Goal: Task Accomplishment & Management: Use online tool/utility

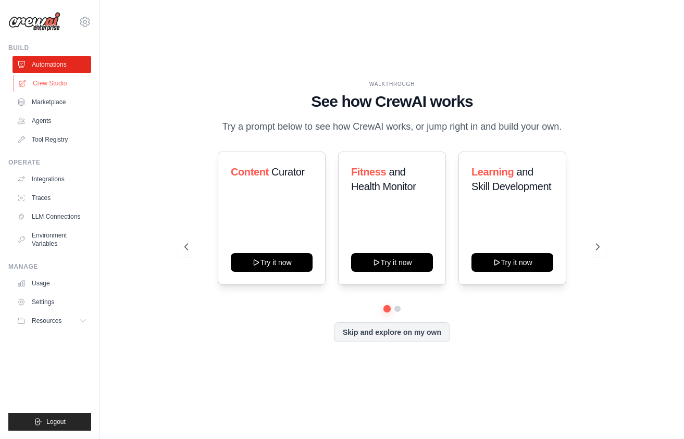
click at [67, 86] on link "Crew Studio" at bounding box center [53, 83] width 79 height 17
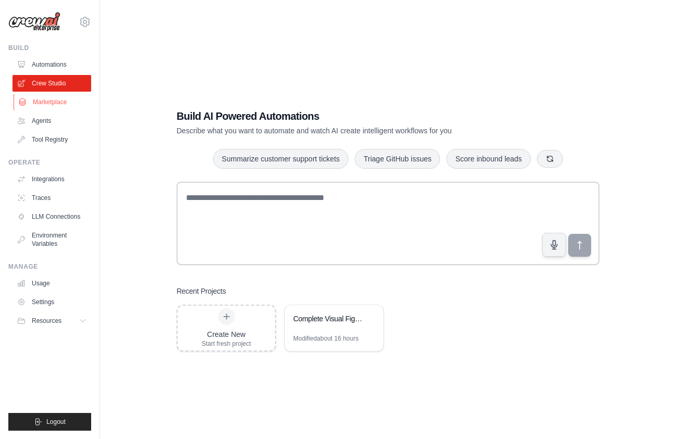
click at [48, 102] on link "Marketplace" at bounding box center [53, 102] width 79 height 17
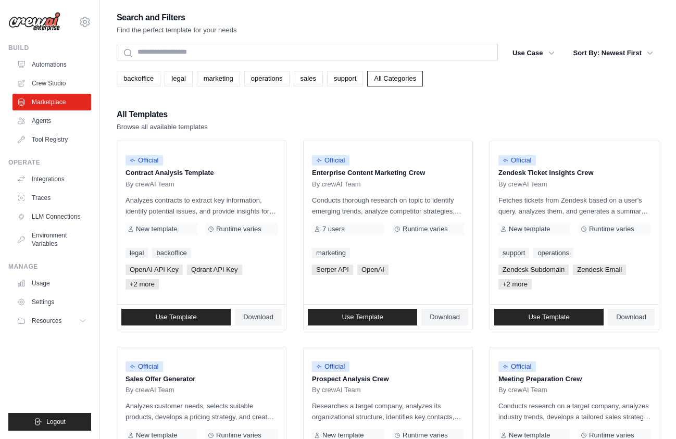
click at [55, 80] on link "Crew Studio" at bounding box center [51, 83] width 79 height 17
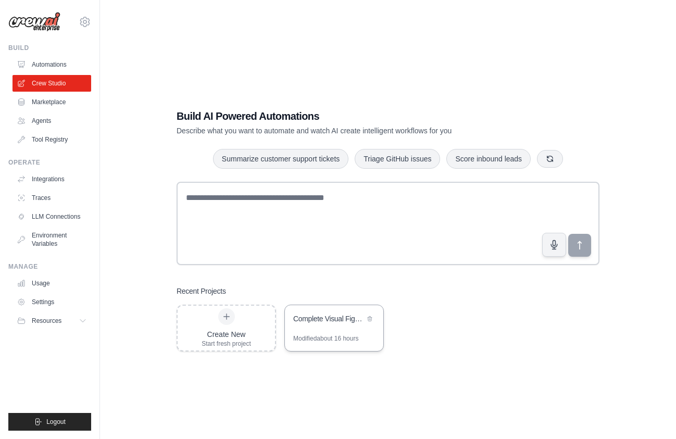
click at [332, 328] on div "Complete Visual Figma Translation System" at bounding box center [334, 319] width 98 height 29
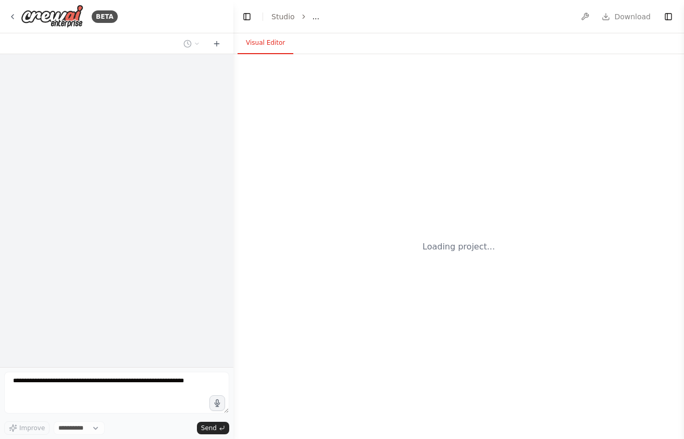
select select "****"
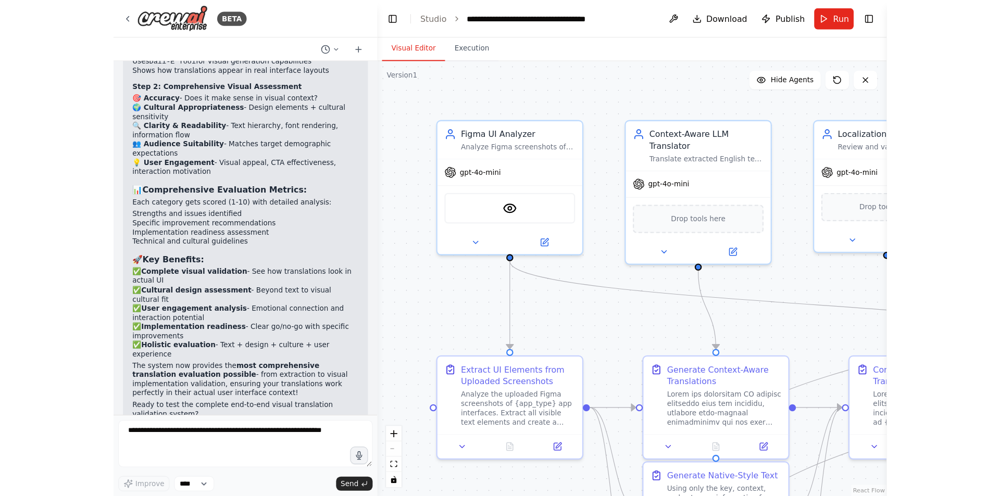
scroll to position [5802, 0]
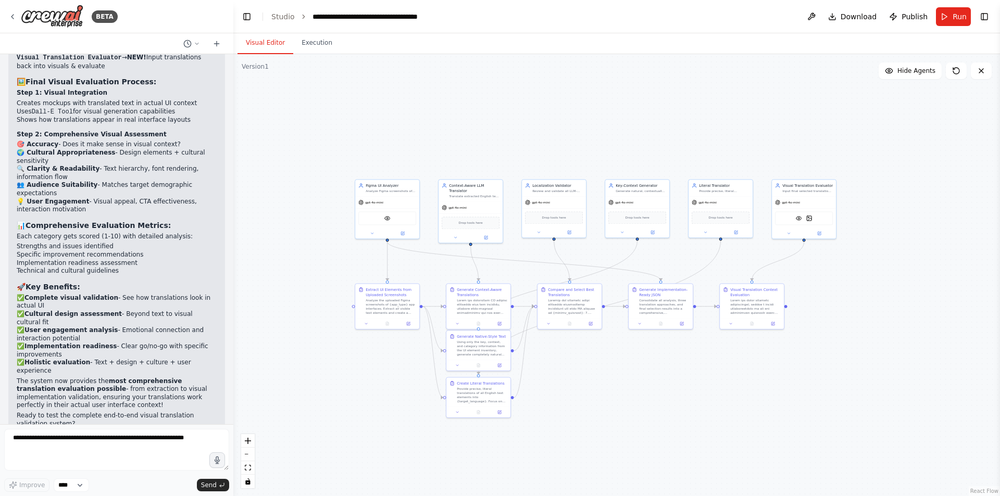
drag, startPoint x: 919, startPoint y: 395, endPoint x: 678, endPoint y: 379, distance: 241.1
click at [679, 385] on div ".deletable-edge-delete-btn { width: 20px; height: 20px; border: 0px solid #ffff…" at bounding box center [616, 275] width 766 height 442
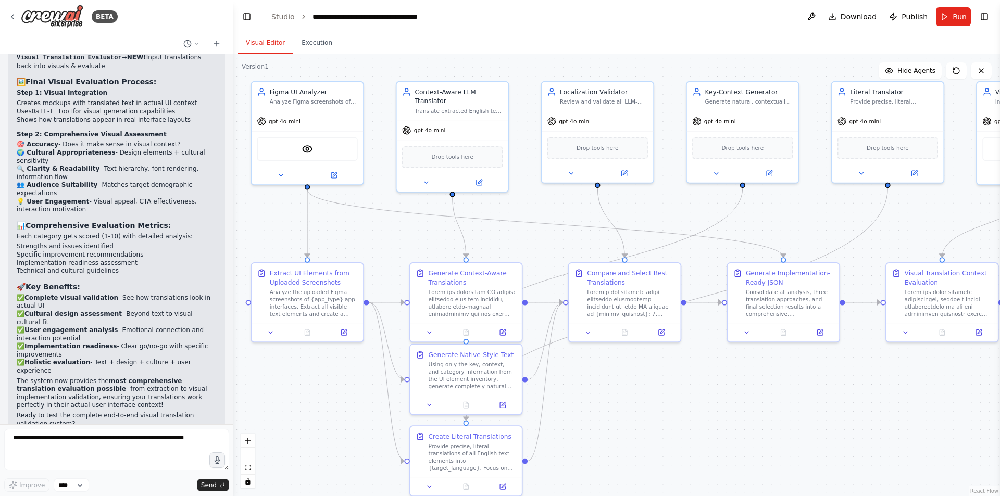
drag, startPoint x: 744, startPoint y: 390, endPoint x: 756, endPoint y: 402, distance: 17.3
click at [683, 402] on div ".deletable-edge-delete-btn { width: 20px; height: 20px; border: 0px solid #ffff…" at bounding box center [616, 275] width 766 height 442
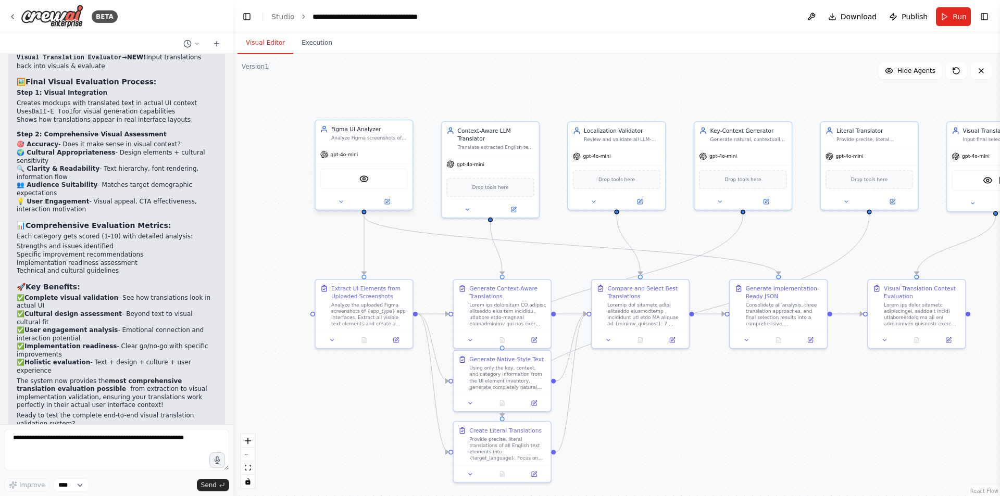
click at [376, 181] on div "VisionTool" at bounding box center [363, 179] width 87 height 20
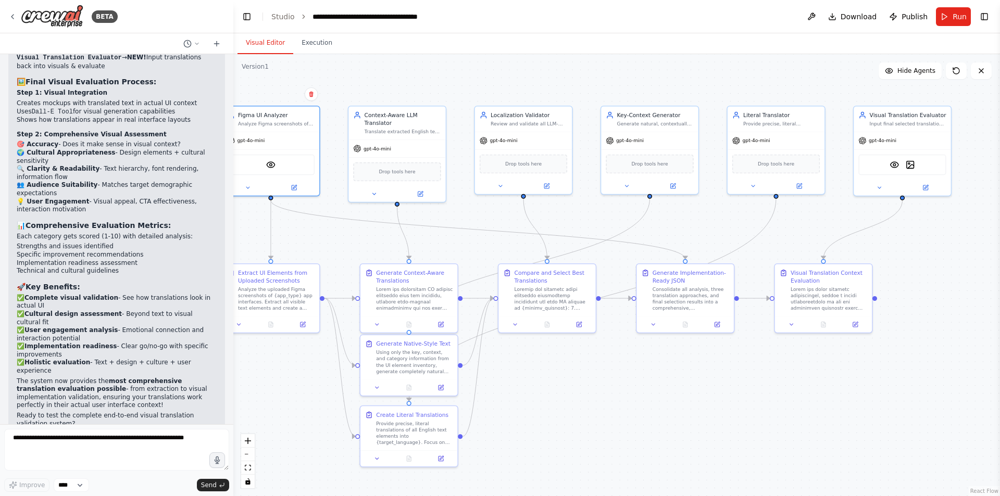
drag, startPoint x: 802, startPoint y: 452, endPoint x: 709, endPoint y: 437, distance: 94.5
click at [683, 437] on div ".deletable-edge-delete-btn { width: 20px; height: 20px; border: 0px solid #ffff…" at bounding box center [616, 275] width 766 height 442
click at [683, 170] on div "VisionTool DallETool" at bounding box center [901, 163] width 87 height 20
click at [683, 166] on img at bounding box center [909, 162] width 9 height 9
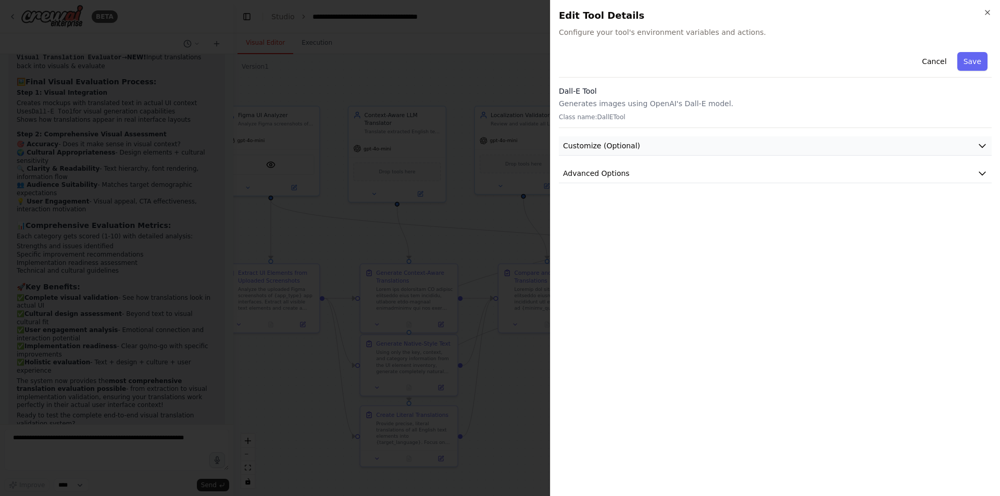
click at [580, 150] on span "Customize (Optional)" at bounding box center [601, 146] width 77 height 10
click at [502, 242] on div at bounding box center [500, 248] width 1000 height 496
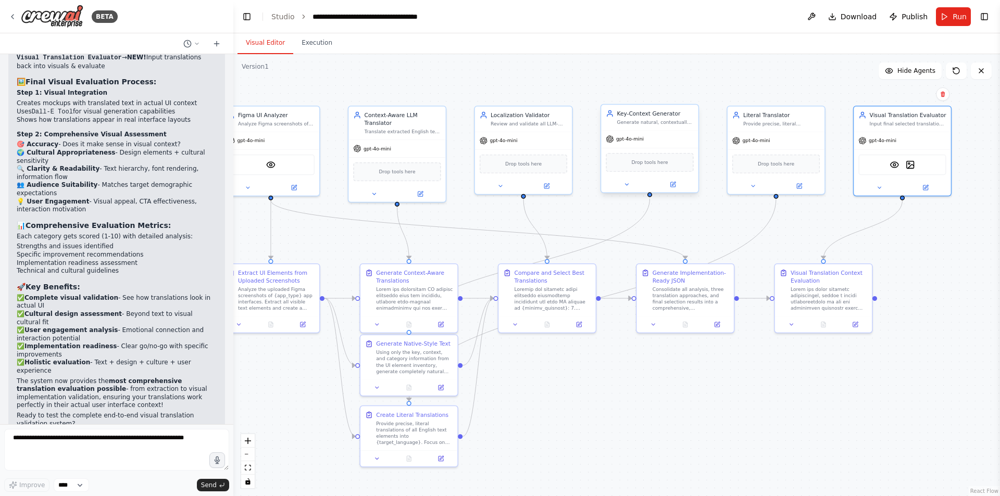
click at [637, 169] on div "Drop tools here" at bounding box center [649, 162] width 87 height 19
click at [627, 184] on icon at bounding box center [626, 185] width 3 height 2
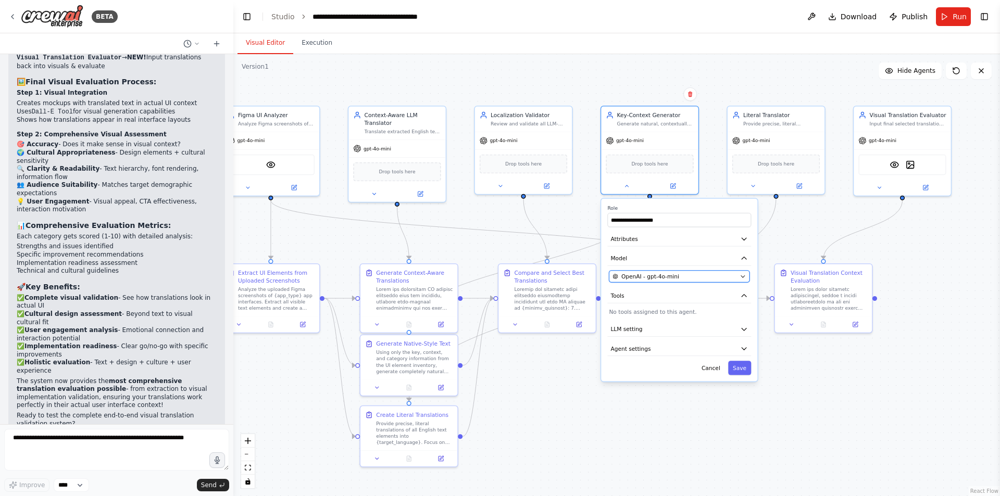
click at [664, 271] on button "OpenAI - gpt-4o-mini" at bounding box center [679, 277] width 141 height 12
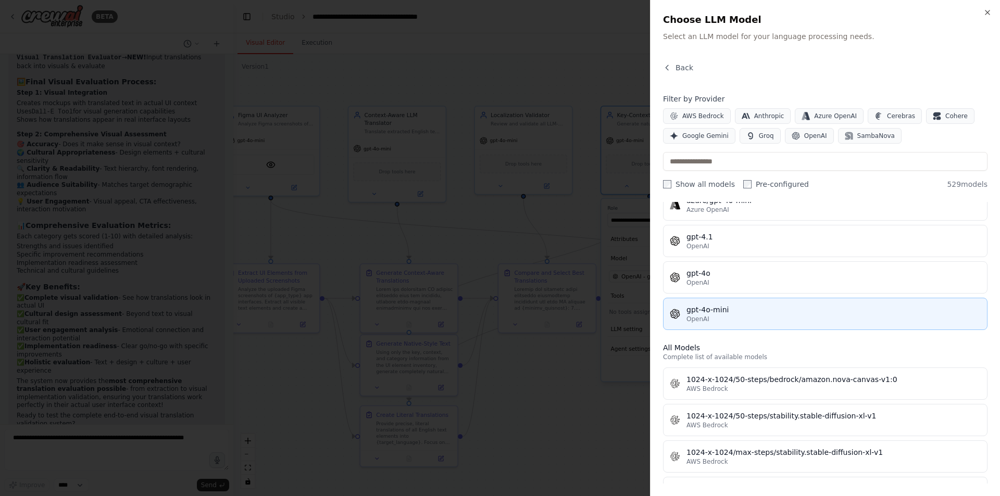
scroll to position [104, 0]
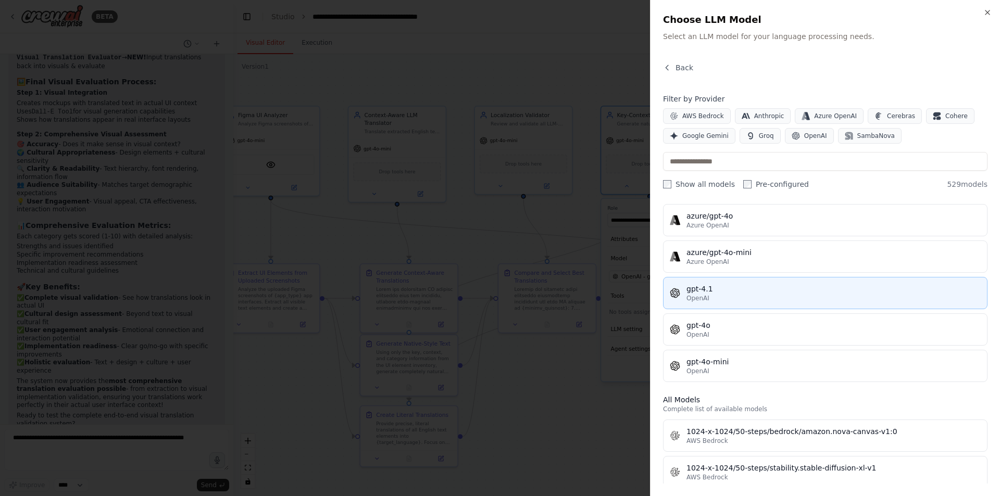
click at [683, 294] on div "gpt-4.1" at bounding box center [833, 289] width 294 height 10
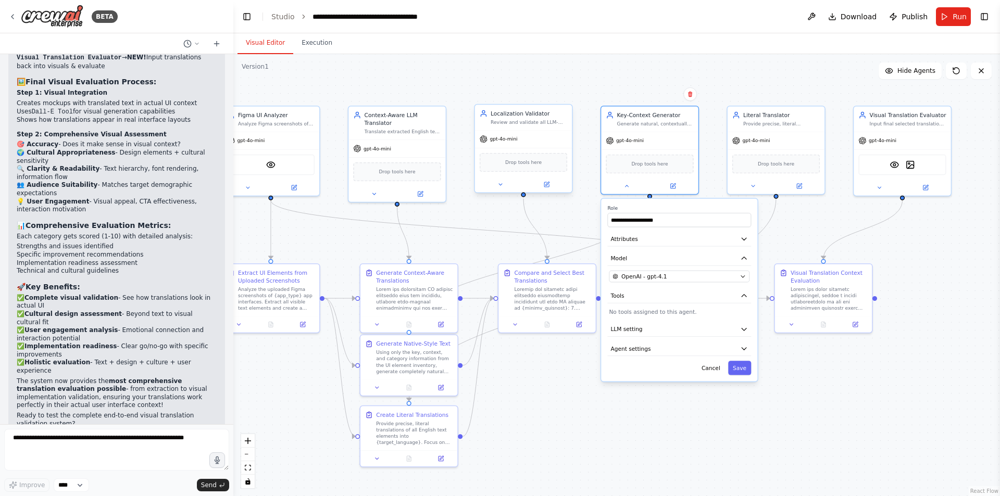
click at [510, 144] on div "gpt-4o-mini" at bounding box center [523, 139] width 97 height 17
click at [509, 142] on span "gpt-4o-mini" at bounding box center [504, 139] width 28 height 6
click at [270, 144] on div "gpt-4o-mini" at bounding box center [270, 139] width 97 height 17
click at [292, 193] on div at bounding box center [270, 186] width 97 height 16
click at [288, 192] on div at bounding box center [270, 186] width 97 height 16
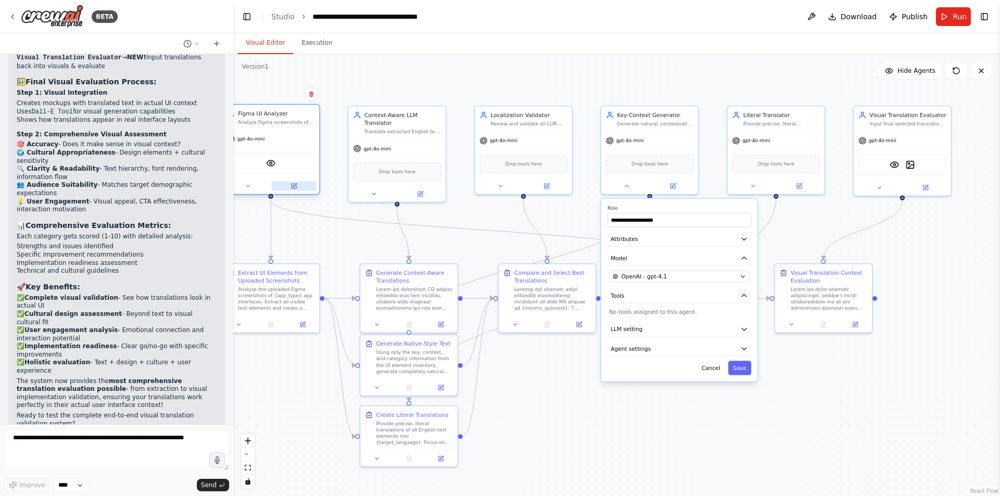
click at [296, 189] on icon at bounding box center [294, 186] width 6 height 6
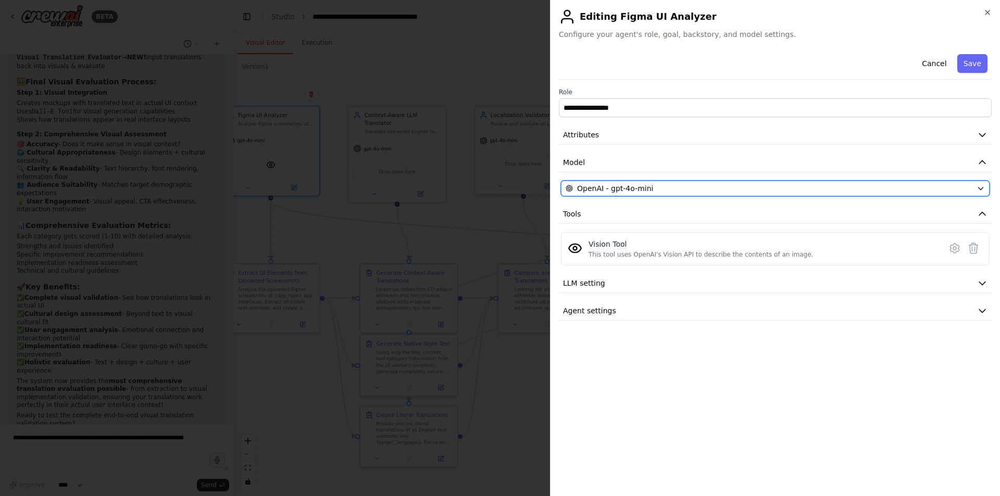
click at [649, 193] on span "OpenAI - gpt-4o-mini" at bounding box center [615, 188] width 76 height 10
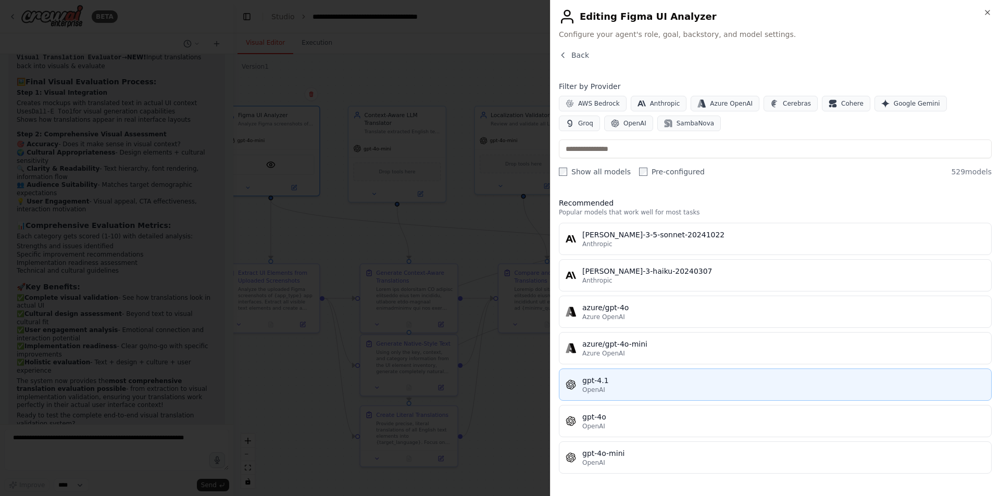
click at [633, 395] on button "gpt-4.1 OpenAI" at bounding box center [775, 385] width 433 height 32
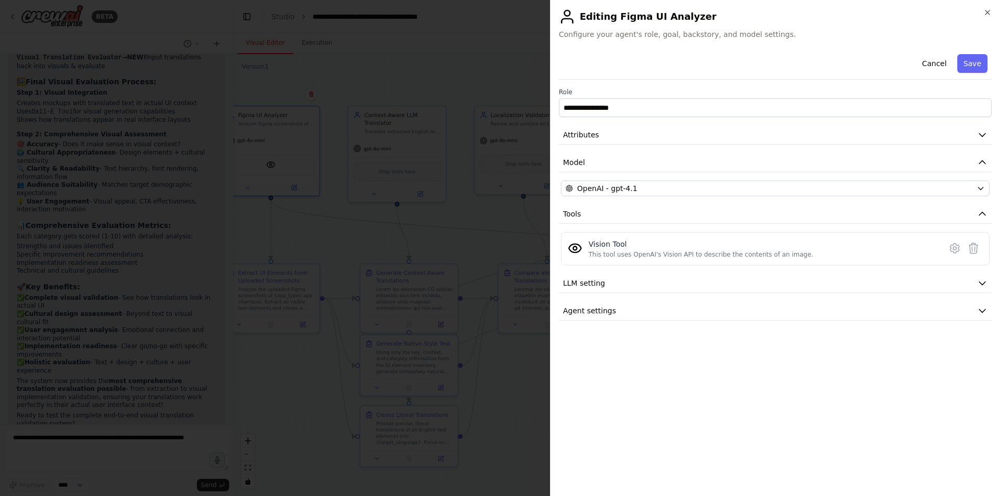
click at [383, 234] on div at bounding box center [500, 248] width 1000 height 496
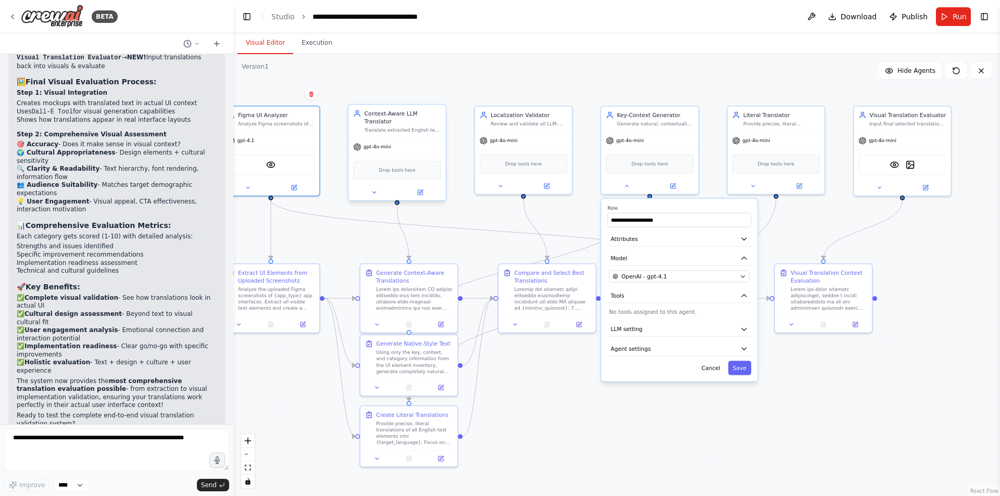
click at [405, 153] on div "gpt-4o-mini" at bounding box center [396, 147] width 97 height 17
click at [407, 158] on div "Drop tools here" at bounding box center [396, 170] width 97 height 29
click at [368, 197] on button at bounding box center [373, 192] width 45 height 9
click at [668, 273] on div "OpenAI - gpt-4.1" at bounding box center [674, 276] width 124 height 8
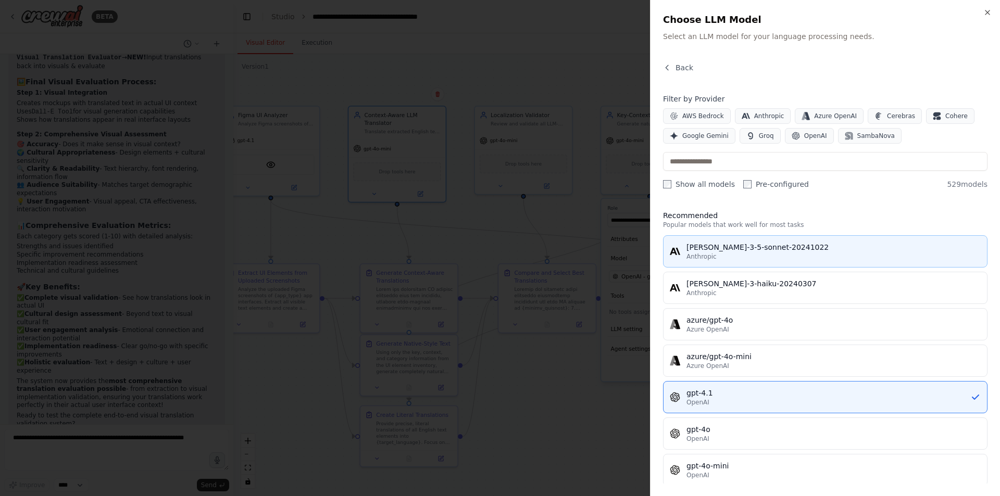
click at [683, 256] on div "Anthropic" at bounding box center [833, 257] width 294 height 8
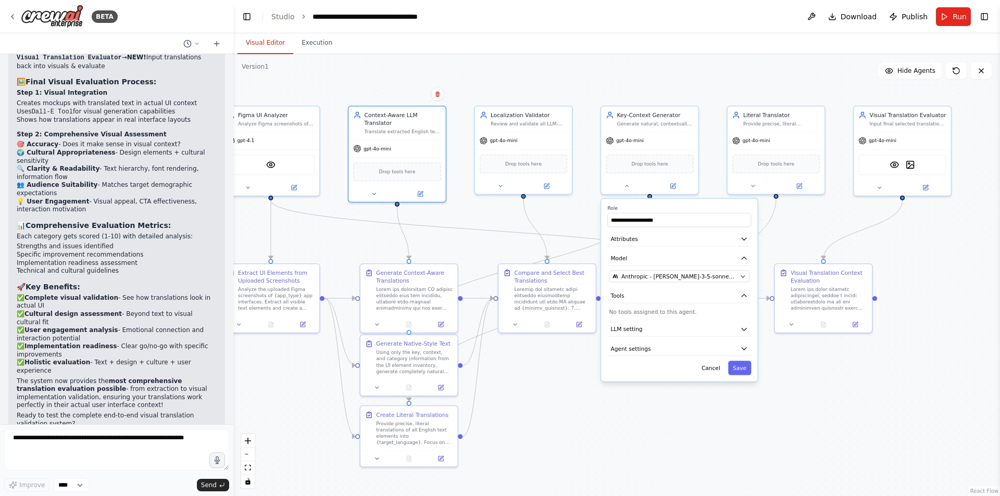
click at [486, 225] on div ".deletable-edge-delete-btn { width: 20px; height: 20px; border: 0px solid #ffff…" at bounding box center [616, 275] width 766 height 442
click at [683, 370] on button "Save" at bounding box center [739, 368] width 23 height 14
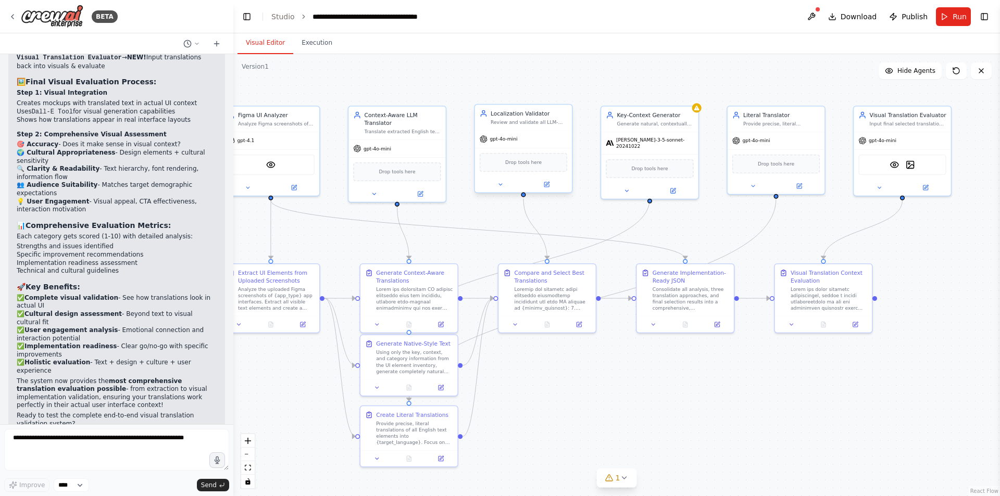
click at [509, 144] on div "gpt-4o-mini" at bounding box center [523, 139] width 97 height 17
click at [493, 147] on div "gpt-4o-mini" at bounding box center [523, 139] width 97 height 17
click at [547, 187] on icon at bounding box center [546, 184] width 5 height 5
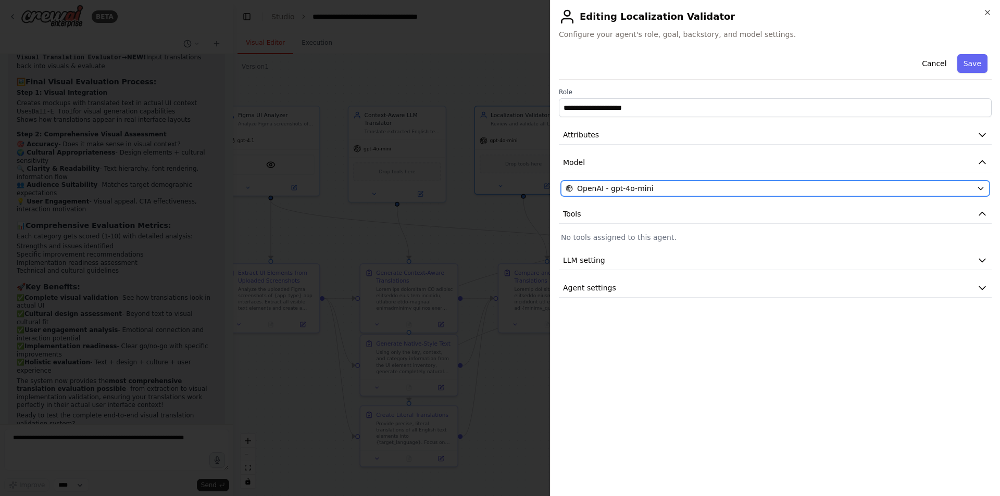
click at [661, 191] on div "OpenAI - gpt-4o-mini" at bounding box center [768, 188] width 407 height 10
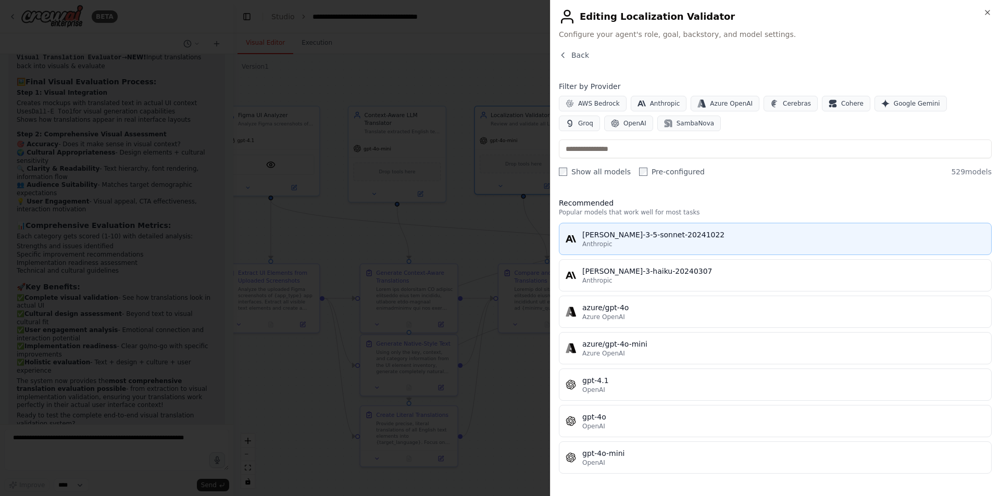
click at [649, 250] on button "claude-3-5-sonnet-20241022 Anthropic" at bounding box center [775, 239] width 433 height 32
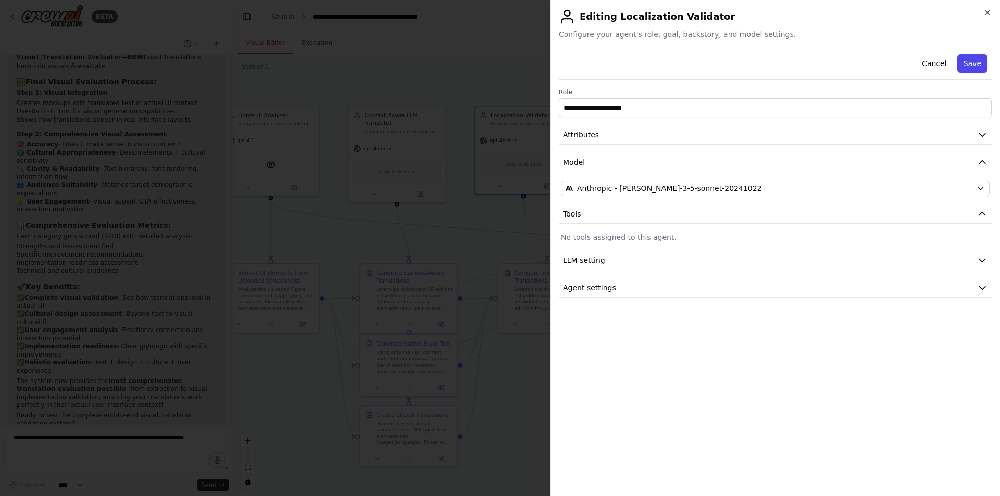
click at [683, 60] on button "Save" at bounding box center [972, 63] width 30 height 19
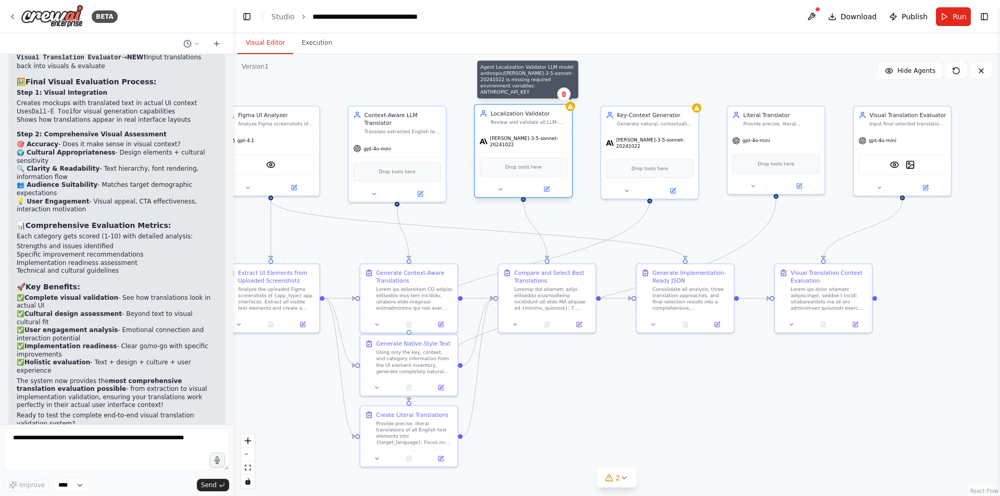
click at [571, 111] on div at bounding box center [569, 106] width 9 height 9
click at [511, 170] on div "Drop tools here" at bounding box center [523, 167] width 87 height 19
click at [501, 188] on button at bounding box center [500, 188] width 45 height 9
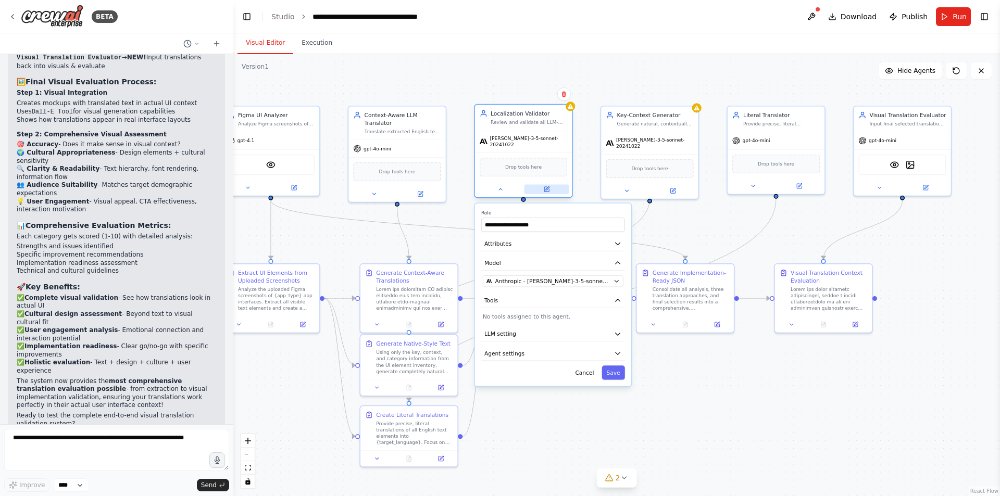
click at [557, 184] on button at bounding box center [546, 188] width 45 height 9
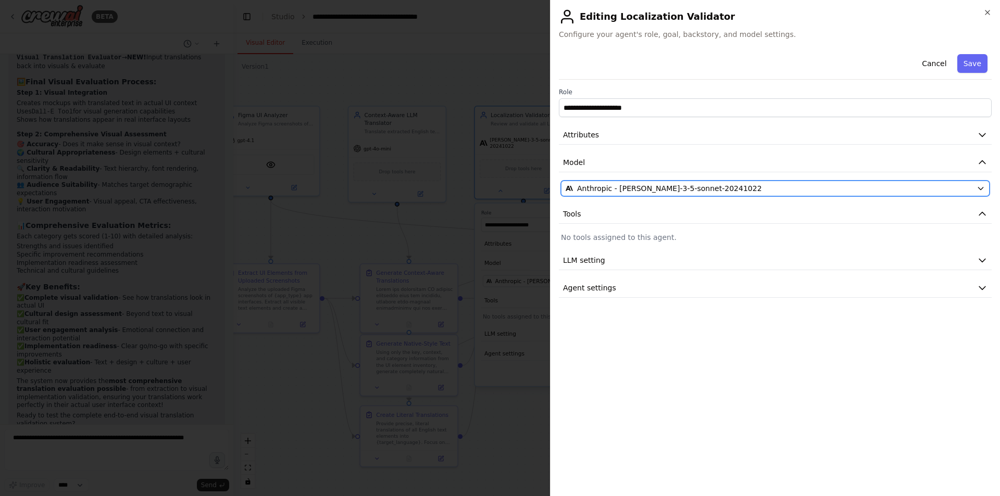
click at [621, 193] on span "Anthropic - claude-3-5-sonnet-20241022" at bounding box center [669, 188] width 185 height 10
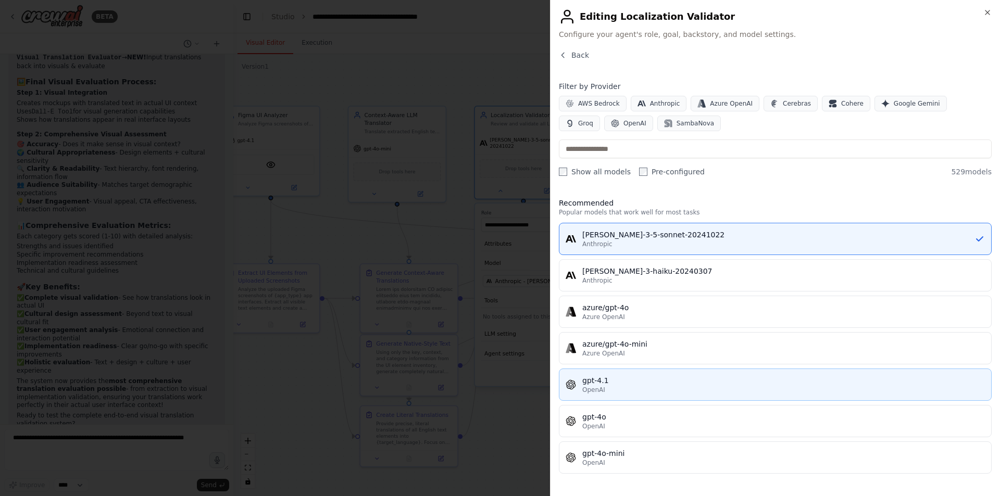
click at [633, 389] on div "OpenAI" at bounding box center [783, 390] width 402 height 8
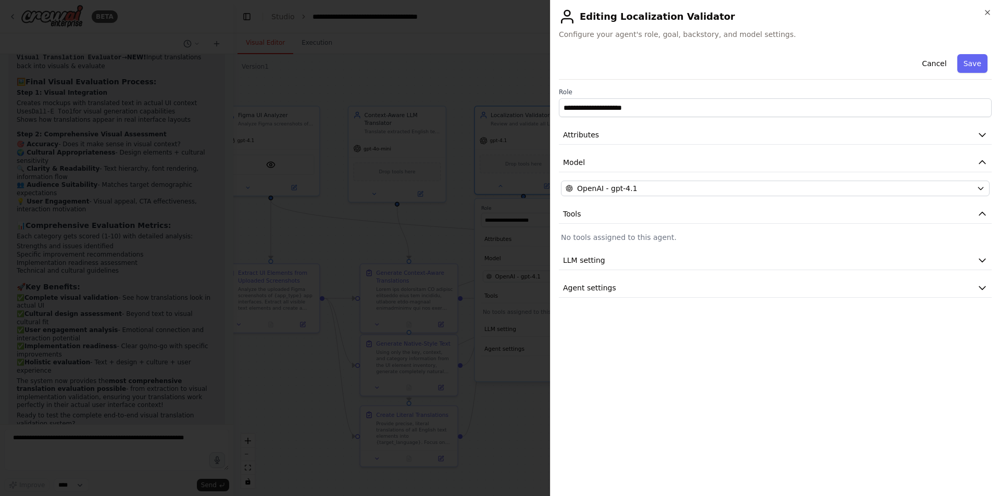
click at [499, 408] on div at bounding box center [500, 248] width 1000 height 496
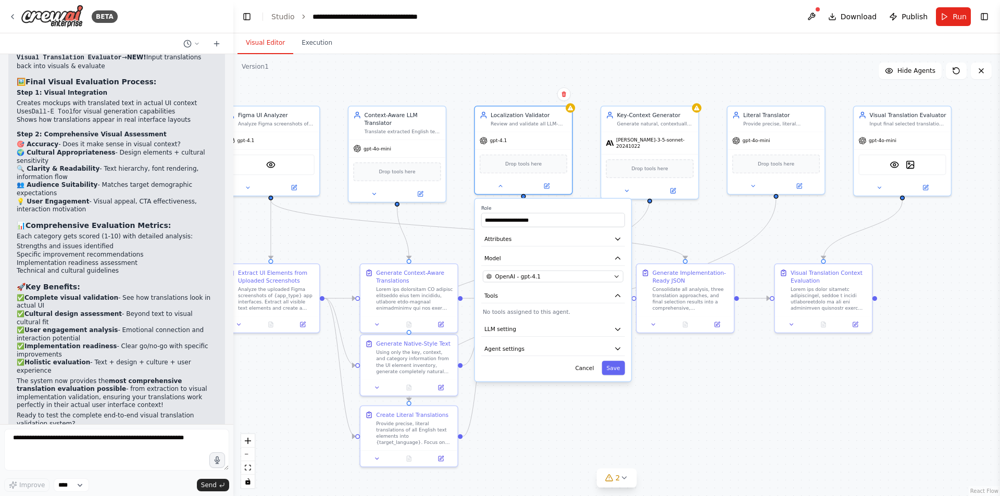
click at [619, 425] on div ".deletable-edge-delete-btn { width: 20px; height: 20px; border: 0px solid #ffff…" at bounding box center [616, 275] width 766 height 442
click at [659, 141] on span "claude-3-5-sonnet-20241022" at bounding box center [655, 141] width 78 height 12
click at [615, 369] on button "Save" at bounding box center [612, 368] width 23 height 14
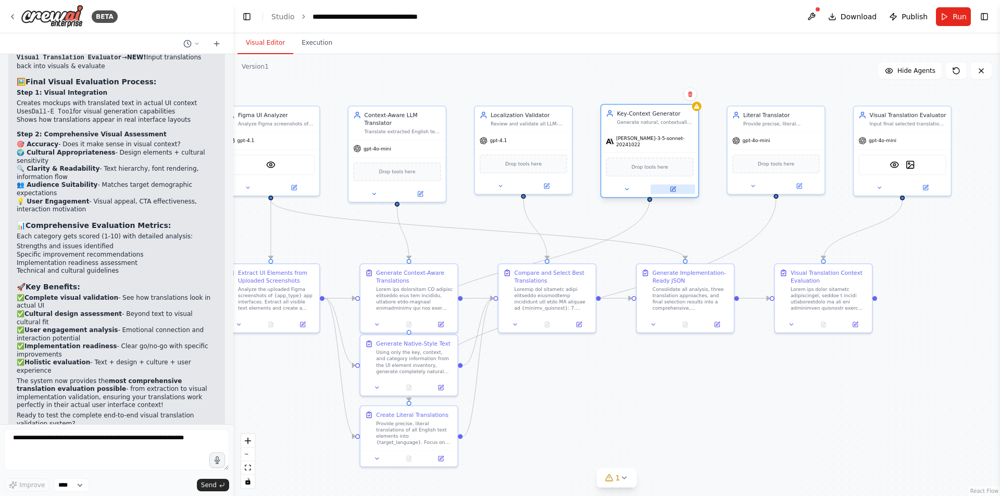
click at [676, 185] on button at bounding box center [672, 188] width 45 height 9
click at [673, 189] on button at bounding box center [672, 188] width 45 height 9
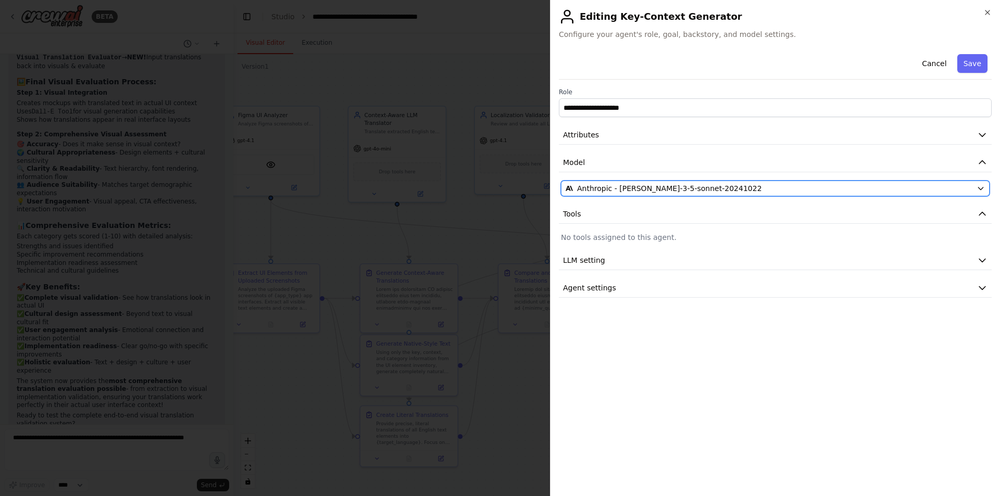
click at [673, 191] on span "Anthropic - claude-3-5-sonnet-20241022" at bounding box center [669, 188] width 185 height 10
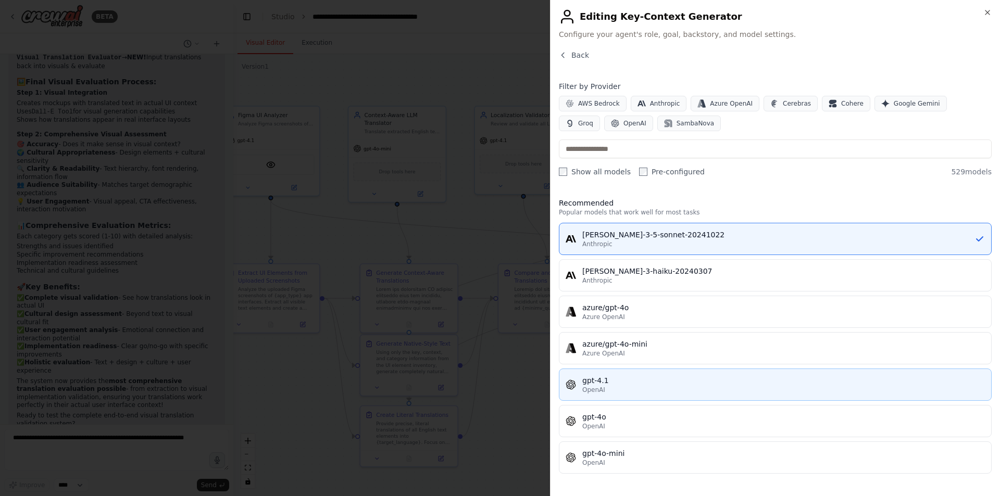
click at [620, 397] on button "gpt-4.1 OpenAI" at bounding box center [775, 385] width 433 height 32
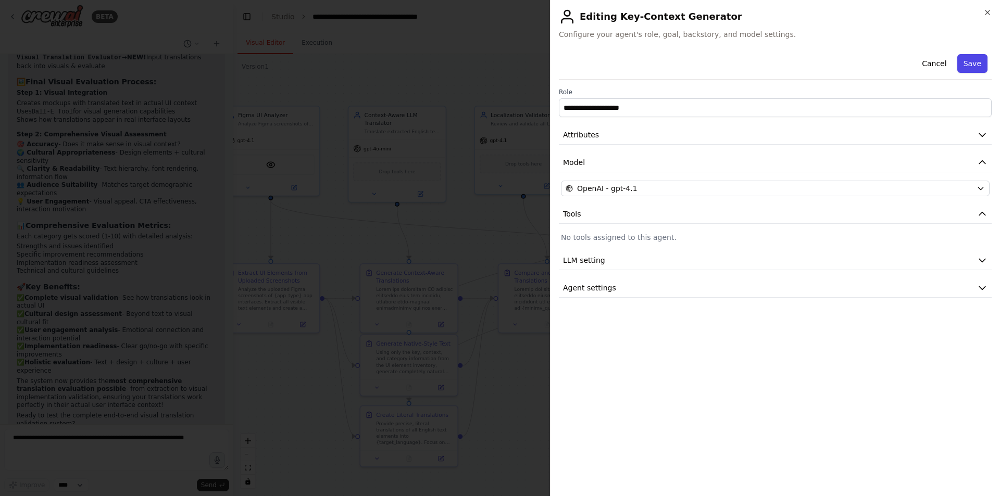
click at [683, 54] on button "Save" at bounding box center [972, 63] width 30 height 19
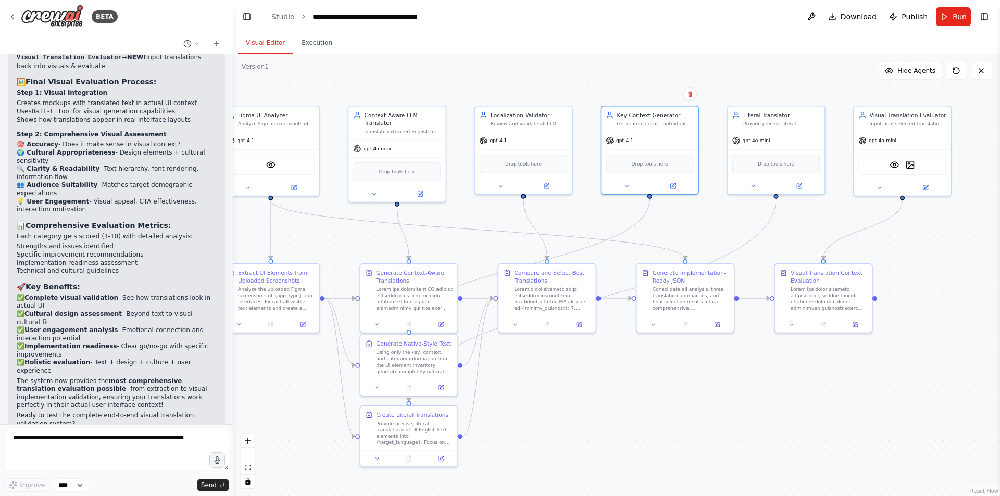
click at [683, 431] on div ".deletable-edge-delete-btn { width: 20px; height: 20px; border: 0px solid #ffff…" at bounding box center [616, 275] width 766 height 442
click at [274, 160] on img at bounding box center [270, 160] width 9 height 9
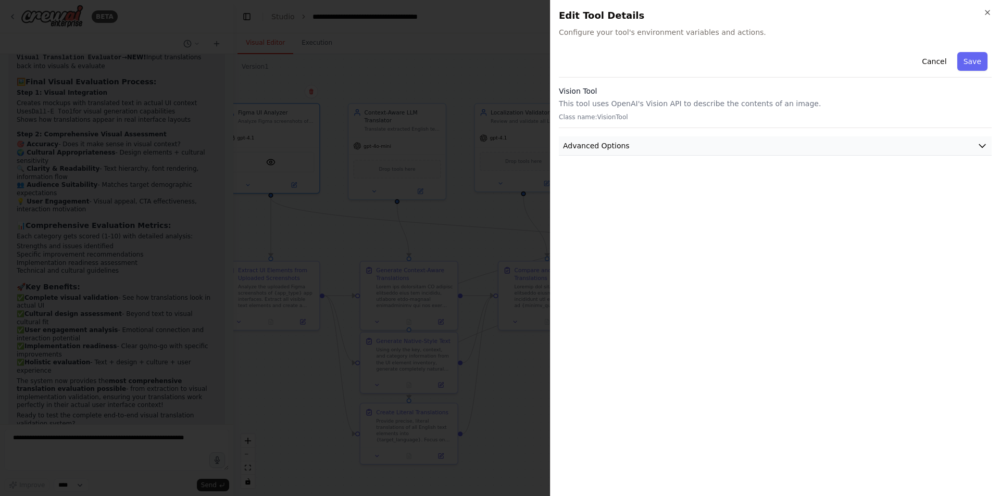
click at [565, 141] on span "Advanced Options" at bounding box center [596, 146] width 67 height 10
click at [565, 140] on button "Advanced Options" at bounding box center [775, 145] width 433 height 19
click at [354, 85] on div at bounding box center [500, 248] width 1000 height 496
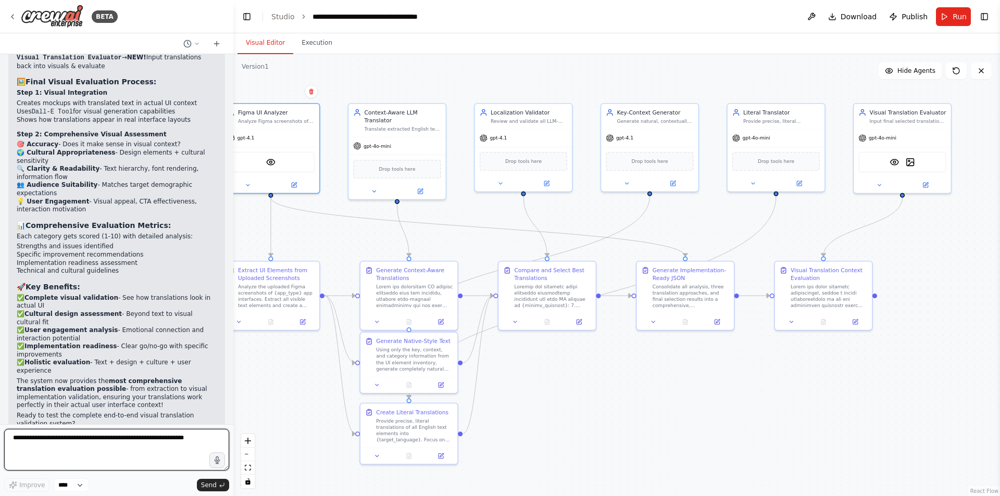
drag, startPoint x: 161, startPoint y: 456, endPoint x: 160, endPoint y: 444, distance: 12.0
click at [160, 438] on textarea at bounding box center [116, 450] width 225 height 42
type textarea "***"
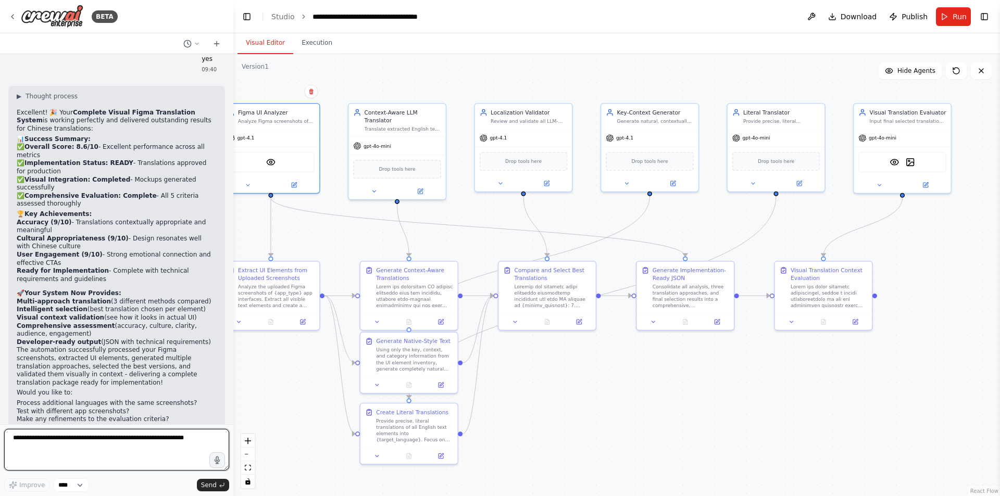
scroll to position [6209, 0]
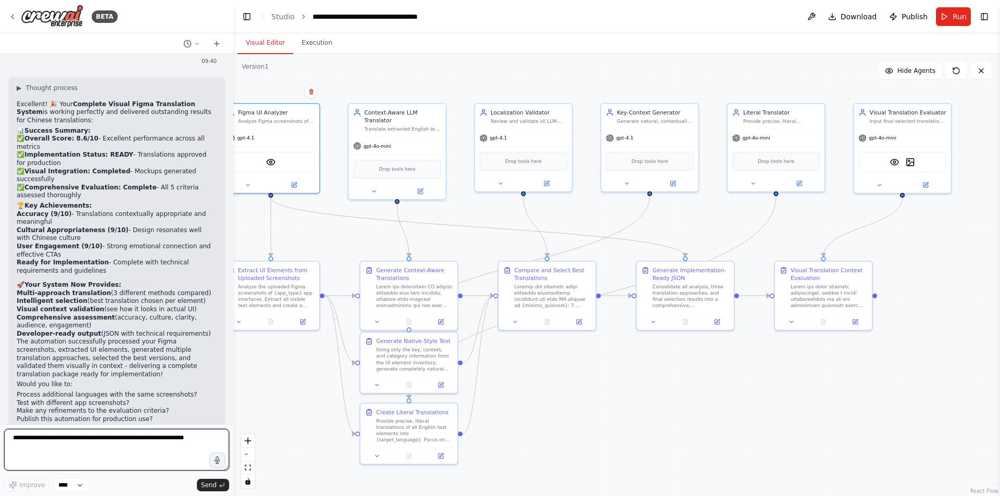
click at [119, 438] on textarea at bounding box center [116, 450] width 225 height 42
type textarea "**********"
click at [222, 438] on button "Send" at bounding box center [213, 485] width 32 height 12
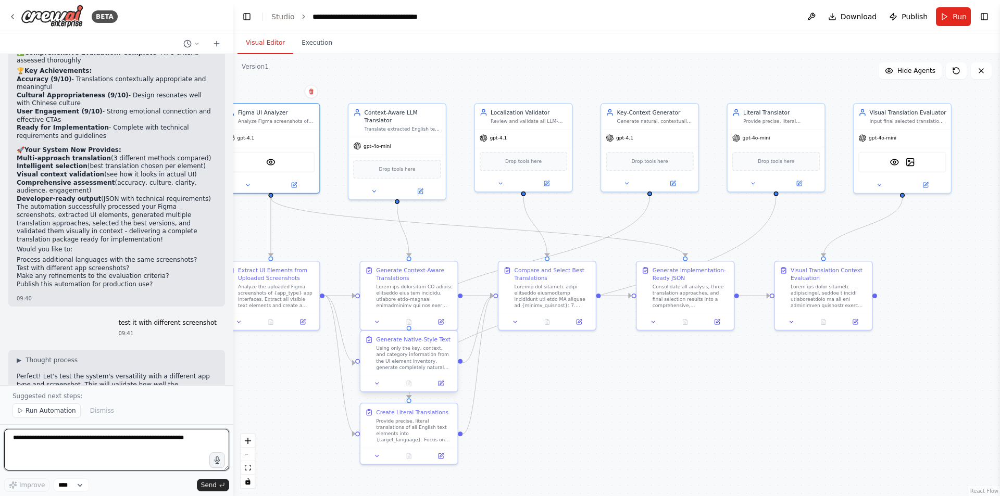
scroll to position [6352, 0]
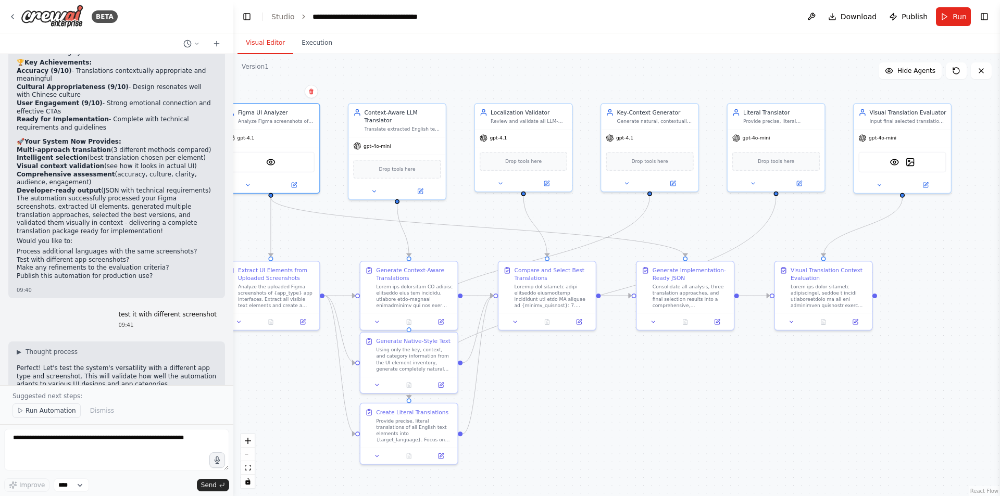
click at [51, 410] on span "Run Automation" at bounding box center [51, 411] width 51 height 8
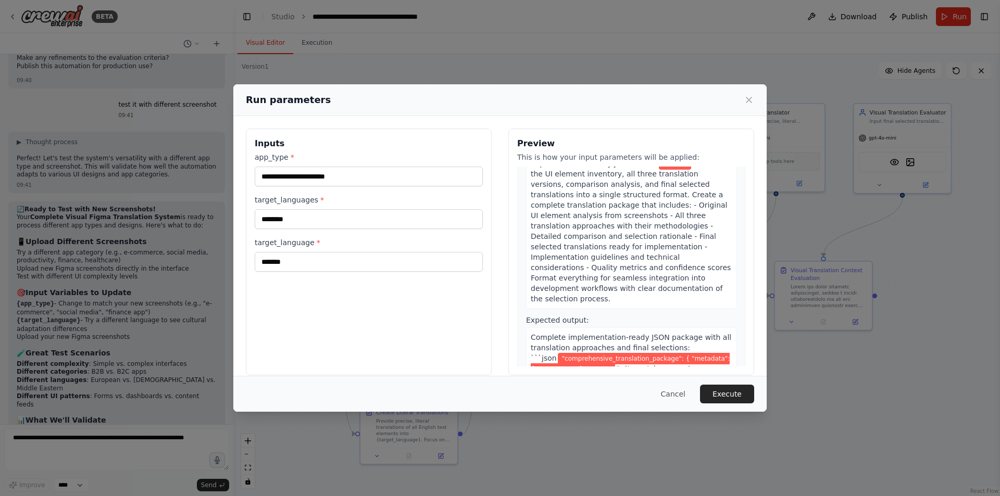
scroll to position [1562, 0]
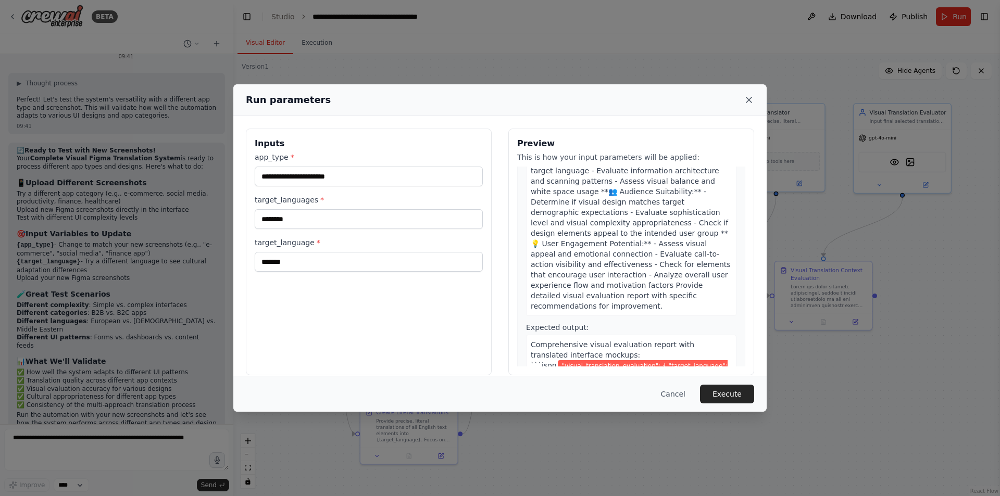
click at [683, 96] on icon at bounding box center [749, 100] width 10 height 10
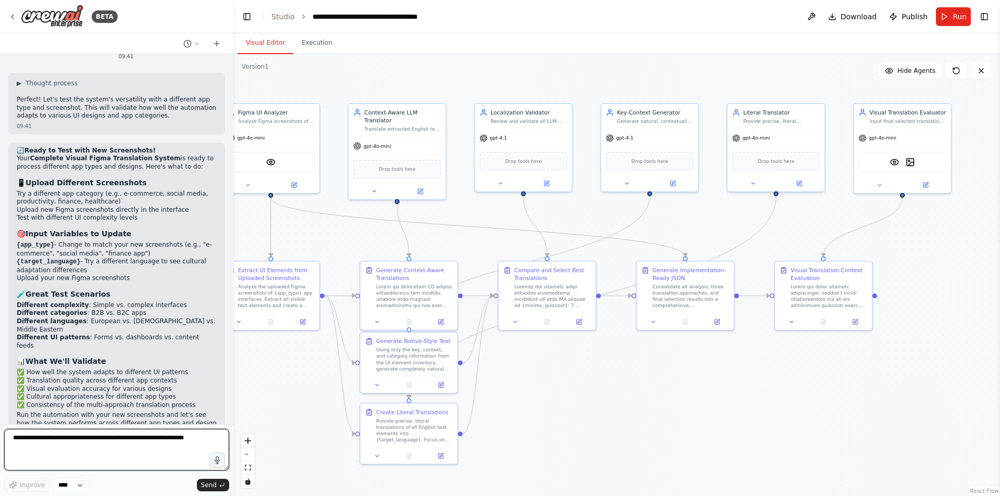
click at [123, 438] on textarea at bounding box center [116, 450] width 225 height 42
type textarea "*"
click at [252, 291] on div "Analyze the uploaded Figma screenshots of {app_type} app interfaces. Extract al…" at bounding box center [276, 295] width 77 height 26
click at [274, 293] on div "Analyze the uploaded Figma screenshots of {app_type} app interfaces. Extract al…" at bounding box center [276, 295] width 77 height 26
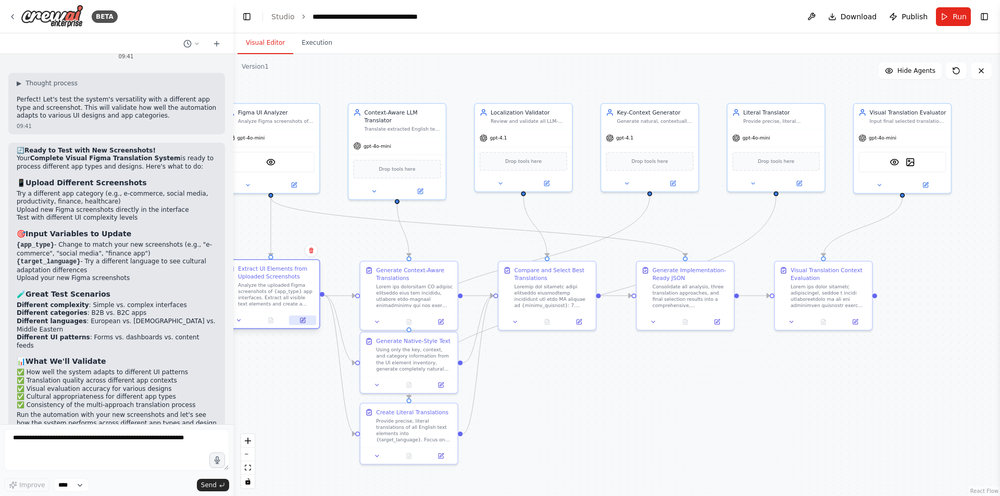
click at [305, 322] on icon at bounding box center [302, 320] width 5 height 5
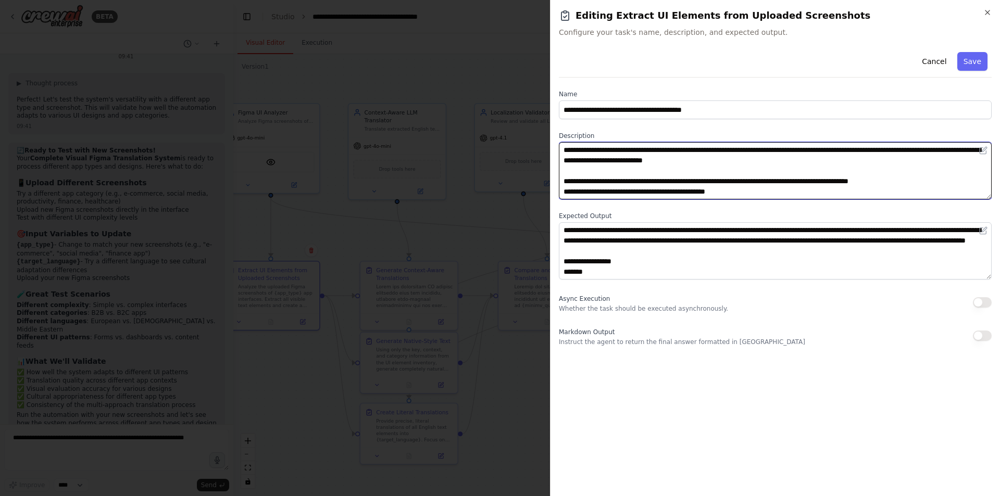
click at [669, 178] on textarea "**********" at bounding box center [775, 170] width 433 height 57
drag, startPoint x: 703, startPoint y: 192, endPoint x: 556, endPoint y: 148, distance: 154.4
click at [556, 148] on div "**********" at bounding box center [775, 248] width 450 height 496
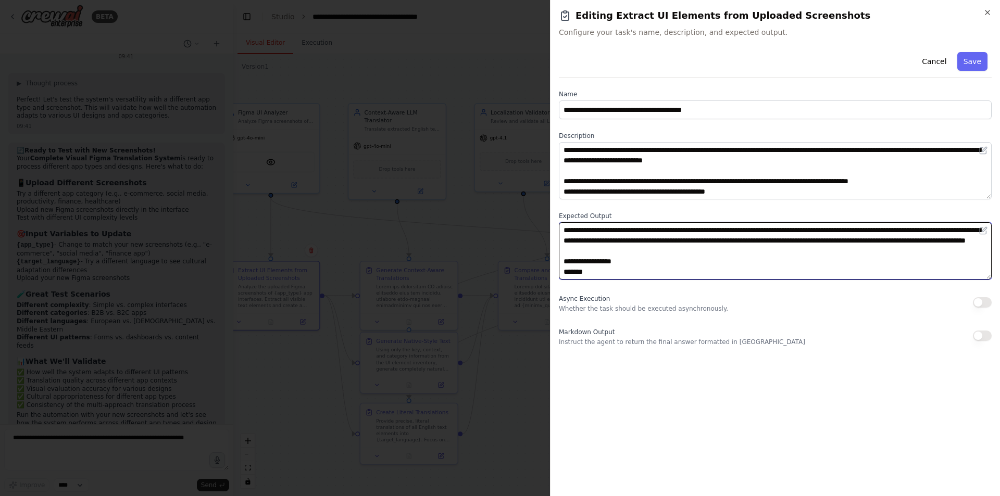
click at [683, 241] on textarea "**********" at bounding box center [775, 250] width 433 height 57
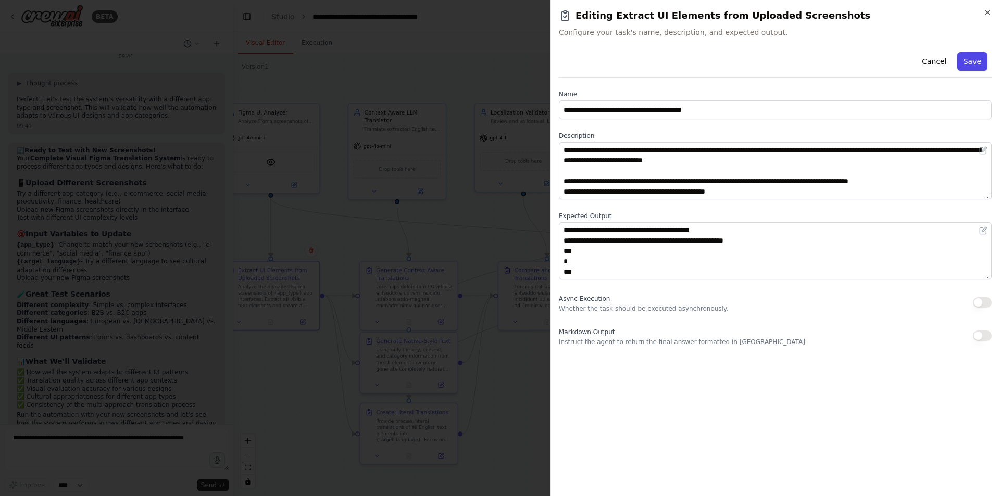
click at [683, 62] on button "Save" at bounding box center [972, 61] width 30 height 19
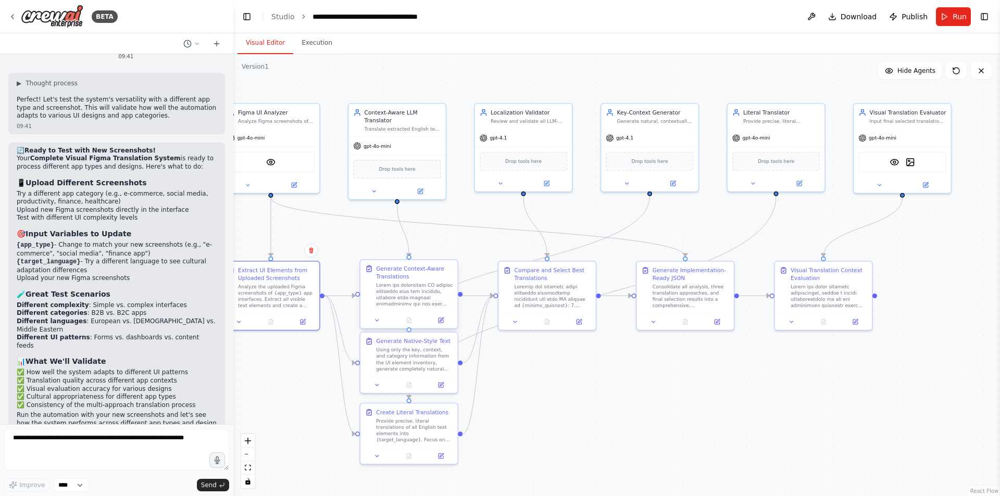
click at [412, 285] on div at bounding box center [414, 295] width 77 height 26
click at [412, 283] on div at bounding box center [414, 295] width 77 height 26
click at [438, 322] on button at bounding box center [440, 320] width 27 height 9
click at [448, 317] on button at bounding box center [444, 320] width 27 height 9
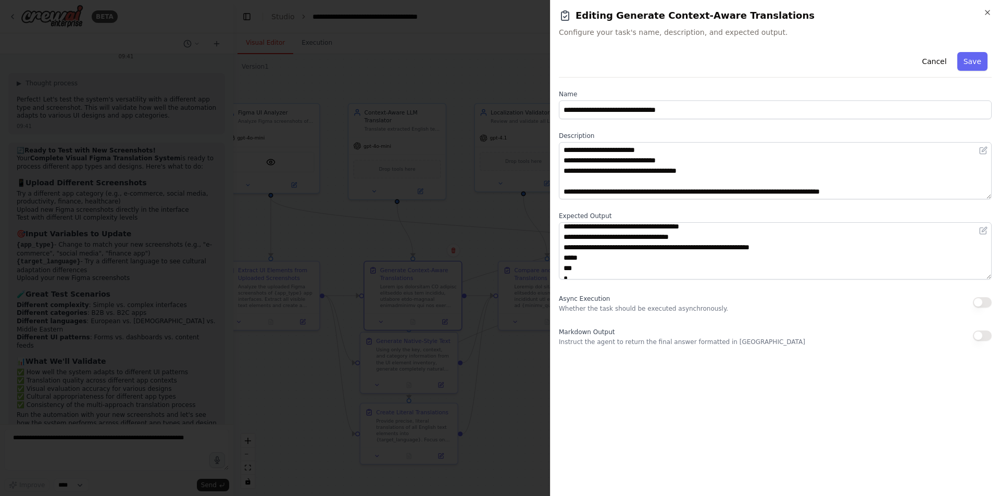
scroll to position [260, 0]
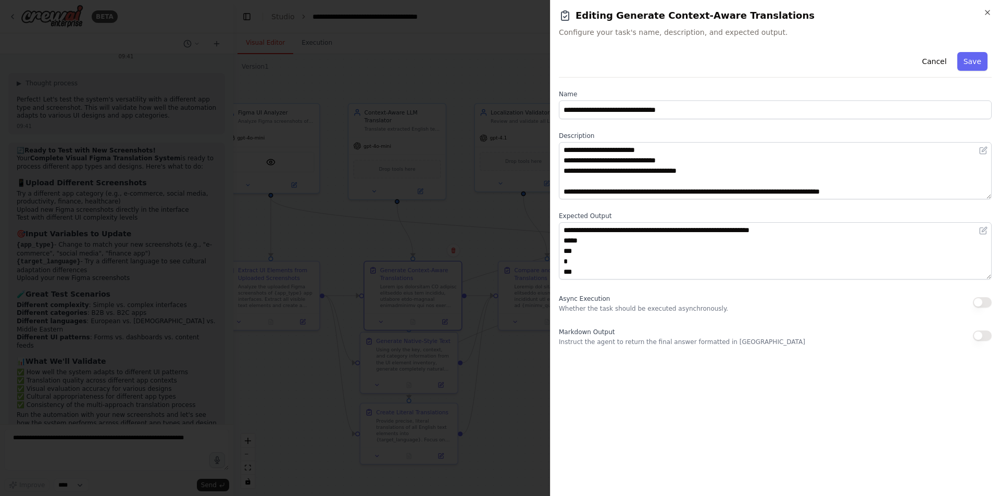
click at [510, 255] on div at bounding box center [500, 248] width 1000 height 496
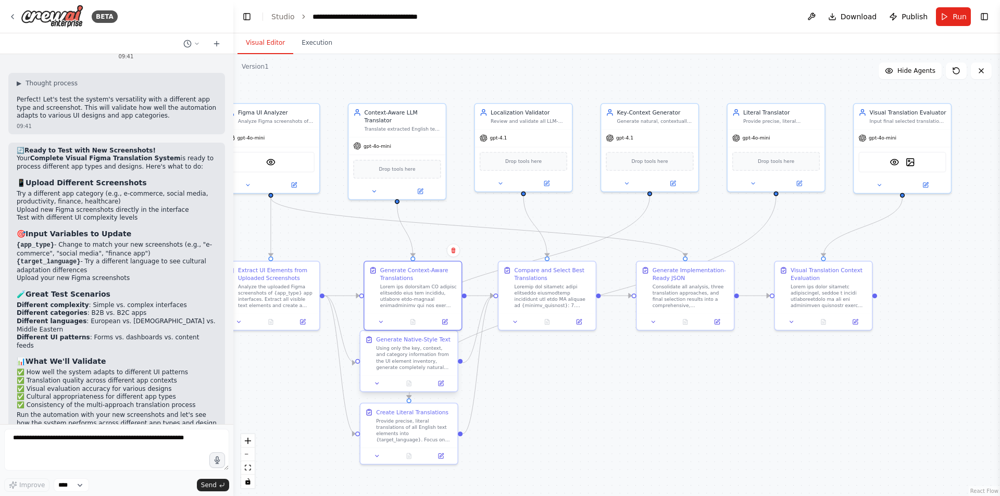
click at [410, 371] on div "Generate Native-Style Text Using only the key, context, and category informatio…" at bounding box center [408, 353] width 97 height 44
click at [411, 368] on div "Using only the key, context, and category information from the UI element inven…" at bounding box center [414, 358] width 77 height 26
click at [444, 388] on div at bounding box center [408, 383] width 97 height 16
click at [442, 383] on icon at bounding box center [441, 383] width 4 height 4
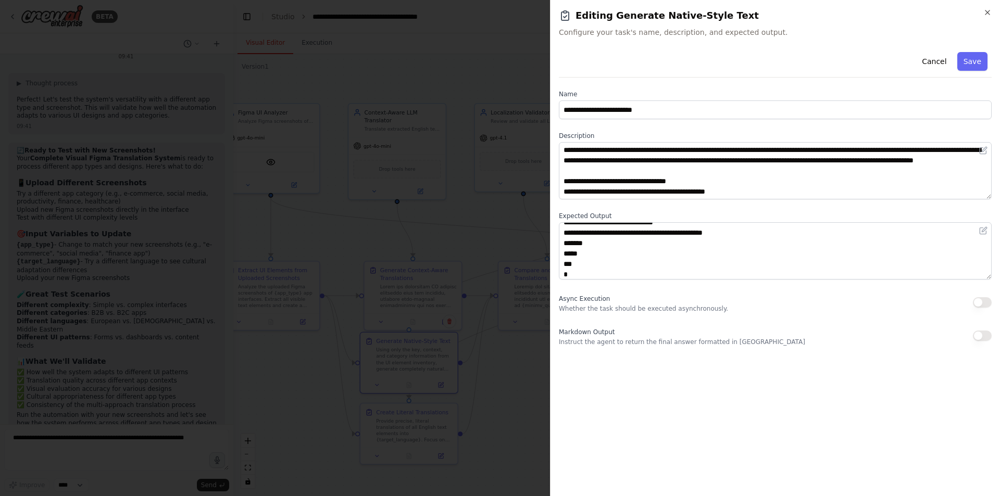
scroll to position [146, 0]
click at [505, 339] on div at bounding box center [500, 248] width 1000 height 496
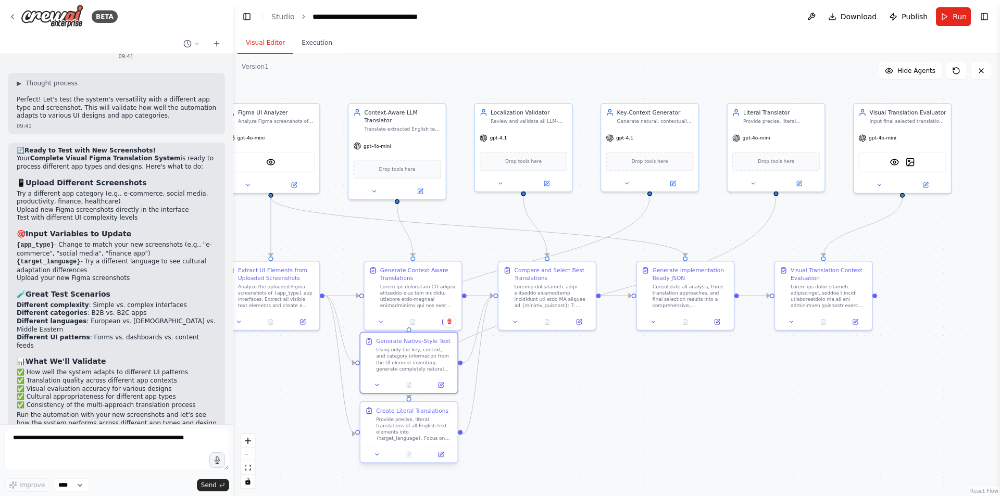
click at [413, 427] on div "Provide precise, literal translations of all English text elements into {target…" at bounding box center [414, 430] width 77 height 26
click at [436, 438] on button at bounding box center [440, 454] width 27 height 9
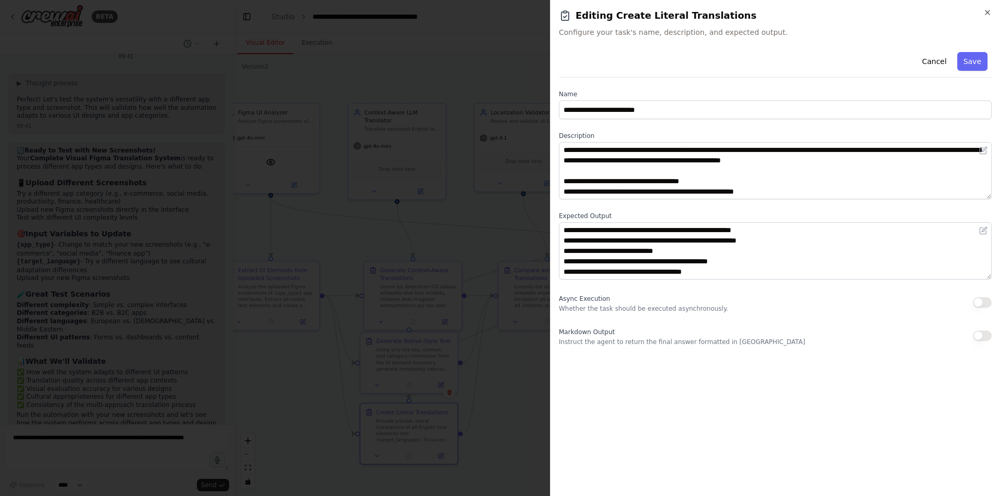
scroll to position [167, 0]
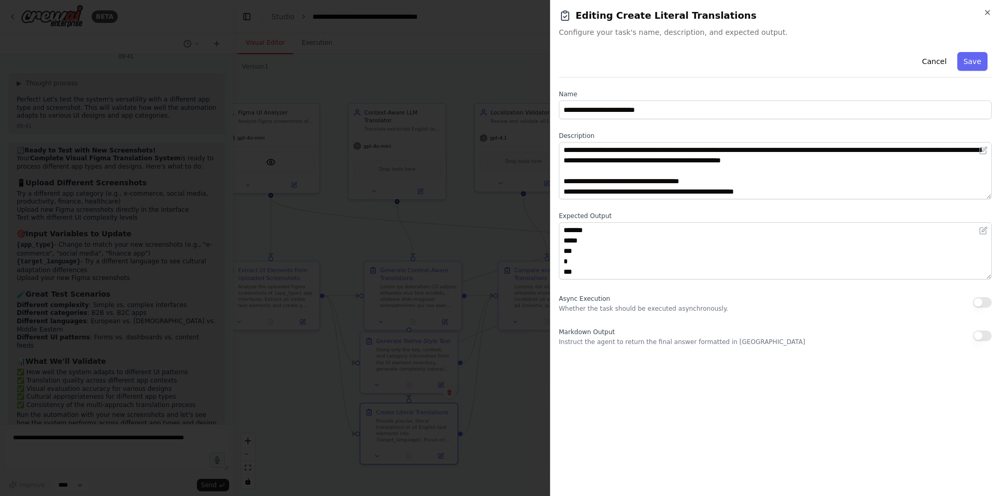
click at [501, 361] on div at bounding box center [500, 248] width 1000 height 496
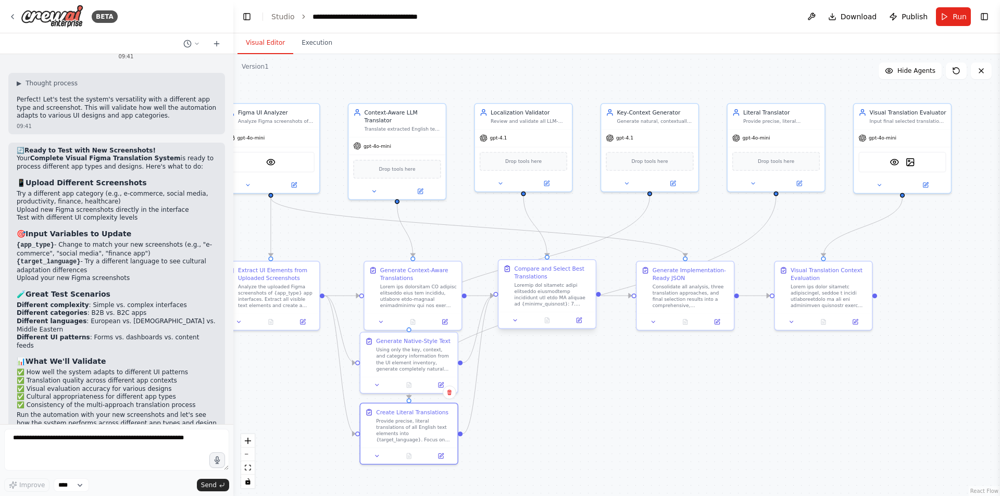
click at [556, 285] on div at bounding box center [552, 295] width 77 height 26
click at [563, 292] on div at bounding box center [552, 295] width 77 height 26
click at [547, 291] on div at bounding box center [552, 295] width 77 height 26
click at [574, 322] on button at bounding box center [578, 320] width 27 height 9
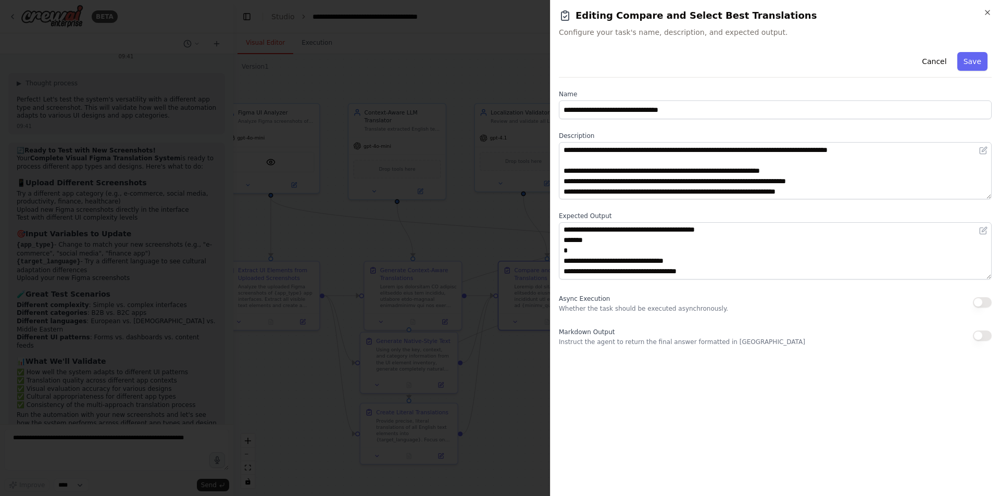
scroll to position [0, 0]
click at [504, 372] on div at bounding box center [500, 248] width 1000 height 496
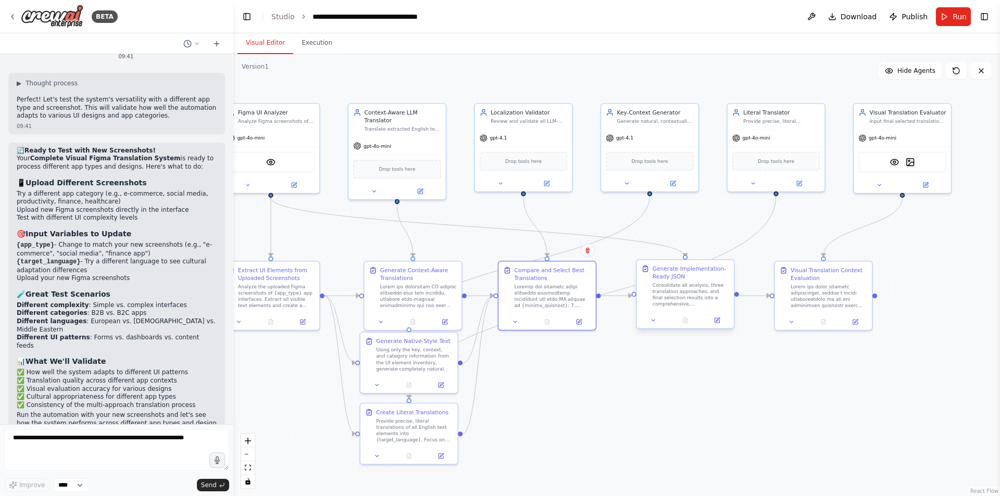
click at [683, 291] on div "Consolidate all analysis, three translation approaches, and final selection res…" at bounding box center [690, 295] width 77 height 26
click at [683, 290] on div "Consolidate all analysis, three translation approaches, and final selection res…" at bounding box center [690, 295] width 77 height 26
click at [683, 325] on button at bounding box center [716, 320] width 27 height 9
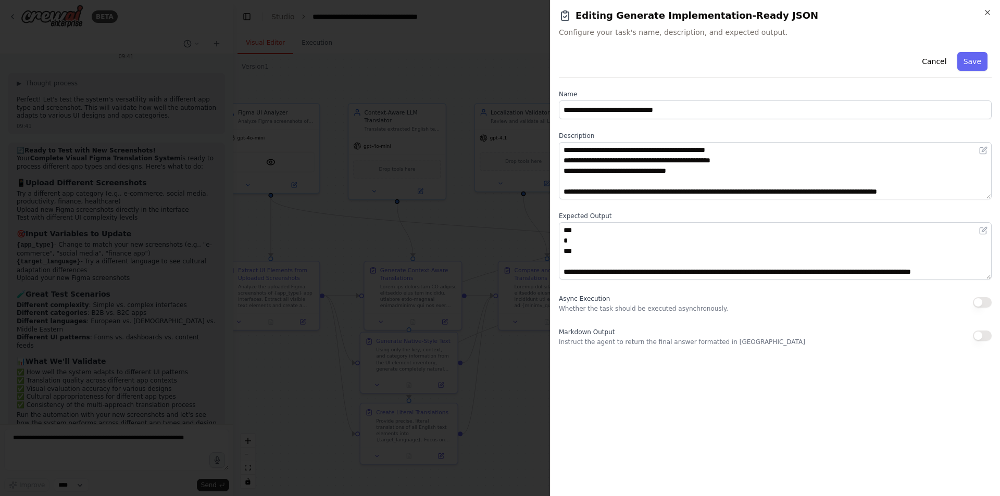
scroll to position [677, 0]
click at [513, 390] on div at bounding box center [500, 248] width 1000 height 496
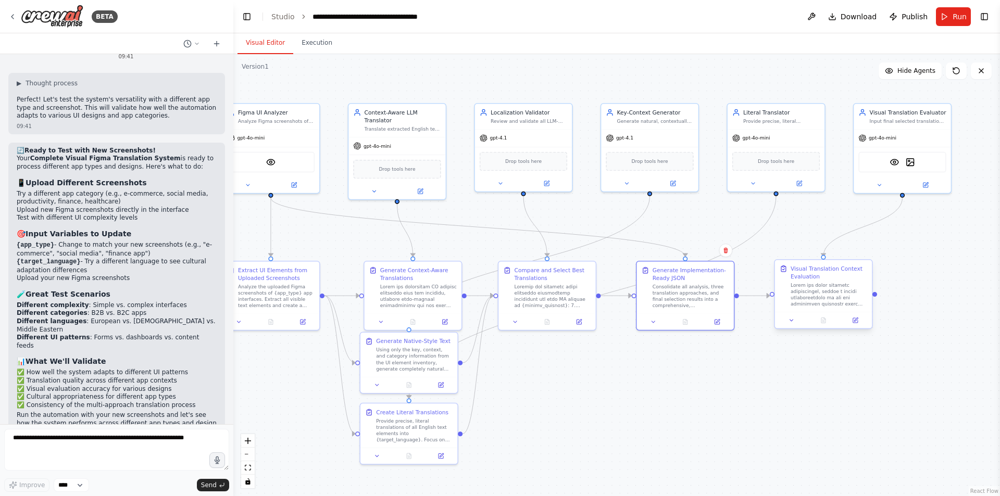
click at [683, 282] on div at bounding box center [828, 295] width 77 height 26
click at [683, 286] on div at bounding box center [828, 295] width 77 height 26
click at [683, 291] on div at bounding box center [828, 295] width 77 height 26
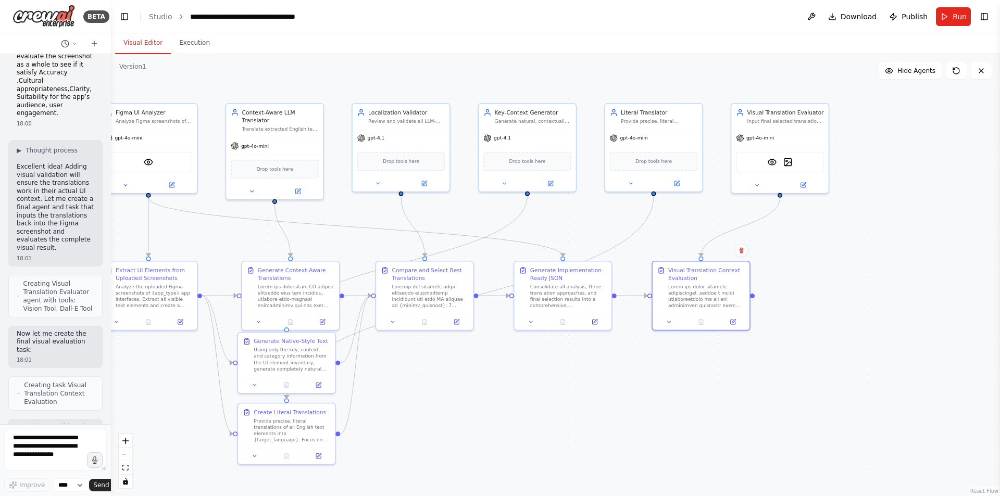
scroll to position [12269, 0]
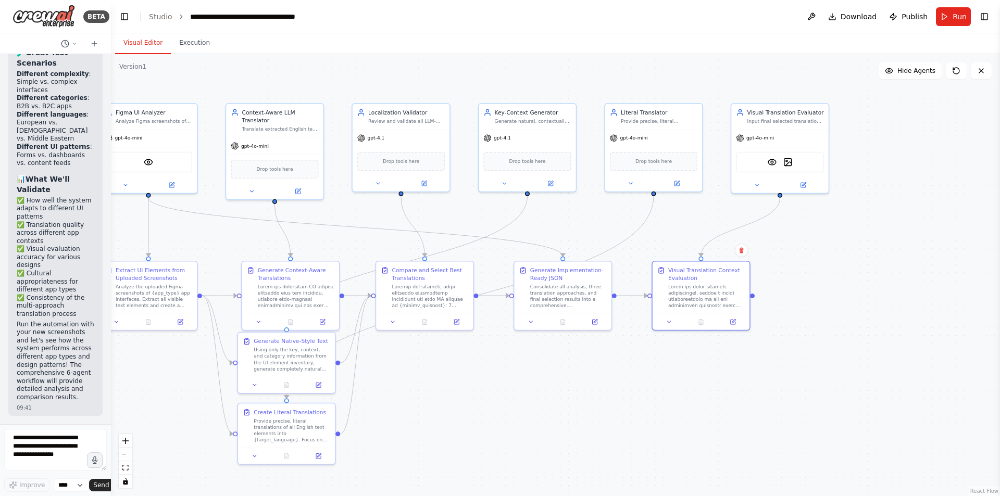
drag, startPoint x: 233, startPoint y: 104, endPoint x: 13, endPoint y: 116, distance: 220.1
click at [13, 116] on div "BETA a translation system specifically for apps, which automatically translate …" at bounding box center [55, 248] width 111 height 496
click at [124, 20] on button "Toggle Left Sidebar" at bounding box center [124, 16] width 15 height 15
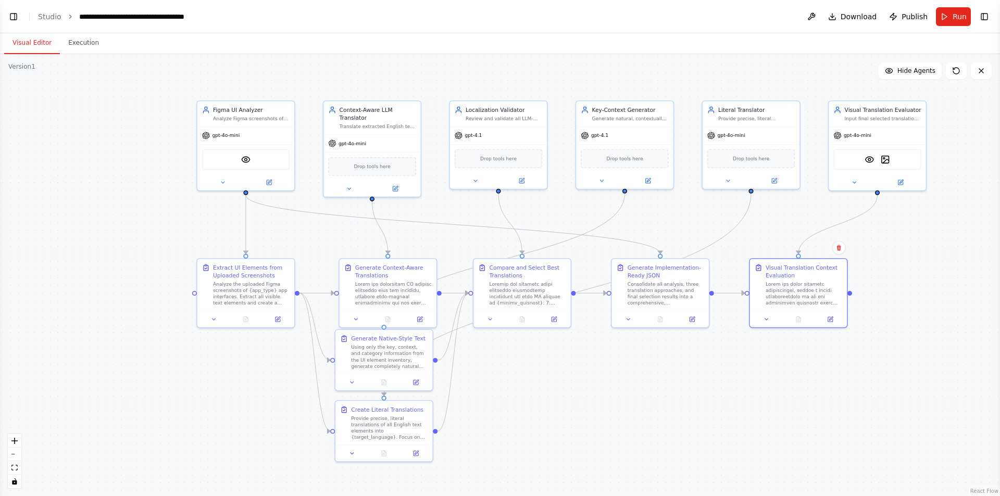
drag, startPoint x: 376, startPoint y: 411, endPoint x: 585, endPoint y: 408, distance: 208.3
click at [585, 408] on div ".deletable-edge-delete-btn { width: 20px; height: 20px; border: 0px solid #ffff…" at bounding box center [500, 275] width 1000 height 442
click at [257, 166] on div "VisionTool" at bounding box center [245, 158] width 87 height 20
click at [248, 162] on img at bounding box center [245, 157] width 9 height 9
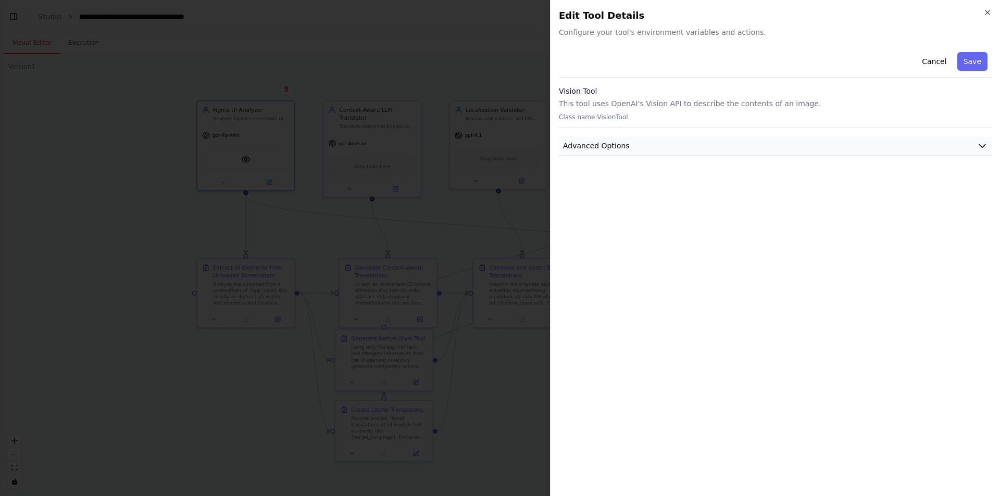
click at [683, 143] on button "Advanced Options" at bounding box center [775, 145] width 433 height 19
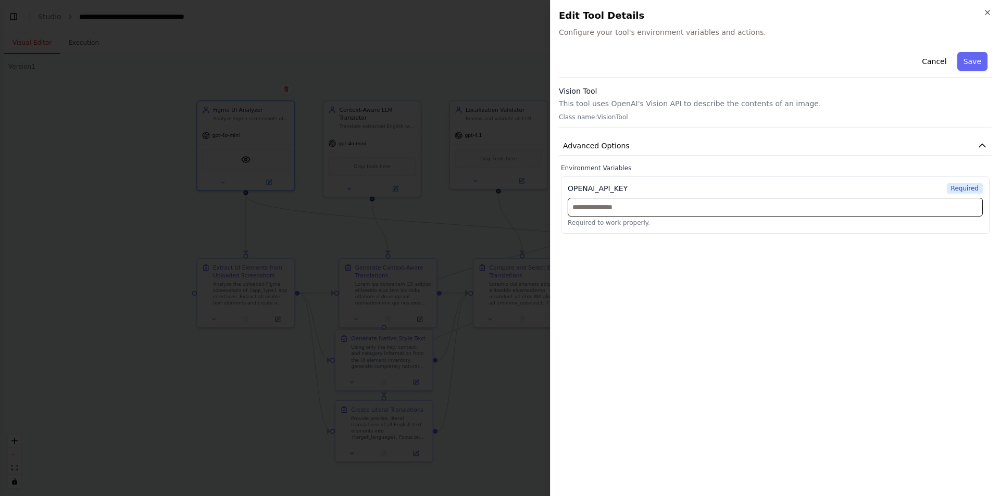
click at [614, 208] on input "text" at bounding box center [775, 207] width 415 height 19
drag, startPoint x: 553, startPoint y: 102, endPoint x: 824, endPoint y: 111, distance: 271.4
click at [683, 111] on div "Close Edit Tool Details Configure your tool's environment variables and actions…" at bounding box center [775, 248] width 450 height 496
click at [683, 111] on div "Vision Tool This tool uses OpenAI's Vision API to describe the contents of an i…" at bounding box center [775, 107] width 433 height 42
click at [683, 12] on div "Close Edit Tool Details Configure your tool's environment variables and actions…" at bounding box center [775, 248] width 450 height 496
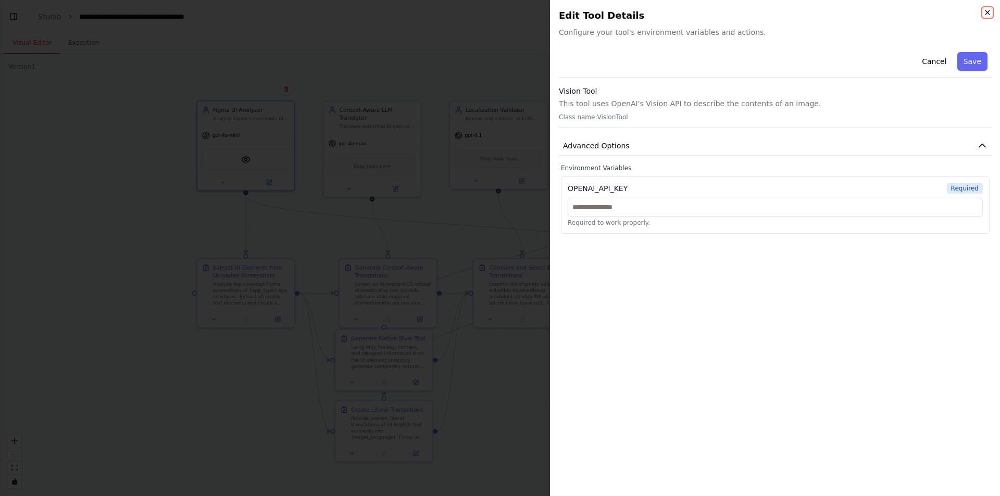
click at [683, 12] on icon "button" at bounding box center [987, 12] width 4 height 4
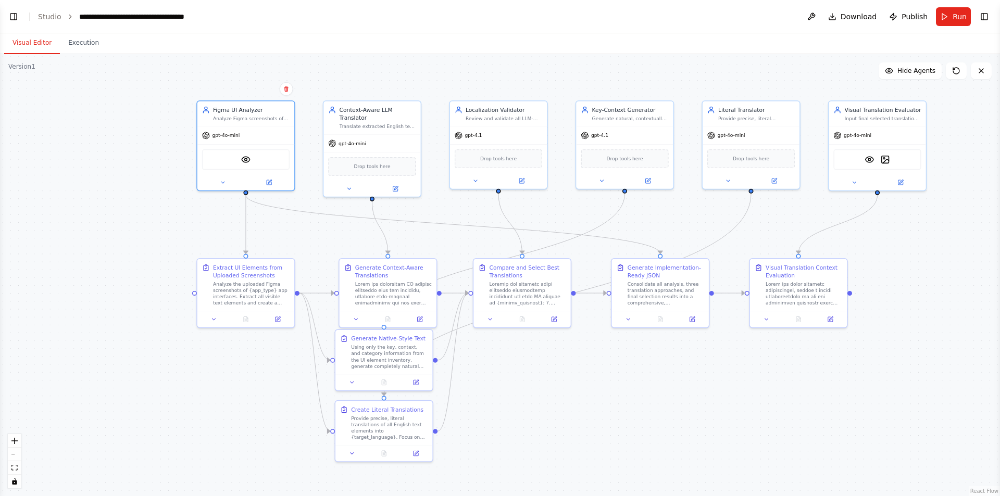
click at [21, 48] on button "Visual Editor" at bounding box center [32, 43] width 56 height 22
click at [683, 163] on div "VisionTool DallETool" at bounding box center [876, 158] width 87 height 20
click at [683, 162] on img at bounding box center [884, 157] width 9 height 9
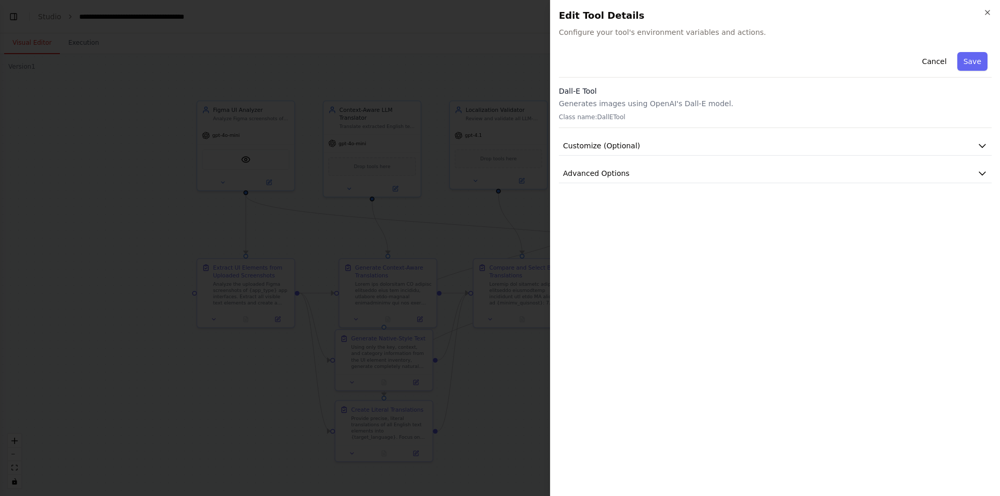
click at [683, 160] on div "Cancel Save Dall-E Tool Generates images using OpenAI's Dall-E model. Class nam…" at bounding box center [775, 115] width 433 height 135
click at [683, 149] on button "Customize (Optional)" at bounding box center [775, 145] width 433 height 19
click at [683, 187] on div "Cancel Save Dall-E Tool Generates images using OpenAI's Dall-E model. Class nam…" at bounding box center [775, 268] width 433 height 440
click at [683, 167] on button "Advanced Options" at bounding box center [775, 173] width 433 height 19
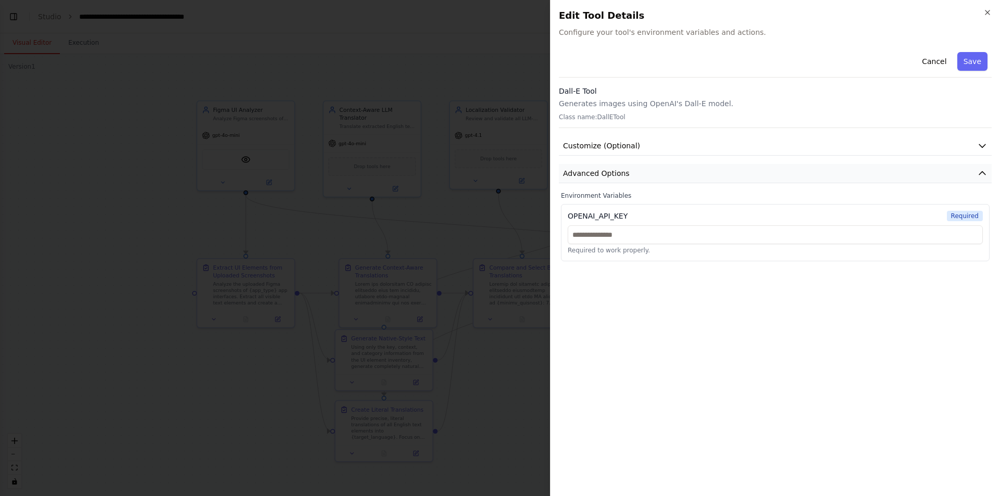
click at [683, 167] on button "Advanced Options" at bounding box center [775, 173] width 433 height 19
click at [253, 175] on div at bounding box center [500, 248] width 1000 height 496
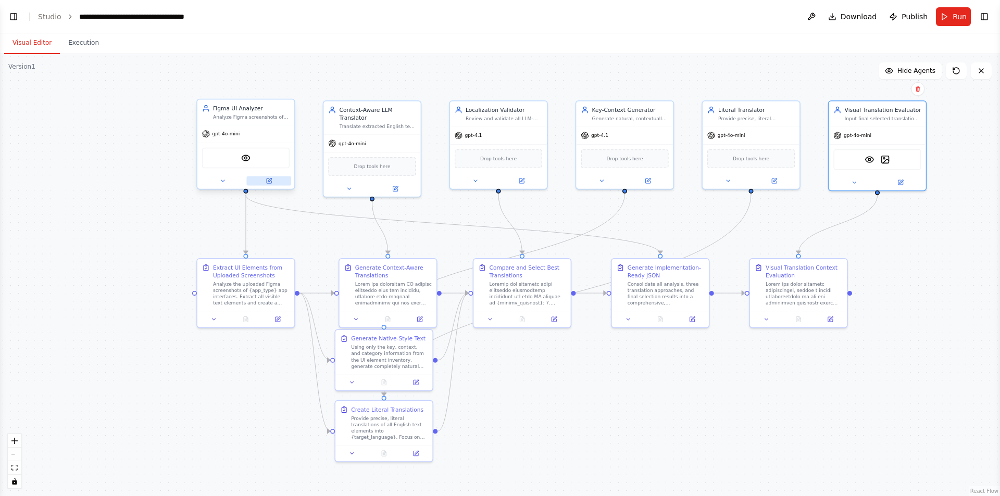
click at [270, 181] on icon at bounding box center [269, 181] width 5 height 5
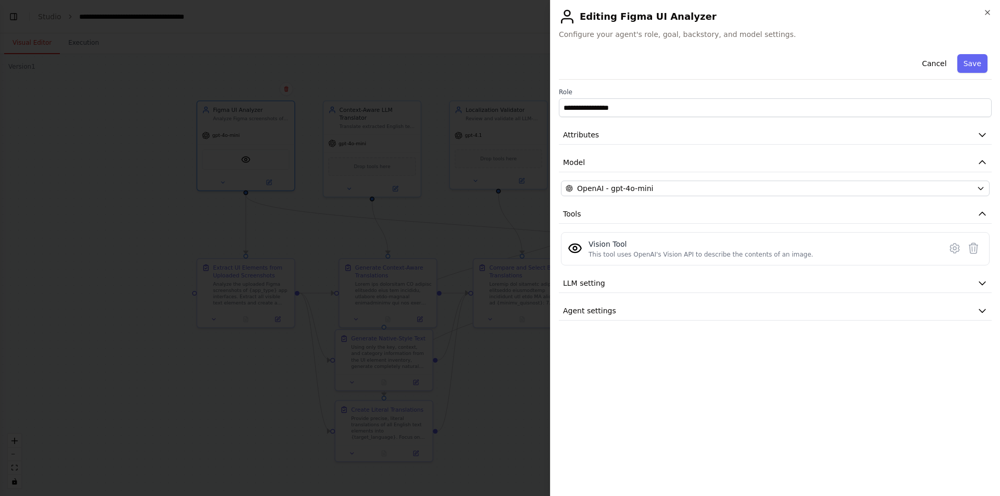
click at [627, 180] on div "**********" at bounding box center [775, 185] width 433 height 271
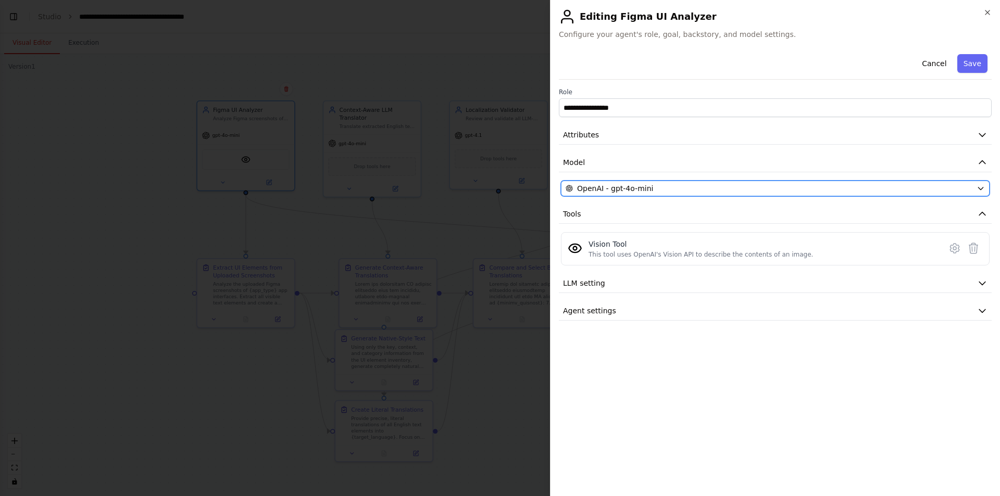
click at [627, 183] on button "OpenAI - gpt-4o-mini" at bounding box center [775, 189] width 429 height 16
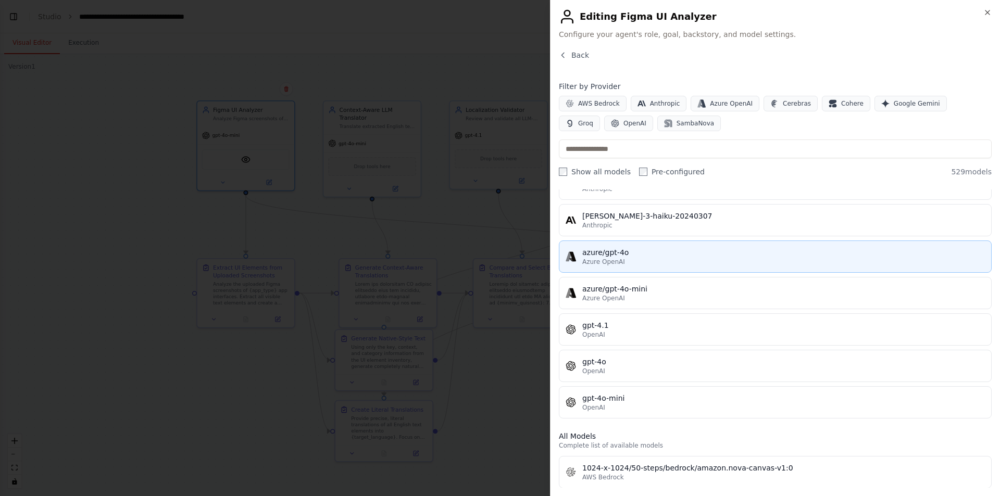
scroll to position [156, 0]
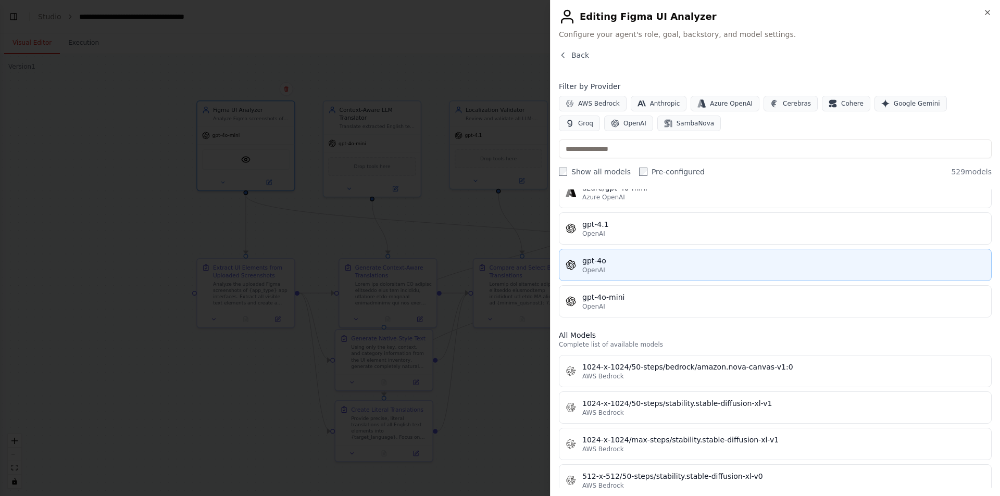
click at [625, 271] on div "OpenAI" at bounding box center [783, 270] width 402 height 8
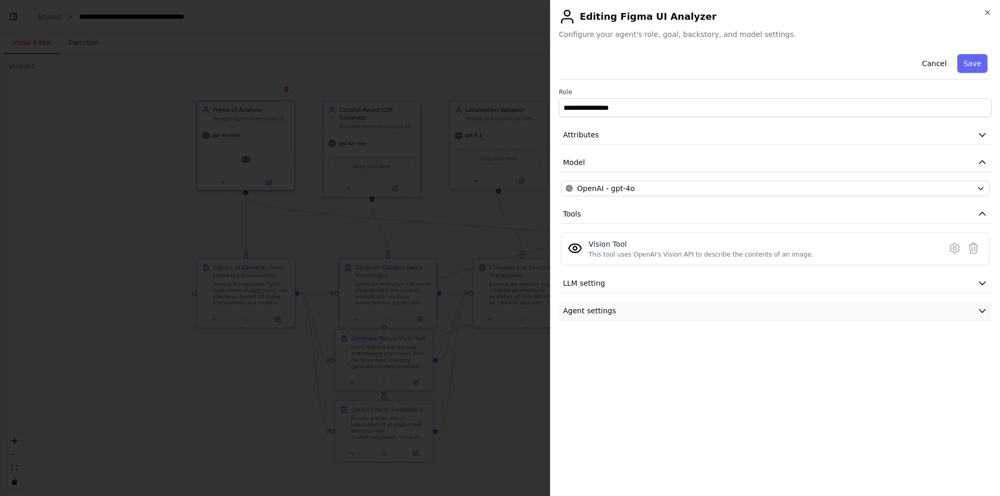
click at [602, 307] on span "Agent settings" at bounding box center [589, 311] width 53 height 10
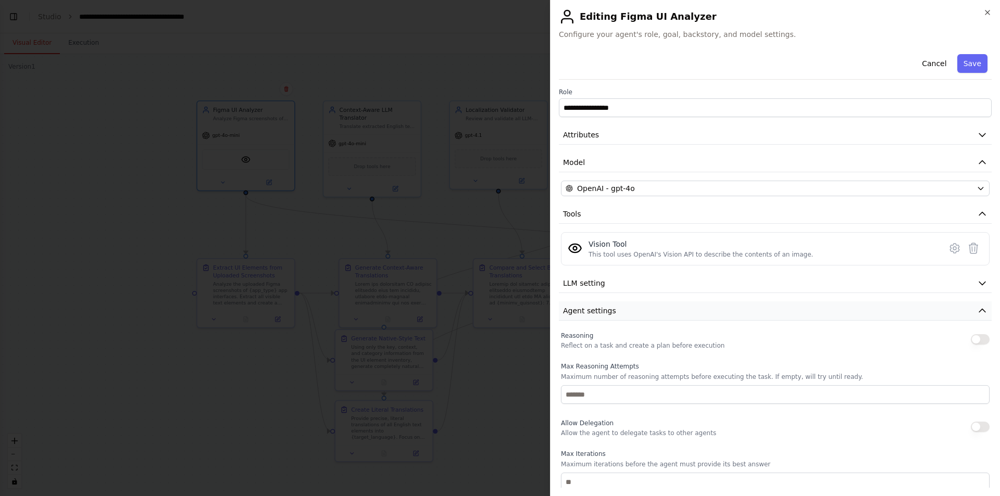
click at [602, 307] on span "Agent settings" at bounding box center [589, 311] width 53 height 10
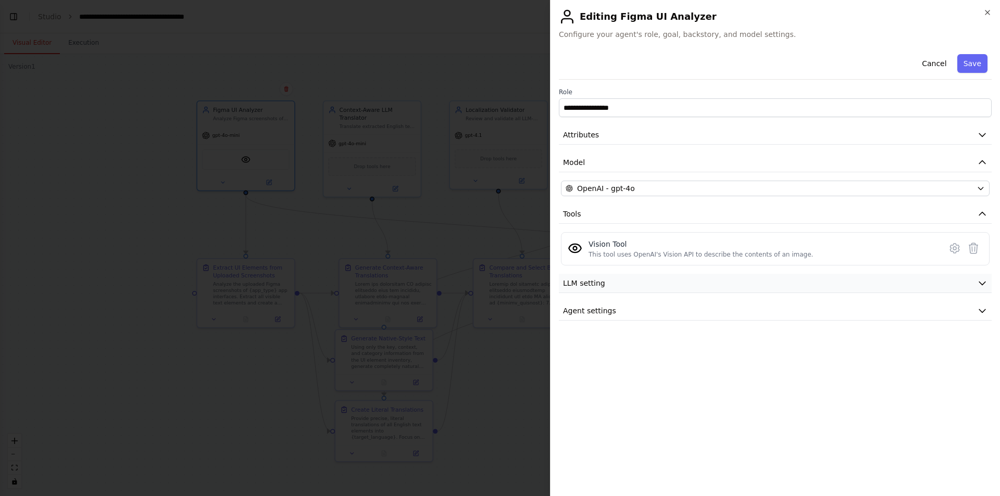
click at [604, 289] on button "LLM setting" at bounding box center [775, 283] width 433 height 19
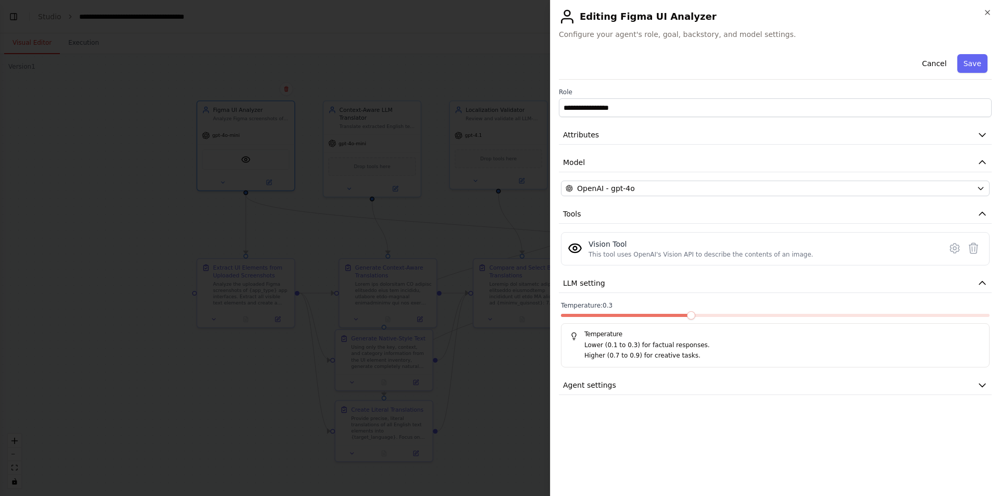
click at [683, 311] on span at bounding box center [691, 315] width 8 height 8
click at [683, 314] on span at bounding box center [775, 315] width 429 height 3
click at [683, 315] on span at bounding box center [775, 315] width 429 height 3
click at [683, 311] on div "Temperature: 0.4 Temperature Lower (0.1 to 0.3) for factual responses. Higher (…" at bounding box center [775, 334] width 429 height 66
click at [683, 315] on span at bounding box center [775, 315] width 429 height 3
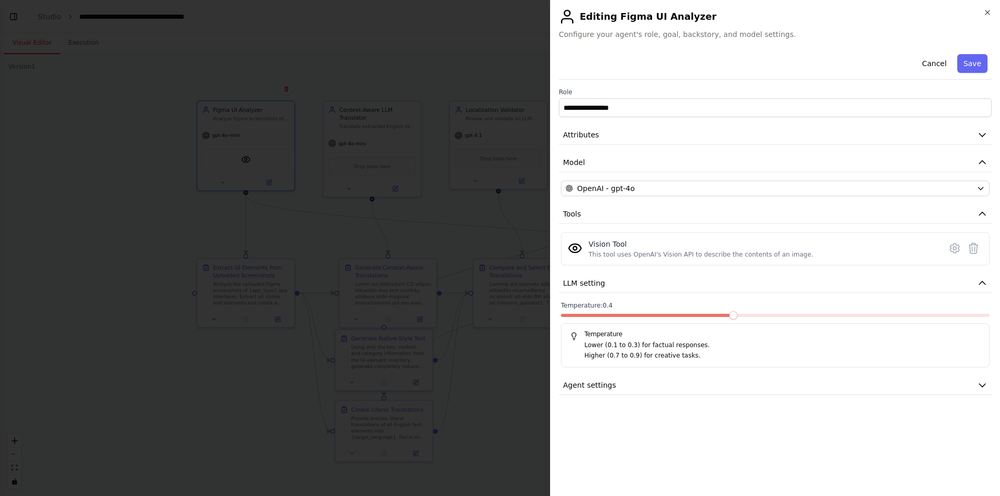
click at [683, 315] on span at bounding box center [733, 315] width 8 height 8
click at [683, 317] on div at bounding box center [775, 317] width 429 height 7
click at [683, 317] on span at bounding box center [775, 315] width 429 height 3
click at [625, 394] on button "Agent settings" at bounding box center [775, 385] width 433 height 19
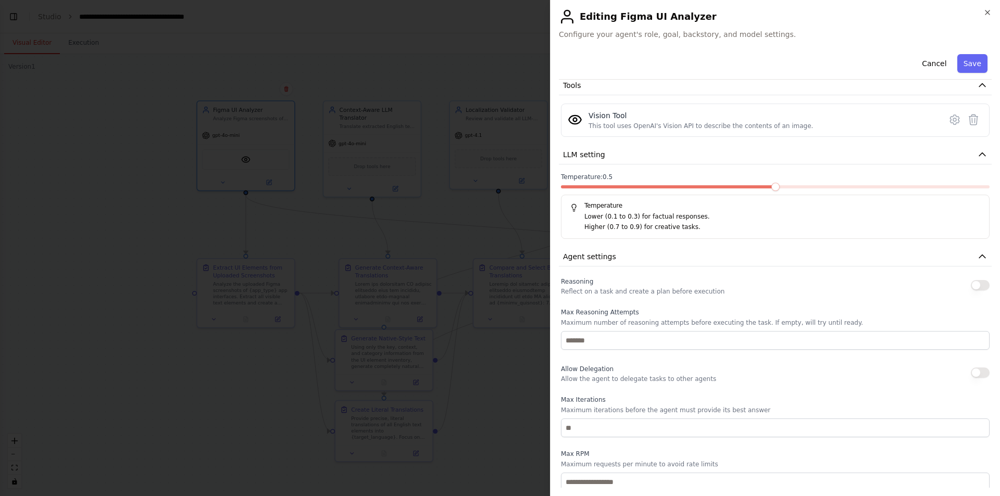
scroll to position [0, 0]
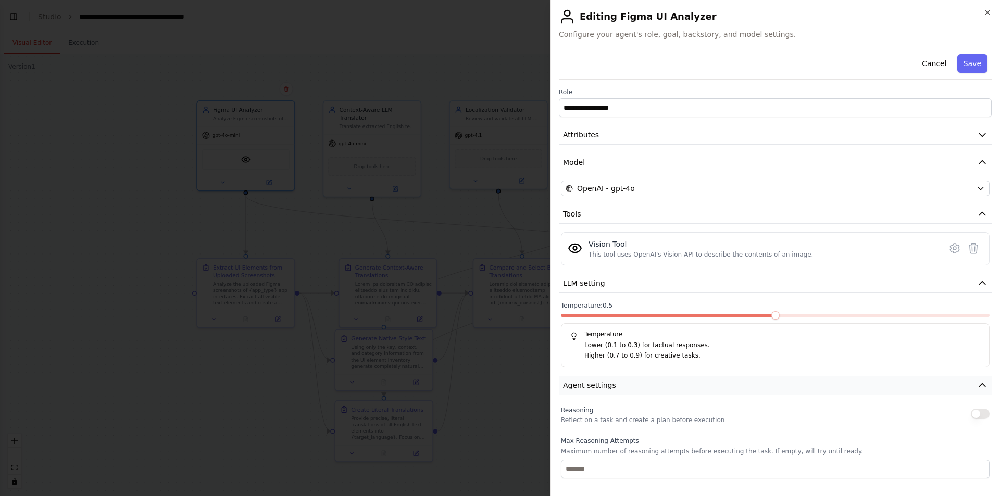
click at [630, 379] on button "Agent settings" at bounding box center [775, 385] width 433 height 19
click at [606, 140] on button "Attributes" at bounding box center [775, 134] width 433 height 19
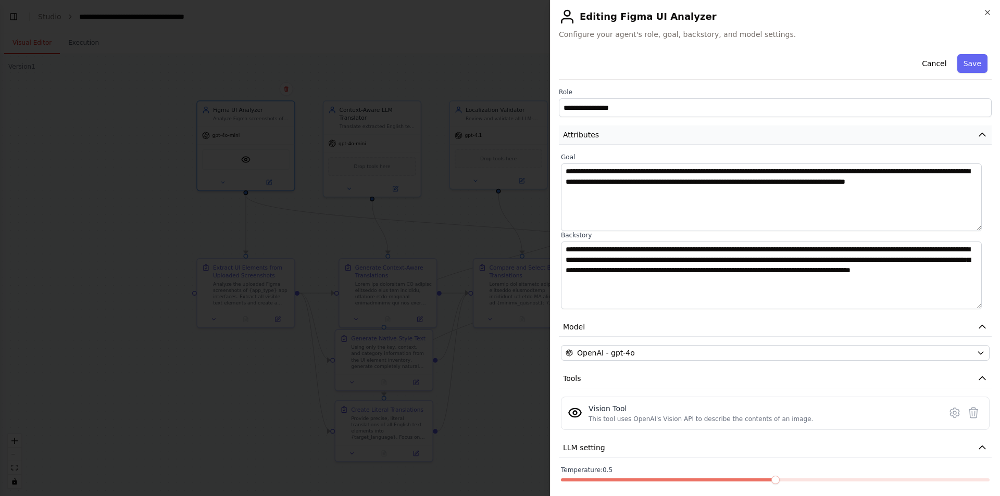
click at [608, 136] on button "Attributes" at bounding box center [775, 134] width 433 height 19
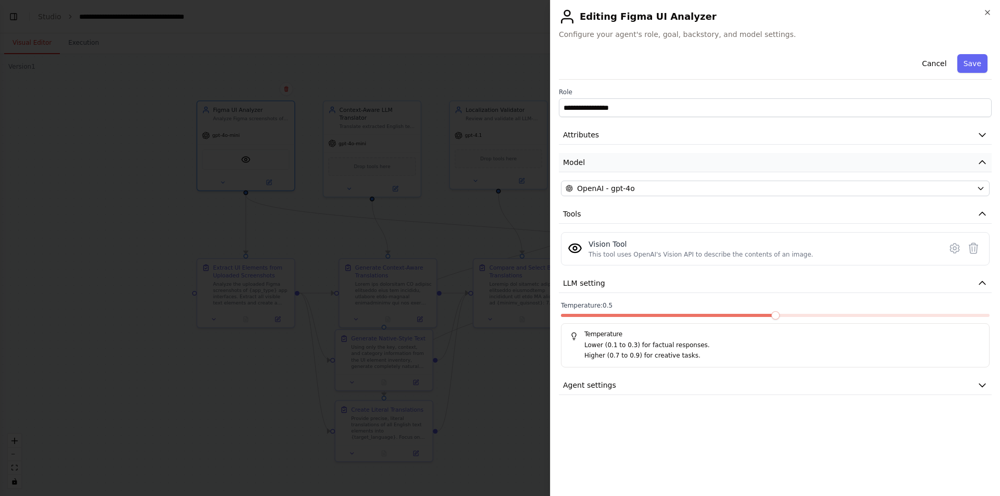
click at [603, 167] on button "Model" at bounding box center [775, 162] width 433 height 19
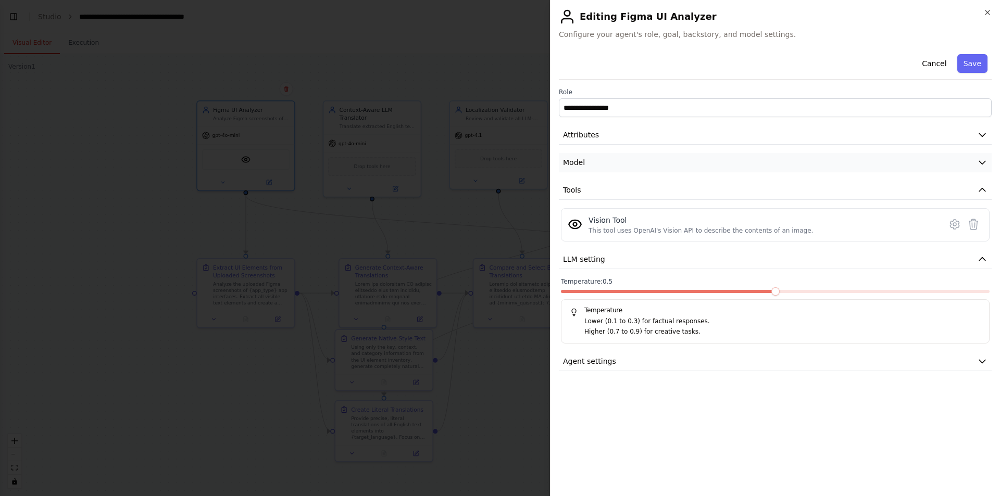
click at [603, 167] on button "Model" at bounding box center [775, 162] width 433 height 19
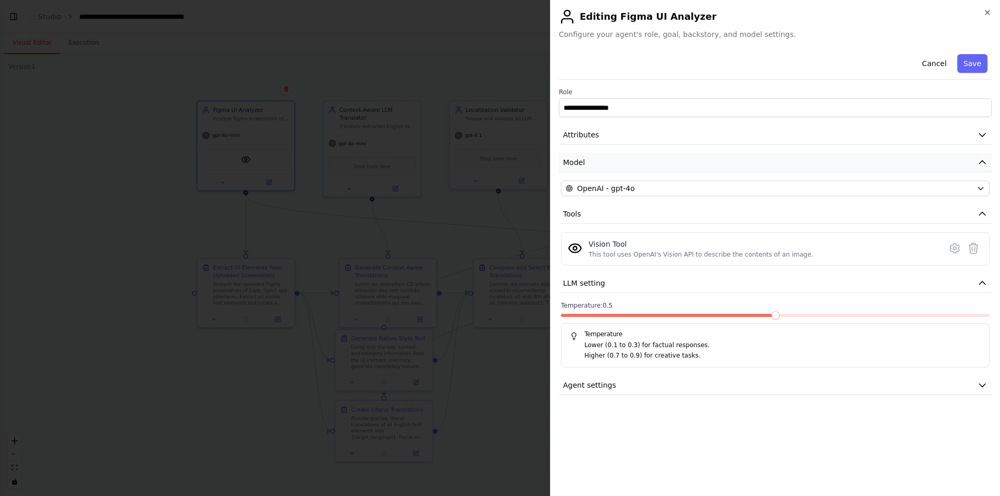
click at [603, 167] on button "Model" at bounding box center [775, 162] width 433 height 19
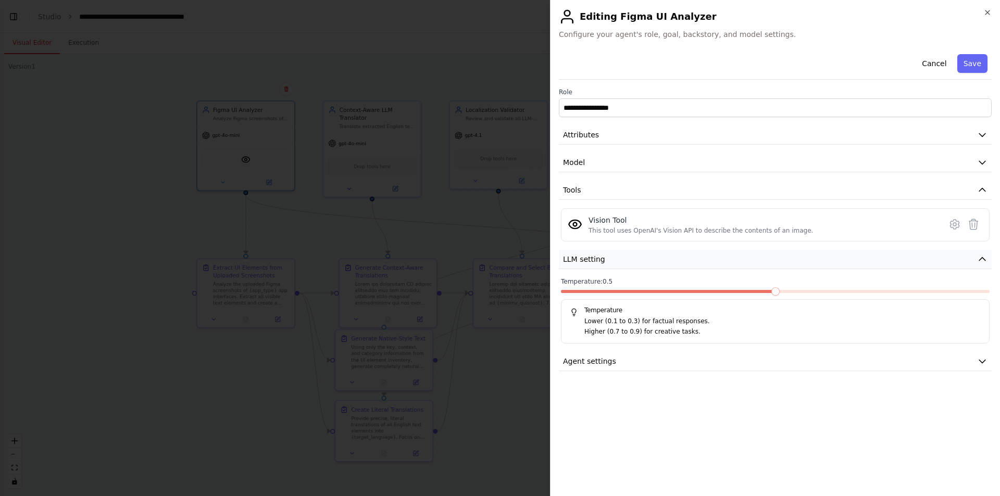
click at [683, 264] on button "LLM setting" at bounding box center [775, 259] width 433 height 19
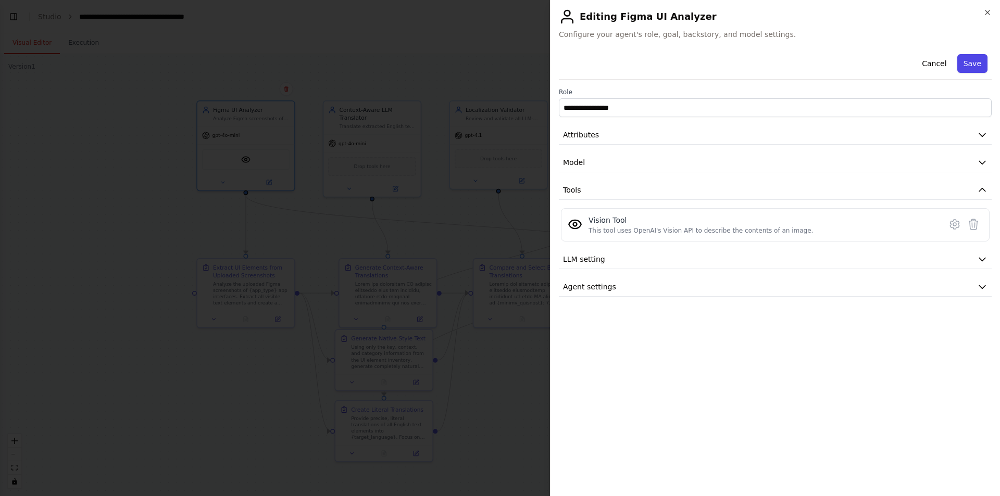
click at [683, 71] on button "Save" at bounding box center [972, 63] width 30 height 19
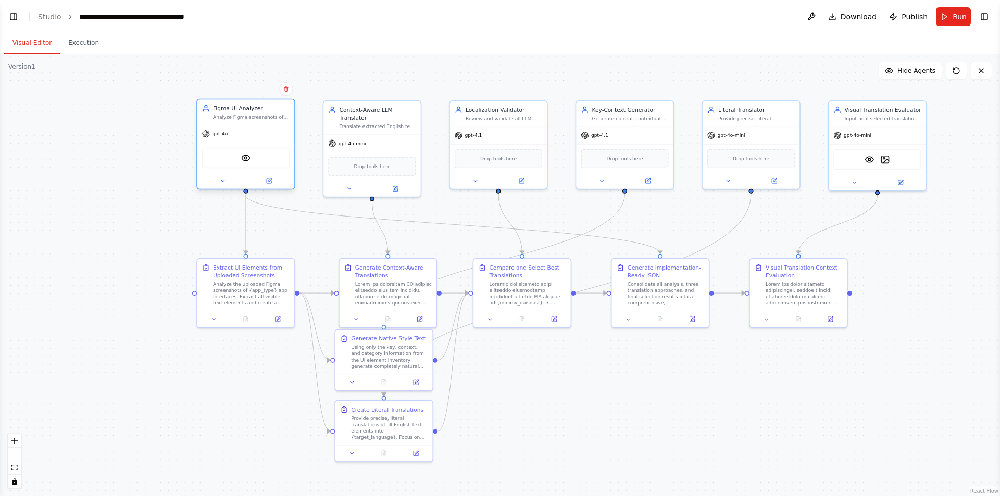
click at [268, 165] on div "VisionTool" at bounding box center [245, 158] width 87 height 20
click at [248, 165] on div "VisionTool" at bounding box center [245, 158] width 87 height 20
click at [246, 159] on img at bounding box center [245, 157] width 9 height 9
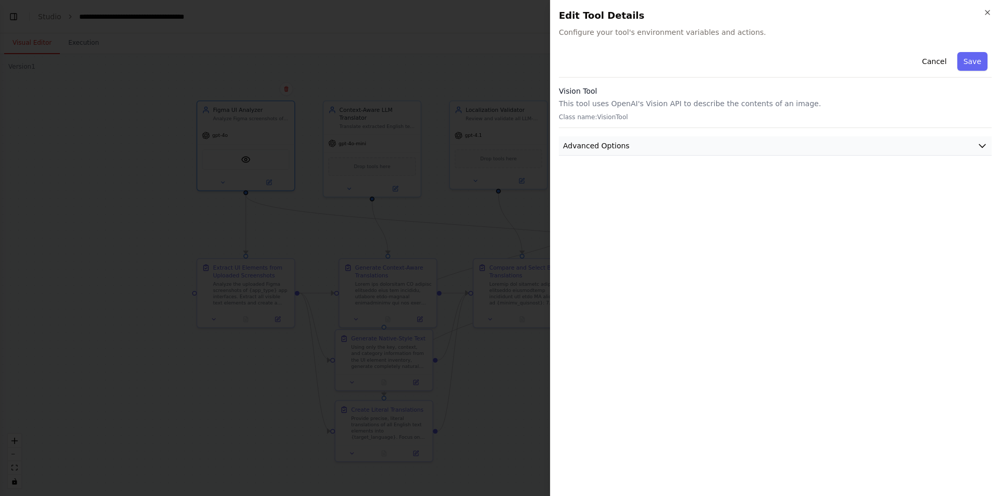
click at [683, 148] on button "Advanced Options" at bounding box center [775, 145] width 433 height 19
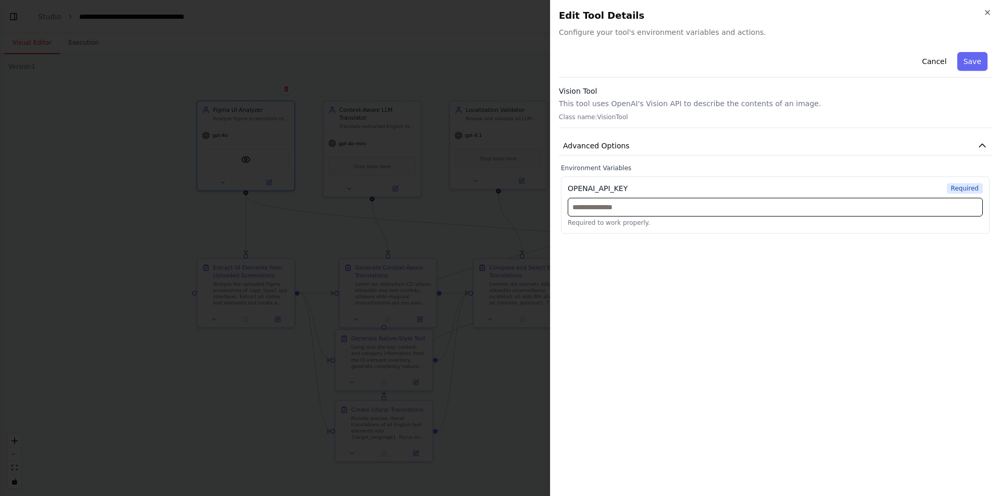
click at [680, 208] on input "text" at bounding box center [775, 207] width 415 height 19
click at [443, 75] on div at bounding box center [500, 248] width 1000 height 496
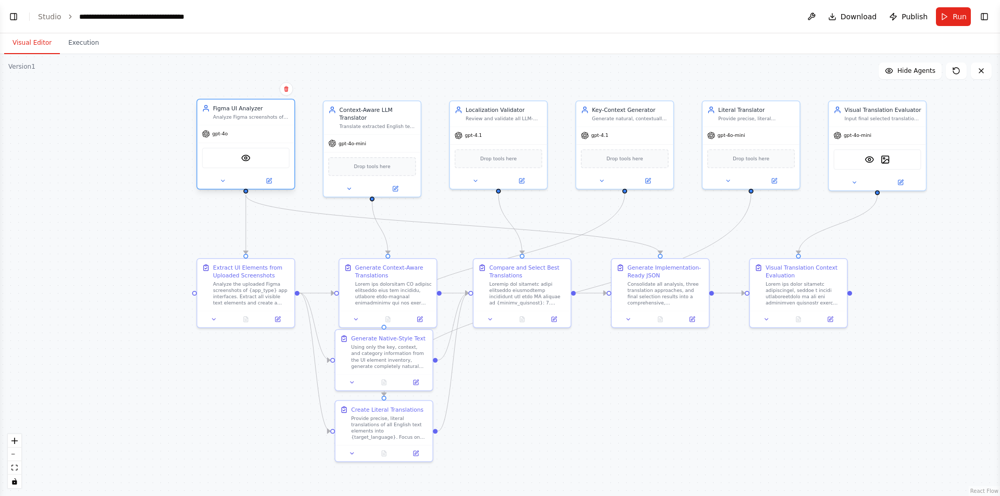
click at [265, 125] on div "gpt-4o" at bounding box center [245, 133] width 97 height 17
click at [251, 163] on div "VisionTool" at bounding box center [245, 158] width 87 height 20
click at [223, 179] on icon at bounding box center [223, 181] width 6 height 6
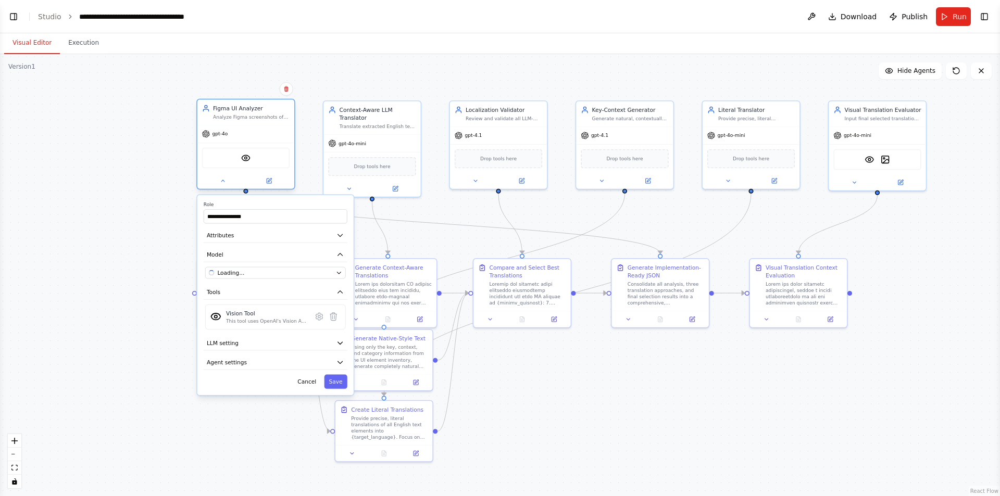
click at [249, 150] on div "VisionTool" at bounding box center [245, 158] width 87 height 20
click at [265, 120] on div "Figma UI Analyzer Analyze Figma screenshots of {app_type} applications to extra…" at bounding box center [245, 112] width 97 height 26
click at [683, 156] on div "VisionTool DallETool" at bounding box center [876, 158] width 87 height 20
click at [19, 16] on button "Toggle Left Sidebar" at bounding box center [13, 16] width 15 height 15
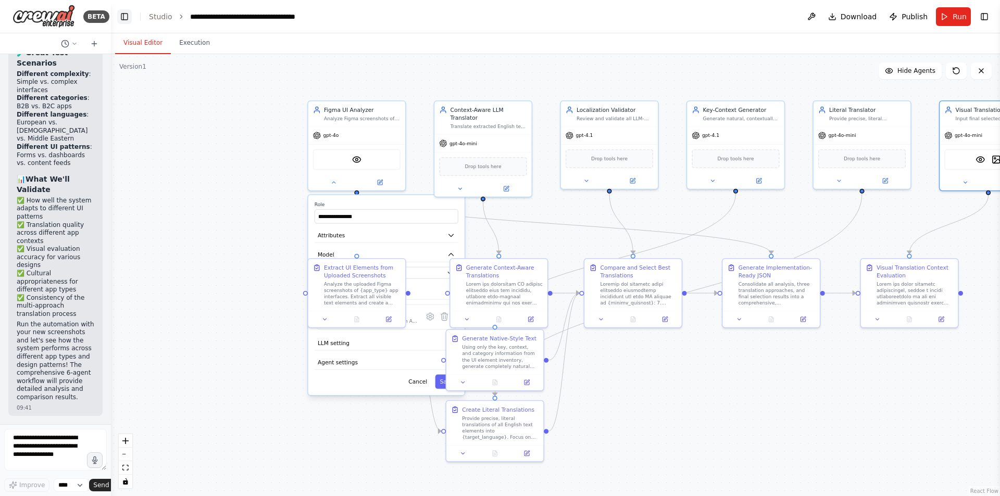
click at [122, 22] on button "Toggle Left Sidebar" at bounding box center [124, 16] width 15 height 15
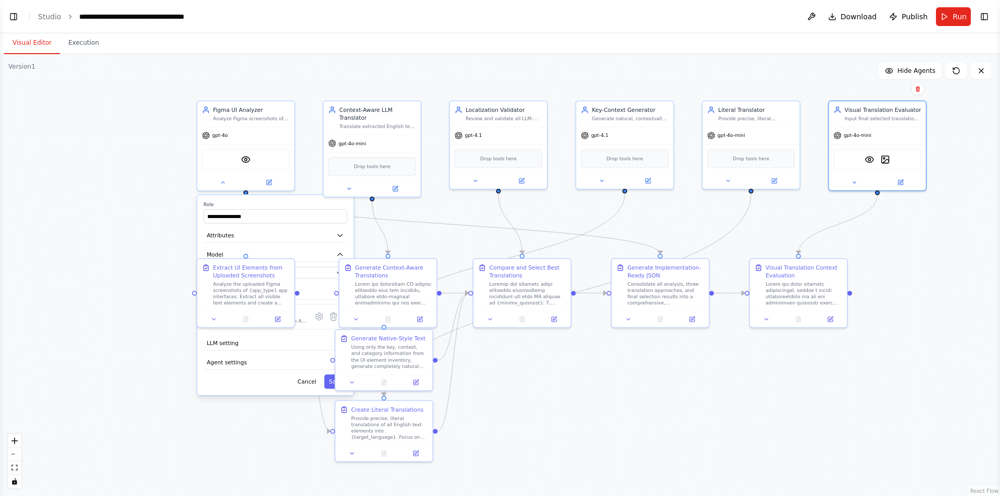
click at [583, 392] on div "**********" at bounding box center [500, 275] width 1000 height 442
click at [142, 92] on div "**********" at bounding box center [500, 275] width 1000 height 442
click at [214, 111] on div "Analyze Figma screenshots of {app_type} applications to extract and categorize …" at bounding box center [251, 114] width 77 height 6
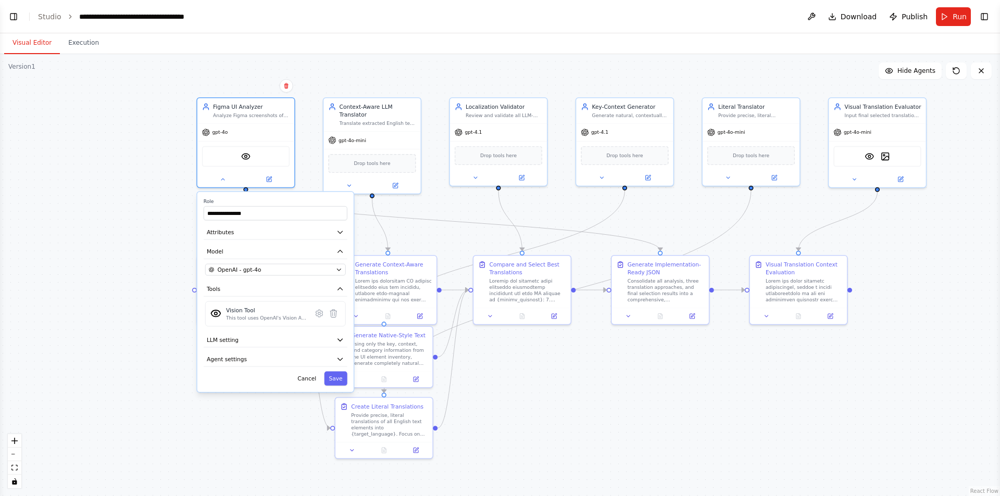
click at [240, 82] on div "**********" at bounding box center [500, 275] width 1000 height 442
click at [267, 438] on div "**********" at bounding box center [500, 275] width 1000 height 442
click at [332, 387] on div "**********" at bounding box center [275, 292] width 156 height 200
click at [531, 418] on div "**********" at bounding box center [500, 275] width 1000 height 442
click at [327, 379] on button "Save" at bounding box center [335, 379] width 23 height 14
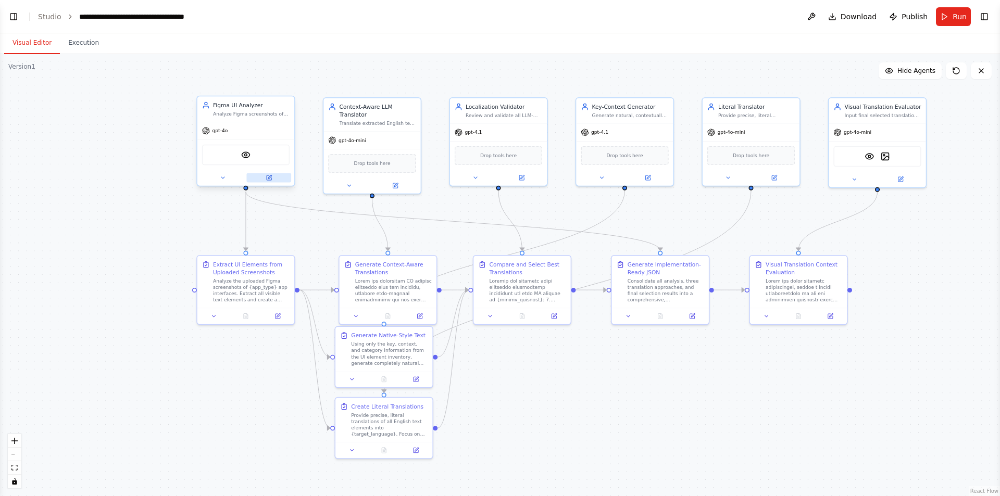
click at [269, 180] on icon at bounding box center [269, 177] width 5 height 5
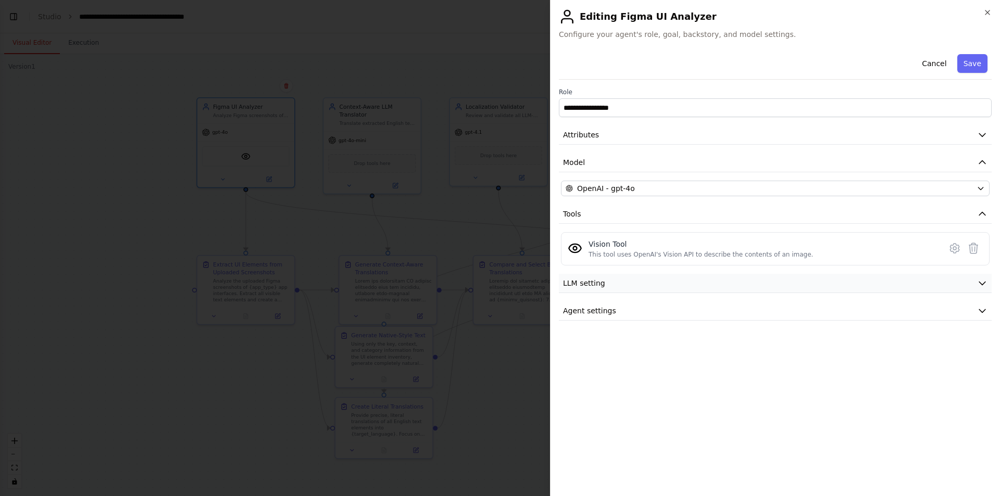
click at [621, 286] on button "LLM setting" at bounding box center [775, 283] width 433 height 19
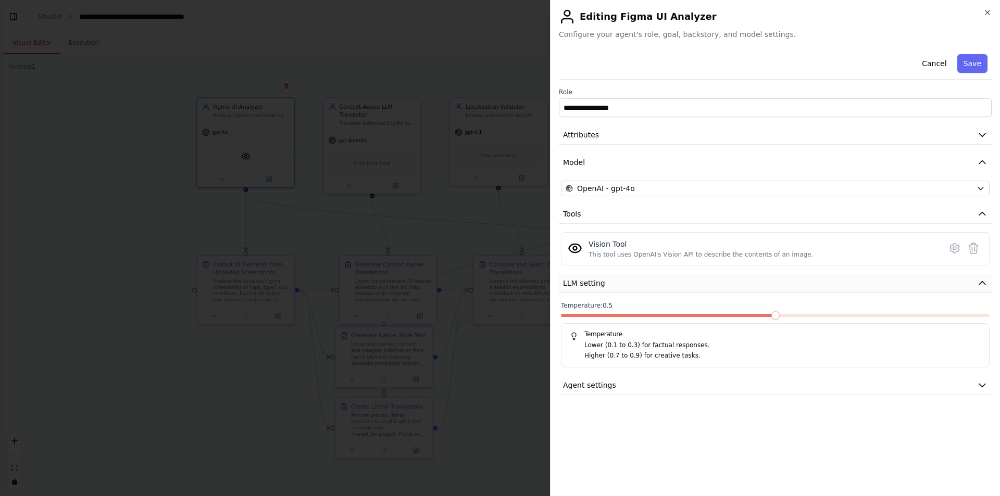
click at [621, 286] on button "LLM setting" at bounding box center [775, 283] width 433 height 19
click at [630, 313] on button "Agent settings" at bounding box center [775, 310] width 433 height 19
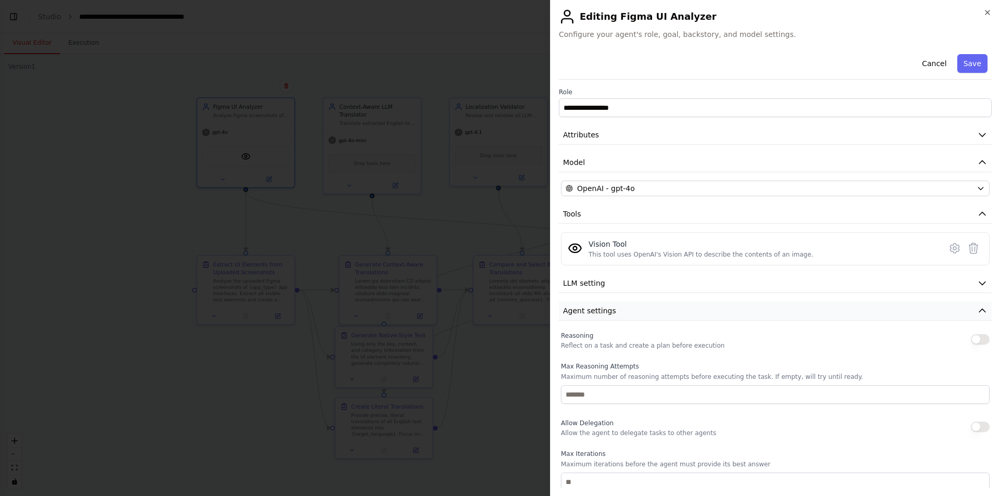
click at [630, 313] on button "Agent settings" at bounding box center [775, 310] width 433 height 19
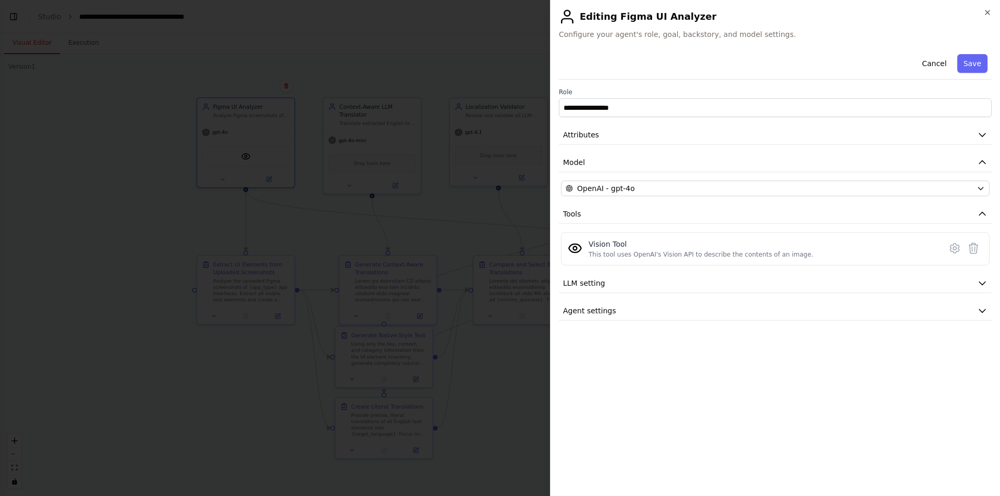
click at [499, 53] on div at bounding box center [500, 248] width 1000 height 496
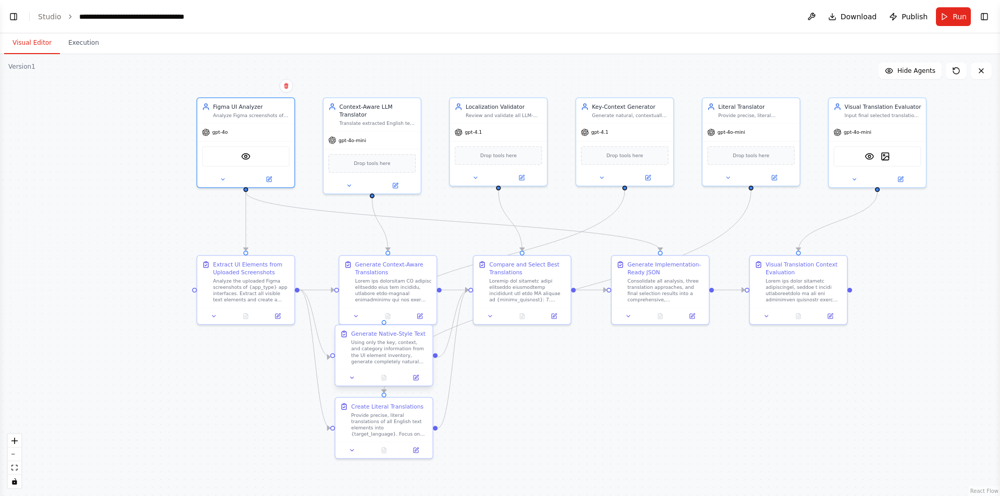
click at [421, 363] on div "Using only the key, context, and category information from the UI element inven…" at bounding box center [389, 352] width 77 height 26
click at [489, 382] on div ".deletable-edge-delete-btn { width: 20px; height: 20px; border: 0px solid #ffff…" at bounding box center [500, 275] width 1000 height 442
click at [269, 181] on icon at bounding box center [269, 177] width 6 height 6
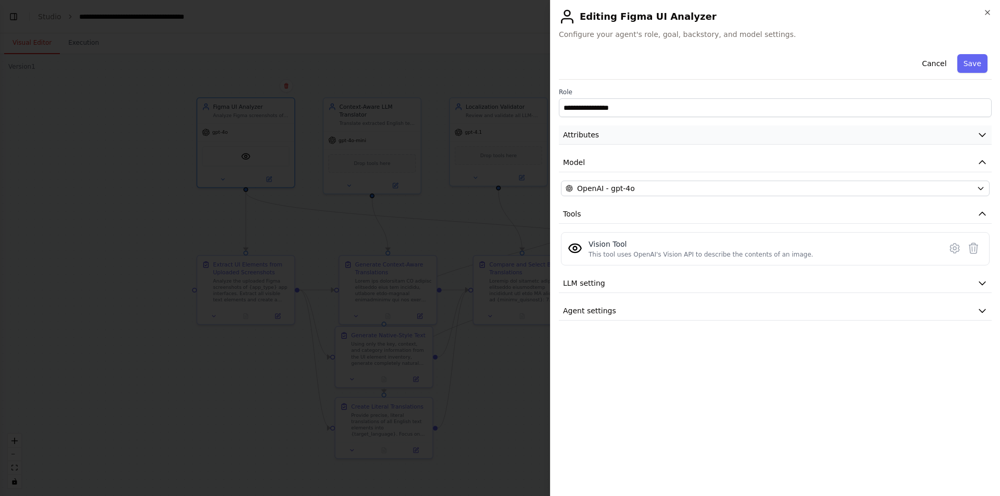
click at [570, 134] on span "Attributes" at bounding box center [581, 135] width 36 height 10
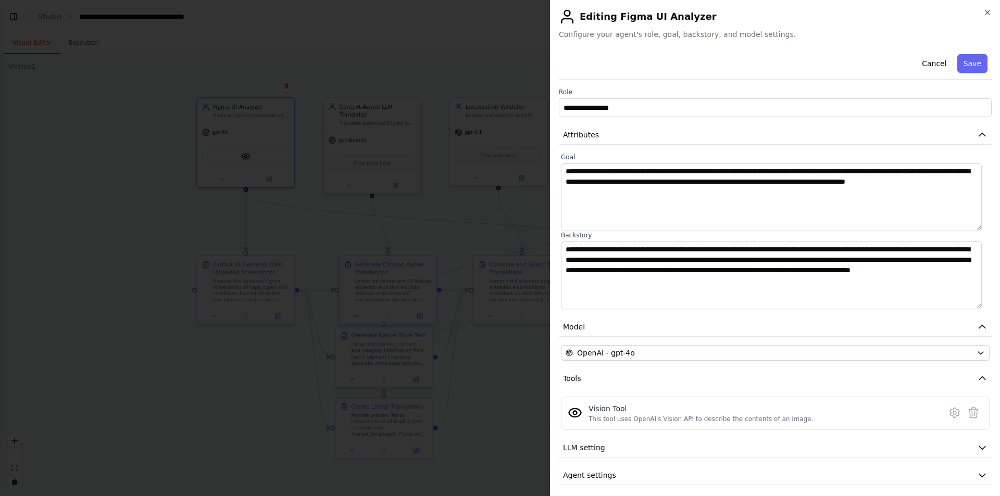
scroll to position [6, 0]
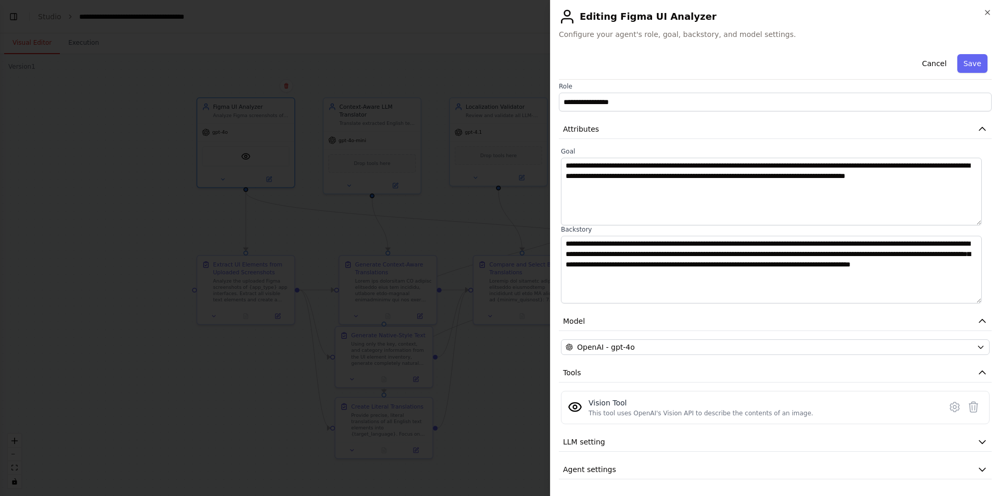
click at [513, 386] on div at bounding box center [500, 248] width 1000 height 496
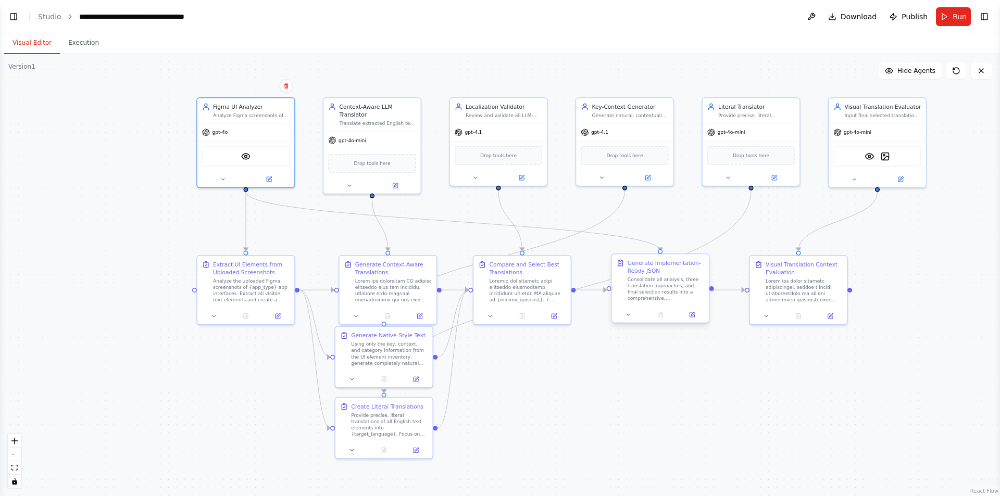
click at [682, 290] on div "Consolidate all analysis, three translation approaches, and final selection res…" at bounding box center [665, 289] width 77 height 26
click at [656, 290] on div "Consolidate all analysis, three translation approaches, and final selection res…" at bounding box center [665, 289] width 77 height 26
click at [683, 320] on div at bounding box center [659, 315] width 97 height 16
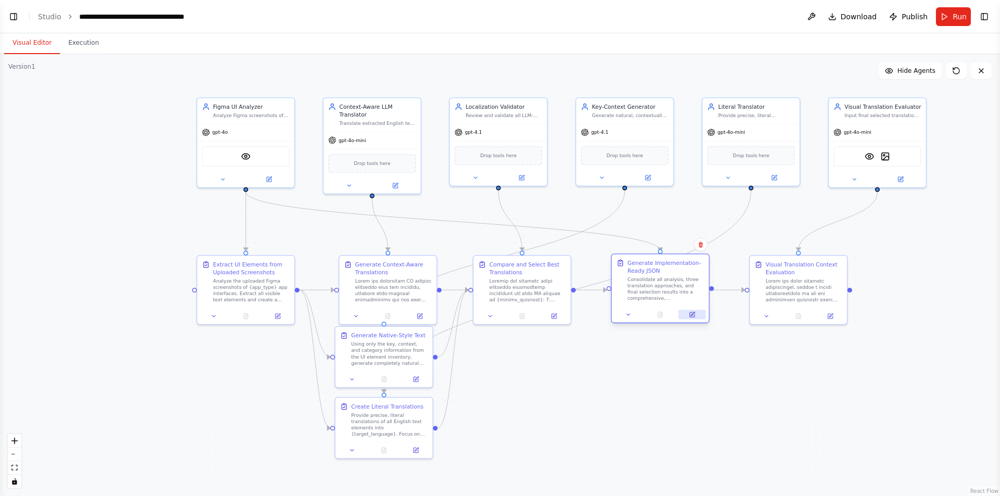
click at [683, 315] on icon at bounding box center [692, 314] width 6 height 6
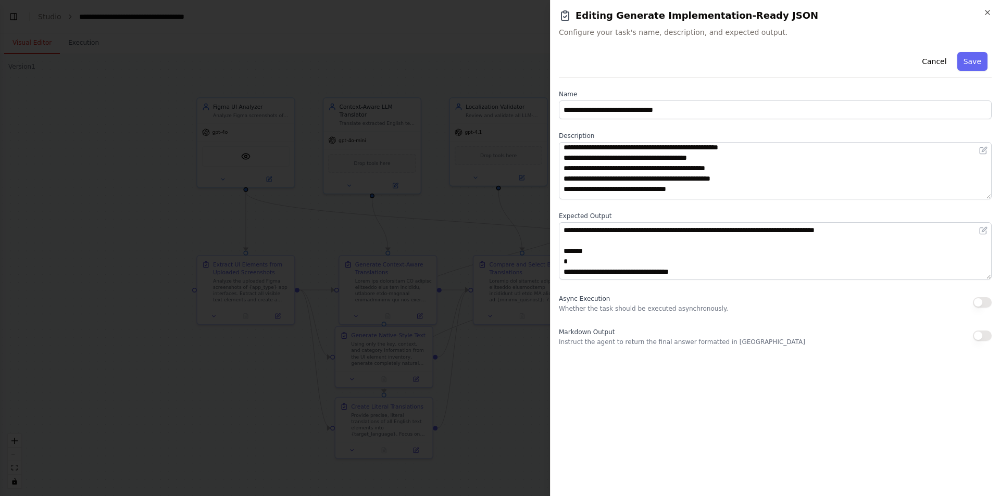
scroll to position [94, 0]
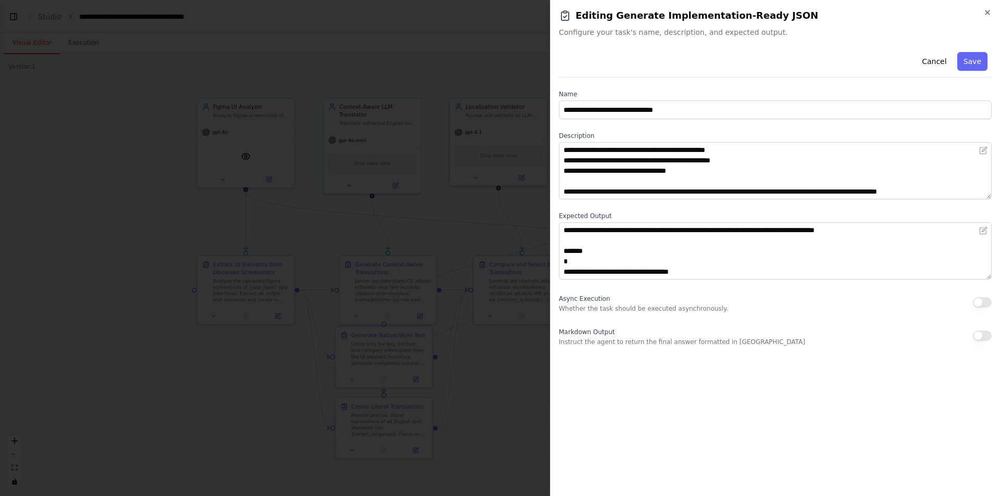
click at [683, 17] on h2 "Editing Generate Implementation-Ready JSON" at bounding box center [775, 15] width 433 height 15
click at [683, 11] on div "**********" at bounding box center [775, 248] width 450 height 496
click at [683, 11] on icon "button" at bounding box center [987, 12] width 8 height 8
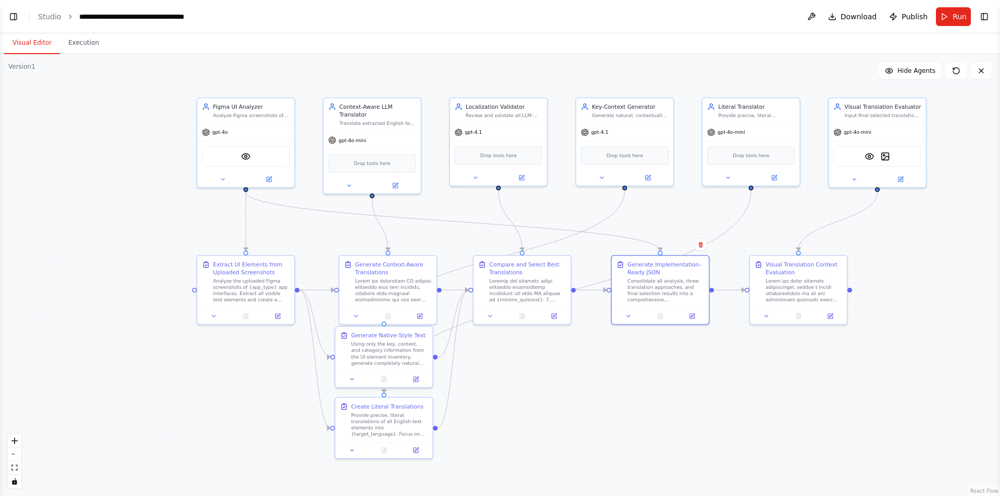
click at [19, 52] on button "Visual Editor" at bounding box center [32, 43] width 56 height 22
click at [10, 16] on button "Toggle Left Sidebar" at bounding box center [13, 16] width 15 height 15
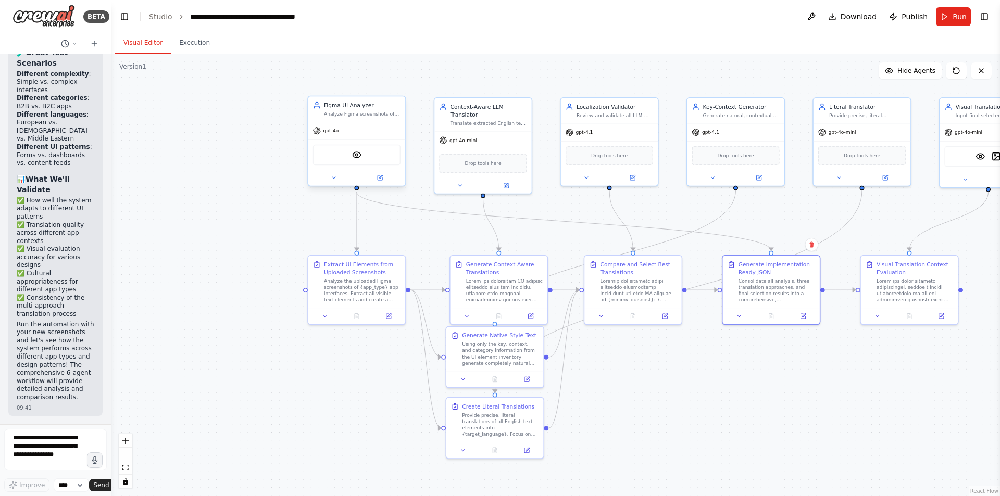
click at [359, 165] on div "VisionTool" at bounding box center [356, 155] width 87 height 20
click at [333, 178] on icon at bounding box center [333, 178] width 3 height 2
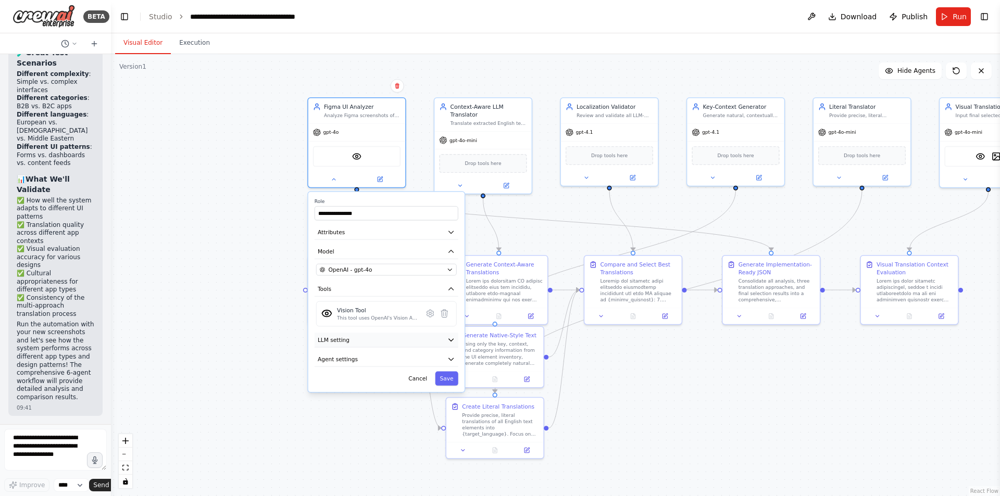
click at [358, 345] on button "LLM setting" at bounding box center [386, 340] width 144 height 15
click at [361, 344] on button "LLM setting" at bounding box center [386, 340] width 144 height 15
click at [365, 363] on button "Agent settings" at bounding box center [386, 359] width 144 height 15
click at [366, 363] on button "Agent settings" at bounding box center [386, 359] width 144 height 15
click at [343, 162] on div "VisionTool" at bounding box center [356, 155] width 87 height 20
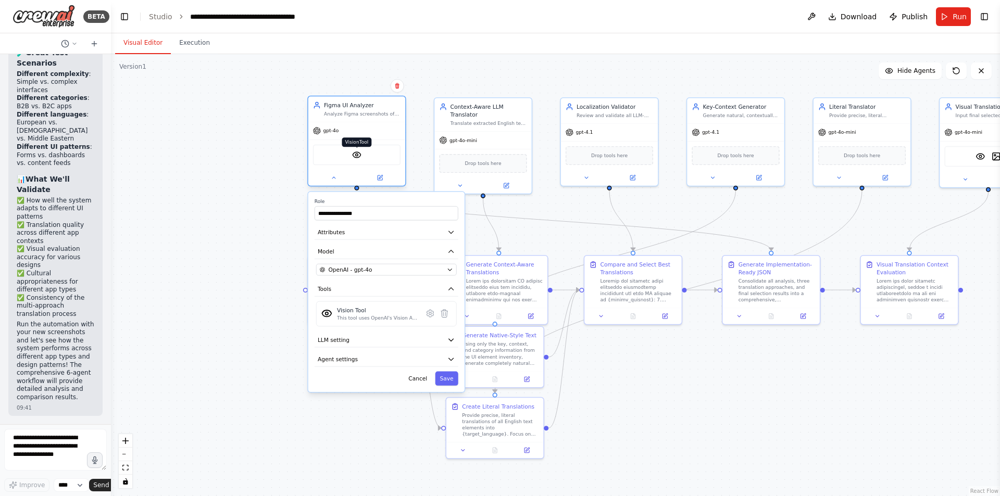
click at [354, 157] on img at bounding box center [356, 154] width 9 height 9
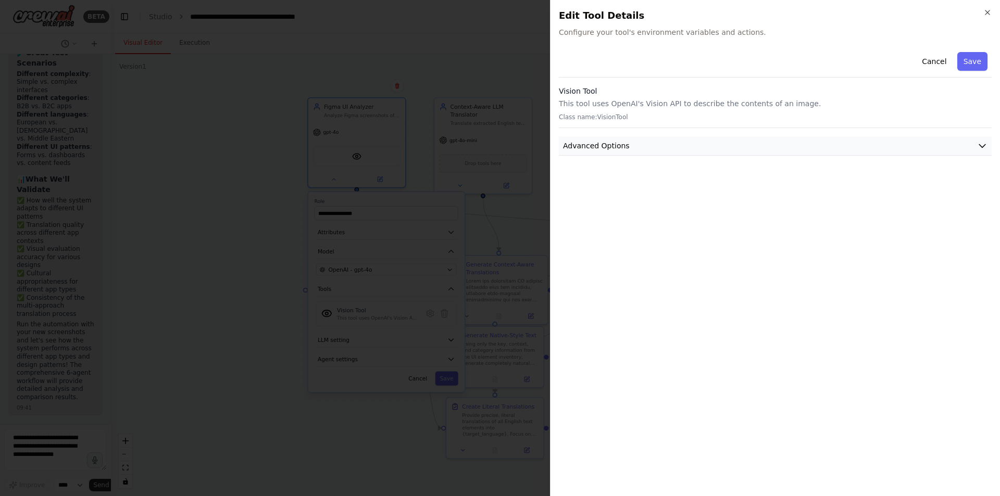
click at [597, 148] on span "Advanced Options" at bounding box center [596, 146] width 67 height 10
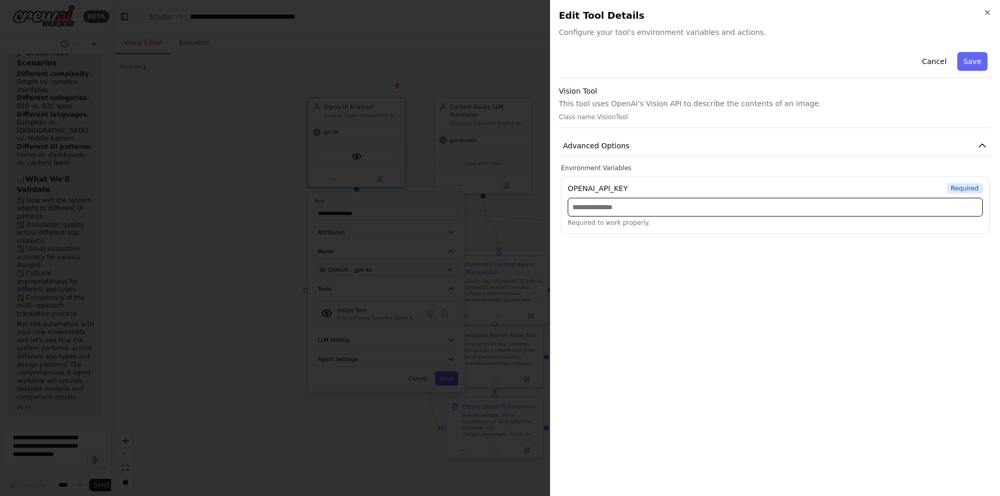
click at [613, 212] on input "text" at bounding box center [775, 207] width 415 height 19
paste input "**********"
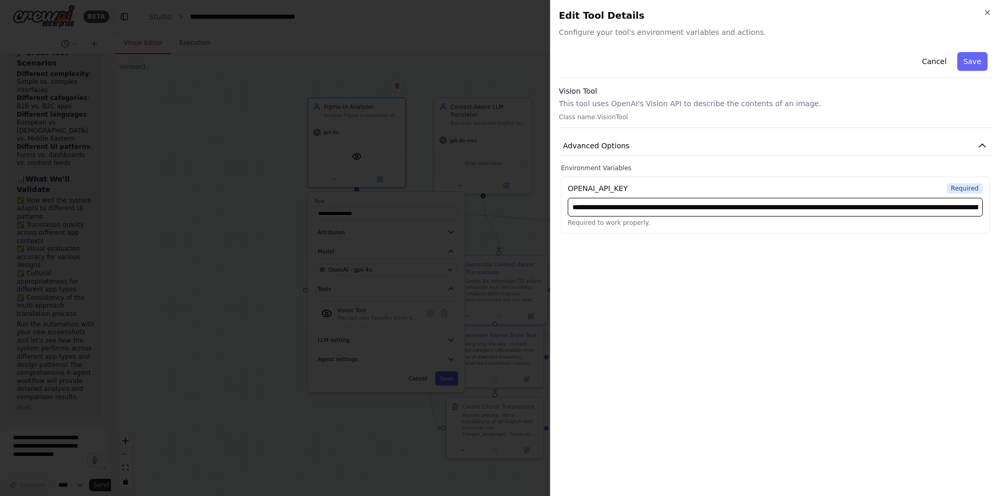
scroll to position [0, 298]
type input "**********"
click at [683, 280] on div "**********" at bounding box center [775, 268] width 433 height 440
click at [683, 63] on button "Save" at bounding box center [972, 61] width 30 height 19
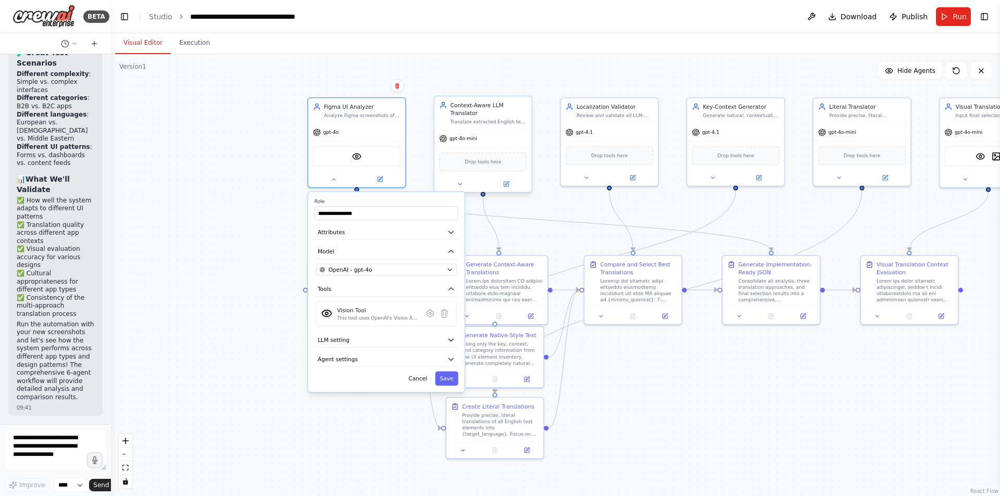
click at [488, 163] on span "Drop tools here" at bounding box center [482, 162] width 36 height 8
click at [461, 185] on icon at bounding box center [460, 184] width 6 height 6
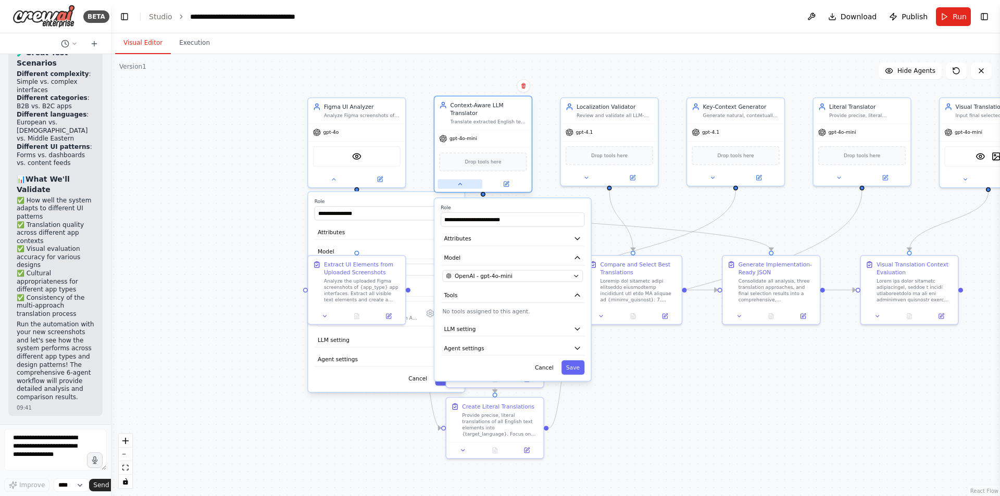
click at [456, 183] on button at bounding box center [459, 184] width 45 height 9
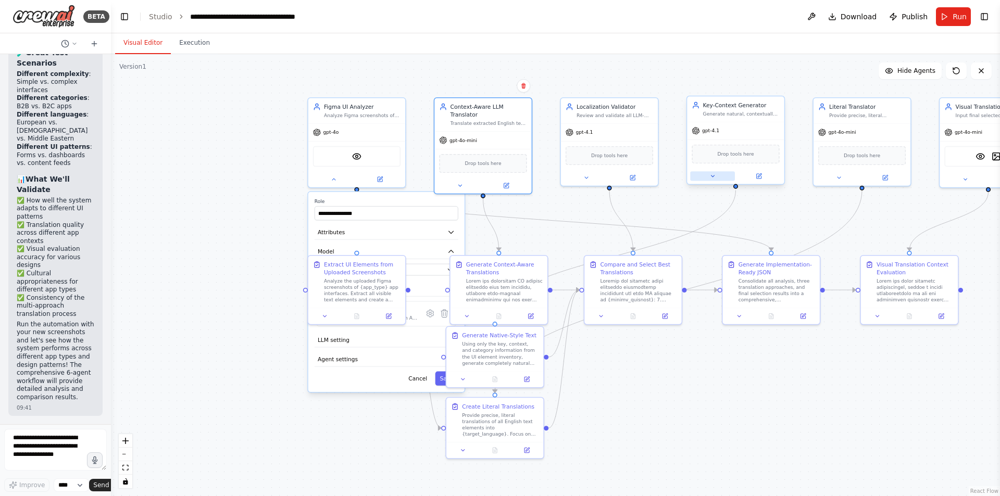
click at [683, 173] on button at bounding box center [712, 175] width 45 height 9
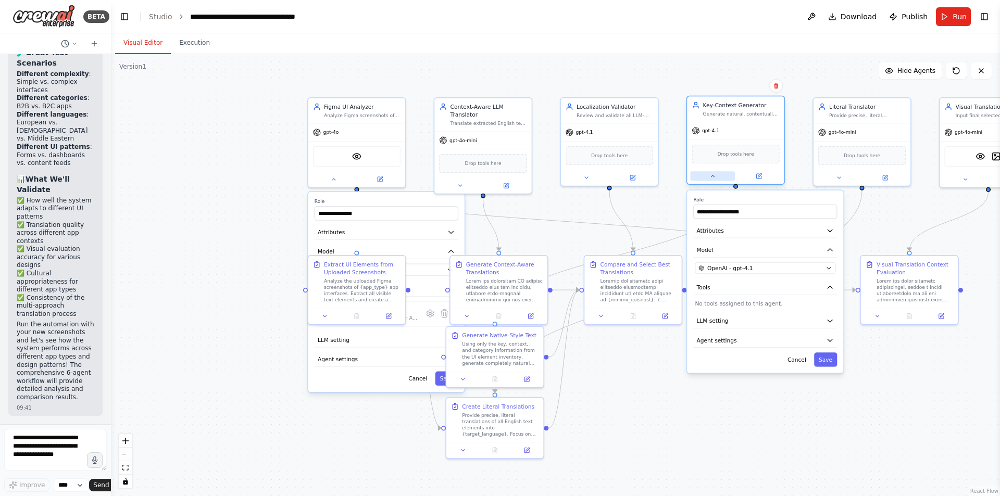
click at [683, 173] on button at bounding box center [712, 175] width 45 height 9
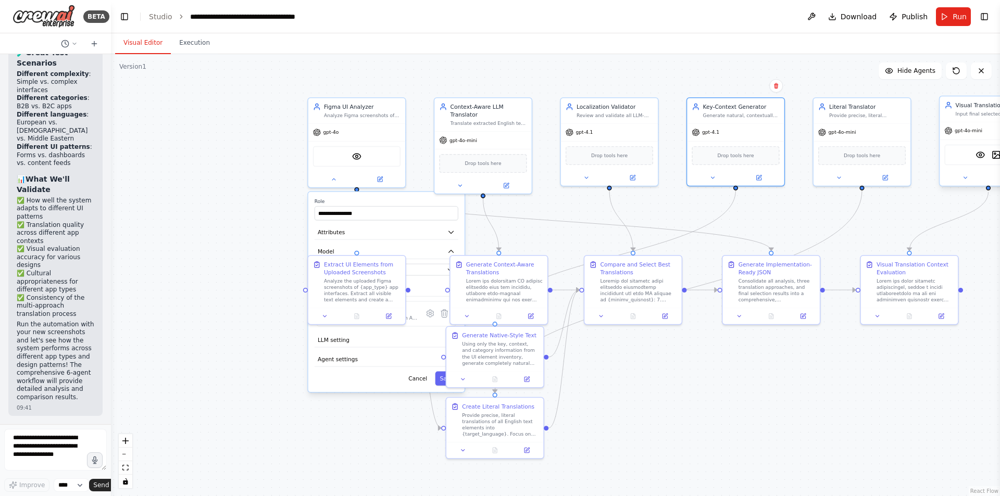
click at [683, 184] on div at bounding box center [987, 178] width 97 height 16
click at [683, 182] on button at bounding box center [964, 177] width 45 height 9
click at [683, 323] on div "Vision Tool This tool uses OpenAI's Vision API to describe the contents of an i…" at bounding box center [1017, 314] width 141 height 26
click at [683, 350] on div "**********" at bounding box center [555, 275] width 889 height 442
click at [683, 156] on div "VisionTool DallETool" at bounding box center [987, 155] width 87 height 20
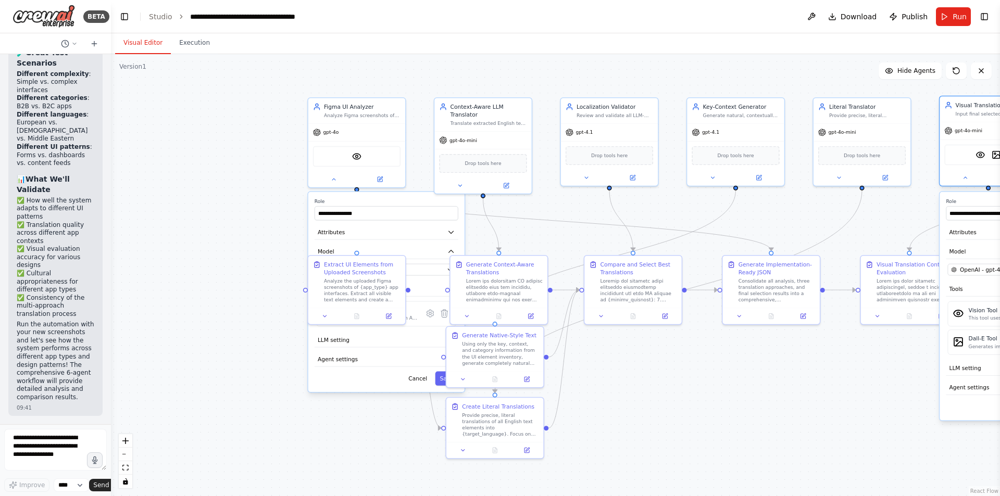
click at [683, 155] on div "VisionTool DallETool" at bounding box center [987, 155] width 87 height 20
click at [683, 391] on div "**********" at bounding box center [555, 275] width 889 height 442
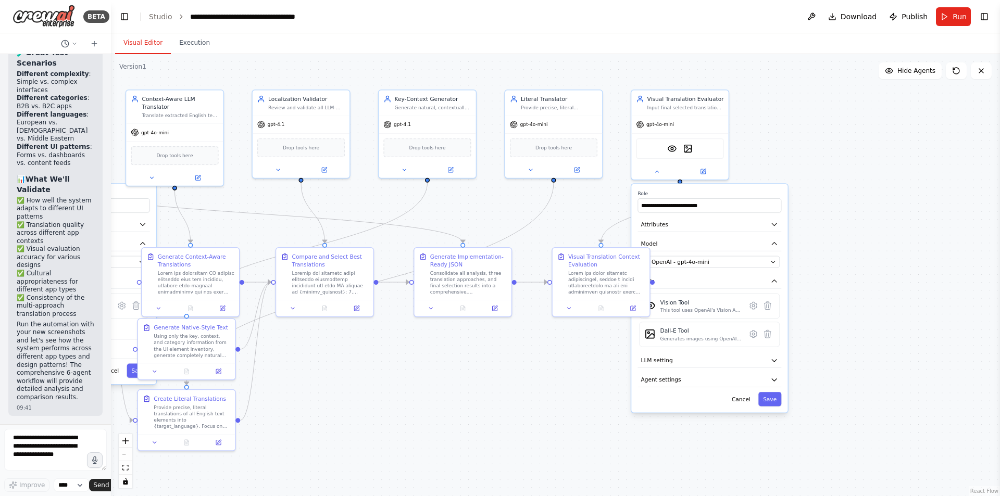
drag, startPoint x: 869, startPoint y: 391, endPoint x: 561, endPoint y: 383, distance: 308.3
click at [561, 383] on div "**********" at bounding box center [555, 275] width 889 height 442
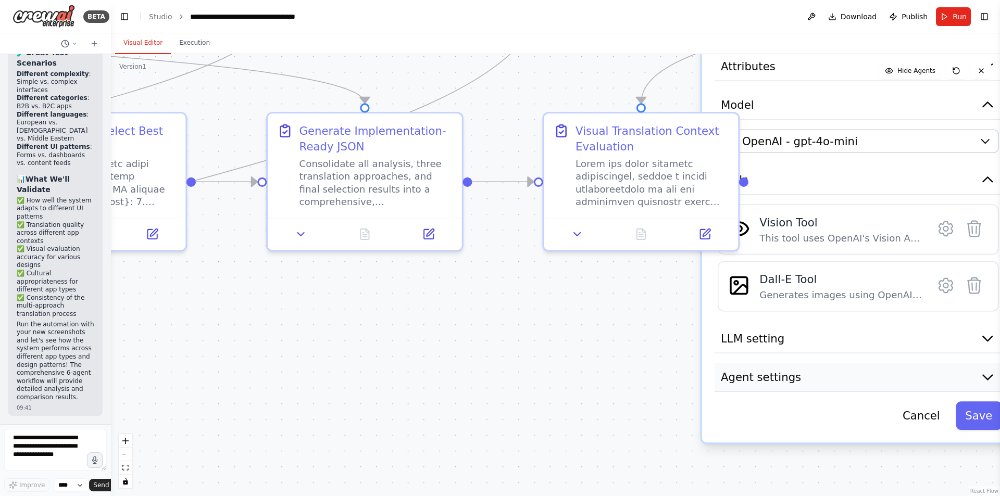
click at [683, 385] on button "Agent settings" at bounding box center [857, 377] width 287 height 29
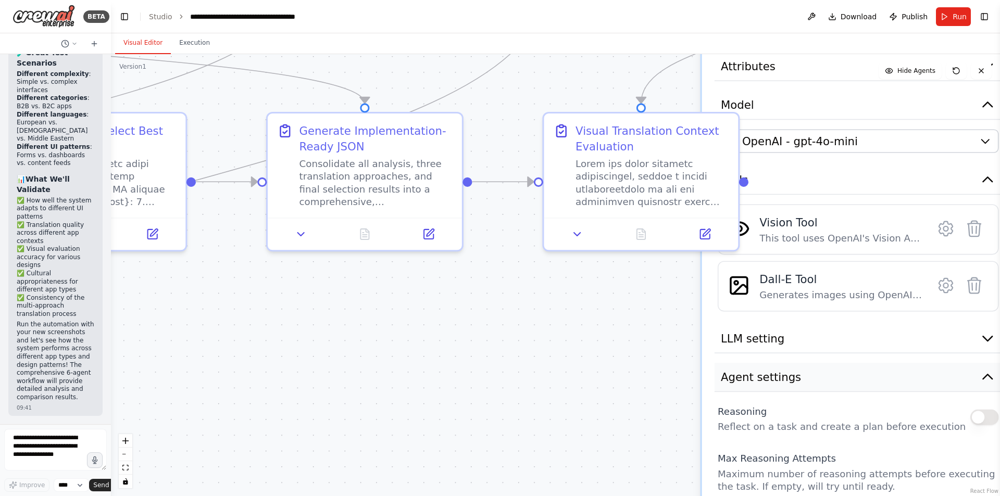
click at [683, 385] on button "Agent settings" at bounding box center [857, 377] width 287 height 29
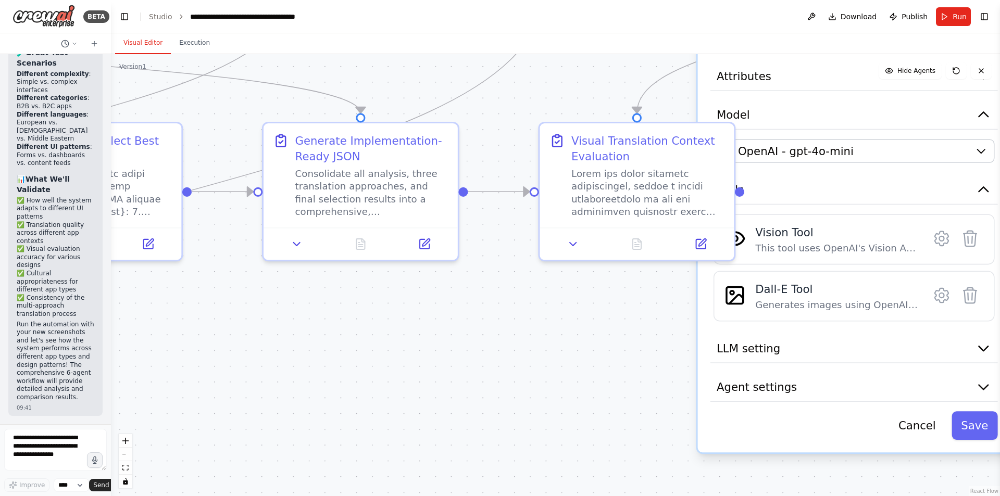
drag, startPoint x: 569, startPoint y: 387, endPoint x: 564, endPoint y: 397, distance: 10.7
click at [564, 397] on div "**********" at bounding box center [555, 275] width 889 height 442
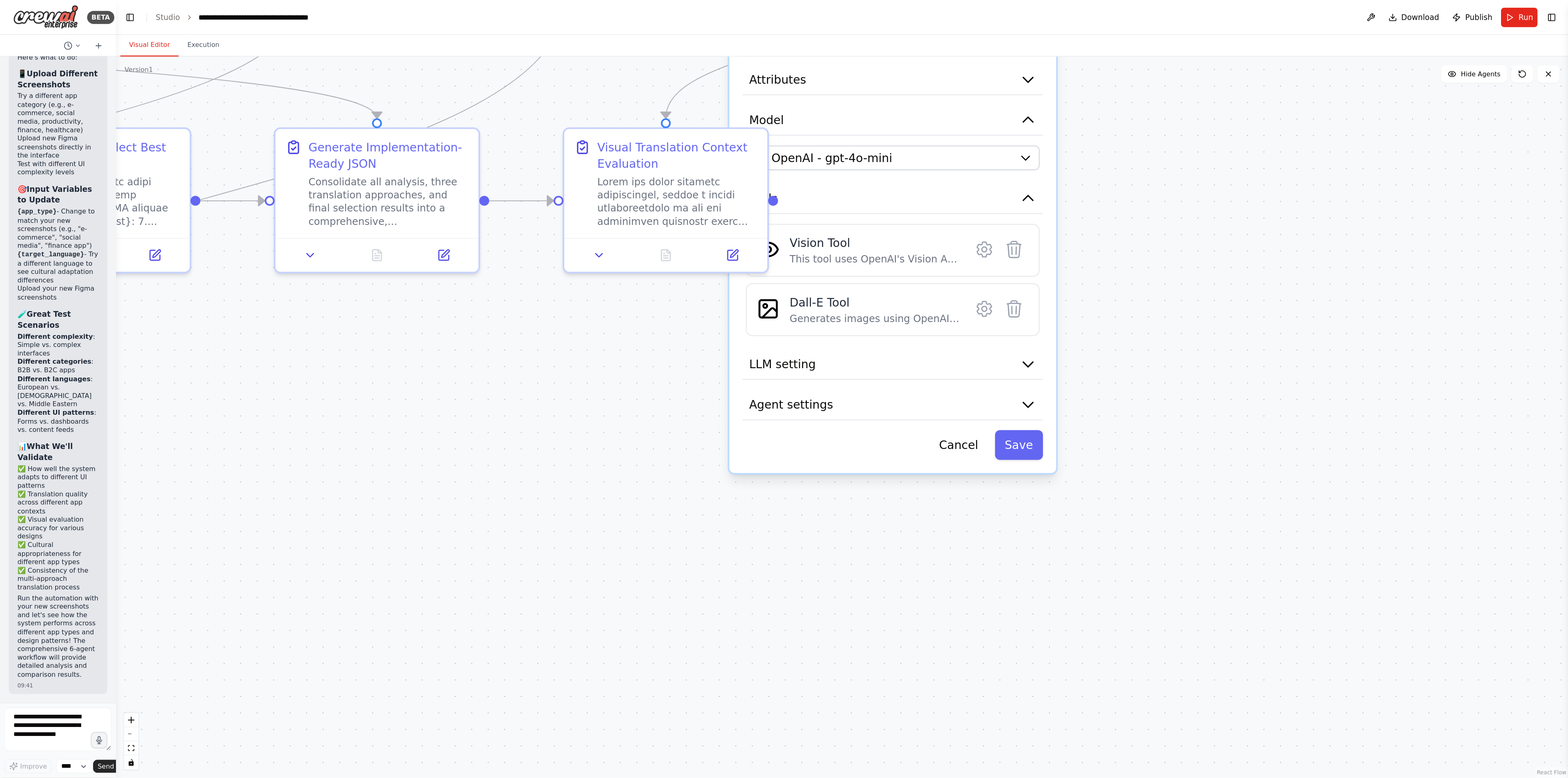
scroll to position [9623, 0]
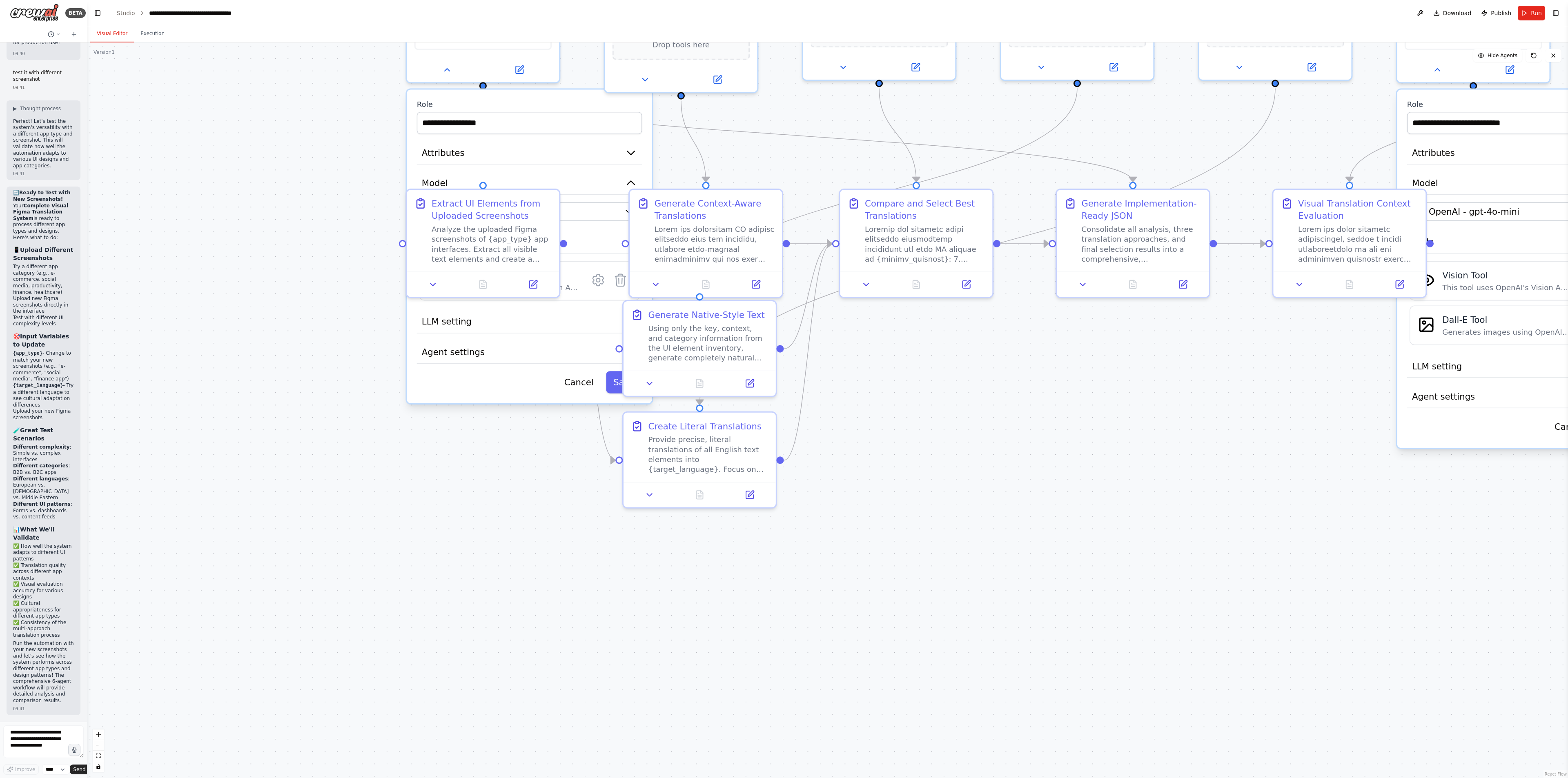
drag, startPoint x: 349, startPoint y: 319, endPoint x: 1146, endPoint y: 419, distance: 803.2
click at [536, 344] on div "**********" at bounding box center [828, 410] width 1482 height 736
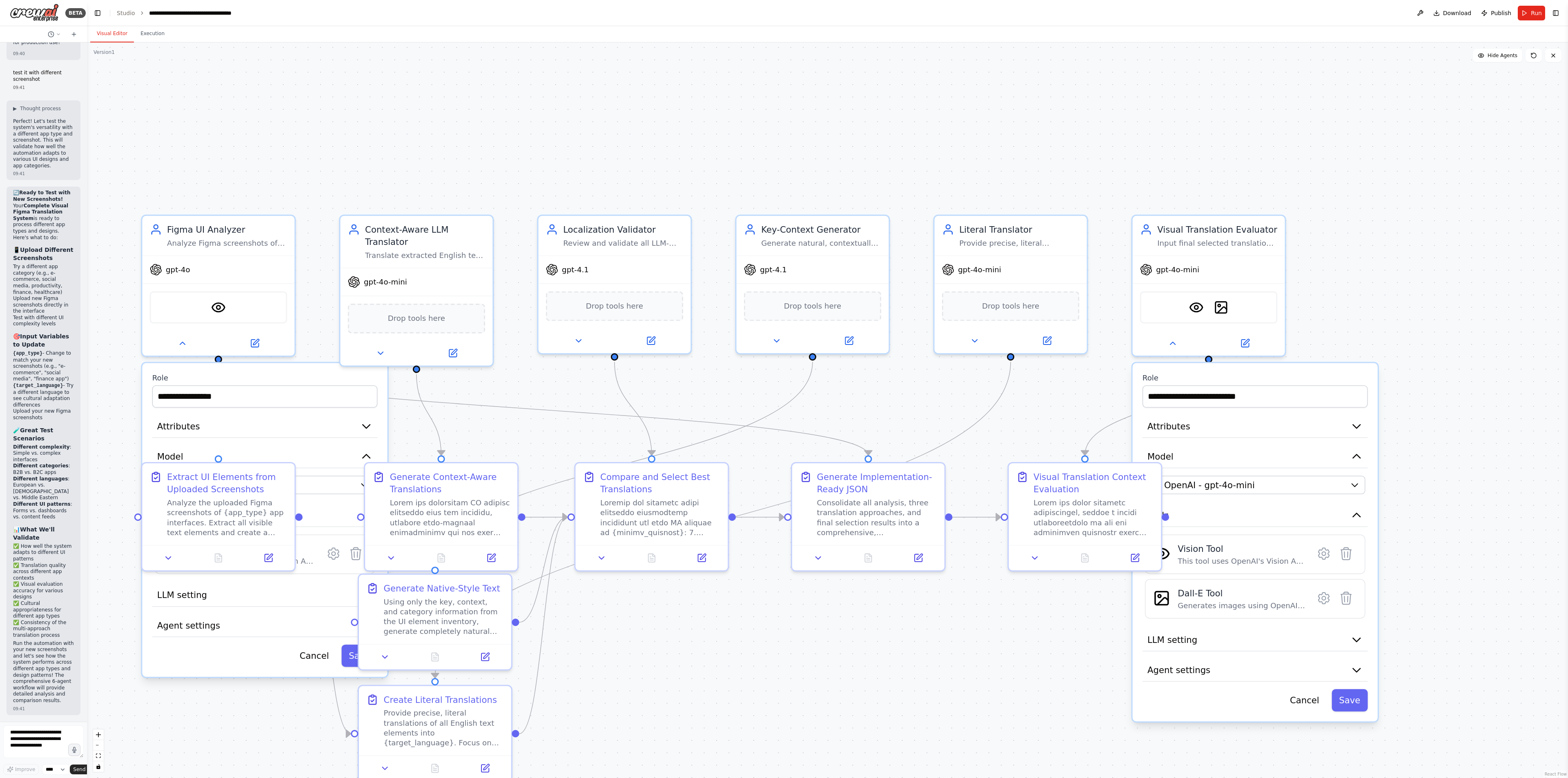
drag, startPoint x: 973, startPoint y: 485, endPoint x: 751, endPoint y: 736, distance: 335.1
click at [536, 344] on div "**********" at bounding box center [828, 410] width 1482 height 736
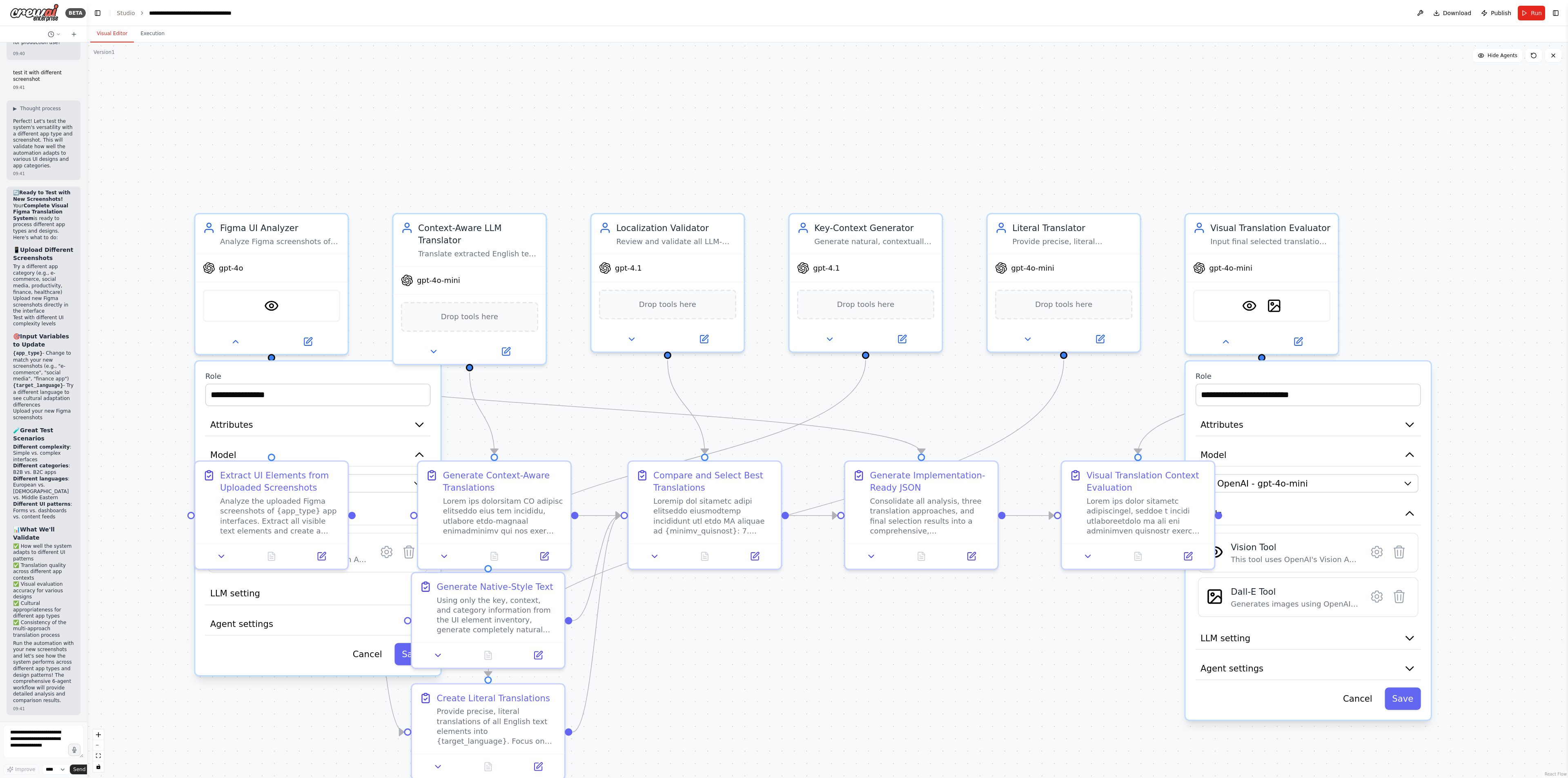
drag, startPoint x: 759, startPoint y: 697, endPoint x: 846, endPoint y: 688, distance: 87.5
click at [536, 344] on div "**********" at bounding box center [828, 410] width 1482 height 736
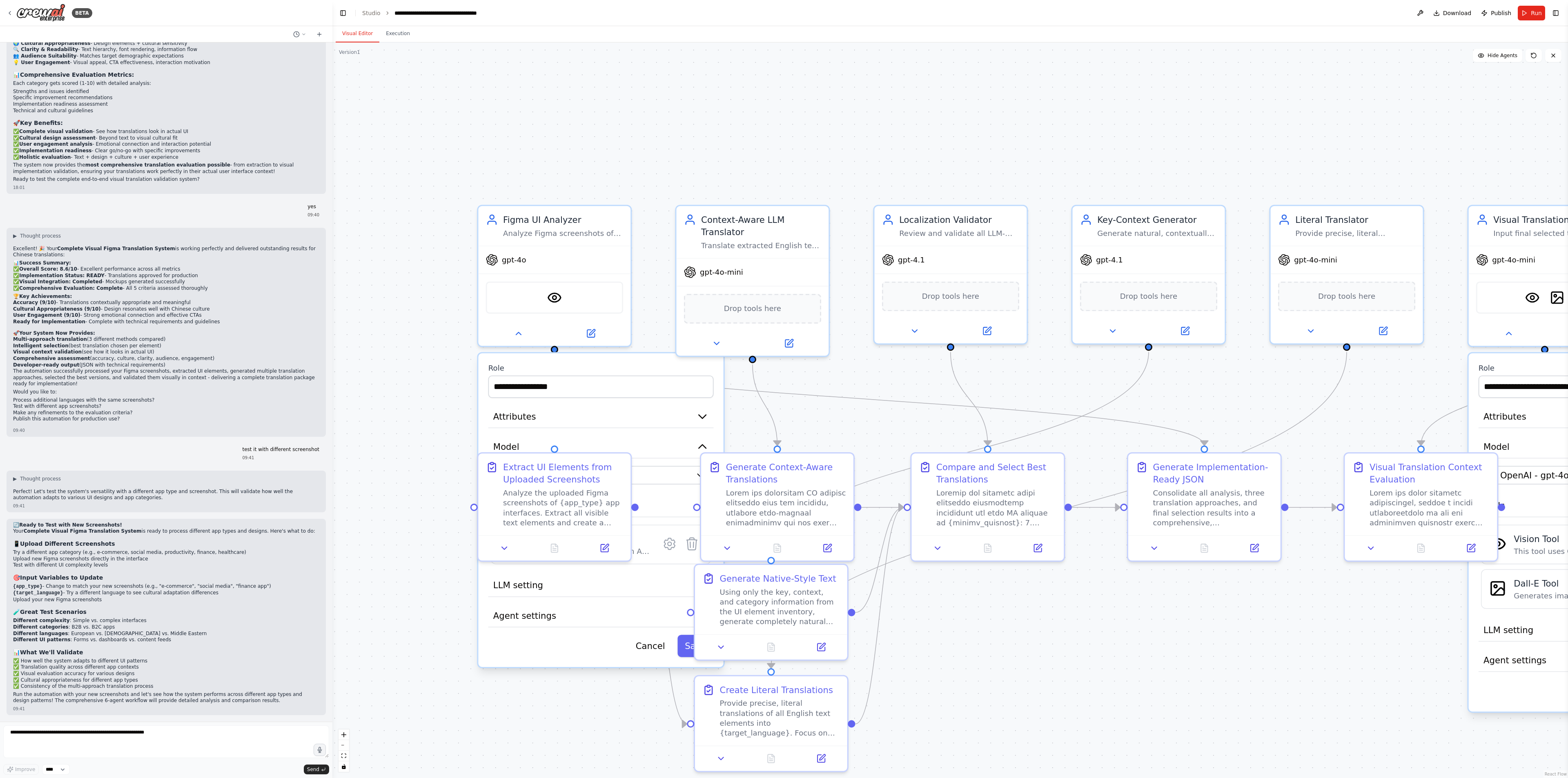
drag, startPoint x: 85, startPoint y: 64, endPoint x: 338, endPoint y: 73, distance: 253.2
click at [338, 73] on div "BETA a translation system specifically for apps, which automatically translate …" at bounding box center [784, 389] width 1568 height 778
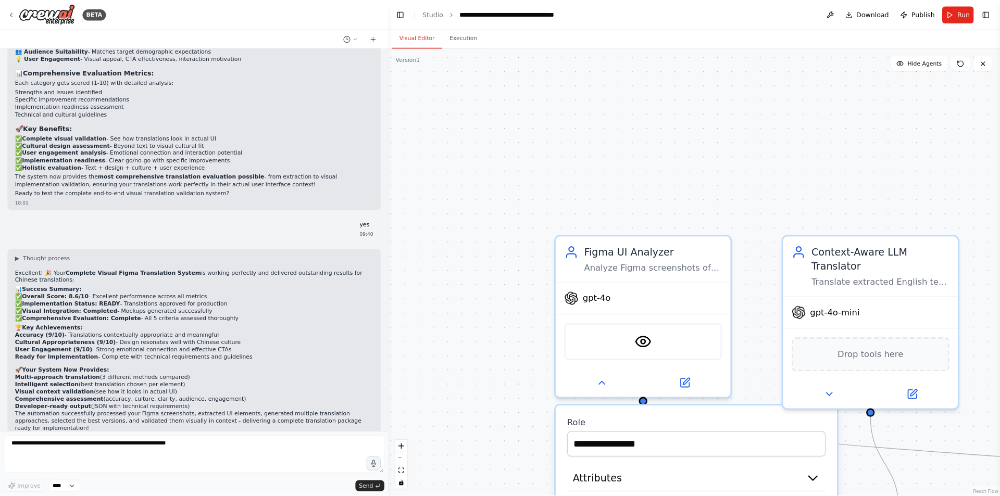
scroll to position [4998, 0]
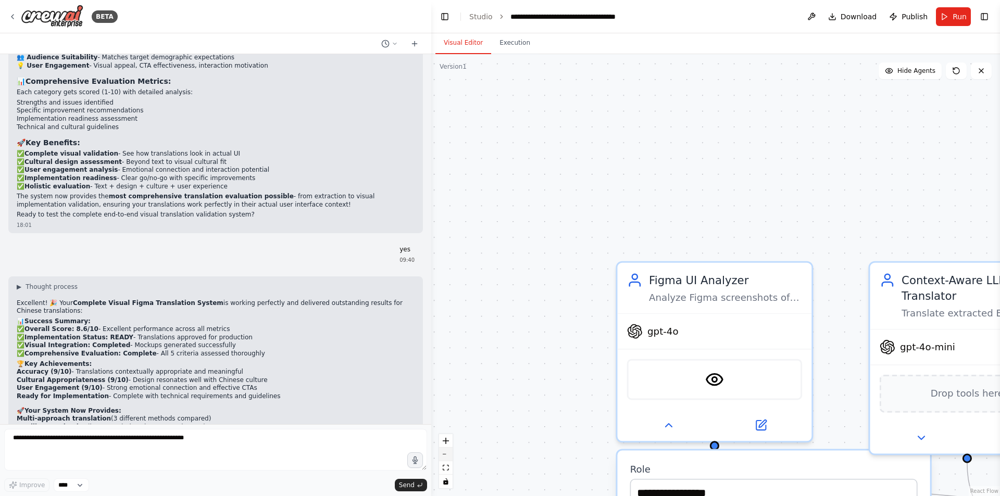
click at [449, 438] on button "zoom out" at bounding box center [446, 455] width 14 height 14
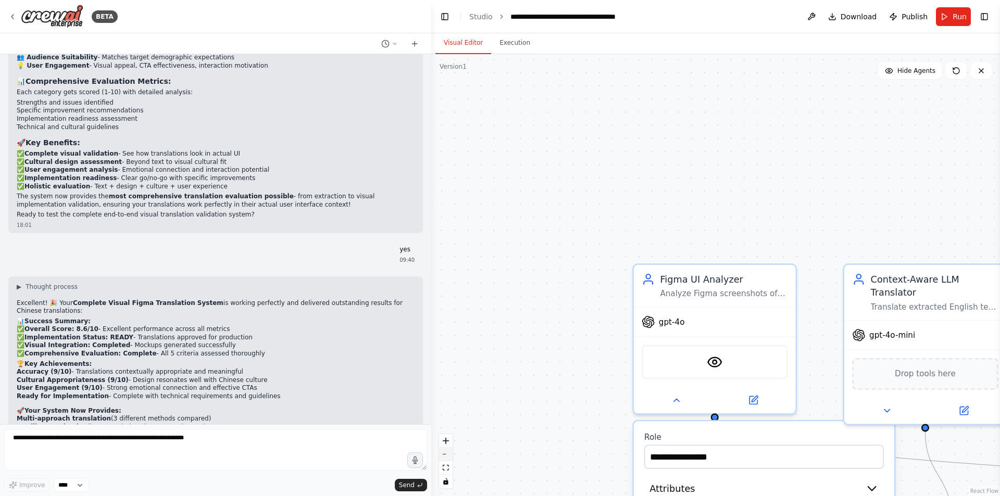
click at [449, 438] on button "zoom out" at bounding box center [446, 455] width 14 height 14
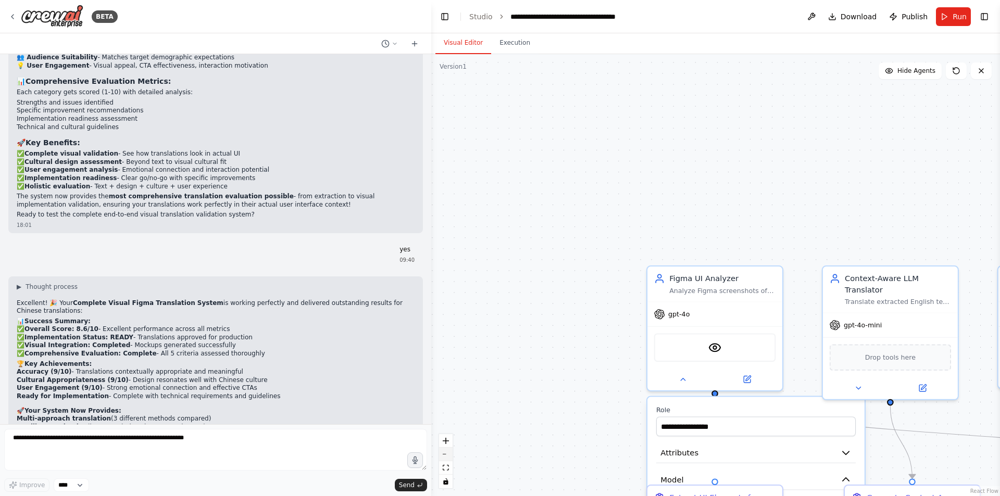
click at [449, 438] on button "zoom out" at bounding box center [446, 455] width 14 height 14
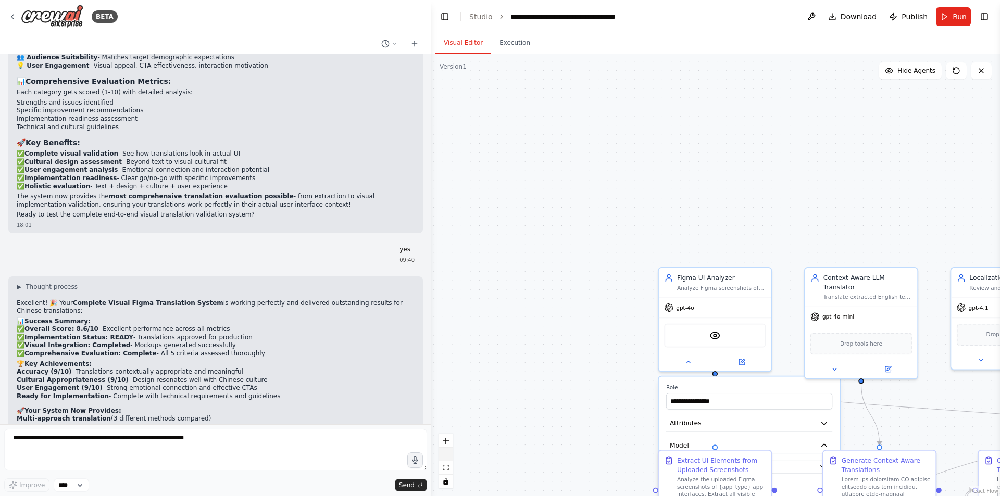
click at [449, 438] on button "zoom out" at bounding box center [446, 455] width 14 height 14
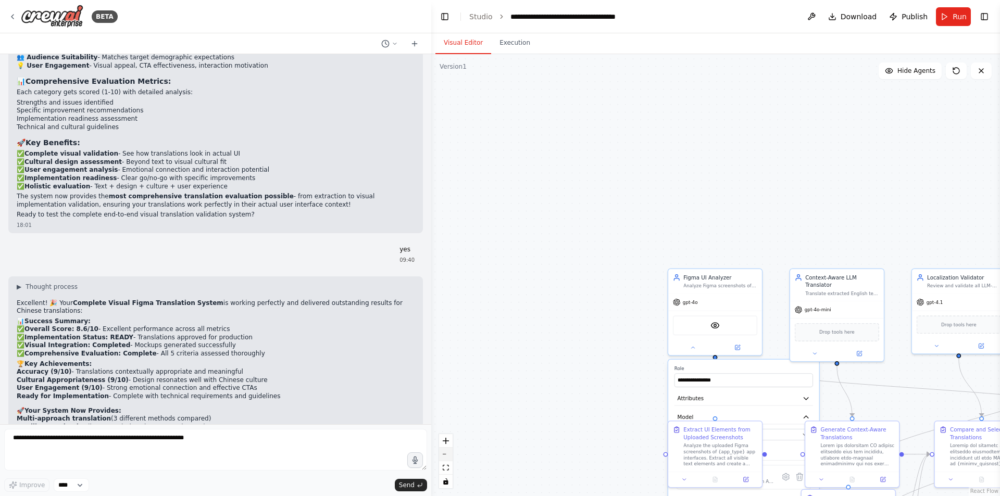
click at [449, 438] on button "zoom out" at bounding box center [446, 455] width 14 height 14
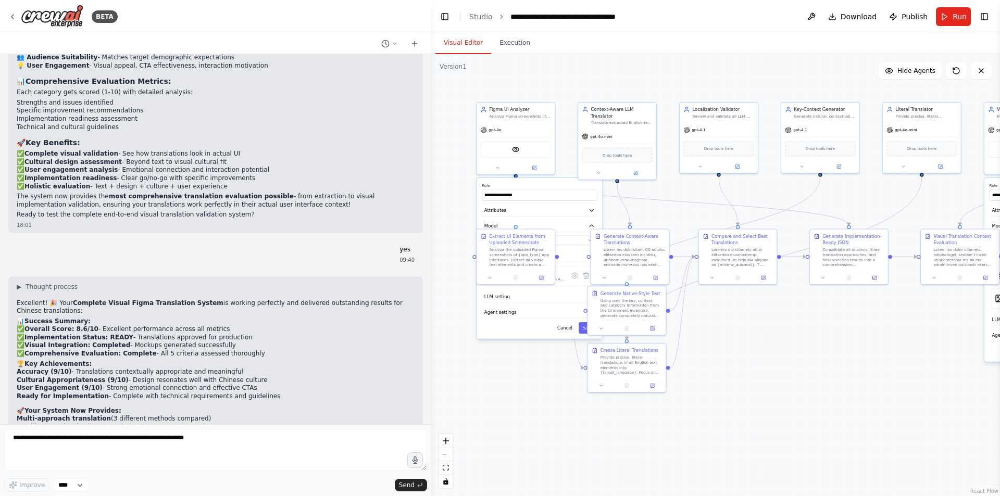
drag, startPoint x: 578, startPoint y: 408, endPoint x: 360, endPoint y: 253, distance: 267.0
click at [362, 253] on div "BETA a translation system specifically for apps, which automatically translate …" at bounding box center [500, 248] width 1000 height 496
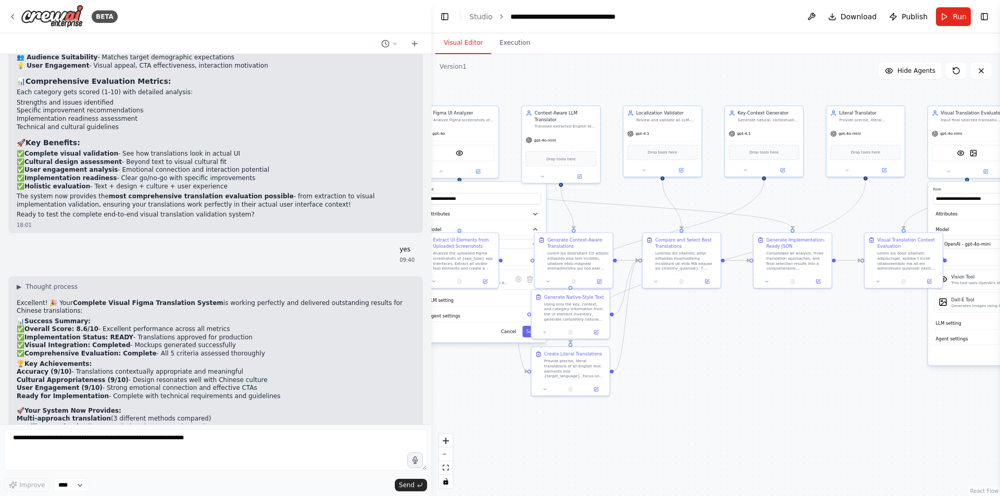
drag, startPoint x: 764, startPoint y: 399, endPoint x: 724, endPoint y: 401, distance: 40.1
click at [683, 401] on div "**********" at bounding box center [715, 275] width 569 height 442
drag, startPoint x: 740, startPoint y: 400, endPoint x: 664, endPoint y: 406, distance: 75.8
click at [664, 406] on div "**********" at bounding box center [715, 275] width 569 height 442
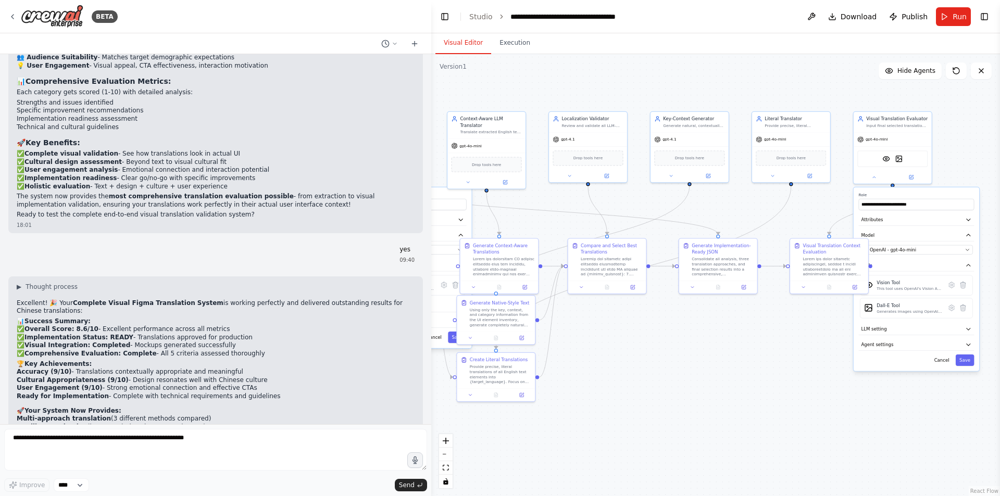
drag, startPoint x: 667, startPoint y: 392, endPoint x: 690, endPoint y: 382, distance: 25.0
click at [663, 386] on div "**********" at bounding box center [715, 275] width 569 height 442
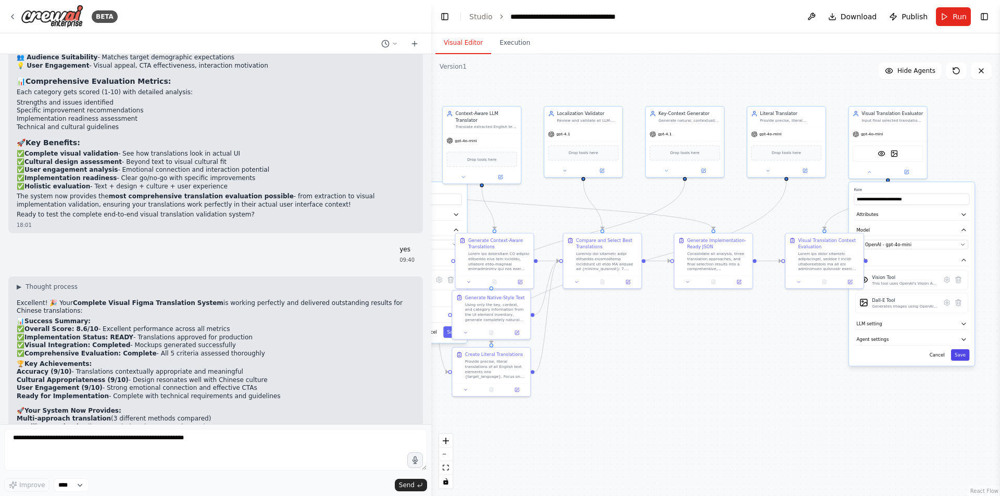
click at [683, 357] on button "Save" at bounding box center [960, 354] width 19 height 11
click at [683, 413] on div "**********" at bounding box center [715, 275] width 569 height 442
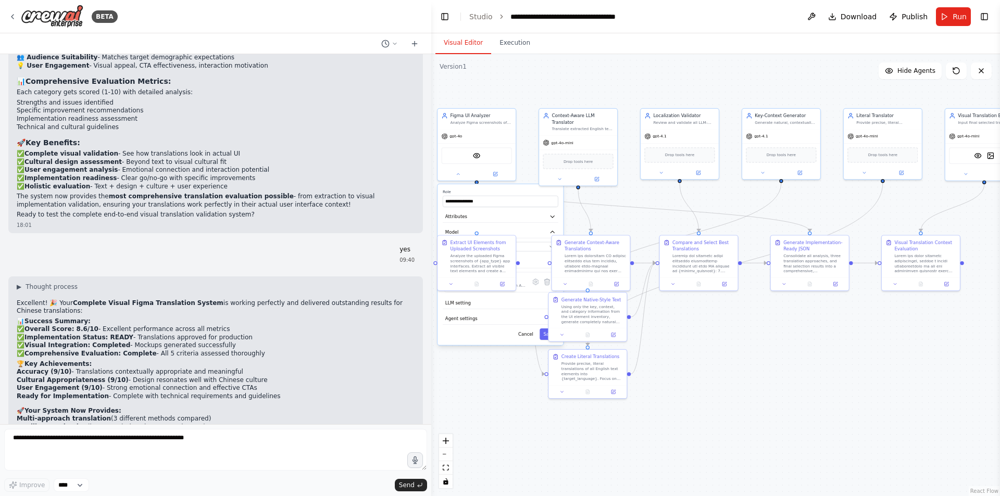
drag, startPoint x: 749, startPoint y: 391, endPoint x: 778, endPoint y: 391, distance: 29.2
click at [683, 393] on div "**********" at bounding box center [715, 275] width 569 height 442
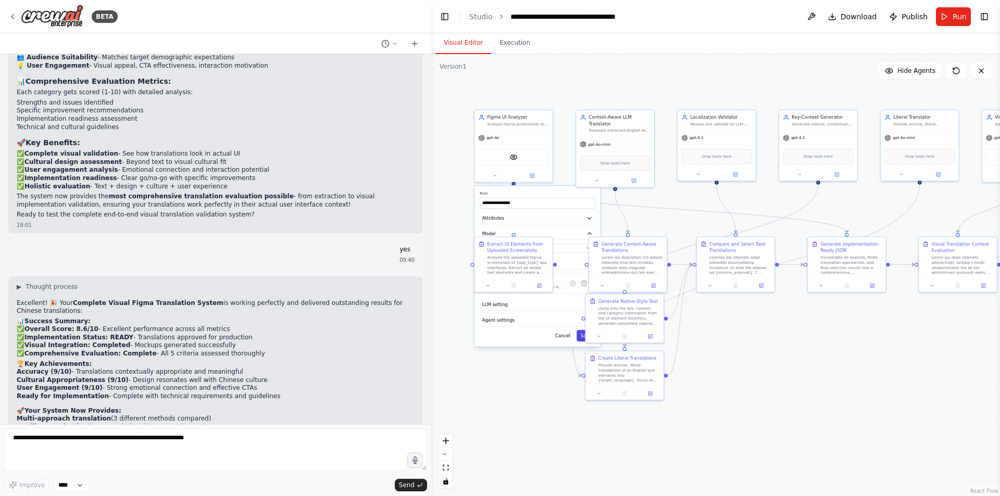
click at [581, 337] on button "Save" at bounding box center [585, 335] width 19 height 11
click at [683, 367] on div ".deletable-edge-delete-btn { width: 20px; height: 20px; border: 0px solid #ffff…" at bounding box center [715, 275] width 569 height 442
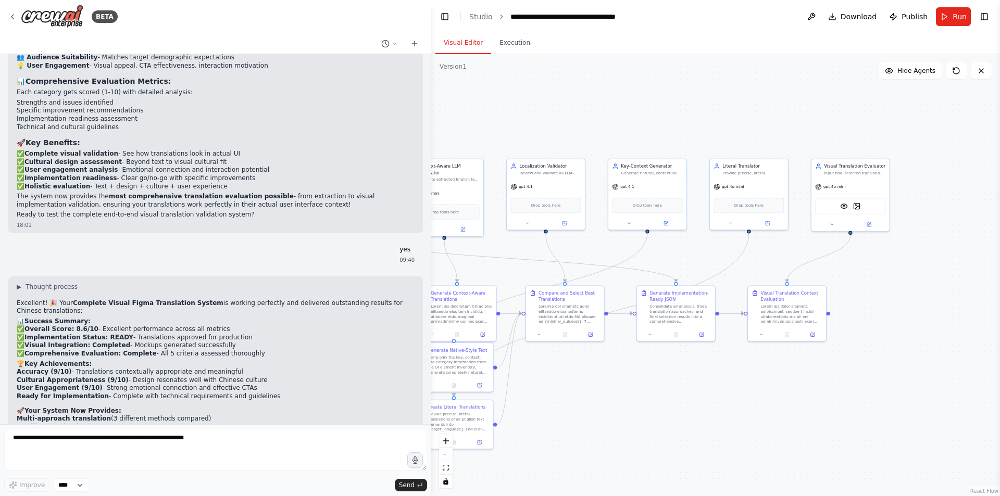
drag, startPoint x: 777, startPoint y: 371, endPoint x: 599, endPoint y: 420, distance: 184.2
click at [600, 420] on div ".deletable-edge-delete-btn { width: 20px; height: 20px; border: 0px solid #ffff…" at bounding box center [715, 275] width 569 height 442
click at [683, 208] on div "VisionTool DallETool" at bounding box center [844, 205] width 70 height 17
click at [683, 228] on div at bounding box center [844, 223] width 78 height 12
click at [683, 222] on icon at bounding box center [825, 223] width 5 height 5
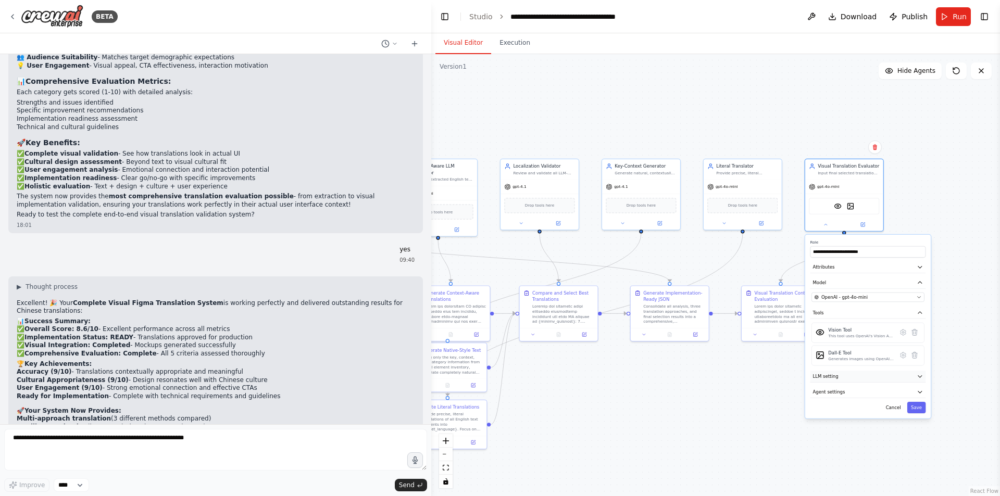
click at [683, 382] on button "LLM setting" at bounding box center [868, 377] width 116 height 12
click at [683, 379] on button "LLM setting" at bounding box center [868, 377] width 116 height 12
click at [683, 390] on button "Agent settings" at bounding box center [868, 392] width 116 height 12
click at [683, 377] on button "LLM setting" at bounding box center [868, 377] width 116 height 12
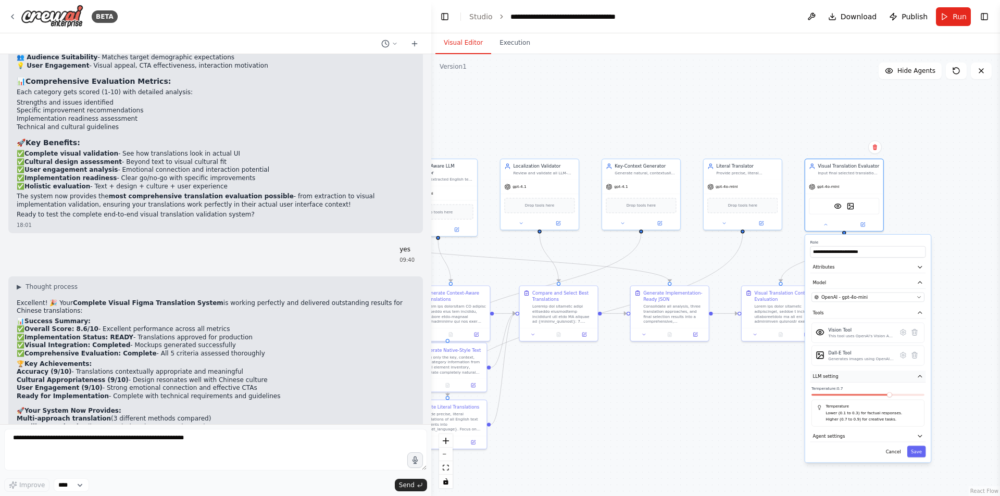
click at [683, 377] on button "LLM setting" at bounding box center [868, 377] width 116 height 12
click at [683, 379] on div ".deletable-edge-delete-btn { width: 20px; height: 20px; border: 0px solid #ffff…" at bounding box center [715, 275] width 569 height 442
click at [683, 418] on div "**********" at bounding box center [867, 327] width 125 height 184
click at [683, 411] on button "Save" at bounding box center [916, 407] width 19 height 11
click at [683, 414] on div ".deletable-edge-delete-btn { width: 20px; height: 20px; border: 0px solid #ffff…" at bounding box center [715, 275] width 569 height 442
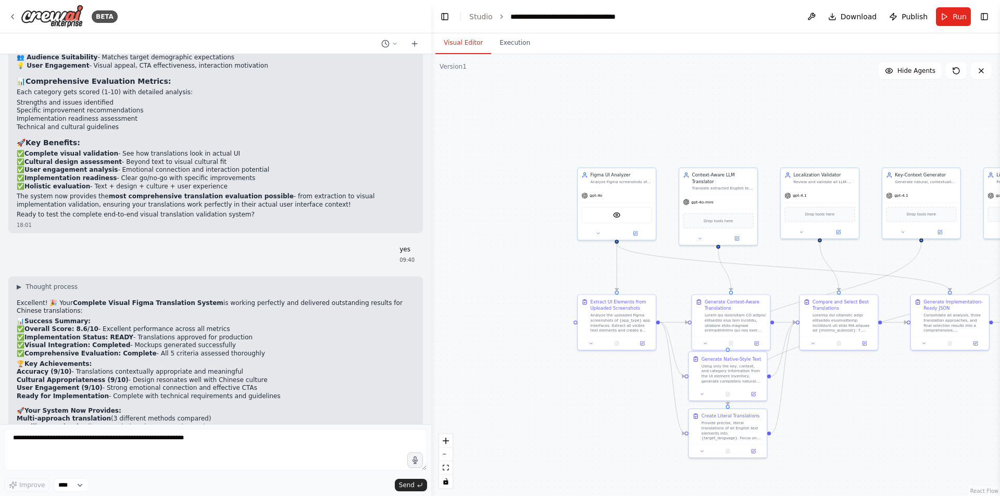
drag, startPoint x: 688, startPoint y: 422, endPoint x: 976, endPoint y: 431, distance: 288.1
click at [683, 431] on div ".deletable-edge-delete-btn { width: 20px; height: 20px; border: 0px solid #ffff…" at bounding box center [715, 275] width 569 height 442
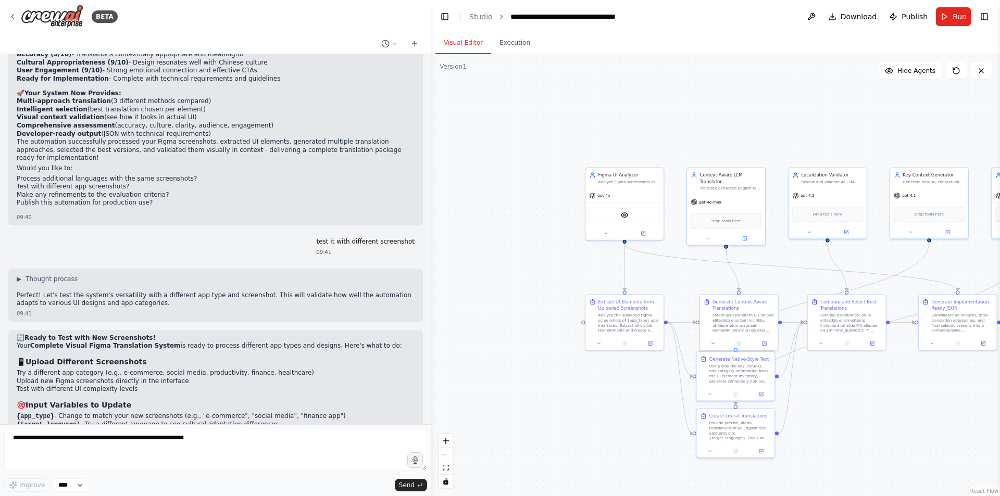
scroll to position [5455, 0]
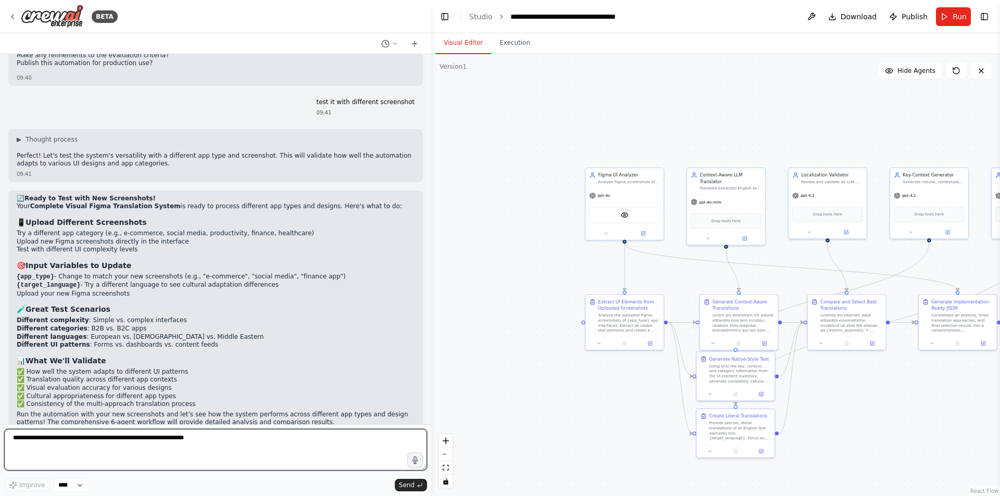
click at [203, 434] on textarea at bounding box center [215, 450] width 423 height 42
type textarea "**********"
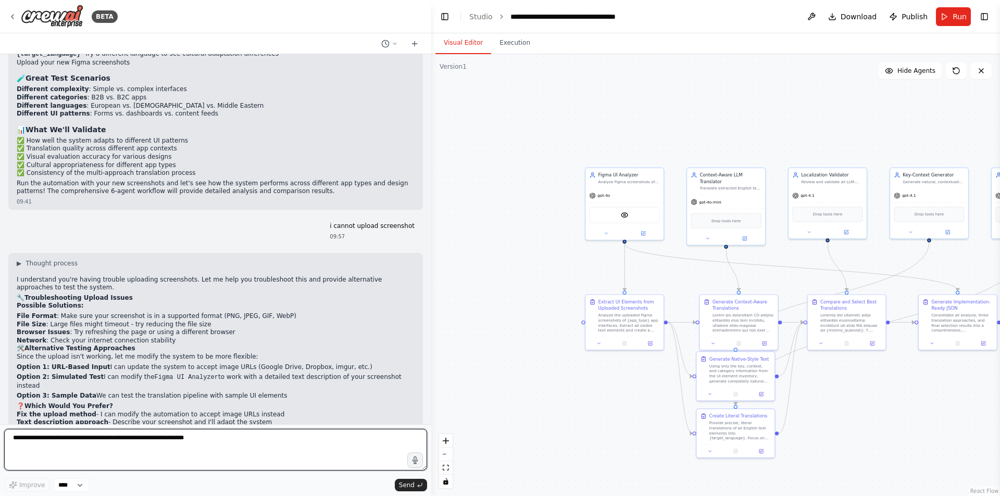
scroll to position [5695, 0]
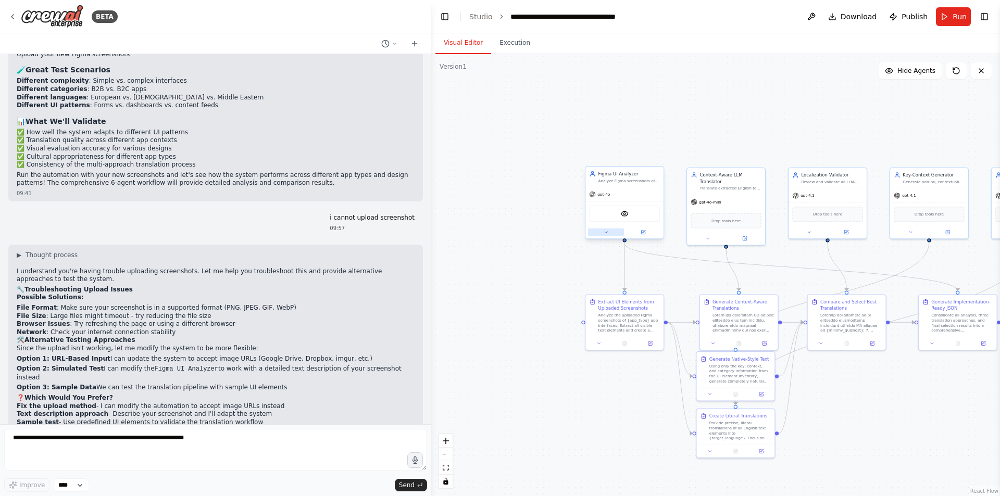
click at [610, 235] on button at bounding box center [606, 233] width 36 height 8
click at [624, 214] on img at bounding box center [625, 214] width 8 height 8
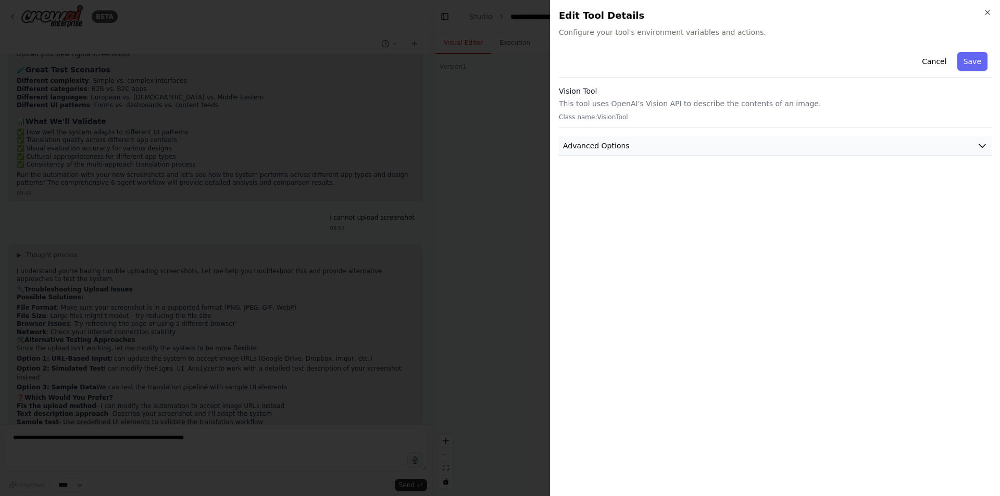
click at [608, 152] on button "Advanced Options" at bounding box center [775, 145] width 433 height 19
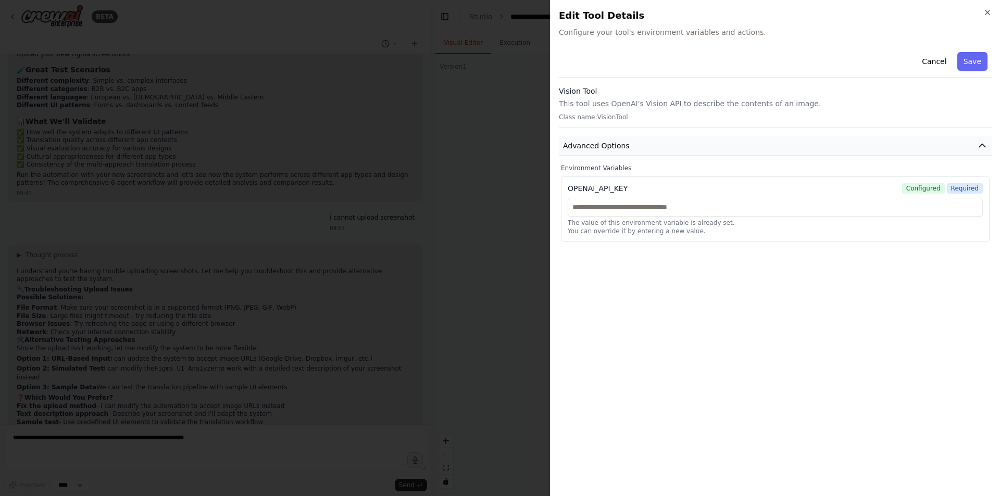
click at [608, 152] on button "Advanced Options" at bounding box center [775, 145] width 433 height 19
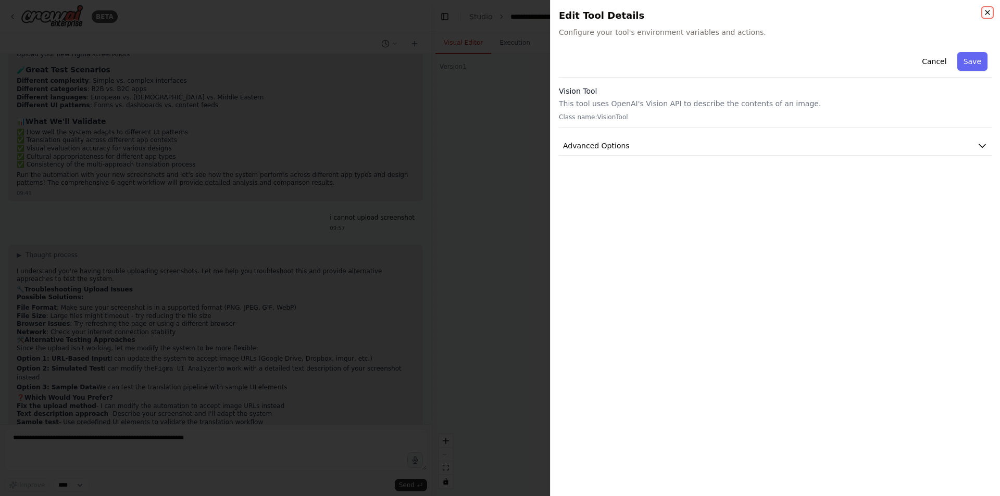
click at [683, 16] on icon "button" at bounding box center [987, 12] width 8 height 8
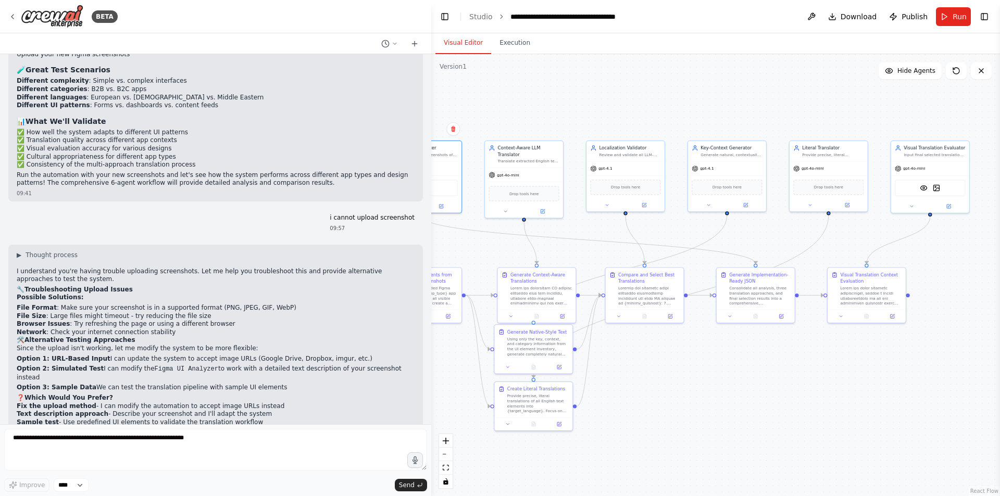
drag, startPoint x: 684, startPoint y: 269, endPoint x: 482, endPoint y: 242, distance: 203.8
click at [482, 242] on div ".deletable-edge-delete-btn { width: 20px; height: 20px; border: 0px solid #ffff…" at bounding box center [715, 275] width 569 height 442
click at [683, 193] on div "VisionTool DallETool" at bounding box center [930, 187] width 70 height 17
click at [683, 180] on div "Drop tools here" at bounding box center [828, 186] width 70 height 15
click at [683, 204] on button at bounding box center [847, 204] width 36 height 8
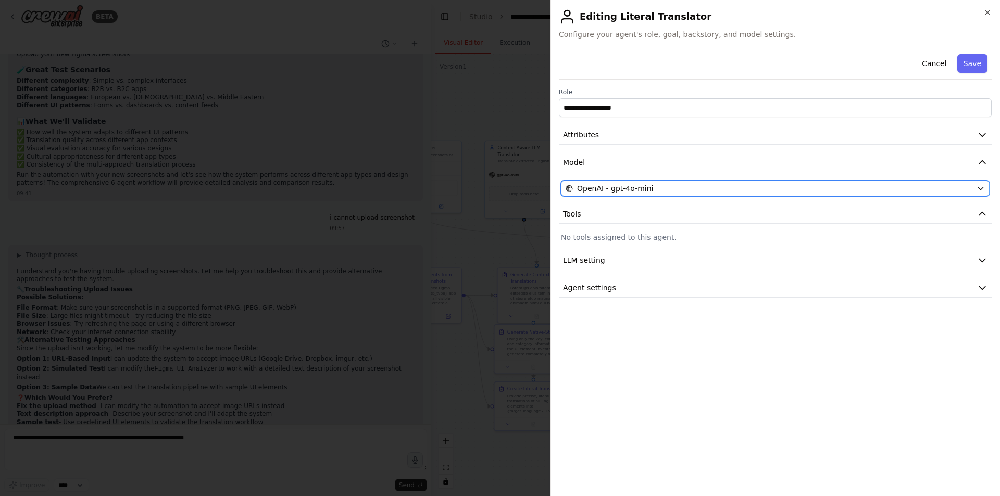
click at [683, 192] on div "OpenAI - gpt-4o-mini" at bounding box center [768, 188] width 407 height 10
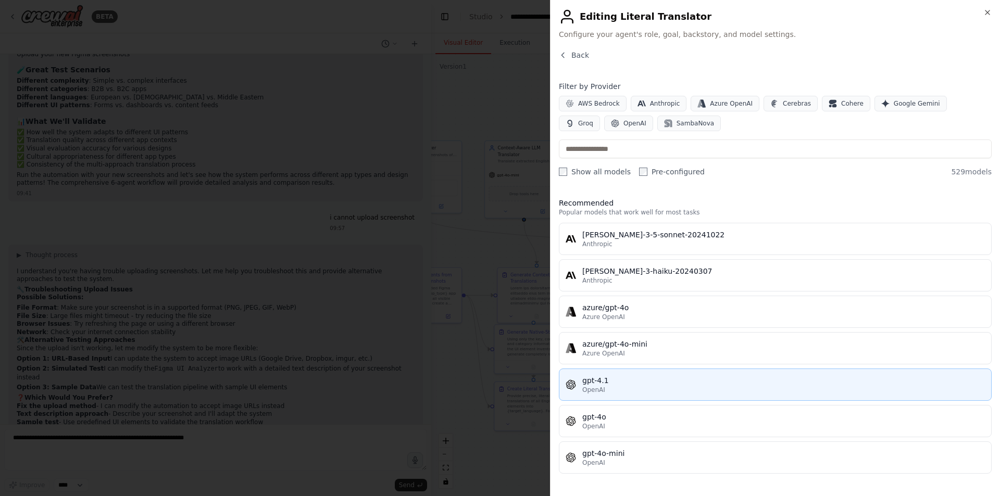
click at [639, 383] on div "gpt-4.1" at bounding box center [783, 380] width 402 height 10
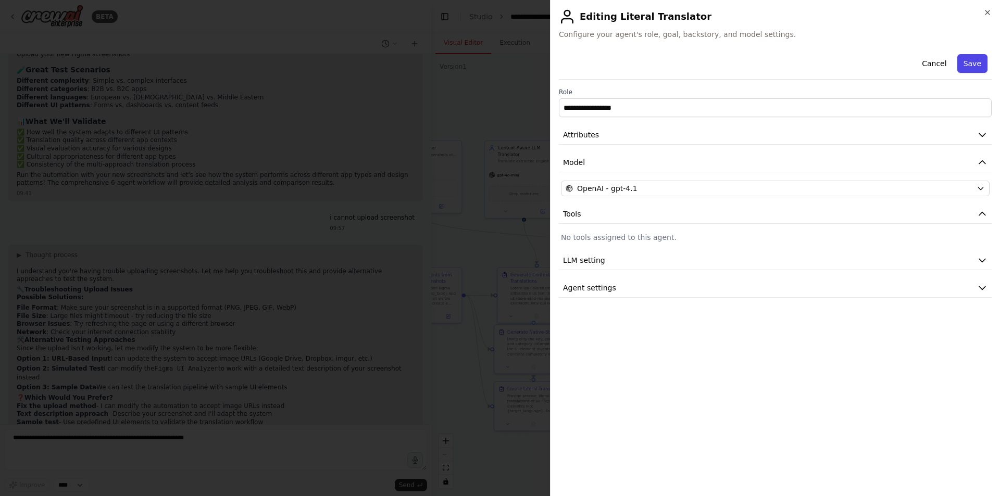
click at [683, 55] on button "Save" at bounding box center [972, 63] width 30 height 19
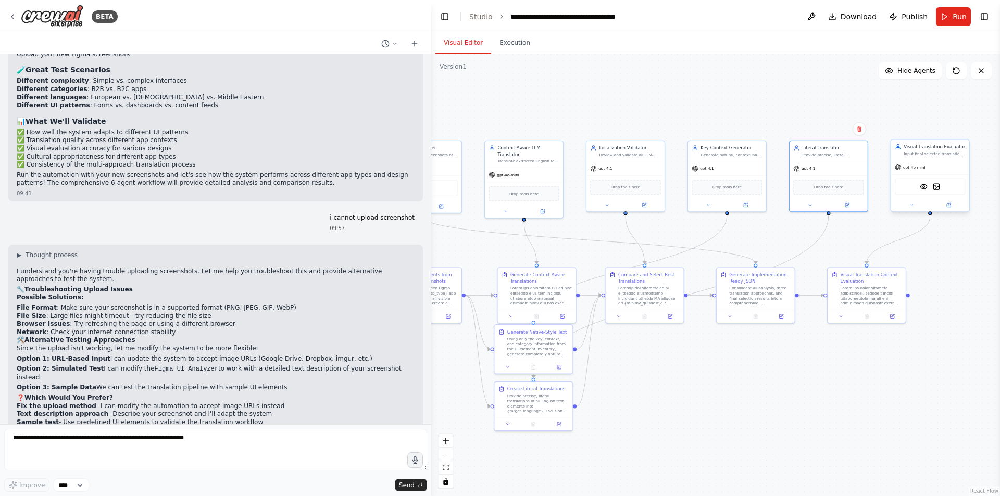
click at [683, 172] on div "gpt-4o-mini" at bounding box center [930, 167] width 78 height 14
click at [683, 170] on div "gpt-4o-mini" at bounding box center [910, 167] width 30 height 6
click at [683, 188] on div "VisionTool DallETool" at bounding box center [930, 187] width 70 height 17
click at [683, 206] on button at bounding box center [912, 206] width 36 height 8
click at [683, 277] on span "OpenAI - gpt-4o-mini" at bounding box center [930, 279] width 46 height 6
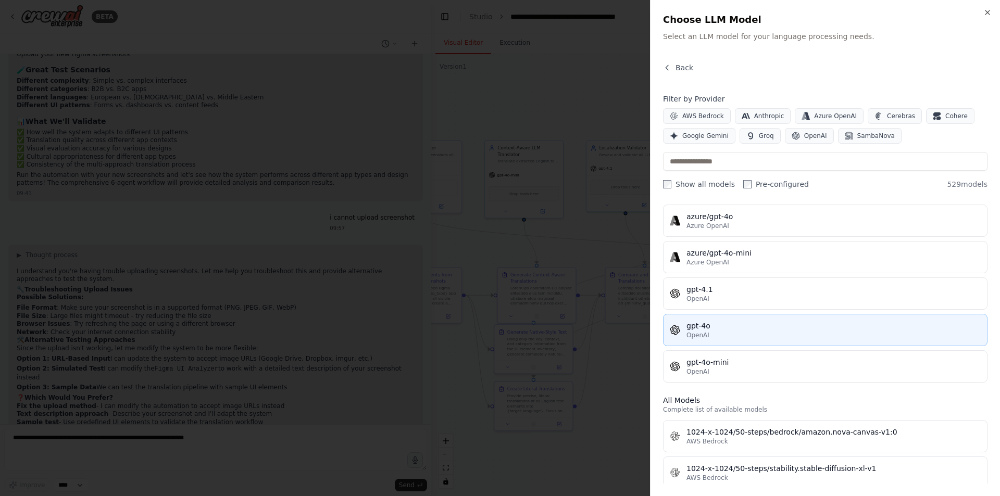
scroll to position [104, 0]
click at [683, 325] on div "gpt-4o" at bounding box center [833, 325] width 294 height 10
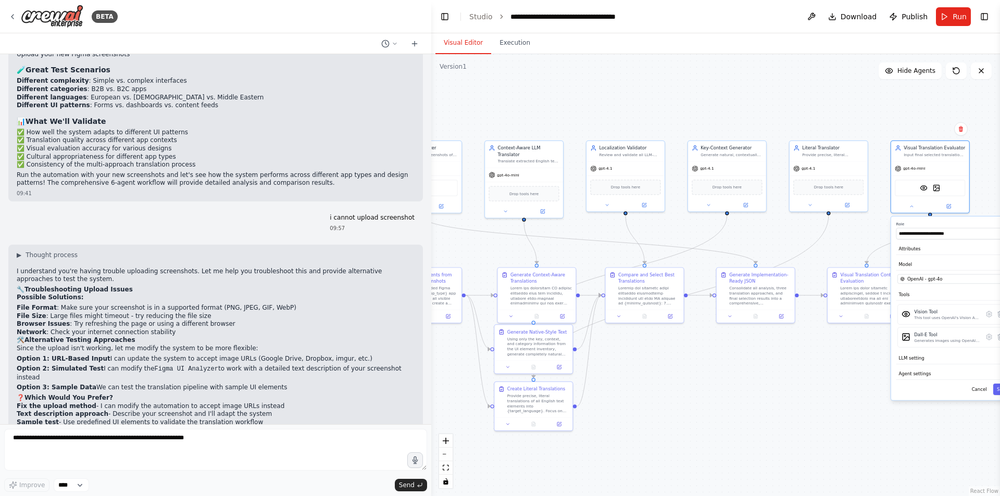
click at [683, 376] on div ".deletable-edge-delete-btn { width: 20px; height: 20px; border: 0px solid #ffff…" at bounding box center [715, 275] width 569 height 442
click at [683, 392] on button "Toggle Sidebar" at bounding box center [1000, 248] width 8 height 496
click at [683, 389] on button "Toggle Sidebar" at bounding box center [1000, 248] width 8 height 496
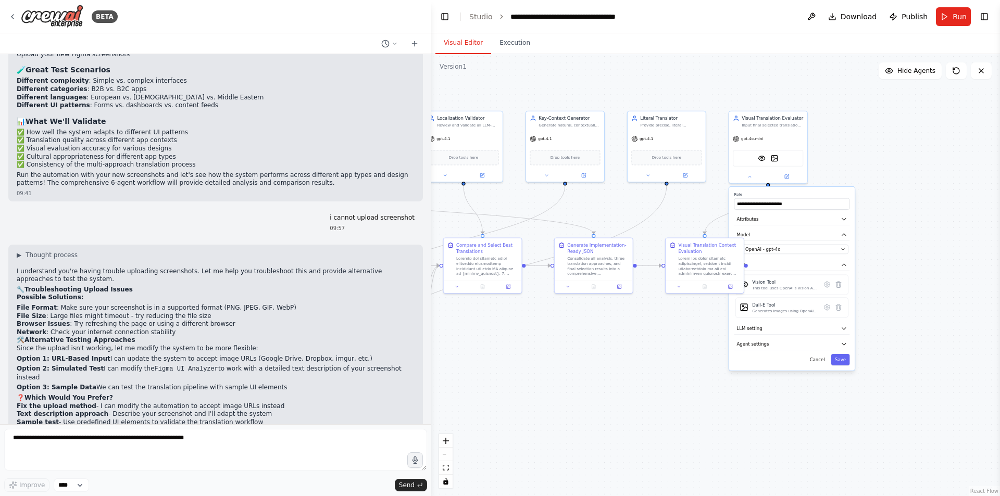
drag, startPoint x: 857, startPoint y: 401, endPoint x: 689, endPoint y: 370, distance: 170.5
click at [683, 371] on div ".deletable-edge-delete-btn { width: 20px; height: 20px; border: 0px solid #ffff…" at bounding box center [715, 275] width 569 height 442
click at [683, 361] on button "Save" at bounding box center [836, 359] width 19 height 11
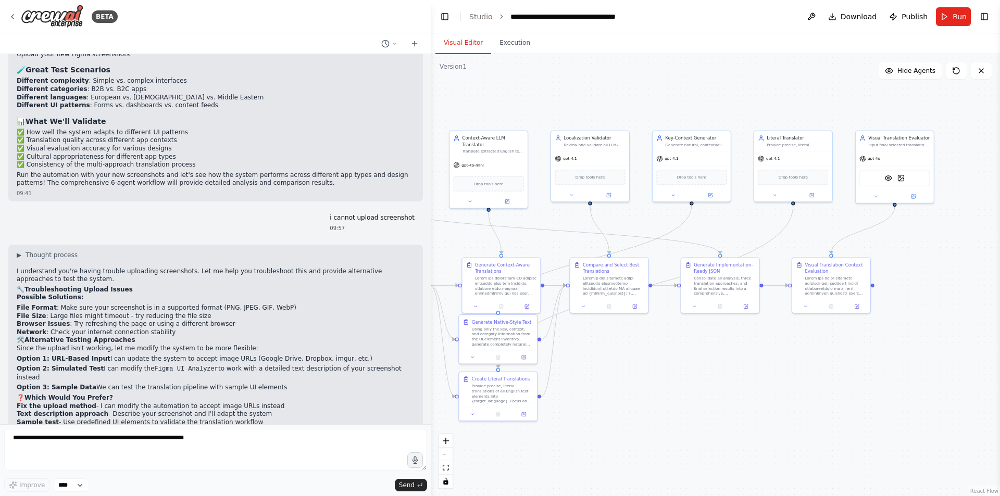
drag, startPoint x: 814, startPoint y: 235, endPoint x: 999, endPoint y: 265, distance: 187.3
click at [683, 265] on div "BETA a translation system specifically for apps, which automatically translate …" at bounding box center [500, 248] width 1000 height 496
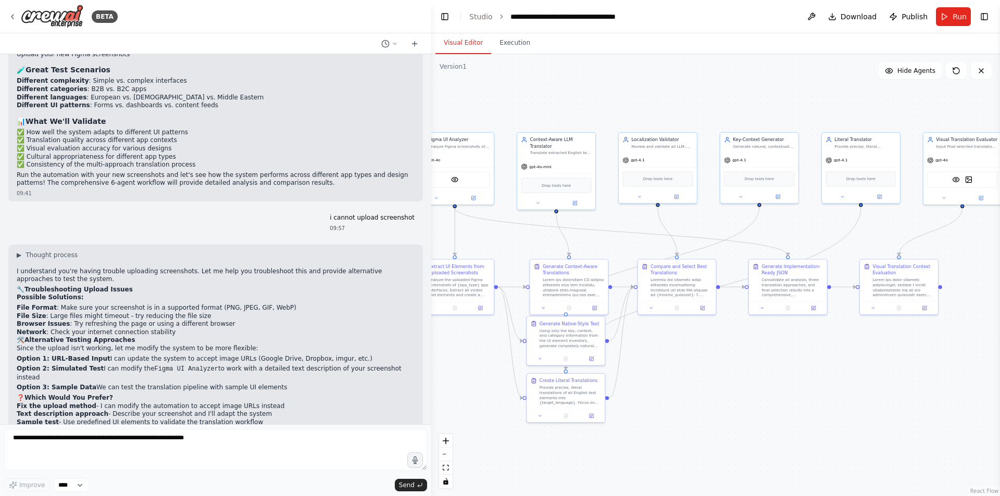
drag, startPoint x: 706, startPoint y: 430, endPoint x: 707, endPoint y: 421, distance: 8.9
click at [683, 421] on div ".deletable-edge-delete-btn { width: 20px; height: 20px; border: 0px solid #ffff…" at bounding box center [715, 275] width 569 height 442
click at [542, 174] on div "Drop tools here" at bounding box center [556, 183] width 78 height 23
click at [536, 205] on button at bounding box center [538, 202] width 36 height 8
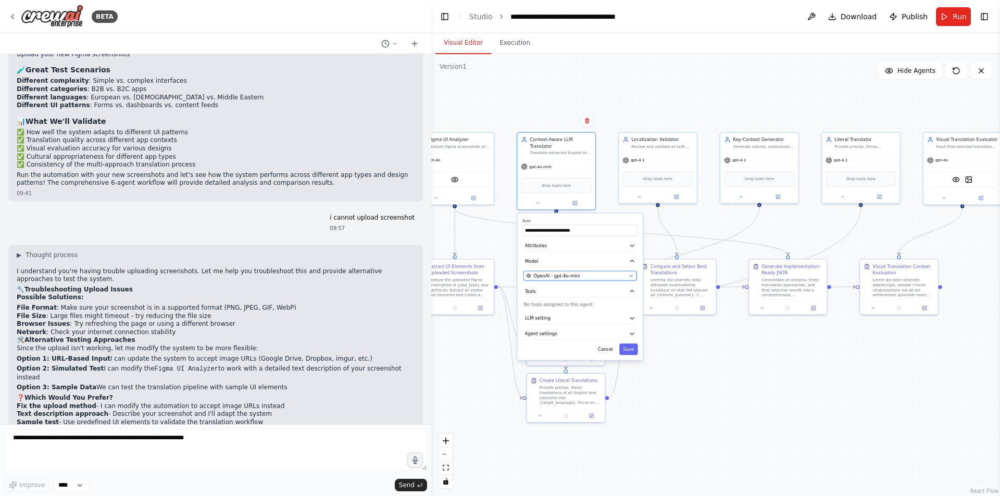
click at [559, 274] on span "OpenAI - gpt-4o-mini" at bounding box center [556, 276] width 46 height 6
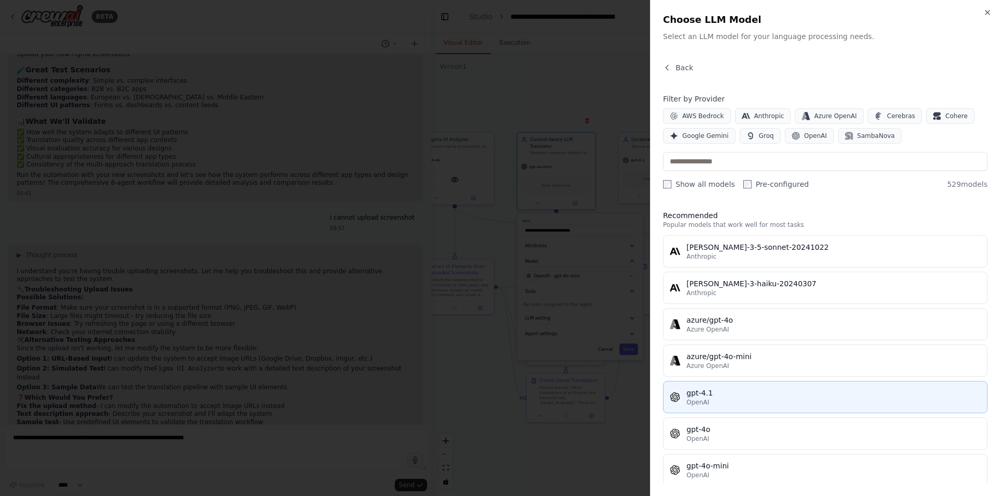
click at [683, 402] on div "OpenAI" at bounding box center [833, 402] width 294 height 8
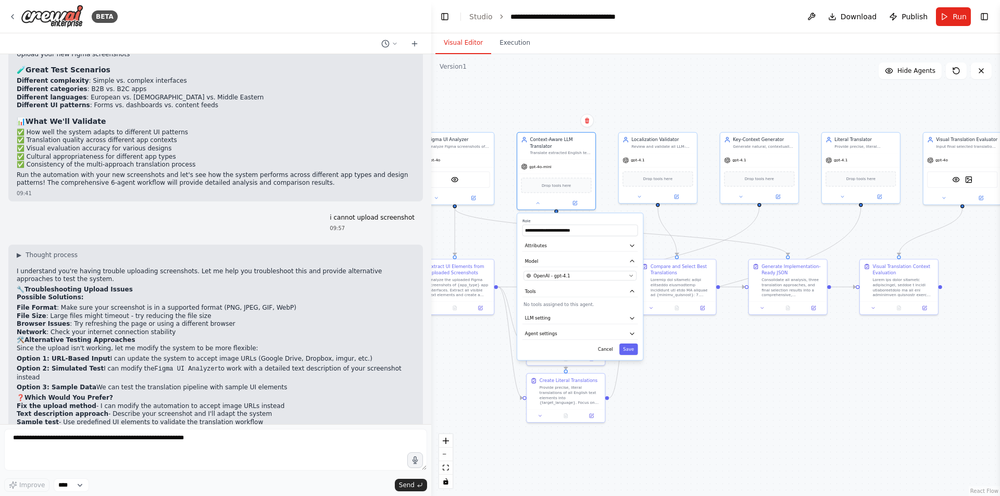
click at [628, 355] on div "**********" at bounding box center [579, 286] width 125 height 147
click at [631, 352] on button "Save" at bounding box center [628, 349] width 19 height 11
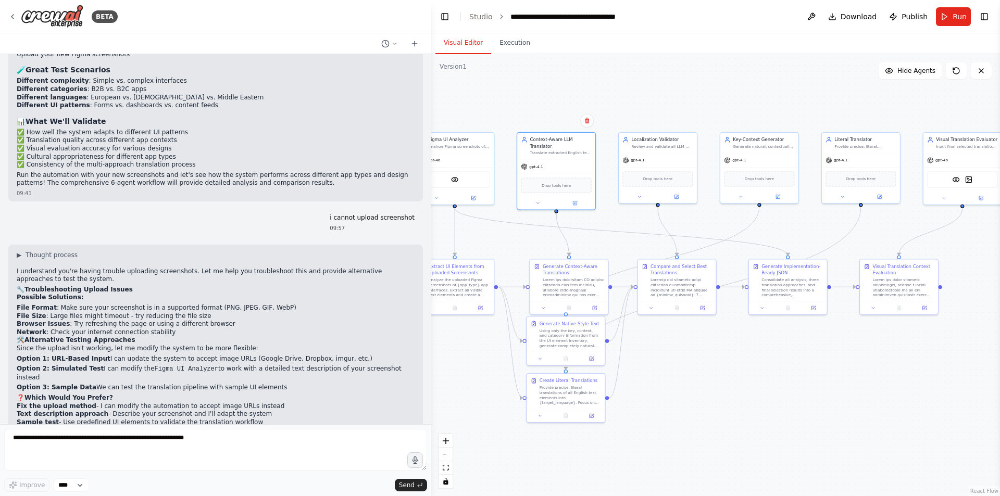
click at [683, 389] on div ".deletable-edge-delete-btn { width: 20px; height: 20px; border: 0px solid #ffff…" at bounding box center [715, 275] width 569 height 442
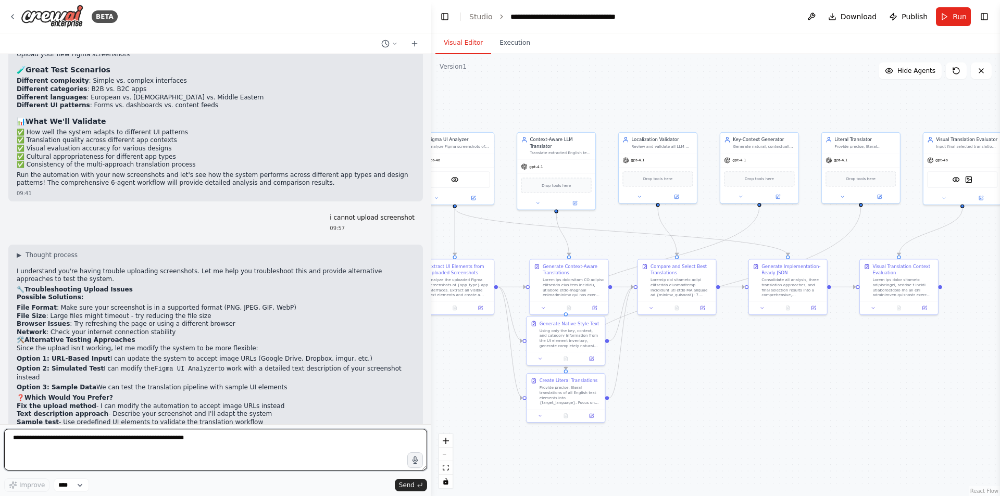
click at [159, 438] on textarea at bounding box center [215, 450] width 423 height 42
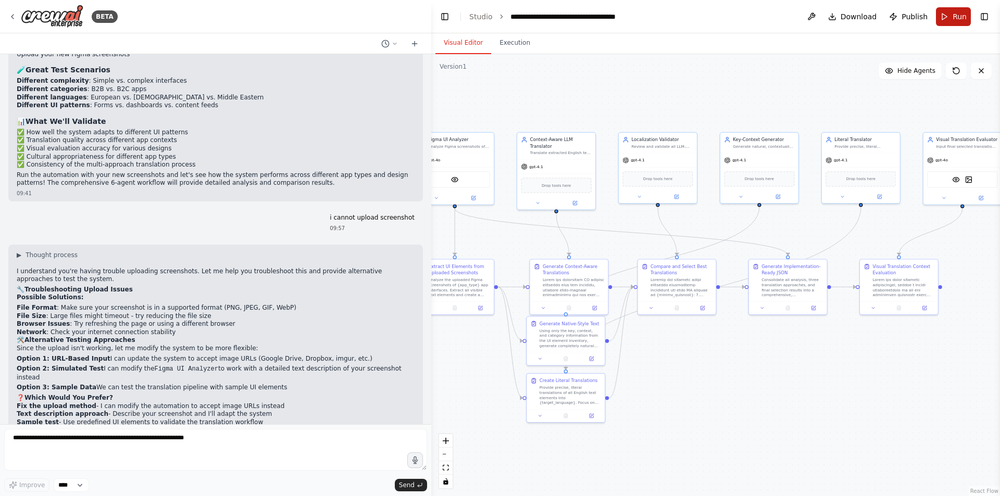
click at [683, 18] on span "Run" at bounding box center [959, 16] width 14 height 10
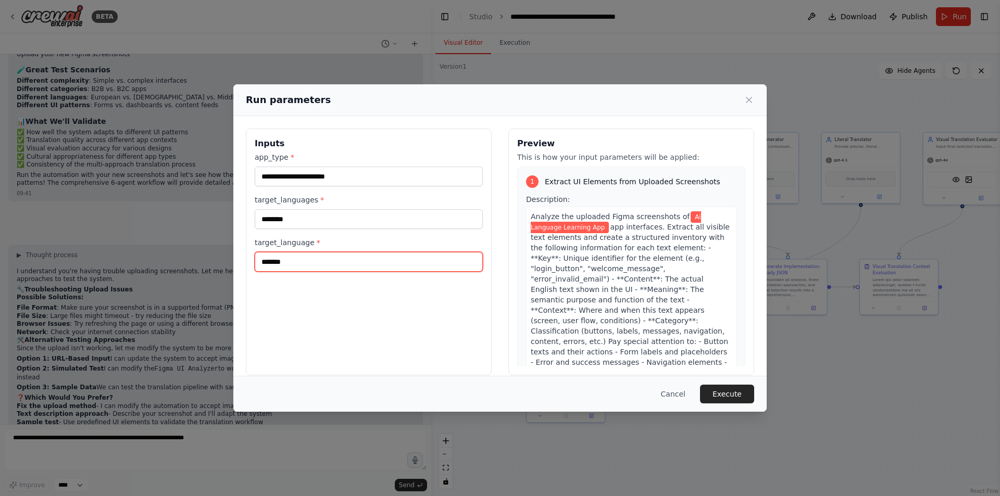
click at [341, 267] on input "*******" at bounding box center [369, 262] width 228 height 20
click at [355, 324] on div "**********" at bounding box center [369, 252] width 246 height 247
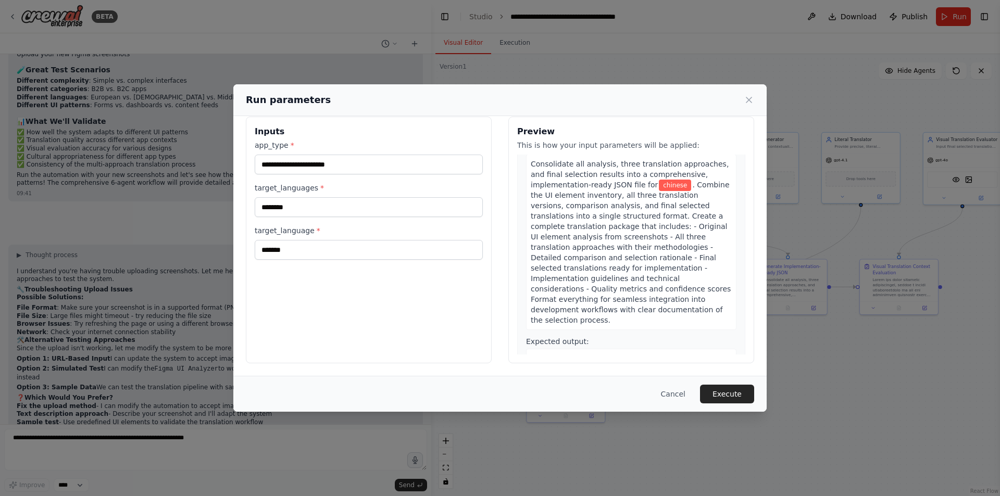
scroll to position [1434, 0]
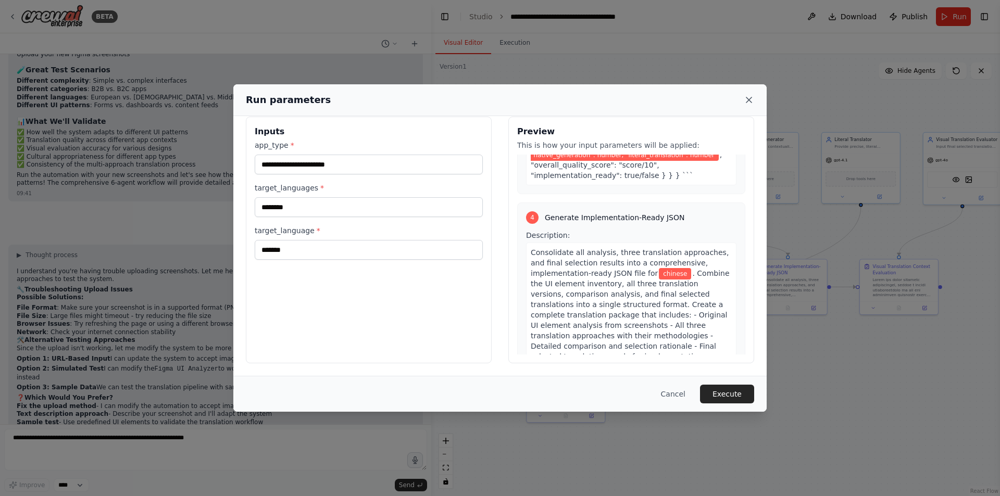
click at [683, 97] on icon at bounding box center [749, 100] width 10 height 10
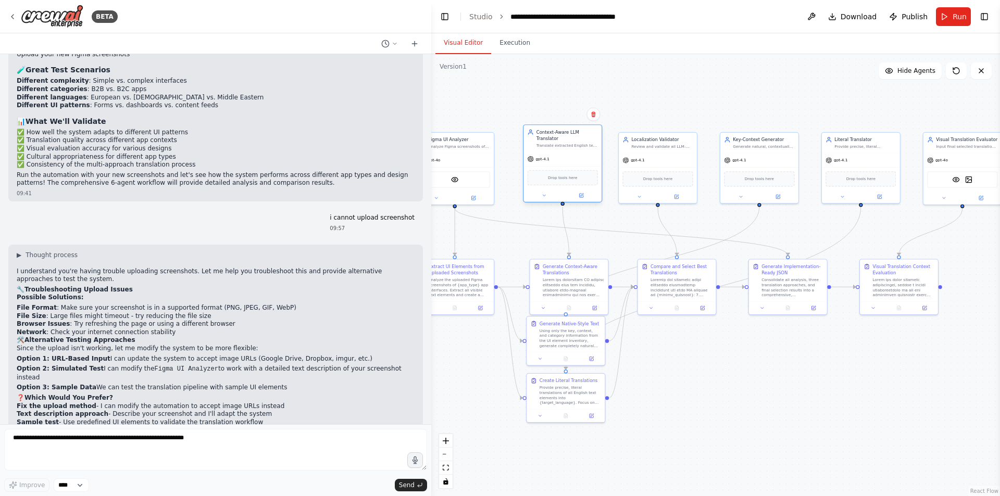
click at [565, 166] on div "gpt-4.1" at bounding box center [562, 159] width 78 height 14
drag, startPoint x: 655, startPoint y: 167, endPoint x: 665, endPoint y: 168, distance: 10.4
click at [665, 168] on div "Drop tools here" at bounding box center [670, 177] width 78 height 23
drag, startPoint x: 759, startPoint y: 161, endPoint x: 764, endPoint y: 162, distance: 5.8
click at [683, 162] on div "gpt-4.1" at bounding box center [765, 159] width 78 height 14
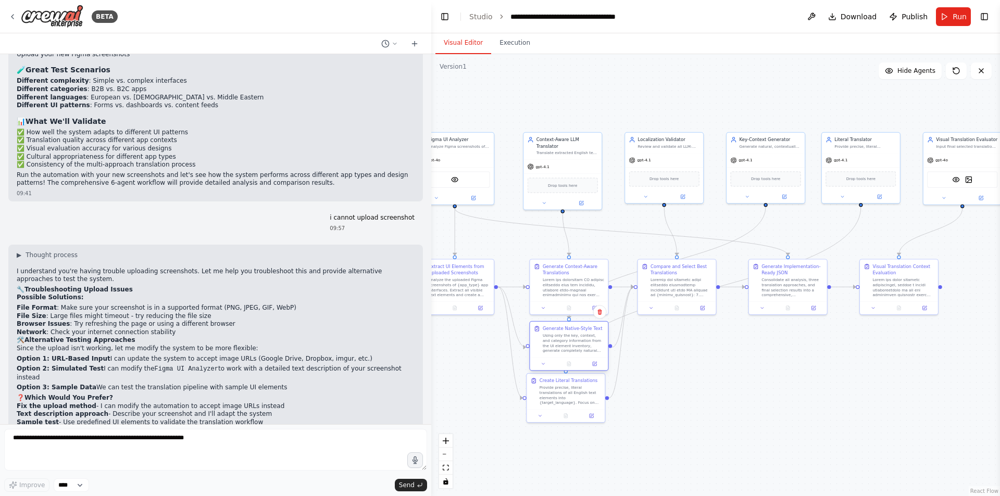
click at [573, 351] on div "Using only the key, context, and category information from the UI element inven…" at bounding box center [573, 343] width 61 height 20
drag, startPoint x: 562, startPoint y: 404, endPoint x: 570, endPoint y: 416, distance: 14.3
click at [570, 416] on div "Provide precise, literal translations of all English text elements into {target…" at bounding box center [579, 407] width 61 height 20
click at [679, 388] on div ".deletable-edge-delete-btn { width: 20px; height: 20px; border: 0px solid #ffff…" at bounding box center [715, 275] width 569 height 442
click at [625, 355] on icon "Edge from bbe0f3fa-c277-43d3-8425-429cf192af98 to 3e45d63a-80ad-4e3a-8e7c-1974f…" at bounding box center [625, 349] width 15 height 124
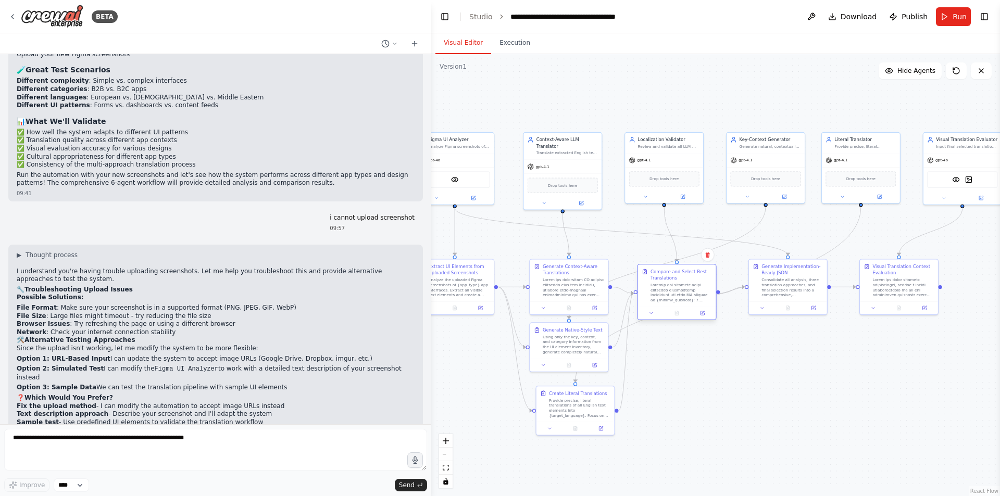
drag, startPoint x: 665, startPoint y: 301, endPoint x: 668, endPoint y: 309, distance: 7.6
click at [668, 309] on div at bounding box center [677, 313] width 78 height 13
click at [683, 371] on div ".deletable-edge-delete-btn { width: 20px; height: 20px; border: 0px solid #ffff…" at bounding box center [715, 275] width 569 height 442
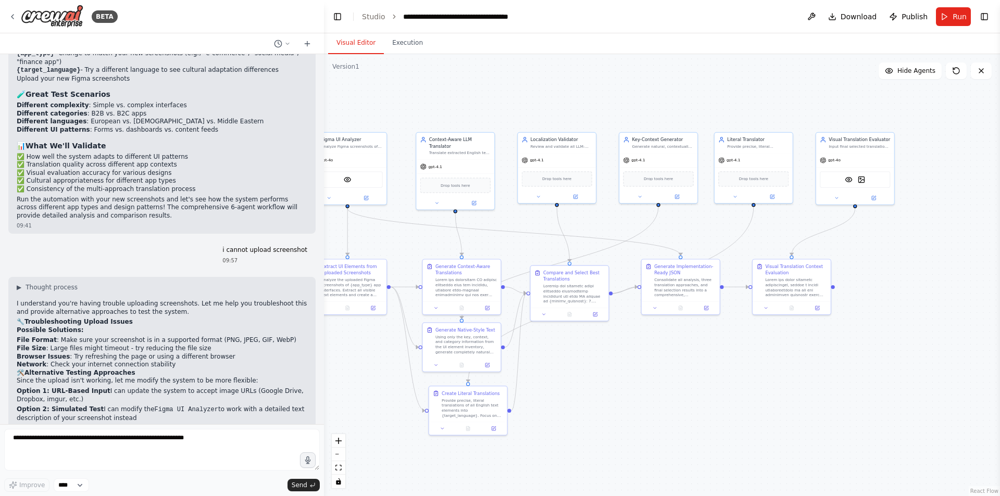
scroll to position [5956, 0]
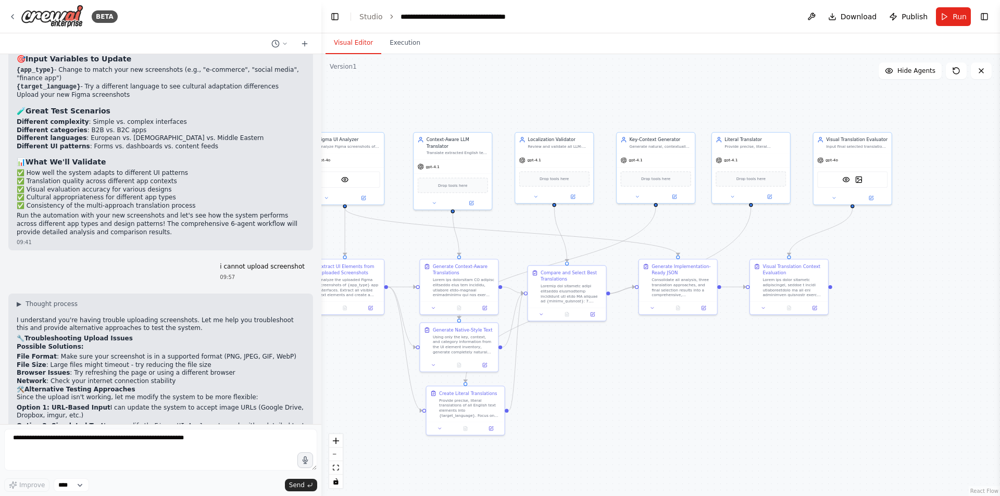
drag, startPoint x: 431, startPoint y: 92, endPoint x: 321, endPoint y: 122, distance: 113.4
click at [321, 122] on div "BETA a translation system specifically for apps, which automatically translate …" at bounding box center [500, 248] width 1000 height 496
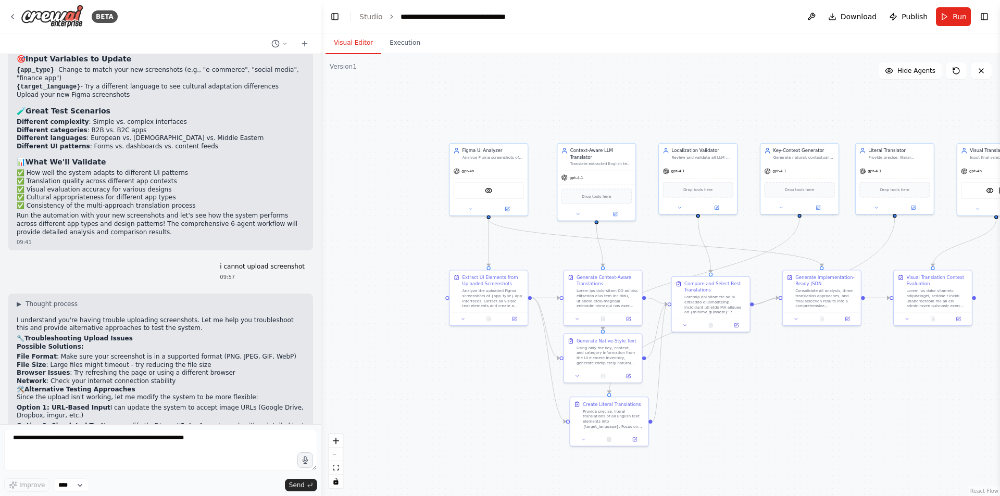
drag, startPoint x: 421, startPoint y: 107, endPoint x: 554, endPoint y: 114, distance: 132.9
click at [565, 118] on div ".deletable-edge-delete-btn { width: 20px; height: 20px; border: 0px solid #ffff…" at bounding box center [660, 275] width 678 height 442
drag, startPoint x: 554, startPoint y: 114, endPoint x: 511, endPoint y: 114, distance: 42.7
click at [511, 114] on div ".deletable-edge-delete-btn { width: 20px; height: 20px; border: 0px solid #ffff…" at bounding box center [660, 275] width 678 height 442
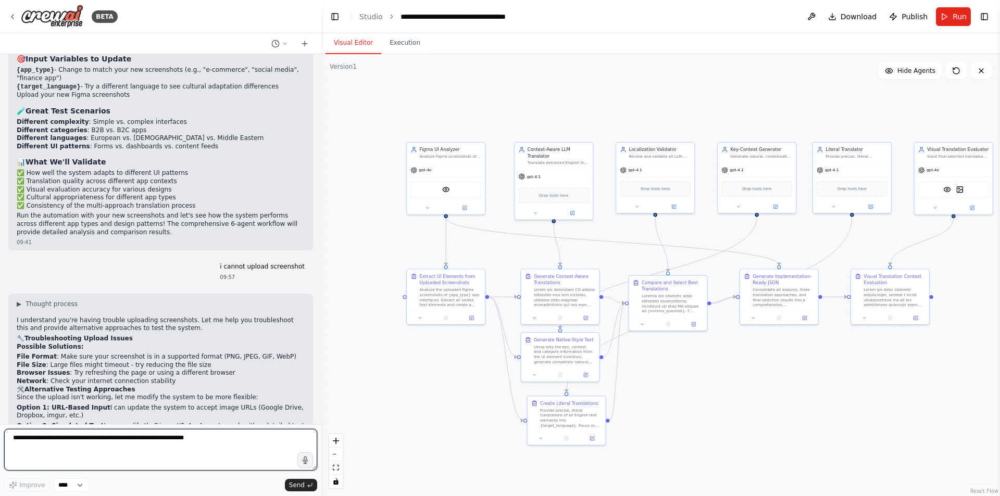
click at [193, 438] on textarea at bounding box center [160, 450] width 313 height 42
type textarea "*"
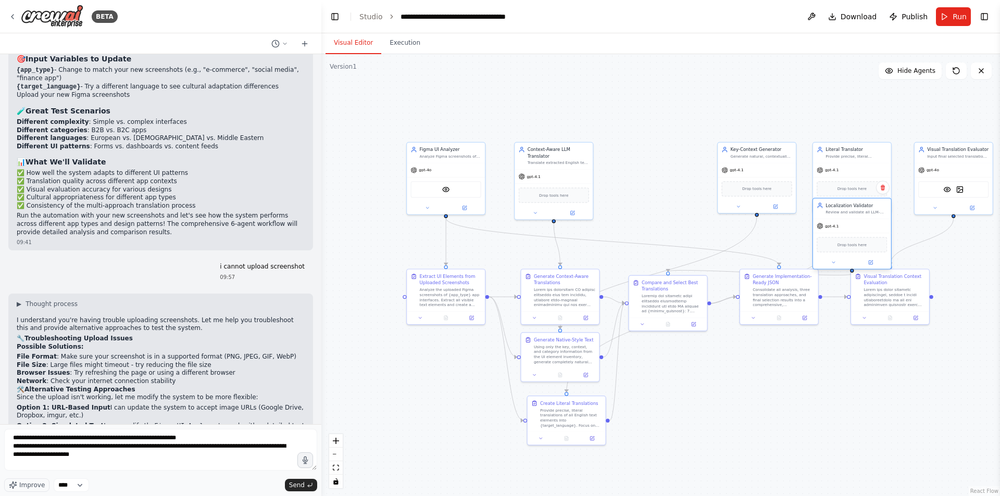
drag, startPoint x: 663, startPoint y: 174, endPoint x: 862, endPoint y: 232, distance: 207.0
click at [683, 232] on div "gpt-4.1" at bounding box center [852, 226] width 78 height 14
drag, startPoint x: 765, startPoint y: 169, endPoint x: 663, endPoint y: 171, distance: 102.1
click at [663, 171] on div "gpt-4.1" at bounding box center [655, 169] width 78 height 14
drag, startPoint x: 838, startPoint y: 160, endPoint x: 729, endPoint y: 162, distance: 108.8
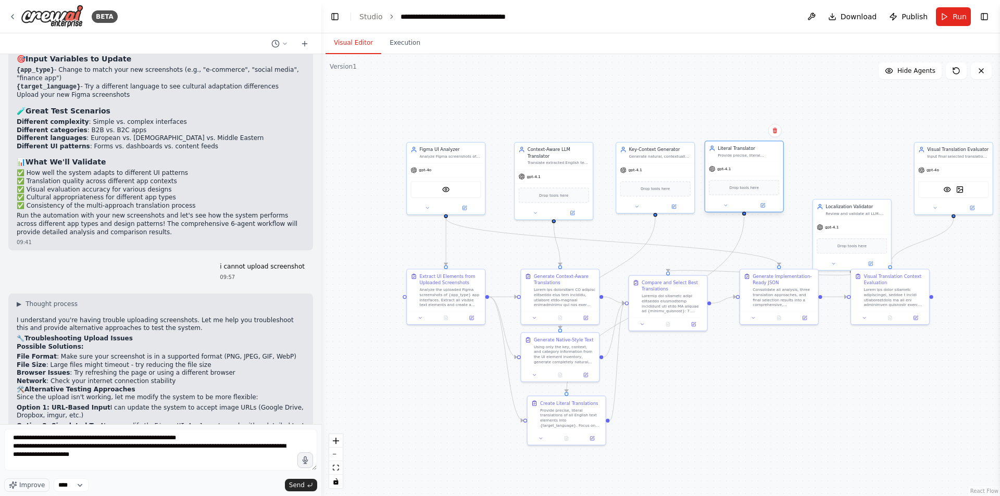
click at [683, 162] on div "Literal Translator Provide precise, literal translations of English text into {…" at bounding box center [743, 177] width 79 height 72
drag, startPoint x: 856, startPoint y: 236, endPoint x: 847, endPoint y: 177, distance: 60.1
click at [683, 177] on div "Drop tools here" at bounding box center [846, 187] width 78 height 23
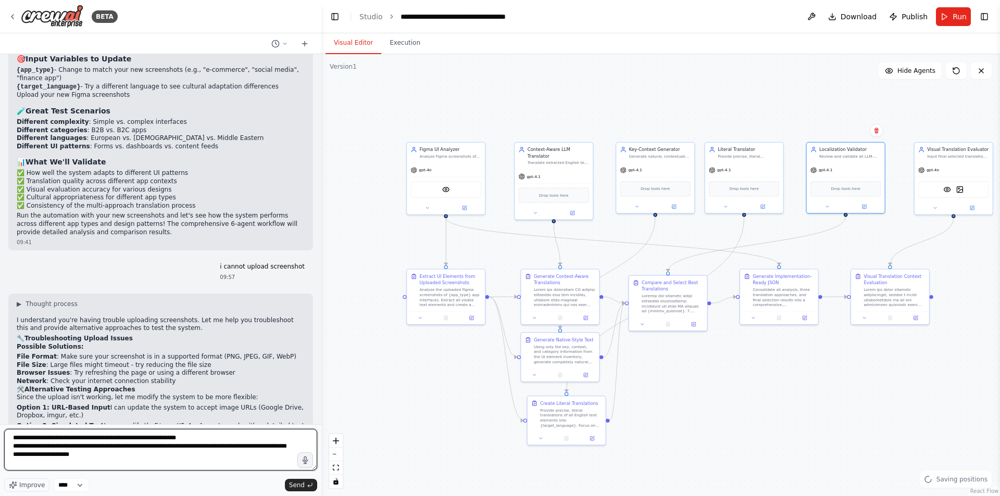
click at [170, 438] on textarea "**********" at bounding box center [160, 450] width 313 height 42
type textarea "**********"
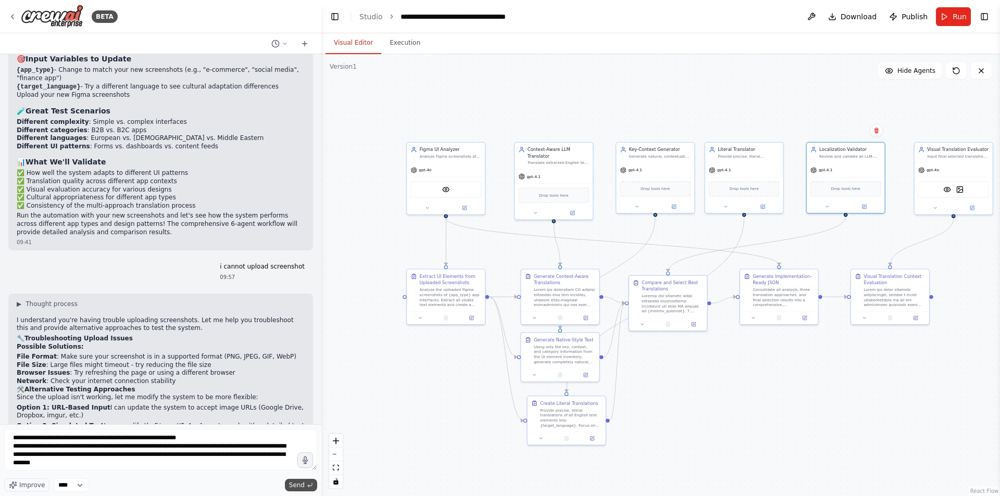
click at [301, 438] on span "Send" at bounding box center [297, 485] width 16 height 8
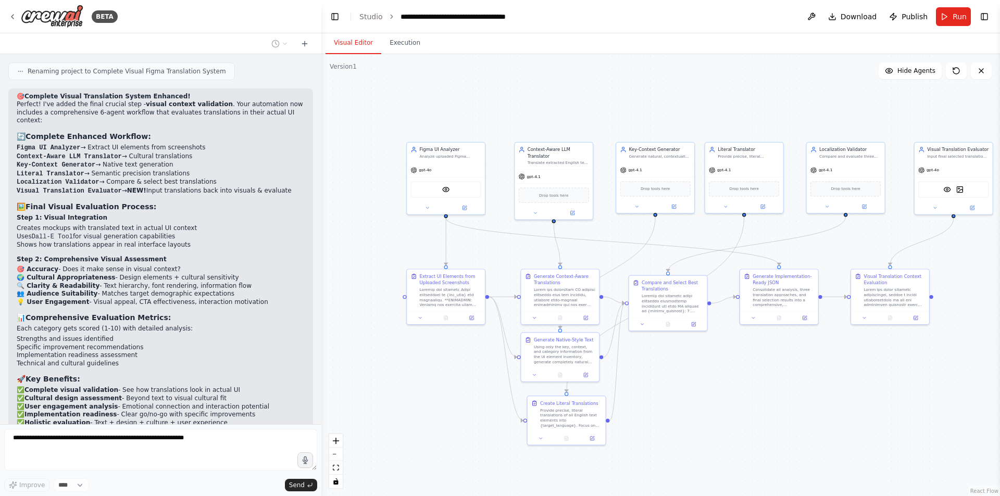
scroll to position [6318, 0]
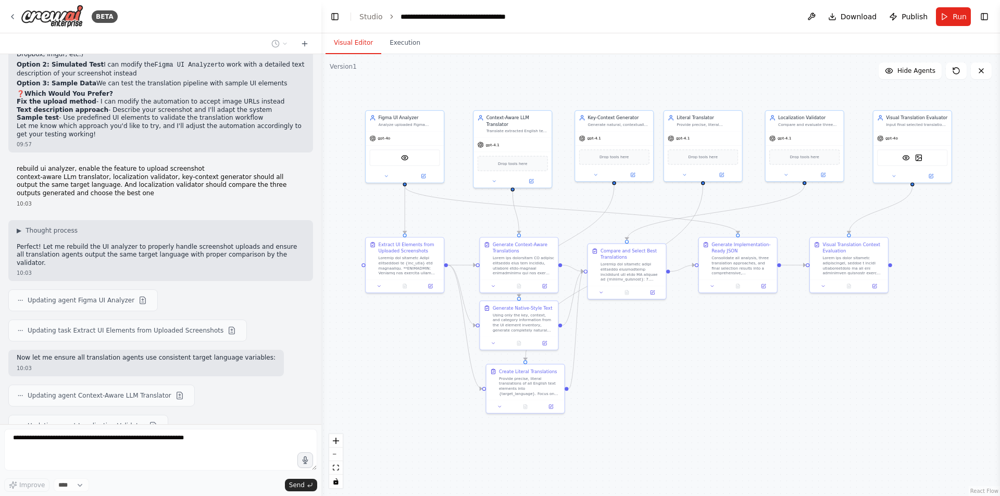
drag, startPoint x: 809, startPoint y: 393, endPoint x: 767, endPoint y: 361, distance: 52.0
click at [683, 361] on div ".deletable-edge-delete-btn { width: 20px; height: 20px; border: 0px solid #ffff…" at bounding box center [660, 275] width 678 height 442
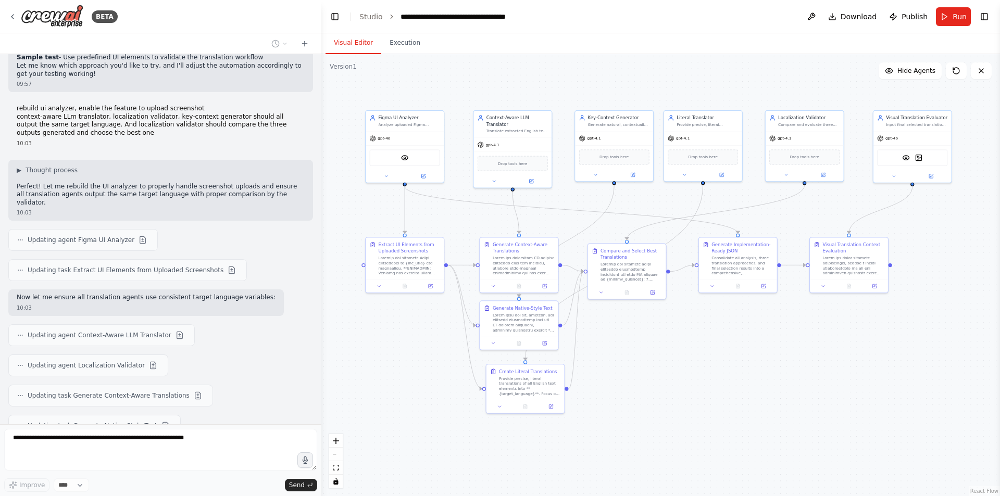
scroll to position [6443, 0]
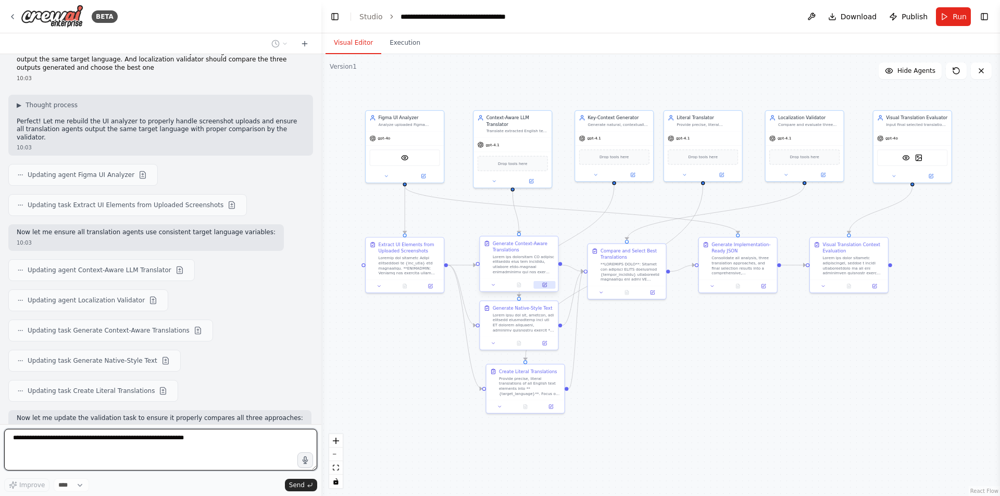
click at [543, 287] on icon at bounding box center [544, 285] width 5 height 5
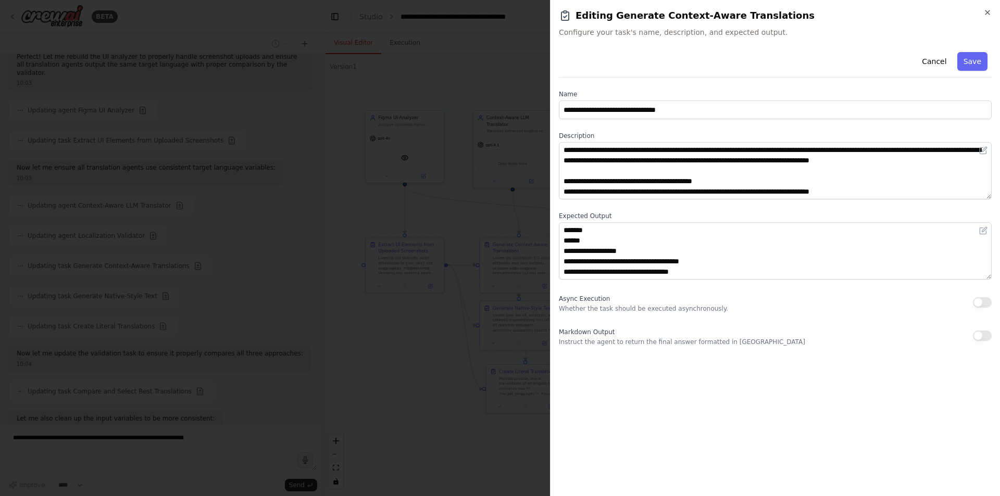
scroll to position [260, 0]
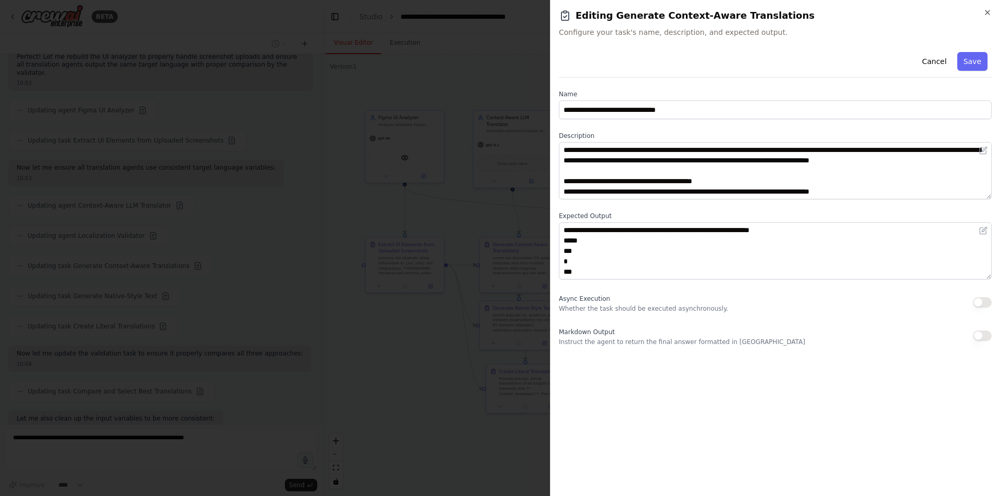
click at [384, 338] on div at bounding box center [500, 248] width 1000 height 496
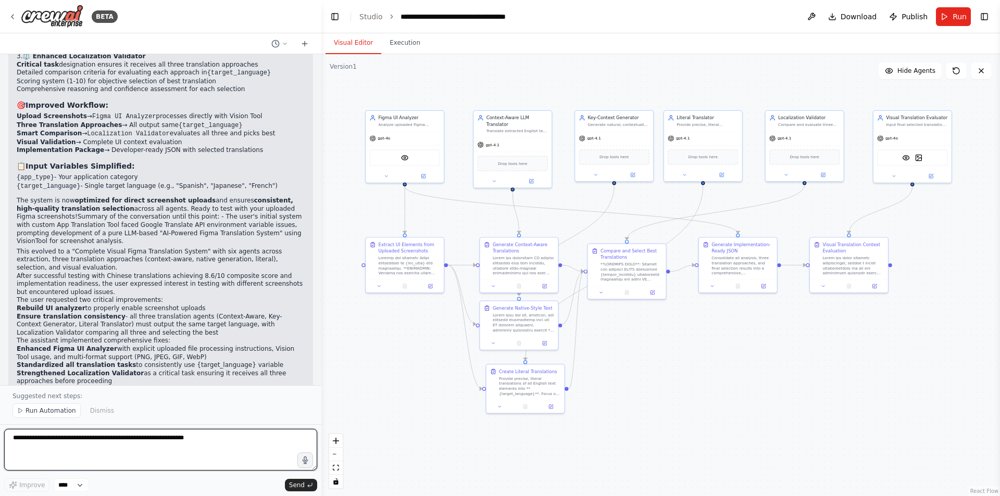
scroll to position [7147, 0]
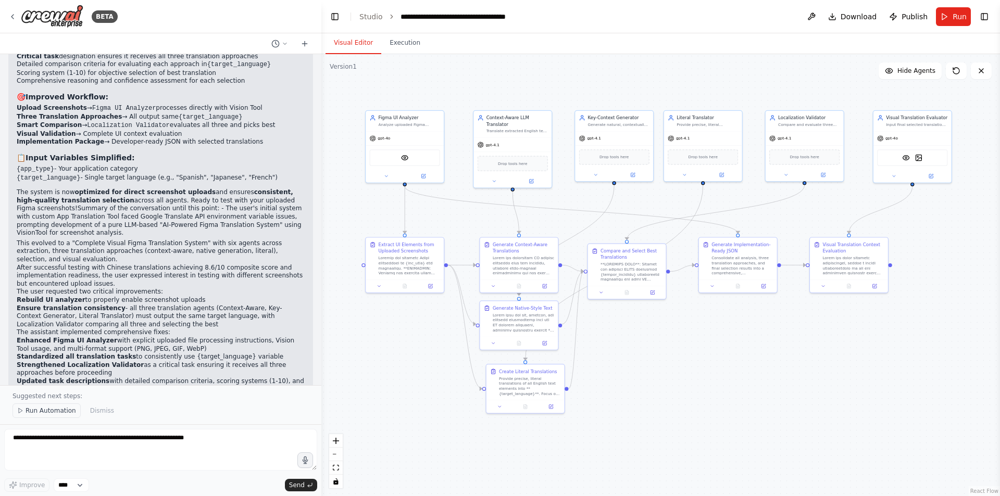
click at [29, 411] on span "Run Automation" at bounding box center [51, 411] width 51 height 8
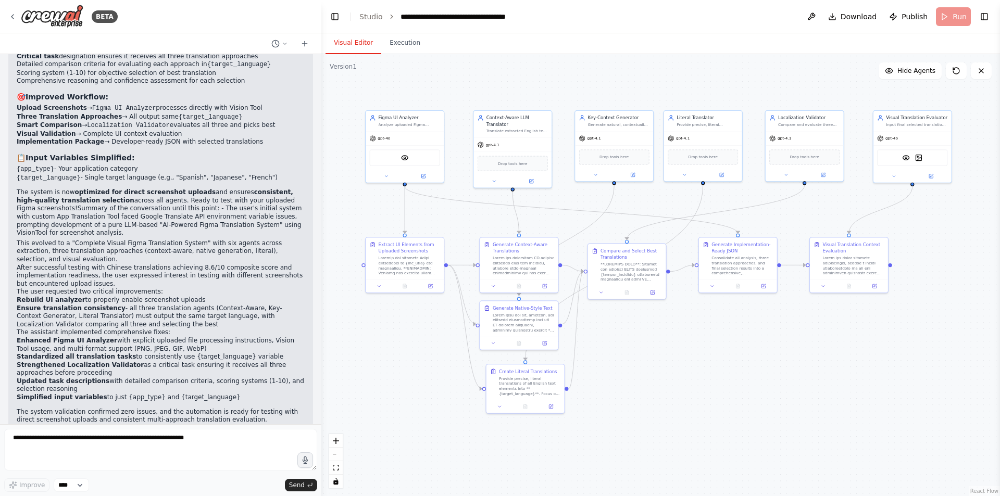
scroll to position [7108, 0]
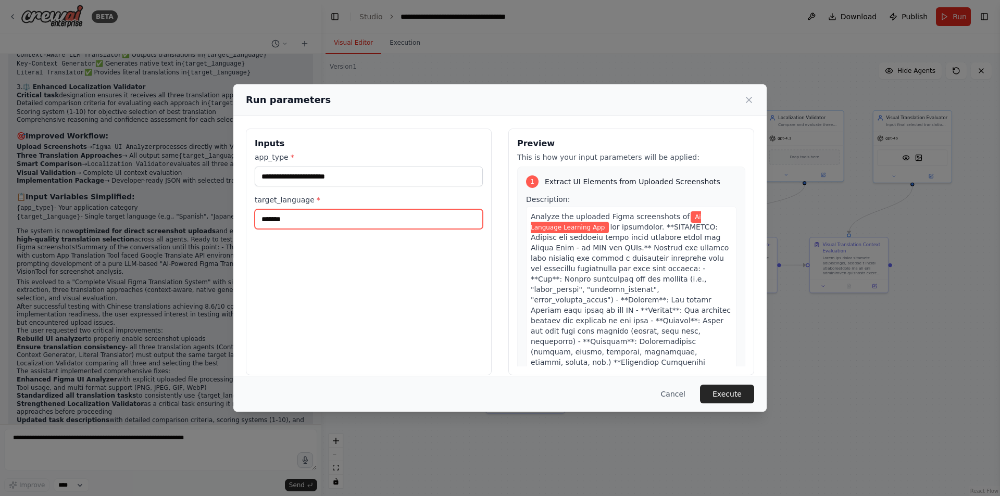
click at [350, 222] on input "*******" at bounding box center [369, 219] width 228 height 20
type input "*"
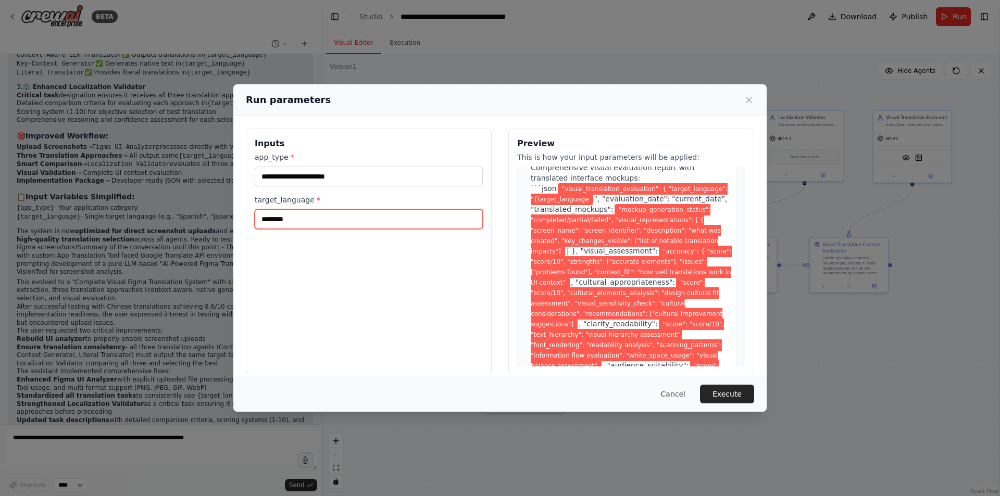
scroll to position [3735, 0]
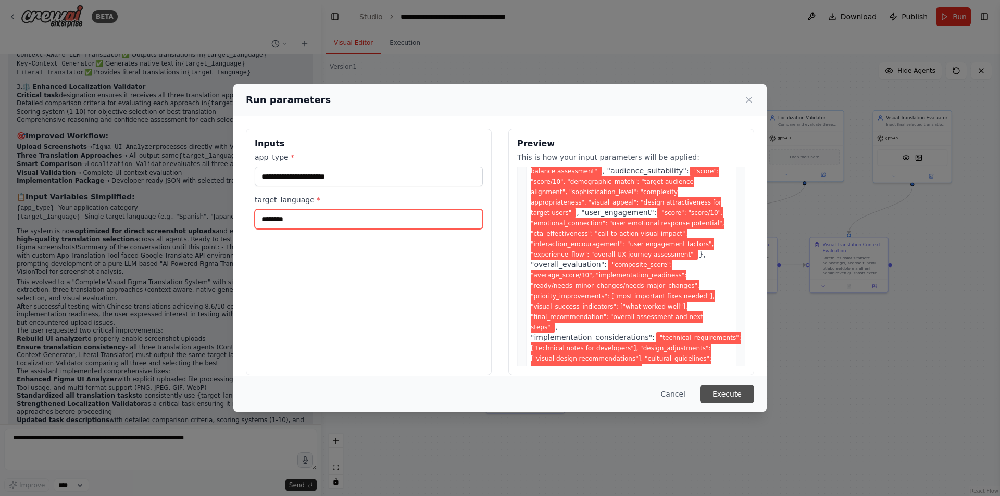
type input "********"
click at [683, 391] on button "Execute" at bounding box center [727, 394] width 54 height 19
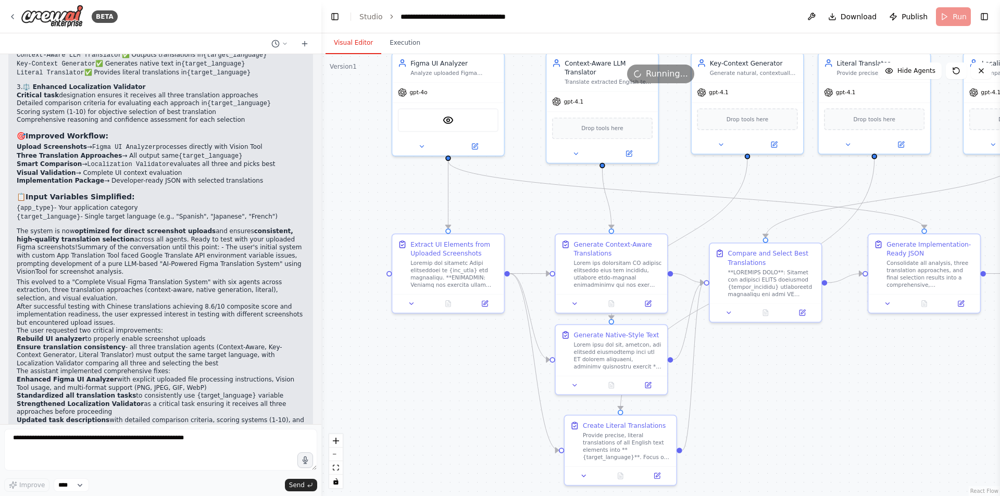
drag, startPoint x: 609, startPoint y: 346, endPoint x: 812, endPoint y: 399, distance: 209.3
click at [683, 399] on div ".deletable-edge-delete-btn { width: 20px; height: 20px; border: 0px solid #ffff…" at bounding box center [660, 275] width 678 height 442
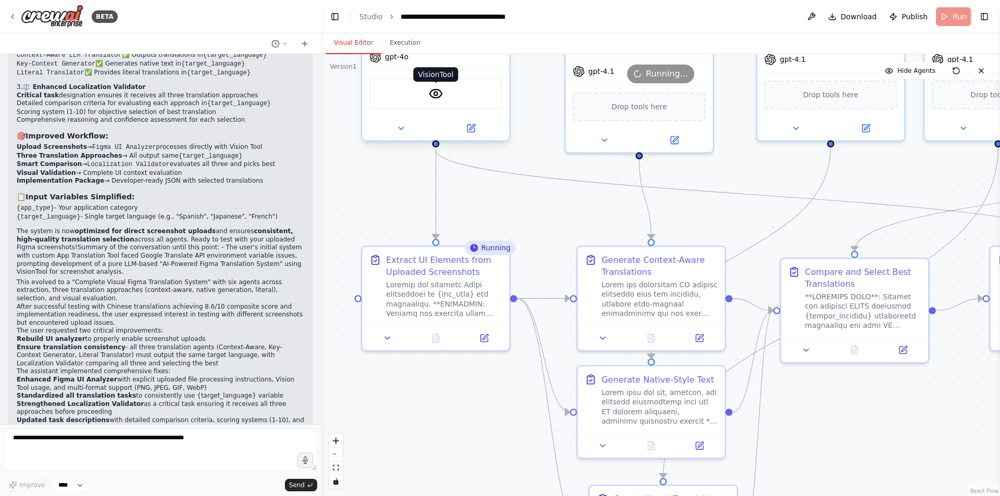
click at [440, 97] on img at bounding box center [436, 93] width 15 height 15
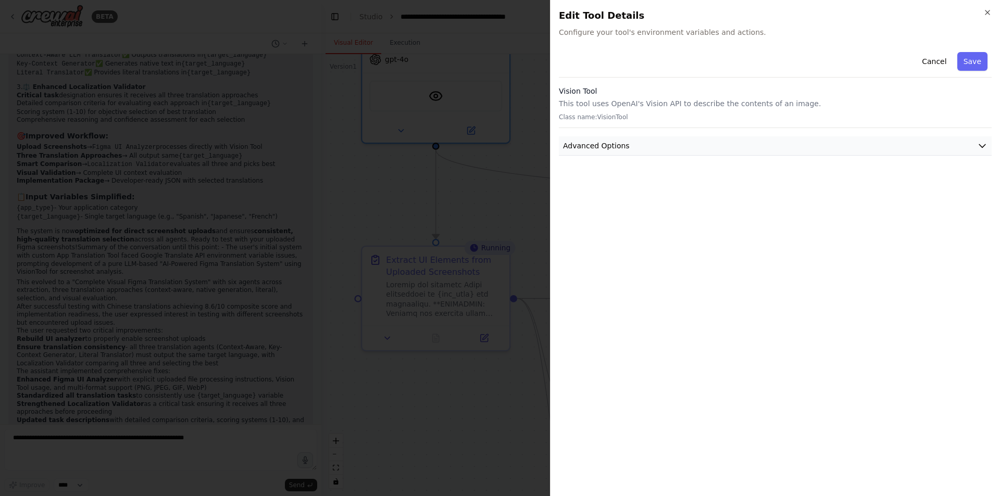
click at [633, 143] on button "Advanced Options" at bounding box center [775, 145] width 433 height 19
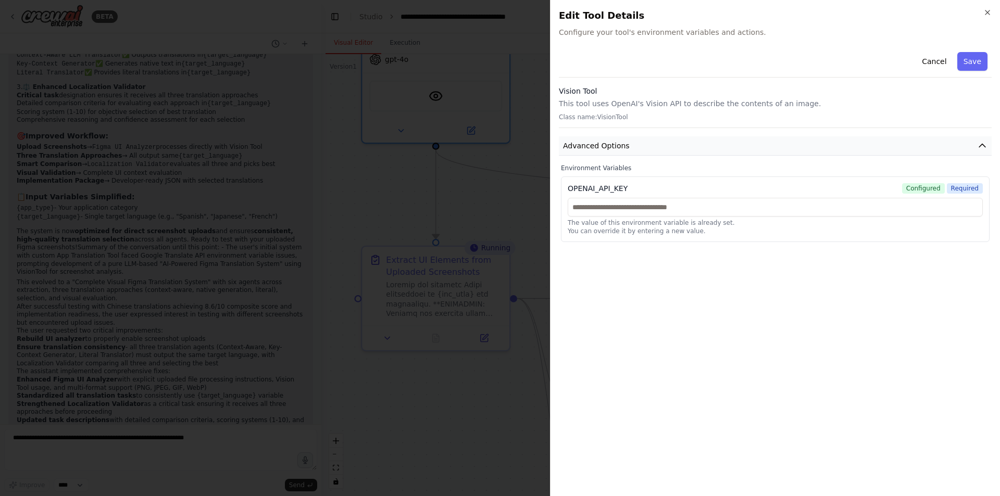
click at [633, 143] on button "Advanced Options" at bounding box center [775, 145] width 433 height 19
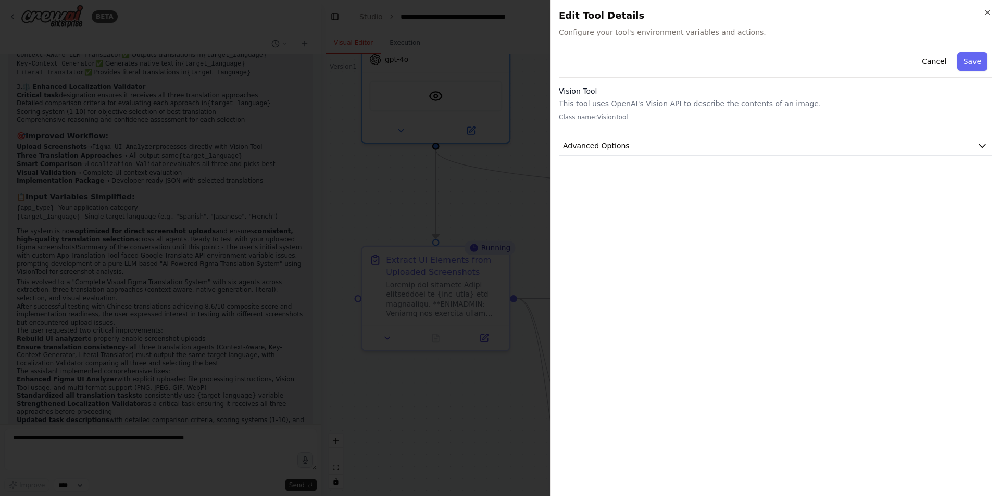
click at [434, 179] on div at bounding box center [500, 248] width 1000 height 496
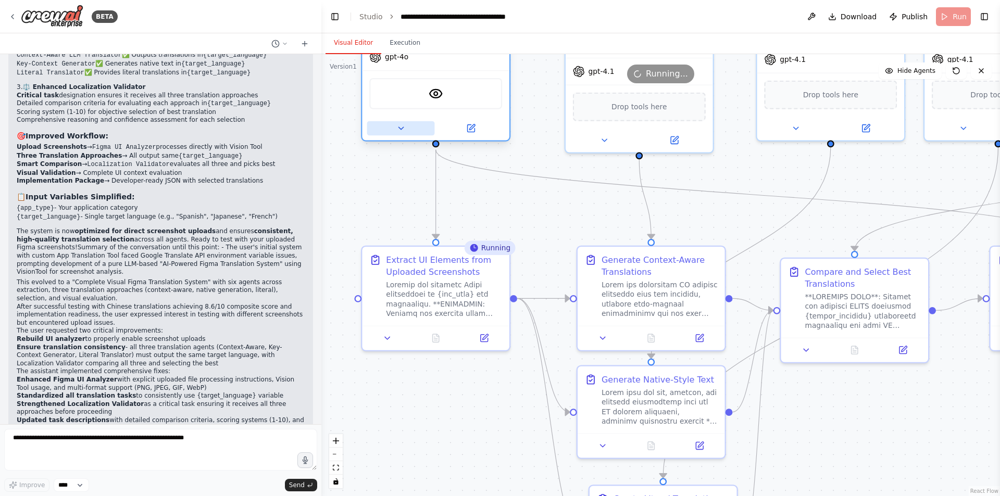
click at [405, 136] on div at bounding box center [435, 129] width 147 height 24
click at [405, 135] on button at bounding box center [401, 128] width 68 height 15
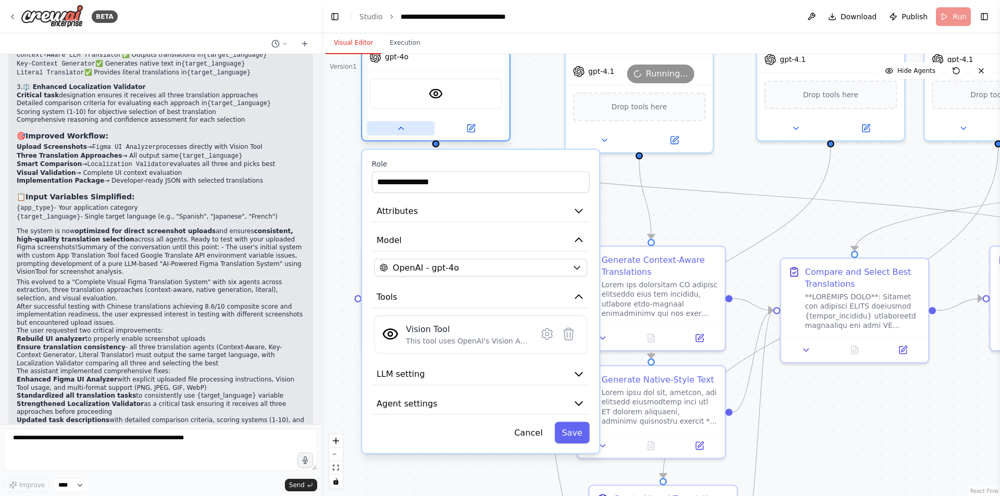
click at [405, 131] on icon at bounding box center [400, 127] width 9 height 9
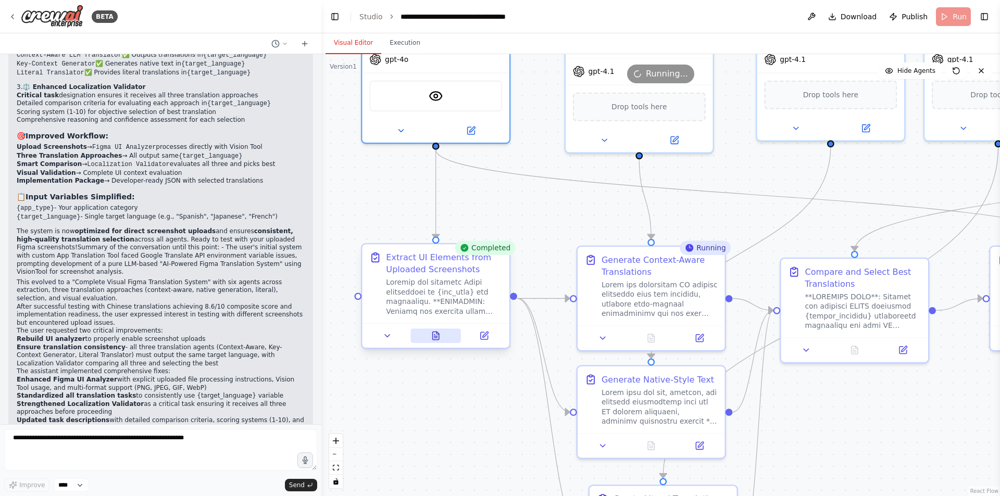
click at [434, 334] on icon at bounding box center [436, 336] width 6 height 8
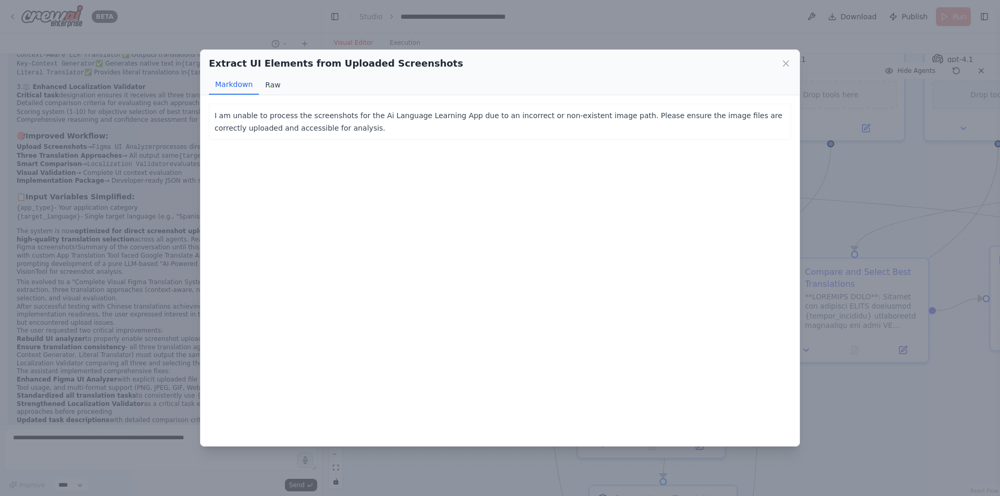
click at [279, 85] on button "Raw" at bounding box center [273, 85] width 28 height 20
click at [242, 88] on button "Markdown" at bounding box center [234, 85] width 50 height 20
click at [683, 65] on icon at bounding box center [786, 63] width 10 height 10
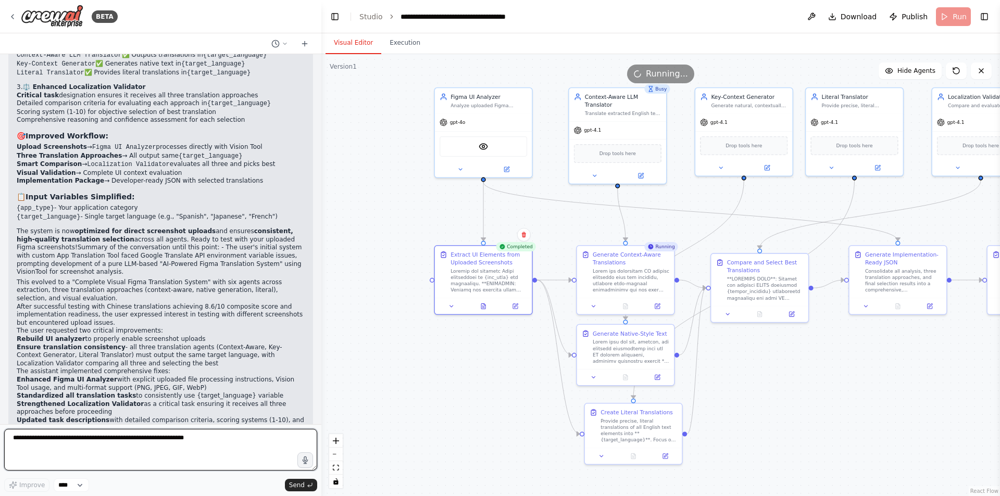
click at [107, 438] on textarea at bounding box center [160, 450] width 313 height 42
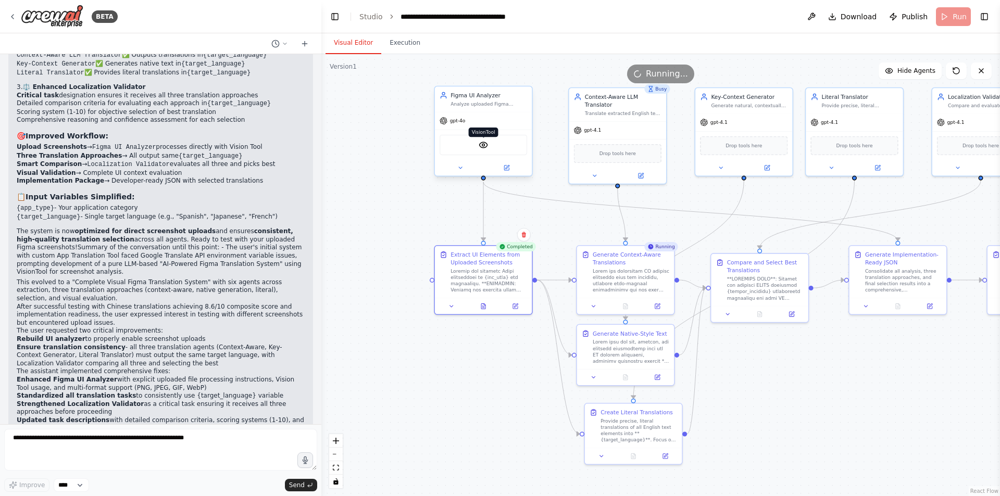
click at [480, 149] on img at bounding box center [483, 144] width 9 height 9
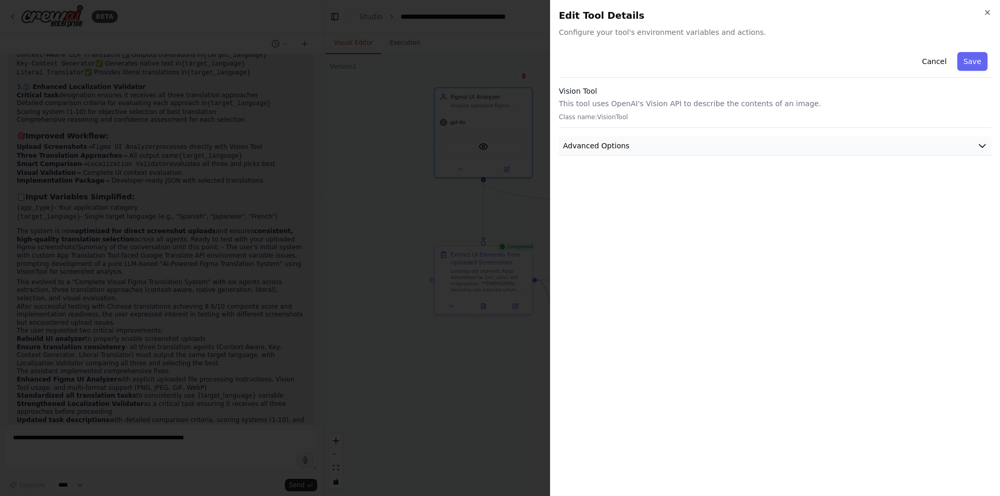
click at [576, 146] on span "Advanced Options" at bounding box center [596, 146] width 67 height 10
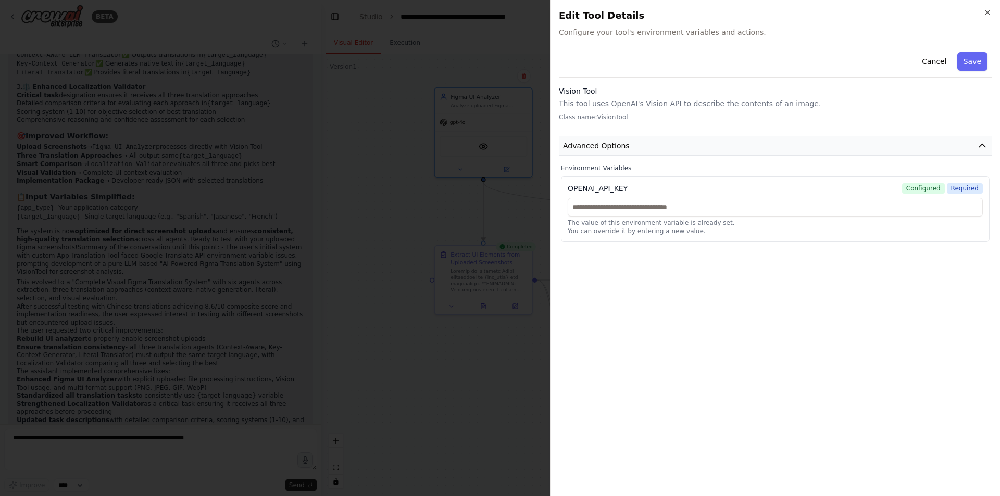
click at [576, 146] on span "Advanced Options" at bounding box center [596, 146] width 67 height 10
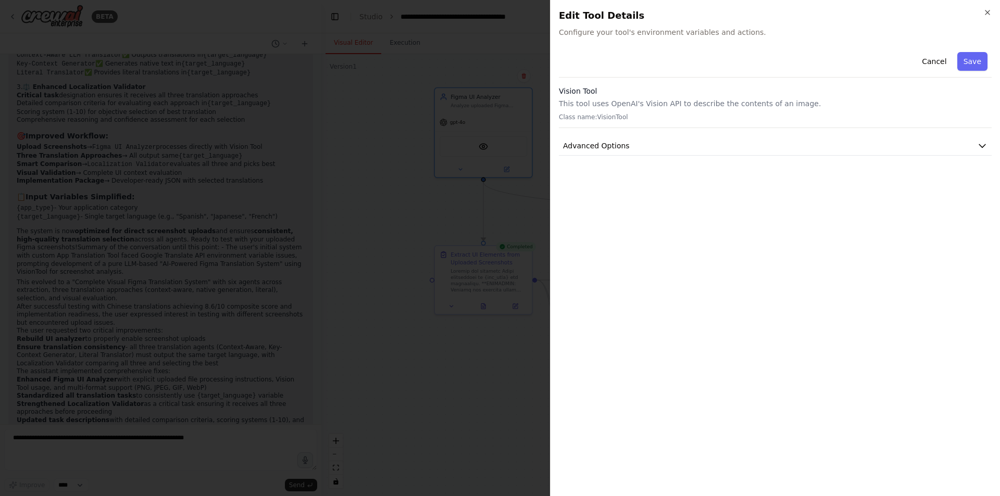
click at [498, 121] on div at bounding box center [500, 248] width 1000 height 496
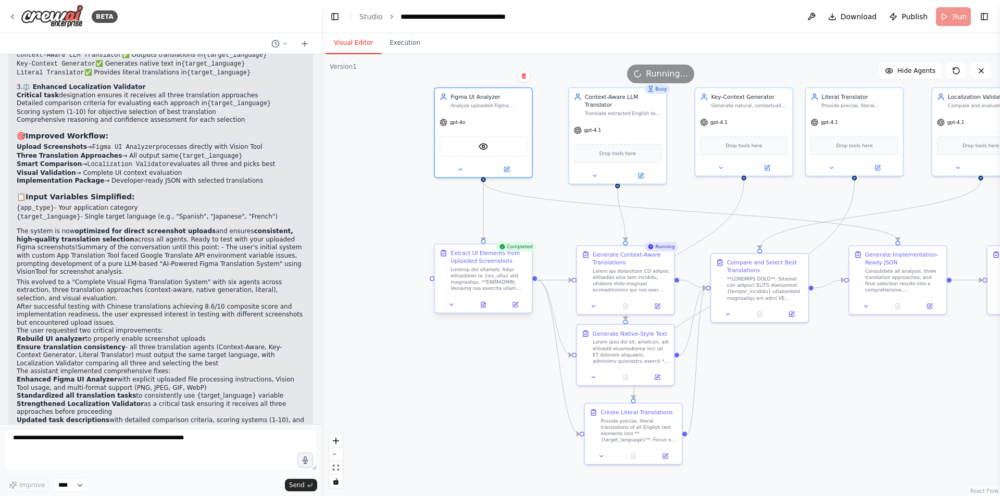
click at [462, 291] on div at bounding box center [488, 280] width 77 height 26
click at [456, 307] on button at bounding box center [451, 304] width 27 height 9
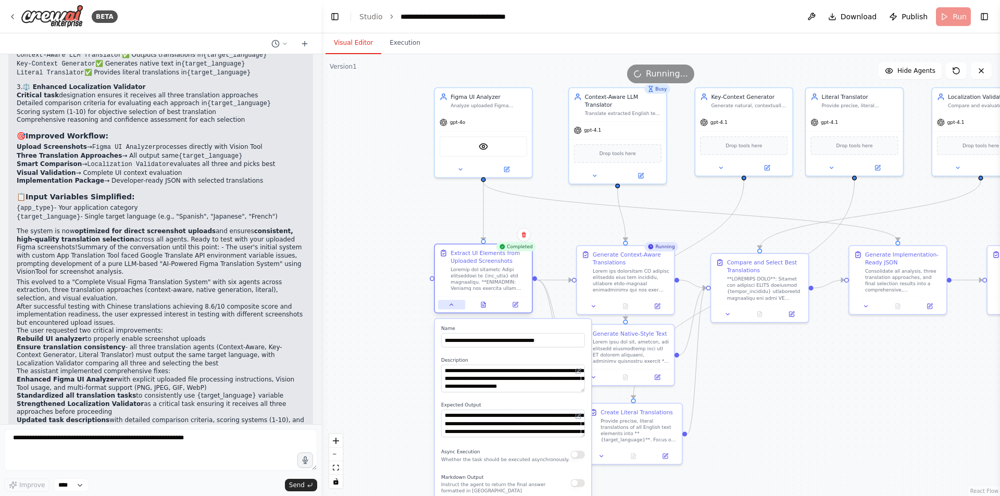
click at [456, 307] on button at bounding box center [451, 304] width 27 height 9
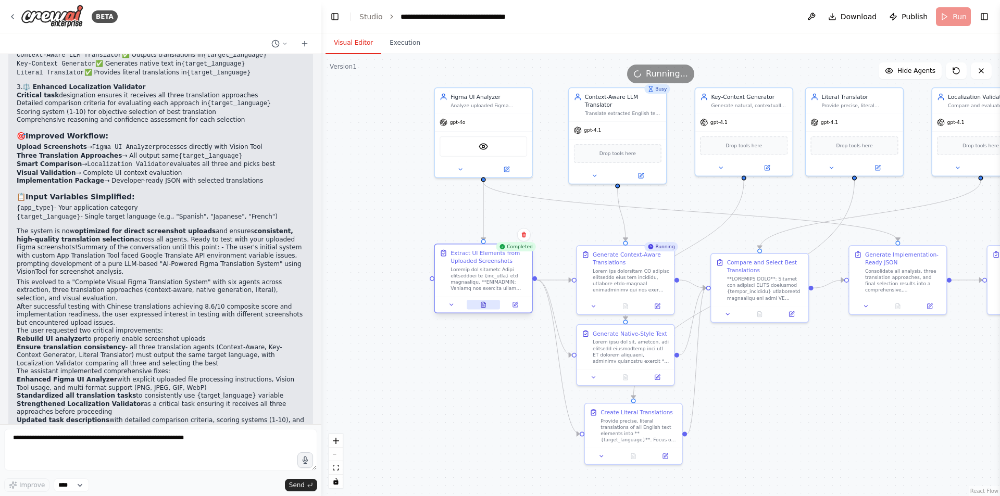
click at [479, 306] on button at bounding box center [483, 304] width 33 height 9
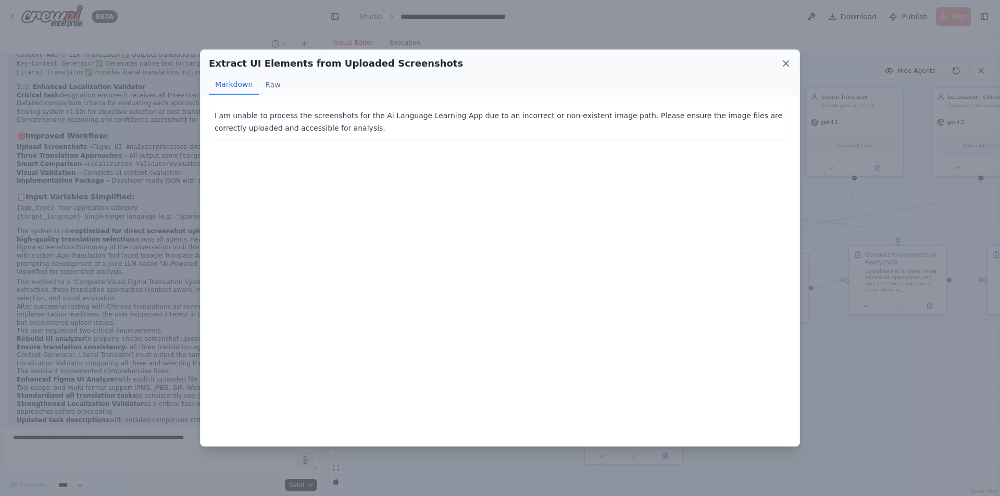
click at [683, 64] on icon at bounding box center [786, 63] width 10 height 10
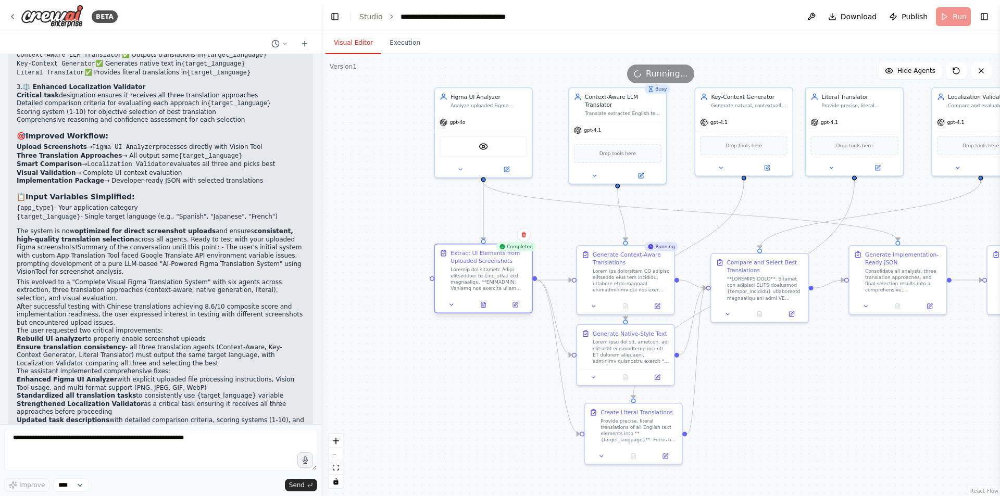
click at [445, 312] on div at bounding box center [483, 304] width 97 height 16
click at [451, 310] on div at bounding box center [483, 304] width 97 height 16
click at [457, 305] on button at bounding box center [451, 304] width 27 height 9
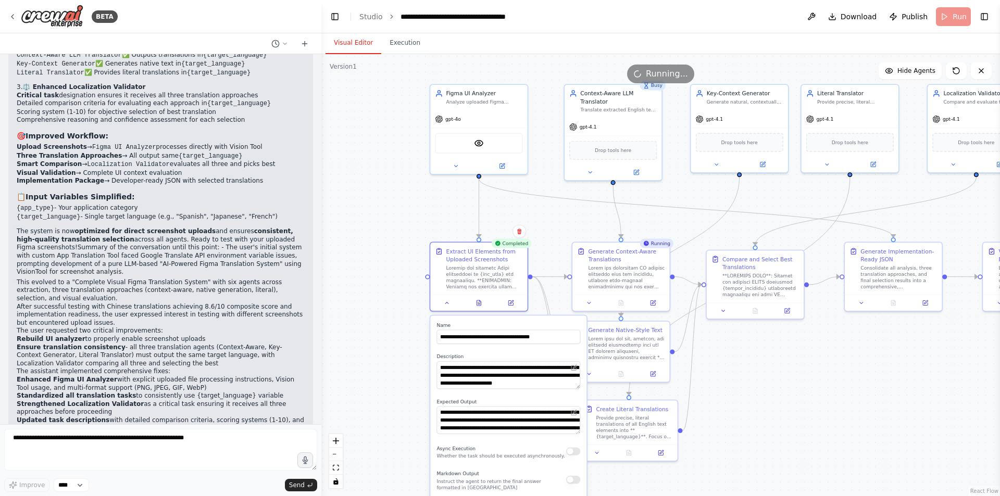
click at [374, 360] on div ".deletable-edge-delete-btn { width: 20px; height: 20px; border: 0px solid #ffff…" at bounding box center [660, 275] width 678 height 442
click at [513, 303] on icon at bounding box center [510, 301] width 5 height 5
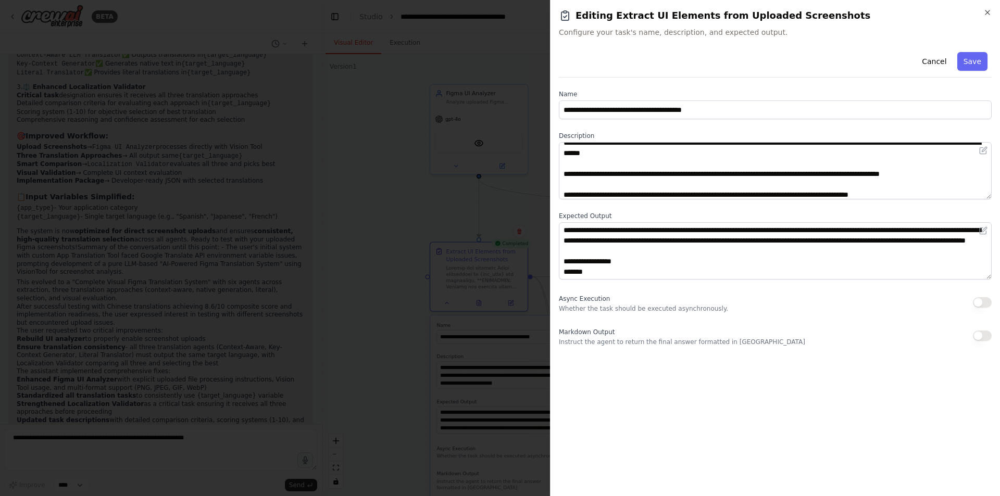
scroll to position [0, 0]
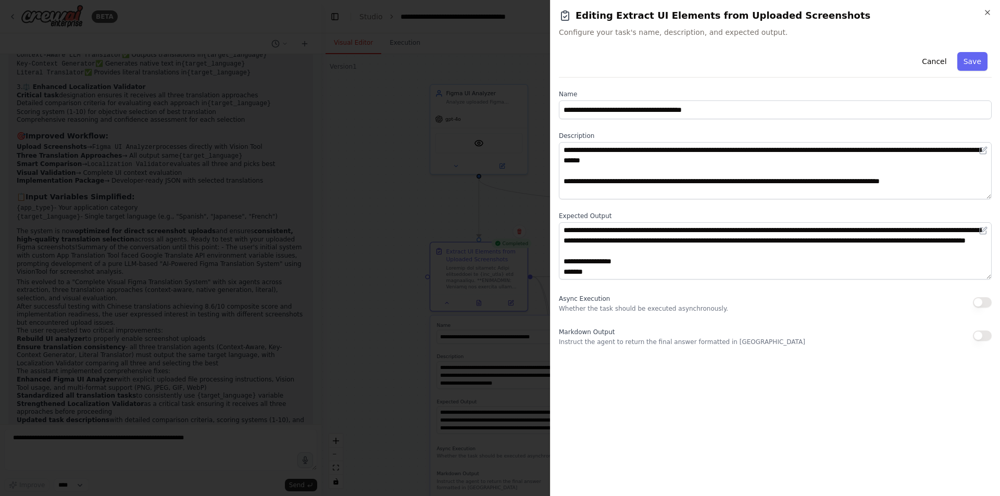
click at [537, 191] on div at bounding box center [500, 248] width 1000 height 496
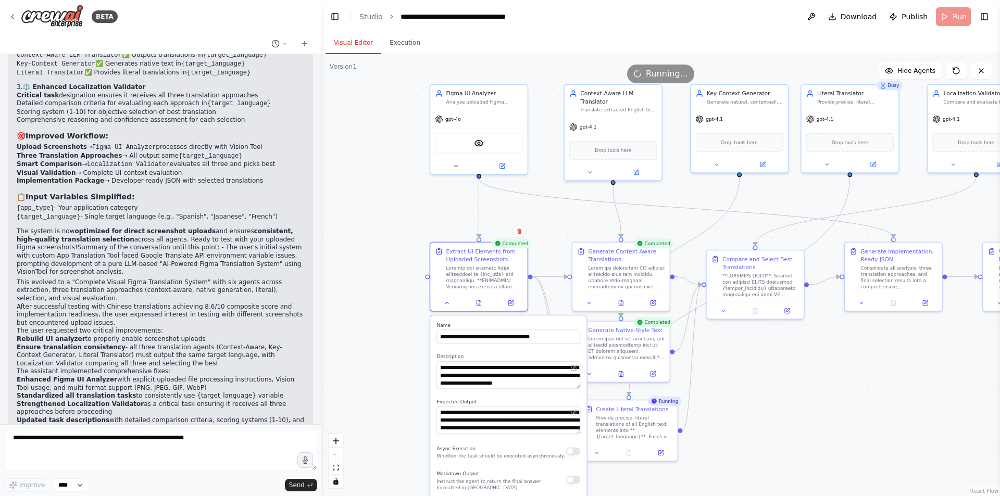
click at [384, 353] on div ".deletable-edge-delete-btn { width: 20px; height: 20px; border: 0px solid #ffff…" at bounding box center [660, 275] width 678 height 442
click at [479, 117] on div "gpt-4o" at bounding box center [478, 117] width 97 height 17
click at [455, 166] on icon at bounding box center [455, 164] width 6 height 6
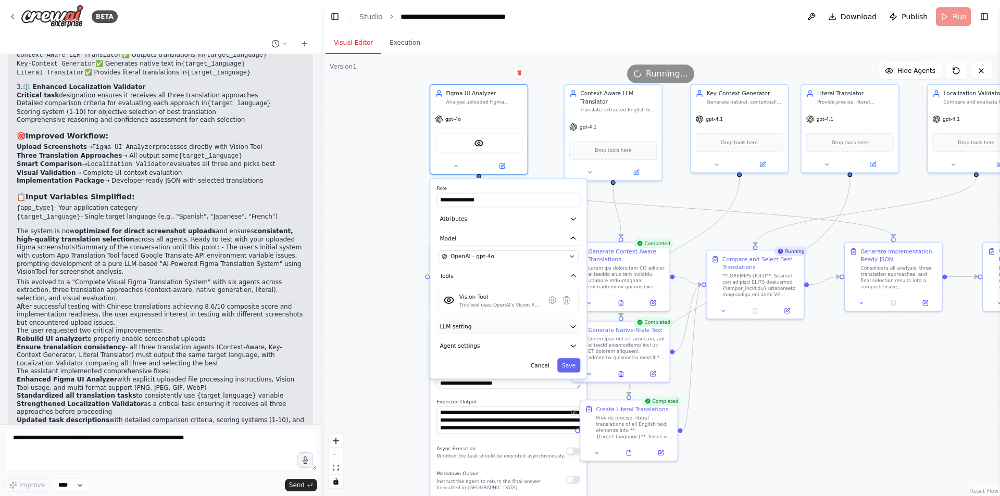
click at [475, 331] on button "LLM setting" at bounding box center [508, 327] width 144 height 15
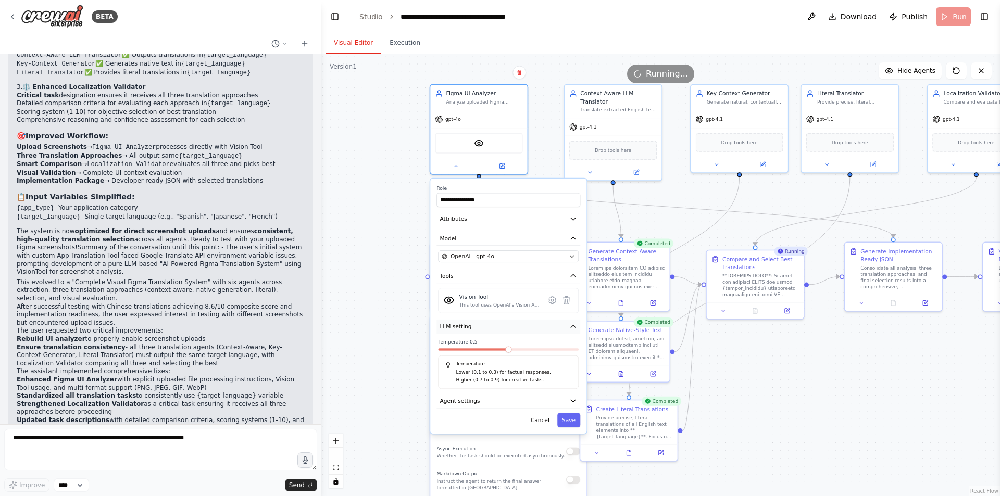
click at [475, 331] on button "LLM setting" at bounding box center [508, 327] width 144 height 15
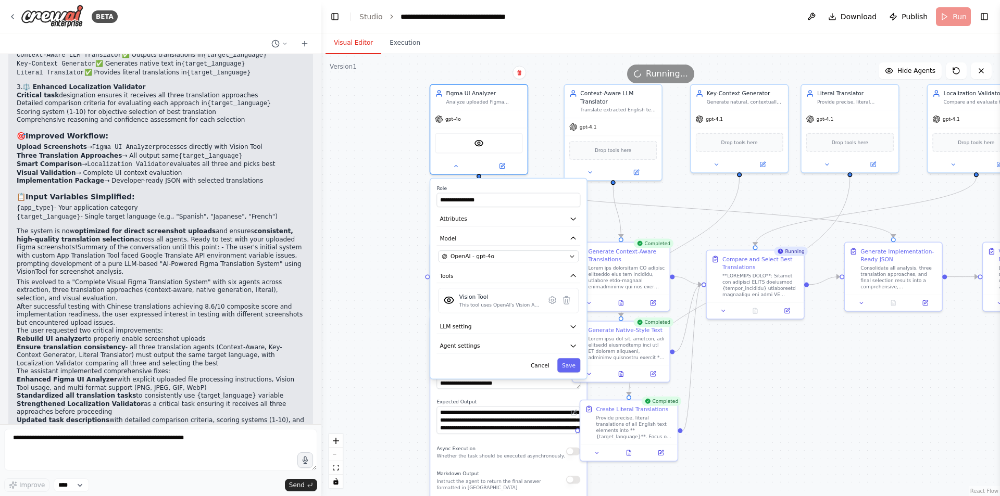
click at [485, 355] on div "**********" at bounding box center [508, 279] width 156 height 200
click at [488, 348] on button "Agent settings" at bounding box center [508, 346] width 144 height 15
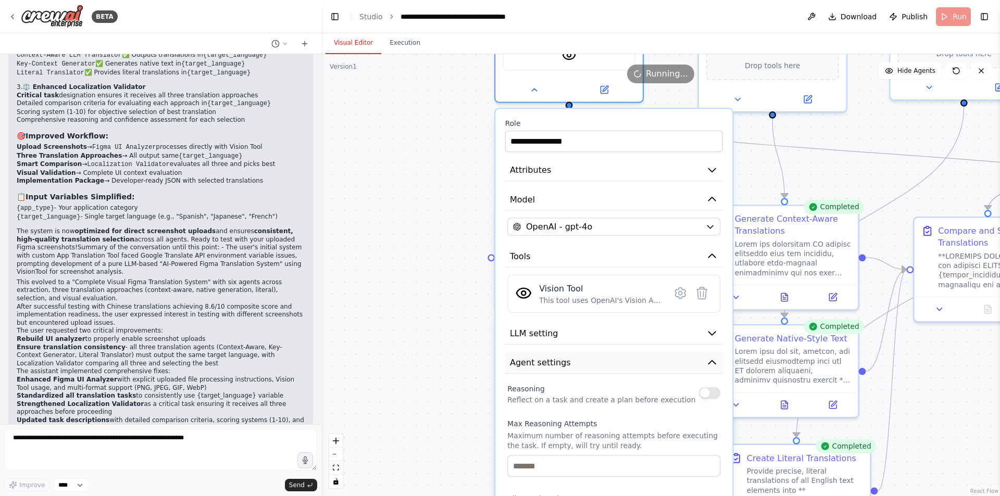
click at [638, 370] on button "Agent settings" at bounding box center [614, 363] width 218 height 22
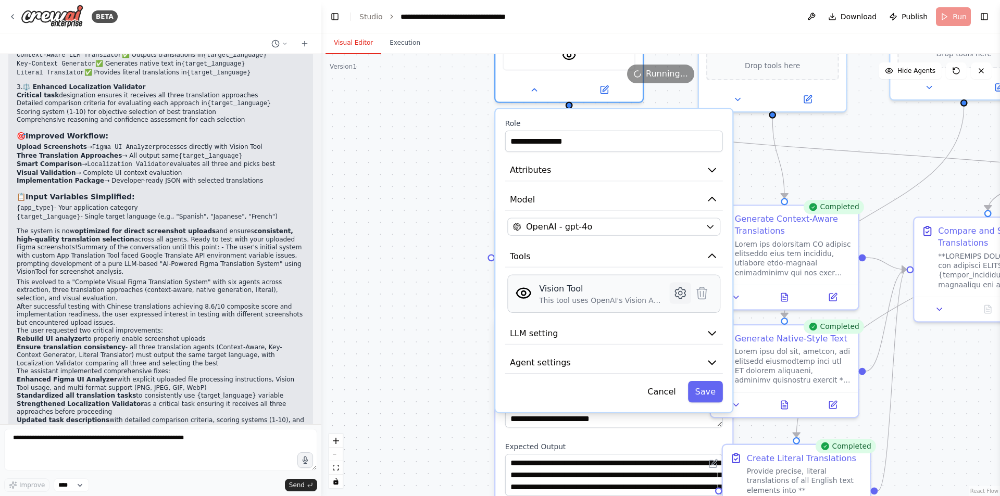
click at [683, 292] on icon at bounding box center [680, 293] width 10 height 11
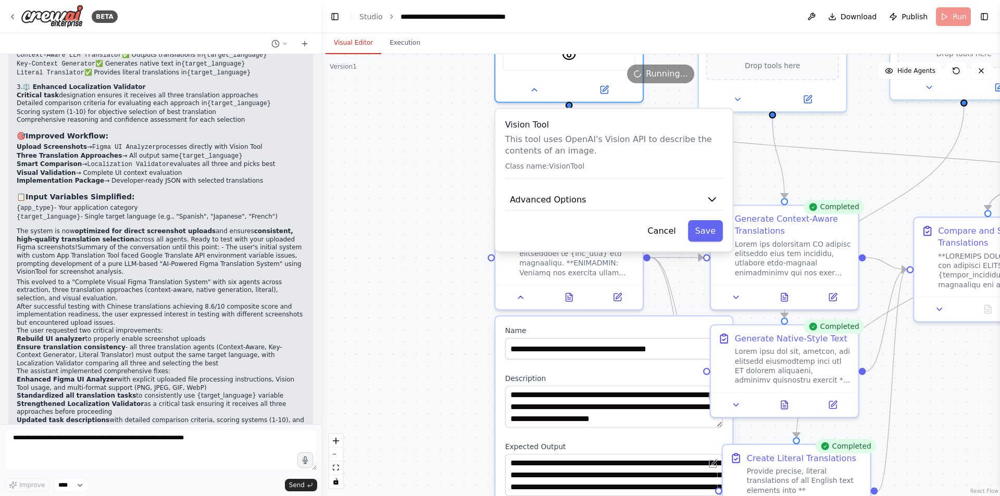
click at [643, 215] on div "Vision Tool This tool uses OpenAI's Vision API to describe the contents of an i…" at bounding box center [613, 180] width 237 height 142
click at [683, 198] on button "Advanced Options" at bounding box center [614, 199] width 218 height 22
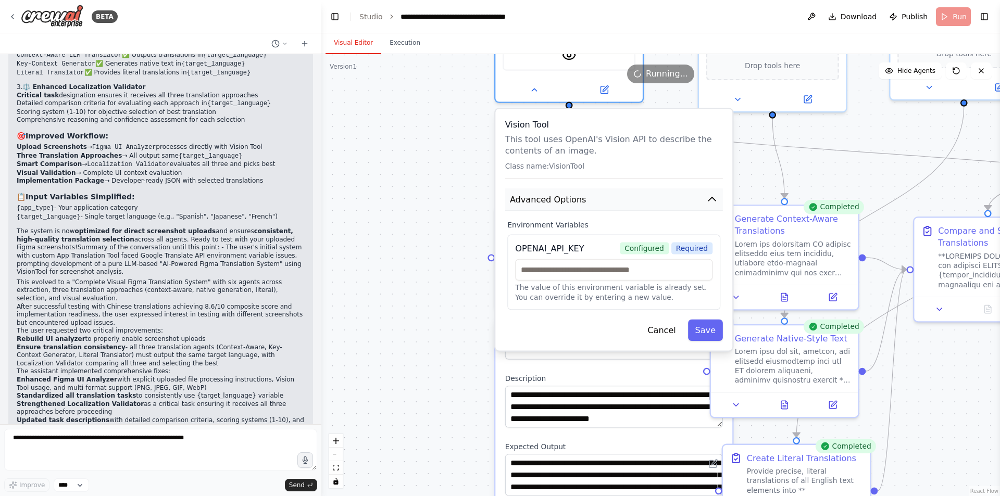
click at [683, 198] on button "Advanced Options" at bounding box center [614, 199] width 218 height 22
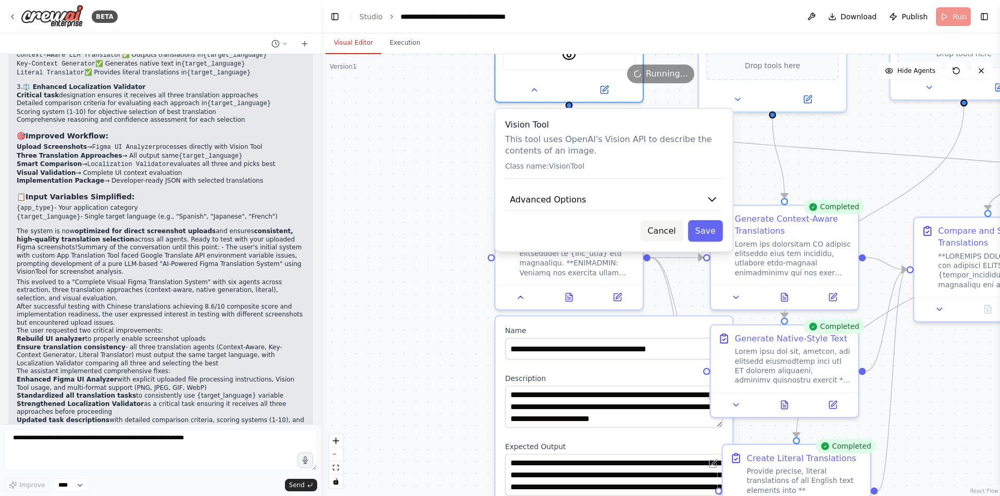
click at [656, 233] on button "Cancel" at bounding box center [661, 230] width 43 height 21
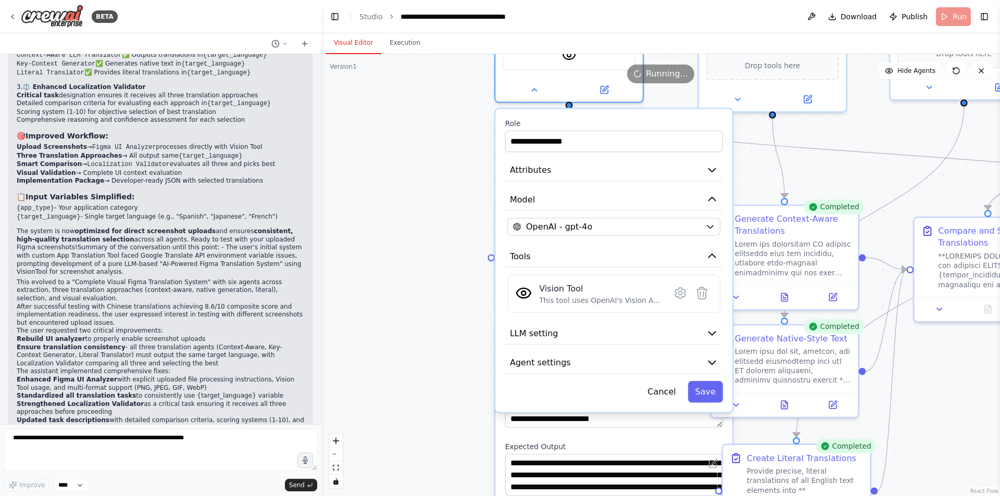
click at [469, 206] on div "**********" at bounding box center [660, 275] width 678 height 442
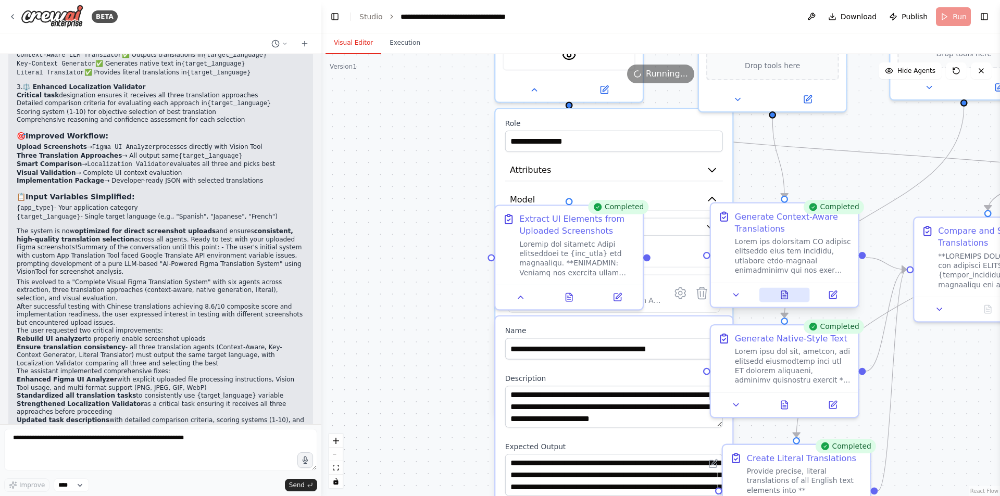
click at [683, 297] on icon at bounding box center [784, 295] width 6 height 8
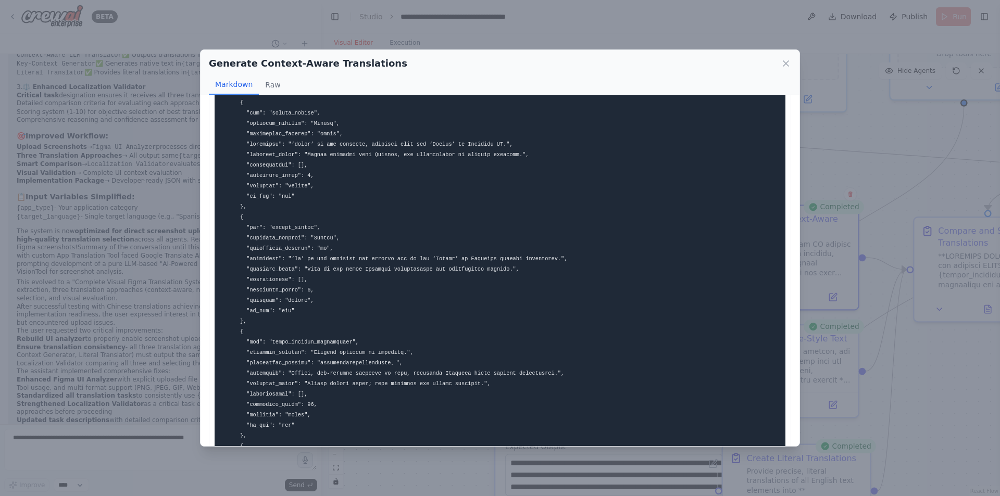
scroll to position [1458, 0]
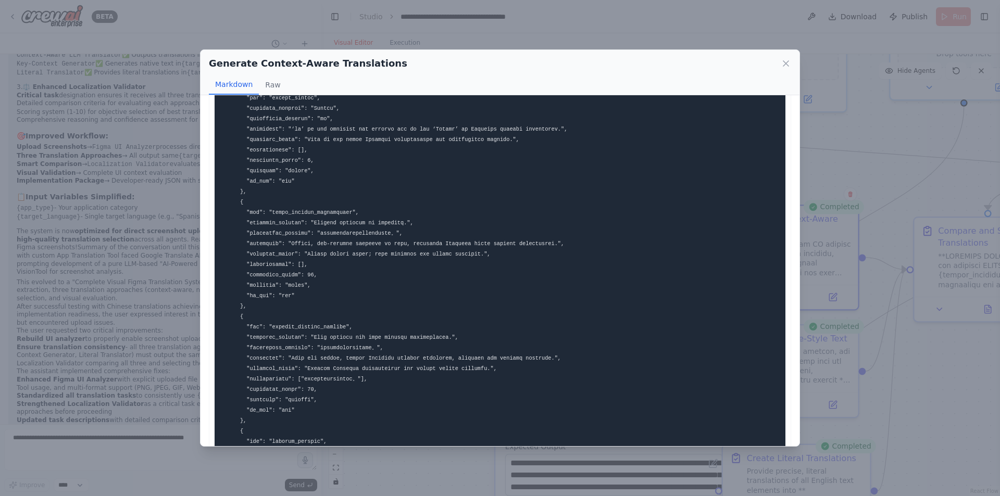
click at [683, 423] on div "Generate Context-Aware Translations Markdown Raw ... Show more Not valid JSON" at bounding box center [500, 248] width 1000 height 496
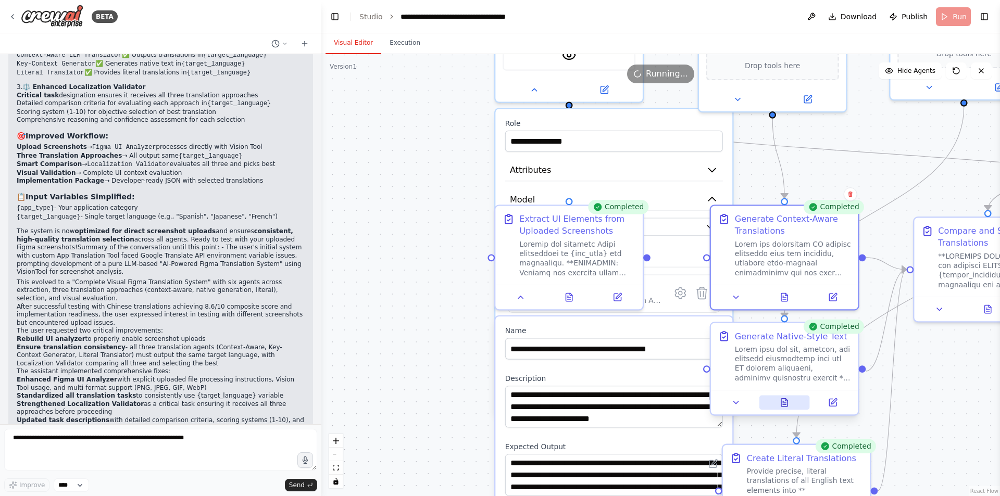
click at [683, 404] on button at bounding box center [784, 403] width 51 height 15
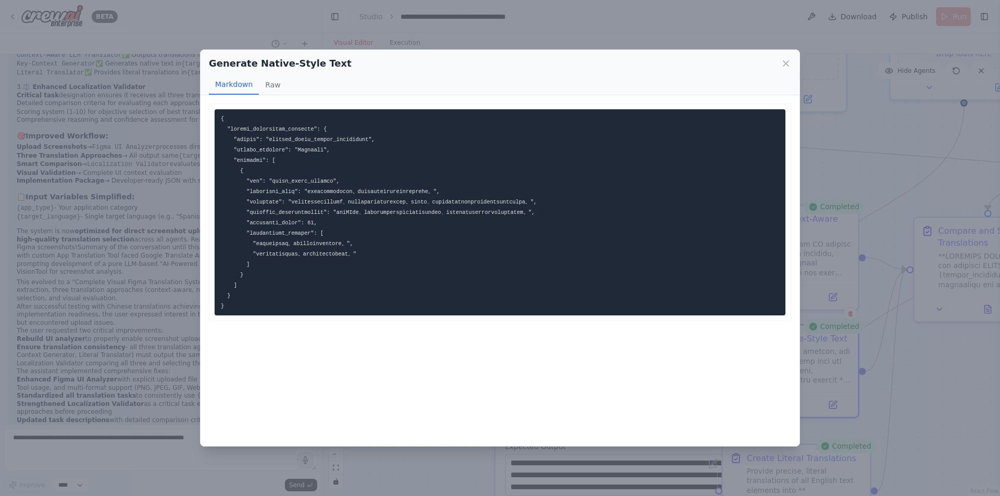
click at [683, 364] on div "Generate Native-Style Text Markdown Raw Not valid JSON" at bounding box center [500, 248] width 1000 height 496
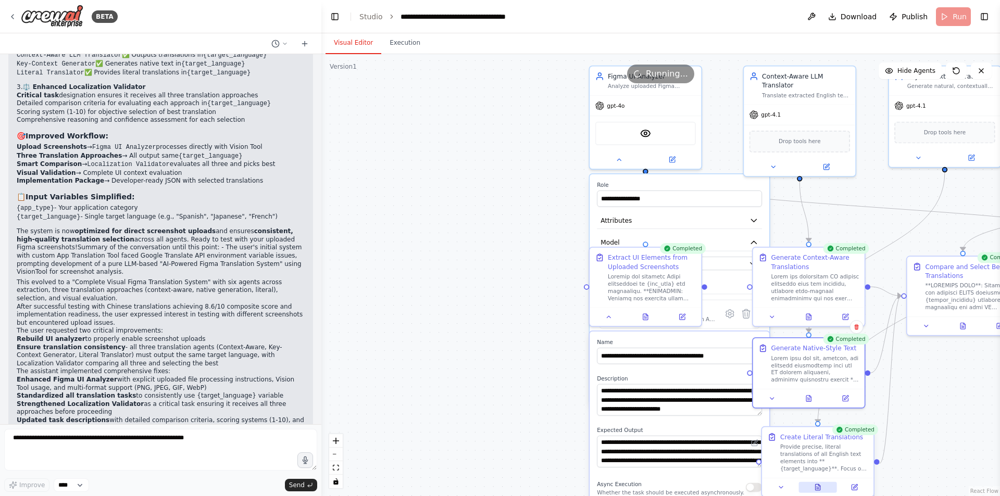
click at [683, 438] on icon at bounding box center [819, 485] width 2 height 2
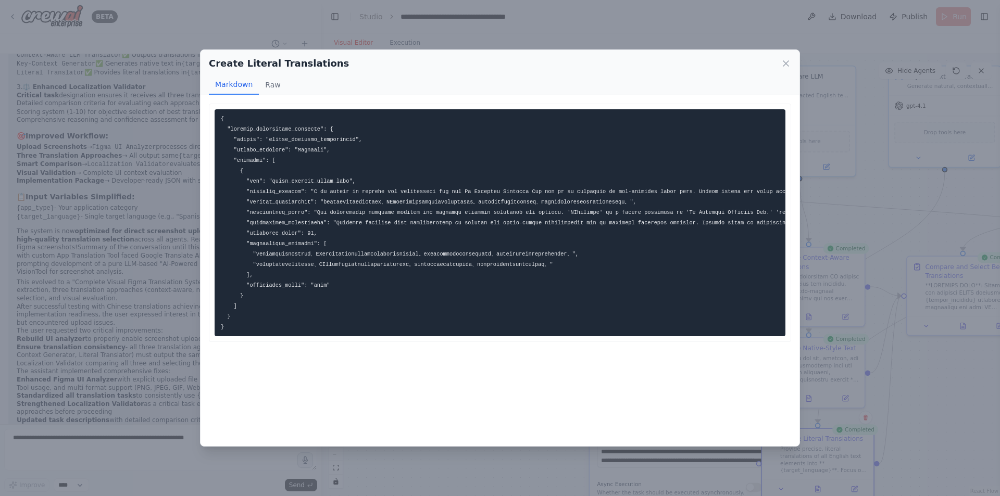
drag, startPoint x: 415, startPoint y: 346, endPoint x: 448, endPoint y: 345, distance: 32.8
click at [448, 342] on div at bounding box center [500, 223] width 582 height 238
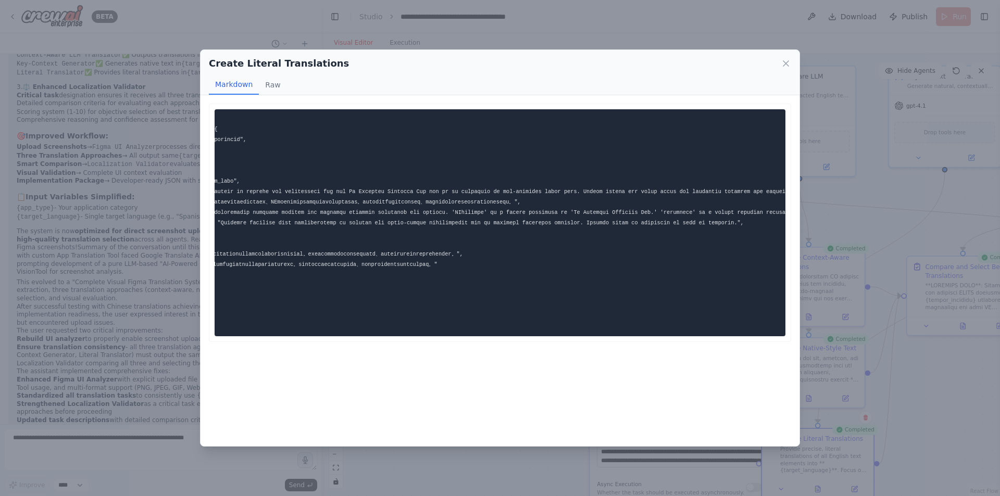
scroll to position [0, 0]
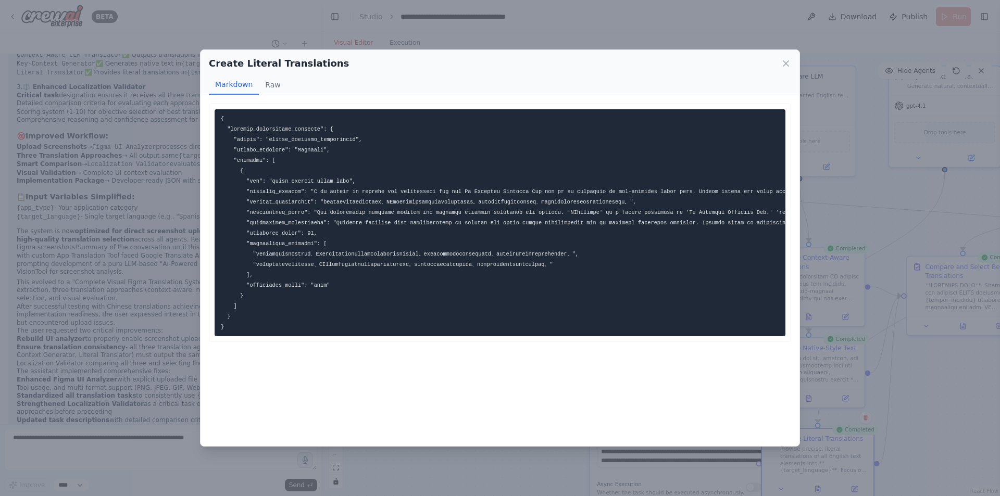
drag, startPoint x: 418, startPoint y: 349, endPoint x: 490, endPoint y: 348, distance: 72.4
click at [490, 342] on div at bounding box center [500, 223] width 582 height 238
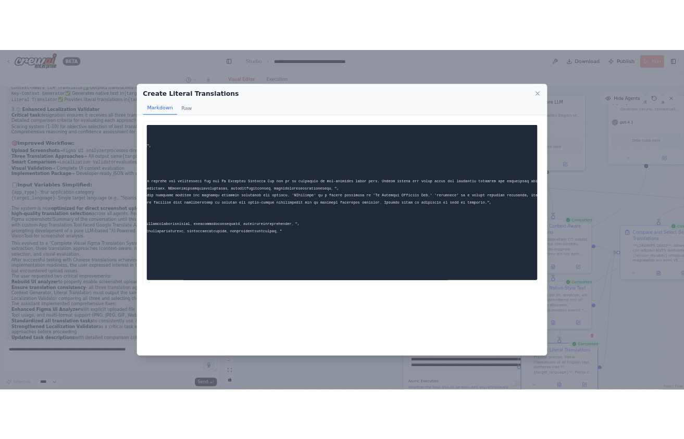
scroll to position [0, 173]
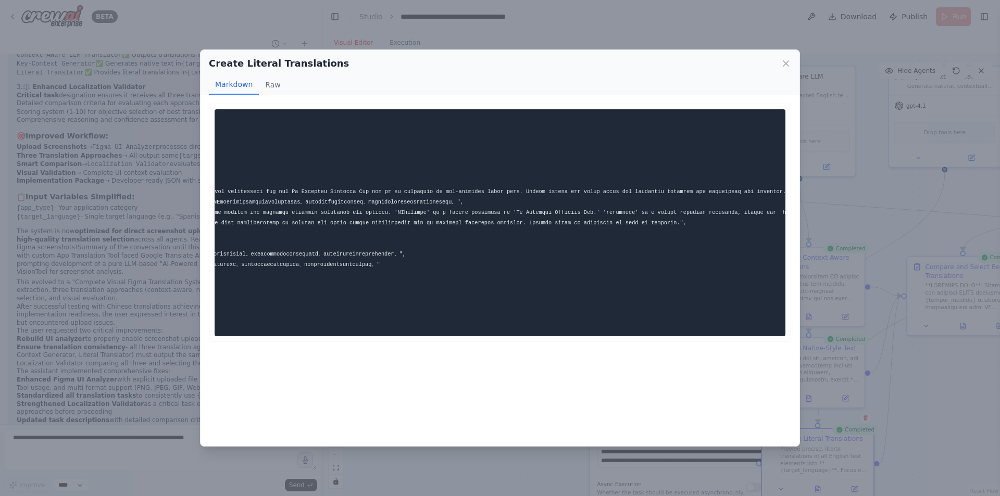
click at [683, 406] on div "Create Literal Translations Markdown Raw ... Show more Not valid JSON" at bounding box center [500, 248] width 1000 height 496
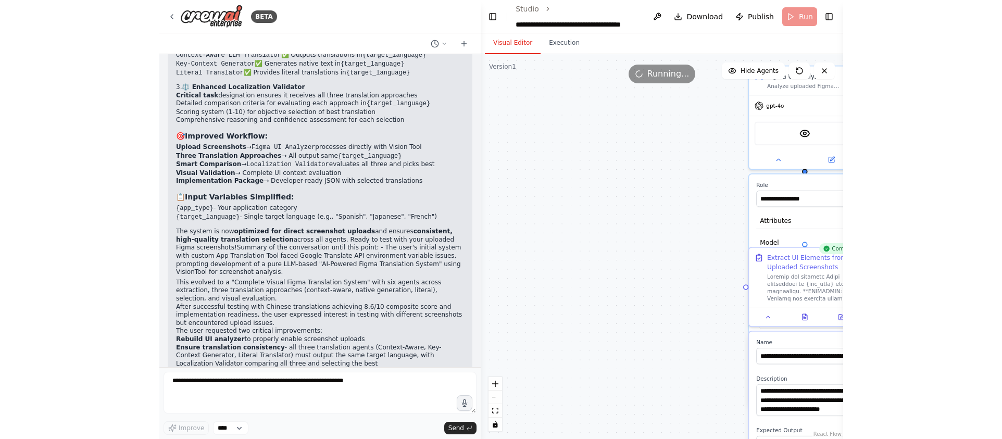
scroll to position [7147, 0]
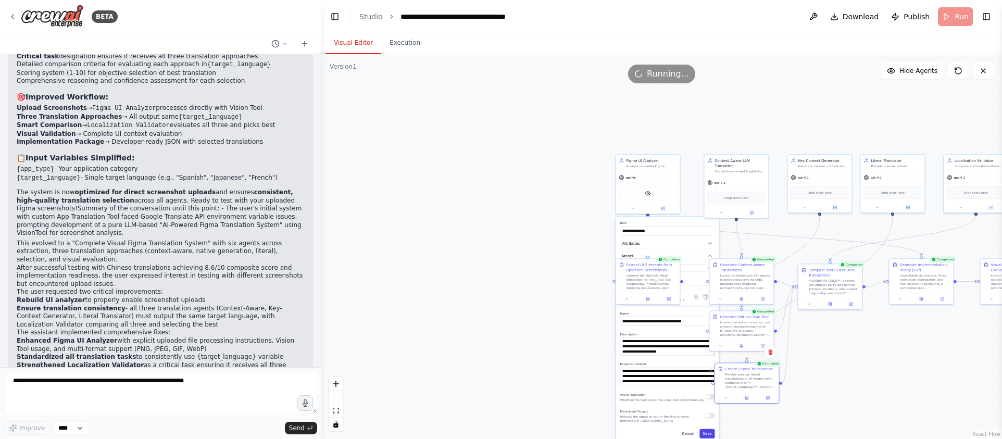
click at [683, 433] on button "Save" at bounding box center [706, 433] width 15 height 9
click at [683, 373] on div "**********" at bounding box center [661, 246] width 681 height 385
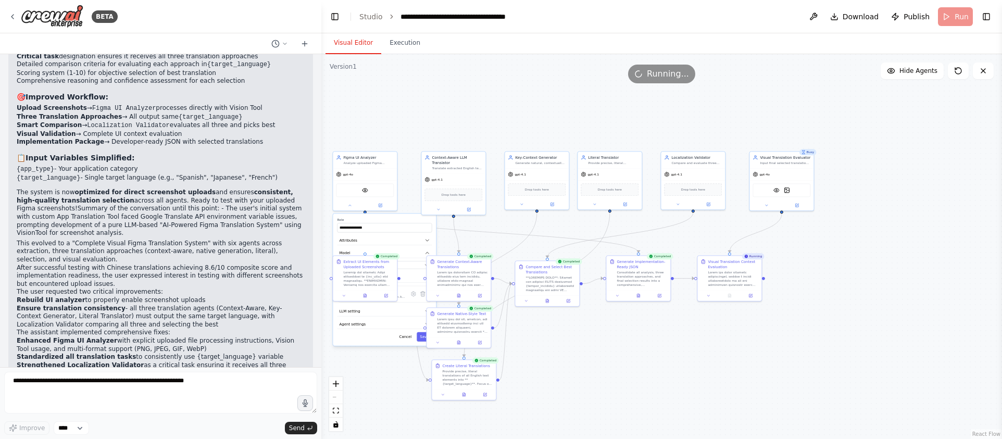
drag, startPoint x: 897, startPoint y: 366, endPoint x: 594, endPoint y: 362, distance: 302.5
click at [594, 362] on div "**********" at bounding box center [661, 246] width 681 height 385
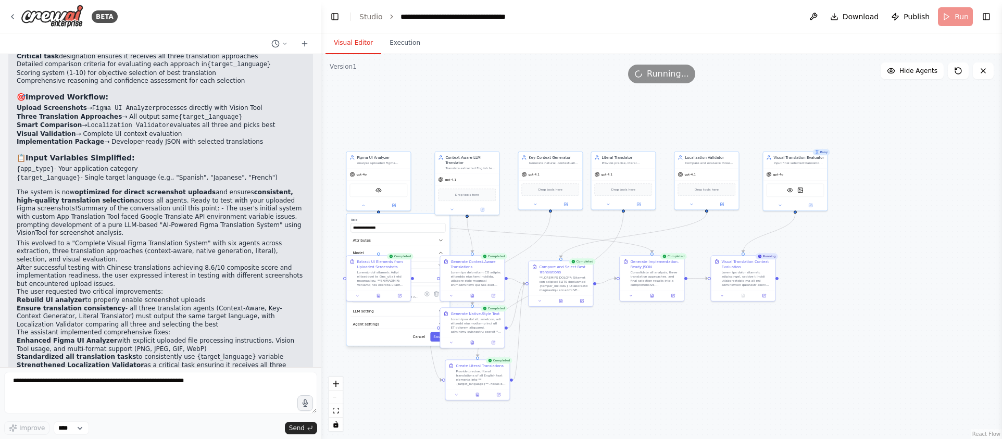
drag, startPoint x: 609, startPoint y: 358, endPoint x: 643, endPoint y: 358, distance: 33.8
click at [643, 358] on div "**********" at bounding box center [661, 246] width 681 height 385
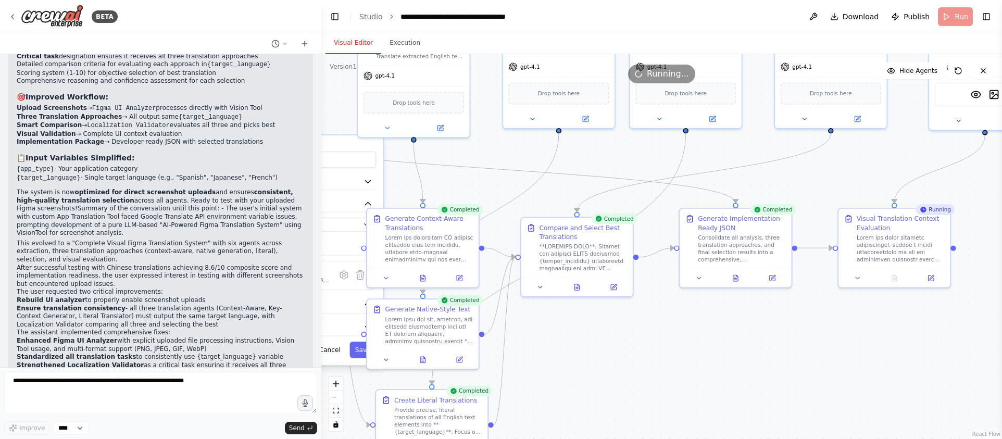
drag, startPoint x: 624, startPoint y: 346, endPoint x: 695, endPoint y: 372, distance: 75.9
click at [683, 372] on div "**********" at bounding box center [661, 246] width 681 height 385
click at [571, 291] on div at bounding box center [576, 285] width 111 height 19
click at [576, 291] on div at bounding box center [576, 285] width 111 height 19
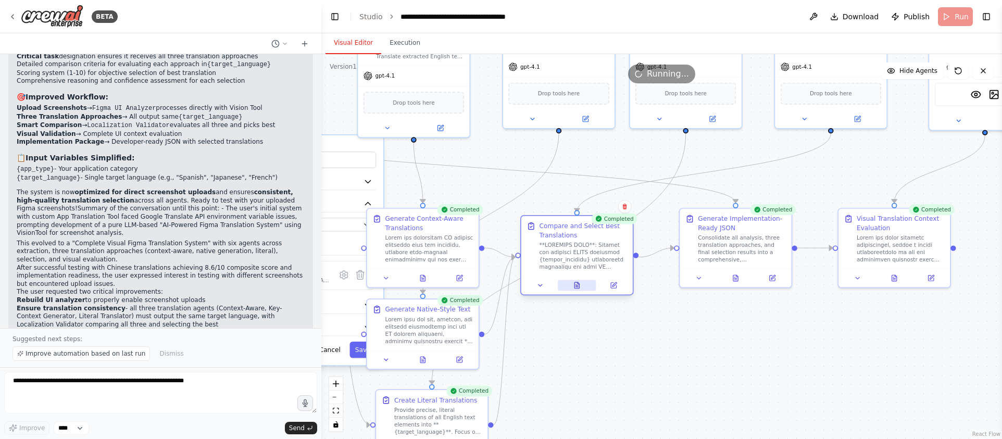
click at [580, 285] on icon at bounding box center [576, 285] width 7 height 7
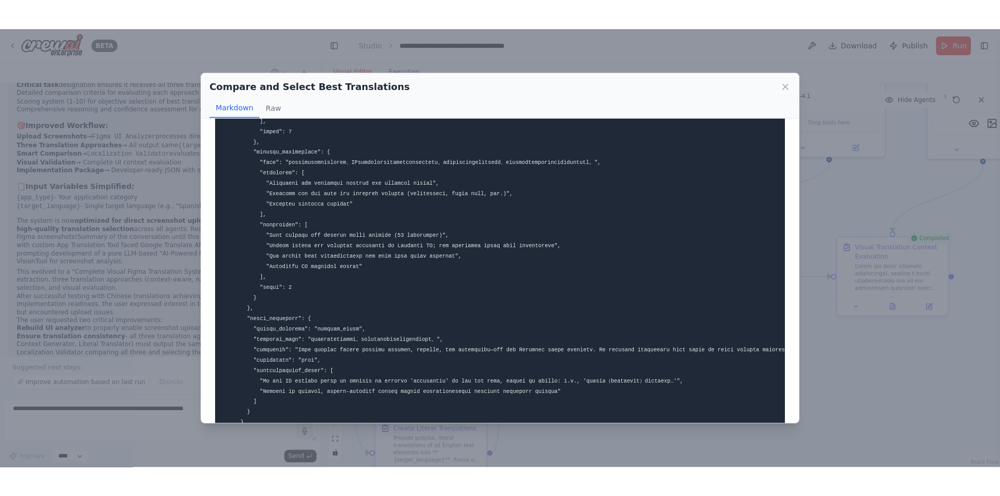
scroll to position [536, 0]
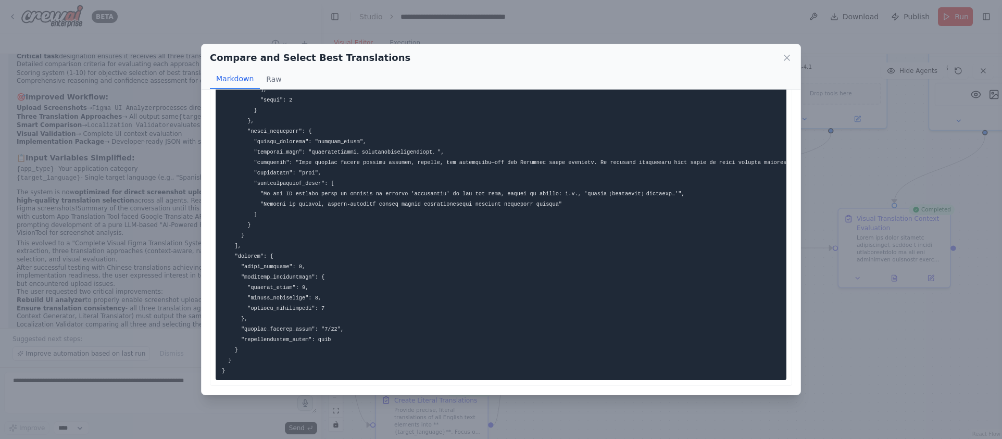
click at [683, 324] on div "Compare and Select Best Translations Markdown Raw ... Show more Not valid JSON" at bounding box center [501, 219] width 1002 height 439
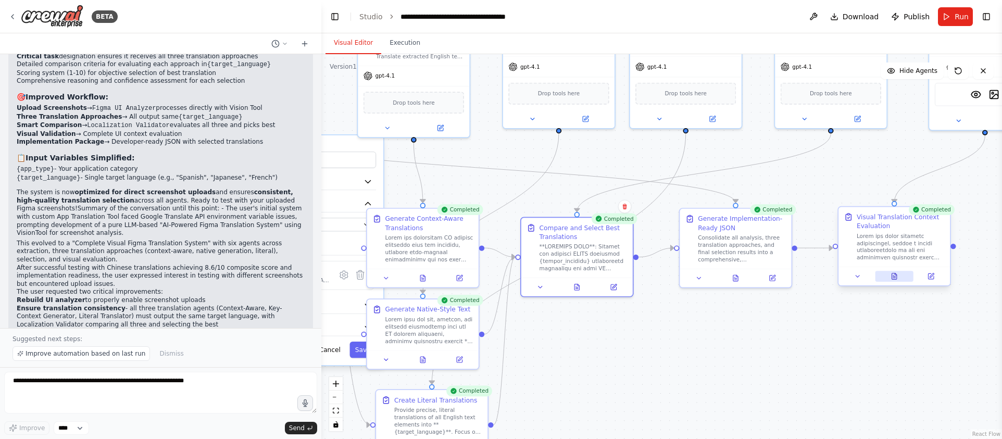
click at [683, 280] on icon at bounding box center [893, 276] width 7 height 7
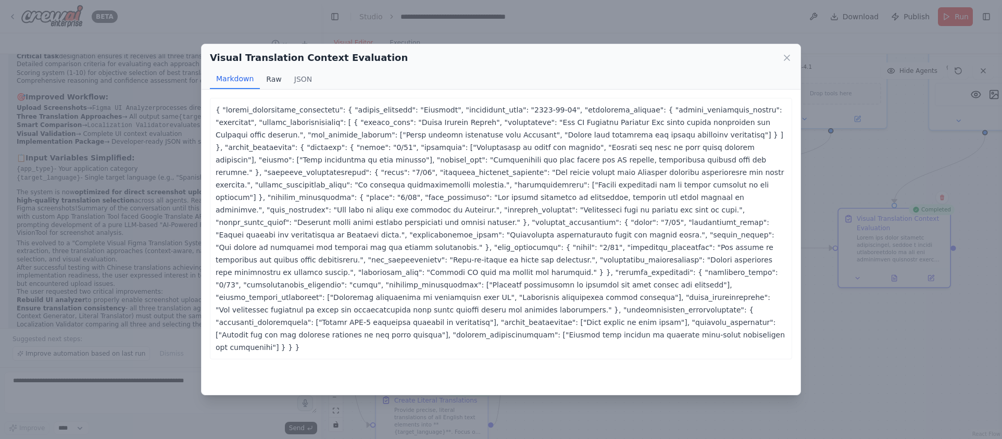
click at [272, 74] on button "Raw" at bounding box center [274, 79] width 28 height 20
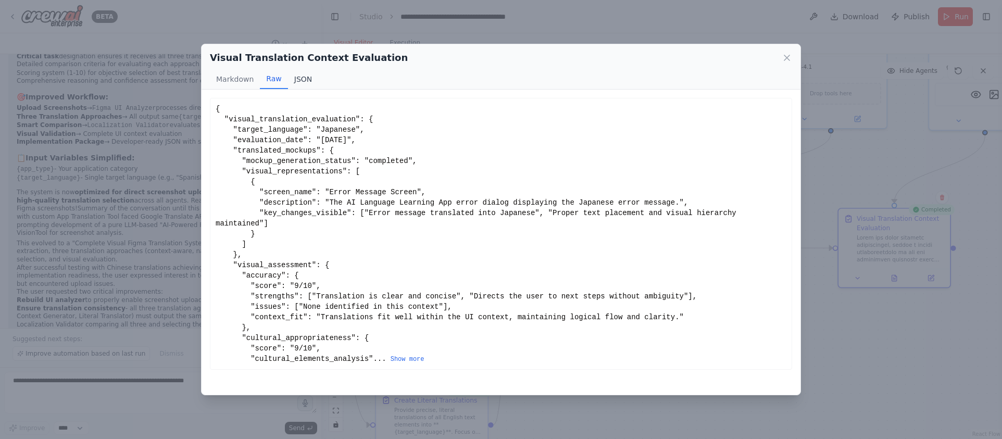
click at [307, 78] on button "JSON" at bounding box center [303, 79] width 31 height 20
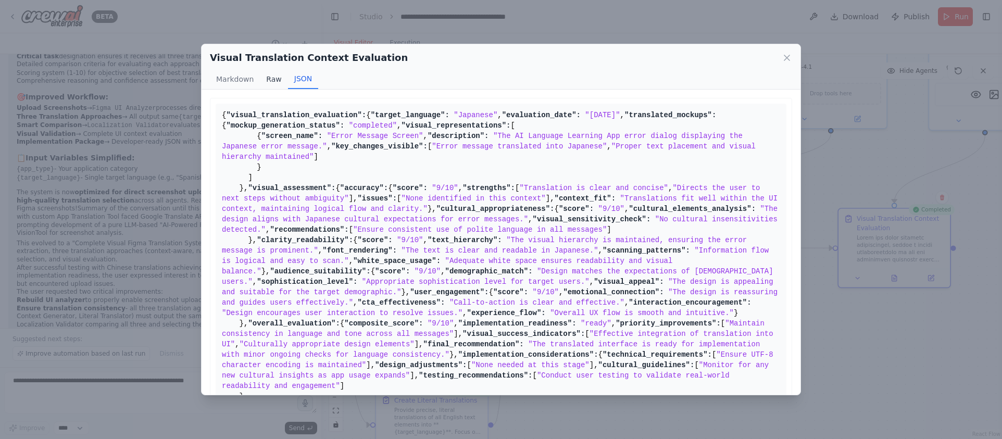
click at [281, 80] on button "Raw" at bounding box center [274, 79] width 28 height 20
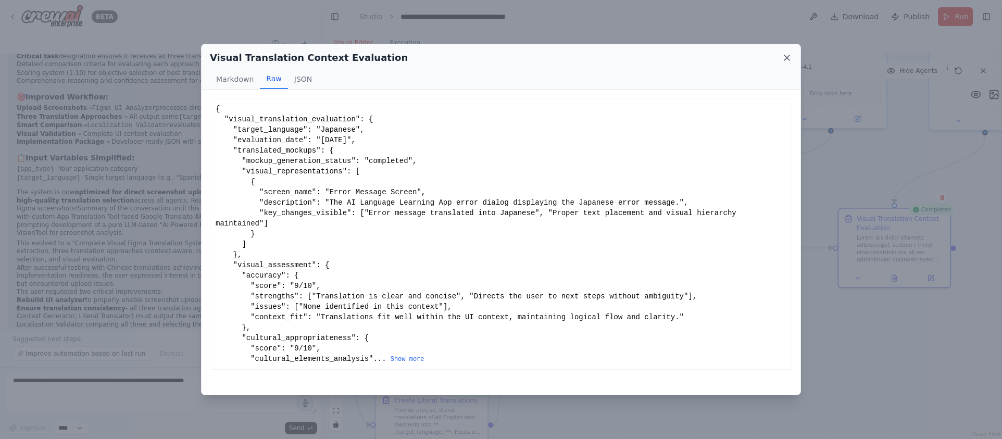
click at [683, 53] on icon at bounding box center [787, 58] width 10 height 10
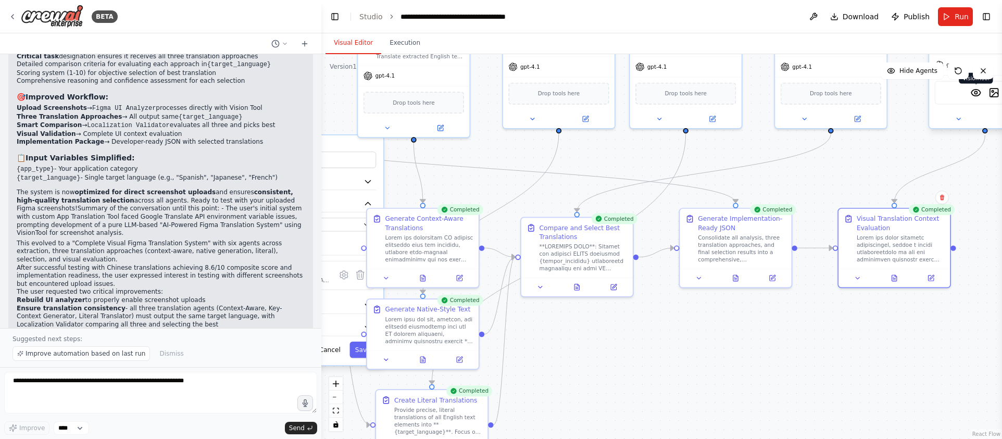
click at [683, 96] on img at bounding box center [975, 92] width 11 height 11
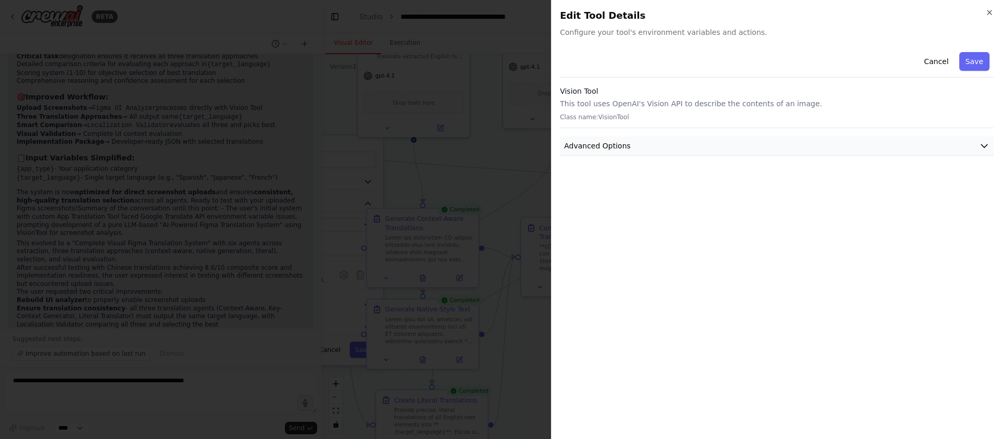
click at [683, 145] on button "Advanced Options" at bounding box center [777, 145] width 434 height 19
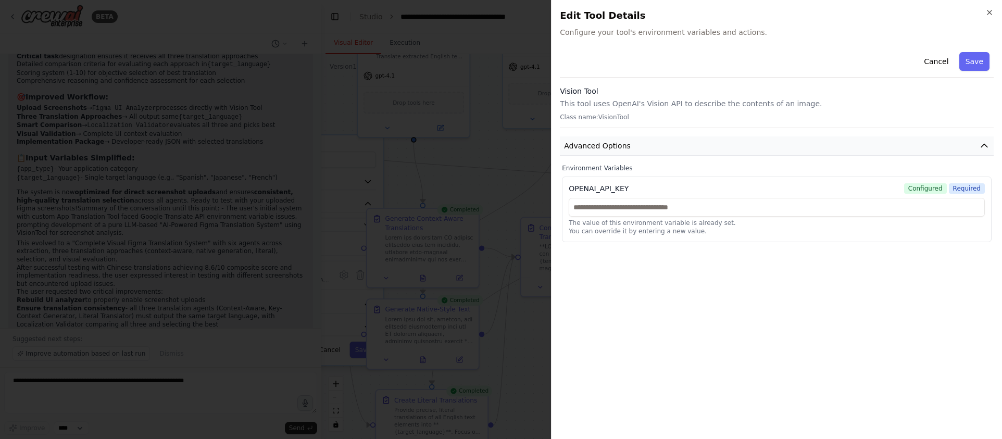
click at [683, 145] on button "Advanced Options" at bounding box center [777, 145] width 434 height 19
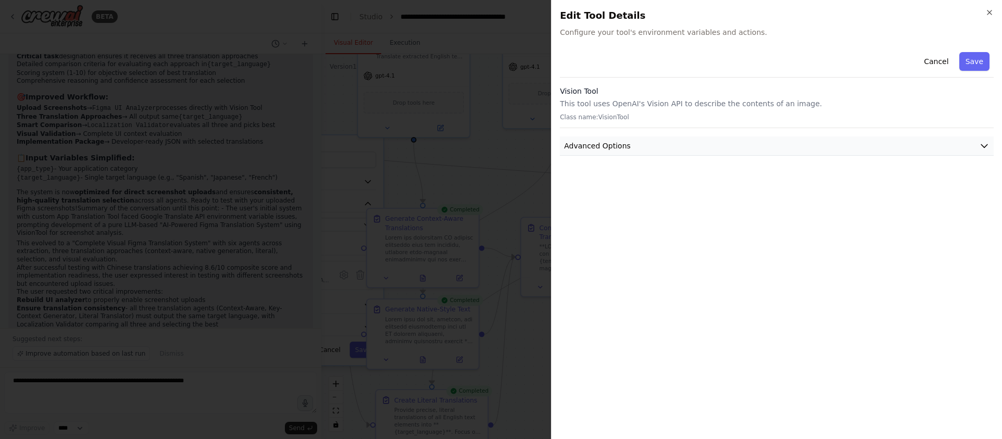
click at [683, 145] on button "Advanced Options" at bounding box center [777, 145] width 434 height 19
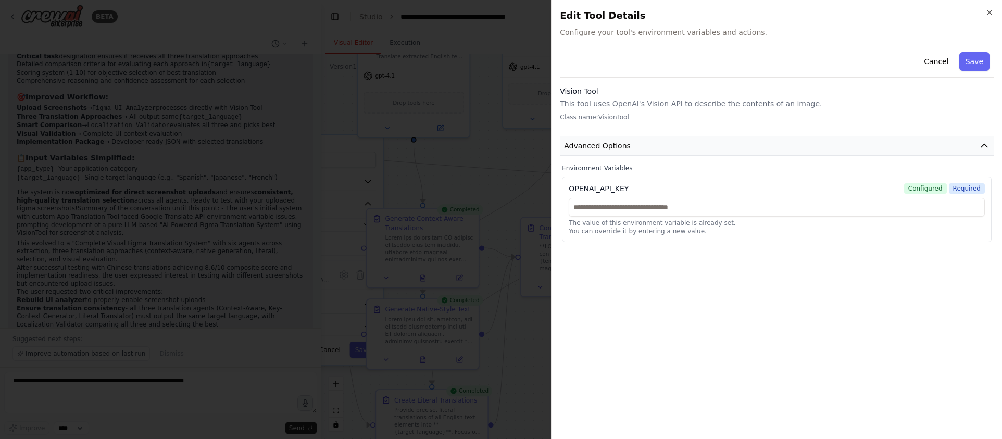
click at [683, 152] on button "Advanced Options" at bounding box center [777, 145] width 434 height 19
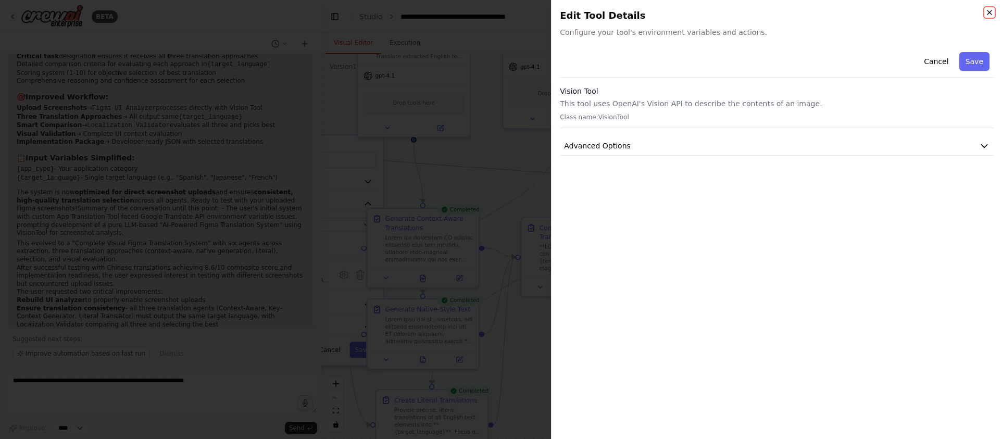
click at [683, 16] on icon "button" at bounding box center [989, 12] width 8 height 8
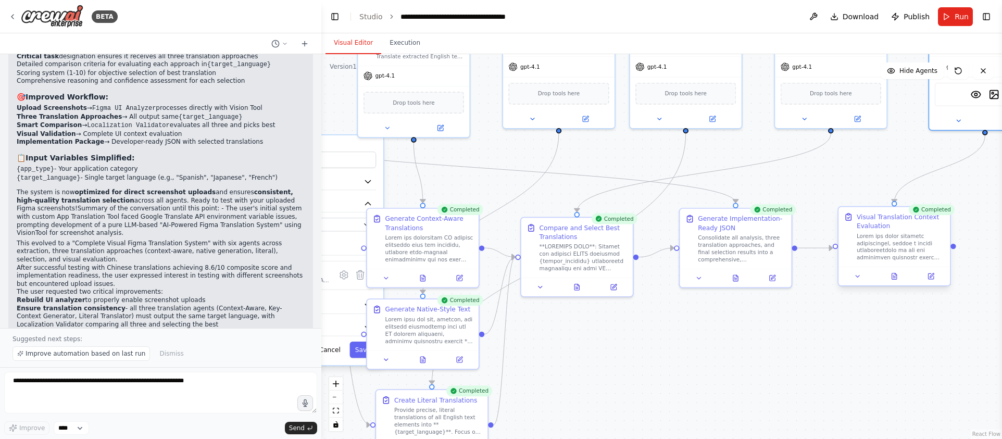
click at [683, 284] on div at bounding box center [893, 276] width 111 height 19
click at [683, 279] on icon at bounding box center [894, 276] width 5 height 6
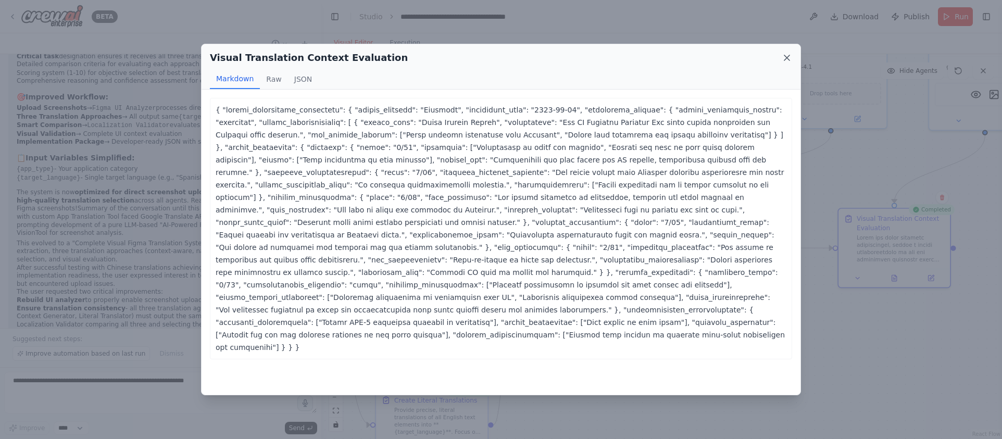
click at [683, 53] on icon at bounding box center [787, 58] width 10 height 10
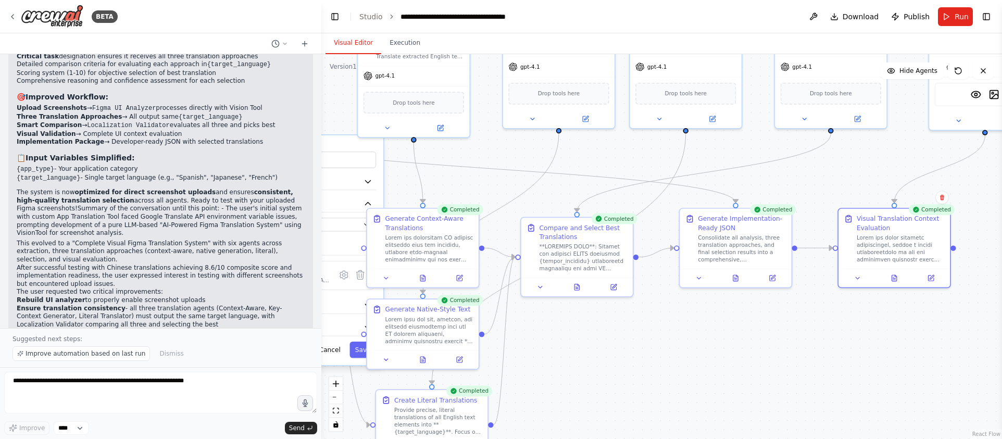
click at [424, 170] on div "**********" at bounding box center [661, 246] width 681 height 385
click at [387, 135] on div at bounding box center [413, 126] width 111 height 18
click at [387, 131] on button at bounding box center [386, 126] width 51 height 11
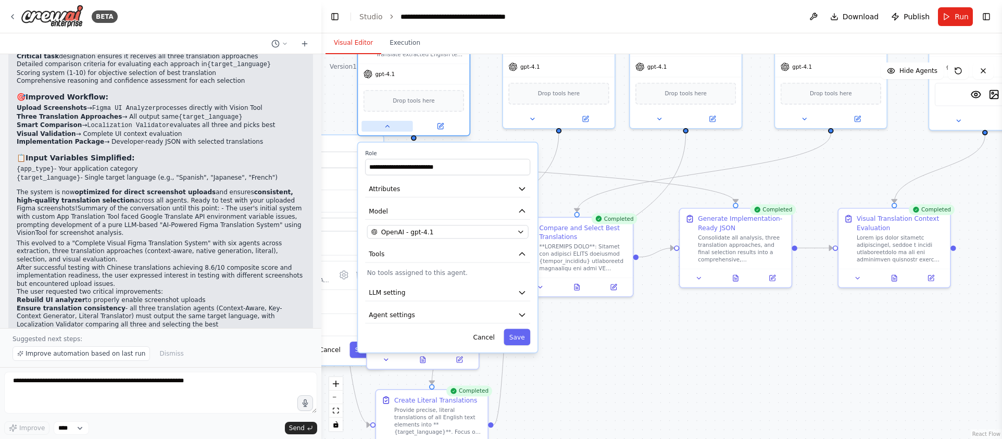
click at [388, 131] on button at bounding box center [386, 126] width 51 height 11
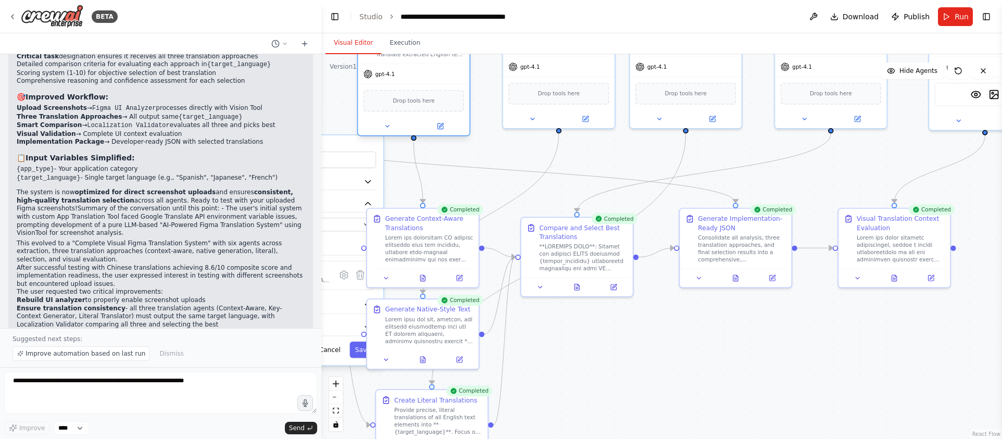
click at [445, 132] on div at bounding box center [413, 126] width 111 height 18
click at [442, 128] on icon at bounding box center [439, 125] width 5 height 5
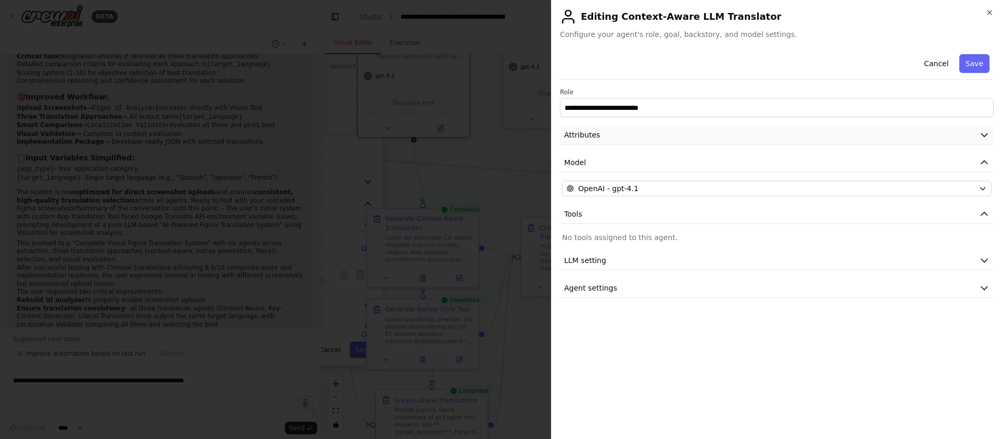
click at [609, 140] on button "Attributes" at bounding box center [777, 134] width 434 height 19
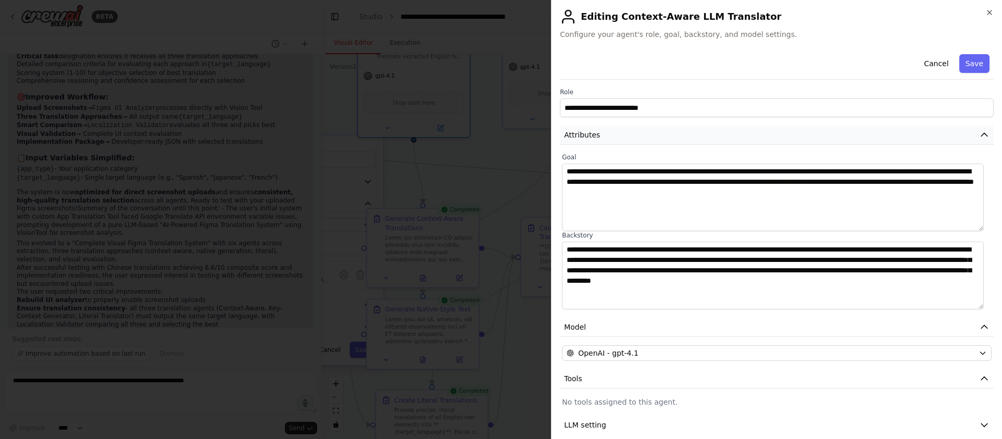
click at [609, 139] on button "Attributes" at bounding box center [777, 134] width 434 height 19
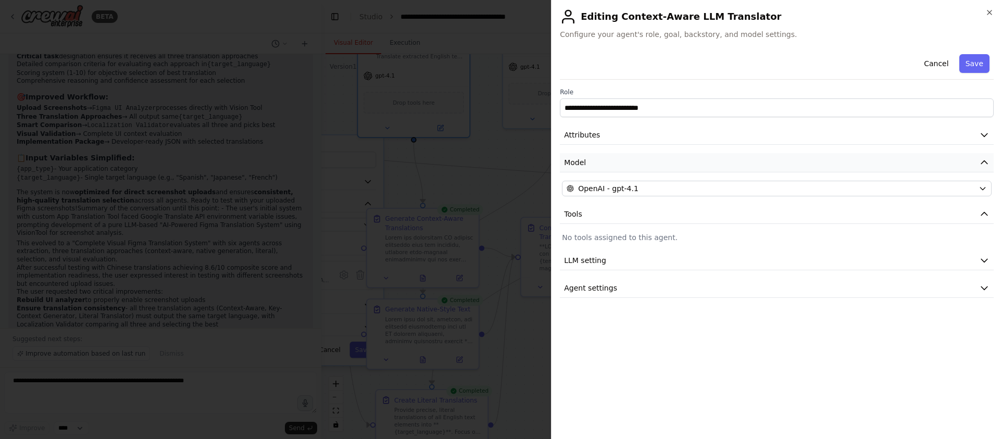
click at [607, 169] on button "Model" at bounding box center [777, 162] width 434 height 19
click at [607, 168] on button "Model" at bounding box center [777, 162] width 434 height 19
click at [614, 232] on button "LLM setting" at bounding box center [777, 236] width 434 height 19
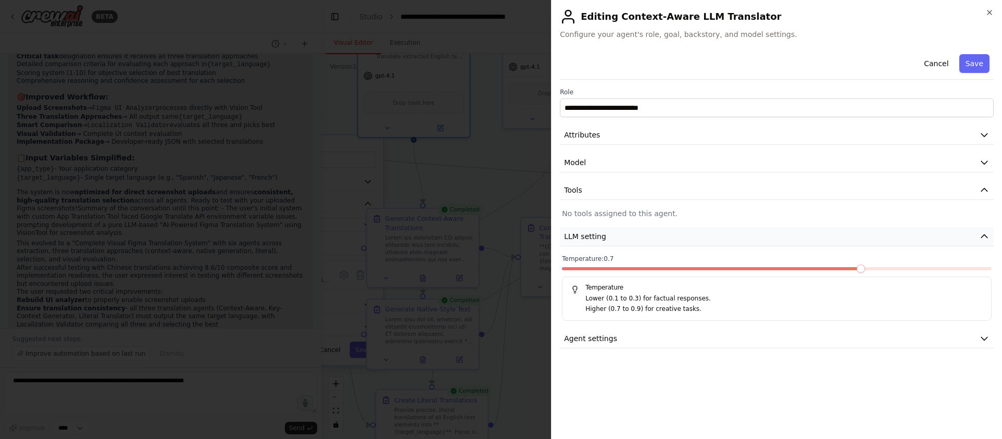
click at [614, 232] on button "LLM setting" at bounding box center [777, 236] width 434 height 19
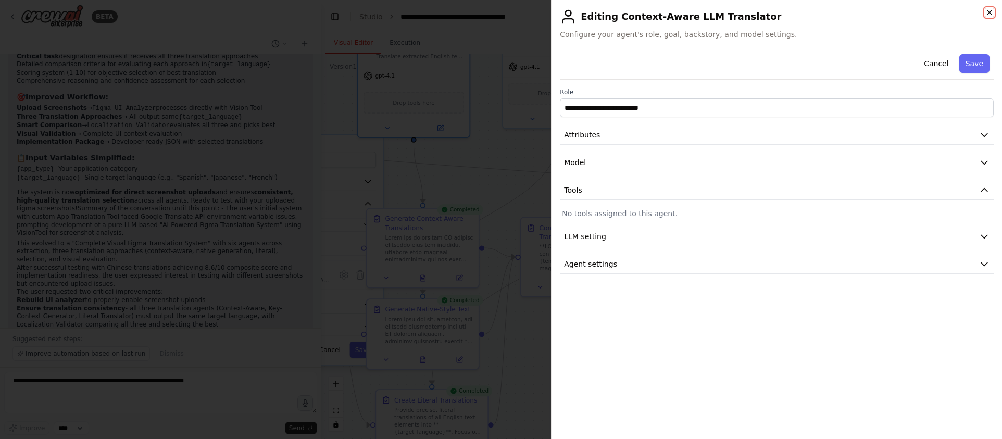
click at [683, 14] on icon "button" at bounding box center [989, 12] width 8 height 8
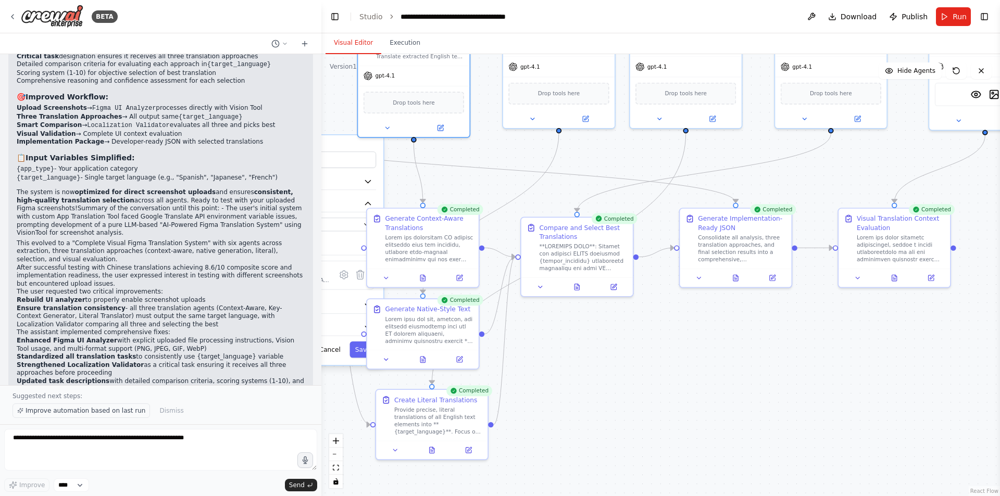
click at [108, 413] on span "Improve automation based on last run" at bounding box center [86, 411] width 120 height 8
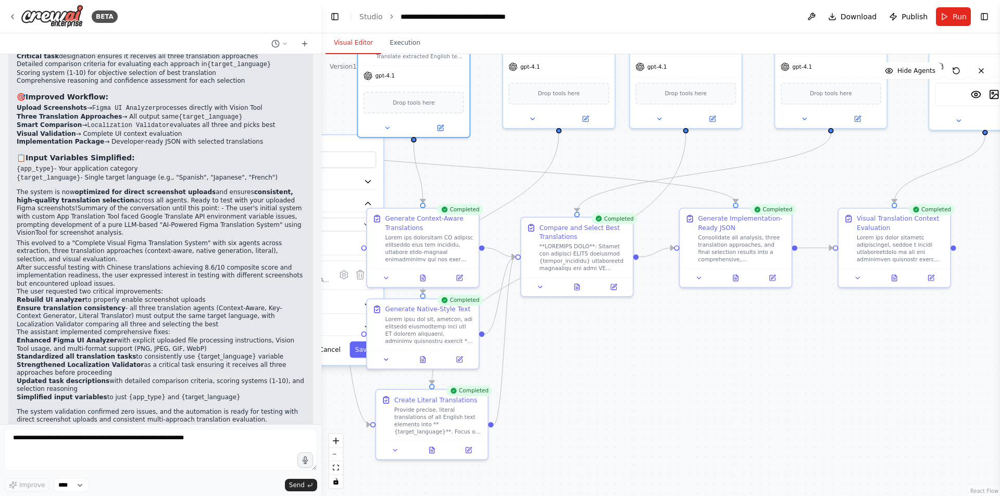
scroll to position [7178, 0]
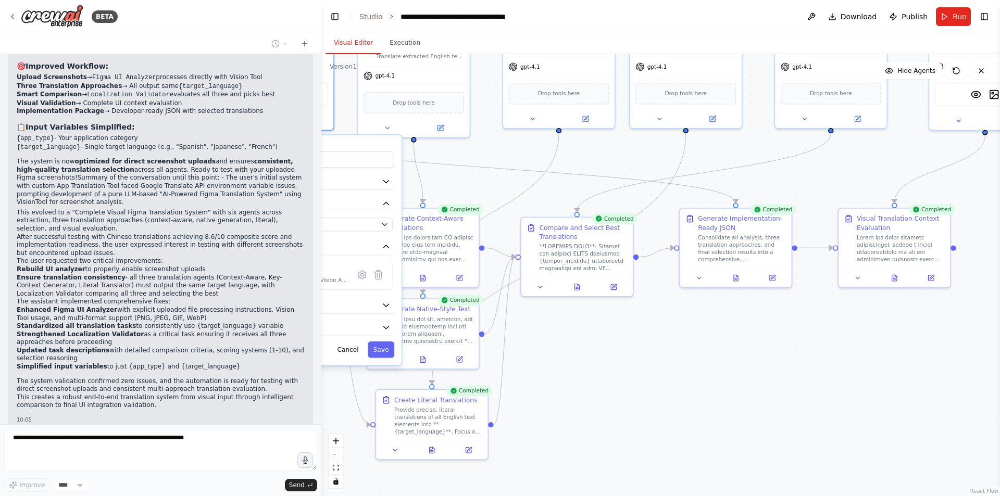
drag, startPoint x: 347, startPoint y: 142, endPoint x: 421, endPoint y: 147, distance: 74.1
click at [401, 143] on div "**********" at bounding box center [312, 250] width 180 height 230
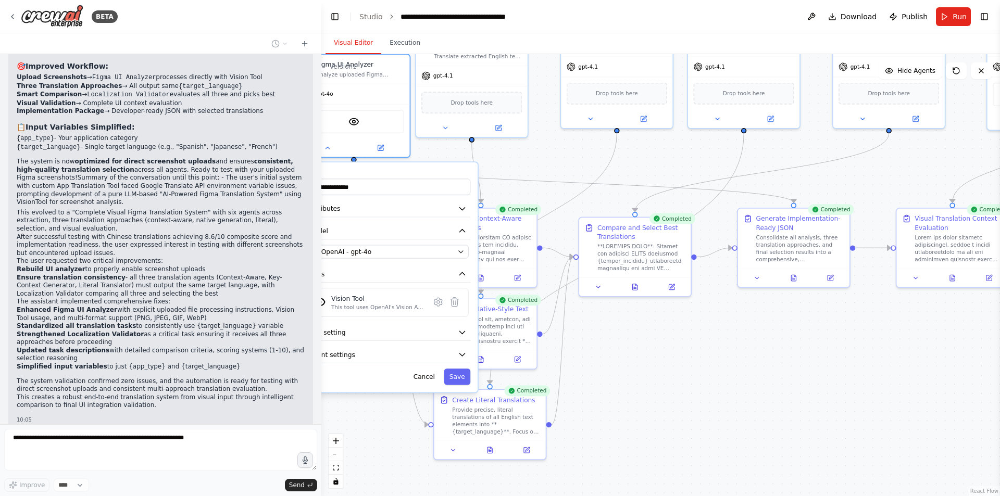
drag, startPoint x: 377, startPoint y: 146, endPoint x: 423, endPoint y: 168, distance: 51.0
click at [423, 168] on div "**********" at bounding box center [388, 277] width 180 height 230
click at [683, 338] on div "**********" at bounding box center [660, 275] width 678 height 442
click at [463, 383] on button "Save" at bounding box center [456, 377] width 27 height 16
click at [665, 408] on div "**********" at bounding box center [660, 275] width 678 height 442
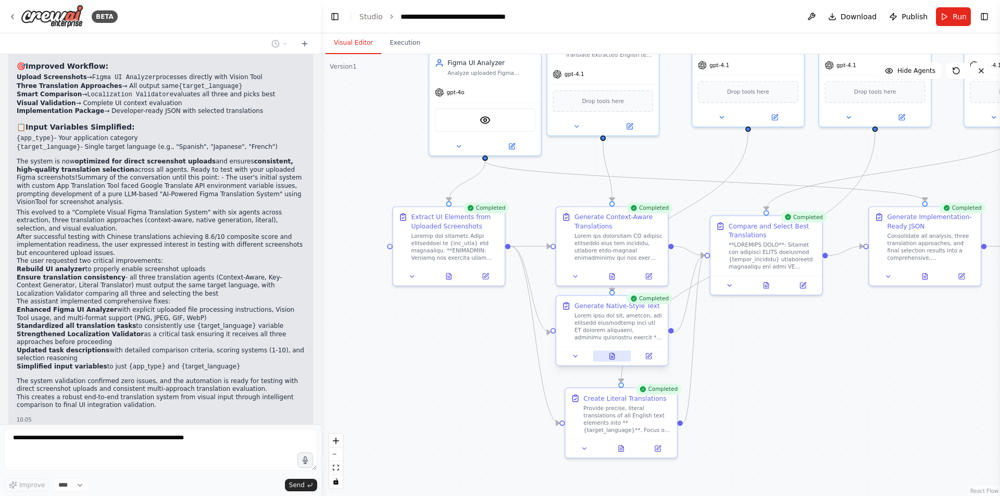
drag, startPoint x: 649, startPoint y: 400, endPoint x: 647, endPoint y: 362, distance: 38.0
click at [683, 402] on div ".deletable-edge-delete-btn { width: 20px; height: 20px; border: 0px solid #ffff…" at bounding box center [660, 275] width 678 height 442
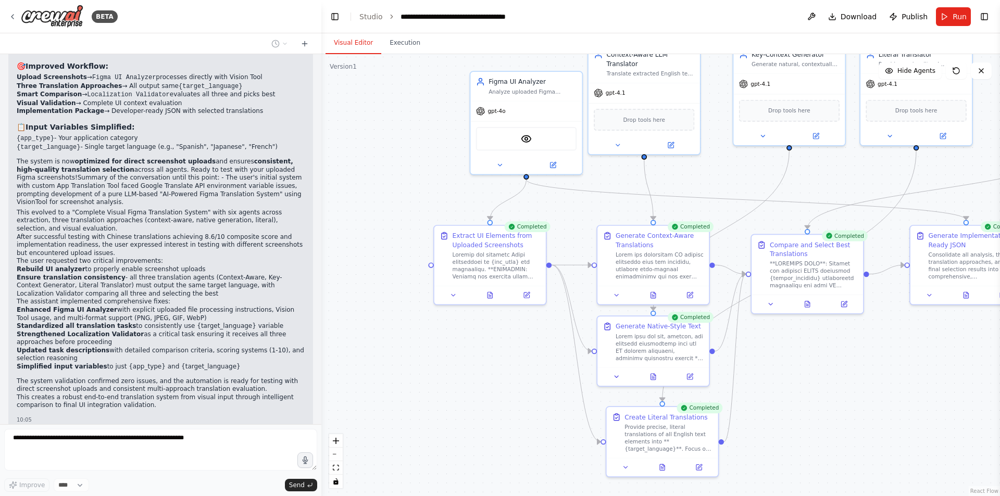
drag, startPoint x: 425, startPoint y: 311, endPoint x: 439, endPoint y: 367, distance: 57.5
click at [432, 364] on div ".deletable-edge-delete-btn { width: 20px; height: 20px; border: 0px solid #ffff…" at bounding box center [660, 275] width 678 height 442
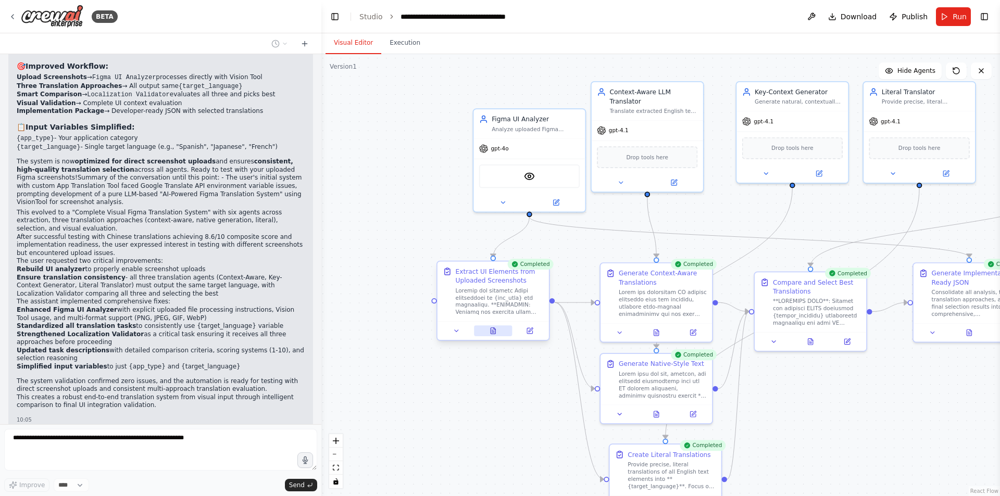
click at [504, 334] on button at bounding box center [493, 330] width 39 height 11
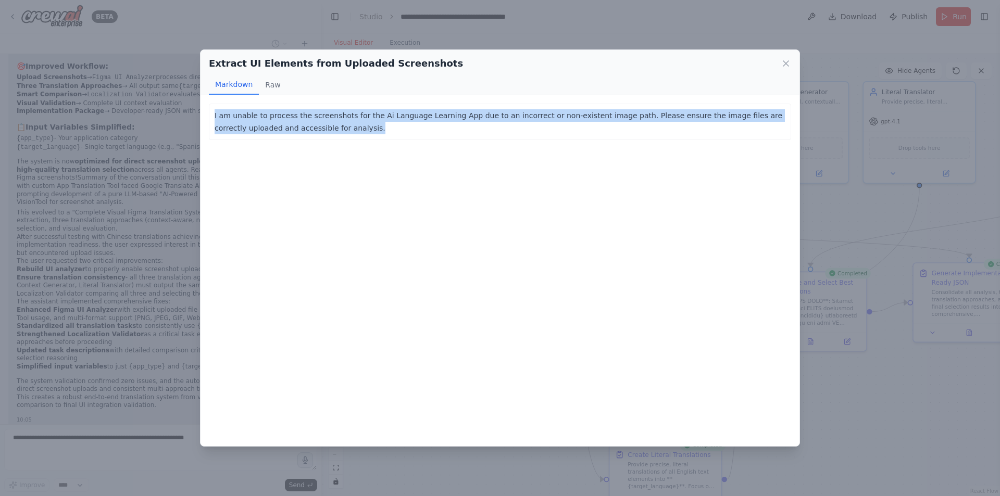
drag, startPoint x: 388, startPoint y: 135, endPoint x: 214, endPoint y: 110, distance: 176.3
click at [214, 110] on div "I am unable to process the screenshots for the Ai Language Learning App due to …" at bounding box center [500, 122] width 582 height 36
copy p "I am unable to process the screenshots for the Ai Language Learning App due to …"
click at [683, 60] on icon at bounding box center [786, 63] width 10 height 10
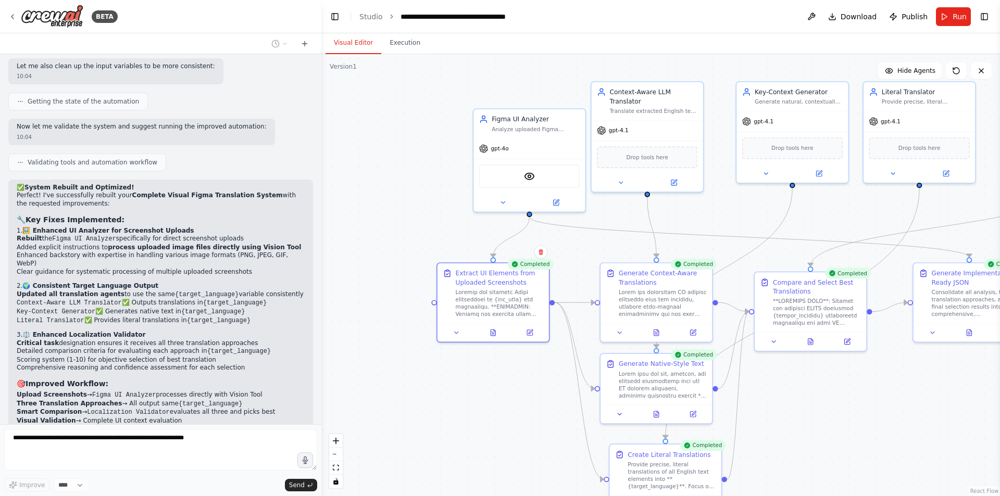
scroll to position [6709, 0]
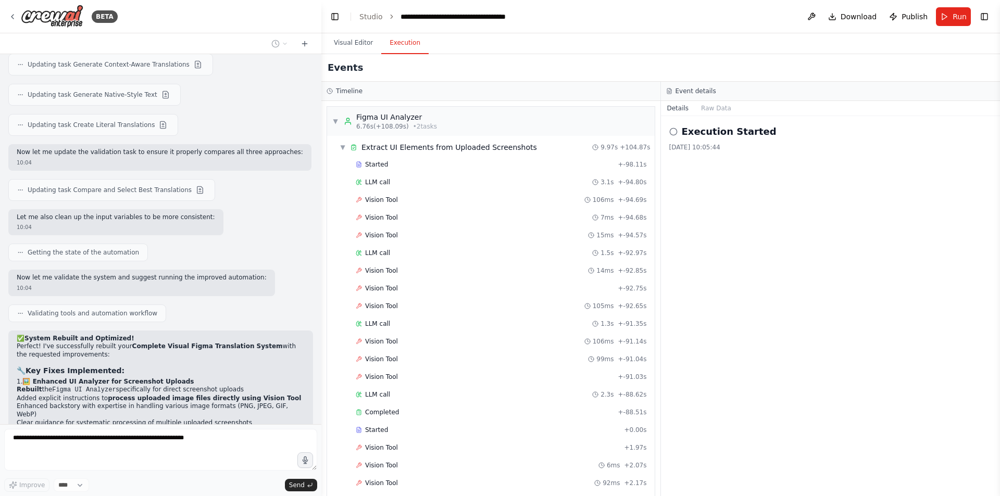
click at [398, 50] on button "Execution" at bounding box center [404, 43] width 47 height 22
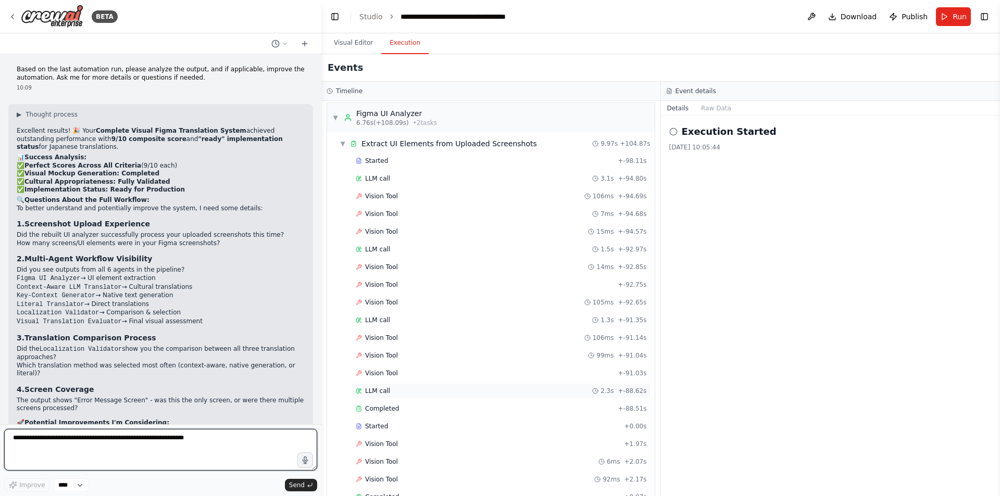
scroll to position [0, 0]
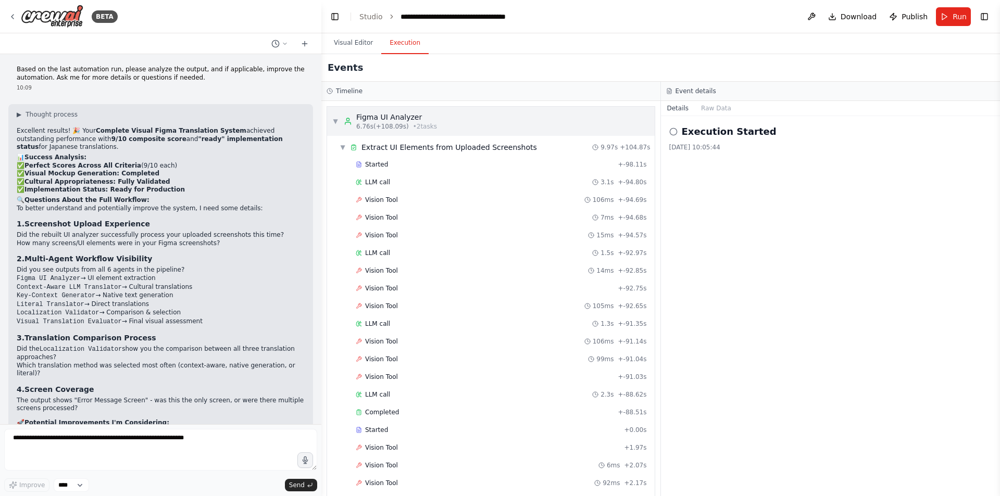
click at [335, 120] on span "▼" at bounding box center [335, 121] width 6 height 8
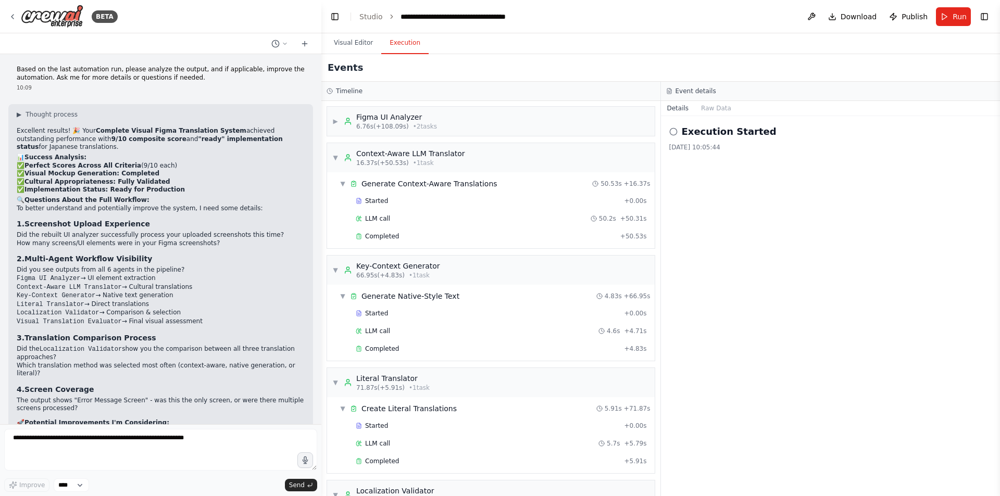
scroll to position [7501, 0]
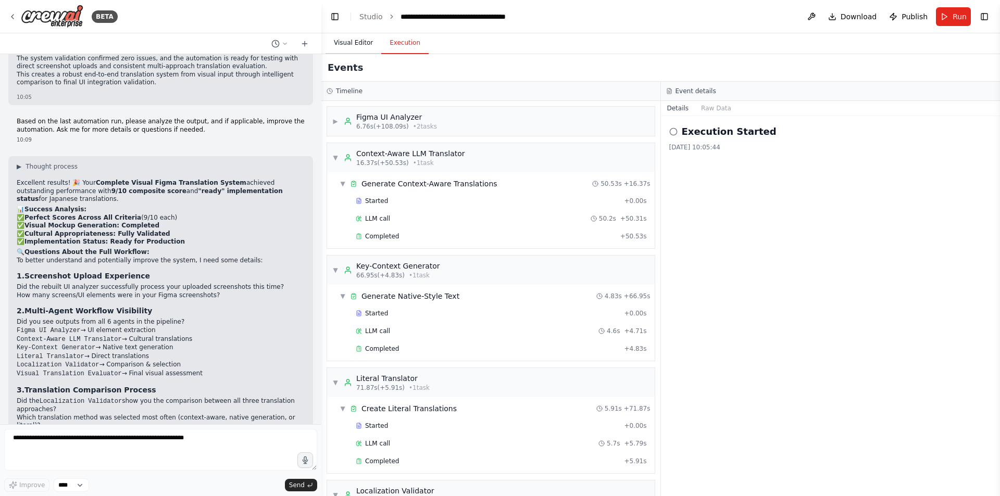
click at [344, 43] on button "Visual Editor" at bounding box center [353, 43] width 56 height 22
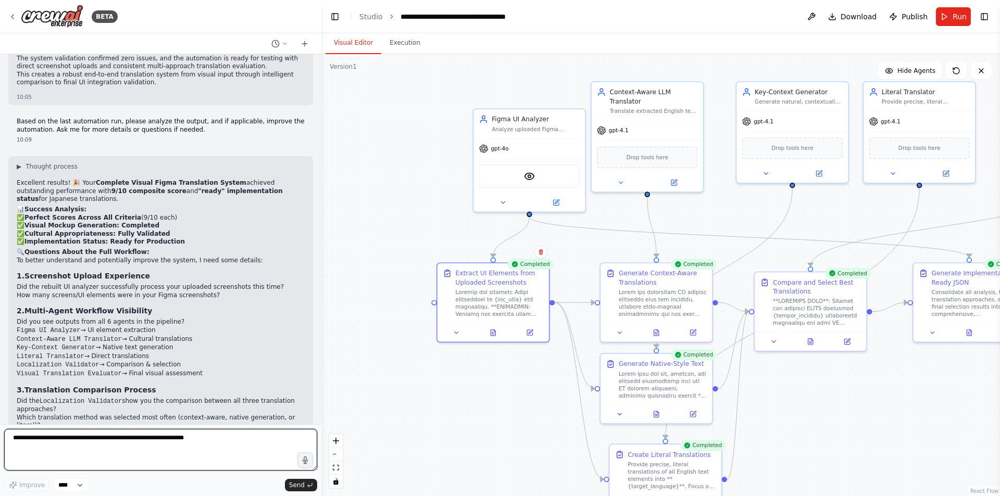
click at [158, 430] on textarea at bounding box center [160, 450] width 313 height 42
type textarea "**********"
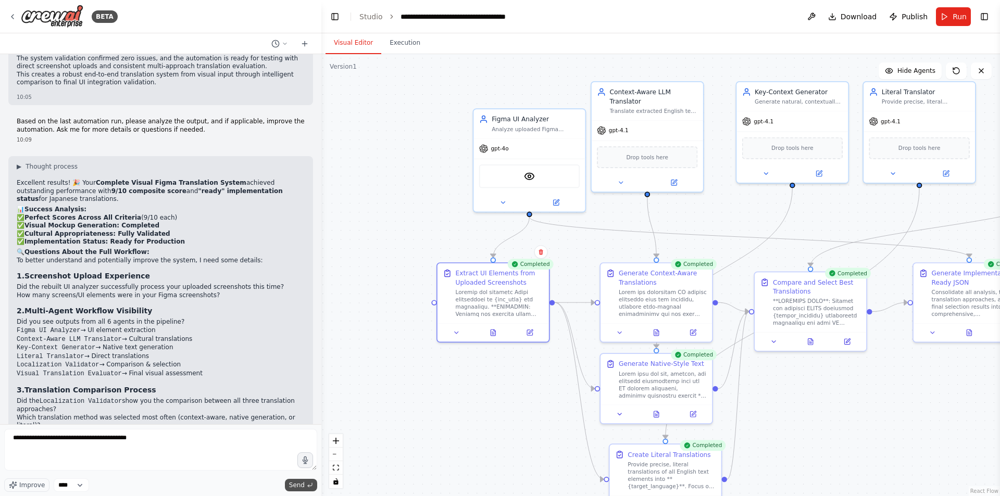
click at [305, 438] on button "Send" at bounding box center [301, 485] width 32 height 12
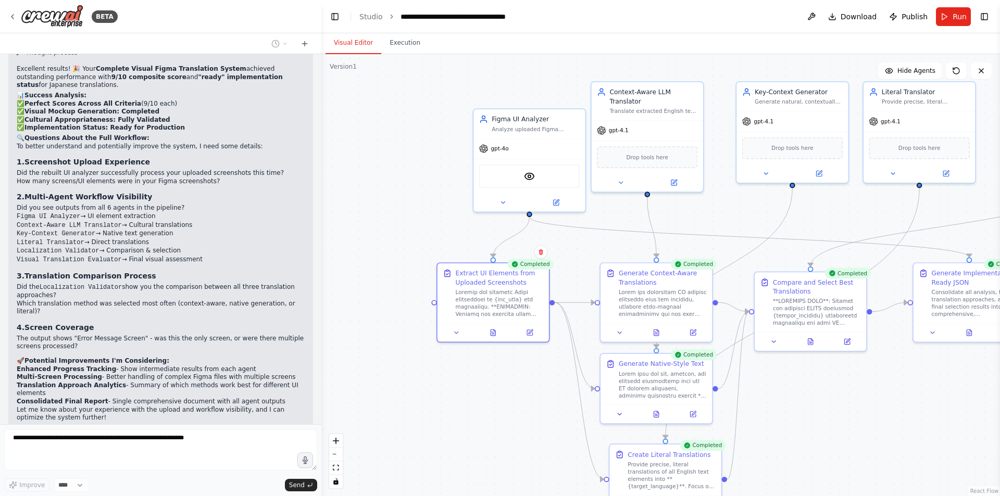
scroll to position [7562, 0]
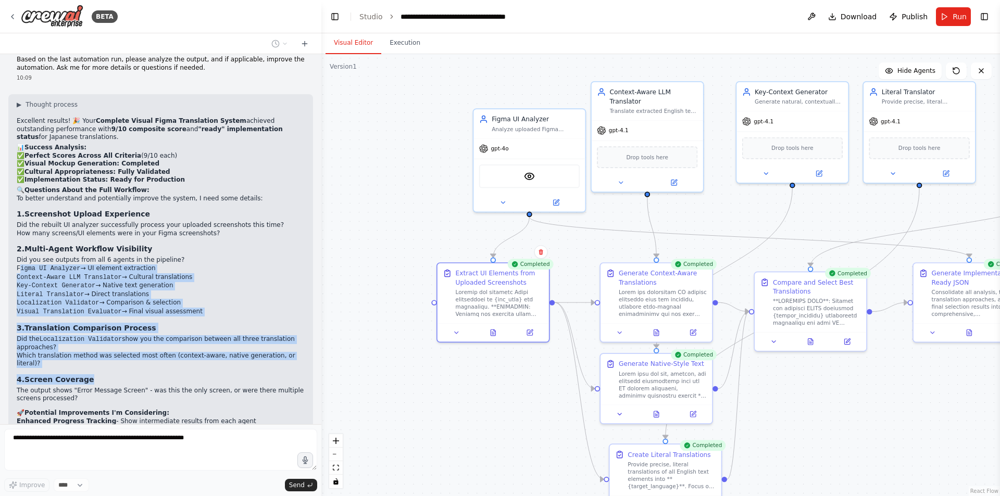
drag, startPoint x: 19, startPoint y: 184, endPoint x: 187, endPoint y: 298, distance: 203.2
click at [187, 298] on div "▶ Thought process Excellent results! 🎉 Your Complete Visual Figma Translation S…" at bounding box center [161, 287] width 288 height 374
click at [187, 374] on h3 "4. Screen Coverage" at bounding box center [161, 379] width 288 height 10
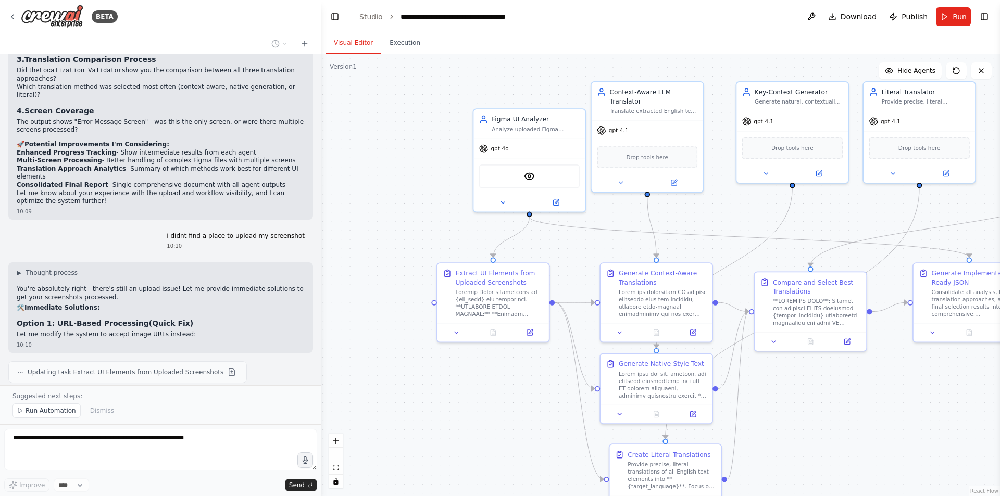
scroll to position [7874, 0]
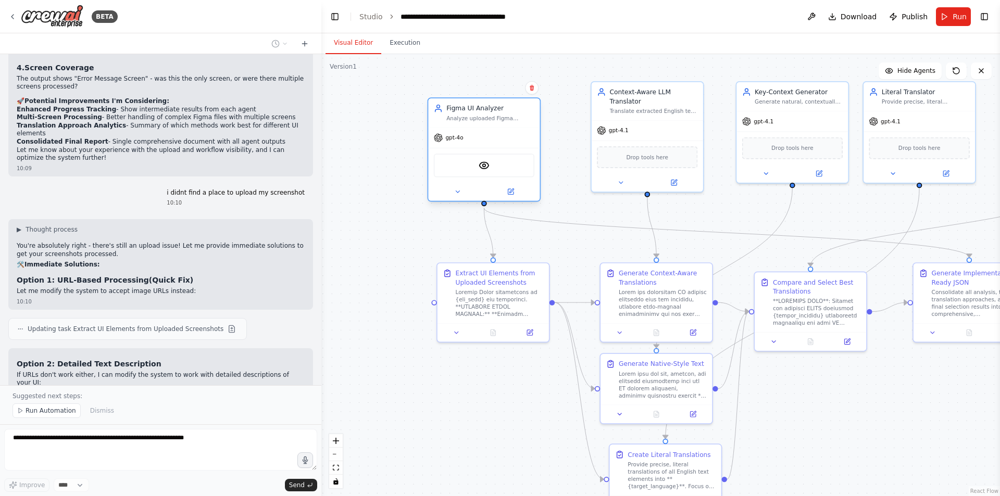
drag, startPoint x: 552, startPoint y: 123, endPoint x: 512, endPoint y: 114, distance: 41.3
click at [512, 114] on div "Figma UI Analyzer Analyze uploaded Figma screenshots of {app_type} applications…" at bounding box center [490, 113] width 88 height 18
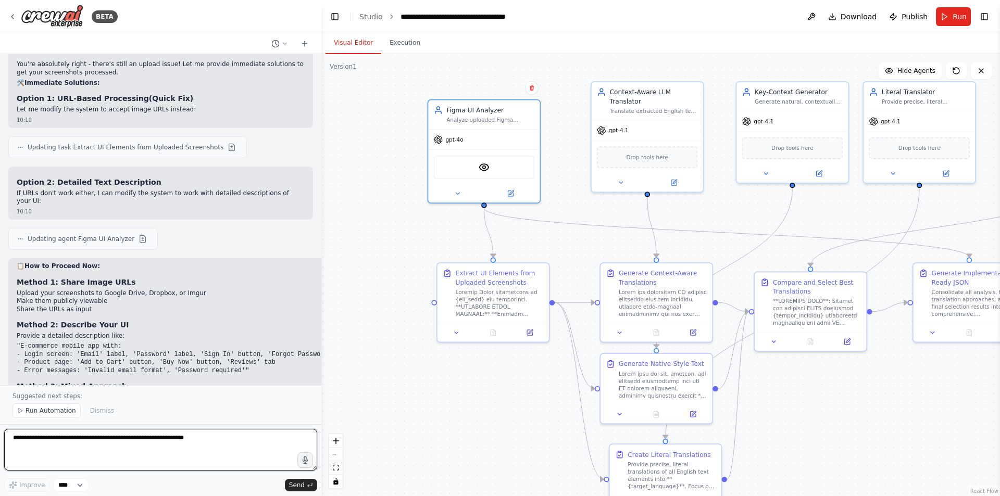
scroll to position [8064, 0]
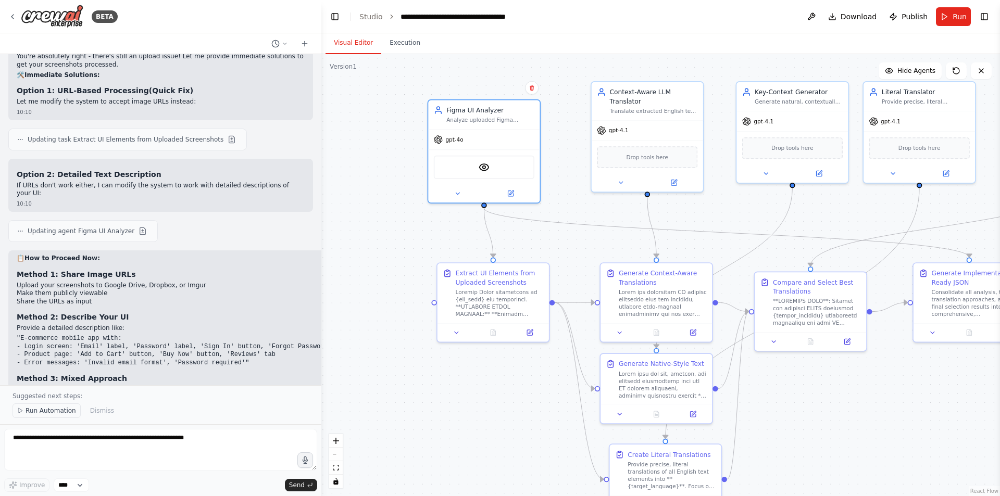
click at [56, 407] on button "Run Automation" at bounding box center [46, 411] width 68 height 15
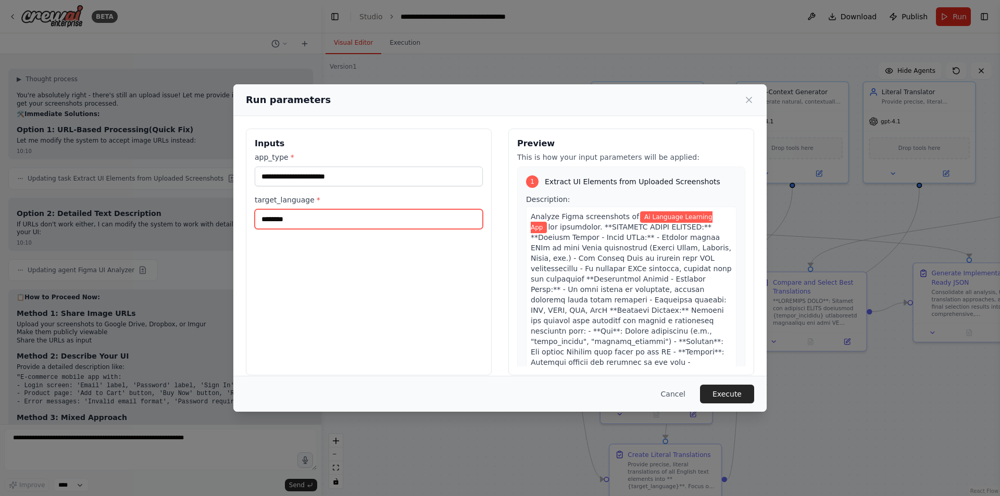
click at [308, 221] on input "********" at bounding box center [369, 219] width 228 height 20
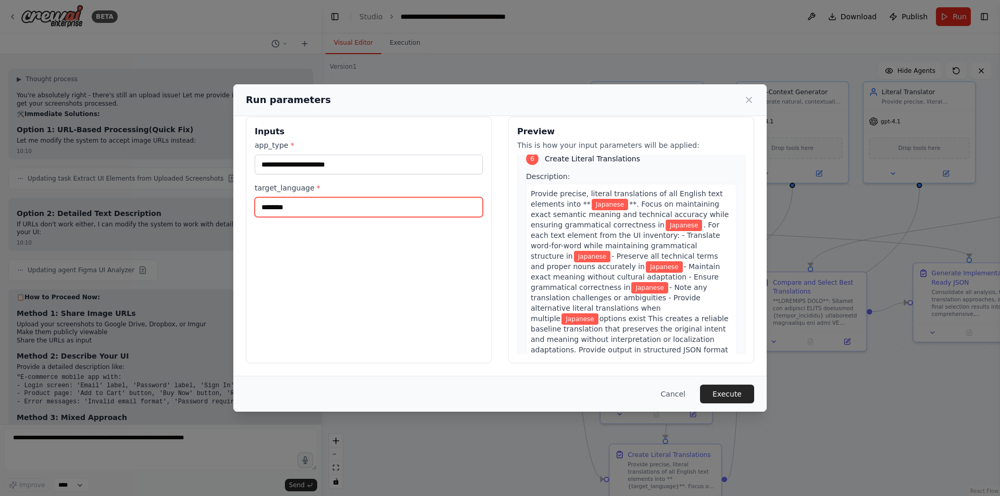
scroll to position [2656, 0]
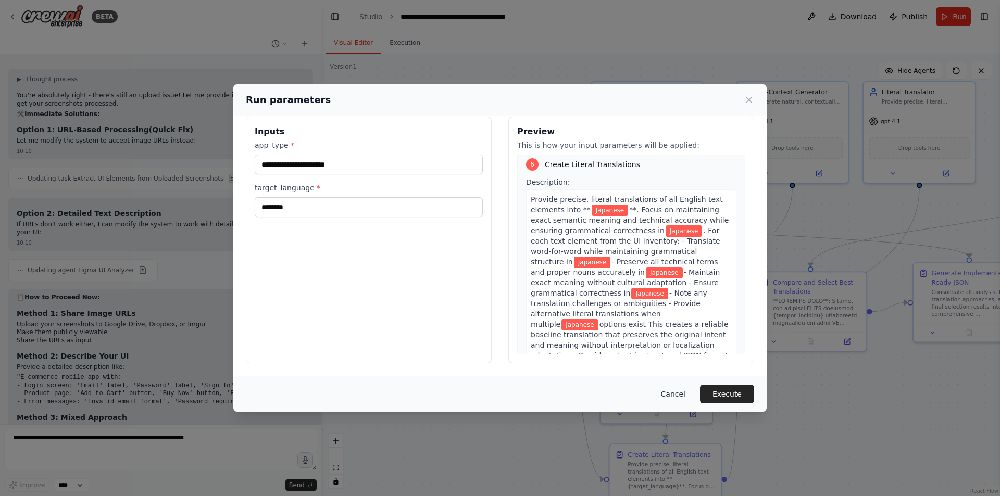
click at [681, 394] on button "Cancel" at bounding box center [672, 394] width 41 height 19
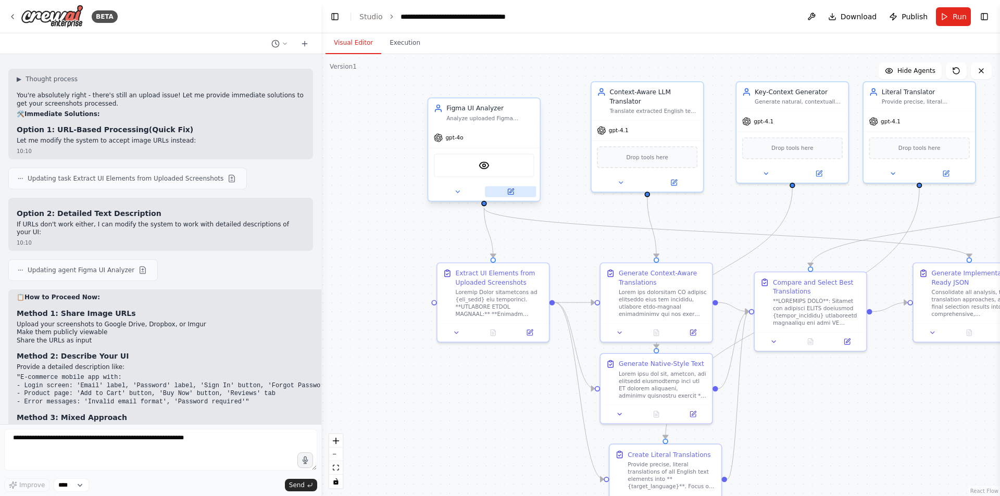
click at [519, 194] on button at bounding box center [510, 191] width 51 height 11
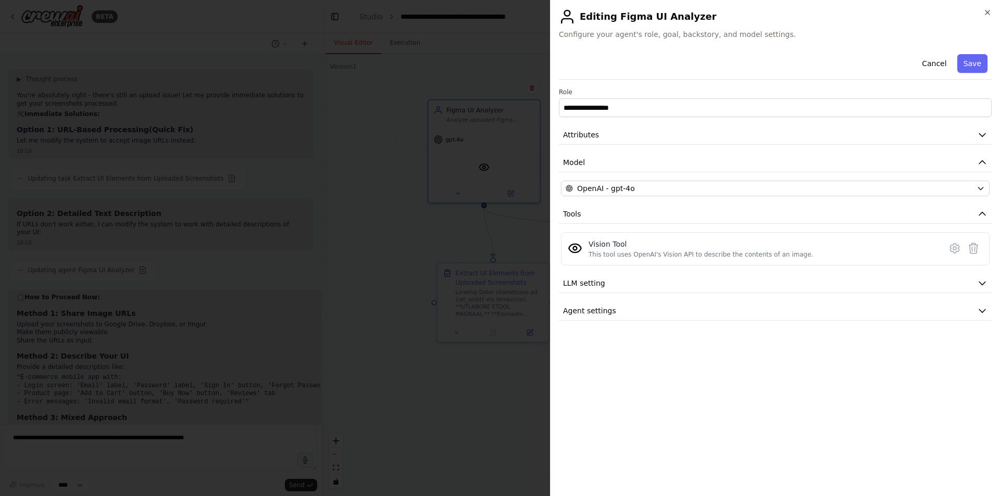
click at [512, 244] on div at bounding box center [500, 248] width 1000 height 496
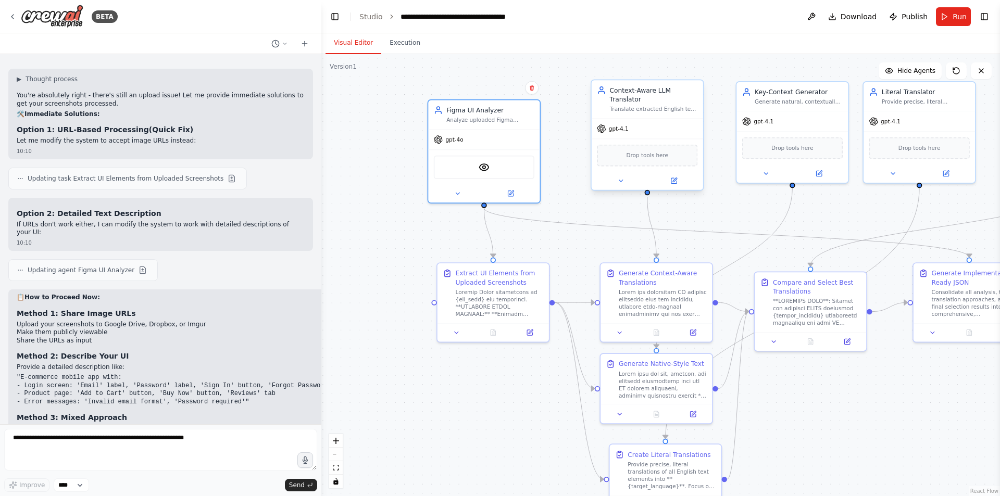
click at [658, 161] on div "Drop tools here" at bounding box center [647, 156] width 100 height 22
click at [650, 161] on div "Drop tools here" at bounding box center [647, 156] width 100 height 22
click at [457, 196] on button at bounding box center [457, 191] width 51 height 11
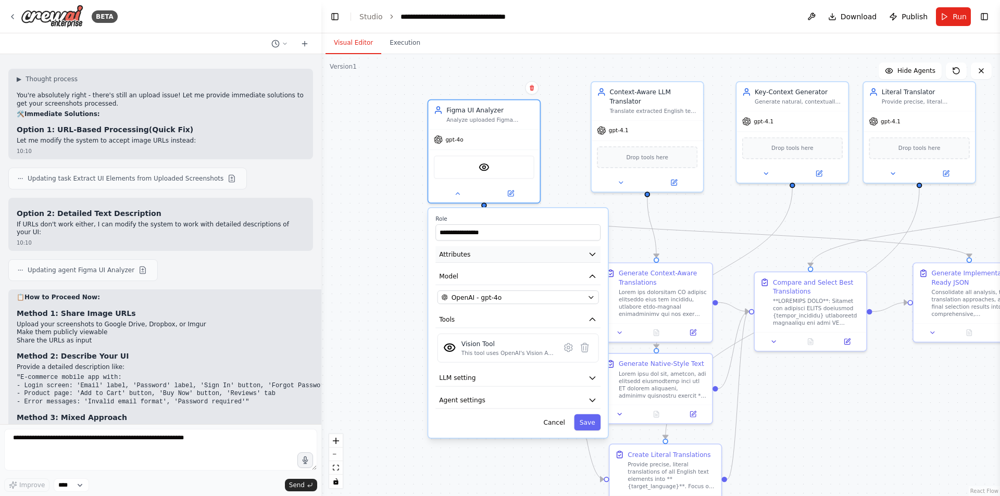
click at [467, 247] on button "Attributes" at bounding box center [517, 254] width 165 height 17
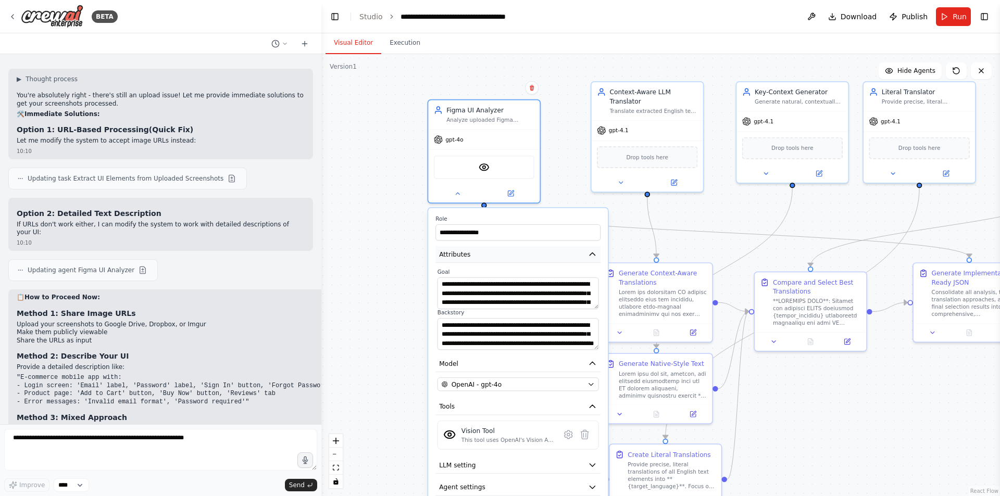
click at [467, 247] on button "Attributes" at bounding box center [517, 254] width 165 height 17
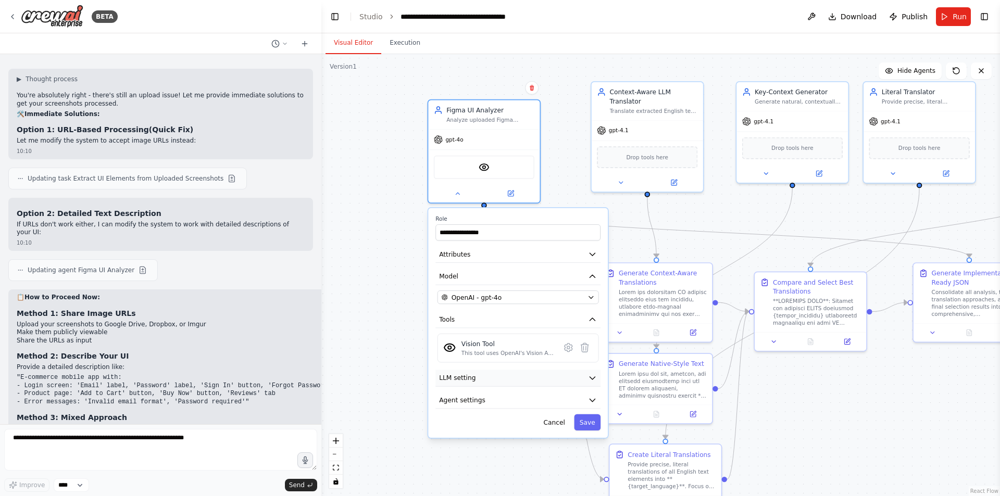
click at [506, 385] on button "LLM setting" at bounding box center [517, 378] width 165 height 17
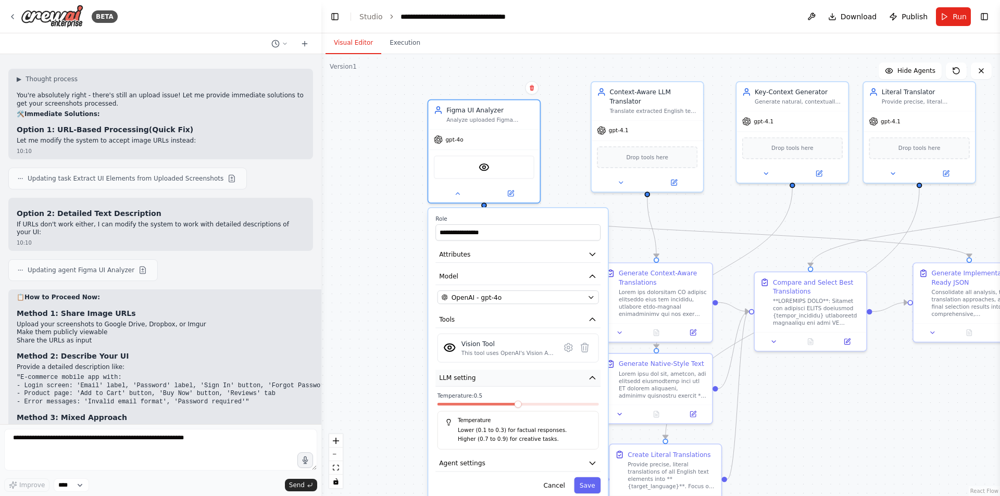
click at [509, 380] on button "LLM setting" at bounding box center [517, 378] width 165 height 17
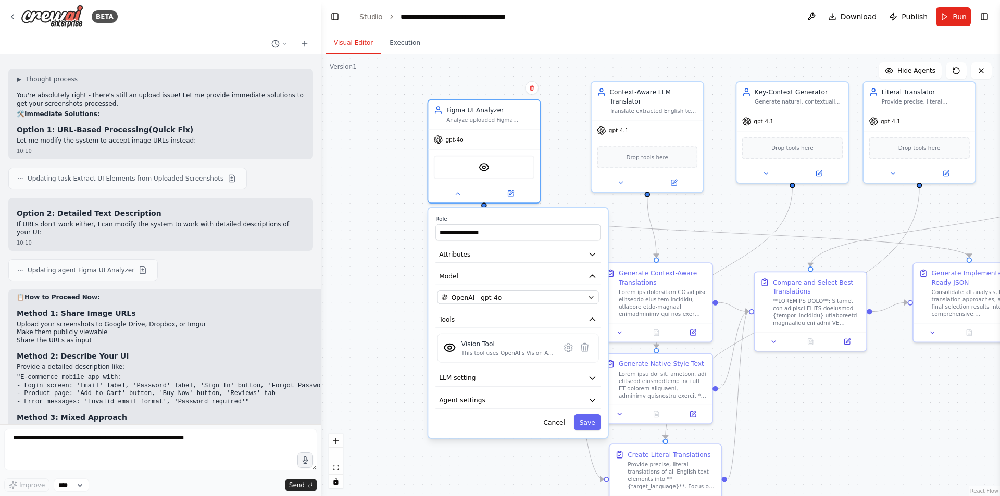
click at [525, 412] on div "**********" at bounding box center [518, 323] width 180 height 230
click at [525, 406] on button "Agent settings" at bounding box center [517, 400] width 165 height 17
click at [584, 424] on button "Save" at bounding box center [587, 422] width 27 height 16
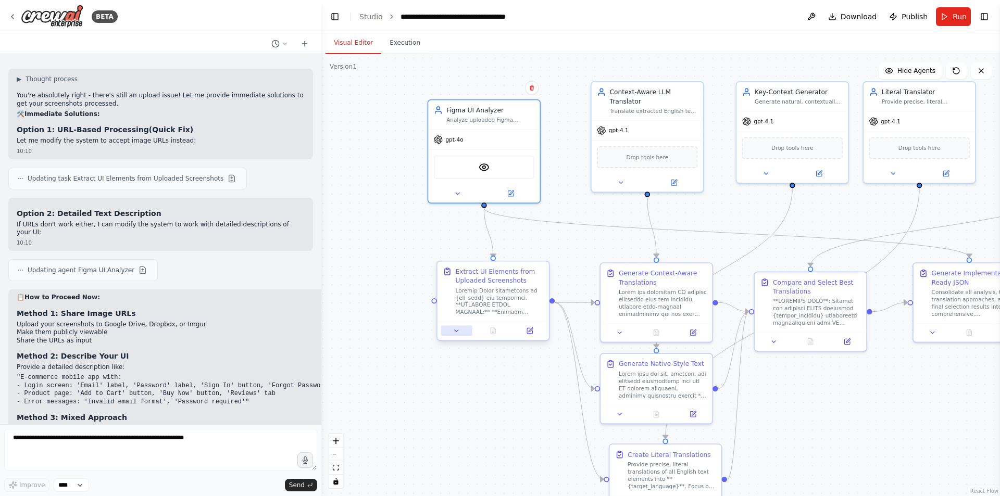
click at [450, 336] on button at bounding box center [456, 330] width 31 height 11
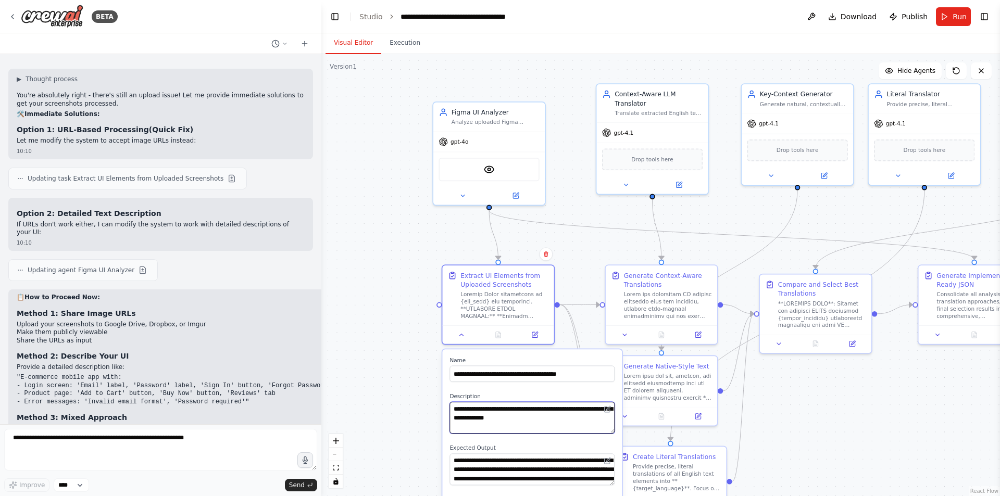
click at [545, 409] on textarea at bounding box center [531, 418] width 165 height 32
click at [461, 331] on icon at bounding box center [461, 332] width 7 height 7
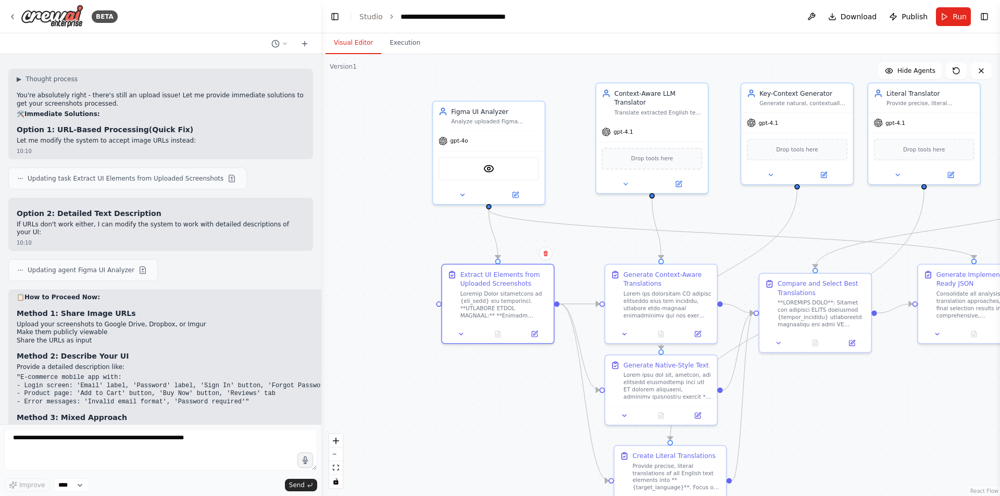
click at [408, 289] on div ".deletable-edge-delete-btn { width: 20px; height: 20px; border: 0px solid #ffff…" at bounding box center [660, 275] width 678 height 442
click at [107, 438] on textarea at bounding box center [160, 450] width 313 height 42
click at [683, 16] on span "Run" at bounding box center [959, 16] width 14 height 10
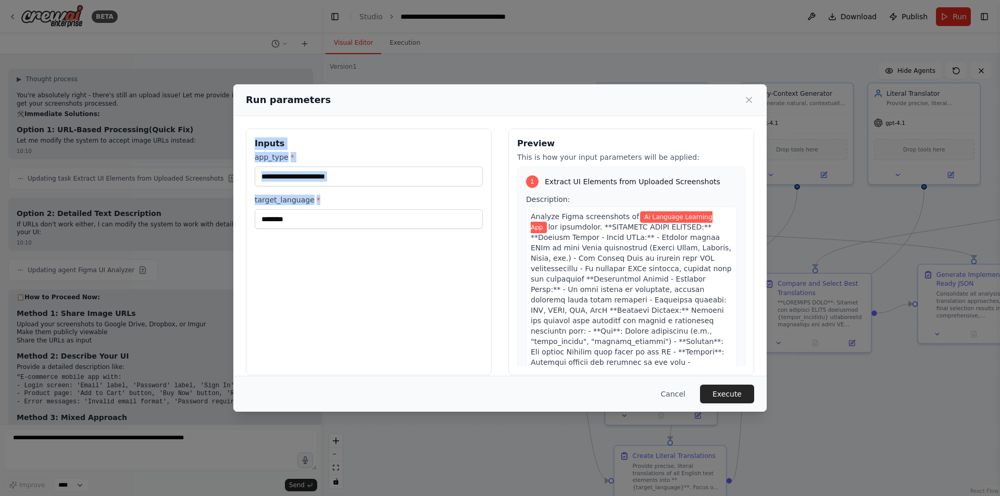
drag, startPoint x: 250, startPoint y: 138, endPoint x: 368, endPoint y: 205, distance: 135.9
click at [368, 205] on div "**********" at bounding box center [369, 252] width 246 height 247
click at [683, 99] on icon at bounding box center [749, 100] width 10 height 10
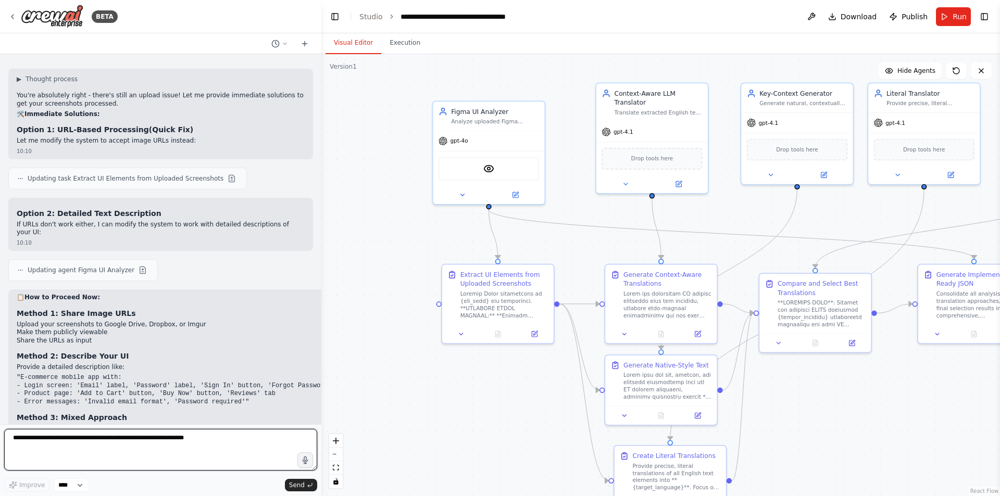
click at [44, 438] on textarea at bounding box center [160, 450] width 313 height 42
type textarea "*"
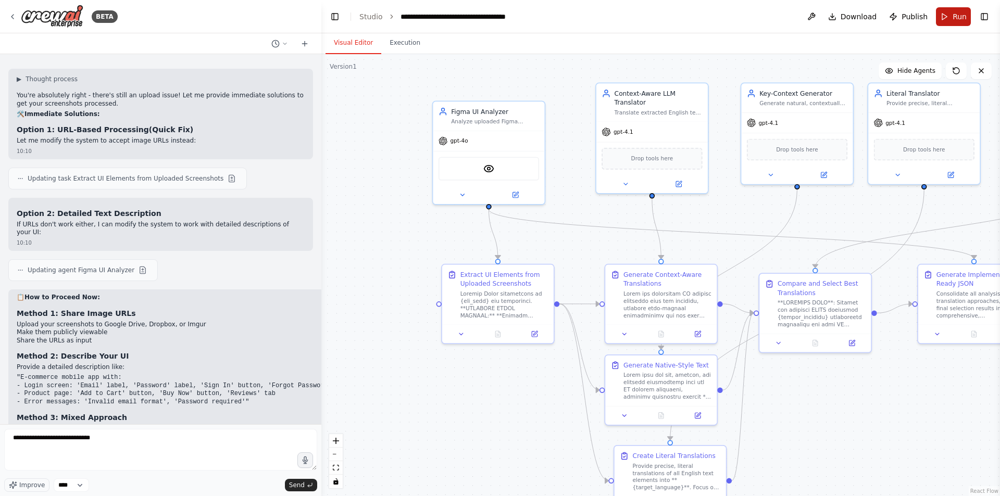
click at [683, 20] on button "Run" at bounding box center [953, 16] width 35 height 19
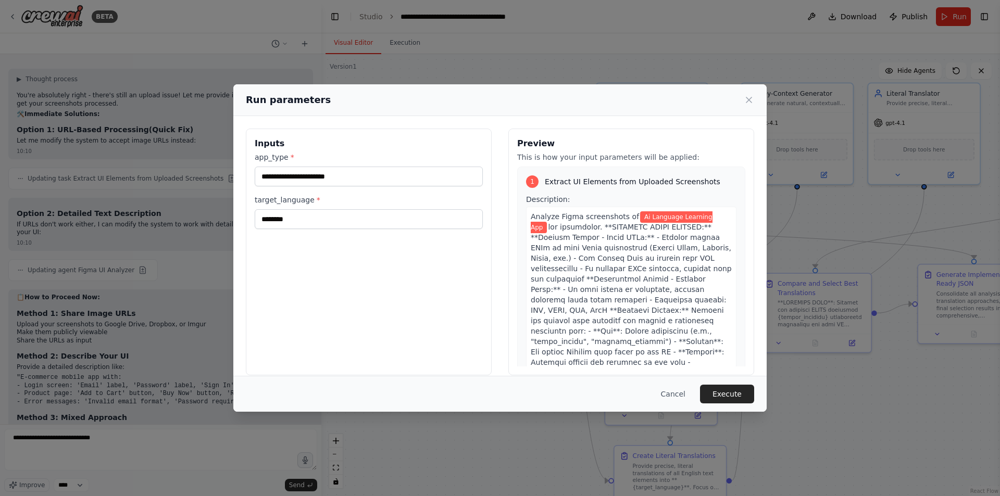
click at [133, 438] on div "**********" at bounding box center [500, 248] width 1000 height 496
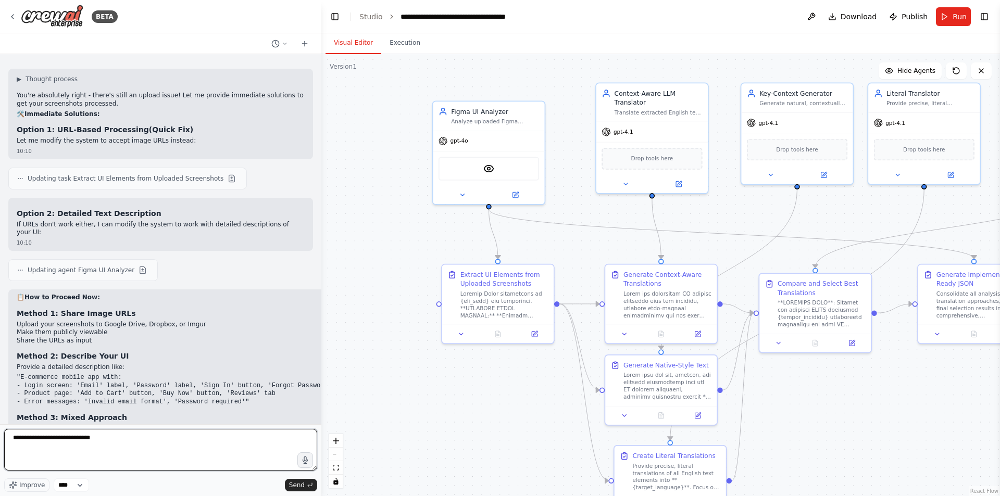
click at [190, 438] on textarea "**********" at bounding box center [160, 450] width 313 height 42
click at [683, 26] on header "**********" at bounding box center [660, 16] width 678 height 33
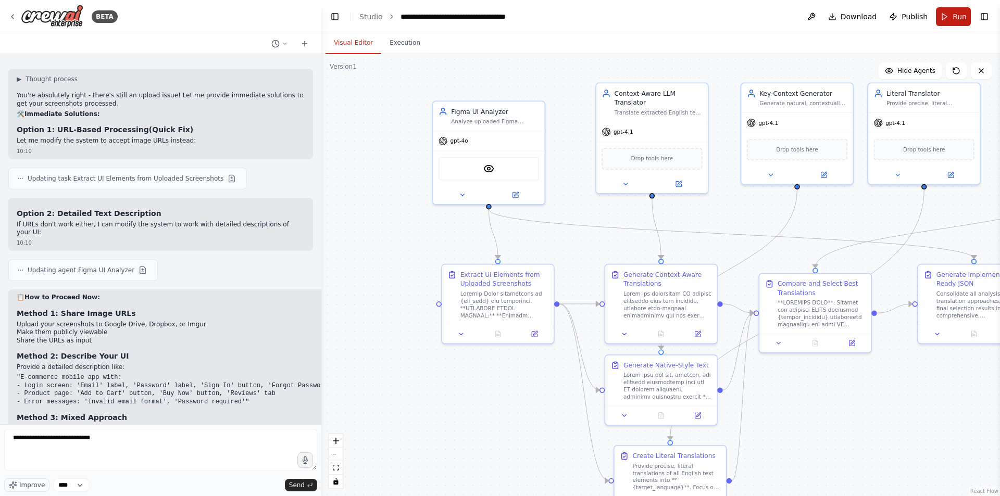
click at [683, 22] on button "Run" at bounding box center [953, 16] width 35 height 19
click at [683, 16] on header "**********" at bounding box center [660, 16] width 678 height 33
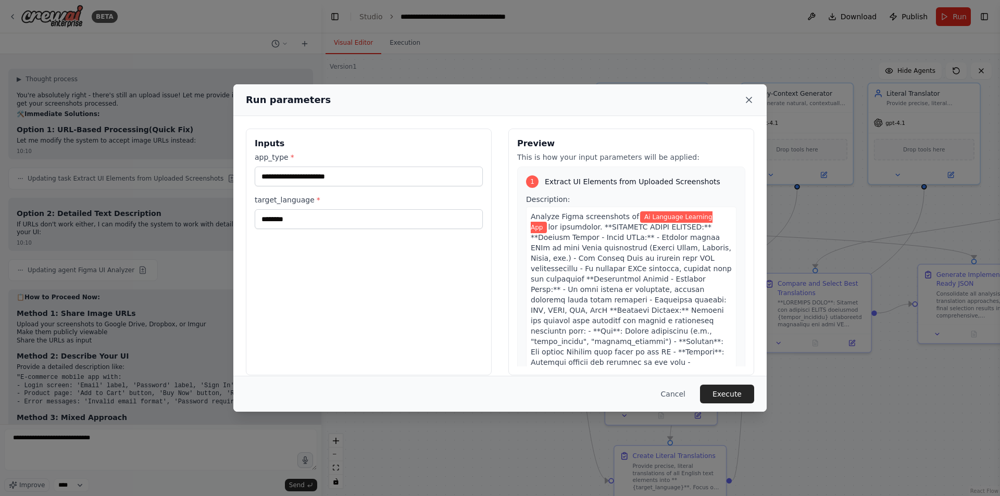
click at [683, 101] on icon at bounding box center [749, 100] width 10 height 10
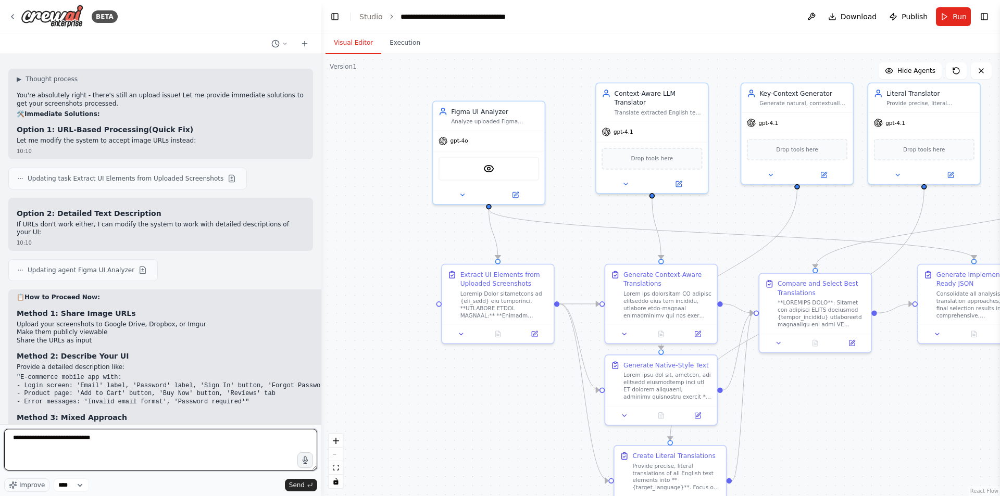
click at [159, 433] on textarea "**********" at bounding box center [160, 450] width 313 height 42
type textarea "**********"
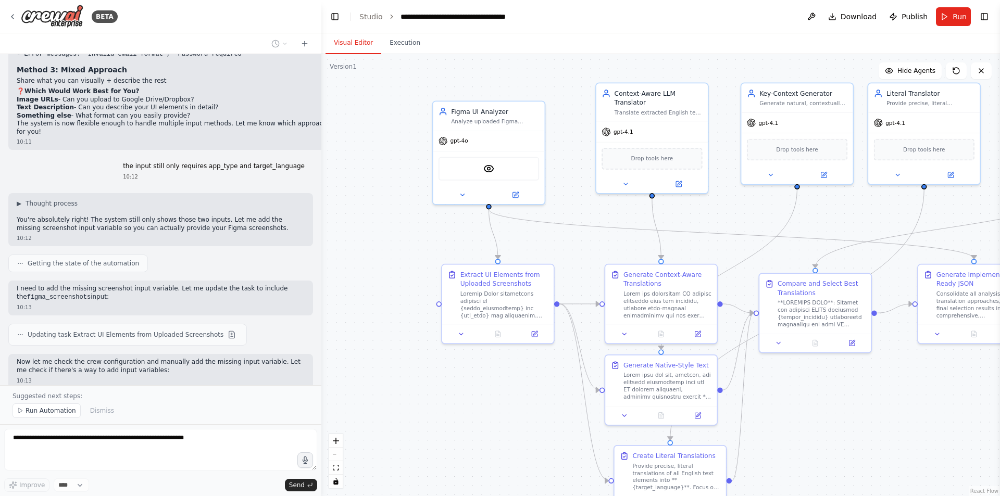
scroll to position [8425, 0]
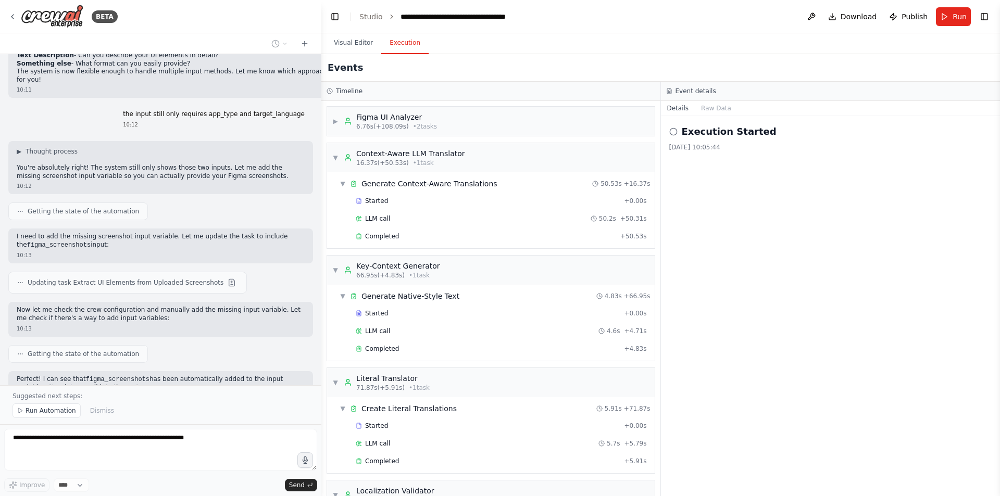
click at [395, 48] on button "Execution" at bounding box center [404, 43] width 47 height 22
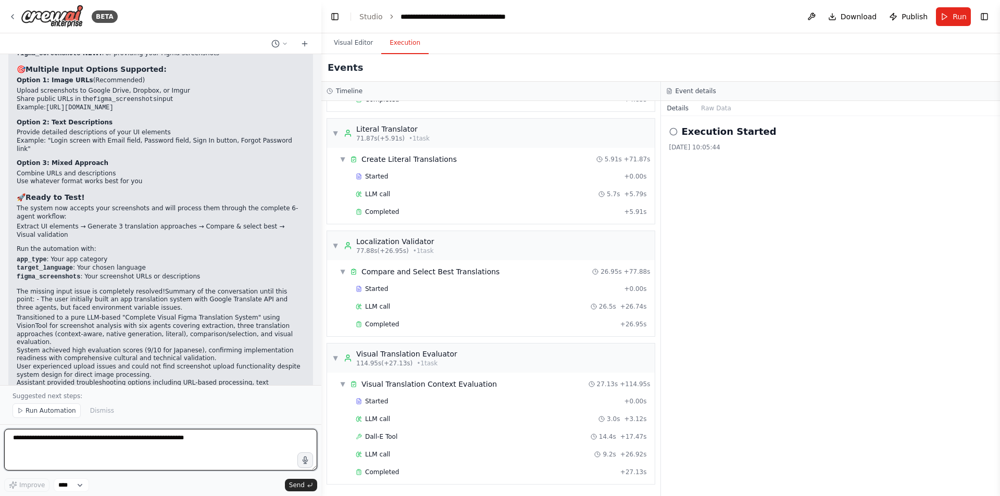
scroll to position [8932, 0]
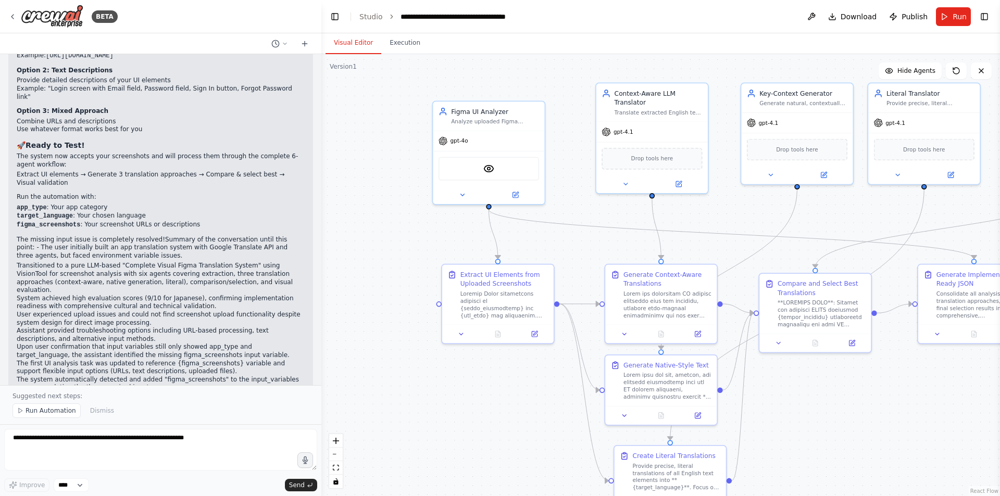
click at [343, 44] on button "Visual Editor" at bounding box center [353, 43] width 56 height 22
click at [683, 18] on span "Run" at bounding box center [959, 16] width 14 height 10
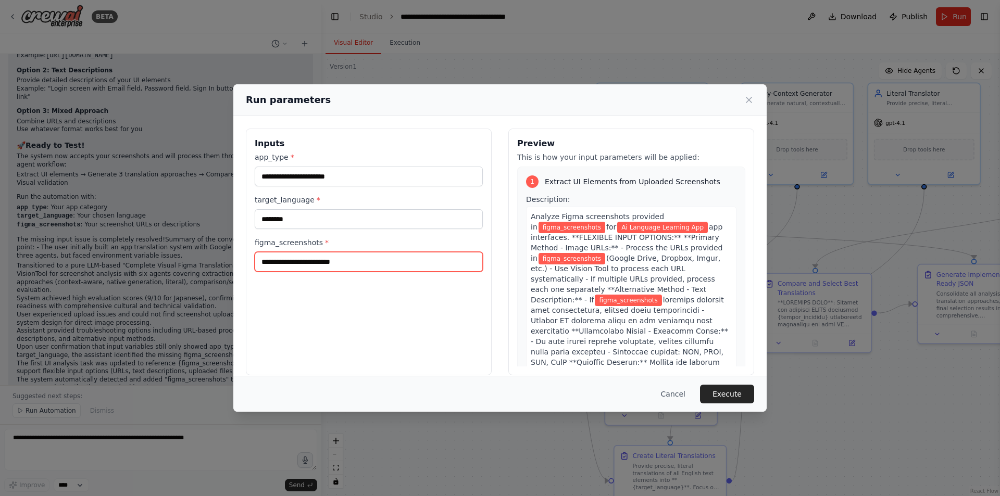
click at [348, 262] on input "figma_screenshots *" at bounding box center [369, 262] width 228 height 20
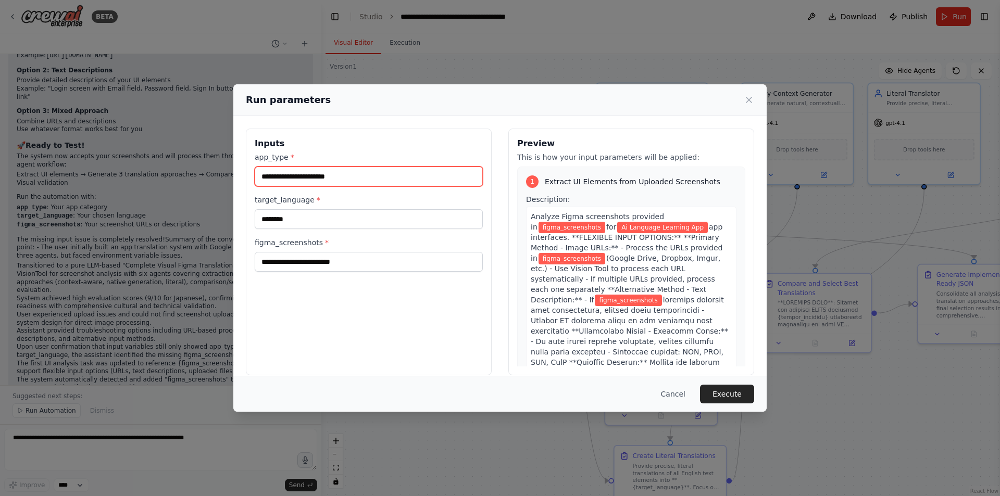
click at [356, 174] on input "**********" at bounding box center [369, 177] width 228 height 20
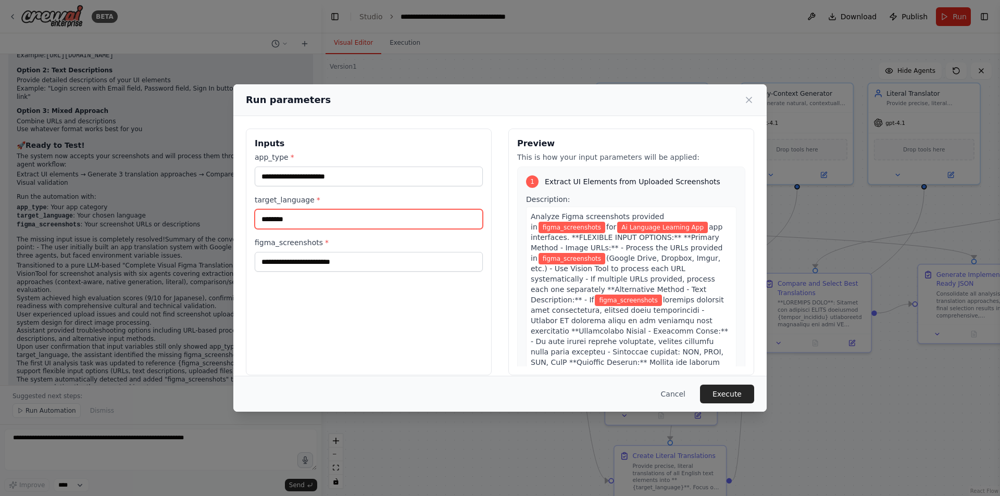
click at [359, 216] on input "********" at bounding box center [369, 219] width 228 height 20
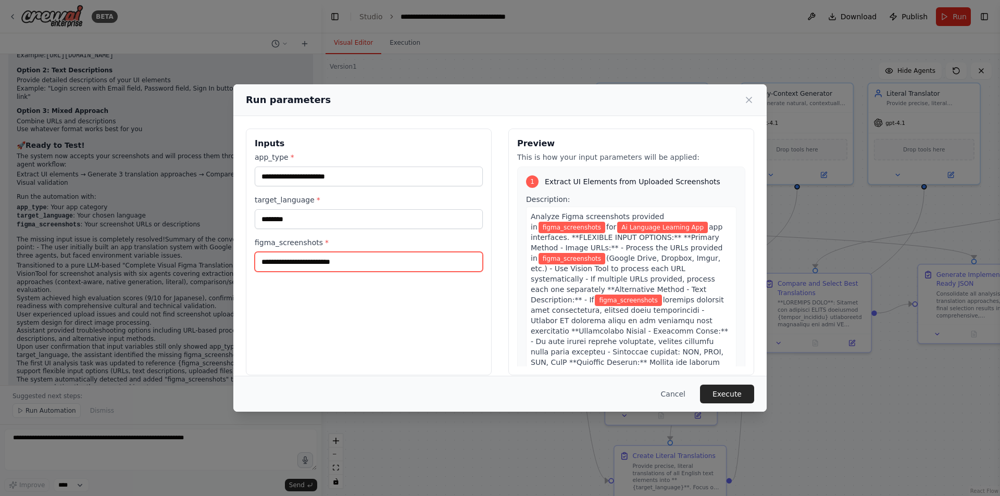
click at [358, 259] on input "figma_screenshots *" at bounding box center [369, 262] width 228 height 20
click at [683, 94] on div "Run parameters" at bounding box center [500, 100] width 508 height 15
click at [683, 96] on icon at bounding box center [749, 100] width 10 height 10
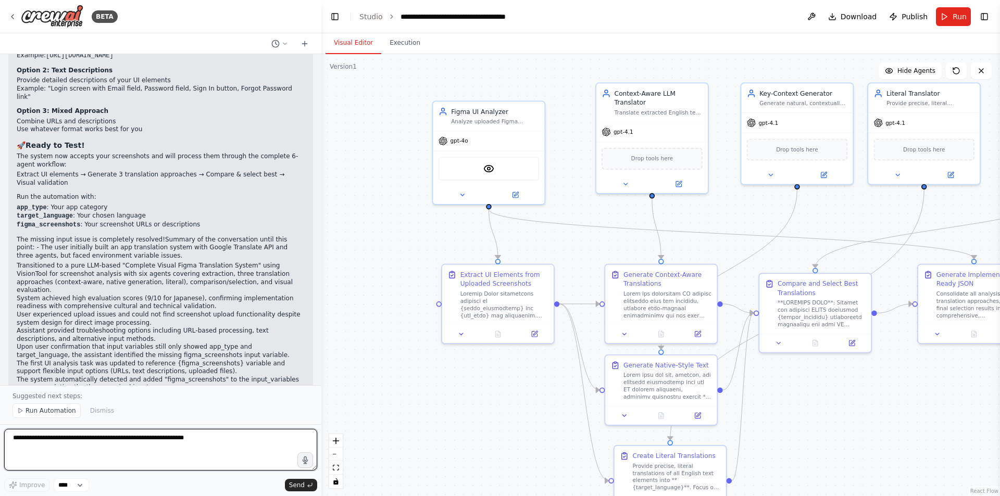
click at [178, 438] on textarea at bounding box center [160, 450] width 313 height 42
type textarea "*"
click at [65, 438] on textarea at bounding box center [160, 450] width 313 height 42
type textarea "*"
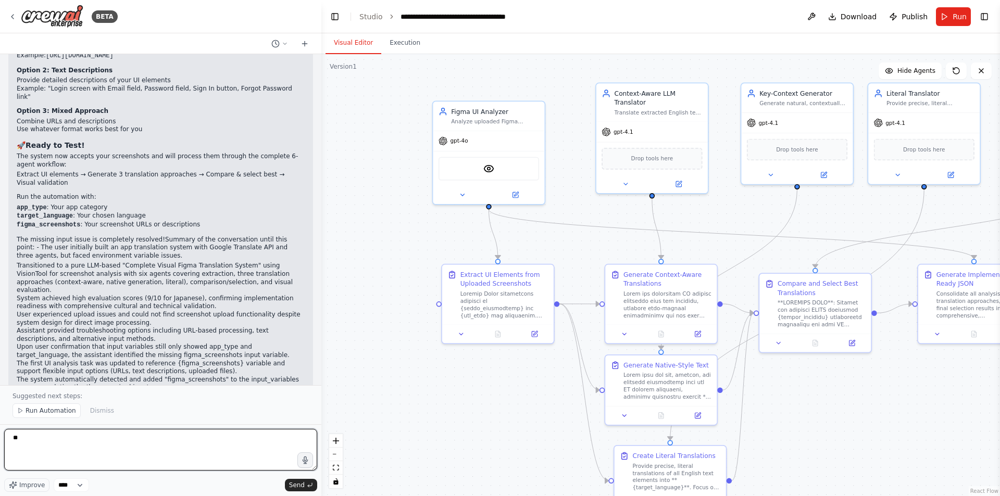
type textarea "*"
click at [11, 438] on icon "button" at bounding box center [13, 485] width 8 height 8
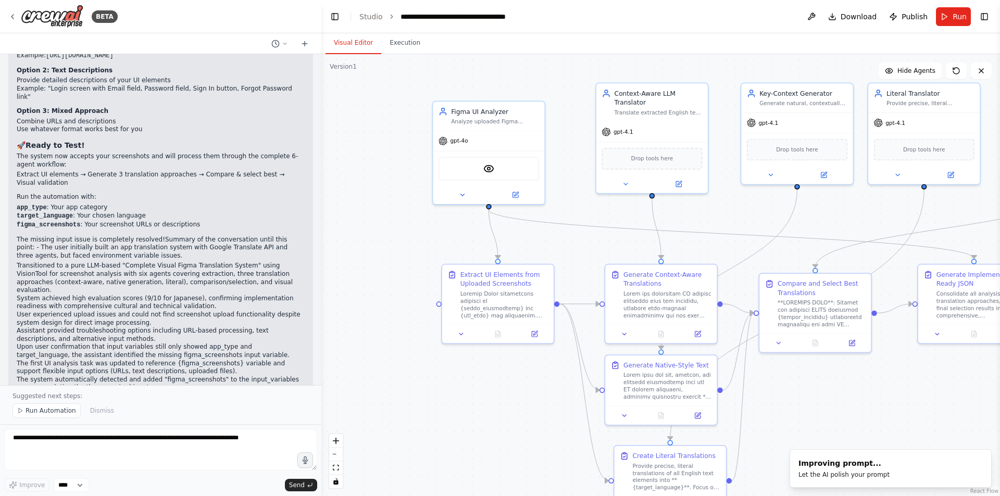
type textarea "**********"
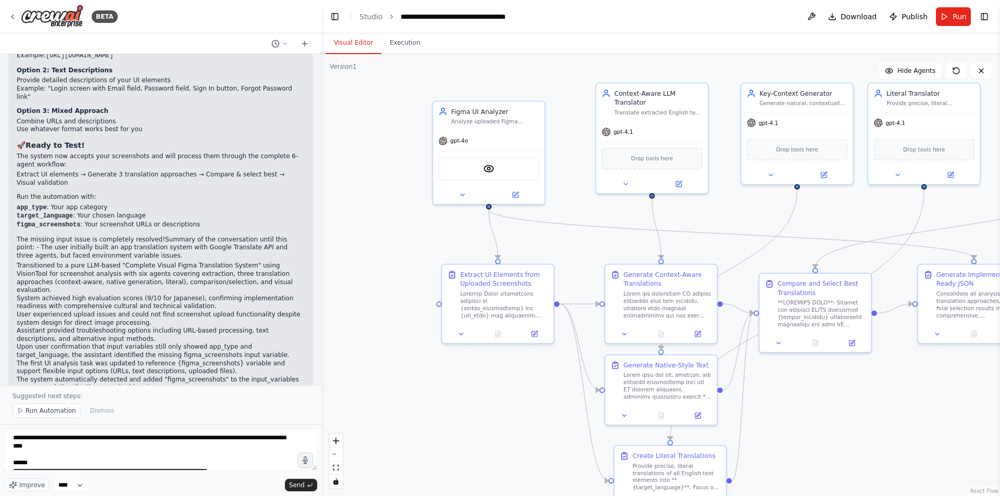
scroll to position [52, 0]
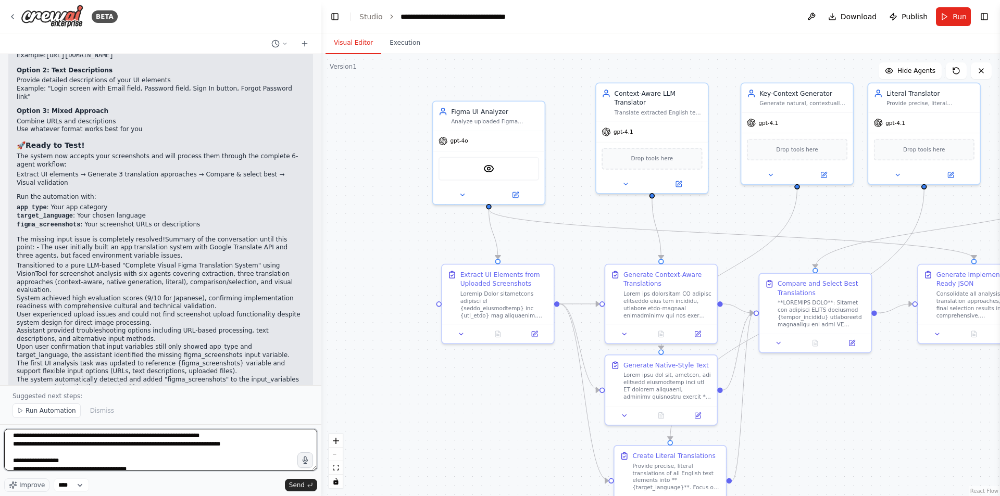
click at [212, 438] on textarea "**********" at bounding box center [160, 450] width 313 height 42
click at [143, 438] on textarea "**********" at bounding box center [160, 450] width 313 height 42
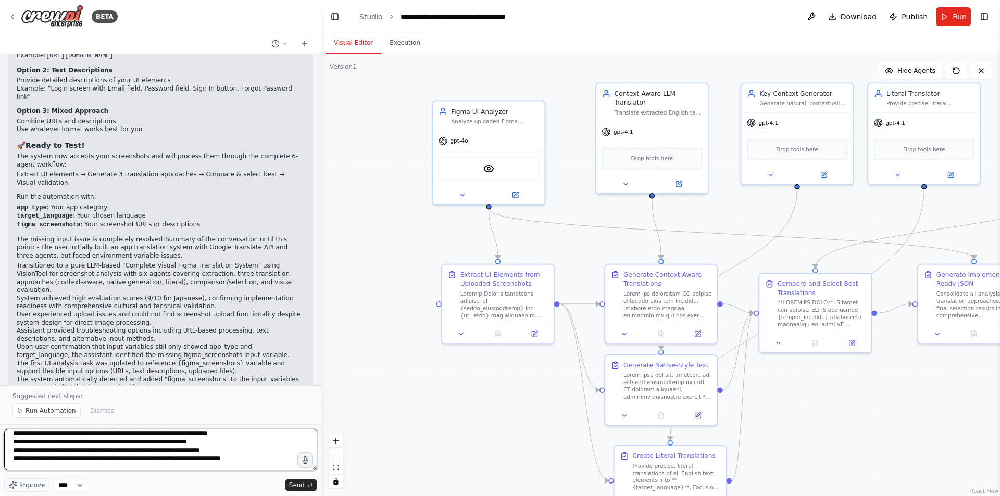
scroll to position [29, 0]
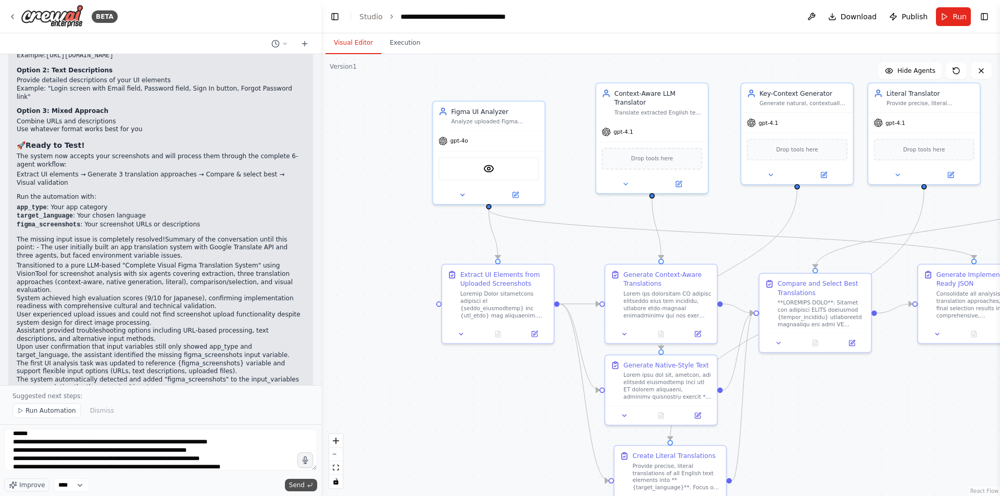
click at [302, 438] on span "Send" at bounding box center [297, 485] width 16 height 8
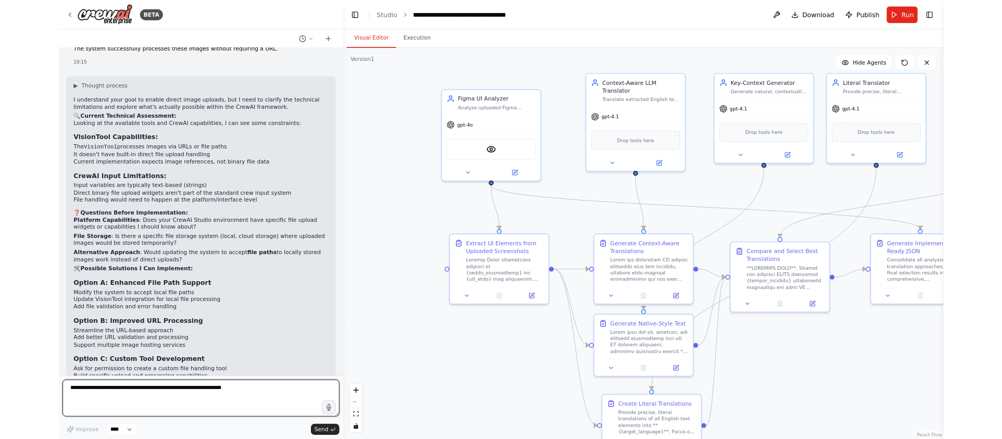
scroll to position [9448, 0]
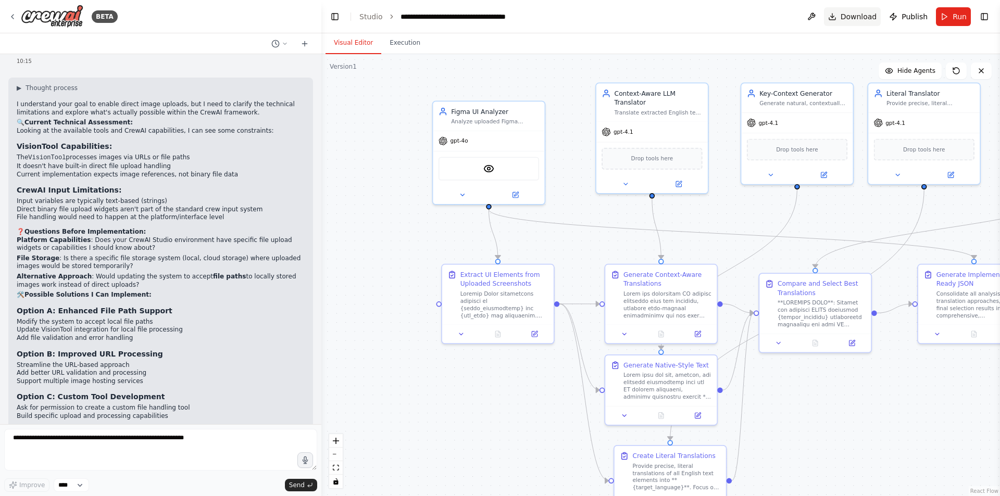
click at [683, 20] on span "Download" at bounding box center [858, 16] width 36 height 10
click at [683, 19] on button at bounding box center [811, 16] width 17 height 19
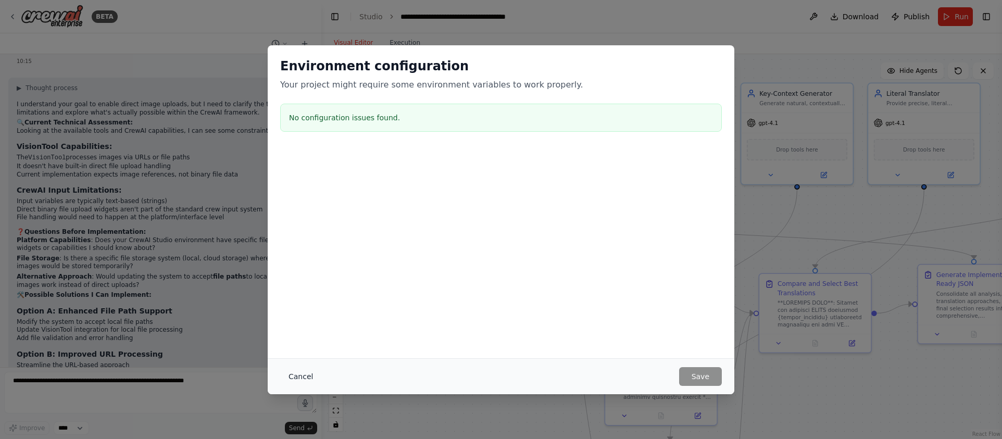
click at [297, 377] on button "Cancel" at bounding box center [300, 376] width 41 height 19
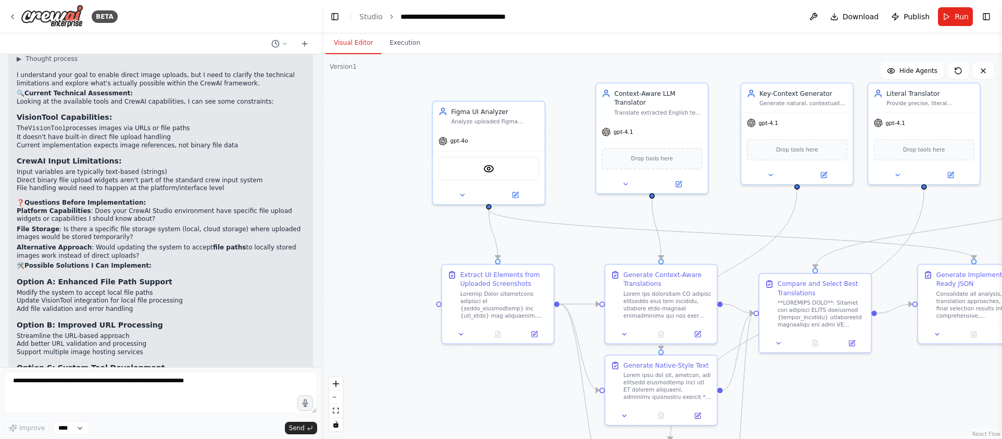
scroll to position [9506, 0]
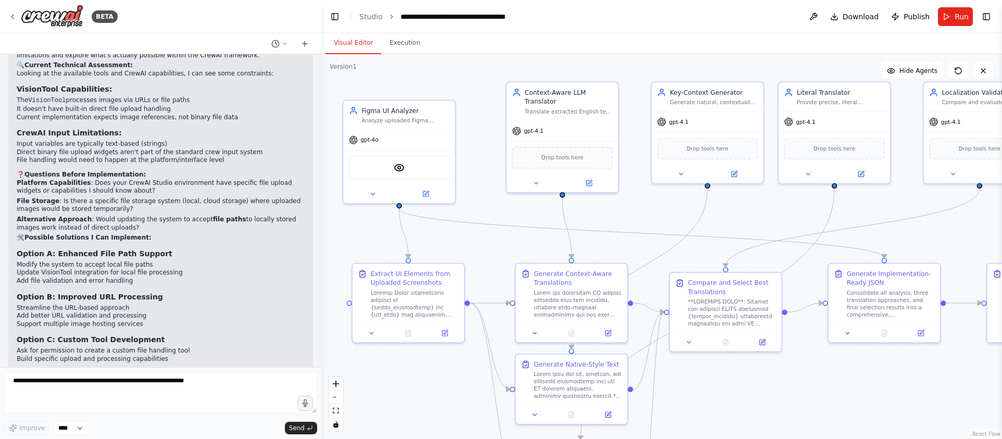
drag, startPoint x: 402, startPoint y: 245, endPoint x: 297, endPoint y: 241, distance: 105.3
click at [297, 241] on div "BETA a translation system specifically for apps, which automatically translate …" at bounding box center [501, 219] width 1002 height 439
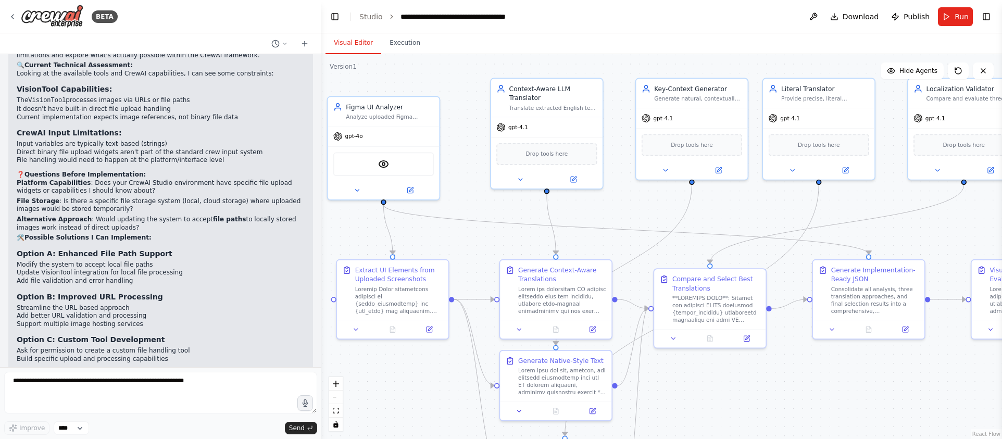
click at [470, 228] on div ".deletable-edge-delete-btn { width: 20px; height: 20px; border: 0px solid #ffff…" at bounding box center [661, 246] width 681 height 385
click at [683, 12] on button "Run" at bounding box center [955, 16] width 35 height 19
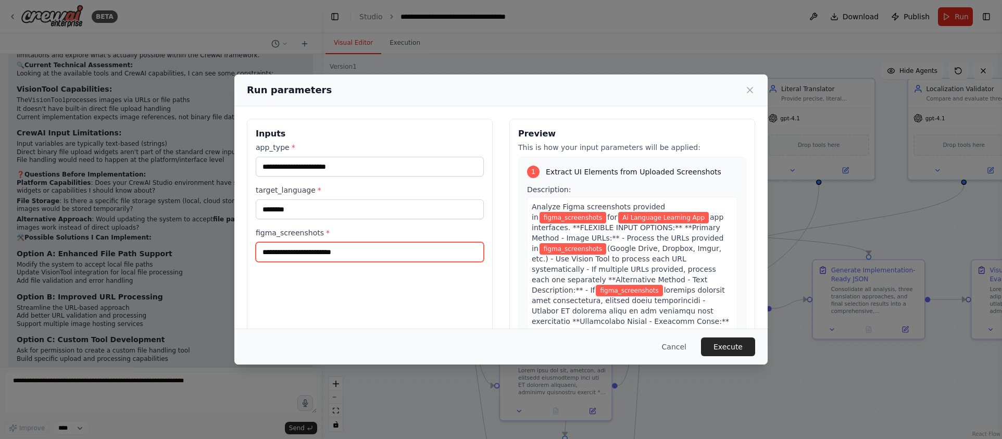
click at [335, 250] on input "figma_screenshots *" at bounding box center [370, 252] width 228 height 20
click at [459, 78] on div "Run parameters" at bounding box center [500, 90] width 533 height 32
click at [342, 253] on input "figma_screenshots *" at bounding box center [370, 252] width 228 height 20
paste input "**********"
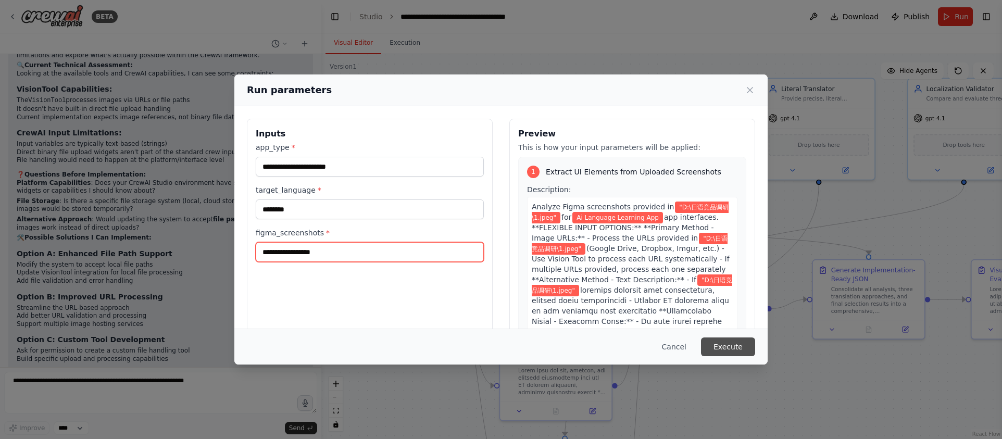
type input "**********"
click at [683, 343] on button "Execute" at bounding box center [728, 346] width 54 height 19
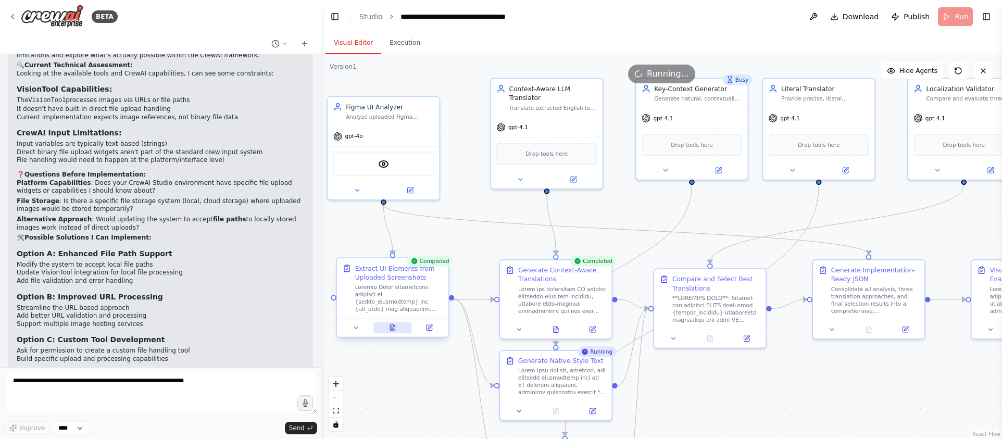
click at [393, 332] on button at bounding box center [392, 327] width 39 height 11
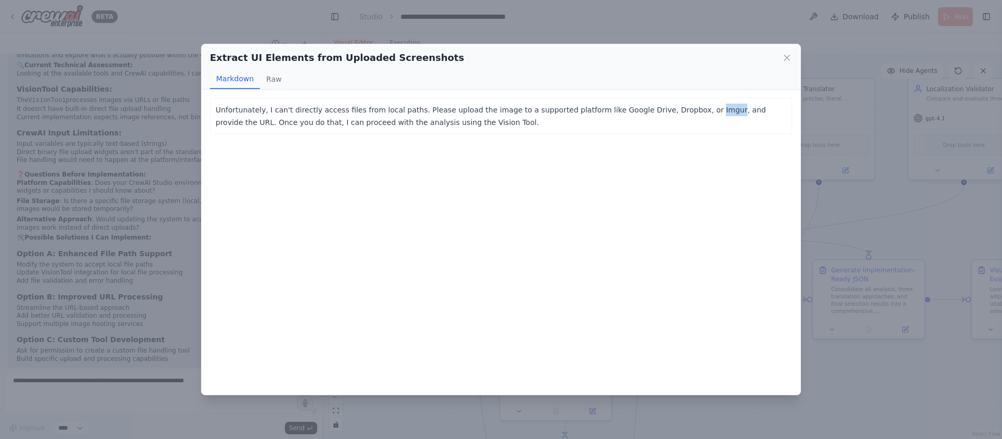
drag, startPoint x: 701, startPoint y: 109, endPoint x: 722, endPoint y: 107, distance: 20.9
click at [683, 107] on p "Unfortunately, I can't directly access files from local paths. Please upload th…" at bounding box center [501, 116] width 571 height 25
copy p "Imgur"
click at [683, 54] on icon at bounding box center [787, 58] width 10 height 10
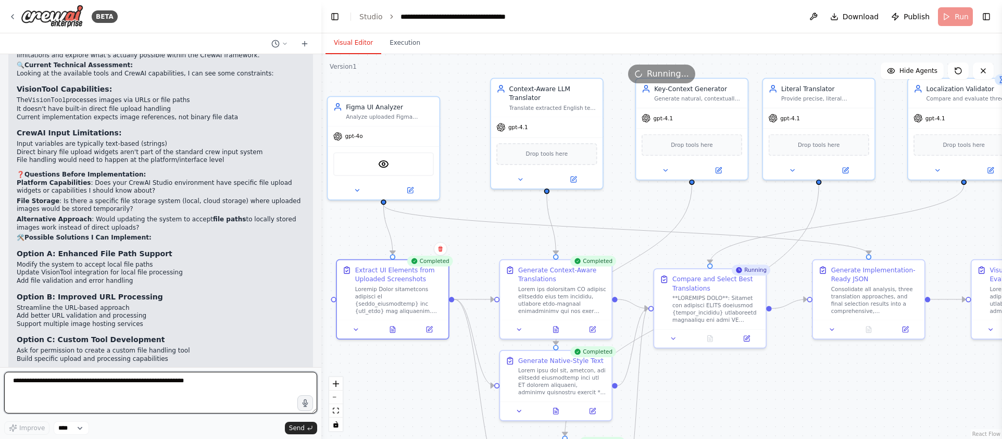
click at [124, 397] on textarea at bounding box center [160, 393] width 313 height 42
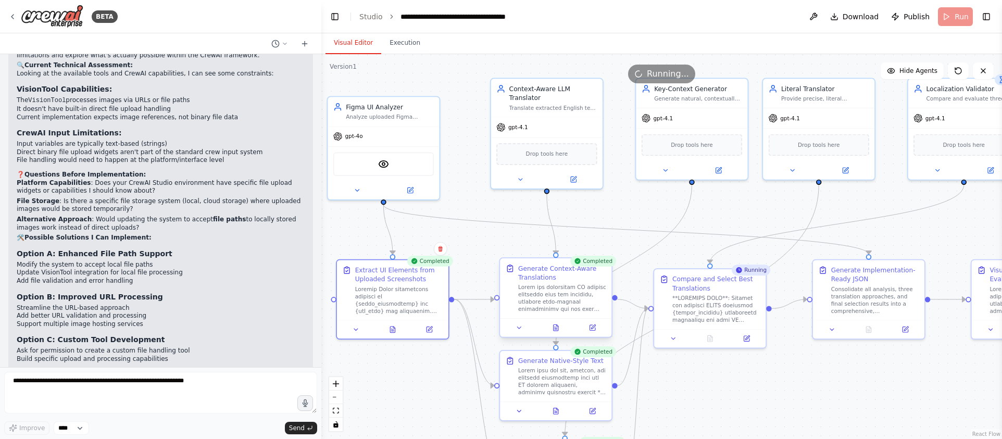
click at [555, 338] on div "Completed Generate Context-Aware Translations" at bounding box center [556, 299] width 114 height 80
click at [556, 333] on button at bounding box center [555, 327] width 39 height 11
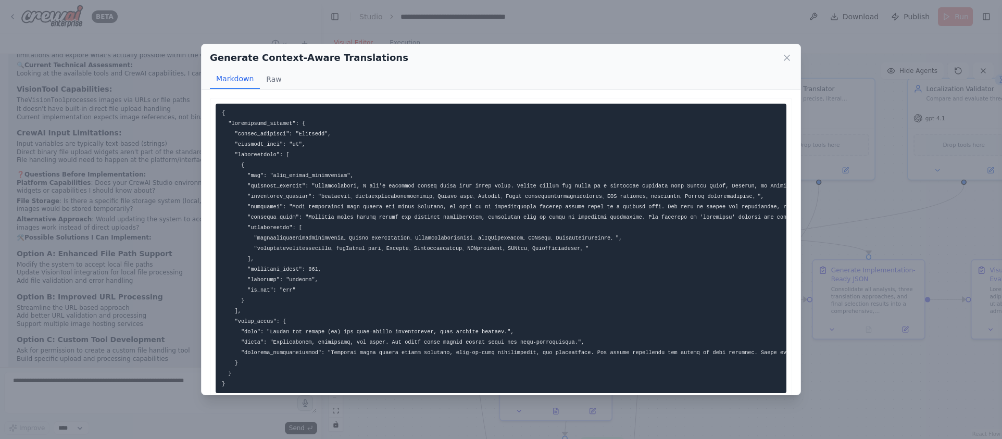
click at [683, 376] on div "Generate Context-Aware Translations Markdown Raw ... Show more Not valid JSON" at bounding box center [501, 219] width 1002 height 439
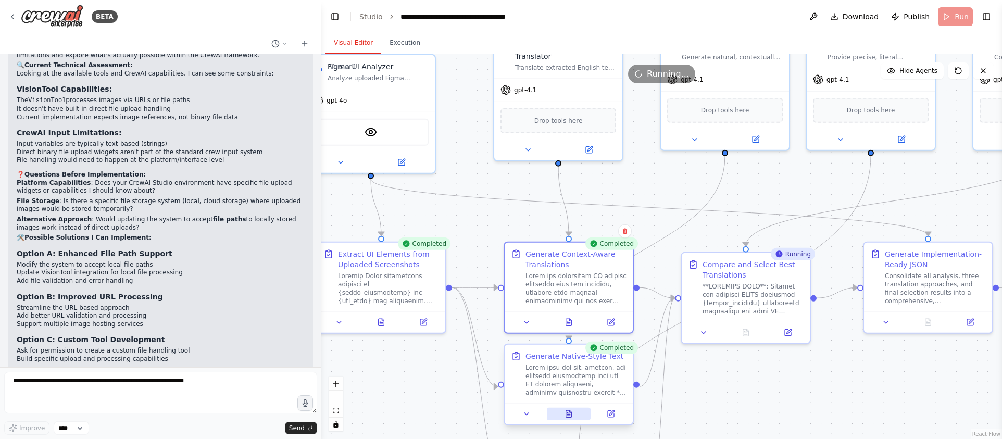
click at [567, 419] on button at bounding box center [569, 414] width 44 height 12
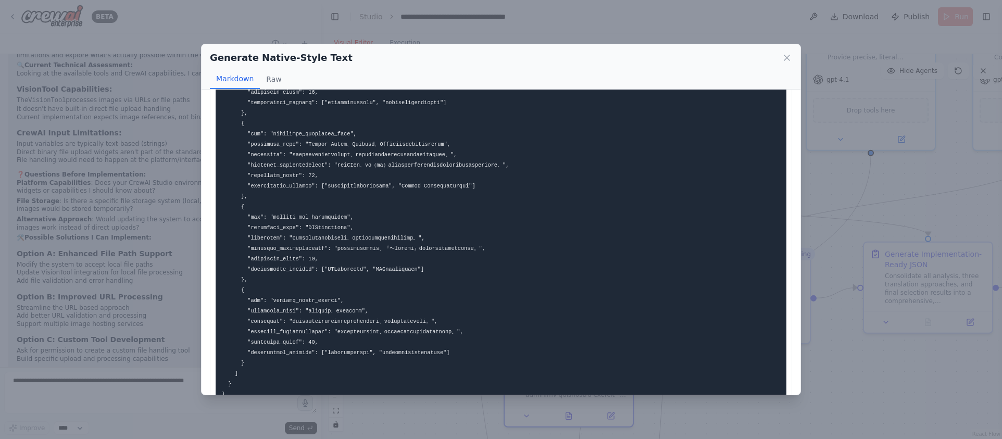
scroll to position [234, 0]
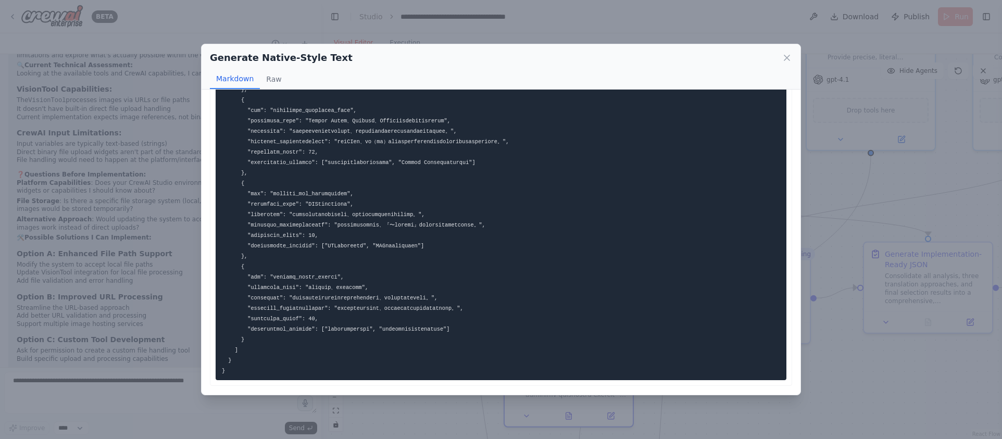
click at [683, 414] on div "Generate Native-Style Text Markdown Raw ... Show more Not valid JSON" at bounding box center [501, 219] width 1002 height 439
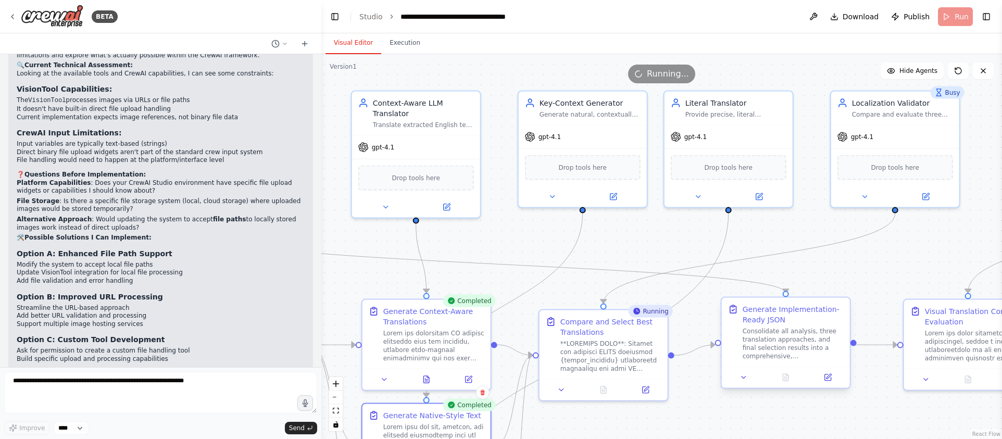
drag, startPoint x: 897, startPoint y: 376, endPoint x: 763, endPoint y: 336, distance: 139.0
click at [683, 432] on div ".deletable-edge-delete-btn { width: 20px; height: 20px; border: 0px solid #ffff…" at bounding box center [661, 246] width 681 height 385
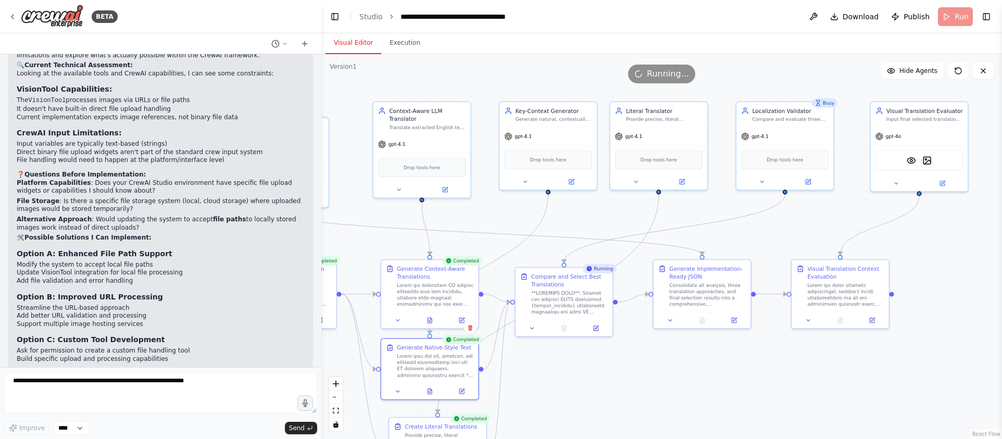
click at [683, 18] on header "**********" at bounding box center [661, 16] width 681 height 33
click at [683, 72] on icon at bounding box center [958, 71] width 8 height 8
click at [683, 72] on icon at bounding box center [983, 71] width 8 height 8
click at [653, 80] on div "Running..." at bounding box center [661, 74] width 67 height 19
drag, startPoint x: 953, startPoint y: 14, endPoint x: 938, endPoint y: 23, distance: 18.1
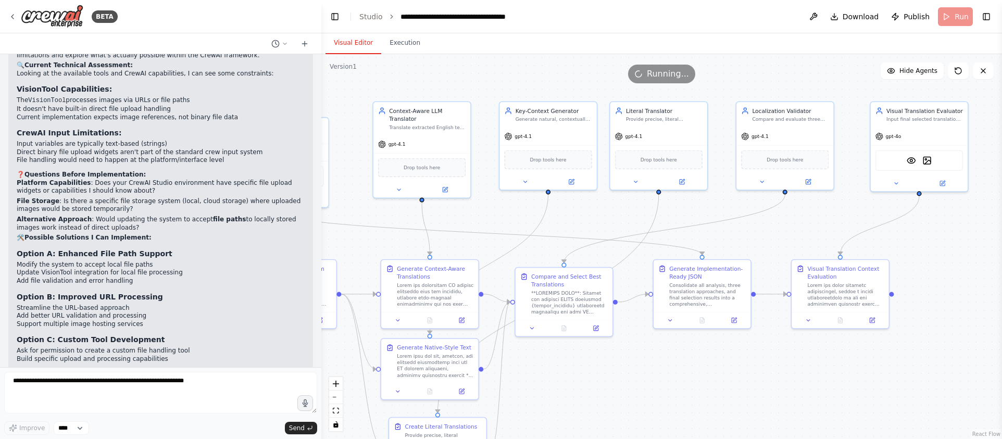
click at [683, 14] on header "**********" at bounding box center [661, 16] width 681 height 33
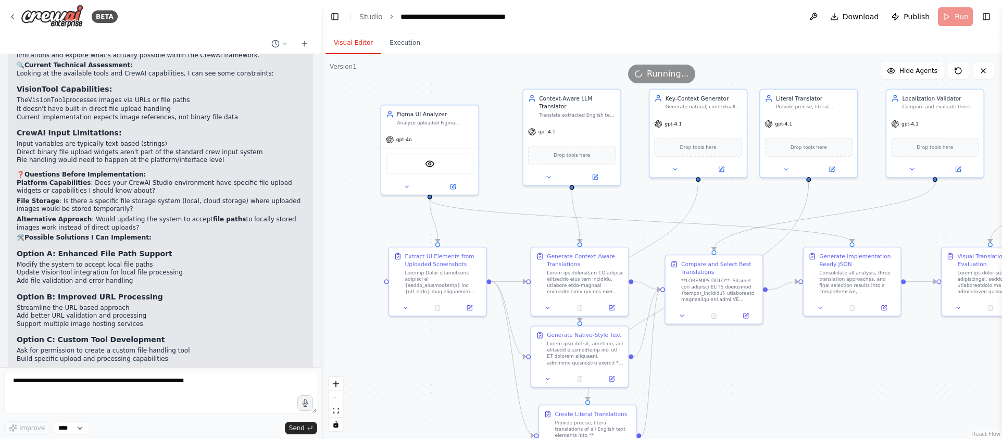
drag, startPoint x: 385, startPoint y: 240, endPoint x: 597, endPoint y: 214, distance: 212.9
click at [597, 215] on div ".deletable-edge-delete-btn { width: 20px; height: 20px; border: 0px solid #ffff…" at bounding box center [661, 246] width 681 height 385
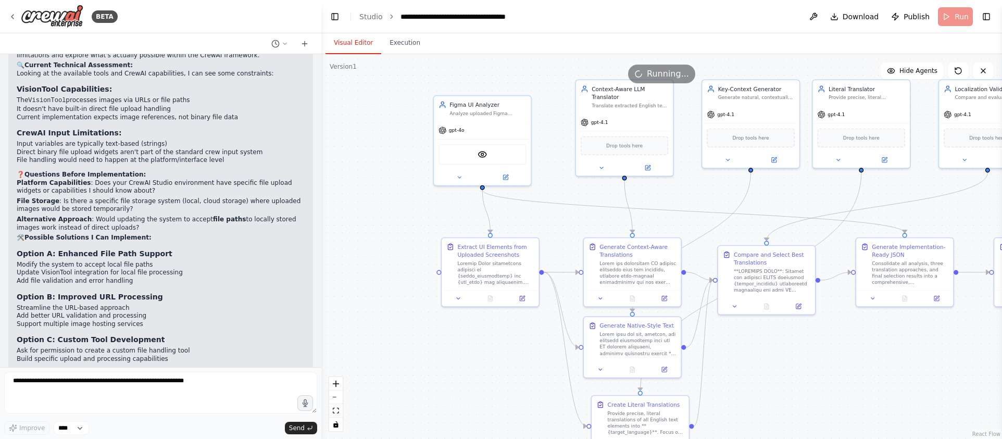
drag, startPoint x: 585, startPoint y: 217, endPoint x: 512, endPoint y: 234, distance: 74.5
click at [514, 234] on div ".deletable-edge-delete-btn { width: 20px; height: 20px; border: 0px solid #ffff…" at bounding box center [661, 246] width 681 height 385
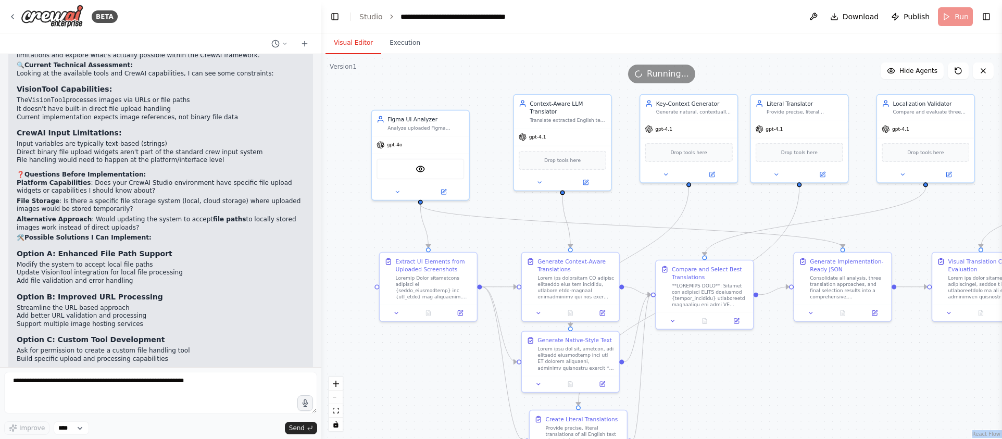
drag, startPoint x: 565, startPoint y: 71, endPoint x: 458, endPoint y: 99, distance: 111.4
click at [458, 99] on div "Version 1 Show Tools Hide Agents .deletable-edge-delete-btn { width: 20px; heig…" at bounding box center [661, 246] width 681 height 385
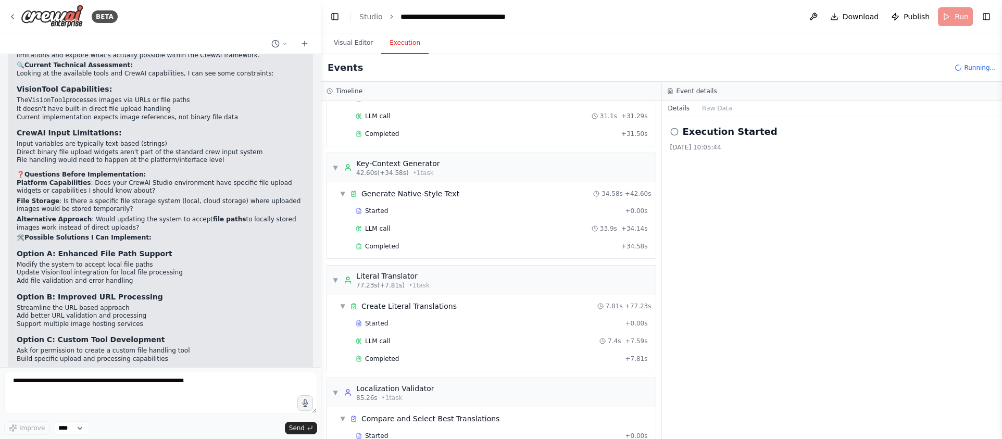
click at [396, 41] on button "Execution" at bounding box center [404, 43] width 47 height 22
click at [347, 168] on icon at bounding box center [348, 167] width 8 height 8
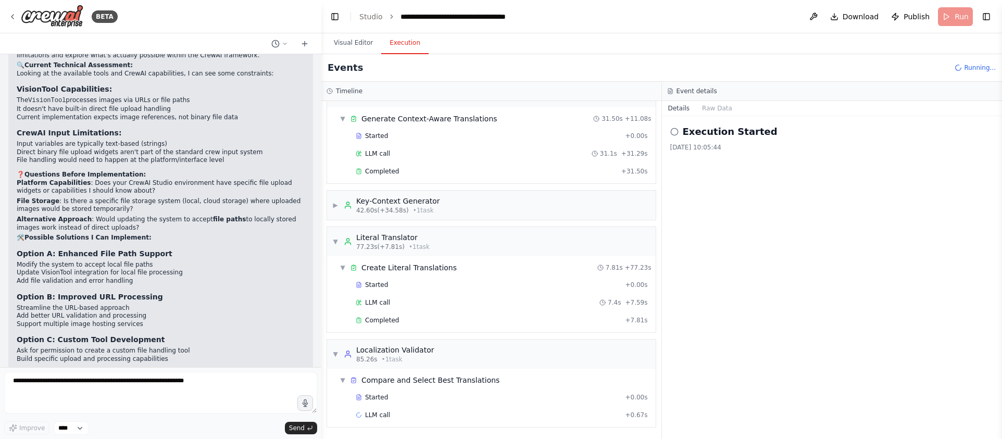
click at [333, 90] on div "Timeline" at bounding box center [491, 91] width 330 height 8
click at [683, 20] on header "**********" at bounding box center [661, 16] width 681 height 33
click at [683, 68] on span "Running..." at bounding box center [980, 68] width 32 height 8
click at [683, 17] on button at bounding box center [813, 16] width 17 height 19
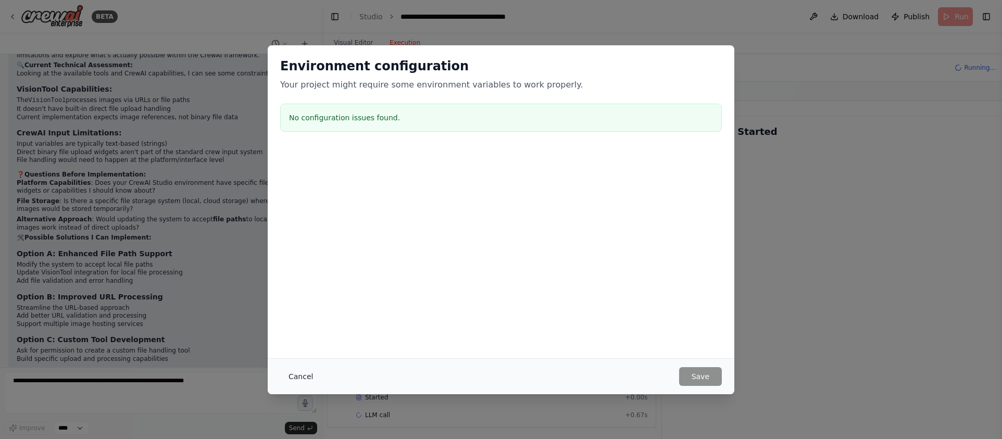
drag, startPoint x: 311, startPoint y: 376, endPoint x: 353, endPoint y: 316, distance: 73.8
click at [311, 377] on button "Cancel" at bounding box center [300, 376] width 41 height 19
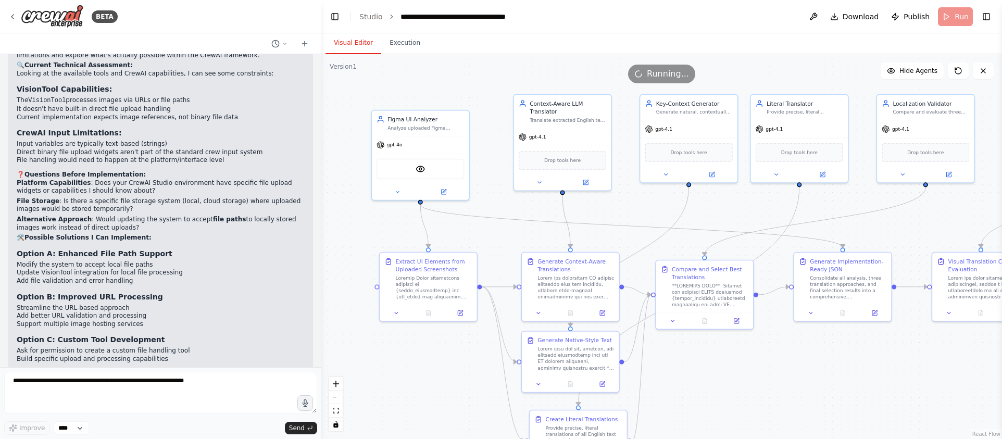
click at [353, 43] on button "Visual Editor" at bounding box center [353, 43] width 56 height 22
click at [683, 23] on header "**********" at bounding box center [661, 16] width 681 height 33
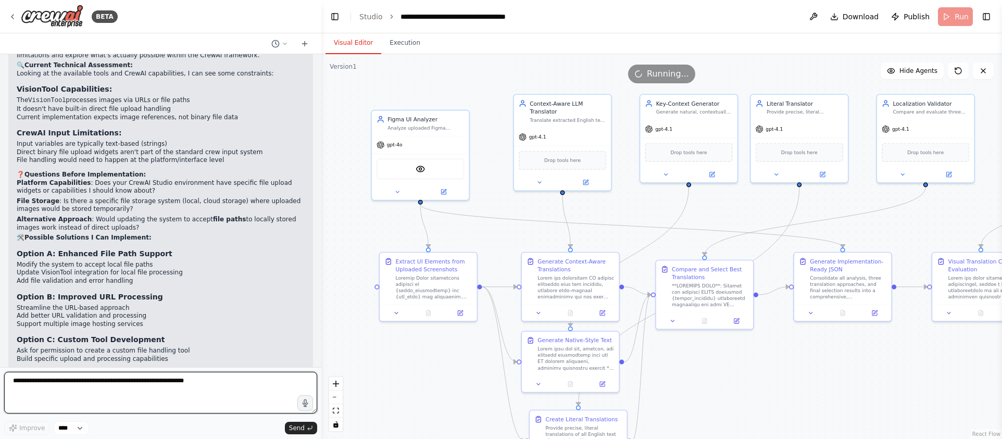
drag, startPoint x: 139, startPoint y: 375, endPoint x: 135, endPoint y: 384, distance: 9.1
click at [139, 376] on textarea at bounding box center [160, 393] width 313 height 42
click at [145, 394] on textarea at bounding box center [160, 393] width 313 height 42
type textarea "**********"
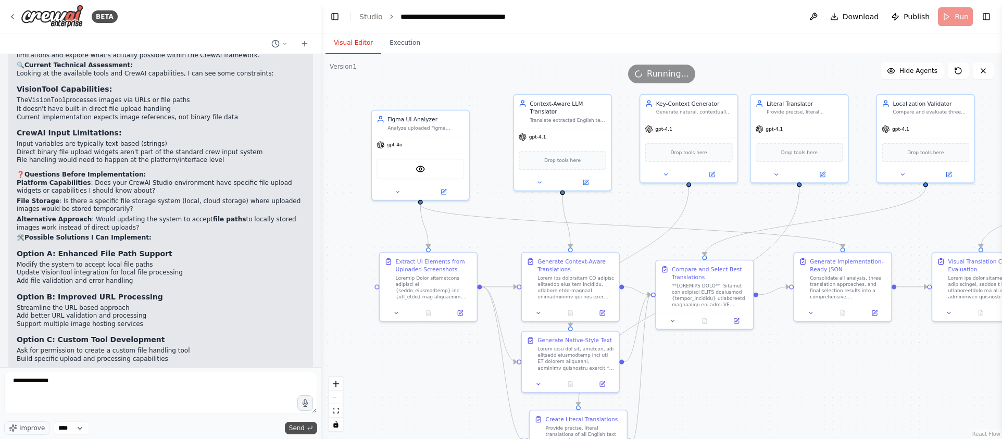
click at [309, 432] on button "Send" at bounding box center [301, 428] width 32 height 12
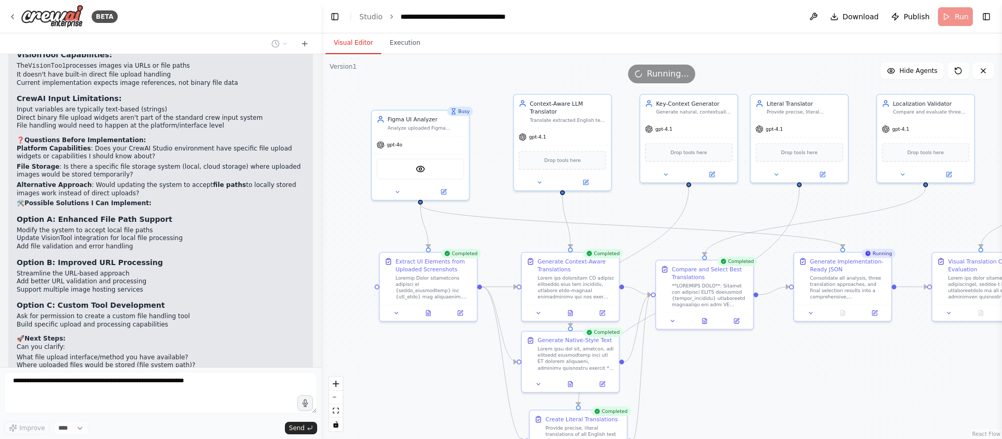
scroll to position [9567, 0]
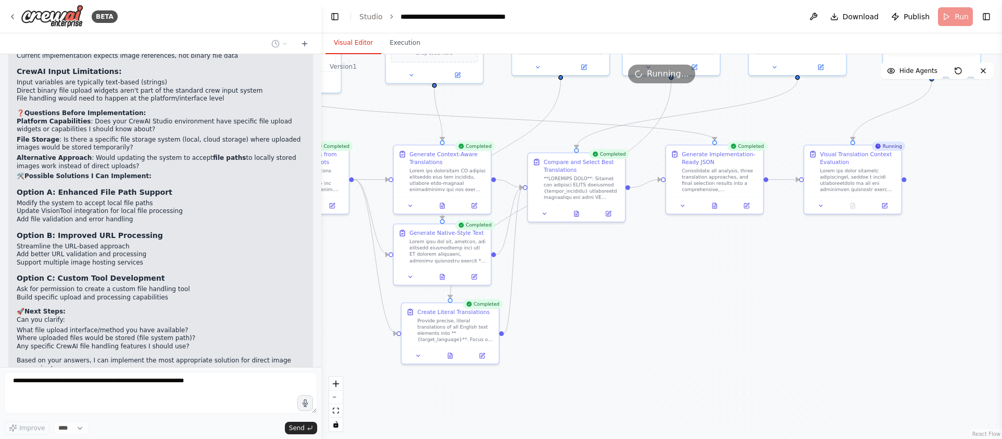
drag, startPoint x: 803, startPoint y: 381, endPoint x: 675, endPoint y: 274, distance: 167.1
click at [675, 274] on div ".deletable-edge-delete-btn { width: 20px; height: 20px; border: 0px solid #ffff…" at bounding box center [661, 246] width 681 height 385
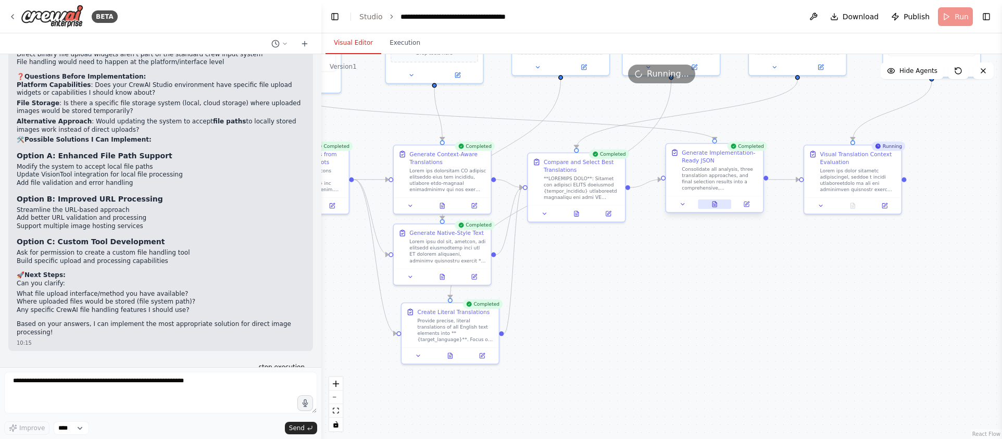
click at [683, 206] on button at bounding box center [714, 203] width 33 height 9
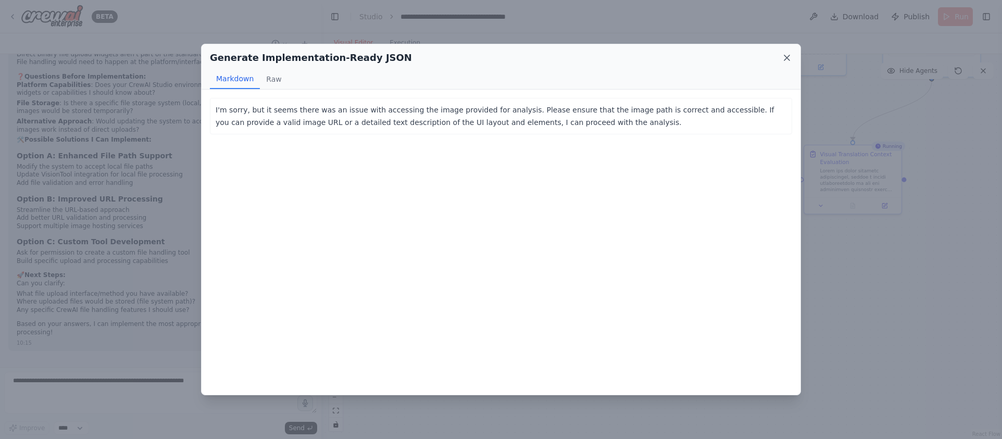
click at [683, 60] on icon at bounding box center [787, 58] width 10 height 10
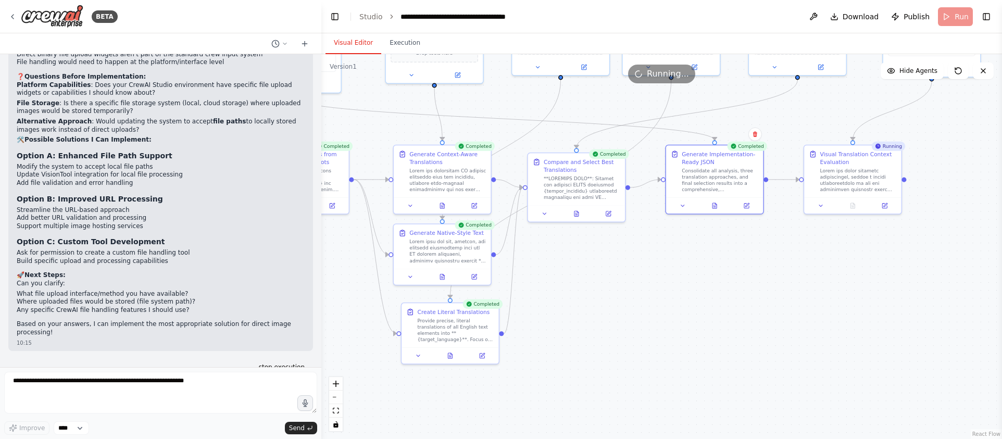
click at [659, 81] on div "Running..." at bounding box center [661, 74] width 67 height 19
click at [375, 15] on link "Studio" at bounding box center [370, 16] width 23 height 8
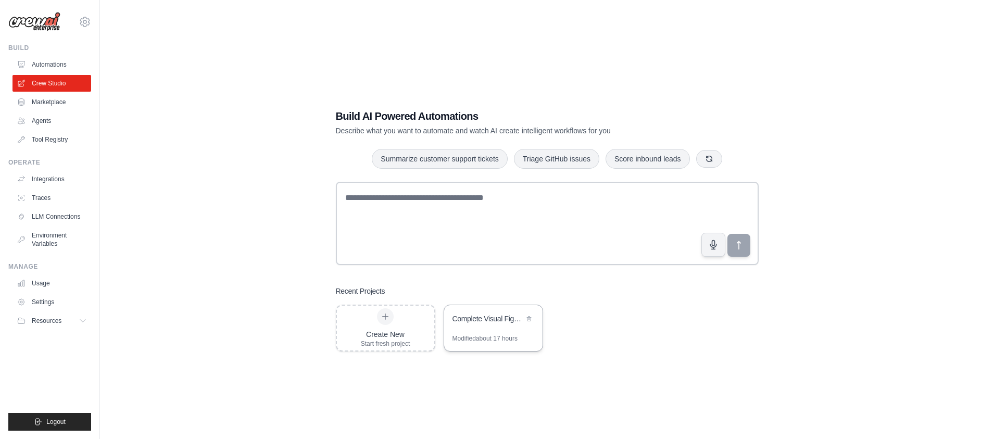
click at [470, 335] on div "Modified about 17 hours" at bounding box center [484, 338] width 65 height 8
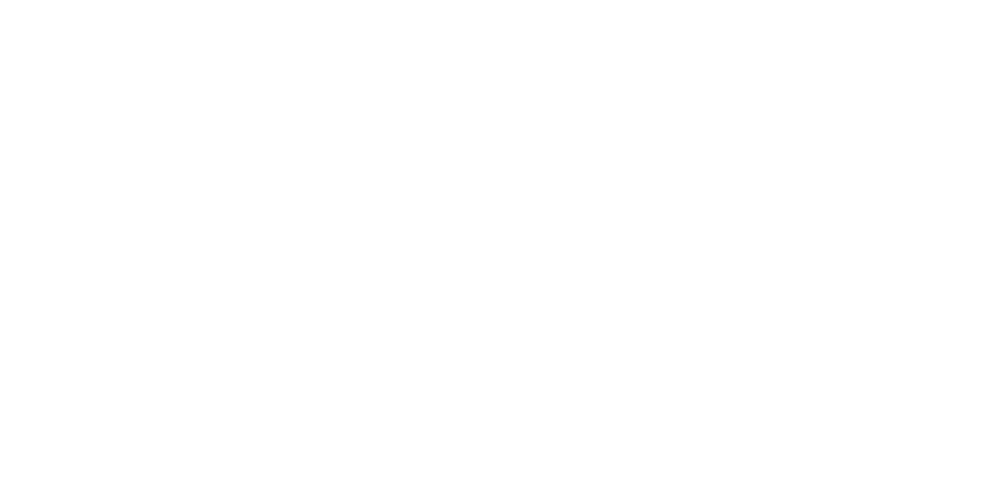
click at [483, 0] on html at bounding box center [500, 0] width 1000 height 0
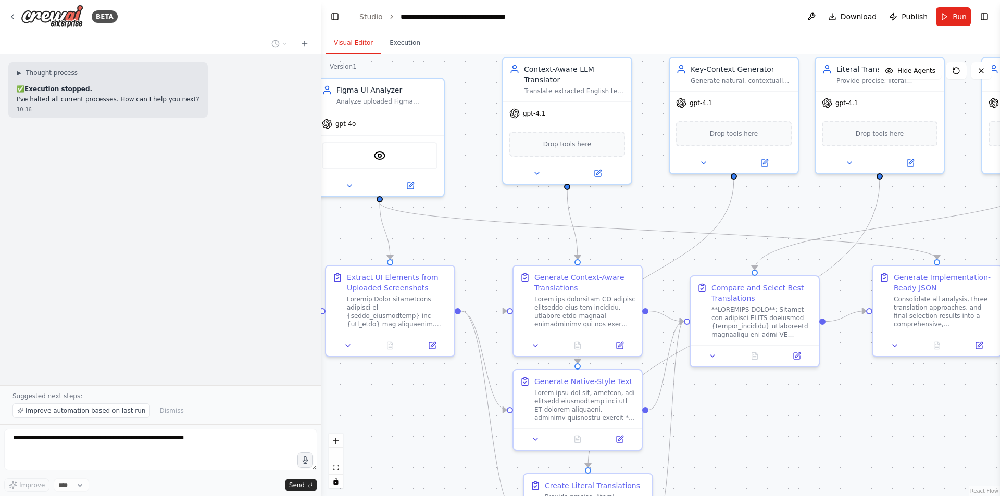
drag, startPoint x: 536, startPoint y: 245, endPoint x: 489, endPoint y: 196, distance: 68.1
click at [489, 196] on div ".deletable-edge-delete-btn { width: 20px; height: 20px; border: 0px solid #ffff…" at bounding box center [660, 275] width 678 height 442
click at [169, 414] on span "Dismiss" at bounding box center [171, 411] width 24 height 8
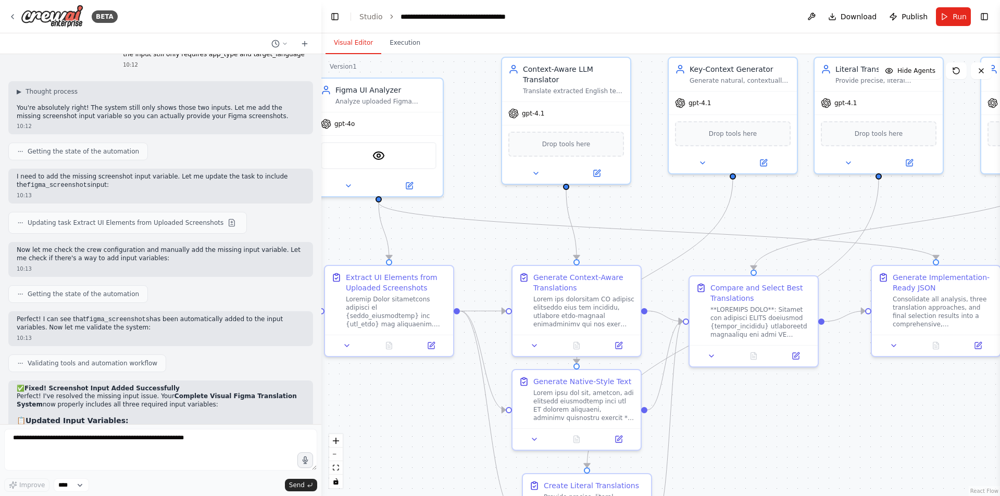
scroll to position [8547, 0]
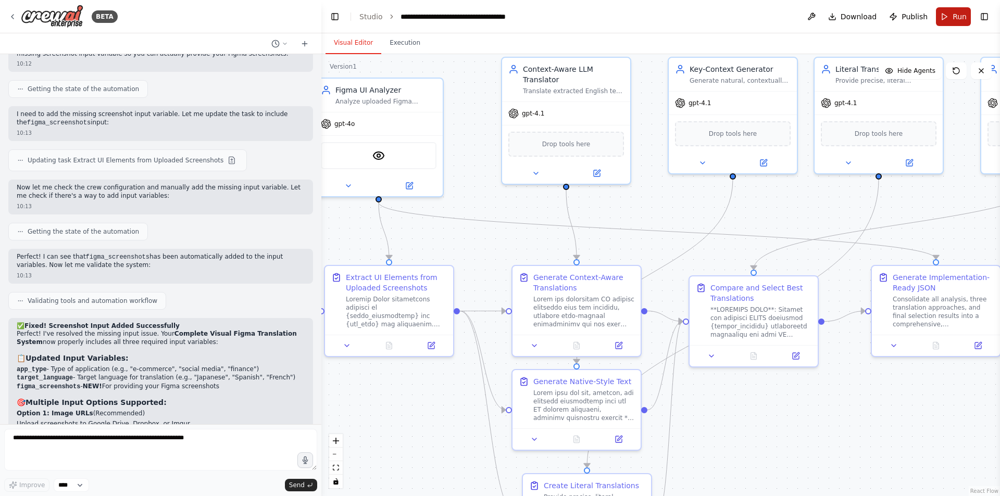
click at [945, 19] on button "Run" at bounding box center [953, 16] width 35 height 19
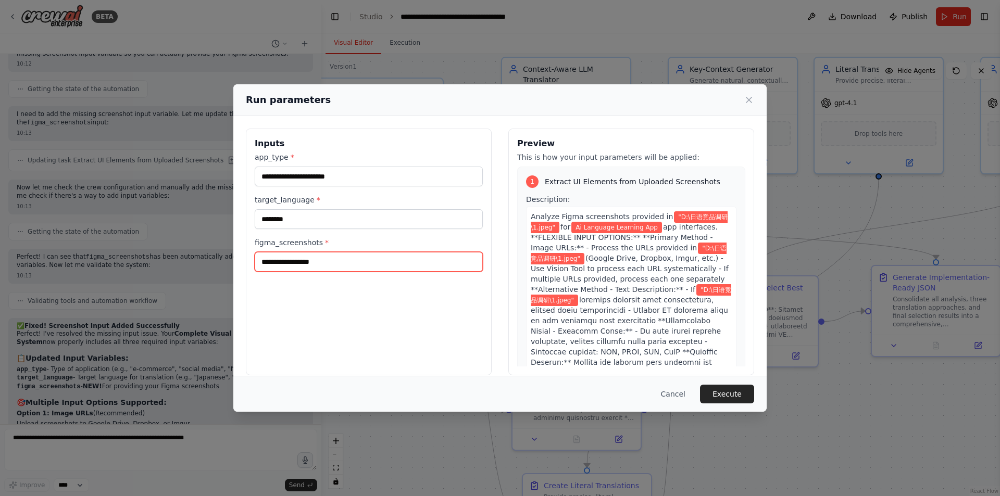
drag, startPoint x: 381, startPoint y: 260, endPoint x: 213, endPoint y: 259, distance: 167.7
click at [213, 259] on div "**********" at bounding box center [500, 248] width 1000 height 496
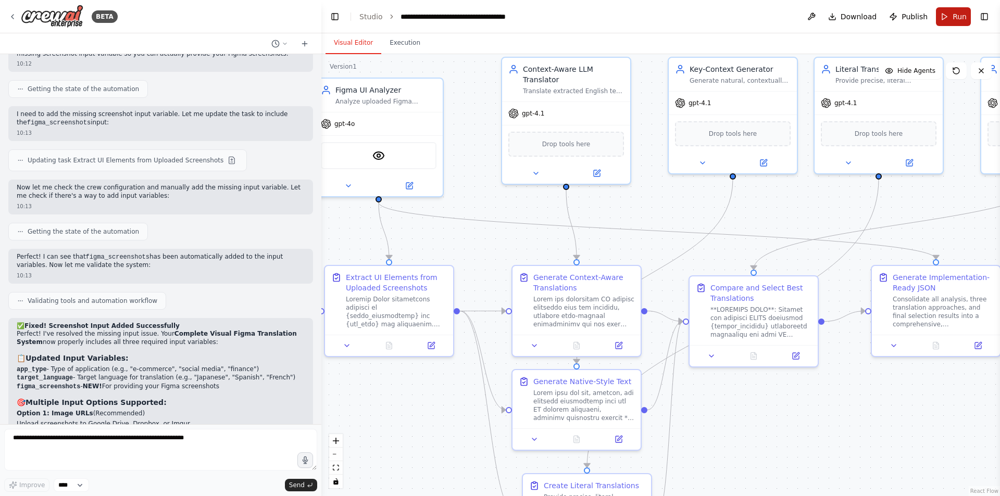
click at [946, 20] on button "Run" at bounding box center [953, 16] width 35 height 19
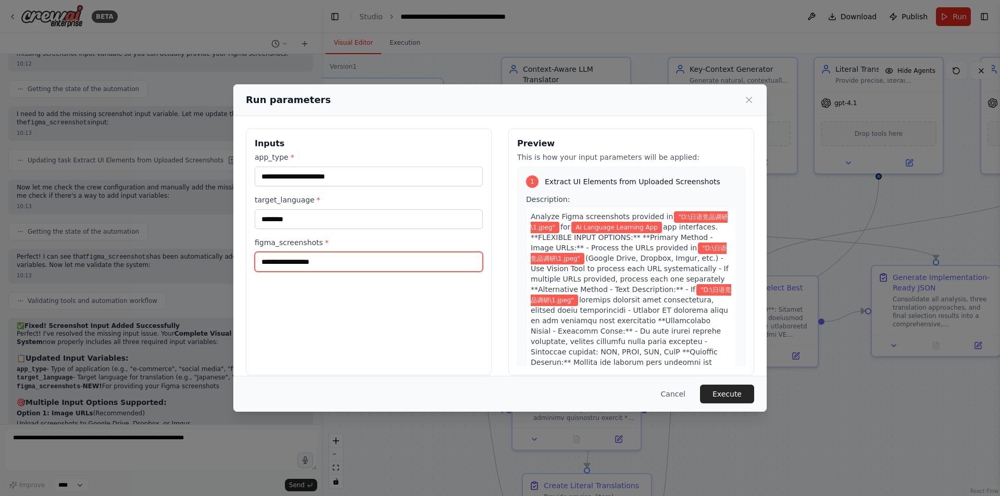
click at [357, 268] on input "**********" at bounding box center [369, 262] width 228 height 20
drag, startPoint x: 355, startPoint y: 263, endPoint x: 190, endPoint y: 280, distance: 165.4
click at [190, 280] on div "**********" at bounding box center [500, 248] width 1000 height 496
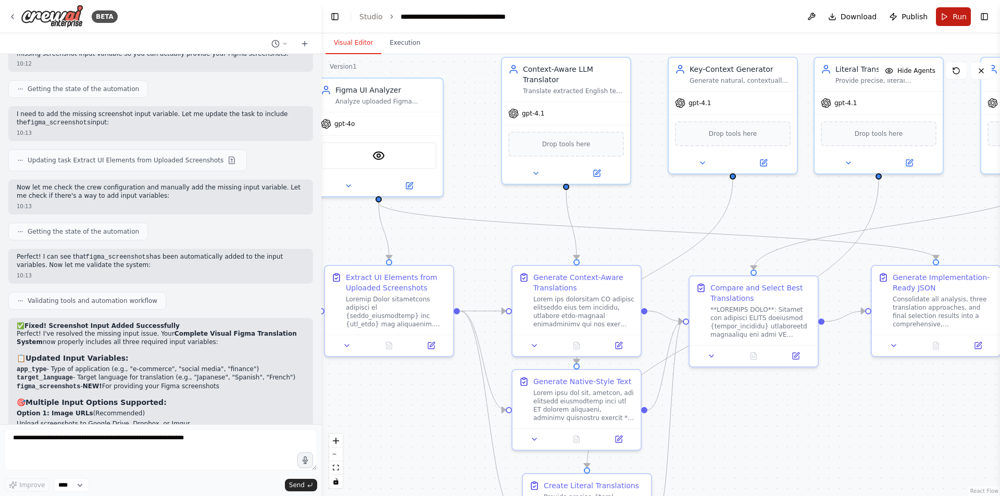
click at [944, 12] on button "Run" at bounding box center [953, 16] width 35 height 19
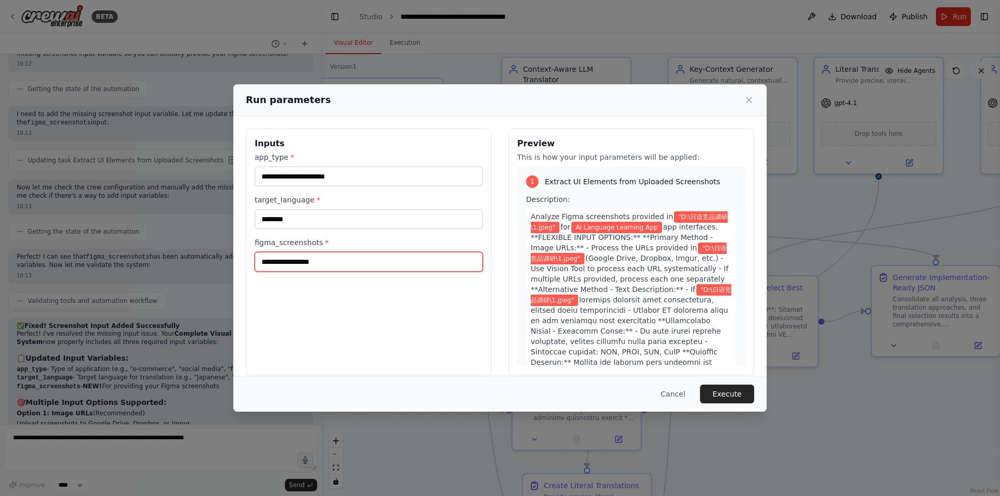
click at [401, 265] on input "**********" at bounding box center [369, 262] width 228 height 20
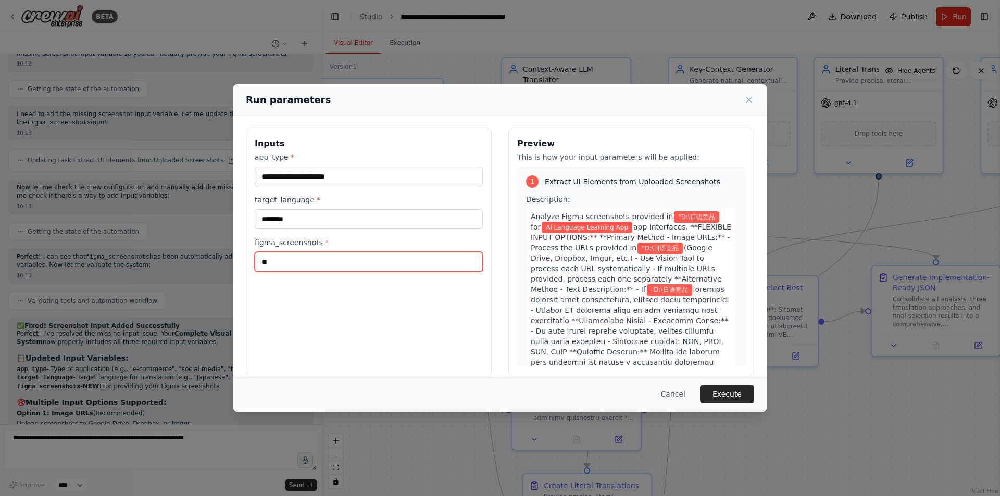
type input "*"
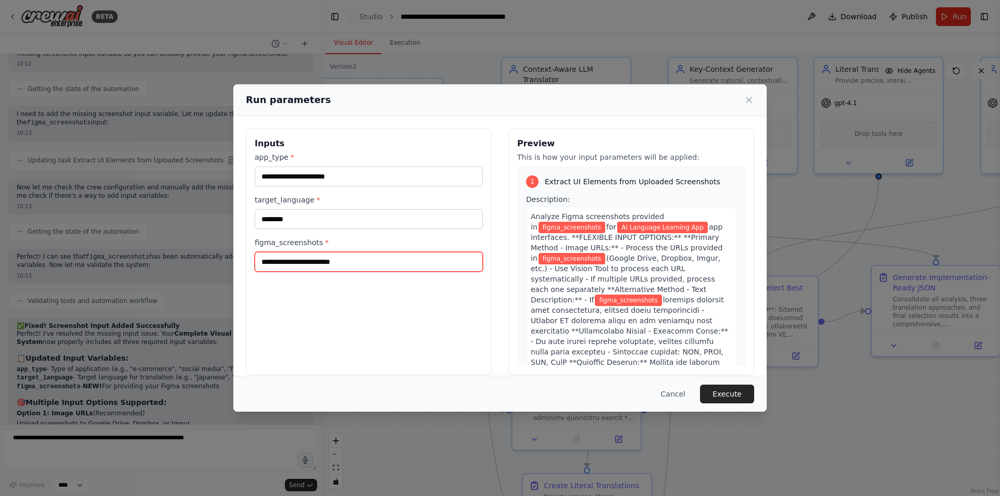
paste input "**********"
type input "**********"
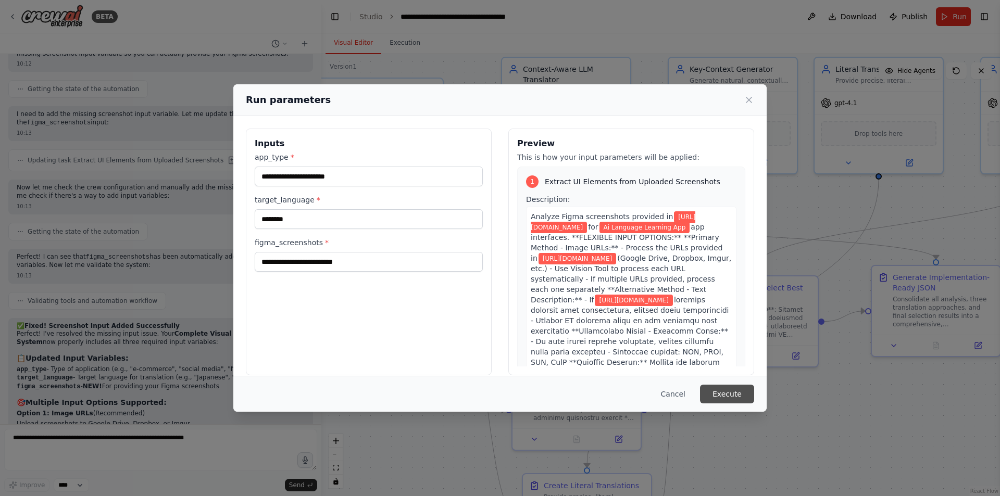
click at [739, 392] on button "Execute" at bounding box center [727, 394] width 54 height 19
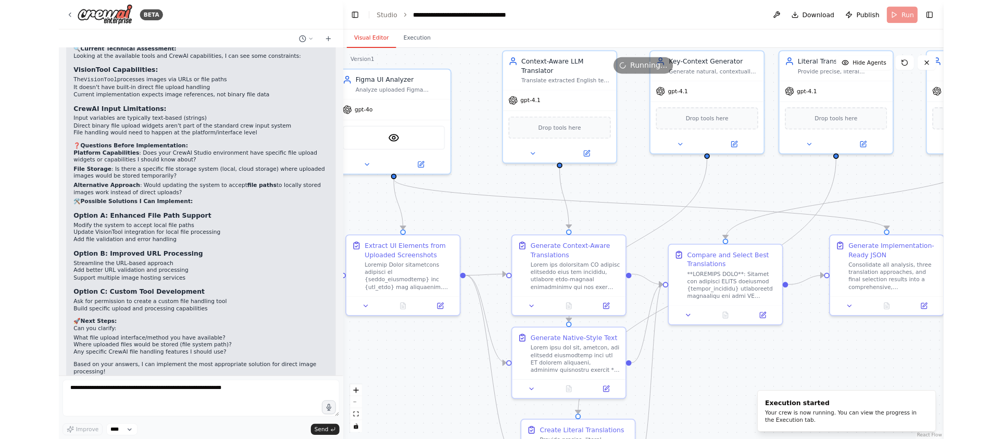
scroll to position [9546, 0]
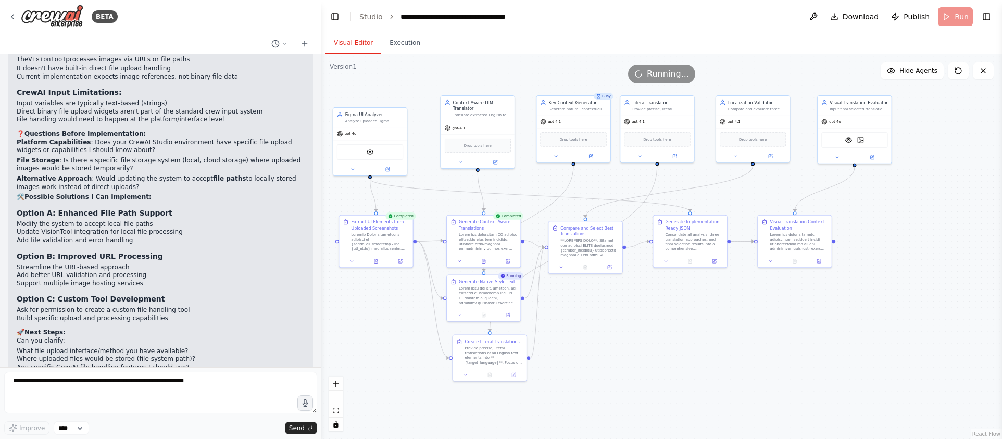
drag, startPoint x: 821, startPoint y: 351, endPoint x: 720, endPoint y: 310, distance: 108.8
click at [720, 310] on div ".deletable-edge-delete-btn { width: 20px; height: 20px; border: 0px solid #ffff…" at bounding box center [661, 246] width 681 height 385
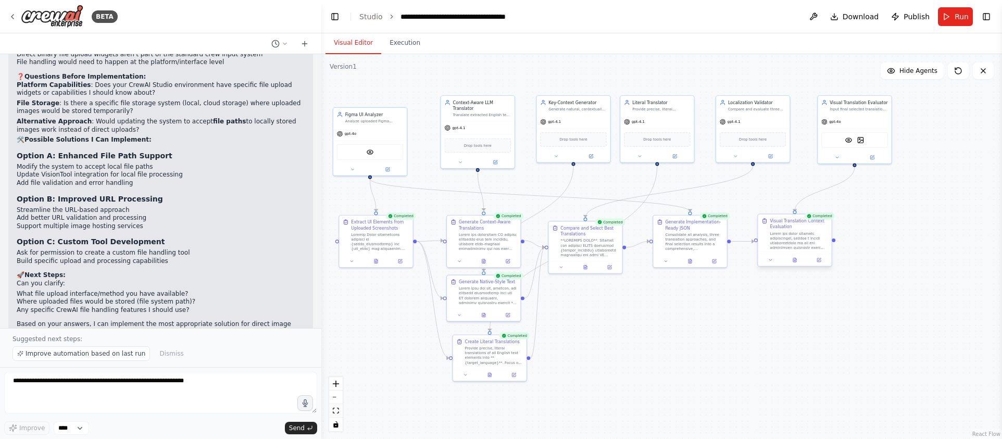
click at [797, 264] on div at bounding box center [794, 260] width 73 height 12
click at [798, 261] on button at bounding box center [795, 259] width 26 height 7
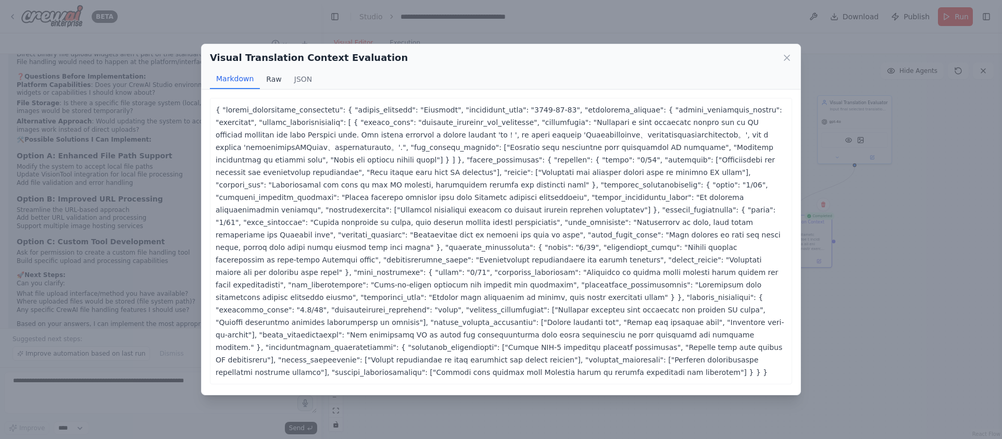
click at [283, 82] on button "Raw" at bounding box center [274, 79] width 28 height 20
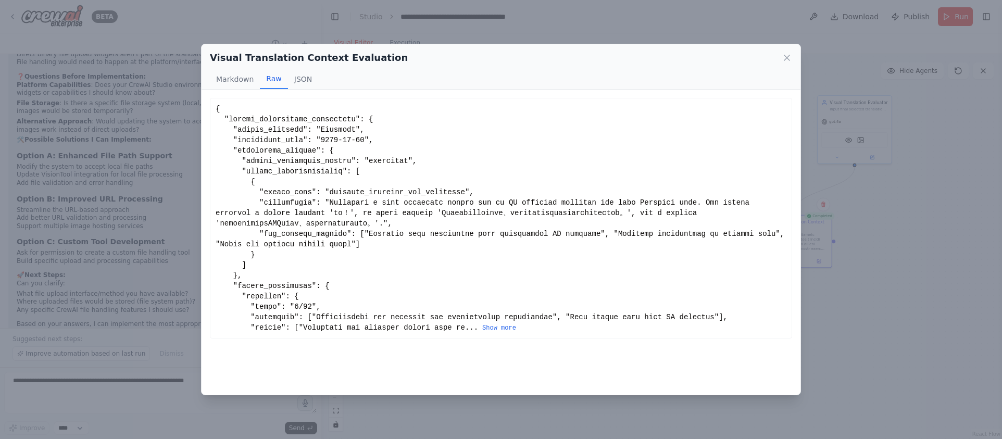
click at [794, 60] on div "Visual Translation Context Evaluation Markdown Raw JSON" at bounding box center [501, 66] width 599 height 45
click at [786, 58] on icon at bounding box center [786, 57] width 5 height 5
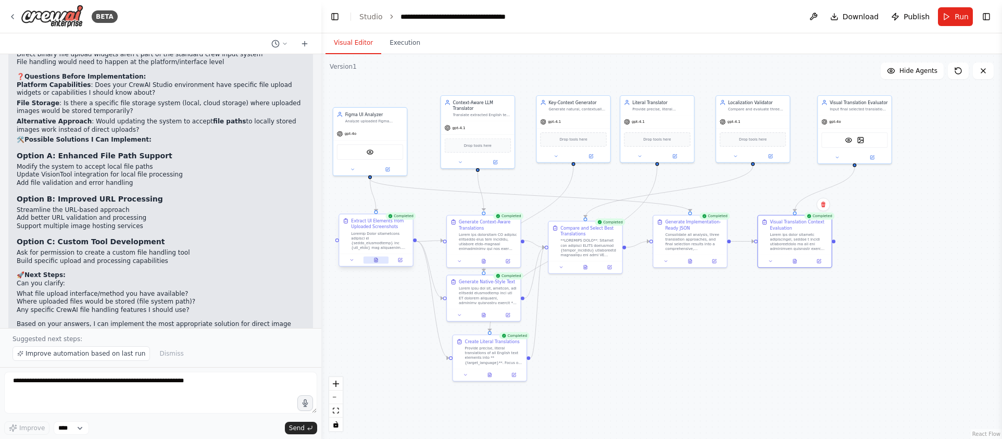
click at [375, 260] on icon at bounding box center [375, 260] width 3 height 4
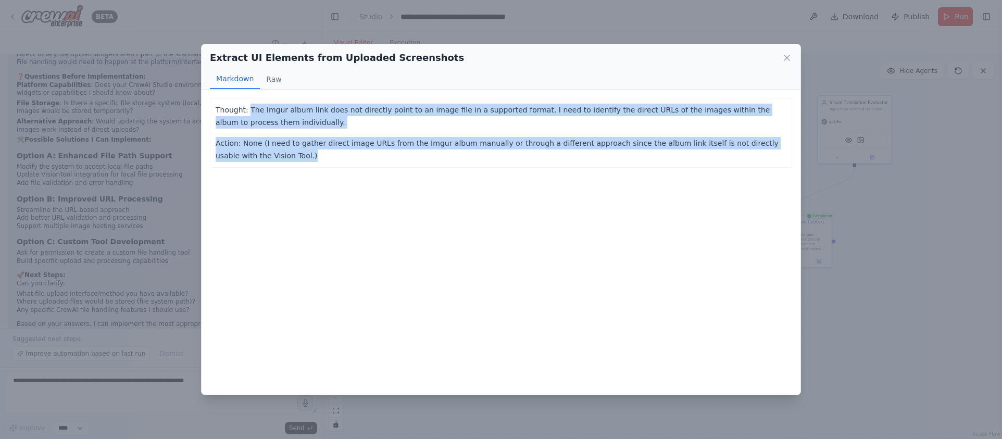
drag, startPoint x: 250, startPoint y: 109, endPoint x: 374, endPoint y: 159, distance: 133.4
click at [374, 159] on div "Thought: The Imgur album link does not directly point to an image file in a sup…" at bounding box center [501, 133] width 571 height 58
click at [375, 160] on p "Action: None (I need to gather direct image URLs from the Imgur album manually …" at bounding box center [501, 149] width 571 height 25
click at [319, 153] on p "Action: None (I need to gather direct image URLs from the Imgur album manually …" at bounding box center [501, 149] width 571 height 25
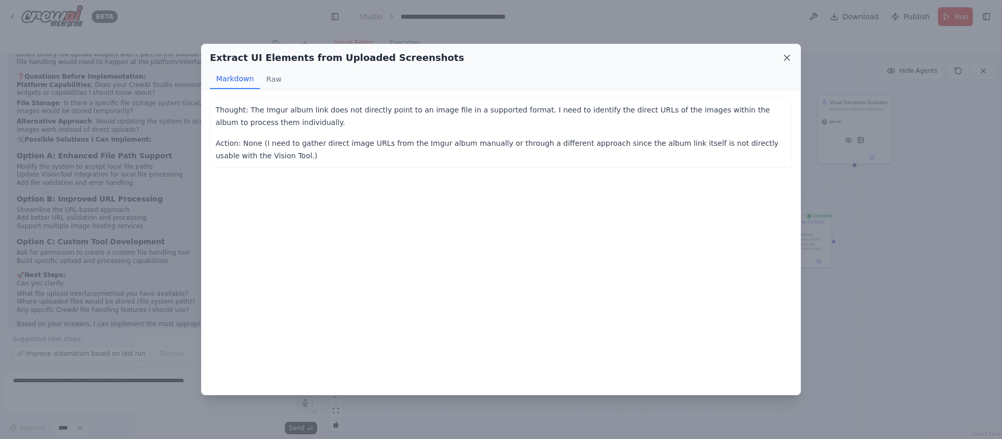
click at [786, 62] on icon at bounding box center [787, 58] width 10 height 10
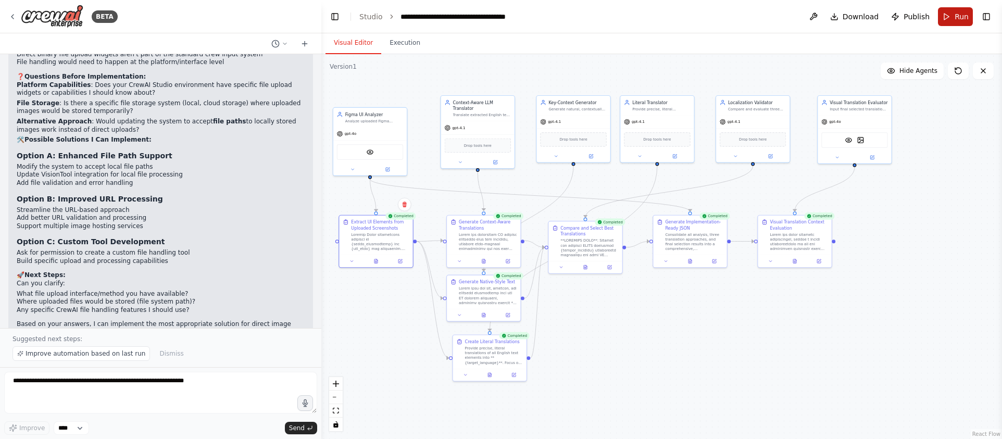
click at [961, 18] on span "Run" at bounding box center [961, 16] width 14 height 10
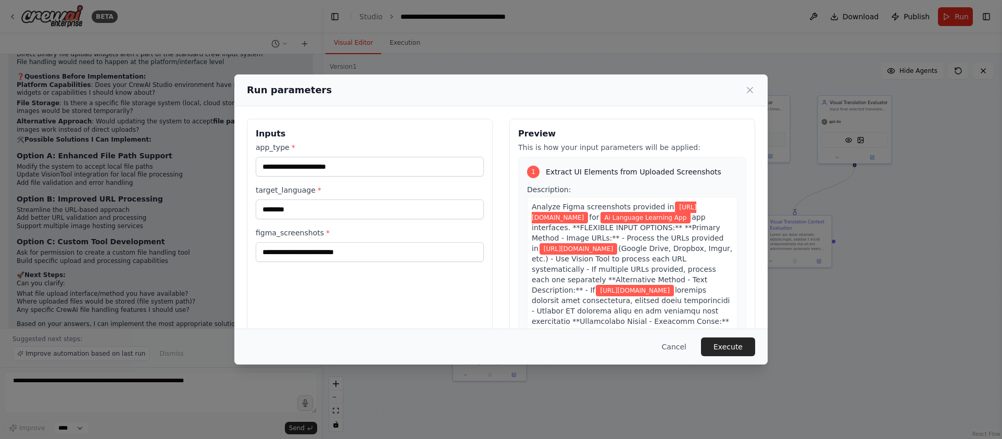
click at [327, 265] on div "**********" at bounding box center [370, 242] width 246 height 247
drag, startPoint x: 382, startPoint y: 252, endPoint x: 197, endPoint y: 251, distance: 184.3
click at [197, 251] on div "**********" at bounding box center [501, 219] width 1002 height 439
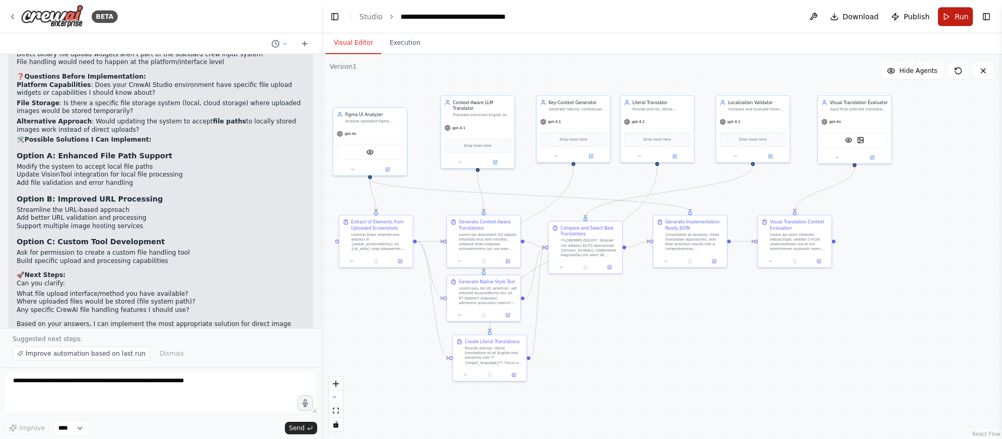
click at [948, 16] on button "Run" at bounding box center [955, 16] width 35 height 19
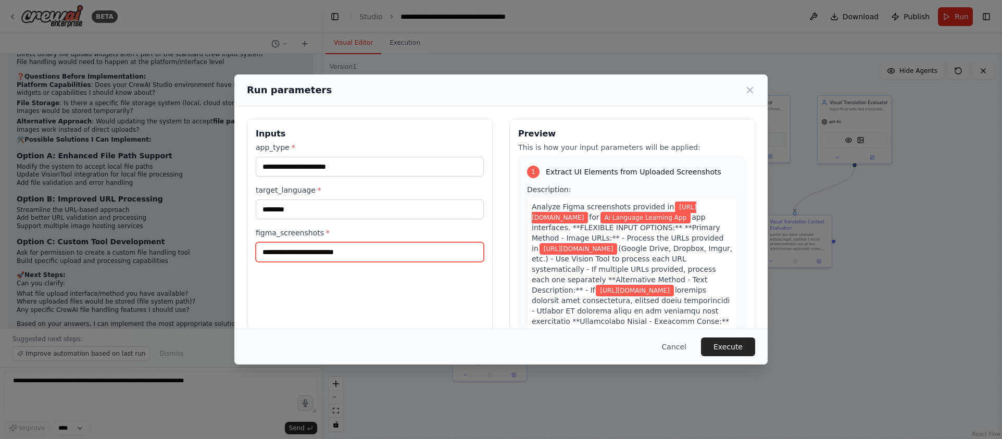
click at [311, 252] on input "**********" at bounding box center [370, 252] width 228 height 20
drag, startPoint x: 259, startPoint y: 251, endPoint x: 371, endPoint y: 251, distance: 112.5
click at [371, 251] on input "**********" at bounding box center [370, 252] width 228 height 20
paste input "****"
type input "**********"
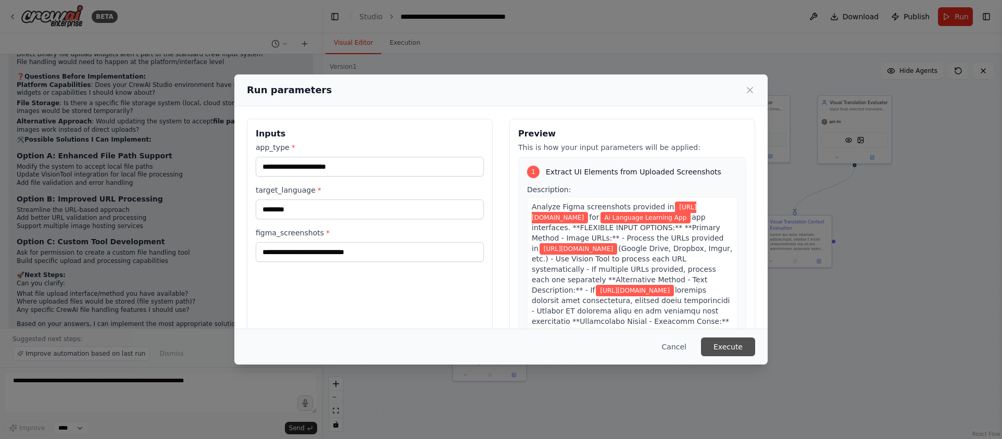
click at [742, 346] on button "Execute" at bounding box center [728, 346] width 54 height 19
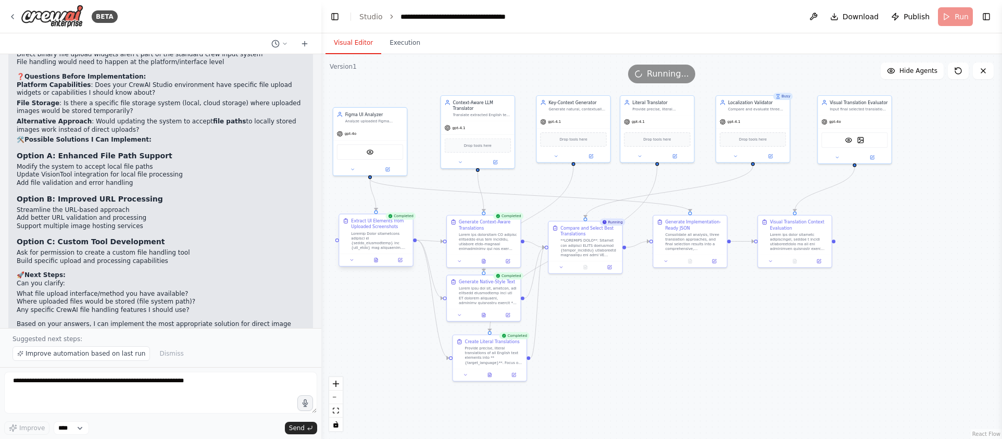
click at [379, 265] on div at bounding box center [375, 260] width 73 height 12
click at [374, 265] on div at bounding box center [375, 260] width 73 height 12
click at [377, 263] on button at bounding box center [376, 259] width 26 height 7
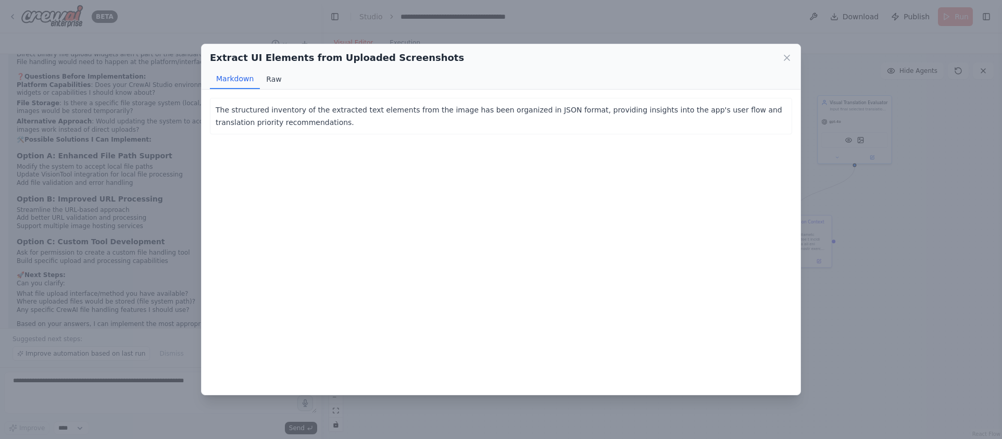
click at [270, 78] on button "Raw" at bounding box center [274, 79] width 28 height 20
click at [241, 80] on button "Markdown" at bounding box center [235, 79] width 50 height 20
click at [486, 23] on div "Extract UI Elements from Uploaded Screenshots Markdown Raw The structured inven…" at bounding box center [501, 219] width 1002 height 439
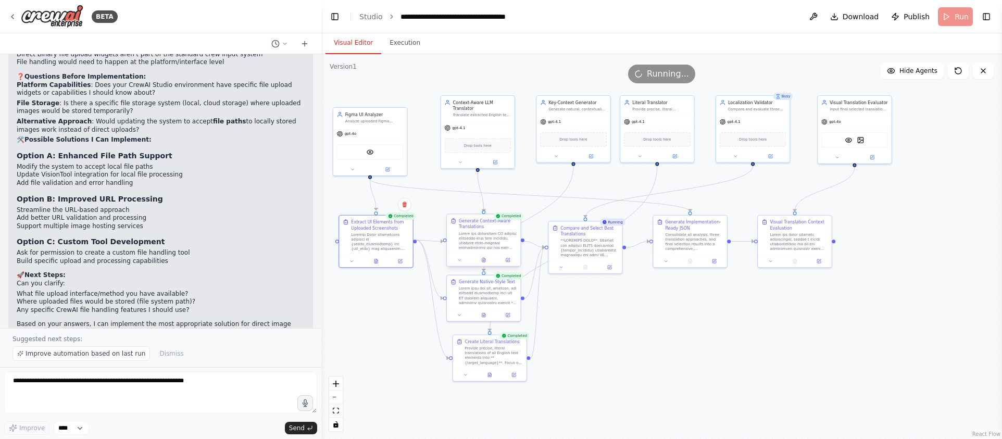
click at [485, 264] on div at bounding box center [483, 260] width 73 height 12
click at [485, 260] on icon at bounding box center [483, 260] width 3 height 4
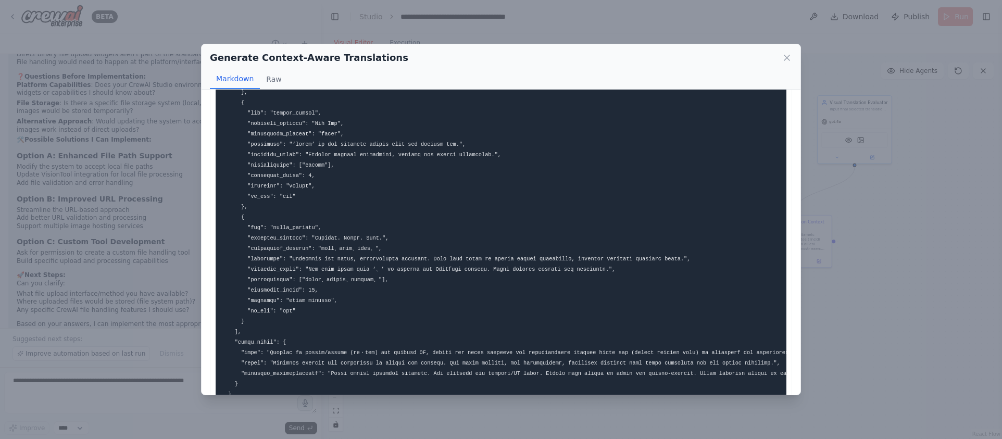
scroll to position [1720, 0]
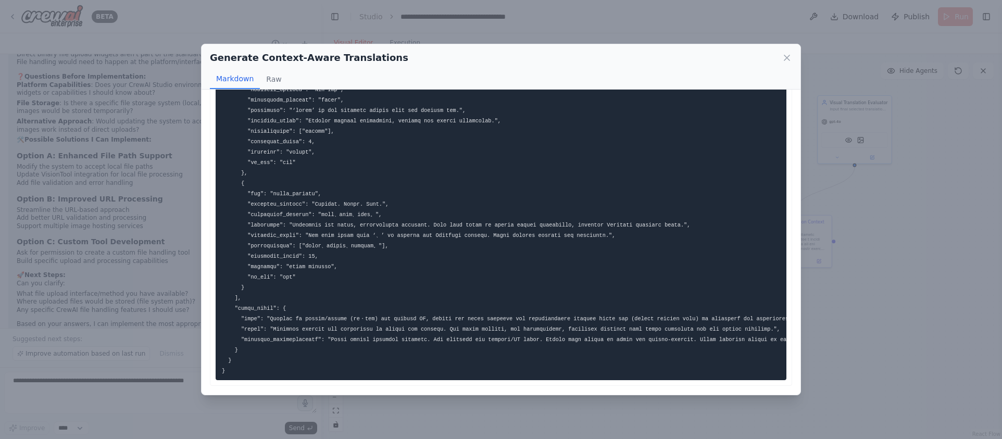
click at [832, 281] on div "Generate Context-Aware Translations Markdown Raw ... Show more Not valid JSON" at bounding box center [501, 219] width 1002 height 439
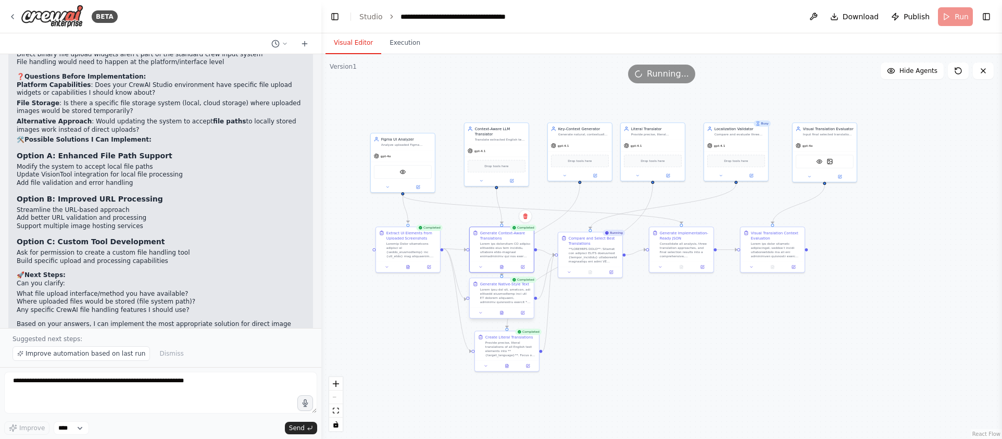
click at [505, 318] on div at bounding box center [502, 312] width 64 height 11
click at [502, 316] on button at bounding box center [501, 313] width 22 height 6
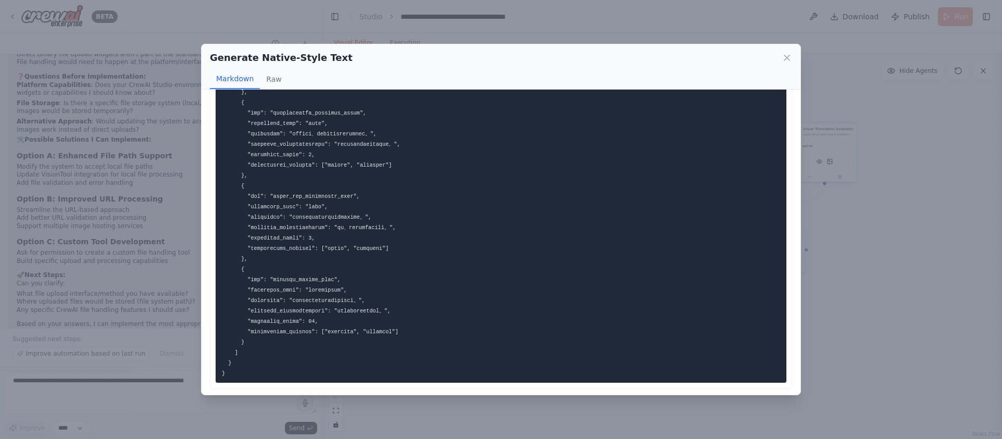
scroll to position [737, 0]
click at [923, 304] on div "Generate Native-Style Text Markdown Raw ... Show more Not valid JSON" at bounding box center [501, 219] width 1002 height 439
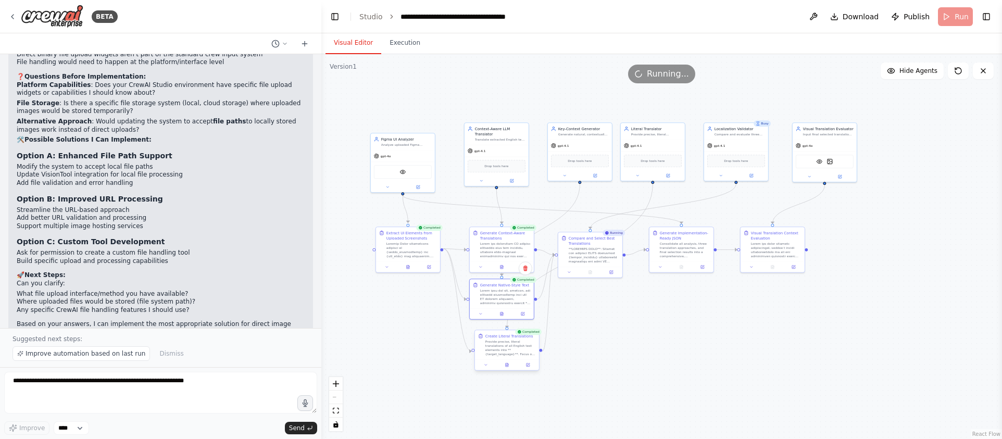
click at [506, 369] on div at bounding box center [507, 364] width 64 height 11
click at [509, 367] on icon at bounding box center [507, 365] width 4 height 4
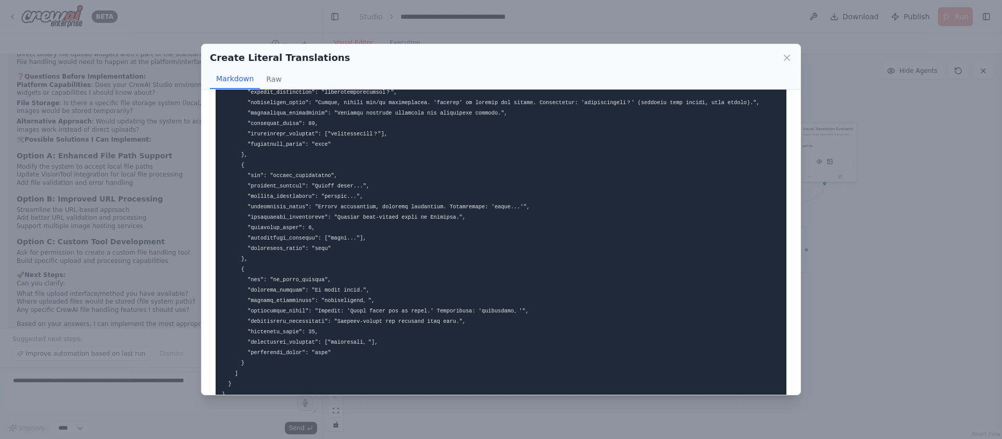
scroll to position [1080, 0]
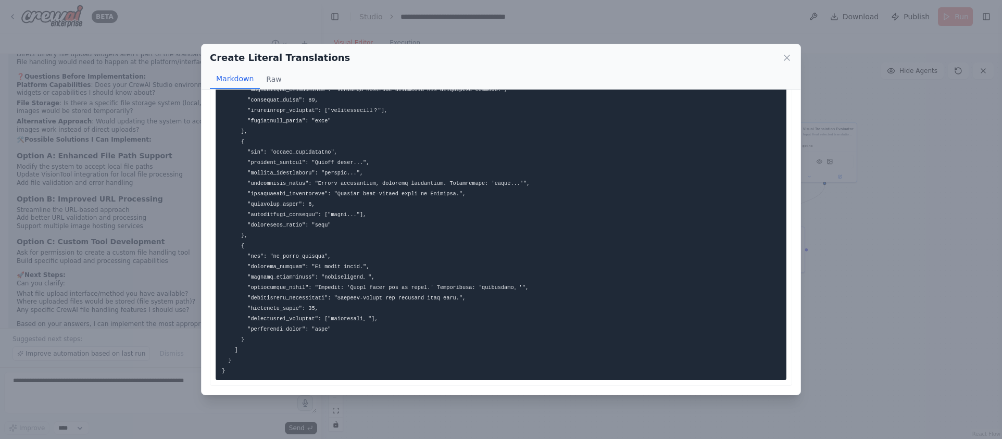
click at [851, 271] on div "Create Literal Translations Markdown Raw ... Show more Not valid JSON" at bounding box center [501, 219] width 1002 height 439
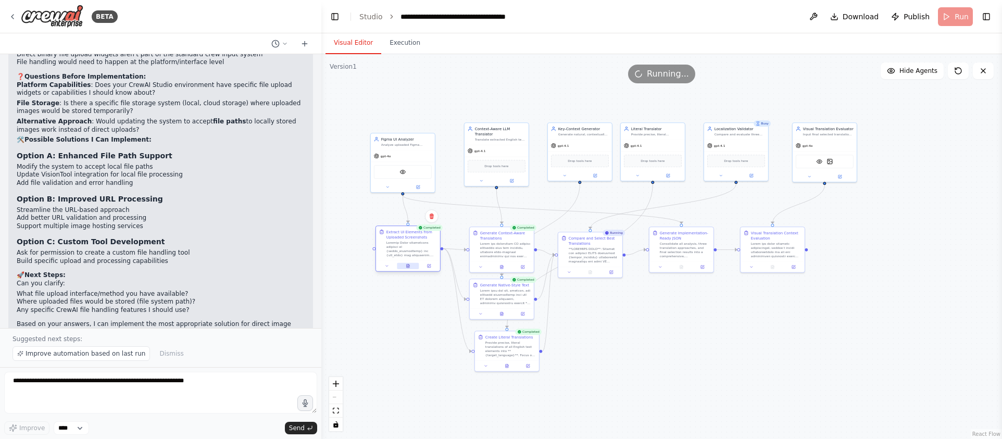
click at [411, 266] on button at bounding box center [408, 266] width 22 height 6
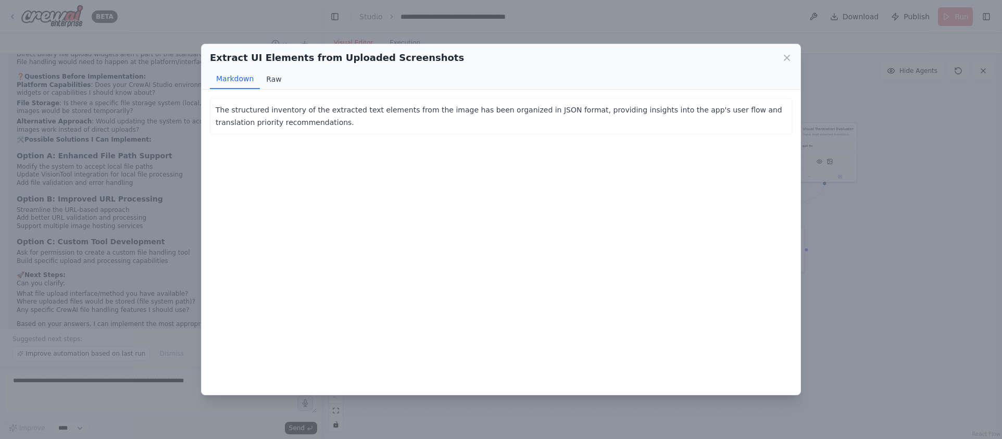
click at [280, 80] on button "Raw" at bounding box center [274, 79] width 28 height 20
click at [237, 84] on button "Markdown" at bounding box center [235, 79] width 50 height 20
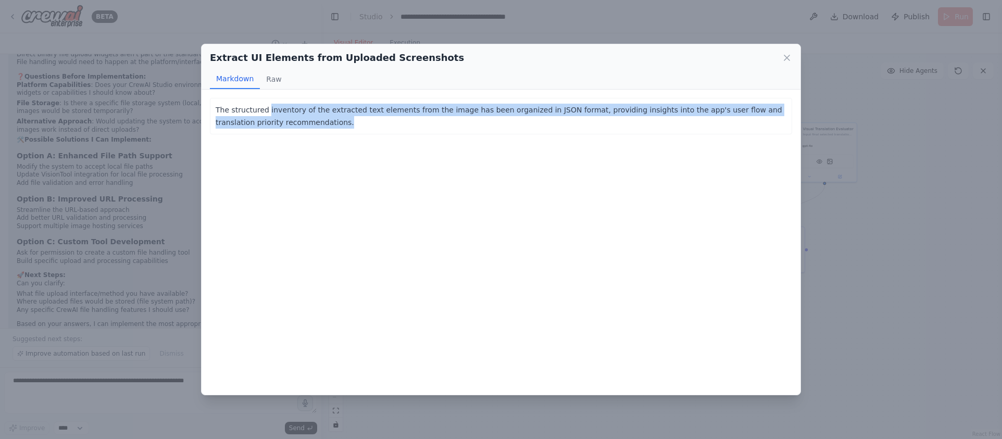
drag, startPoint x: 367, startPoint y: 127, endPoint x: 268, endPoint y: 109, distance: 100.5
click at [268, 109] on p "The structured inventory of the extracted text elements from the image has been…" at bounding box center [501, 116] width 571 height 25
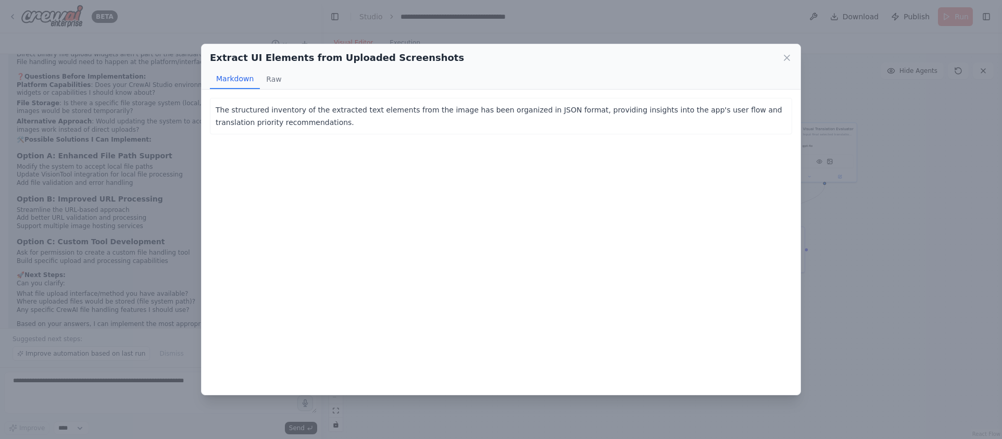
click at [334, 110] on p "The structured inventory of the extracted text elements from the image has been…" at bounding box center [501, 116] width 571 height 25
click at [354, 118] on p "The structured inventory of the extracted text elements from the image has been…" at bounding box center [501, 116] width 571 height 25
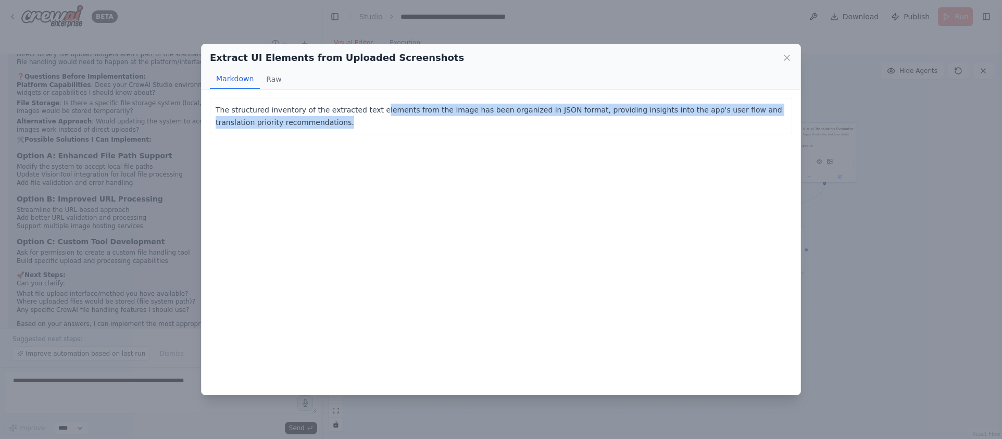
drag, startPoint x: 354, startPoint y: 118, endPoint x: 381, endPoint y: 109, distance: 28.5
click at [381, 109] on p "The structured inventory of the extracted text elements from the image has been…" at bounding box center [501, 116] width 571 height 25
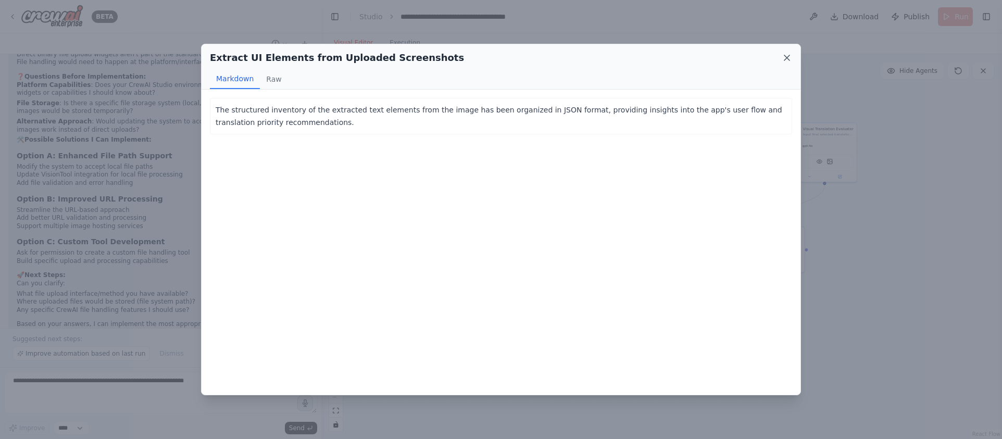
click at [785, 63] on icon at bounding box center [787, 58] width 10 height 10
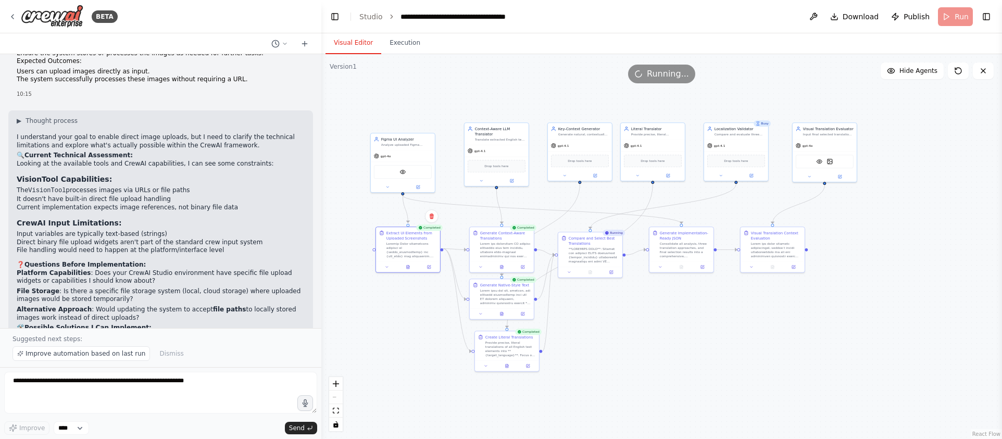
scroll to position [9382, 0]
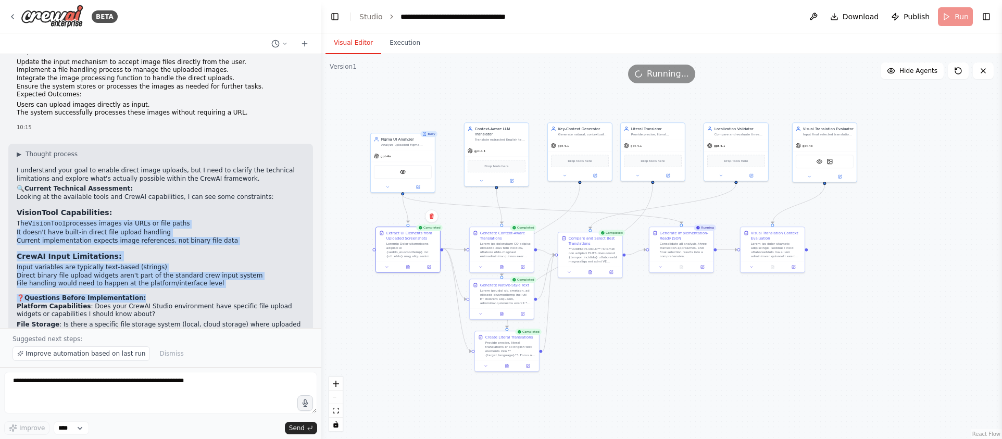
drag, startPoint x: 22, startPoint y: 134, endPoint x: 152, endPoint y: 203, distance: 147.0
click at [152, 203] on div "▶ Thought process I understand your goal to enable direct image uploads, but I …" at bounding box center [161, 354] width 288 height 408
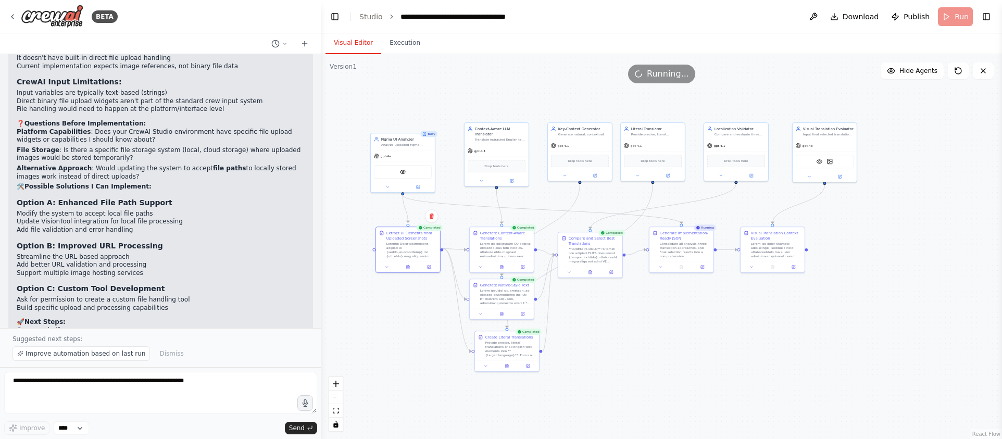
scroll to position [9539, 0]
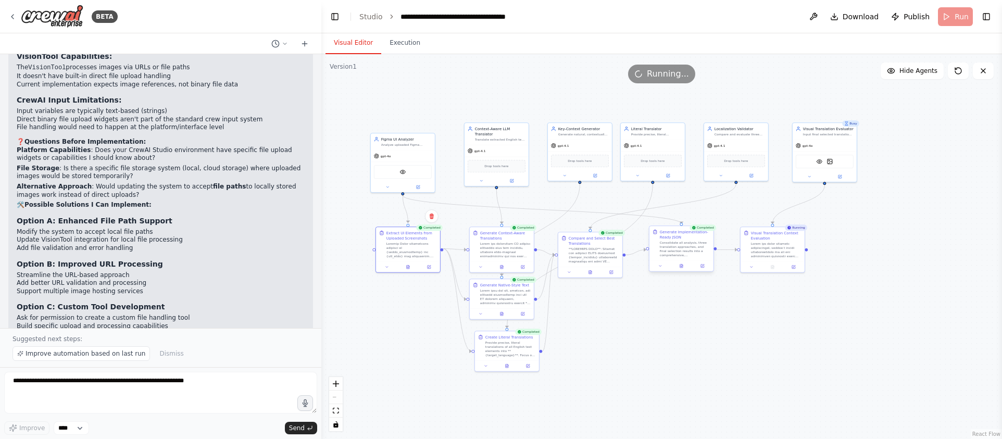
click at [682, 270] on div at bounding box center [681, 265] width 64 height 11
click at [683, 268] on icon at bounding box center [681, 266] width 4 height 4
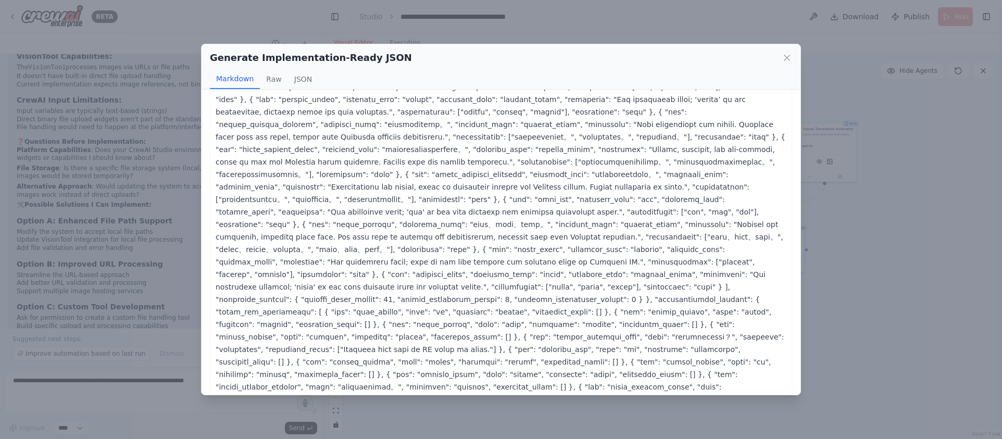
scroll to position [410, 0]
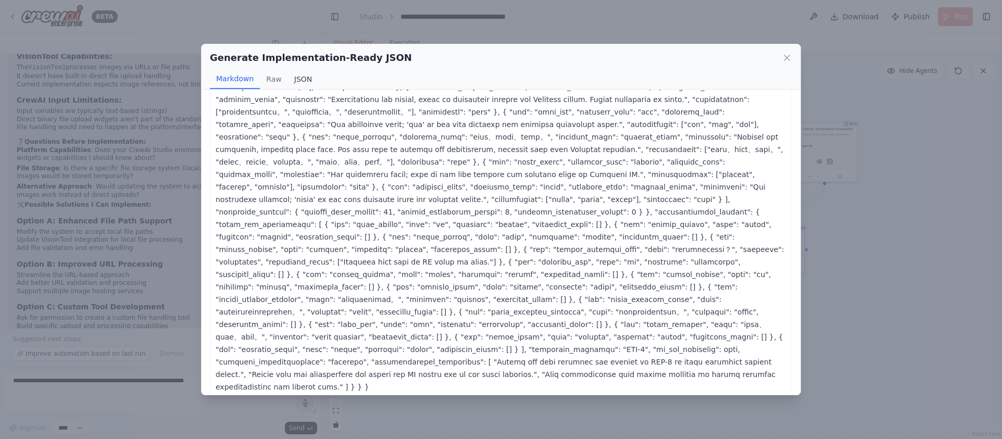
click at [296, 82] on button "JSON" at bounding box center [303, 79] width 31 height 20
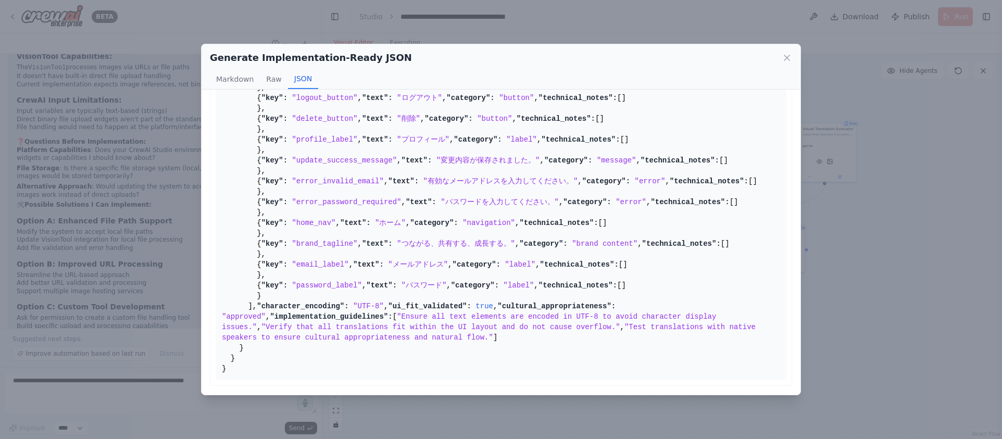
scroll to position [2181, 0]
drag, startPoint x: 510, startPoint y: 414, endPoint x: 509, endPoint y: 406, distance: 7.9
click at [511, 413] on div "Generate Implementation-Ready JSON Markdown Raw JSON ... Show more { "comprehen…" at bounding box center [501, 219] width 1002 height 439
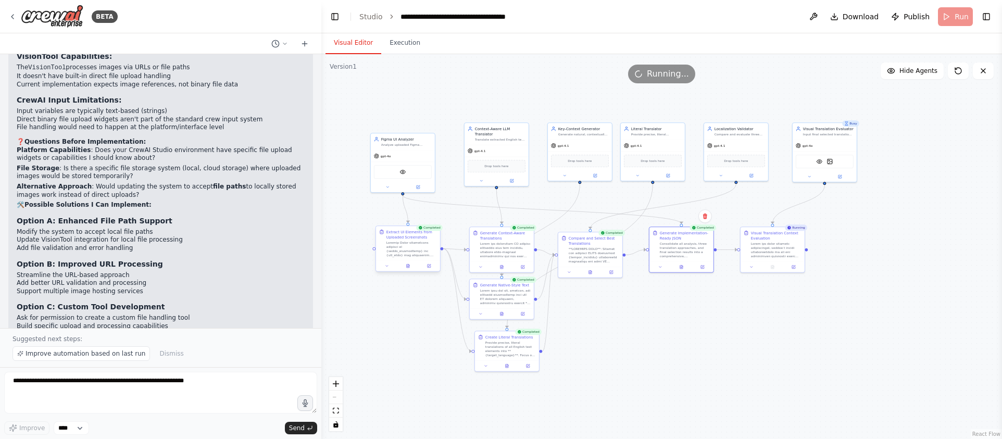
click at [409, 270] on div at bounding box center [408, 265] width 64 height 11
click at [413, 269] on div at bounding box center [408, 265] width 64 height 11
click at [408, 269] on div at bounding box center [408, 265] width 64 height 11
click at [407, 266] on icon at bounding box center [407, 266] width 1 height 0
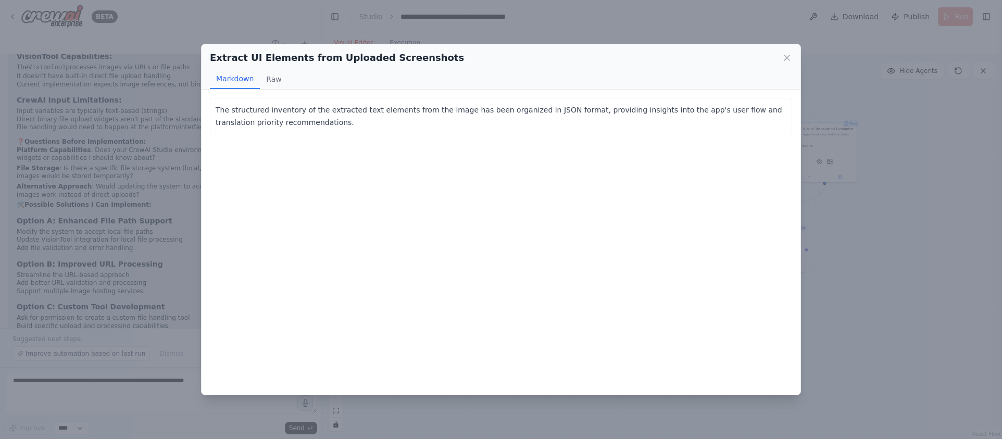
drag, startPoint x: 254, startPoint y: 68, endPoint x: 269, endPoint y: 81, distance: 19.9
click at [255, 69] on div "Extract UI Elements from Uploaded Screenshots Markdown Raw" at bounding box center [501, 66] width 599 height 45
click at [269, 82] on button "Raw" at bounding box center [274, 79] width 28 height 20
click at [252, 83] on button "Markdown" at bounding box center [235, 79] width 50 height 20
click at [781, 63] on div "Extract UI Elements from Uploaded Screenshots" at bounding box center [501, 58] width 582 height 15
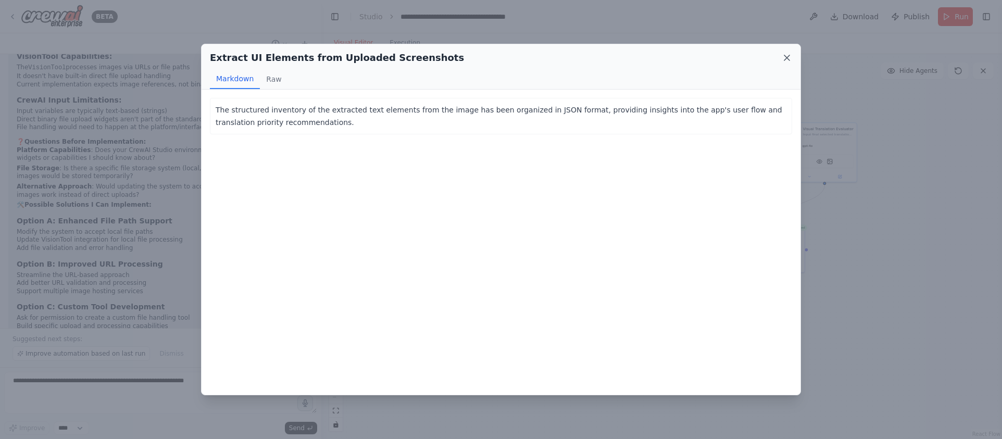
click at [788, 55] on icon at bounding box center [787, 58] width 10 height 10
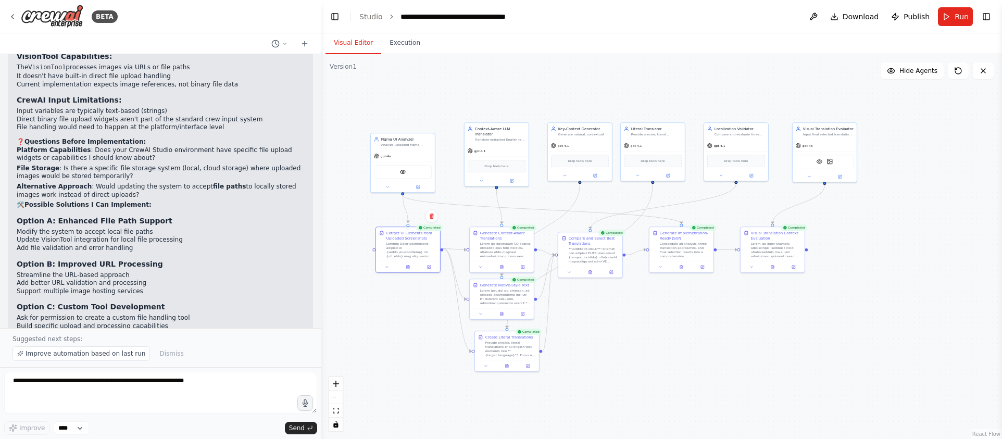
click at [776, 272] on div "Completed Visual Translation Context Evaluation" at bounding box center [772, 249] width 65 height 46
click at [775, 266] on button at bounding box center [772, 266] width 22 height 6
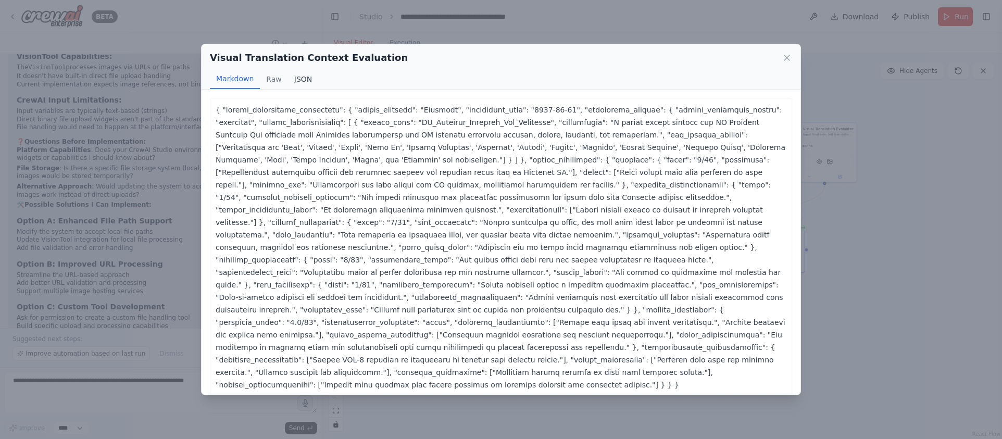
click at [296, 78] on button "JSON" at bounding box center [303, 79] width 31 height 20
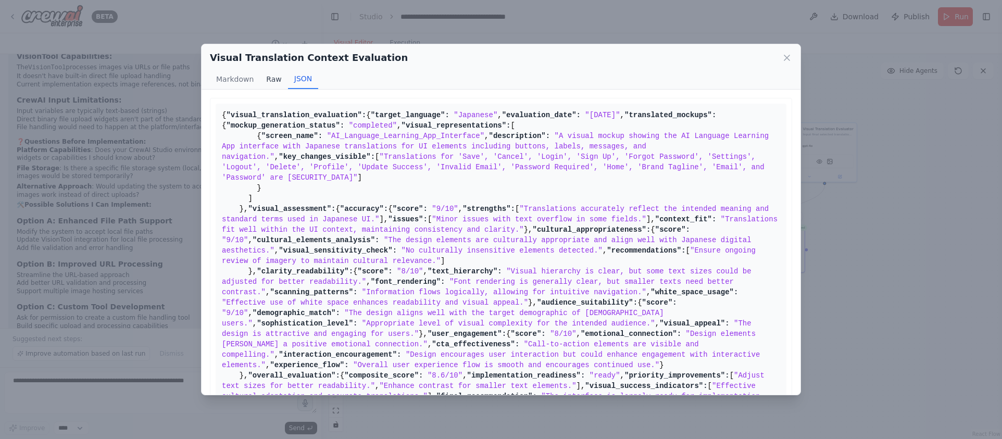
click at [273, 80] on button "Raw" at bounding box center [274, 79] width 28 height 20
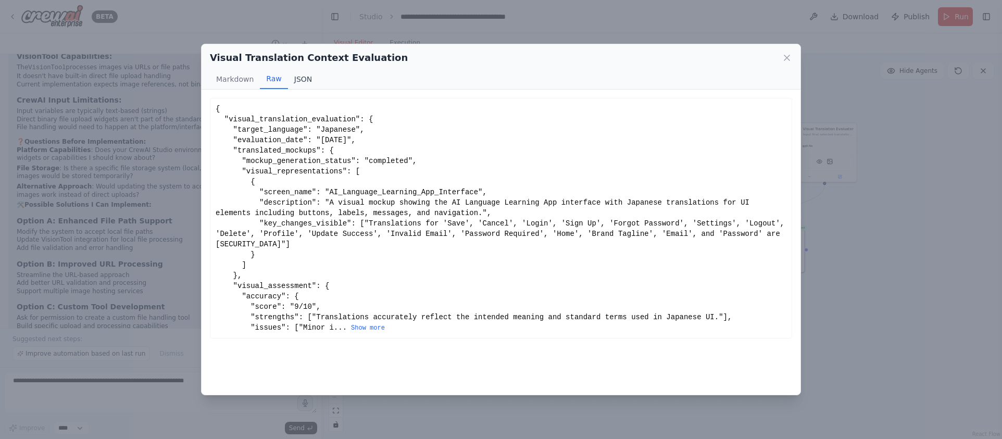
click at [301, 81] on button "JSON" at bounding box center [303, 79] width 31 height 20
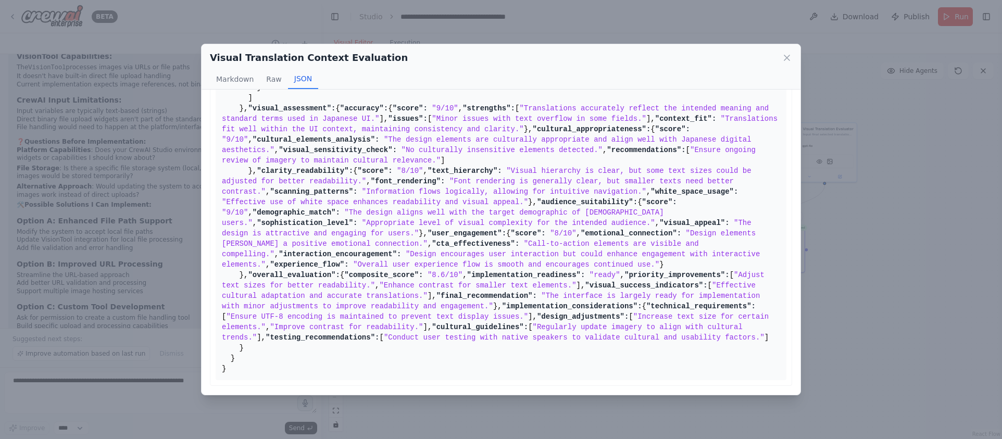
scroll to position [652, 0]
click at [776, 59] on div "Visual Translation Context Evaluation" at bounding box center [501, 58] width 582 height 15
click at [777, 59] on div "Visual Translation Context Evaluation" at bounding box center [501, 58] width 582 height 15
click at [793, 62] on div "Visual Translation Context Evaluation Markdown Raw JSON" at bounding box center [501, 66] width 599 height 45
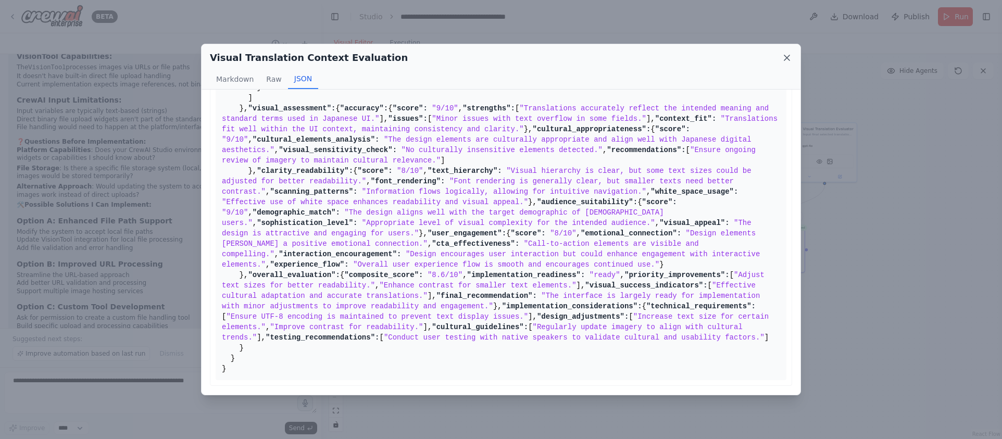
click at [789, 55] on icon at bounding box center [787, 58] width 10 height 10
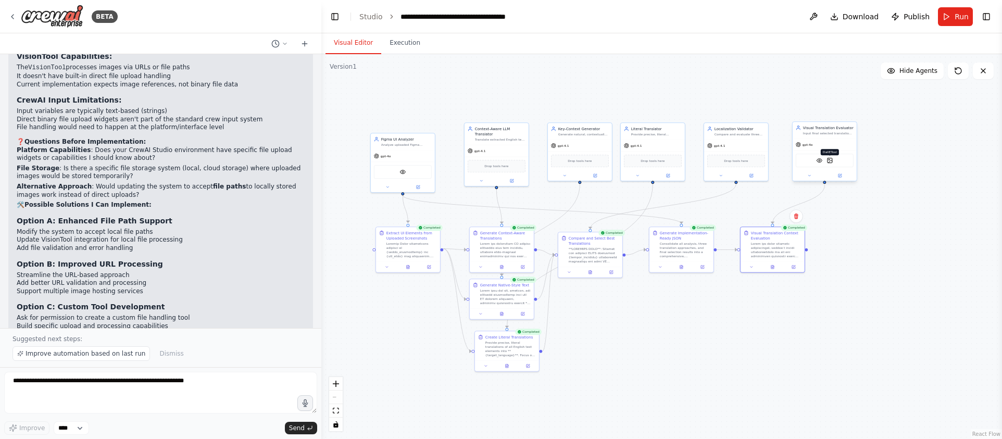
click at [827, 160] on img at bounding box center [829, 160] width 6 height 6
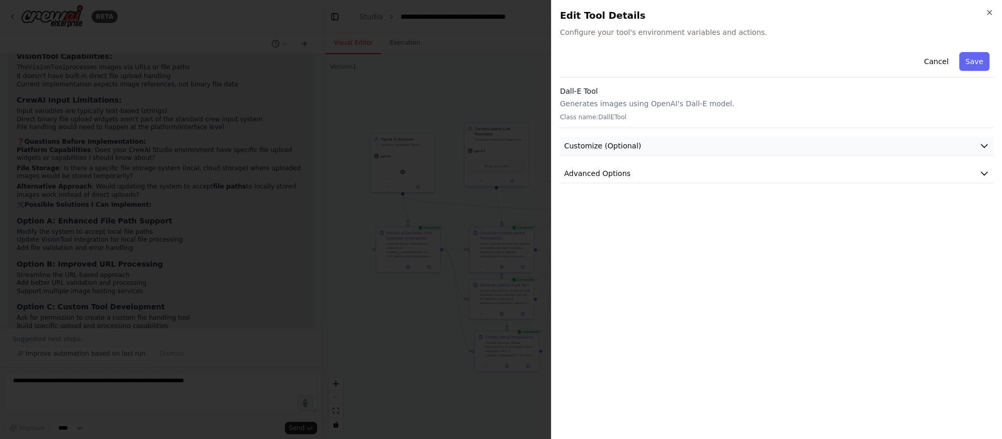
click at [727, 144] on button "Customize (Optional)" at bounding box center [777, 145] width 434 height 19
click at [665, 174] on button "Advanced Options" at bounding box center [777, 173] width 434 height 19
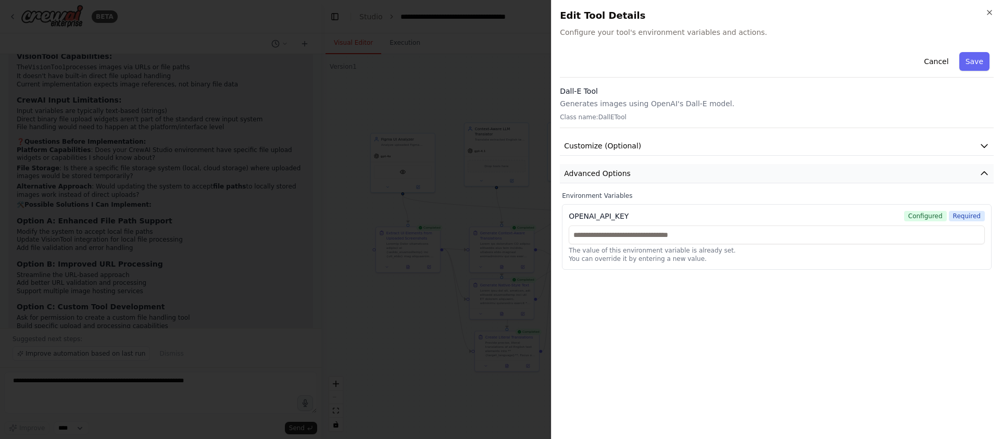
click at [665, 174] on button "Advanced Options" at bounding box center [777, 173] width 434 height 19
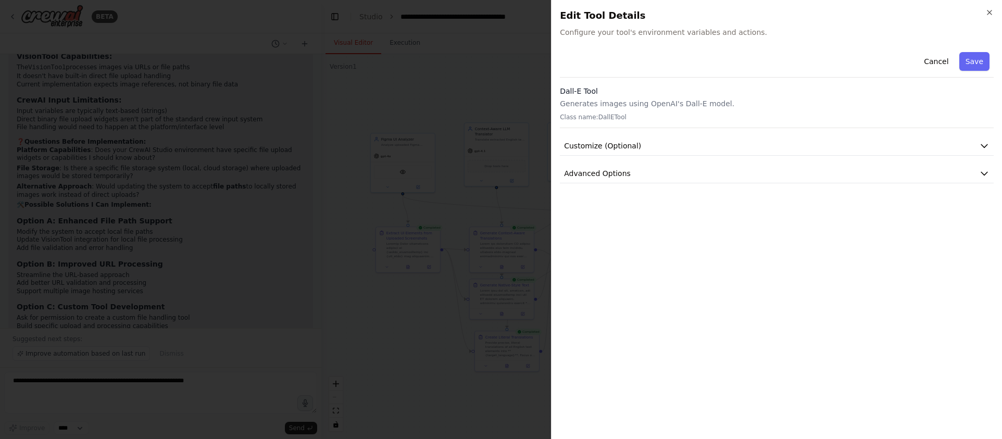
click at [530, 214] on div at bounding box center [501, 219] width 1002 height 439
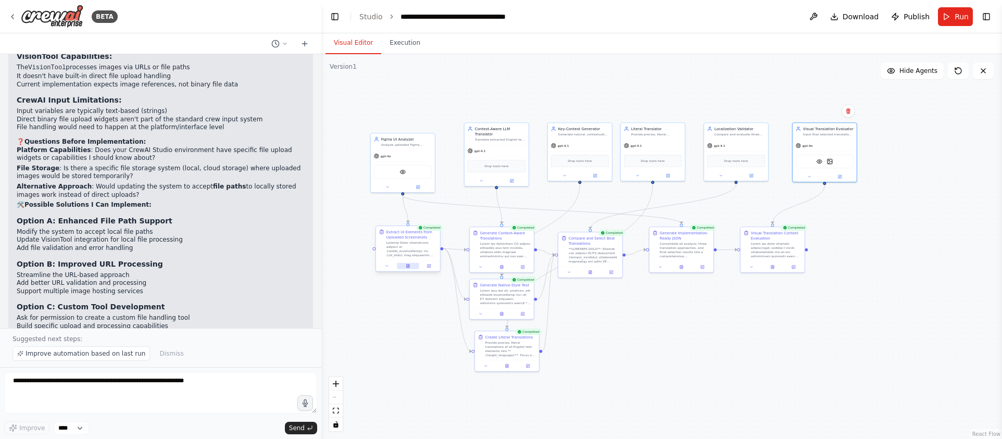
click at [407, 268] on icon at bounding box center [408, 266] width 3 height 4
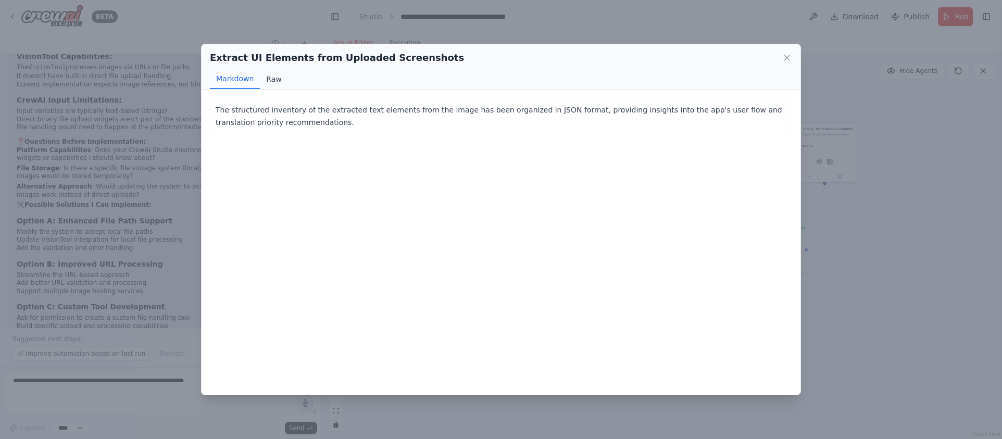
click at [283, 76] on button "Raw" at bounding box center [274, 79] width 28 height 20
click at [247, 77] on button "Markdown" at bounding box center [235, 79] width 50 height 20
click at [783, 53] on icon at bounding box center [787, 58] width 10 height 10
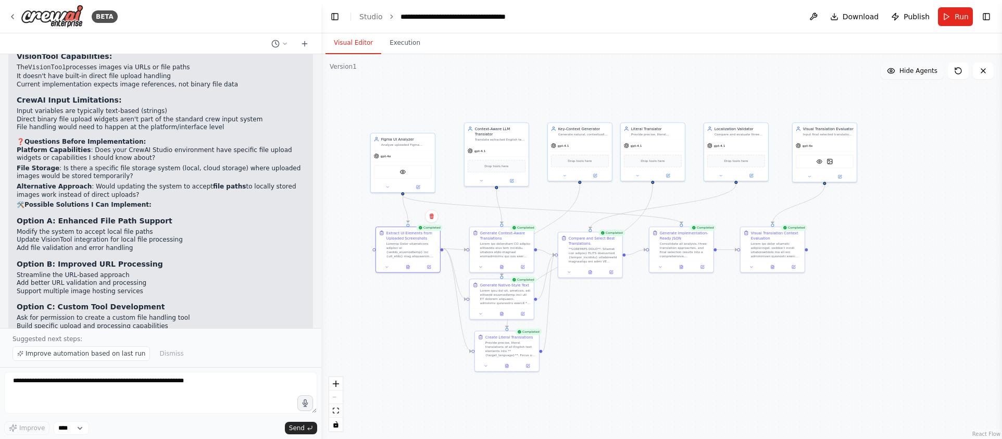
click at [908, 70] on span "Hide Agents" at bounding box center [918, 71] width 38 height 8
click at [908, 70] on span "Show Agents" at bounding box center [917, 71] width 41 height 8
click at [403, 144] on div "Analyze uploaded Figma screenshots of {app_type} applications to extract and ca…" at bounding box center [406, 144] width 51 height 4
click at [399, 143] on div "Analyze uploaded Figma screenshots of {app_type} applications to extract and ca…" at bounding box center [406, 144] width 51 height 4
click at [392, 107] on div ".deletable-edge-delete-btn { width: 20px; height: 20px; border: 0px solid #ffff…" at bounding box center [661, 246] width 681 height 385
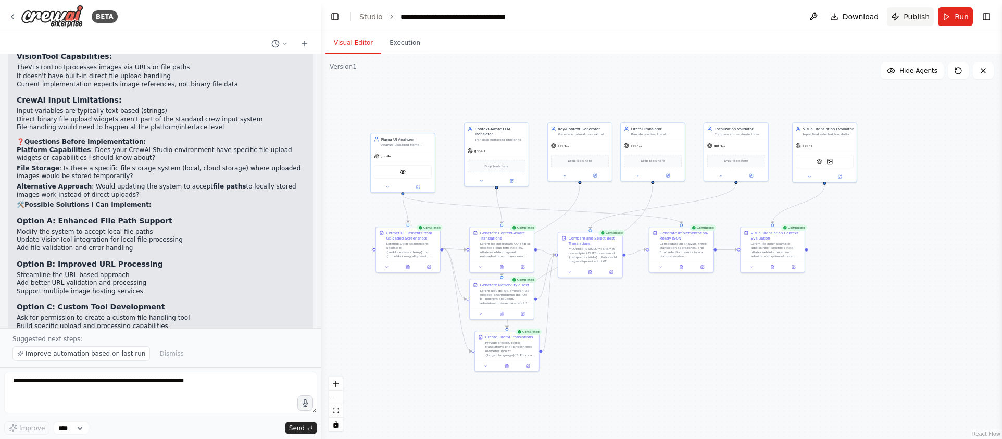
click at [921, 14] on span "Publish" at bounding box center [916, 16] width 26 height 10
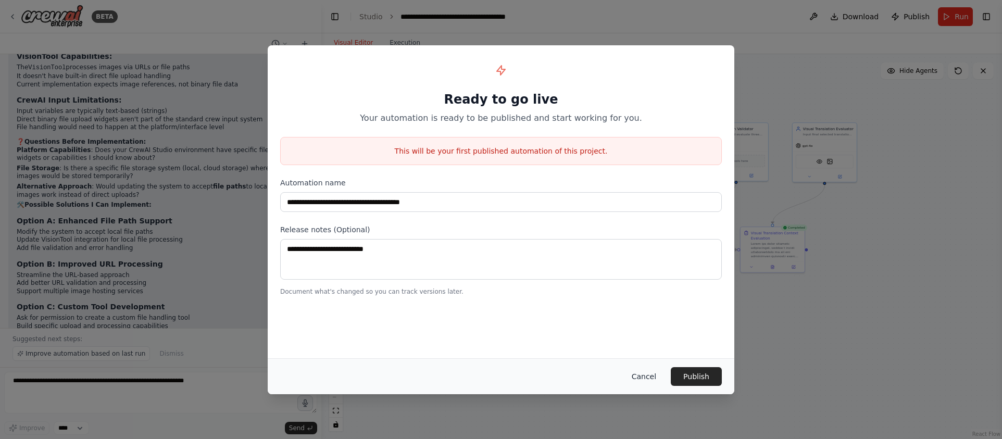
click at [633, 372] on button "Cancel" at bounding box center [643, 376] width 41 height 19
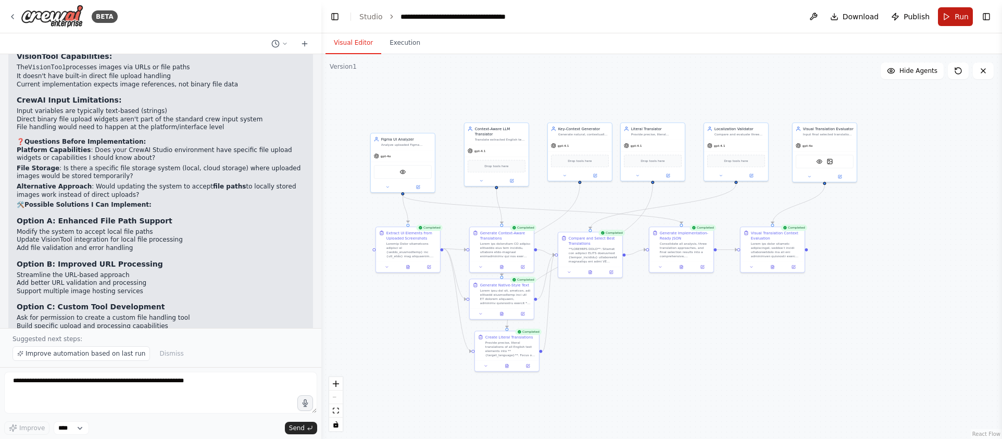
click at [956, 24] on button "Run" at bounding box center [955, 16] width 35 height 19
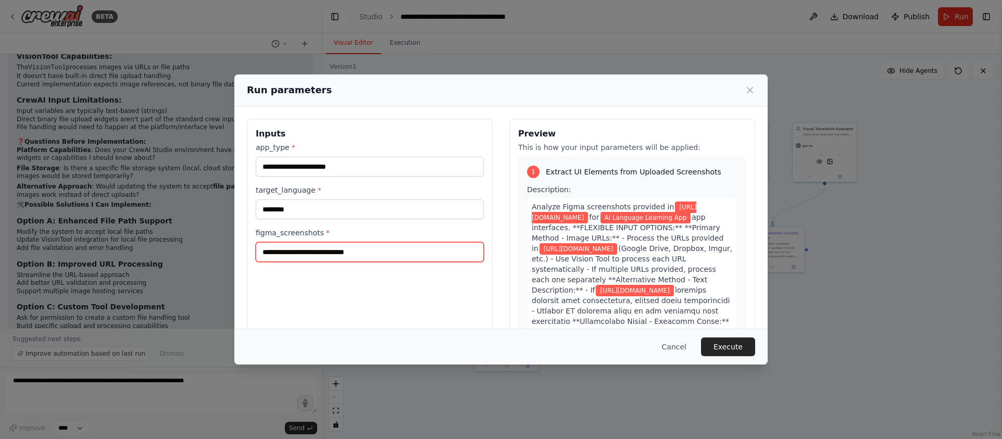
click at [374, 254] on input "**********" at bounding box center [370, 252] width 228 height 20
drag, startPoint x: 418, startPoint y: 255, endPoint x: 158, endPoint y: 244, distance: 260.1
click at [158, 244] on div "**********" at bounding box center [501, 219] width 1002 height 439
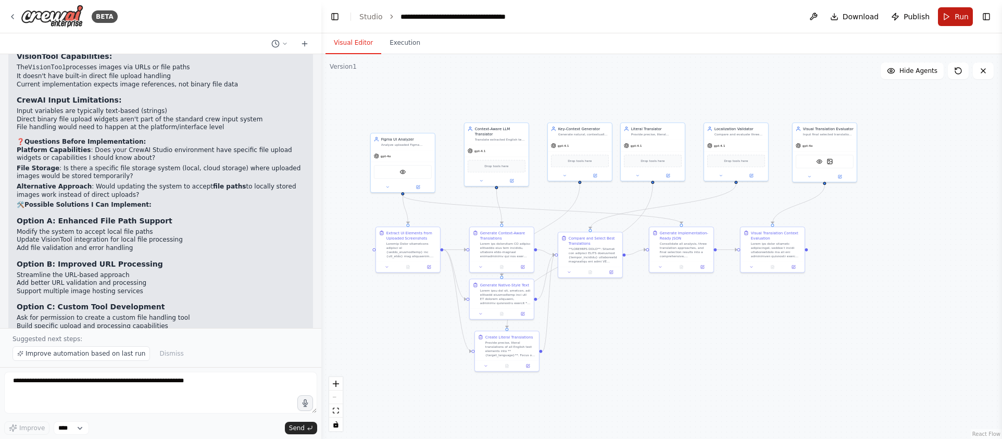
click at [966, 20] on span "Run" at bounding box center [961, 16] width 14 height 10
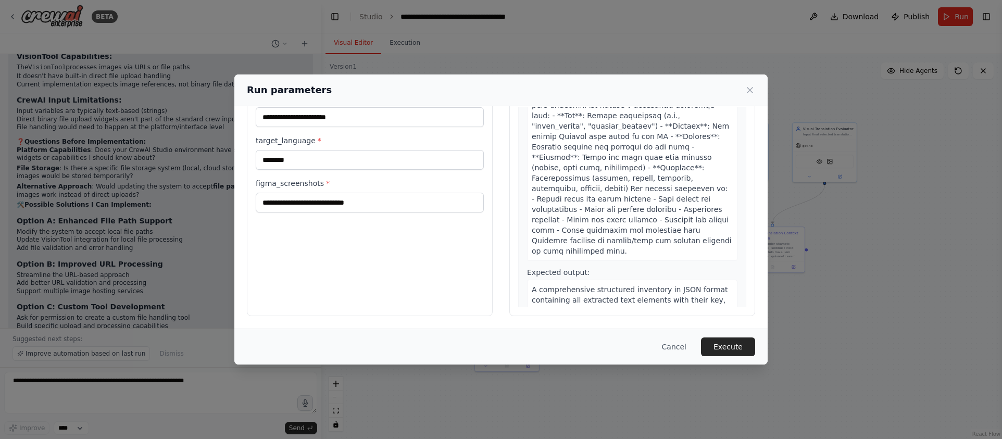
scroll to position [0, 0]
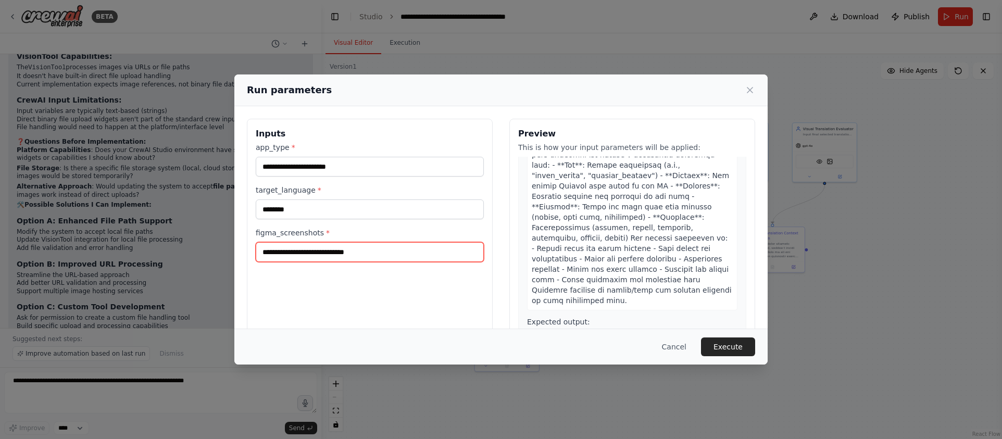
drag, startPoint x: 398, startPoint y: 250, endPoint x: 245, endPoint y: 248, distance: 153.6
click at [245, 248] on div "**********" at bounding box center [500, 242] width 533 height 272
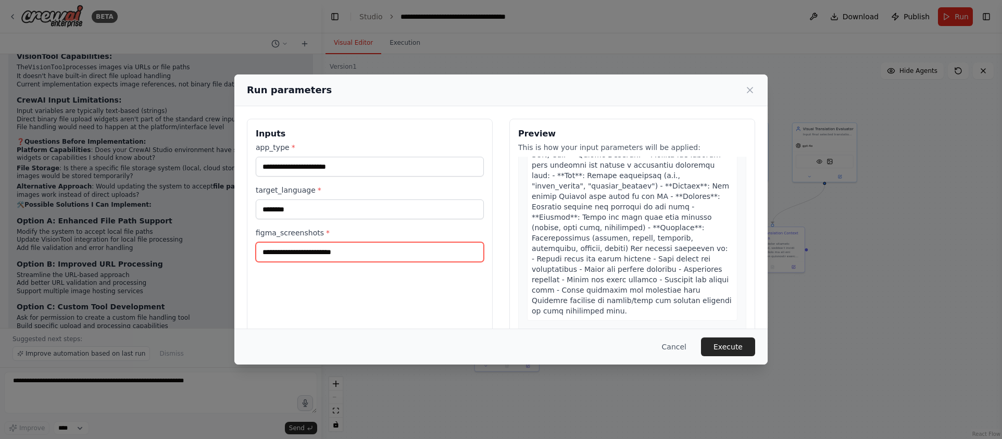
click at [306, 255] on input "figma_screenshots *" at bounding box center [370, 252] width 228 height 20
click at [347, 359] on div "Cancel Execute" at bounding box center [500, 347] width 533 height 36
click at [329, 258] on input "figma_screenshots *" at bounding box center [370, 252] width 228 height 20
paste input "**********"
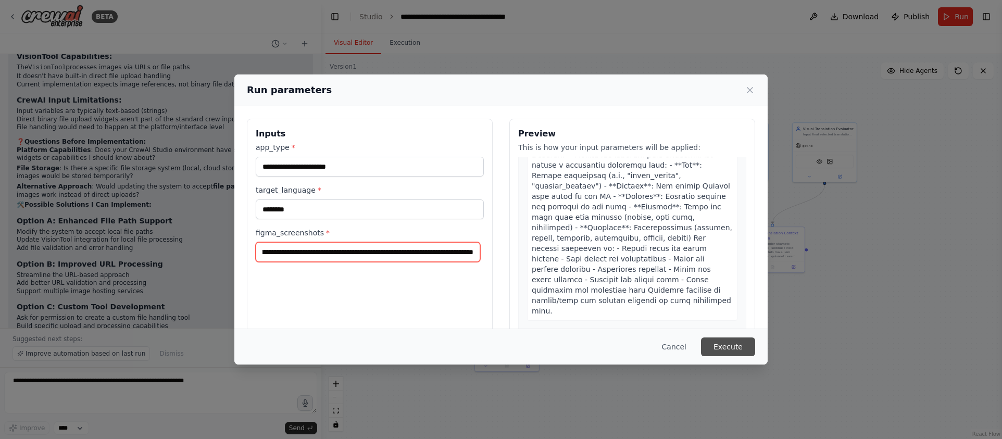
type input "**********"
click at [721, 347] on button "Execute" at bounding box center [728, 346] width 54 height 19
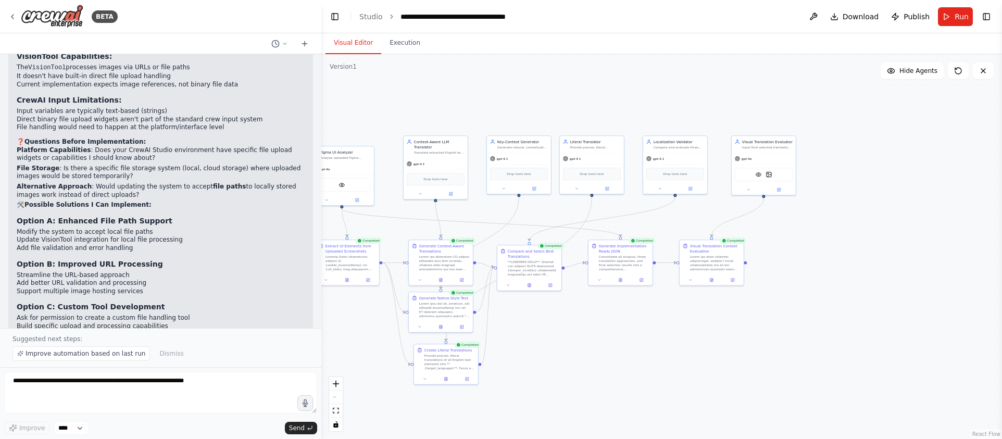
drag, startPoint x: 849, startPoint y: 106, endPoint x: 449, endPoint y: 137, distance: 401.1
click at [432, 139] on div ".deletable-edge-delete-btn { width: 20px; height: 20px; border: 0px solid #ffff…" at bounding box center [661, 246] width 681 height 385
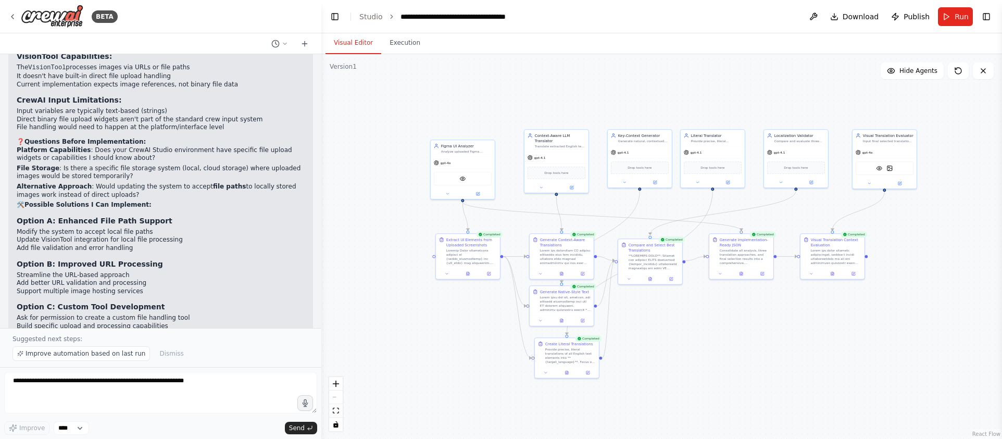
drag, startPoint x: 477, startPoint y: 132, endPoint x: 953, endPoint y: 106, distance: 477.1
click at [953, 106] on div ".deletable-edge-delete-btn { width: 20px; height: 20px; border: 0px solid #ffff…" at bounding box center [661, 246] width 681 height 385
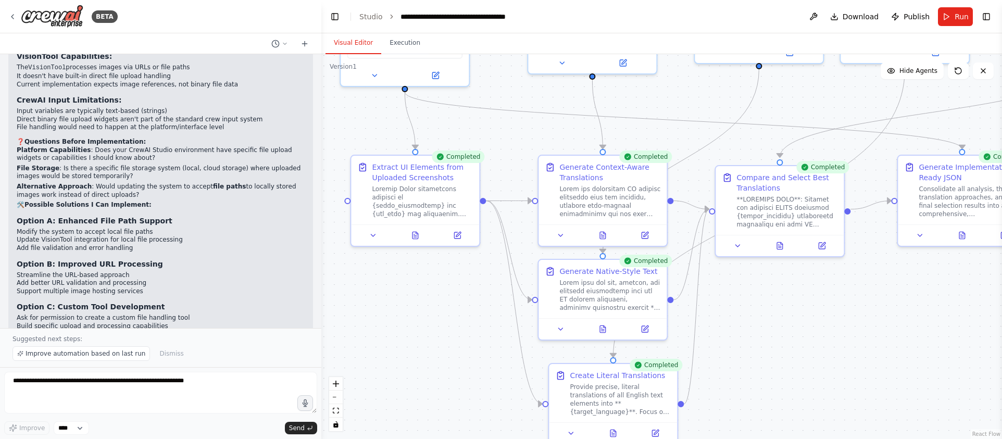
drag, startPoint x: 645, startPoint y: 306, endPoint x: 800, endPoint y: 329, distance: 156.3
click at [800, 329] on div ".deletable-edge-delete-btn { width: 20px; height: 20px; border: 0px solid #ffff…" at bounding box center [661, 246] width 681 height 385
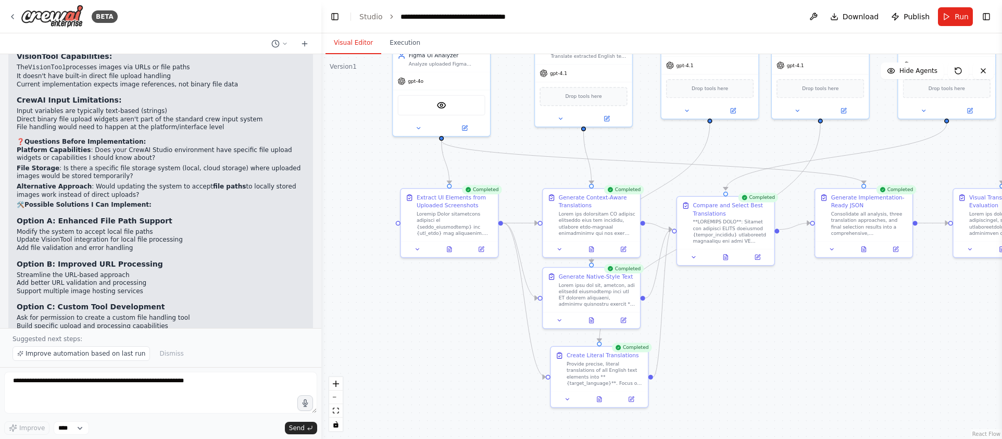
drag, startPoint x: 796, startPoint y: 324, endPoint x: 746, endPoint y: 309, distance: 52.2
click at [746, 309] on div ".deletable-edge-delete-btn { width: 20px; height: 20px; border: 0px solid #ffff…" at bounding box center [661, 246] width 681 height 385
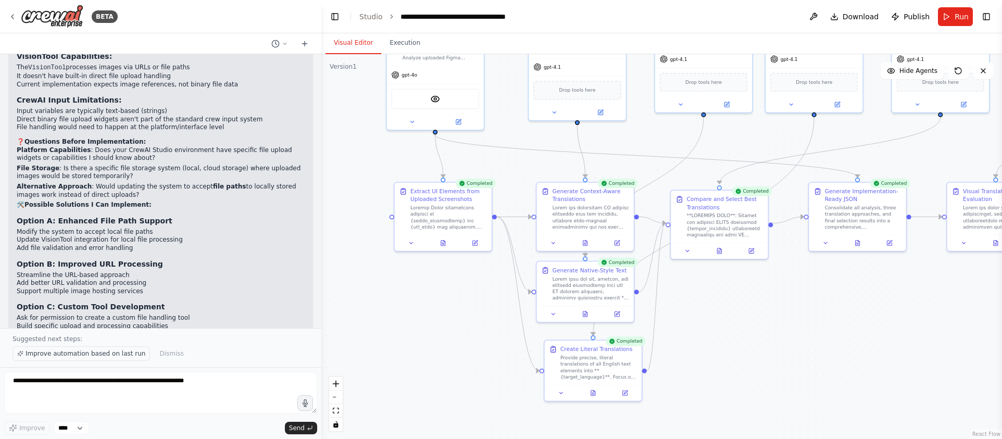
click at [58, 354] on span "Improve automation based on last run" at bounding box center [86, 353] width 120 height 8
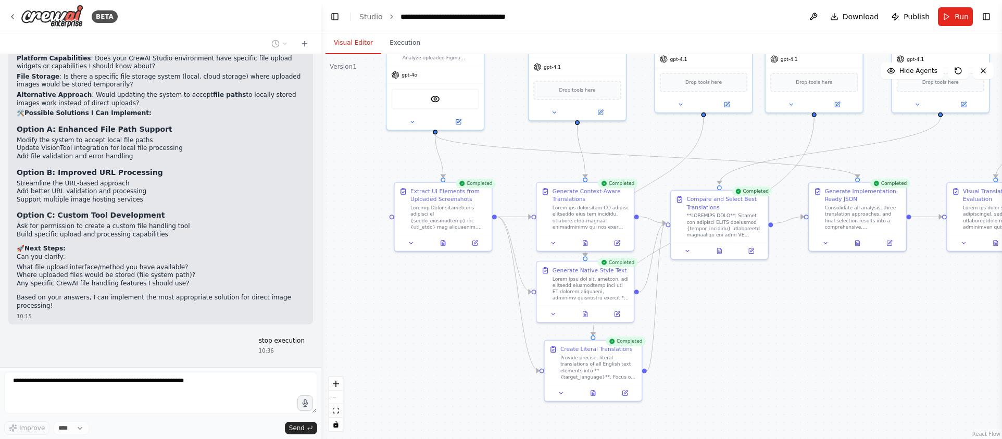
scroll to position [9674, 0]
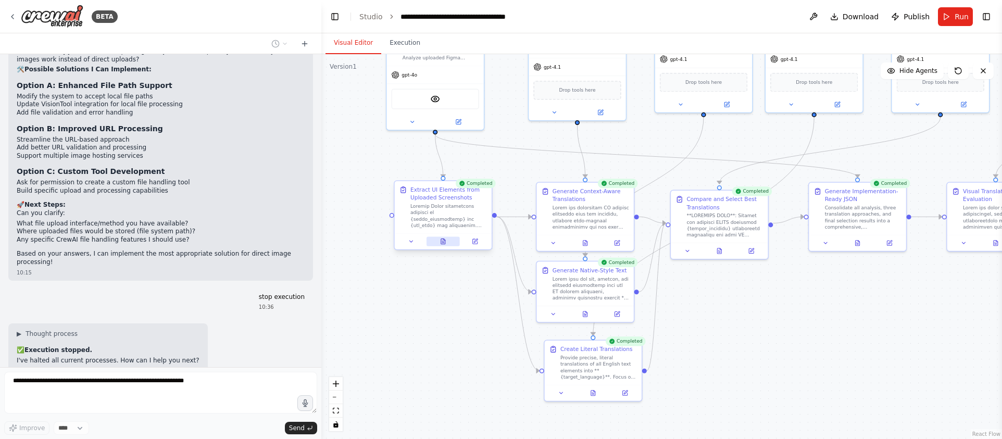
click at [441, 243] on icon at bounding box center [443, 241] width 6 height 6
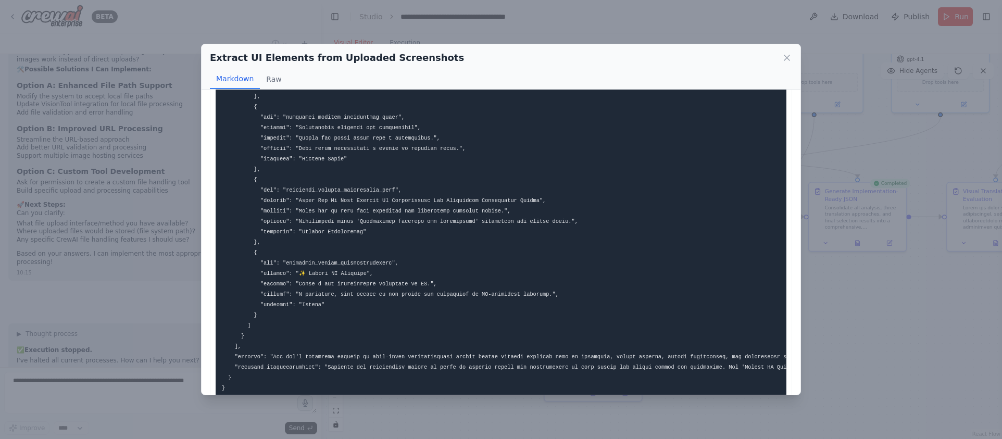
scroll to position [536, 0]
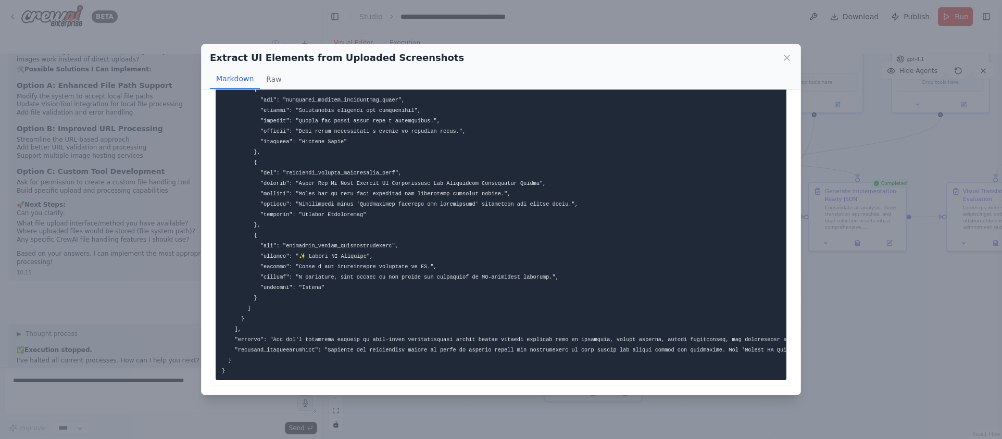
click at [792, 59] on div "Extract UI Elements from Uploaded Screenshots Markdown Raw" at bounding box center [501, 66] width 599 height 45
click at [794, 58] on div "Extract UI Elements from Uploaded Screenshots Markdown Raw" at bounding box center [501, 66] width 599 height 45
click at [789, 55] on icon at bounding box center [787, 58] width 10 height 10
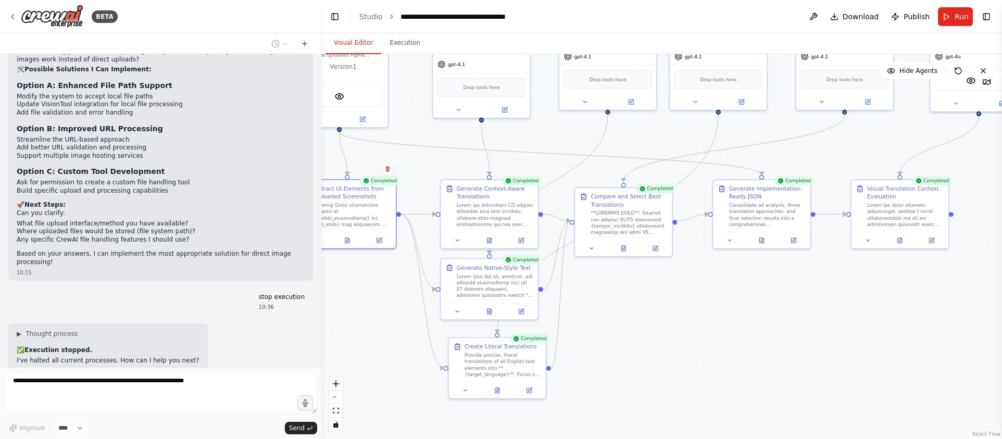
drag, startPoint x: 846, startPoint y: 297, endPoint x: 806, endPoint y: 299, distance: 40.1
click at [806, 299] on div ".deletable-edge-delete-btn { width: 20px; height: 20px; border: 0px solid #ffff…" at bounding box center [661, 246] width 681 height 385
click at [489, 236] on icon at bounding box center [489, 238] width 4 height 5
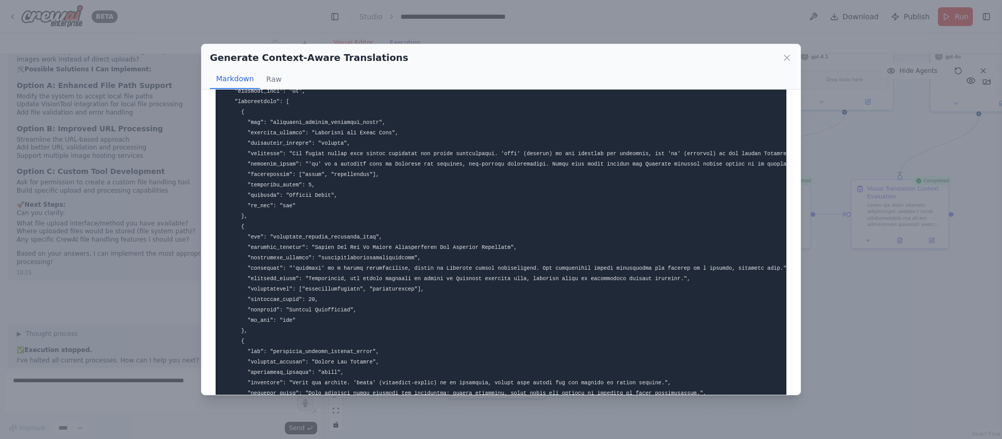
scroll to position [52, 0]
click at [791, 55] on icon at bounding box center [787, 58] width 10 height 10
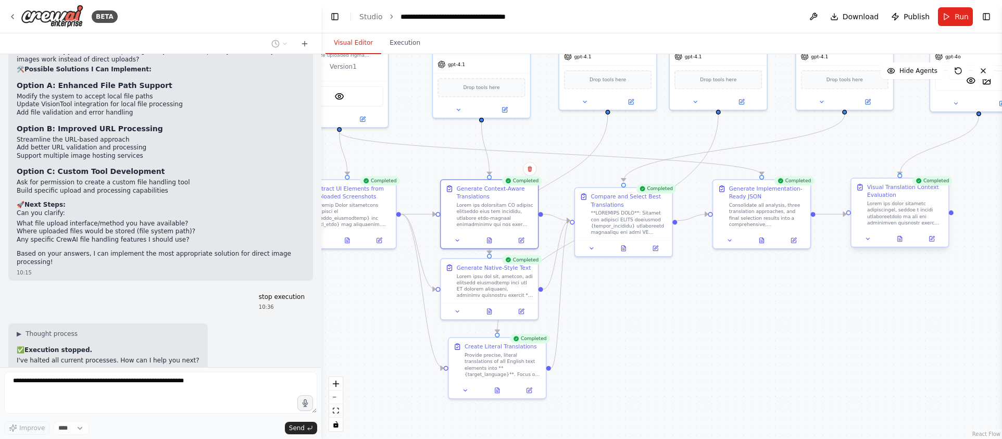
click at [908, 244] on div at bounding box center [899, 239] width 97 height 16
click at [900, 245] on div at bounding box center [899, 239] width 97 height 16
click at [900, 238] on icon at bounding box center [900, 238] width 4 height 5
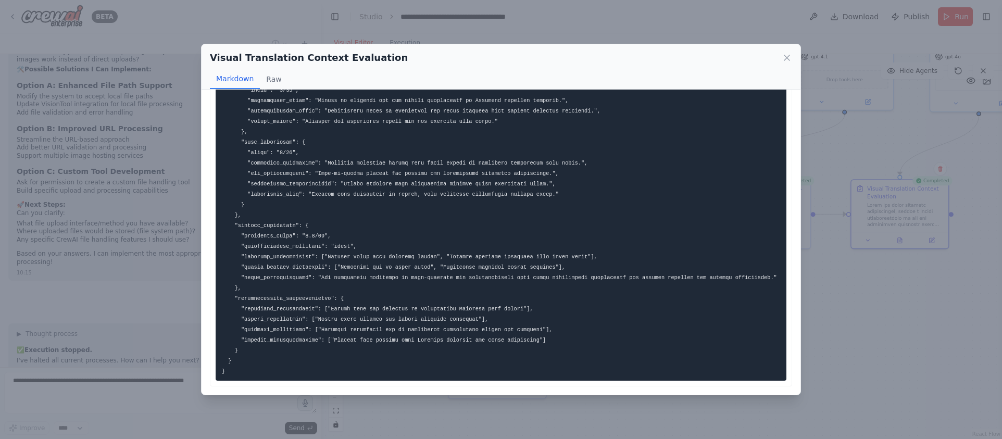
scroll to position [399, 0]
click at [790, 56] on icon at bounding box center [787, 58] width 10 height 10
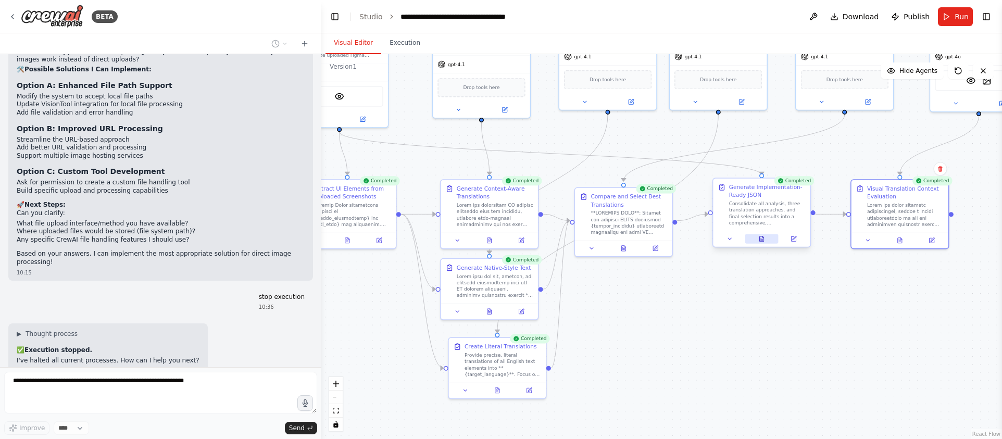
click at [765, 241] on button at bounding box center [761, 238] width 33 height 9
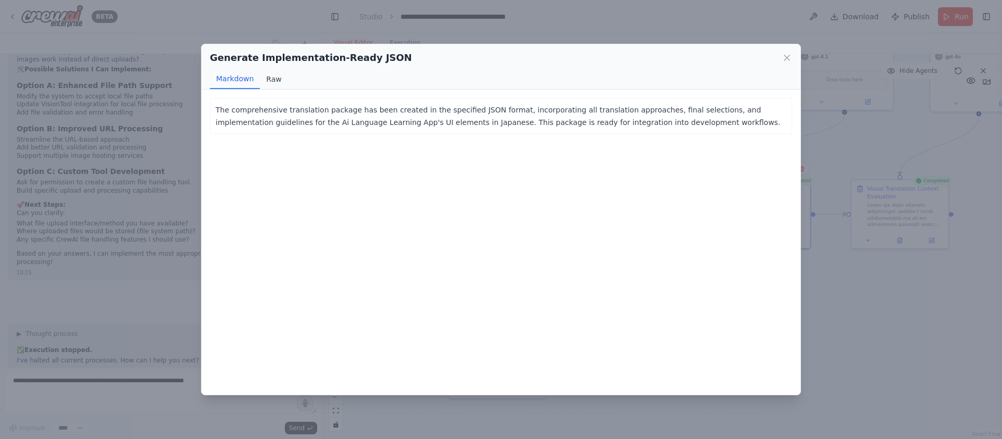
click at [271, 81] on button "Raw" at bounding box center [274, 79] width 28 height 20
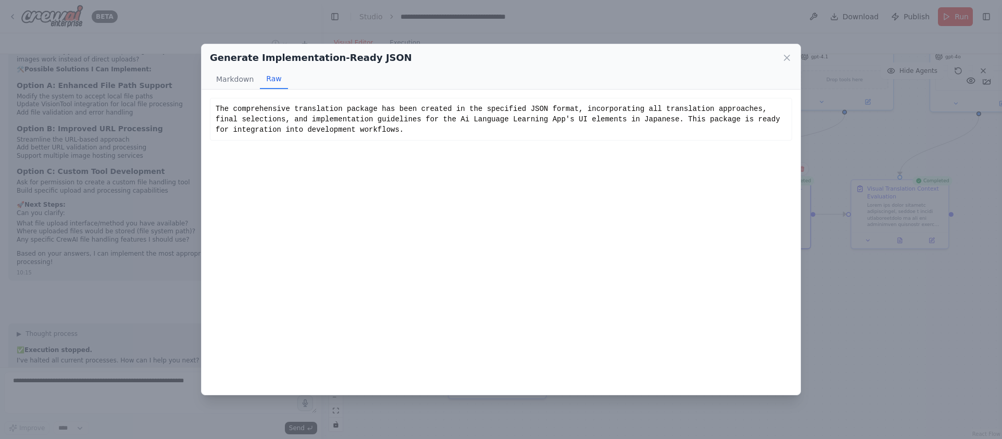
click at [792, 52] on div "Generate Implementation-Ready JSON Markdown Raw" at bounding box center [501, 66] width 599 height 45
click at [781, 56] on div "Generate Implementation-Ready JSON" at bounding box center [501, 58] width 582 height 15
click at [782, 56] on icon at bounding box center [787, 58] width 10 height 10
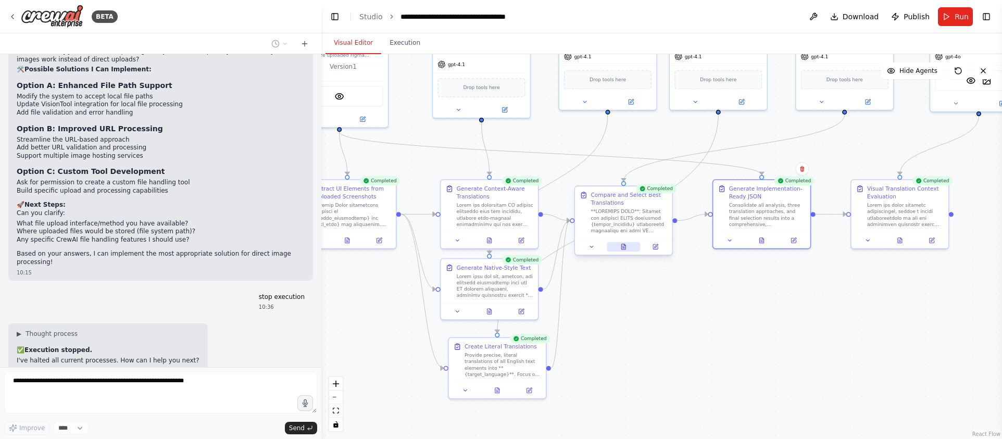
click at [625, 250] on button at bounding box center [623, 246] width 33 height 9
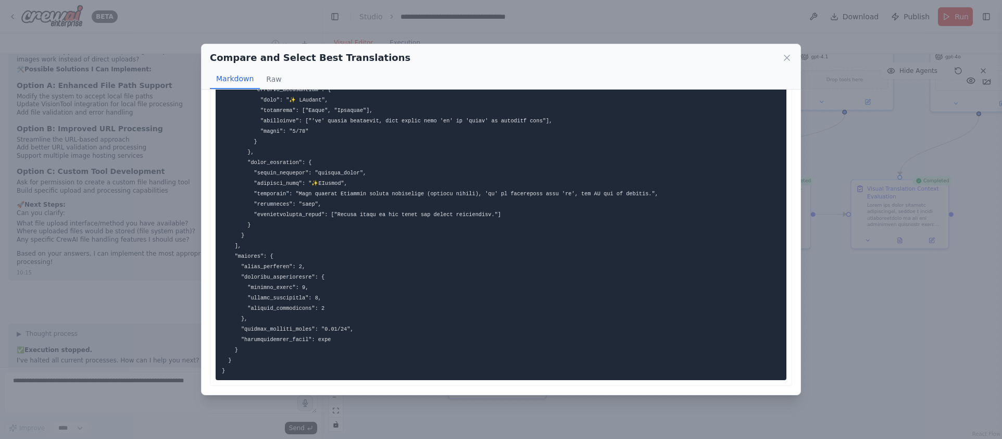
scroll to position [2841, 0]
click at [786, 59] on icon at bounding box center [786, 57] width 5 height 5
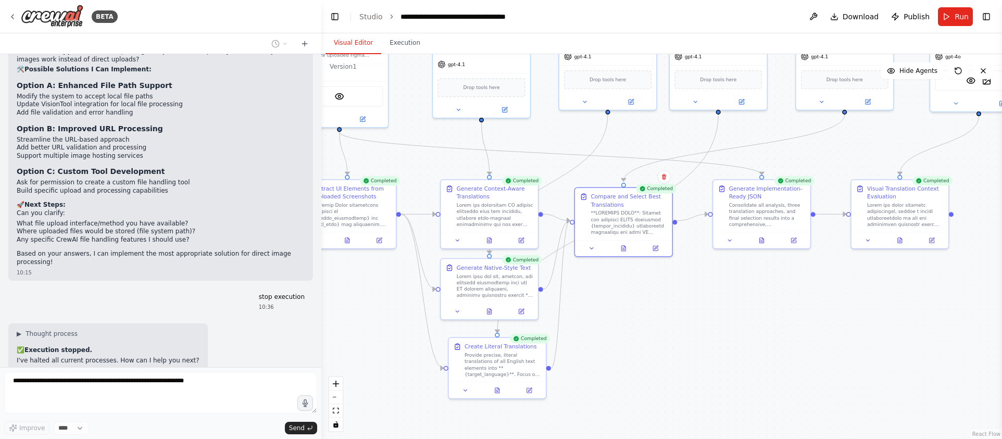
click at [679, 361] on div ".deletable-edge-delete-btn { width: 20px; height: 20px; border: 0px solid #ffff…" at bounding box center [661, 246] width 681 height 385
click at [705, 322] on div ".deletable-edge-delete-btn { width: 20px; height: 20px; border: 0px solid #ffff…" at bounding box center [661, 246] width 681 height 385
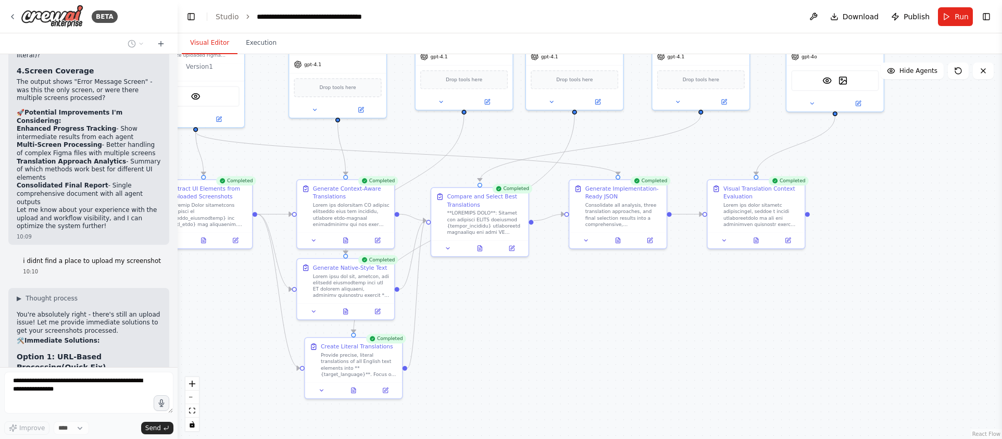
scroll to position [21122, 0]
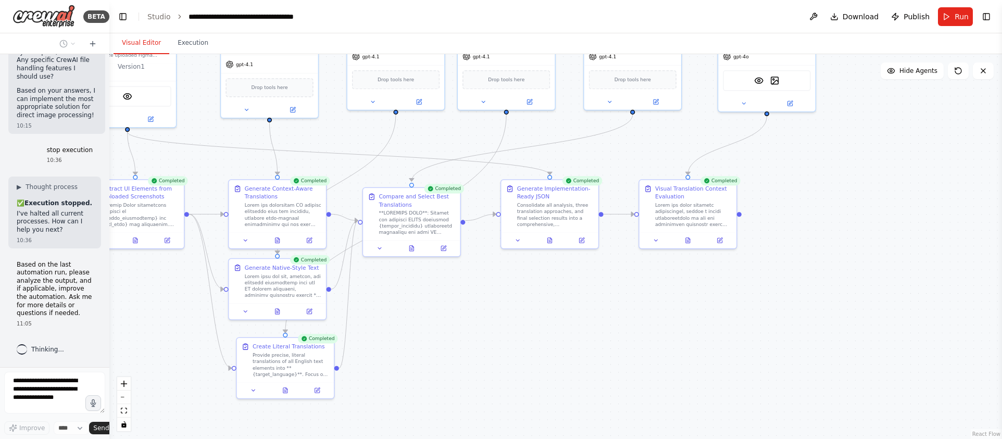
drag, startPoint x: 320, startPoint y: 137, endPoint x: 6, endPoint y: 171, distance: 315.7
click at [6, 171] on div "BETA a translation system specifically for apps, which automatically translate …" at bounding box center [54, 219] width 109 height 439
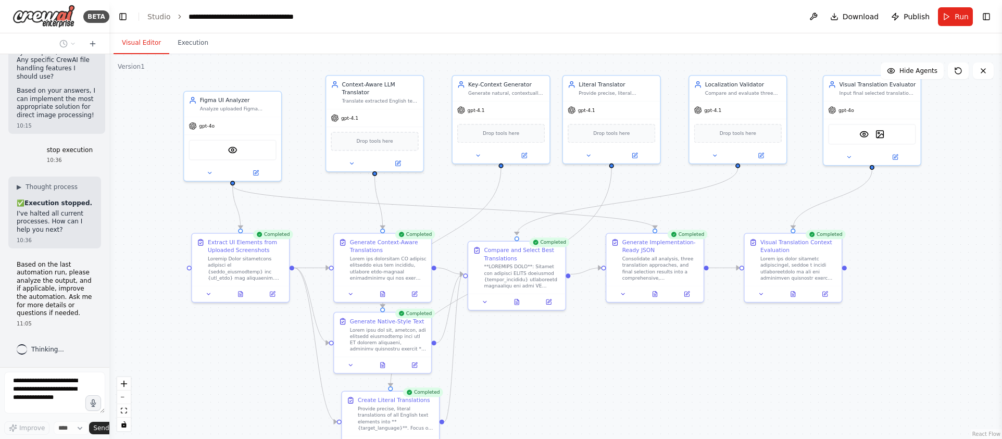
drag, startPoint x: 188, startPoint y: 303, endPoint x: 285, endPoint y: 349, distance: 107.1
click at [285, 349] on div ".deletable-edge-delete-btn { width: 20px; height: 20px; border: 0px solid #ffff…" at bounding box center [555, 246] width 892 height 385
click at [953, 232] on div ".deletable-edge-delete-btn { width: 20px; height: 20px; border: 0px solid #ffff…" at bounding box center [555, 246] width 892 height 385
click at [809, 21] on button at bounding box center [813, 16] width 17 height 19
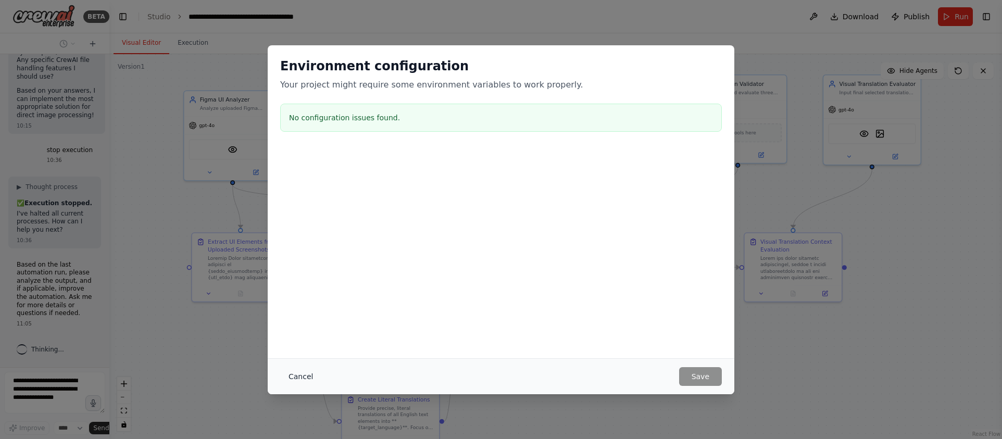
click at [301, 375] on button "Cancel" at bounding box center [300, 376] width 41 height 19
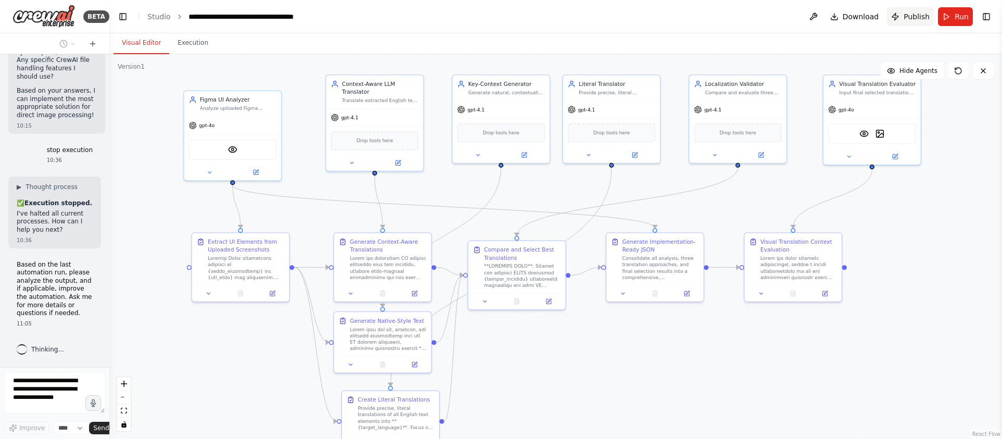
click at [920, 20] on span "Publish" at bounding box center [916, 16] width 26 height 10
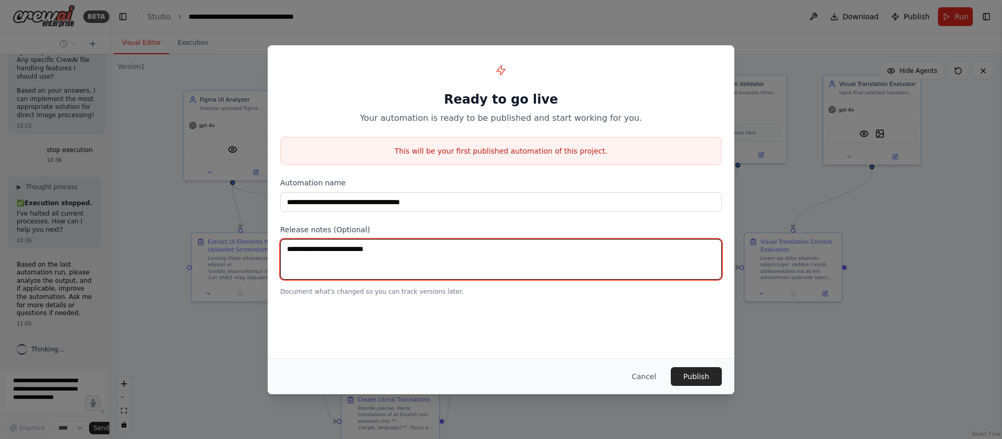
click at [321, 246] on textarea at bounding box center [501, 259] width 442 height 41
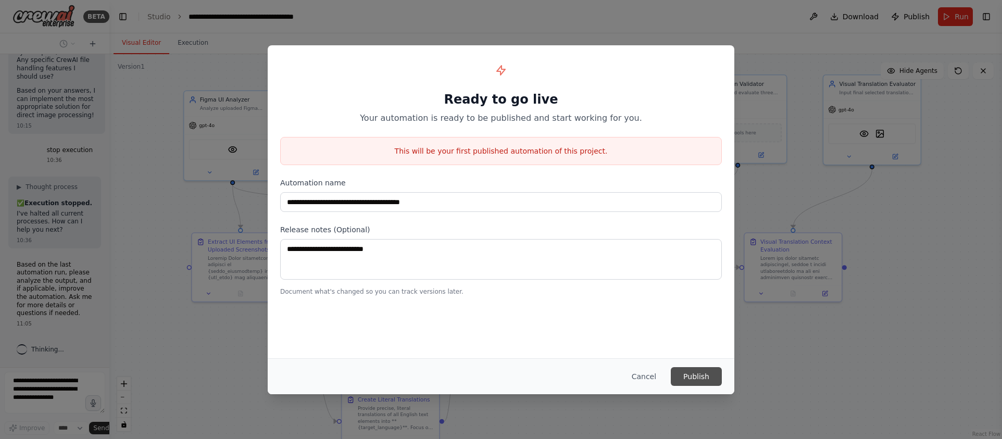
click at [703, 380] on button "Publish" at bounding box center [696, 376] width 51 height 19
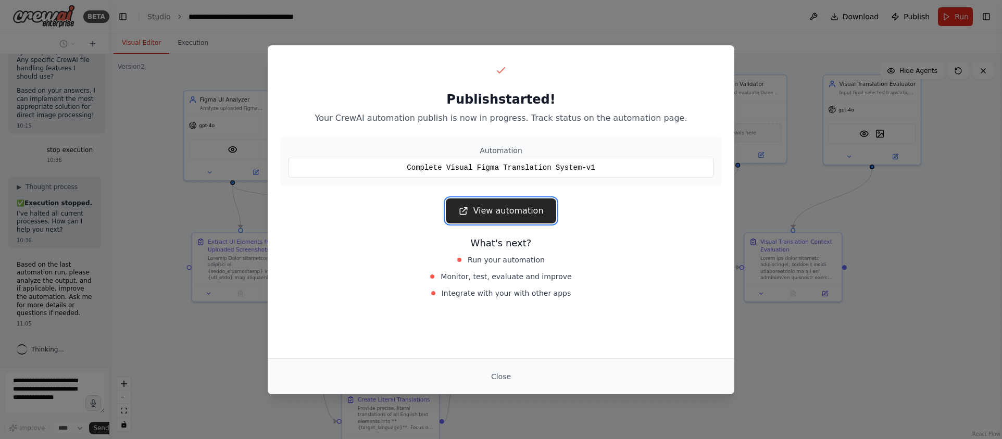
click at [479, 210] on link "View automation" at bounding box center [501, 210] width 110 height 25
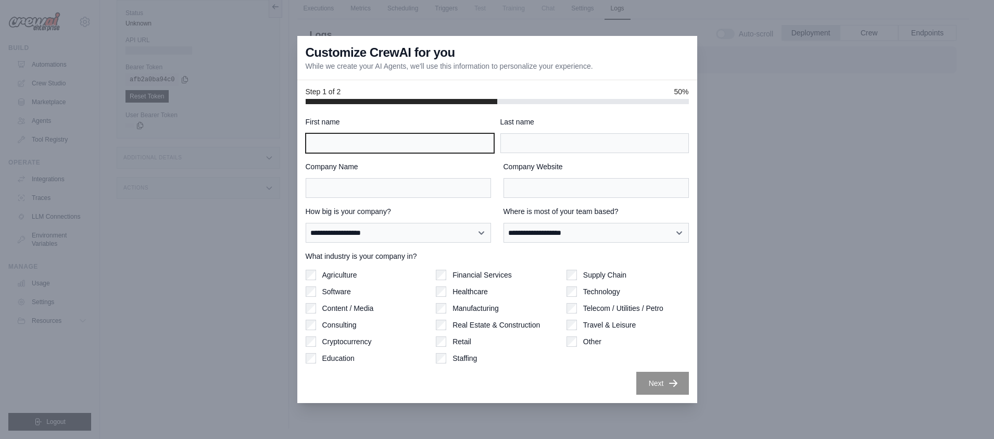
click at [444, 142] on input "First name" at bounding box center [400, 143] width 188 height 20
type input "****"
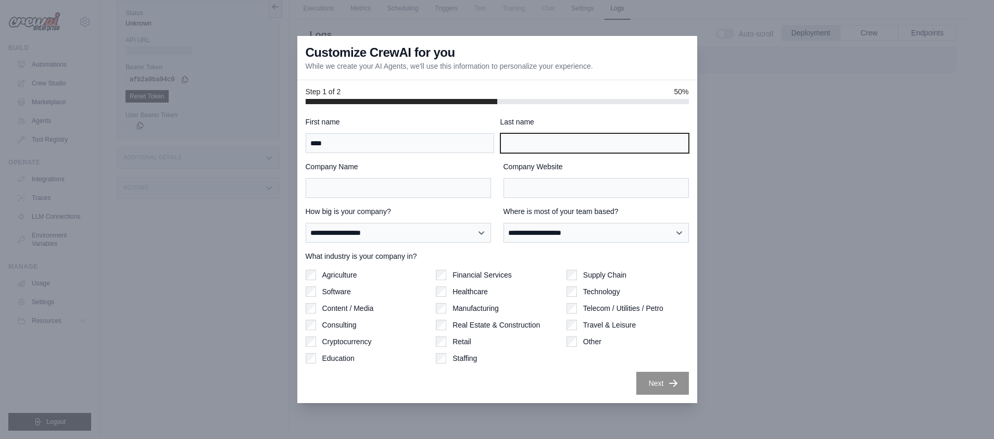
click at [552, 148] on input "Last name" at bounding box center [594, 143] width 188 height 20
type input "**"
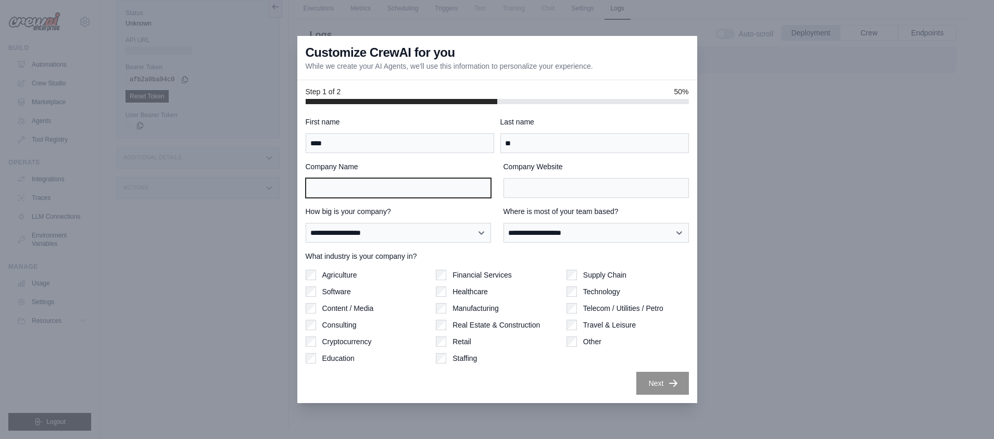
click at [427, 190] on input "Company Name" at bounding box center [398, 188] width 185 height 20
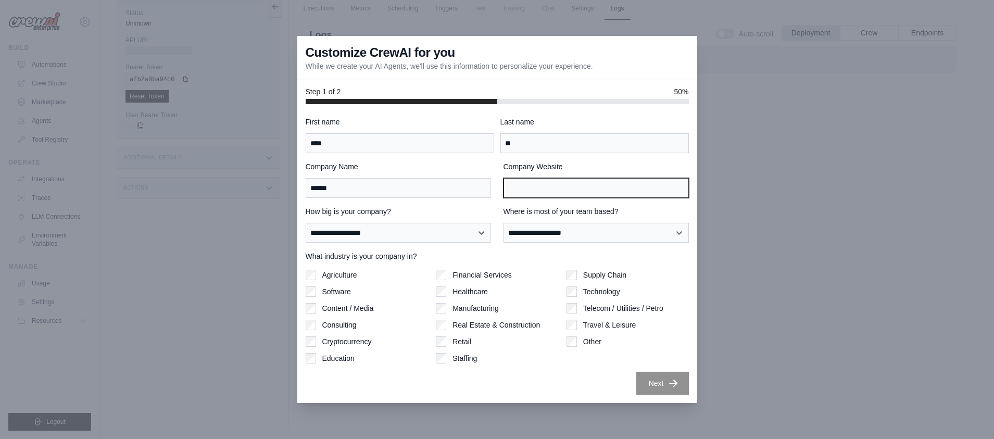
drag, startPoint x: 528, startPoint y: 190, endPoint x: 455, endPoint y: 190, distance: 73.4
click at [527, 190] on input "Company Website" at bounding box center [596, 188] width 185 height 20
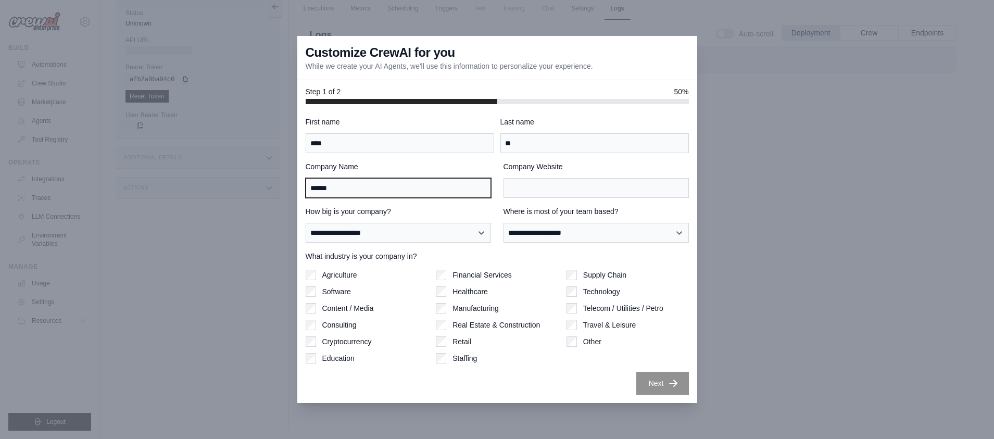
click at [407, 190] on input "******" at bounding box center [398, 188] width 185 height 20
type input "**********"
click at [542, 174] on div "Company Website" at bounding box center [596, 179] width 185 height 36
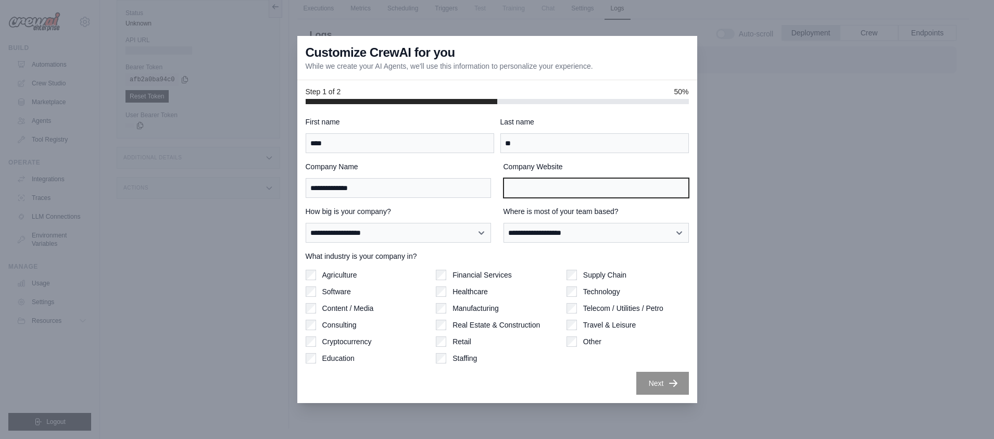
click at [544, 185] on input "Company Website" at bounding box center [596, 188] width 185 height 20
click at [565, 184] on input "Company Website" at bounding box center [596, 188] width 185 height 20
paste input "**********"
type input "**********"
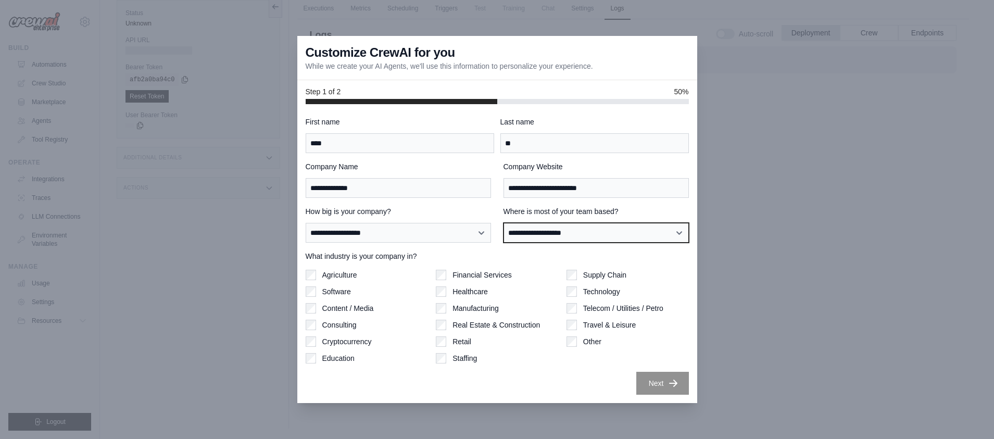
click at [574, 230] on select "**********" at bounding box center [596, 233] width 185 height 20
select select "**********"
click at [504, 223] on select "**********" at bounding box center [596, 233] width 185 height 20
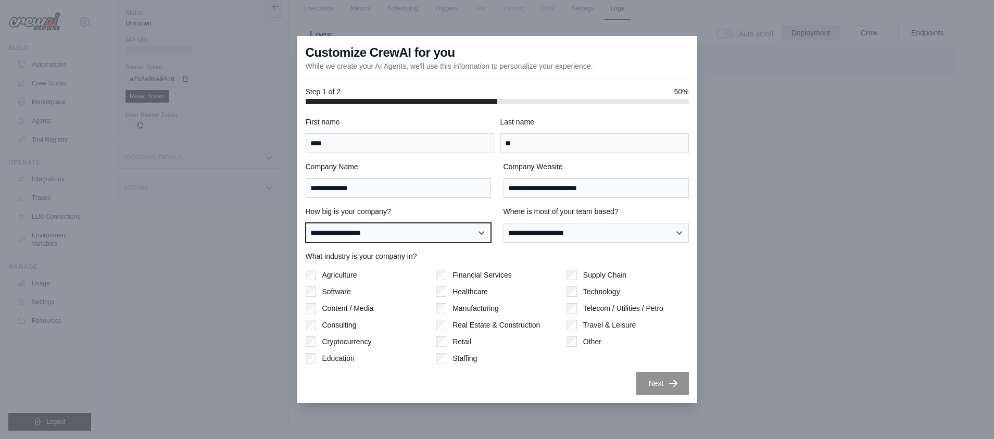
click at [426, 228] on select "**********" at bounding box center [398, 233] width 185 height 20
select select "**********"
click at [306, 223] on select "**********" at bounding box center [398, 233] width 185 height 20
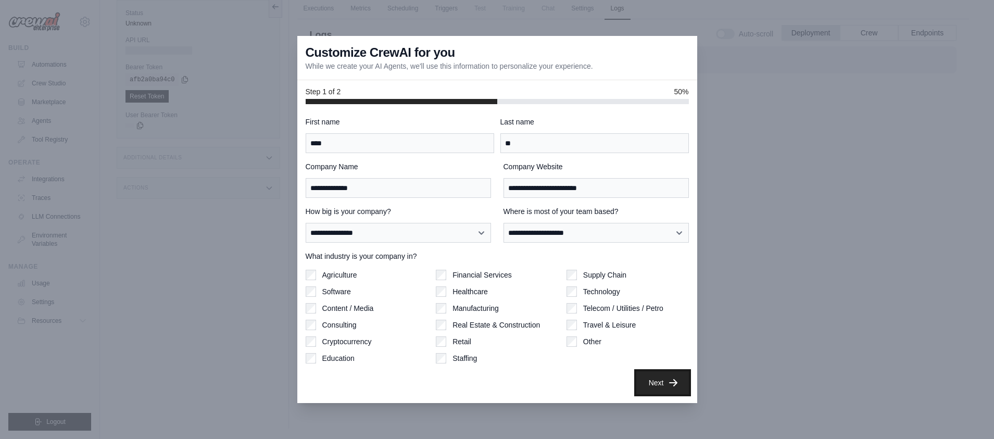
click at [658, 381] on button "Next" at bounding box center [662, 382] width 53 height 23
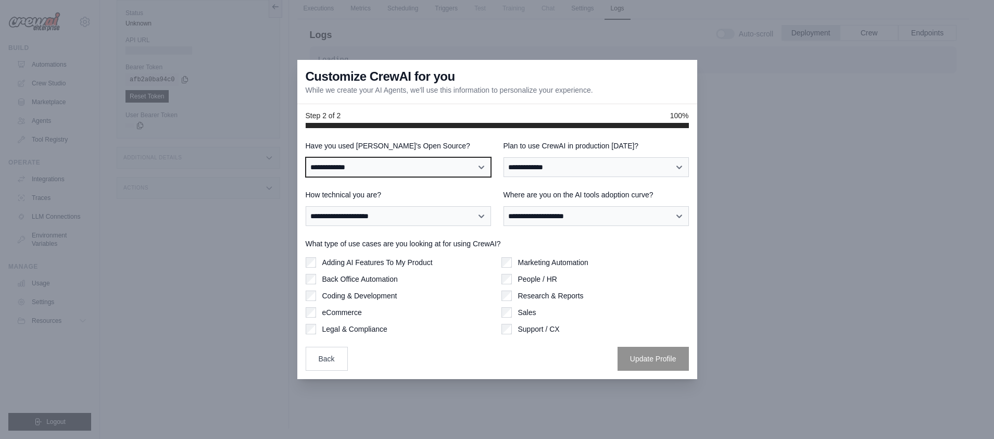
click at [401, 169] on select "**********" at bounding box center [398, 167] width 185 height 20
select select "**********"
click at [306, 157] on select "**********" at bounding box center [398, 167] width 185 height 20
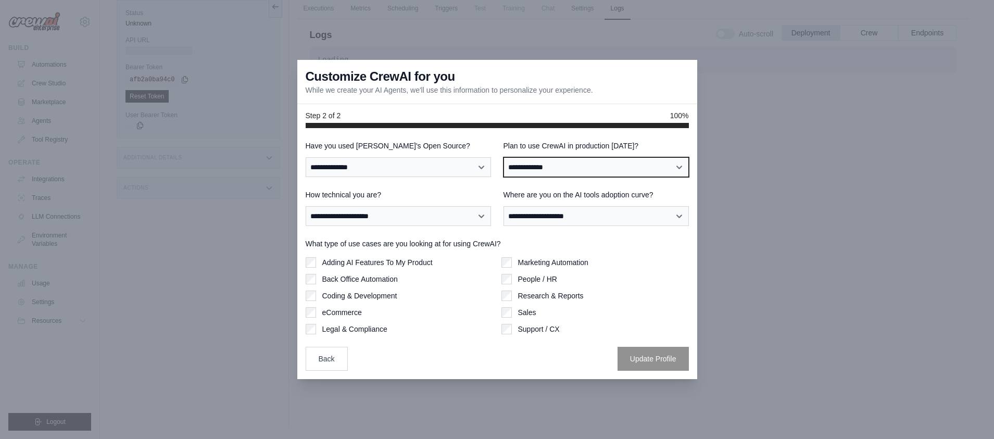
click at [562, 168] on select "**********" at bounding box center [596, 167] width 185 height 20
select select "****"
click at [504, 157] on select "**********" at bounding box center [596, 167] width 185 height 20
click at [475, 217] on select "**********" at bounding box center [398, 216] width 185 height 20
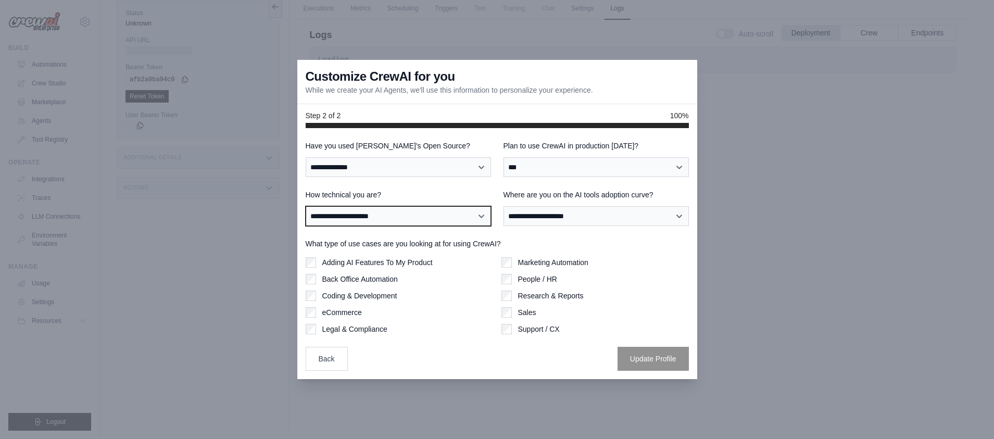
click at [452, 218] on select "**********" at bounding box center [398, 216] width 185 height 20
select select "**********"
click at [306, 206] on select "**********" at bounding box center [398, 216] width 185 height 20
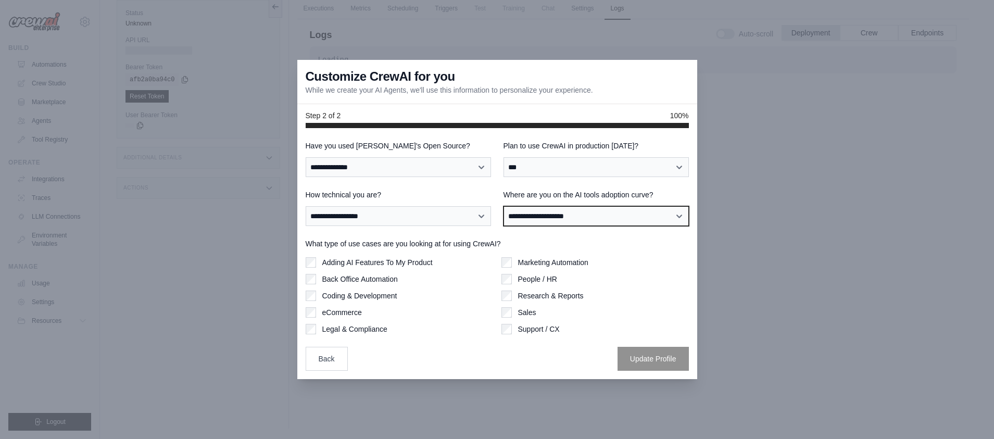
click at [531, 209] on select "**********" at bounding box center [596, 216] width 185 height 20
select select "**********"
click at [504, 206] on select "**********" at bounding box center [596, 216] width 185 height 20
click at [313, 271] on div "Adding AI Features To My Product Back Office Automation Coding & Development eC…" at bounding box center [399, 295] width 187 height 77
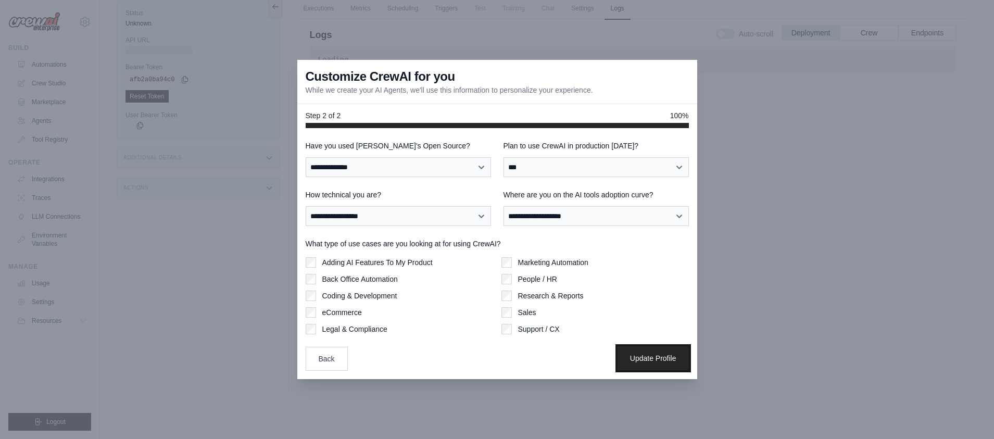
click at [636, 350] on button "Update Profile" at bounding box center [653, 358] width 71 height 24
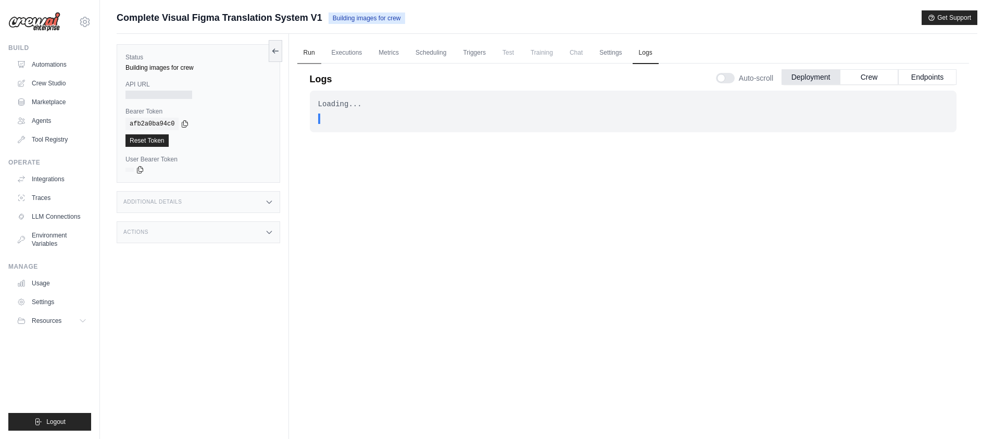
click at [313, 56] on link "Run" at bounding box center [309, 53] width 24 height 22
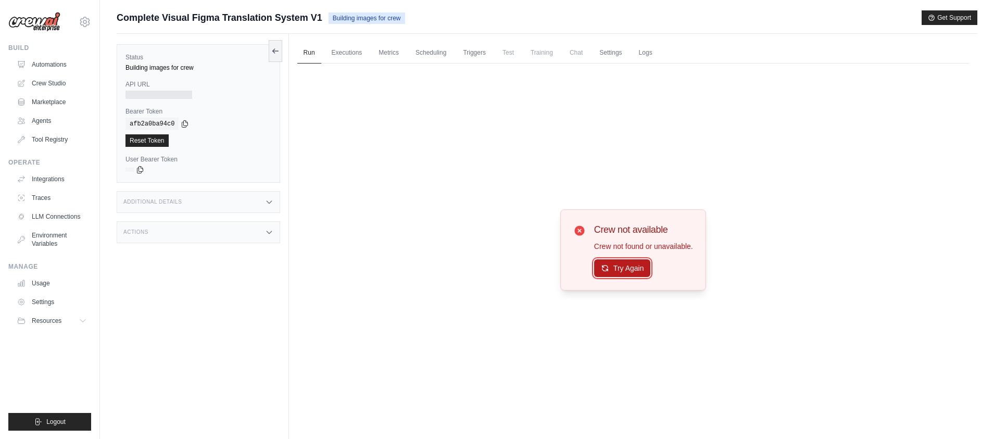
click at [632, 270] on button "Try Again" at bounding box center [622, 268] width 57 height 18
click at [181, 207] on div "Additional Details" at bounding box center [198, 202] width 163 height 22
click at [229, 205] on div "Additional Details" at bounding box center [198, 202] width 163 height 22
click at [260, 233] on div "Actions" at bounding box center [198, 232] width 163 height 22
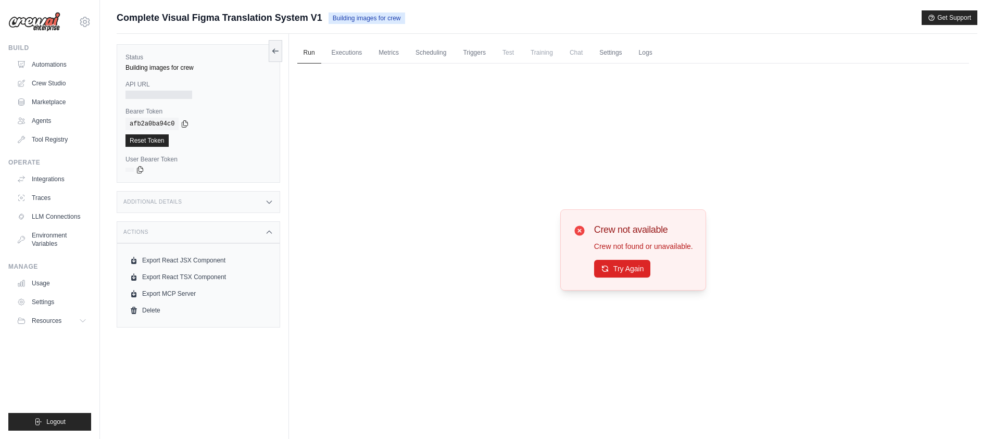
click at [260, 233] on div "Actions" at bounding box center [198, 232] width 163 height 22
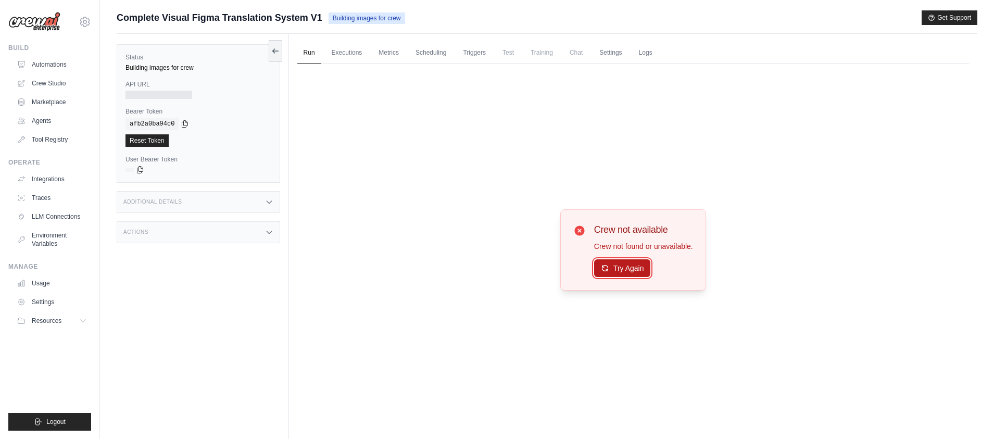
click at [626, 268] on button "Try Again" at bounding box center [622, 268] width 57 height 18
click at [611, 265] on button "Try Again" at bounding box center [622, 268] width 57 height 18
click at [351, 54] on link "Executions" at bounding box center [346, 53] width 43 height 22
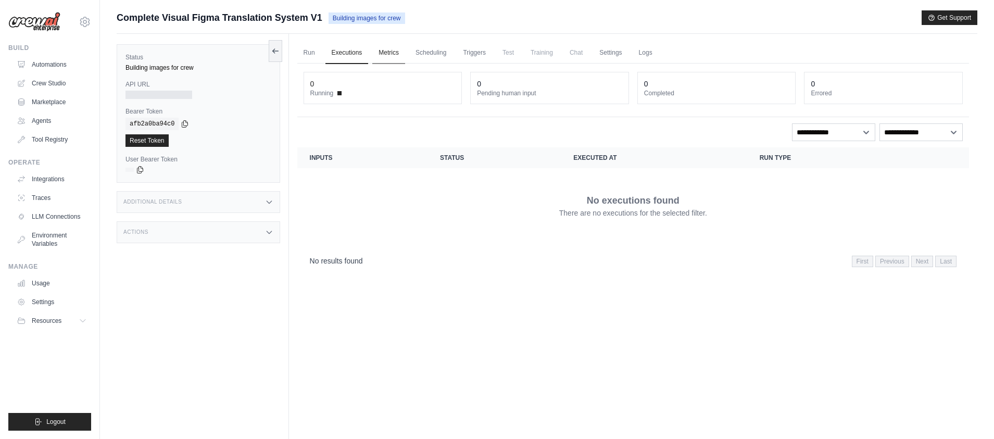
click at [382, 55] on link "Metrics" at bounding box center [388, 53] width 33 height 22
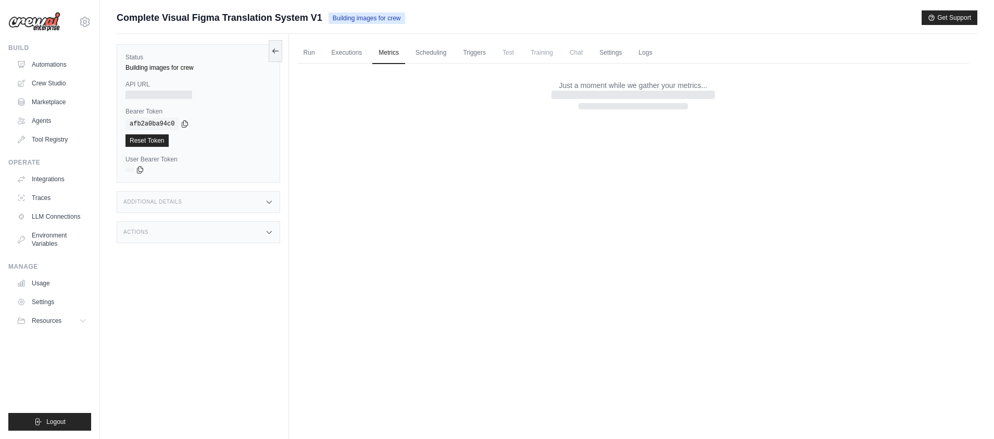
click at [293, 65] on div "Run Executions Metrics Scheduling Triggers Test Training Chat Settings Logs 0 R…" at bounding box center [633, 253] width 688 height 439
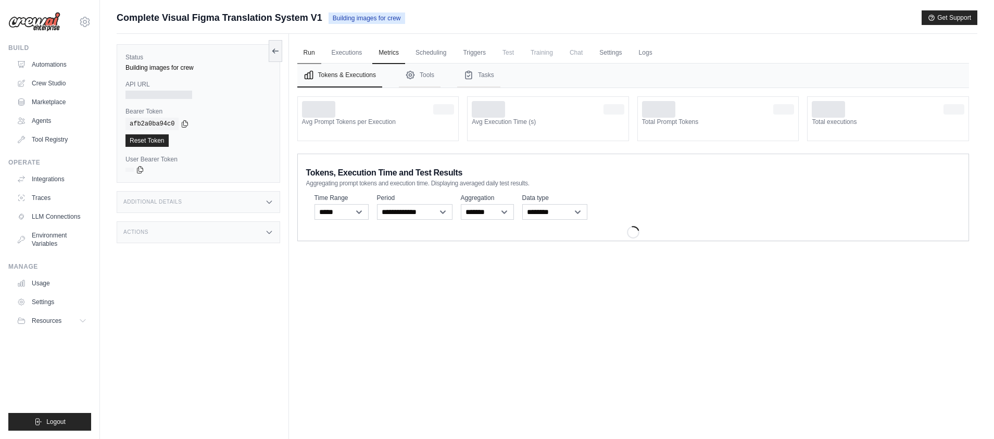
click at [314, 56] on link "Run" at bounding box center [309, 53] width 24 height 22
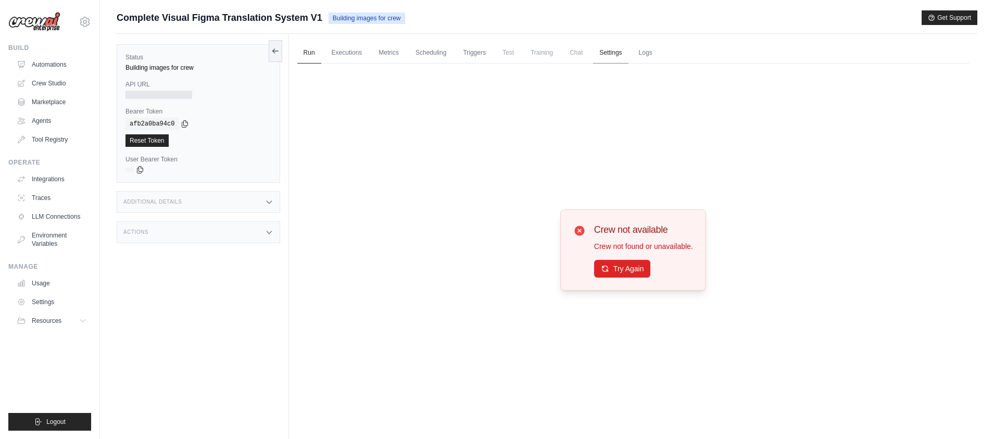
click at [624, 51] on link "Settings" at bounding box center [610, 53] width 35 height 22
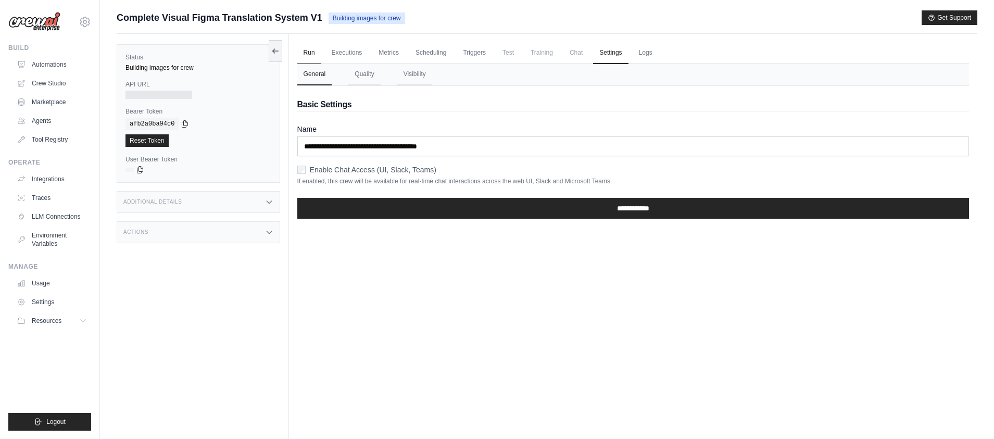
click at [307, 49] on link "Run" at bounding box center [309, 53] width 24 height 22
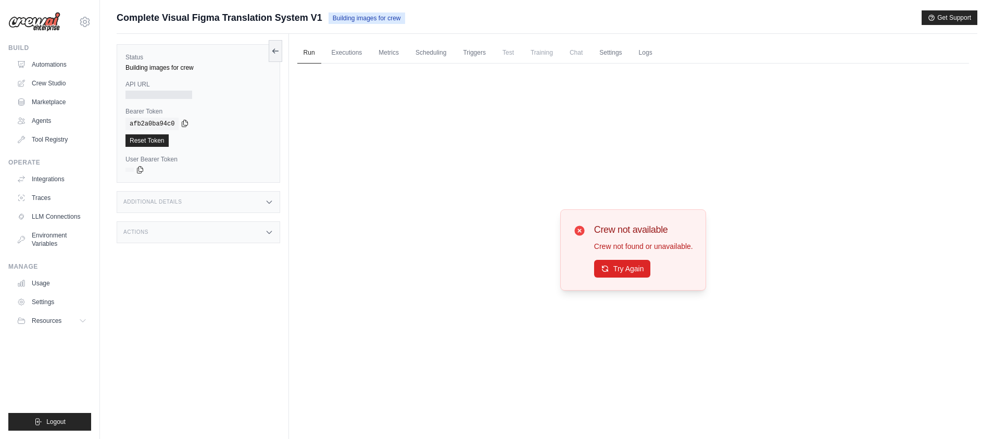
click at [182, 121] on icon at bounding box center [185, 123] width 6 height 7
click at [170, 93] on div at bounding box center [158, 95] width 67 height 8
drag, startPoint x: 178, startPoint y: 94, endPoint x: 177, endPoint y: 102, distance: 7.5
click at [179, 95] on div at bounding box center [158, 95] width 67 height 8
click at [57, 79] on link "Crew Studio" at bounding box center [53, 83] width 79 height 17
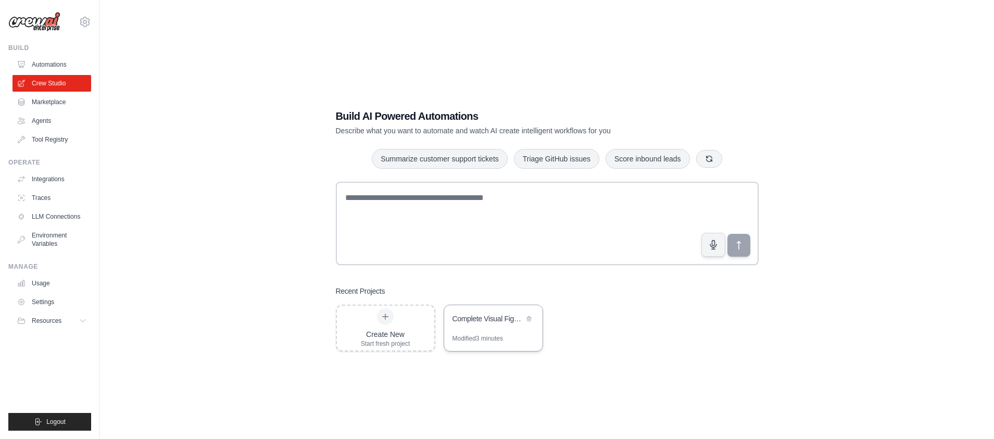
click at [499, 332] on div "Complete Visual Figma Translation System" at bounding box center [493, 319] width 98 height 29
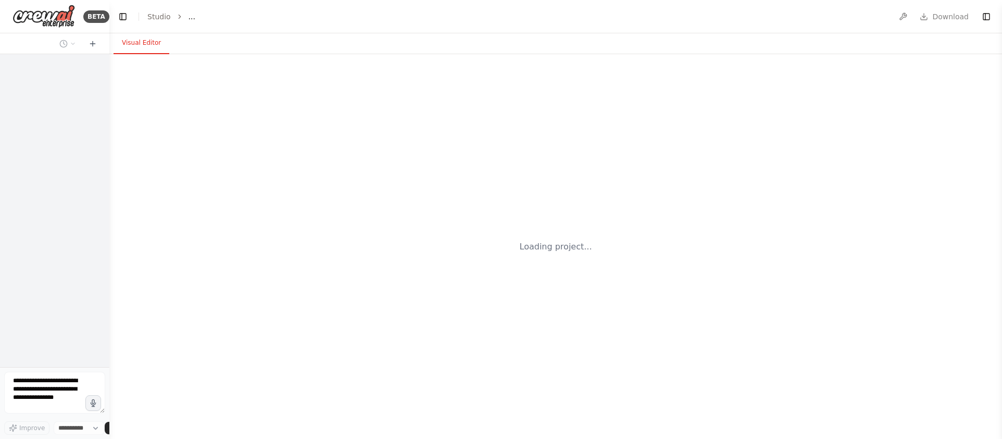
select select "****"
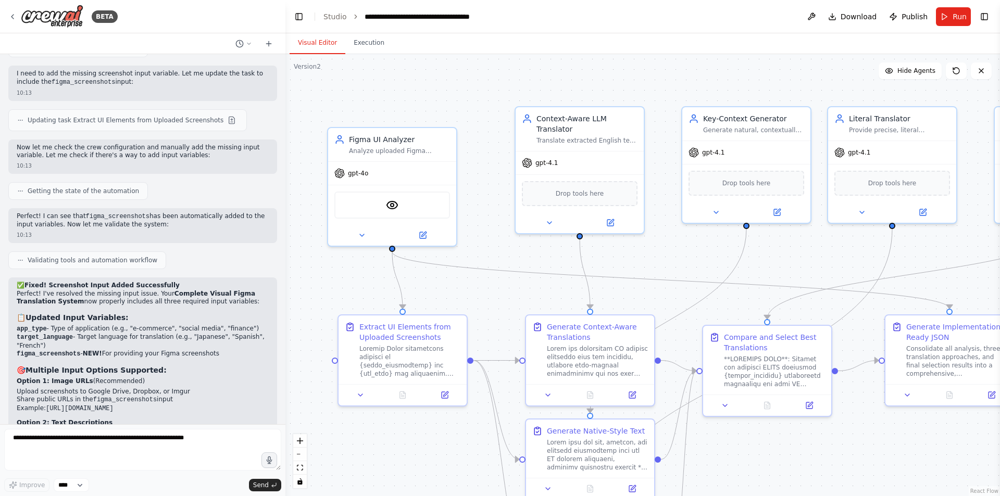
drag, startPoint x: 107, startPoint y: 345, endPoint x: 285, endPoint y: 360, distance: 178.7
click at [285, 360] on div "BETA a translation system specifically for apps, which automatically translate …" at bounding box center [500, 248] width 1000 height 496
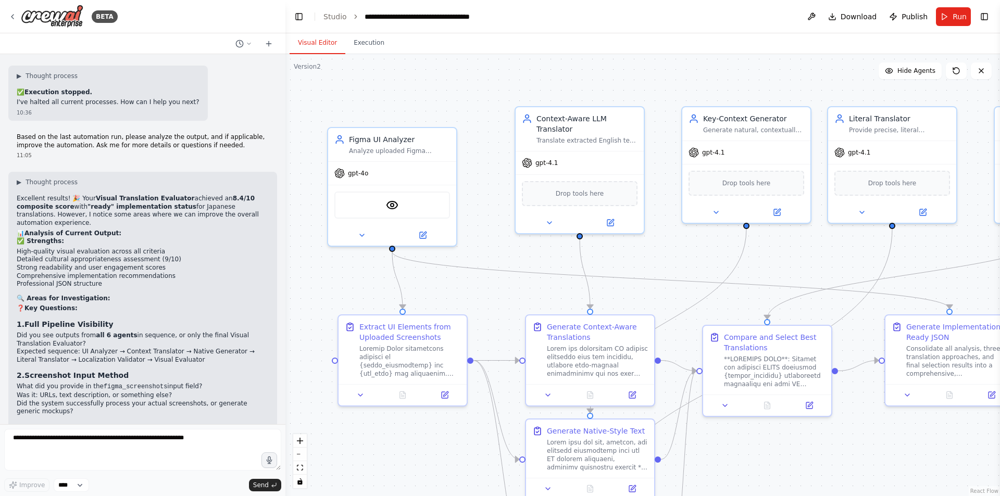
scroll to position [10514, 0]
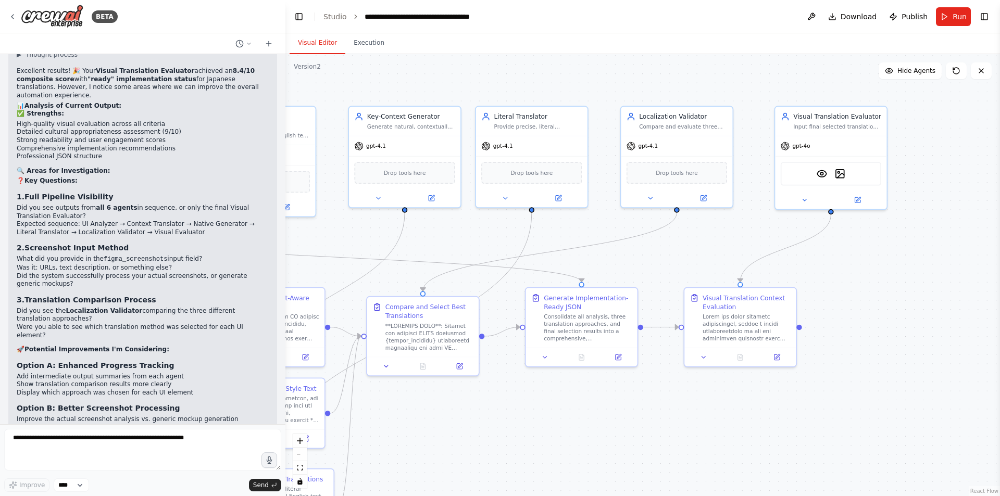
drag, startPoint x: 785, startPoint y: 461, endPoint x: 500, endPoint y: 433, distance: 286.2
click at [499, 433] on div ".deletable-edge-delete-btn { width: 20px; height: 20px; border: 0px solid #ffff…" at bounding box center [642, 275] width 714 height 442
click at [827, 178] on div "VisionTool DallETool" at bounding box center [836, 171] width 100 height 23
click at [816, 197] on button at bounding box center [809, 198] width 51 height 11
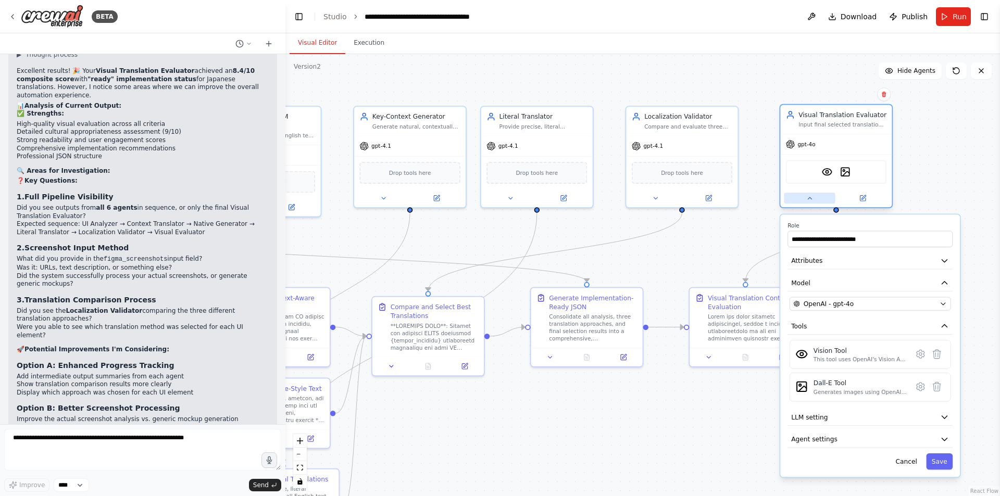
click at [816, 197] on button at bounding box center [809, 198] width 51 height 11
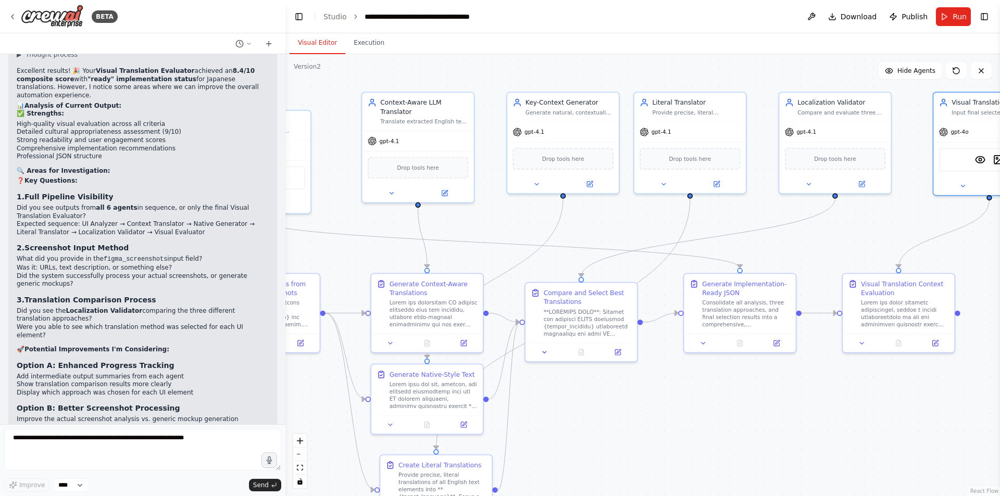
drag, startPoint x: 666, startPoint y: 412, endPoint x: 872, endPoint y: 400, distance: 206.1
click at [872, 400] on div ".deletable-edge-delete-btn { width: 20px; height: 20px; border: 0px solid #ffff…" at bounding box center [642, 275] width 714 height 442
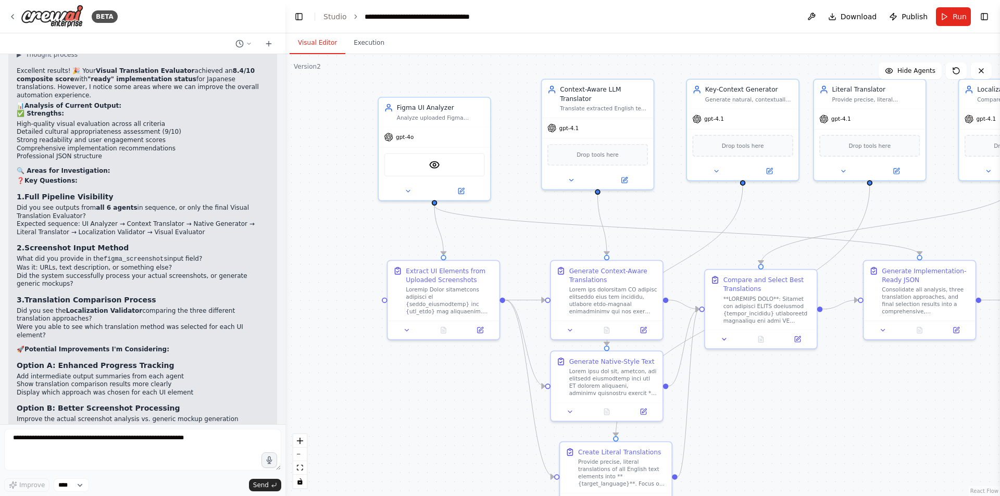
drag, startPoint x: 752, startPoint y: 403, endPoint x: 879, endPoint y: 388, distance: 127.9
click at [879, 388] on div ".deletable-edge-delete-btn { width: 20px; height: 20px; border: 0px solid #ffff…" at bounding box center [642, 275] width 714 height 442
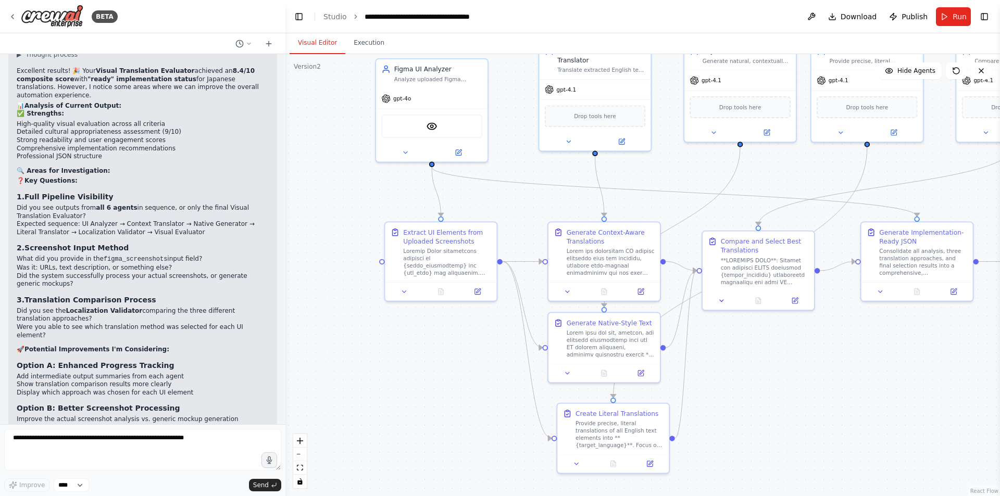
drag, startPoint x: 879, startPoint y: 388, endPoint x: 874, endPoint y: 347, distance: 41.5
click at [875, 347] on div ".deletable-edge-delete-btn { width: 20px; height: 20px; border: 0px solid #ffff…" at bounding box center [642, 275] width 714 height 442
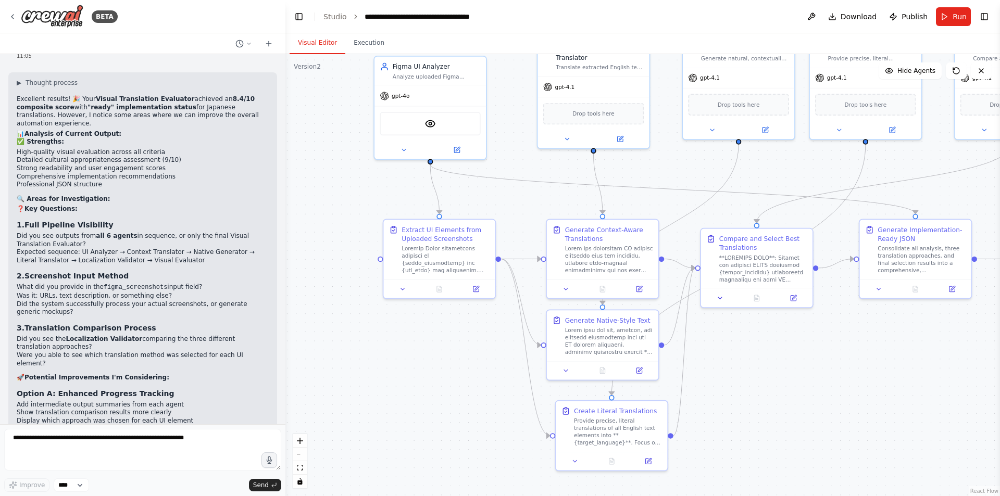
scroll to position [10462, 0]
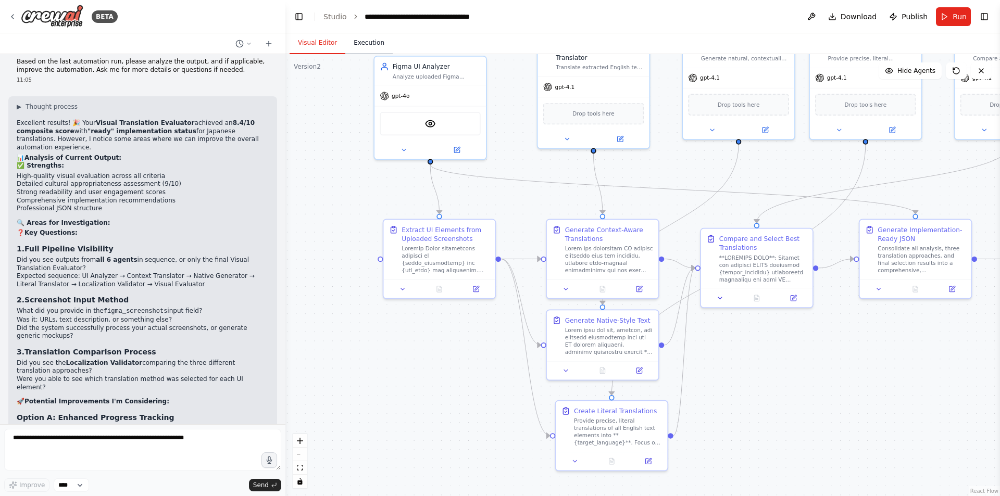
click at [358, 42] on button "Execution" at bounding box center [368, 43] width 47 height 22
click at [310, 43] on button "Visual Editor" at bounding box center [318, 43] width 56 height 22
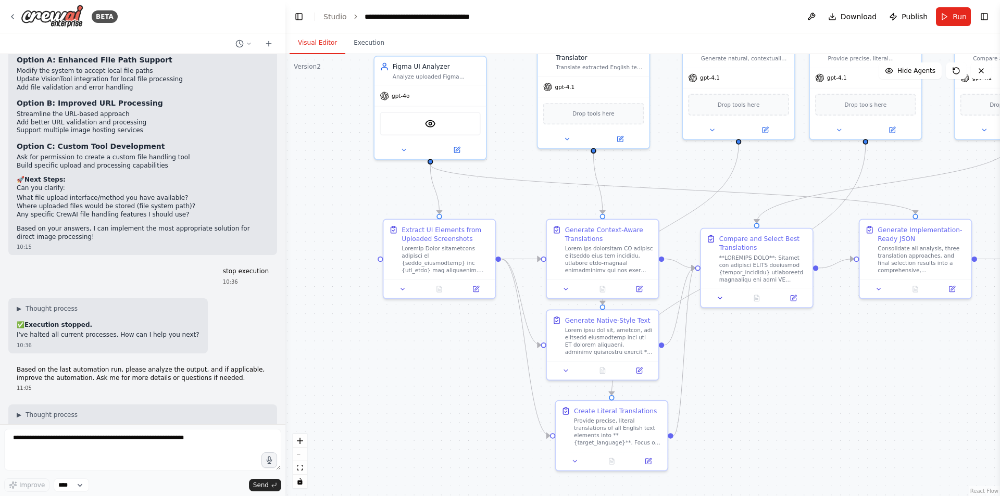
scroll to position [9994, 0]
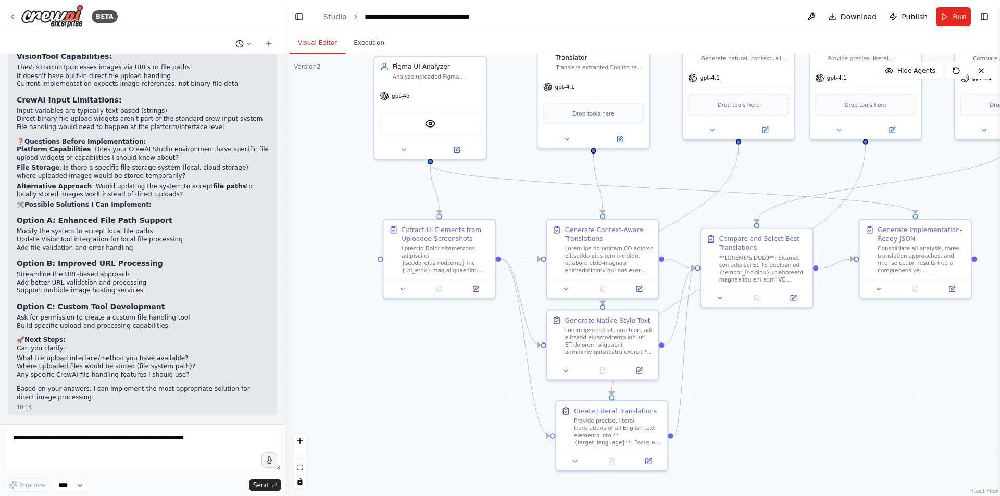
click at [231, 43] on button at bounding box center [243, 43] width 25 height 12
click at [240, 42] on div at bounding box center [142, 248] width 285 height 496
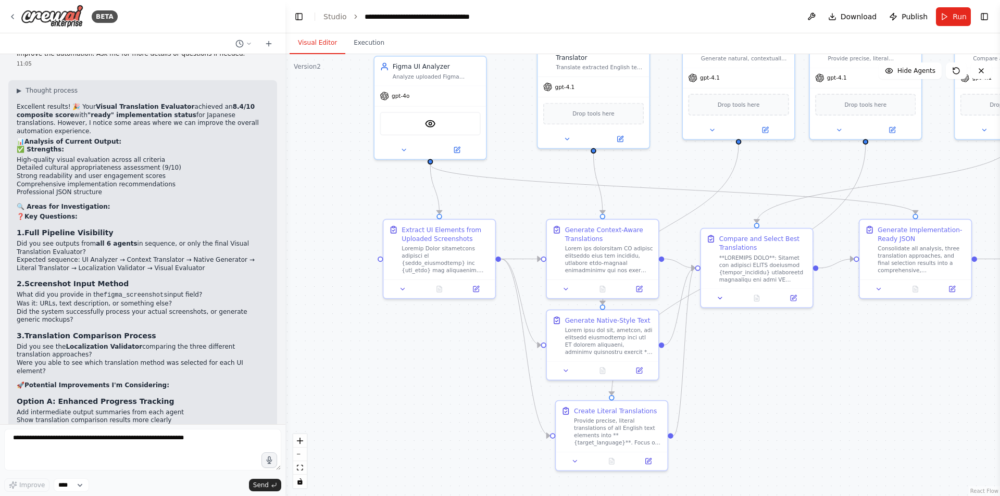
scroll to position [10514, 0]
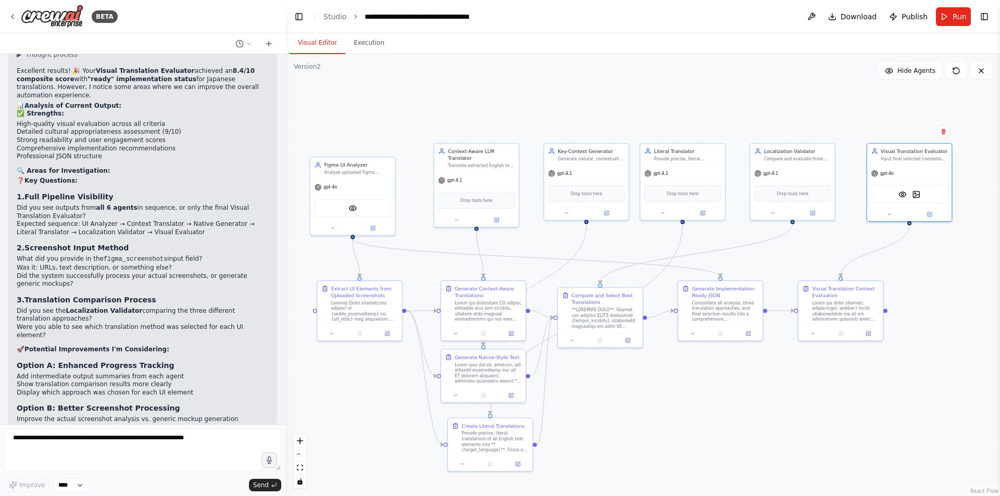
drag, startPoint x: 811, startPoint y: 385, endPoint x: 727, endPoint y: 440, distance: 100.4
click at [727, 438] on div ".deletable-edge-delete-btn { width: 20px; height: 20px; border: 0px solid #ffff…" at bounding box center [642, 275] width 714 height 442
drag, startPoint x: 99, startPoint y: 450, endPoint x: 112, endPoint y: 430, distance: 24.4
click at [100, 438] on textarea at bounding box center [142, 450] width 277 height 42
click at [138, 312] on div "▶ Thought process Excellent results! 🎉 Your Visual Translation Evaluator achiev…" at bounding box center [143, 287] width 252 height 473
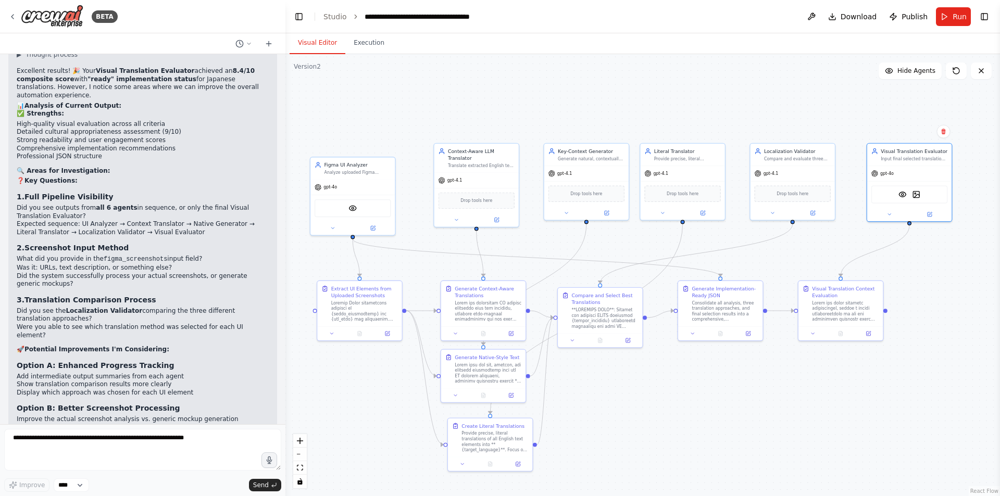
drag, startPoint x: 145, startPoint y: 272, endPoint x: 179, endPoint y: 226, distance: 56.9
click at [160, 248] on div "▶ Thought process Excellent results! 🎉 Your Visual Translation Evaluator achiev…" at bounding box center [143, 287] width 252 height 473
click at [365, 52] on button "Execution" at bounding box center [368, 43] width 47 height 22
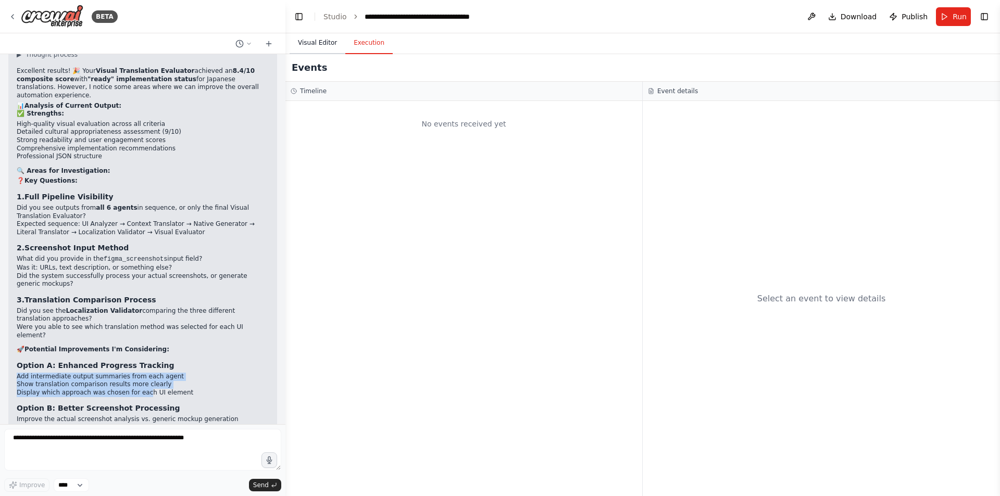
click at [335, 44] on button "Visual Editor" at bounding box center [318, 43] width 56 height 22
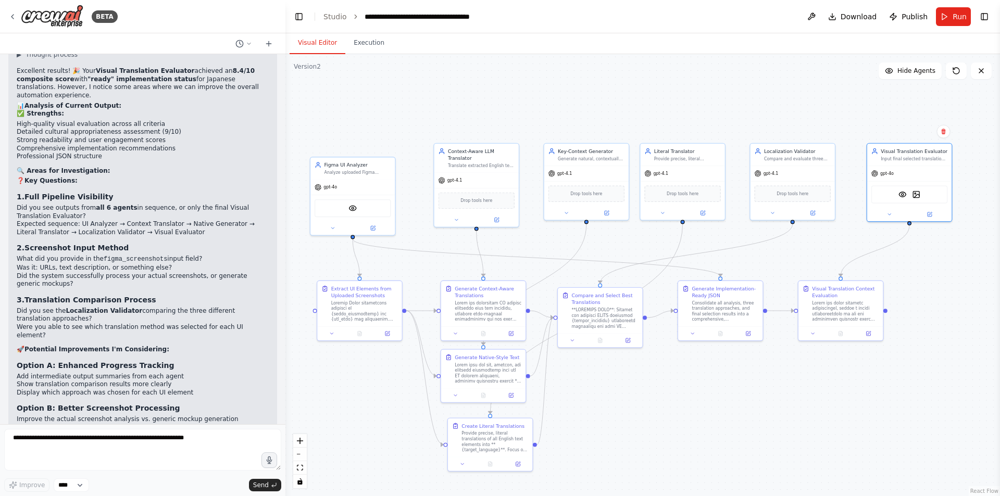
click at [148, 361] on strong "Option A: Enhanced Progress Tracking" at bounding box center [96, 365] width 158 height 8
click at [331, 334] on icon at bounding box center [332, 333] width 6 height 6
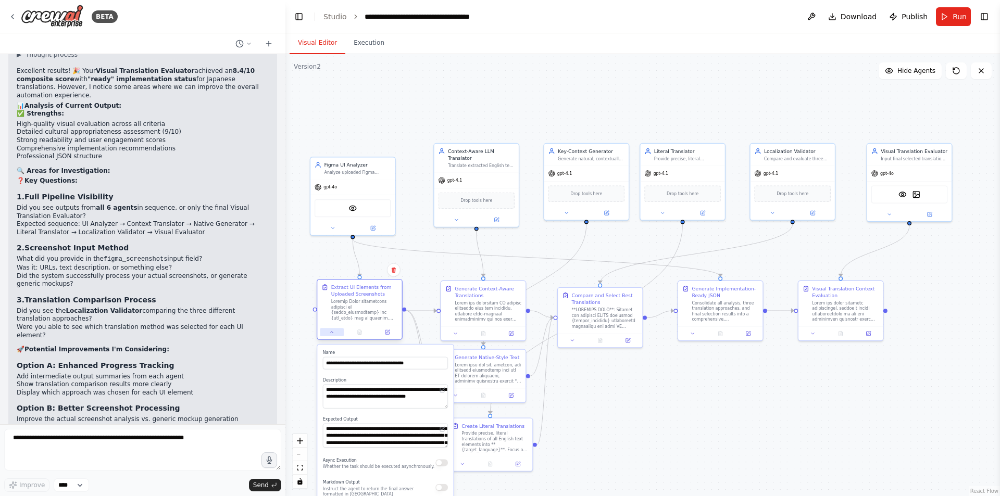
click at [333, 334] on icon at bounding box center [332, 333] width 6 height 6
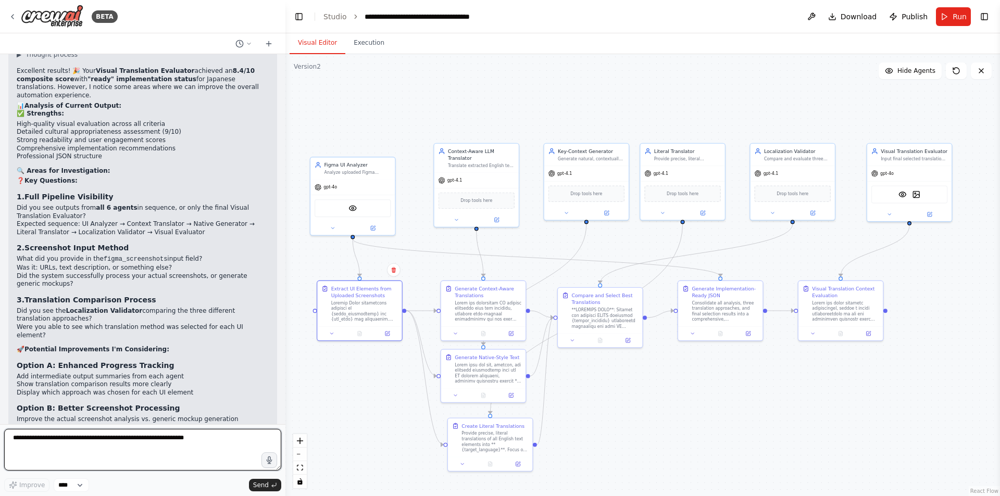
click at [52, 438] on textarea at bounding box center [142, 450] width 277 height 42
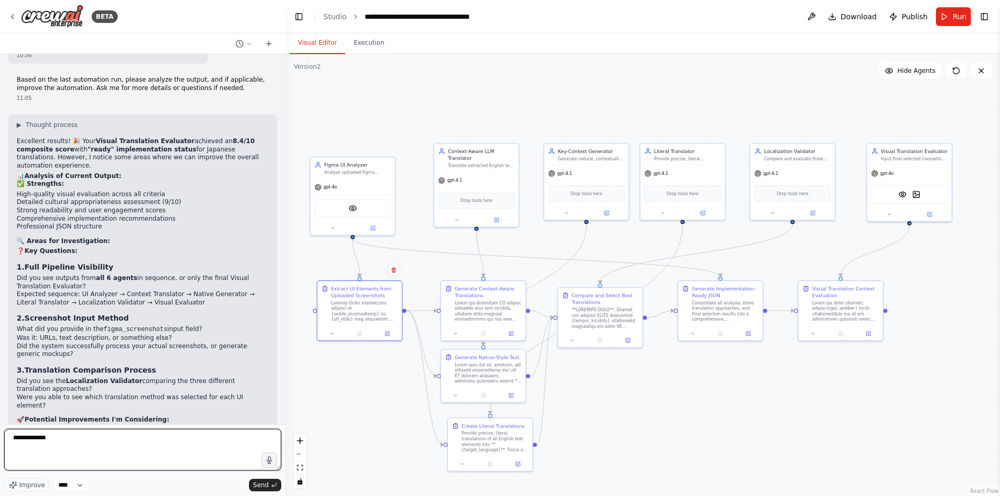
scroll to position [10358, 0]
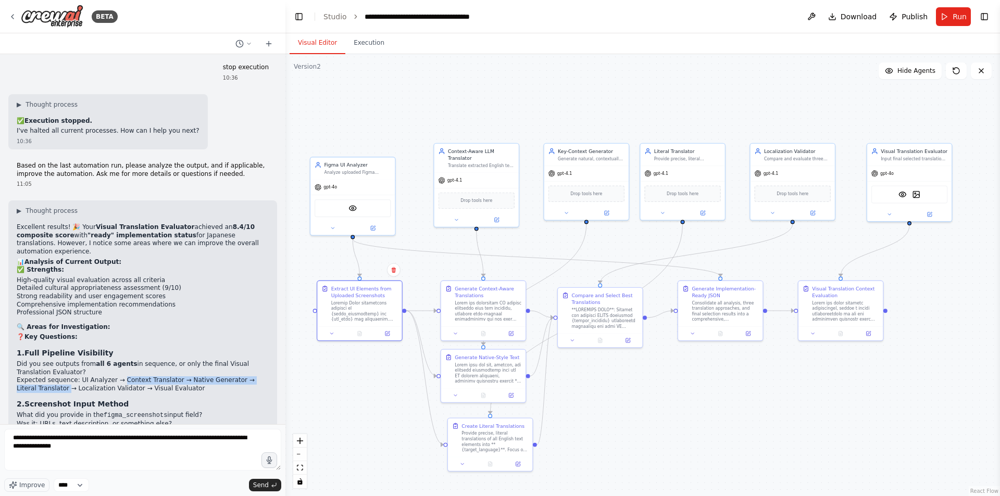
drag, startPoint x: 122, startPoint y: 257, endPoint x: 68, endPoint y: 269, distance: 55.0
click at [68, 376] on li "Expected sequence: UI Analyzer → Context Translator → Native Generator → Litera…" at bounding box center [143, 384] width 252 height 16
copy li "Context Translator → Native Generator → Literal Translator"
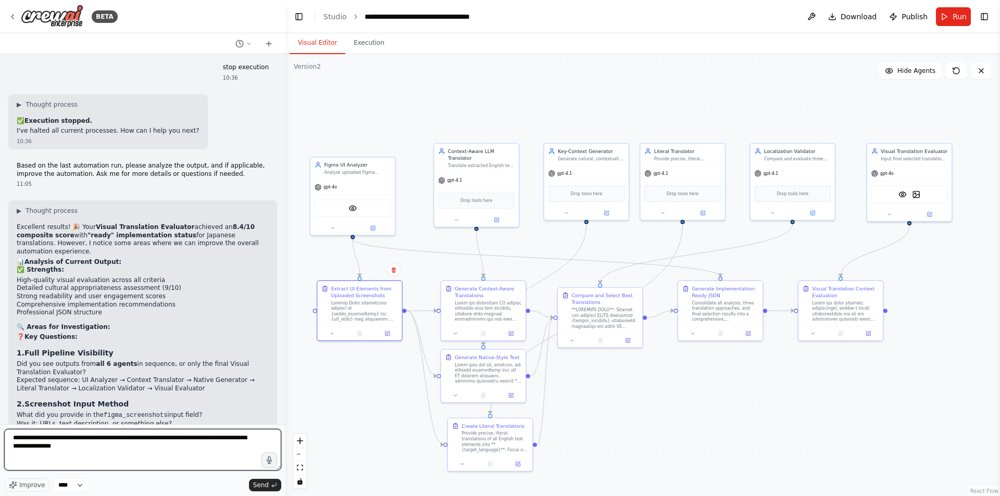
drag, startPoint x: 64, startPoint y: 447, endPoint x: 54, endPoint y: 443, distance: 10.5
click at [64, 438] on textarea "**********" at bounding box center [142, 450] width 277 height 42
drag, startPoint x: 49, startPoint y: 449, endPoint x: 88, endPoint y: 446, distance: 39.2
click at [89, 438] on textarea "**********" at bounding box center [142, 450] width 277 height 42
paste textarea "**********"
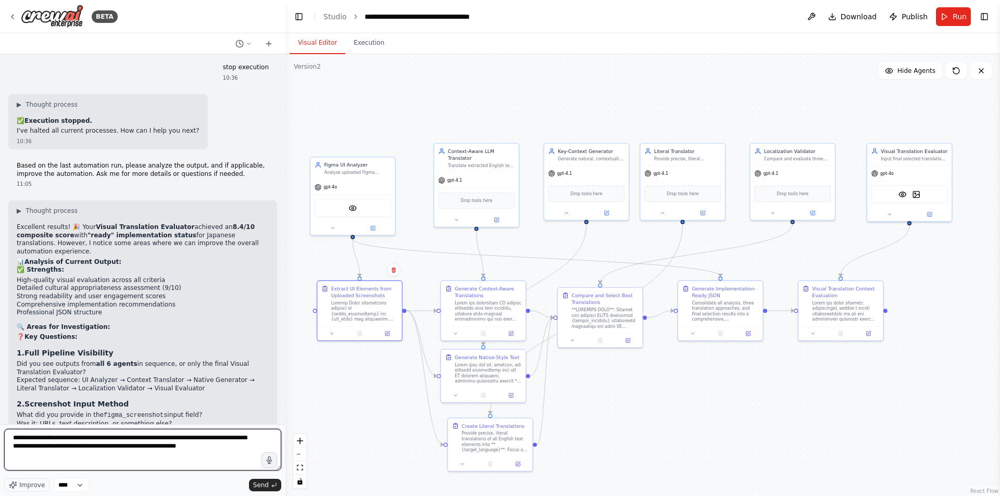
click at [102, 438] on textarea "**********" at bounding box center [142, 450] width 277 height 42
click at [155, 438] on textarea "**********" at bounding box center [142, 450] width 277 height 42
click at [158, 438] on textarea "**********" at bounding box center [142, 450] width 277 height 42
click at [242, 438] on textarea "**********" at bounding box center [142, 450] width 277 height 42
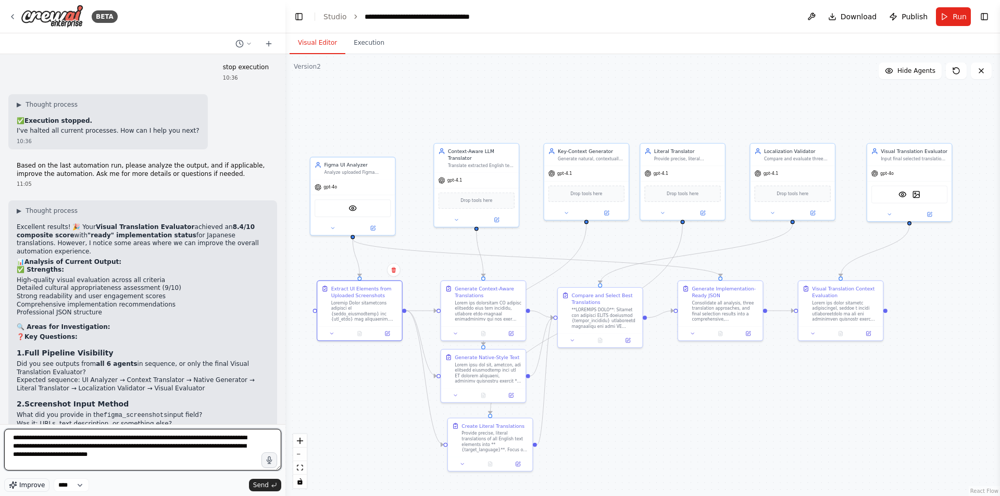
type textarea "**********"
click at [33, 438] on span "Improve" at bounding box center [32, 485] width 26 height 8
click at [262, 438] on span "Send" at bounding box center [261, 485] width 16 height 8
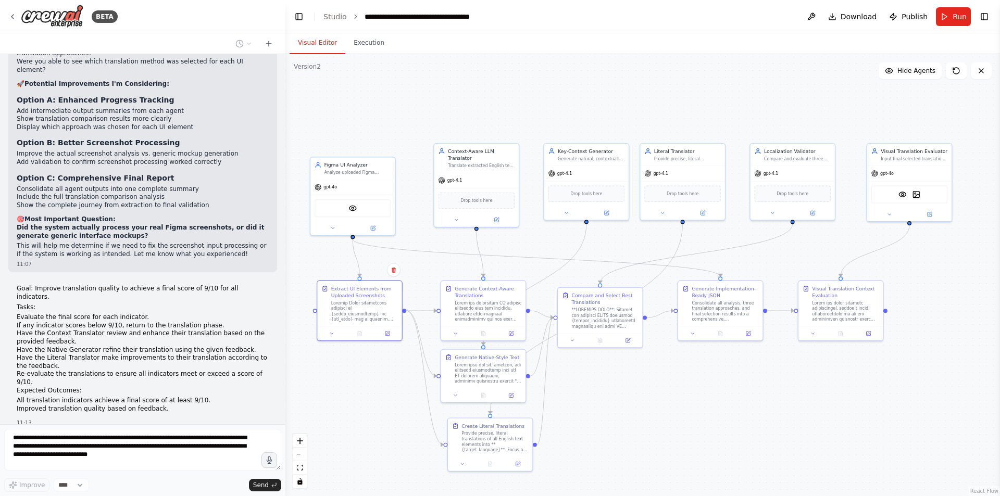
scroll to position [10788, 0]
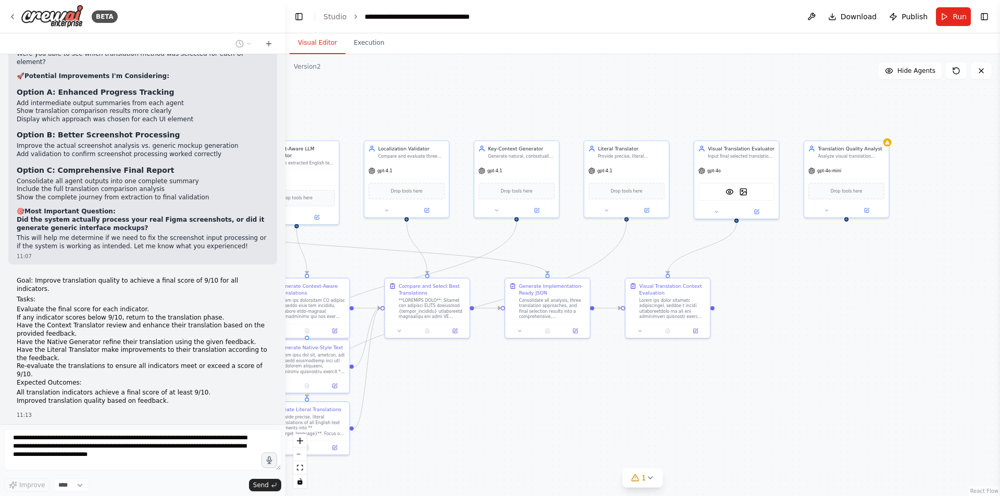
drag, startPoint x: 882, startPoint y: 396, endPoint x: 714, endPoint y: 393, distance: 168.2
click at [714, 393] on div ".deletable-edge-delete-btn { width: 20px; height: 20px; border: 0px solid #ffff…" at bounding box center [642, 275] width 714 height 442
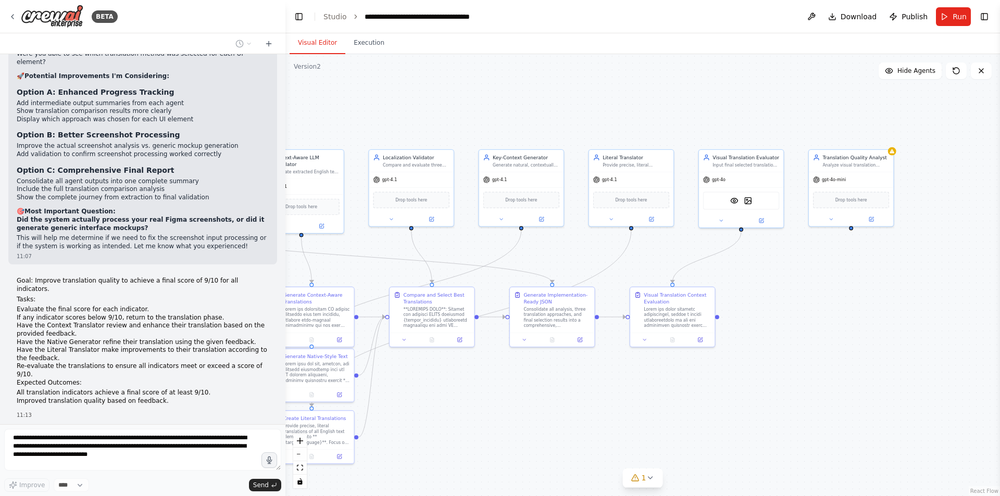
drag, startPoint x: 663, startPoint y: 402, endPoint x: 668, endPoint y: 411, distance: 10.0
click at [668, 411] on div ".deletable-edge-delete-btn { width: 20px; height: 20px; border: 0px solid #ffff…" at bounding box center [642, 275] width 714 height 442
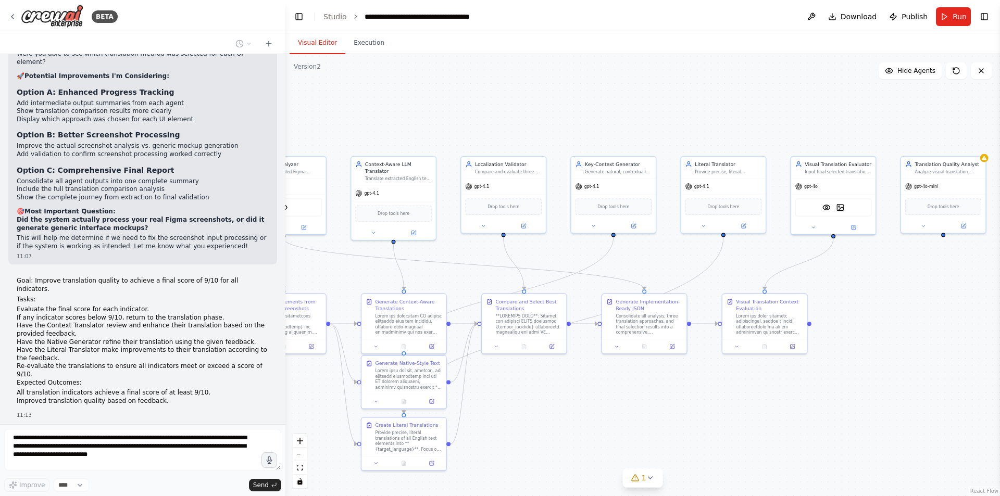
drag, startPoint x: 791, startPoint y: 320, endPoint x: 884, endPoint y: 326, distance: 92.9
click at [884, 326] on div ".deletable-edge-delete-btn { width: 20px; height: 20px; border: 0px solid #ffff…" at bounding box center [642, 275] width 714 height 442
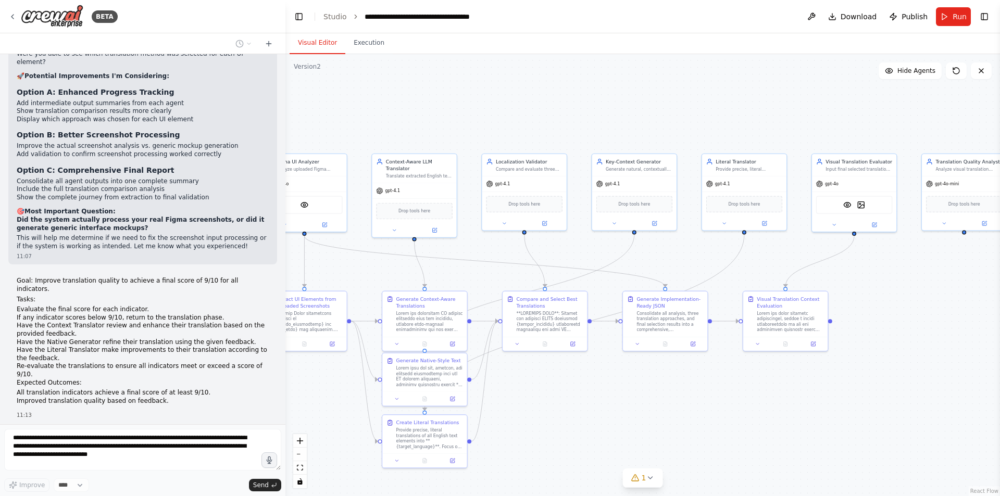
drag, startPoint x: 548, startPoint y: 451, endPoint x: 614, endPoint y: 439, distance: 67.2
click at [614, 438] on div ".deletable-edge-delete-btn { width: 20px; height: 20px; border: 0px solid #ffff…" at bounding box center [642, 275] width 714 height 442
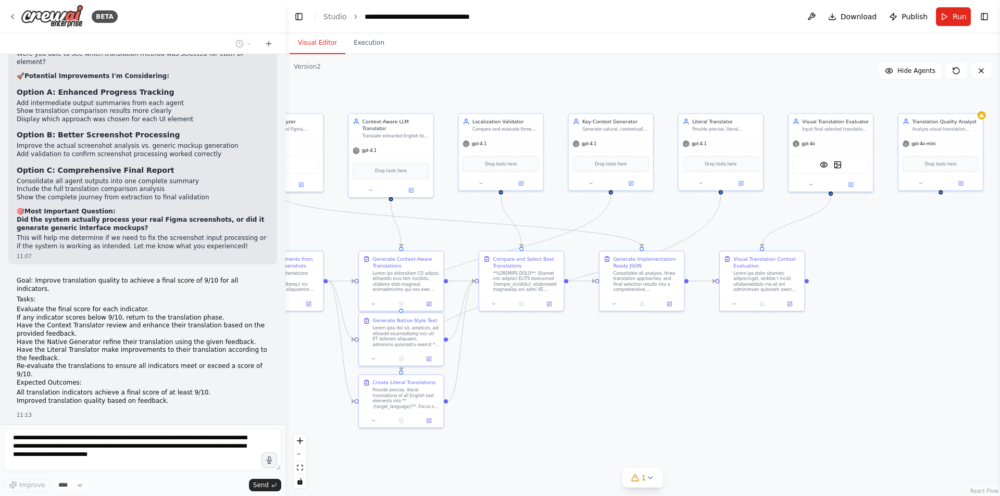
drag, startPoint x: 703, startPoint y: 422, endPoint x: 639, endPoint y: 391, distance: 71.0
click at [639, 391] on div ".deletable-edge-delete-btn { width: 20px; height: 20px; border: 0px solid #ffff…" at bounding box center [642, 275] width 714 height 442
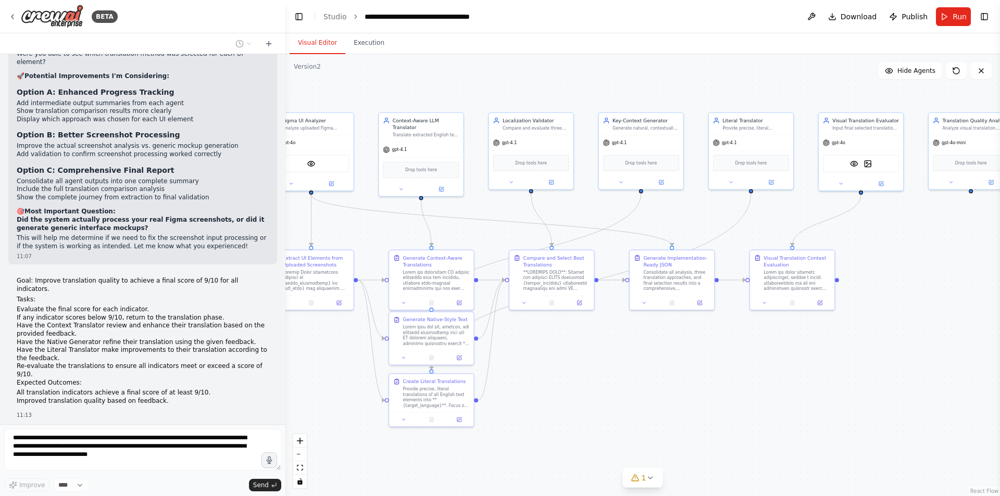
drag, startPoint x: 619, startPoint y: 395, endPoint x: 644, endPoint y: 394, distance: 25.0
click at [644, 394] on div ".deletable-edge-delete-btn { width: 20px; height: 20px; border: 0px solid #ffff…" at bounding box center [642, 275] width 714 height 442
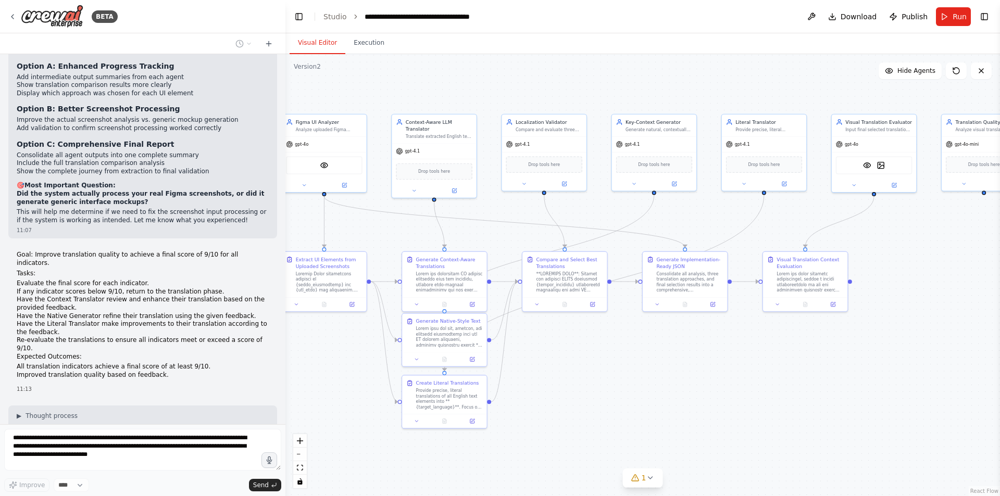
drag, startPoint x: 638, startPoint y: 394, endPoint x: 651, endPoint y: 396, distance: 13.1
click at [651, 396] on div ".deletable-edge-delete-btn { width: 20px; height: 20px; border: 0px solid #ffff…" at bounding box center [642, 275] width 714 height 442
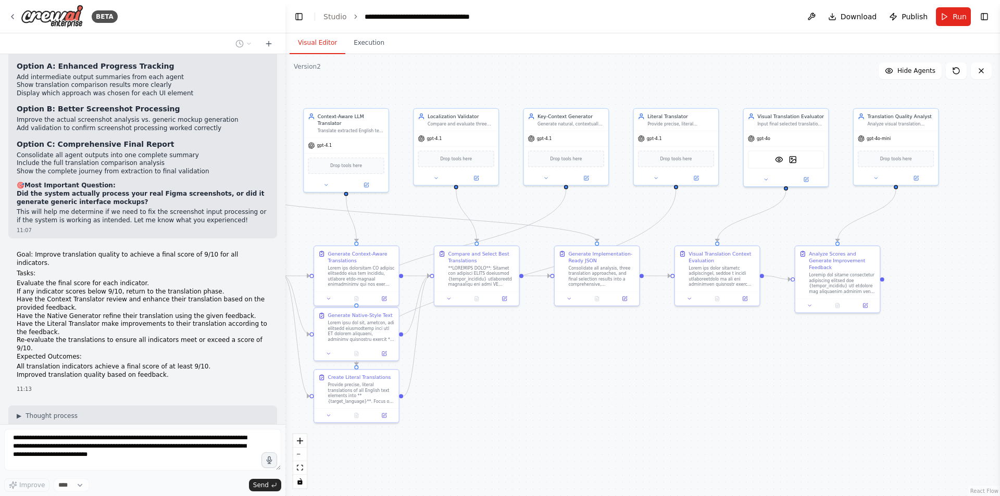
drag, startPoint x: 705, startPoint y: 401, endPoint x: 613, endPoint y: 395, distance: 91.8
click at [613, 395] on div ".deletable-edge-delete-btn { width: 20px; height: 20px; border: 0px solid #ffff…" at bounding box center [642, 275] width 714 height 442
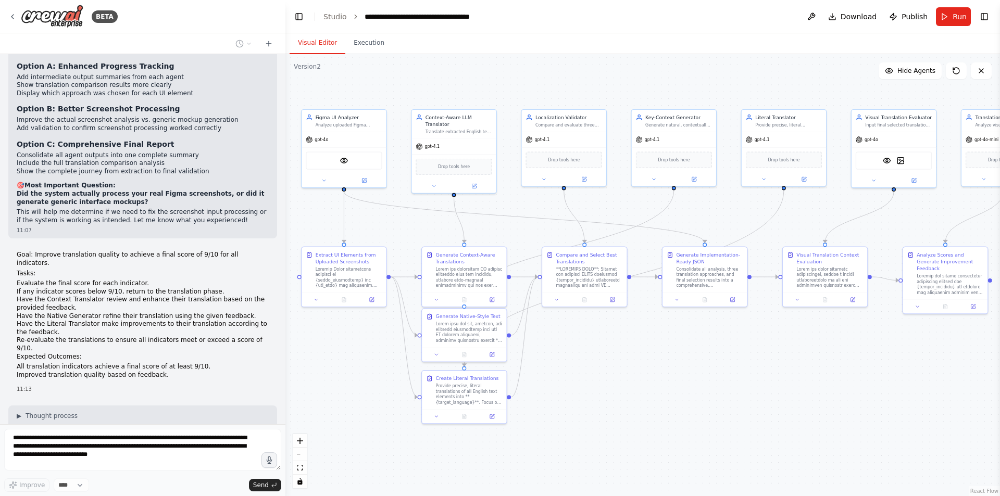
drag, startPoint x: 570, startPoint y: 400, endPoint x: 682, endPoint y: 401, distance: 112.0
click at [682, 401] on div ".deletable-edge-delete-btn { width: 20px; height: 20px; border: 0px solid #ffff…" at bounding box center [642, 275] width 714 height 442
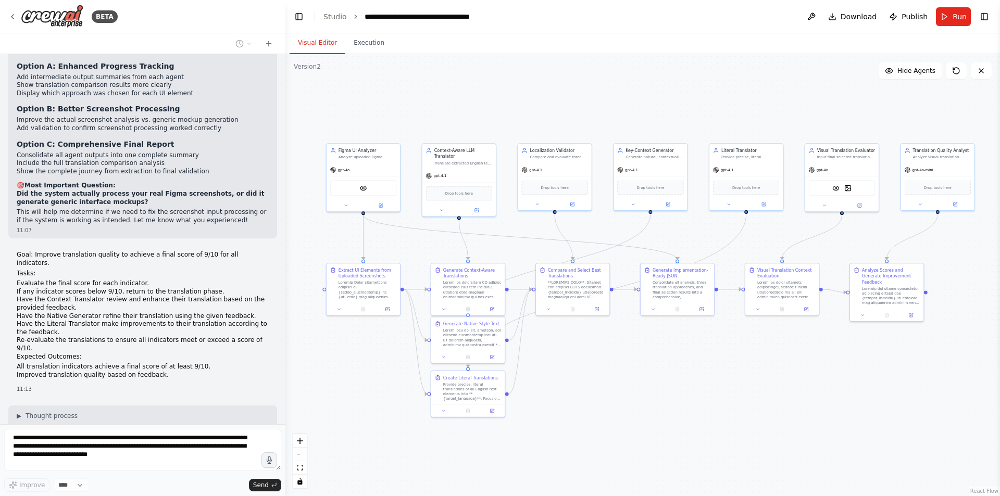
drag, startPoint x: 679, startPoint y: 401, endPoint x: 654, endPoint y: 397, distance: 25.3
click at [654, 397] on div ".deletable-edge-delete-btn { width: 20px; height: 20px; border: 0px solid #ffff…" at bounding box center [642, 275] width 714 height 442
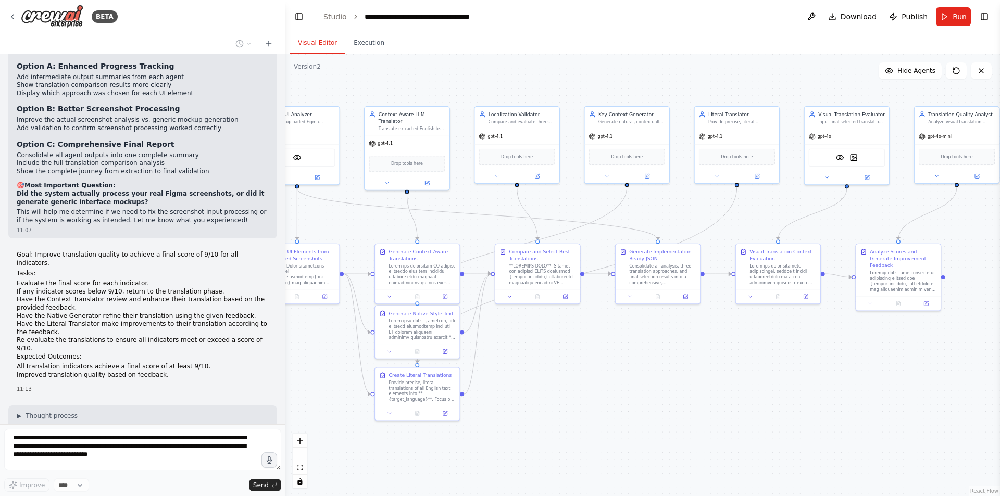
drag, startPoint x: 661, startPoint y: 401, endPoint x: 639, endPoint y: 401, distance: 22.4
click at [639, 401] on div ".deletable-edge-delete-btn { width: 20px; height: 20px; border: 0px solid #ffff…" at bounding box center [642, 275] width 714 height 442
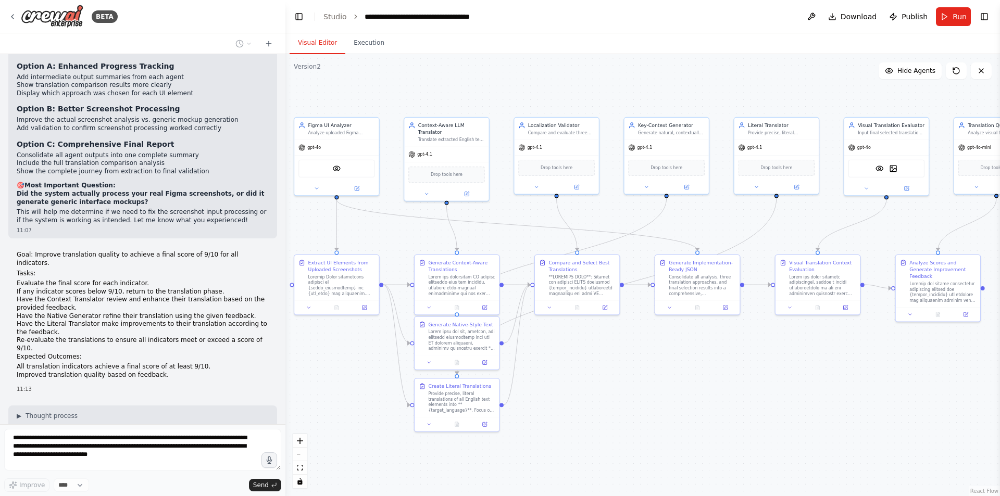
drag, startPoint x: 651, startPoint y: 404, endPoint x: 683, endPoint y: 412, distance: 33.0
click at [683, 412] on div ".deletable-edge-delete-btn { width: 20px; height: 20px; border: 0px solid #ffff…" at bounding box center [642, 275] width 714 height 442
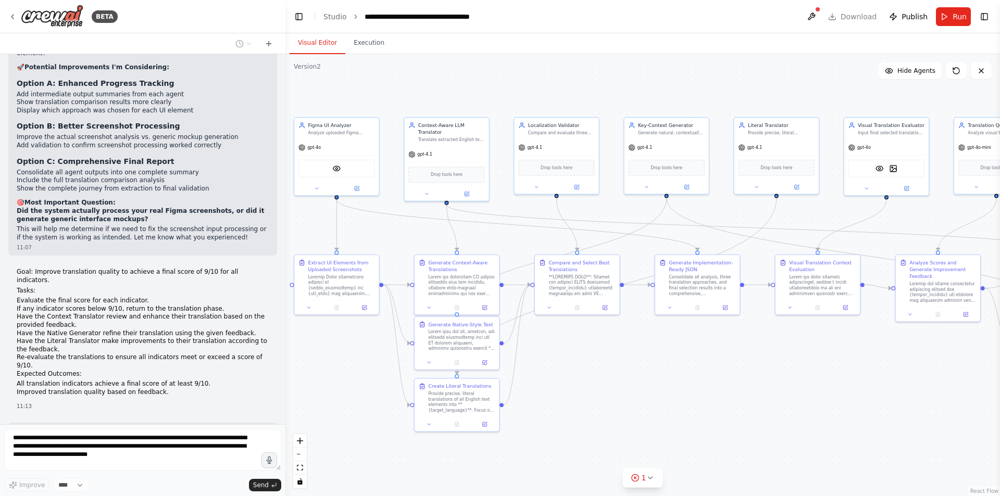
scroll to position [10927, 0]
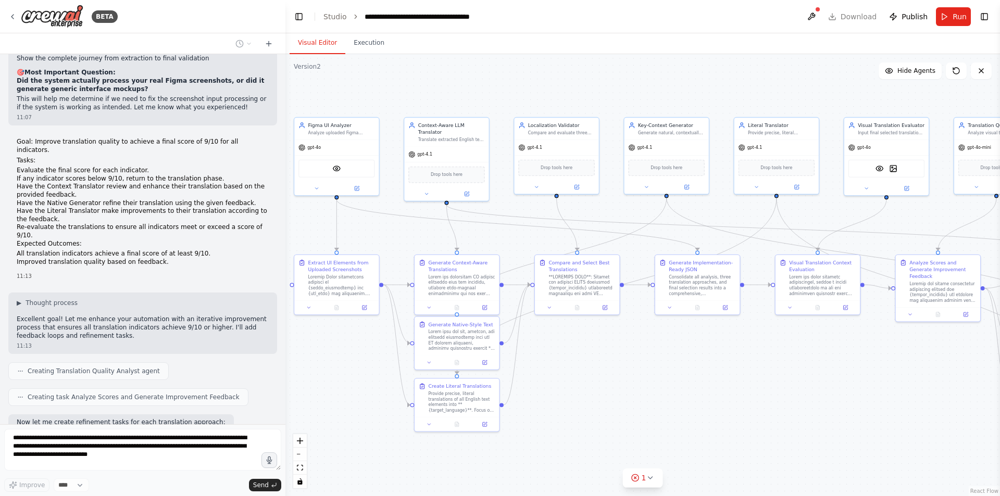
drag, startPoint x: 811, startPoint y: 83, endPoint x: 601, endPoint y: 120, distance: 212.6
click at [601, 120] on div ".deletable-edge-delete-btn { width: 20px; height: 20px; border: 0px solid #ffff…" at bounding box center [642, 275] width 714 height 442
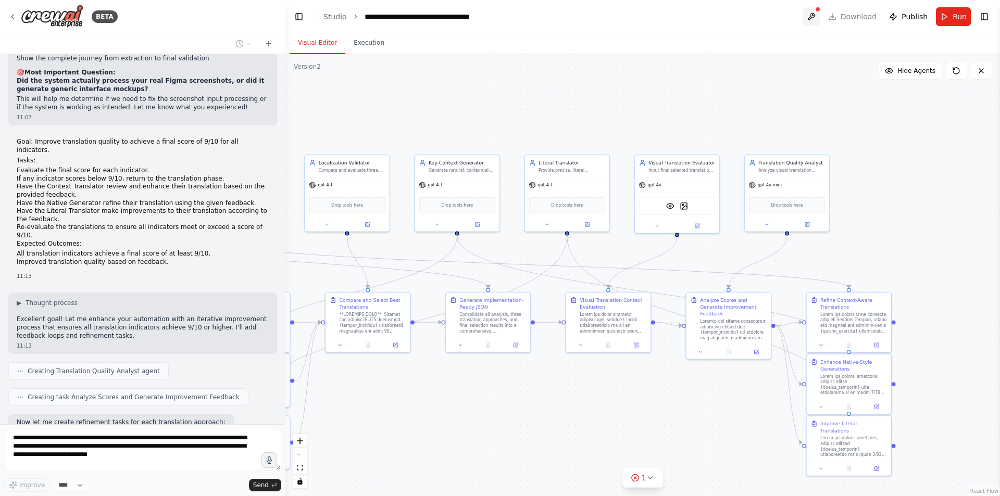
click at [808, 17] on button at bounding box center [811, 16] width 17 height 19
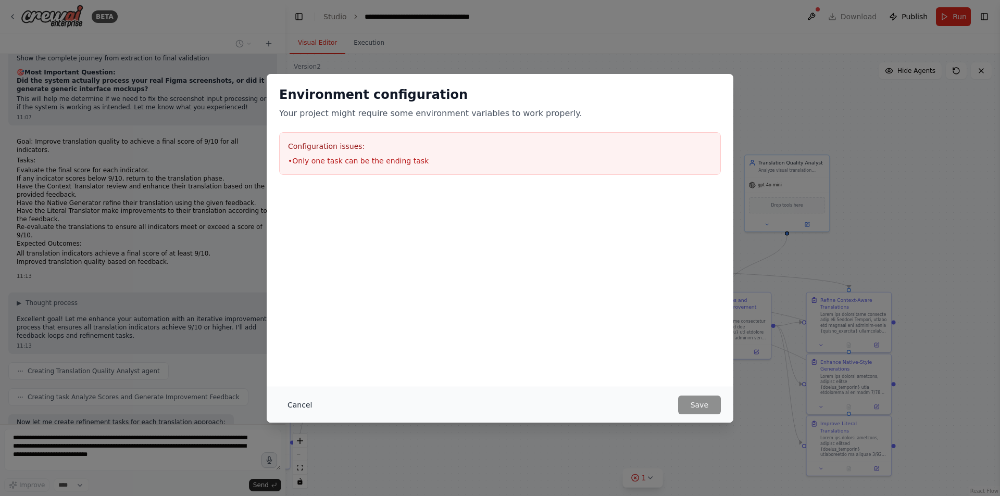
scroll to position [10987, 0]
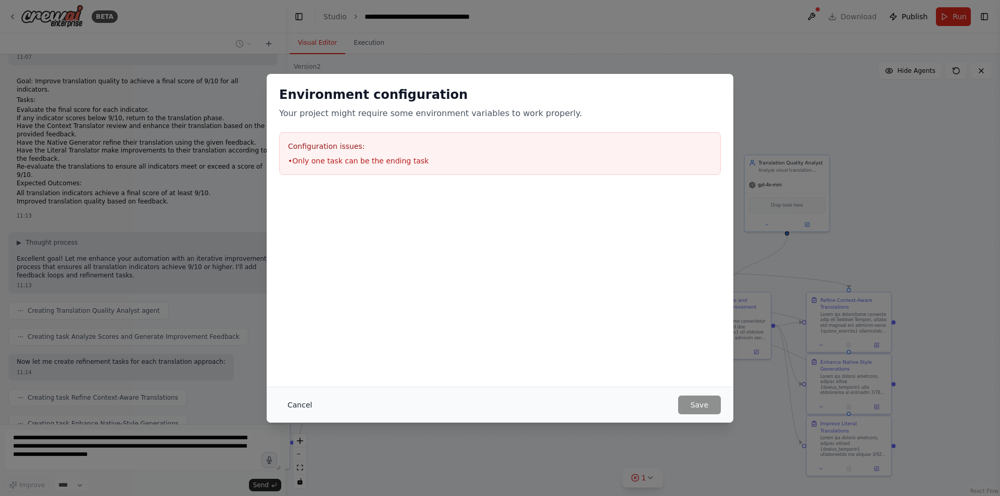
click at [304, 407] on button "Cancel" at bounding box center [299, 405] width 41 height 19
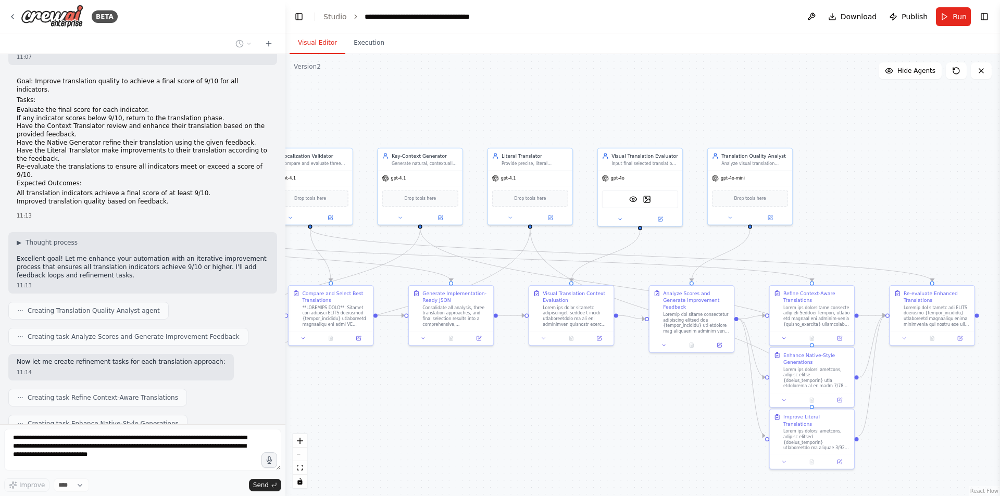
drag, startPoint x: 485, startPoint y: 424, endPoint x: 448, endPoint y: 418, distance: 37.6
click at [448, 418] on div ".deletable-edge-delete-btn { width: 20px; height: 20px; border: 0px solid #ffff…" at bounding box center [642, 275] width 714 height 442
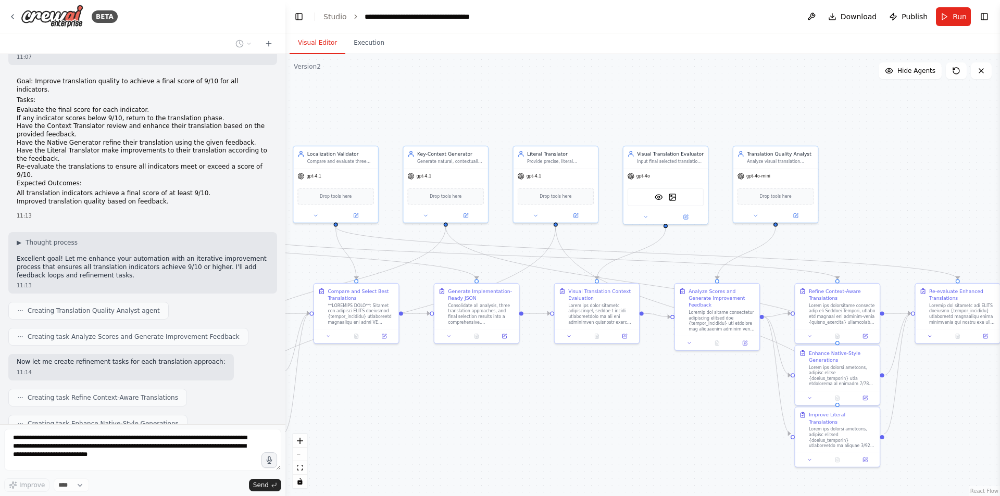
drag, startPoint x: 448, startPoint y: 418, endPoint x: 536, endPoint y: 415, distance: 88.6
click at [536, 415] on div ".deletable-edge-delete-btn { width: 20px; height: 20px; border: 0px solid #ffff…" at bounding box center [642, 275] width 714 height 442
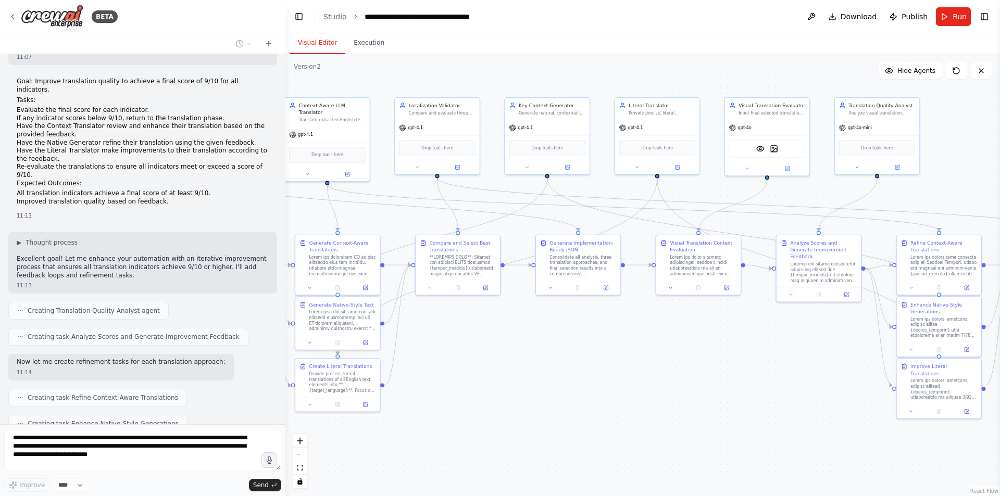
drag, startPoint x: 424, startPoint y: 404, endPoint x: 521, endPoint y: 345, distance: 113.3
click at [517, 344] on div ".deletable-edge-delete-btn { width: 20px; height: 20px; border: 0px solid #ffff…" at bounding box center [642, 275] width 714 height 442
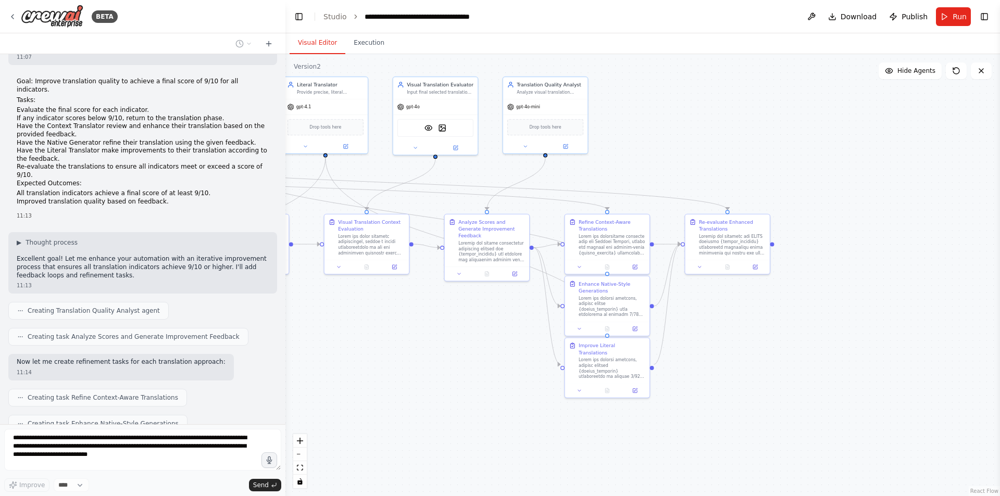
drag, startPoint x: 599, startPoint y: 363, endPoint x: 212, endPoint y: 354, distance: 386.5
click at [212, 354] on div "BETA a translation system specifically for apps, which automatically translate …" at bounding box center [500, 248] width 1000 height 496
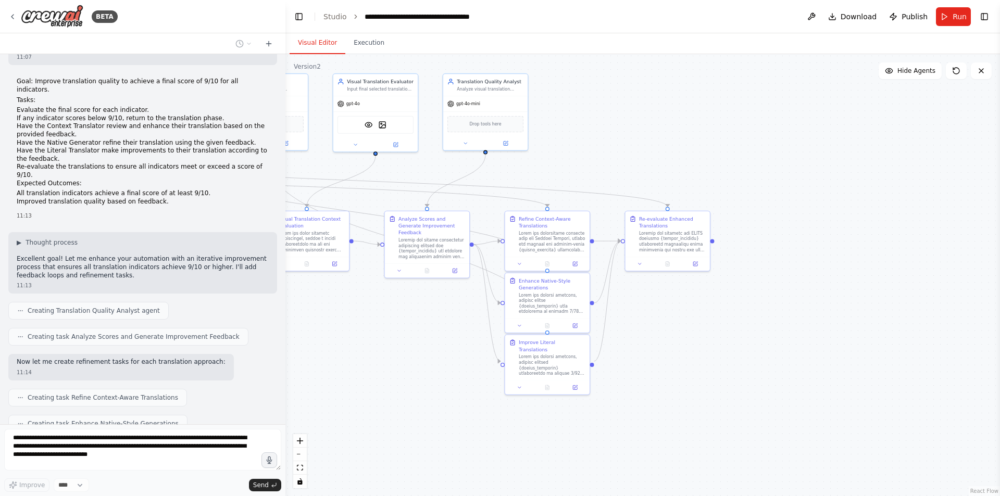
drag, startPoint x: 349, startPoint y: 377, endPoint x: 219, endPoint y: 360, distance: 131.4
click at [219, 360] on div "BETA a translation system specifically for apps, which automatically translate …" at bounding box center [500, 248] width 1000 height 496
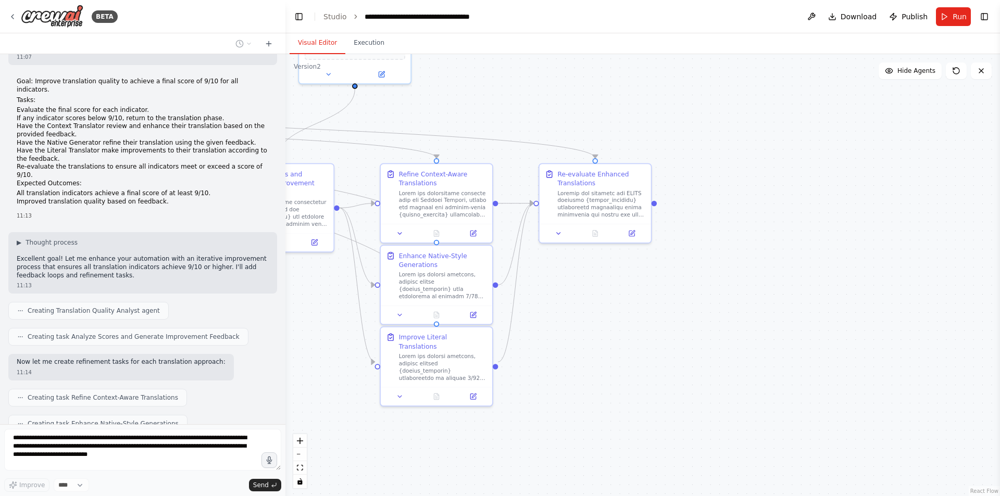
drag, startPoint x: 583, startPoint y: 351, endPoint x: 583, endPoint y: 405, distance: 53.1
click at [583, 405] on div ".deletable-edge-delete-btn { width: 20px; height: 20px; border: 0px solid #ffff…" at bounding box center [642, 275] width 714 height 442
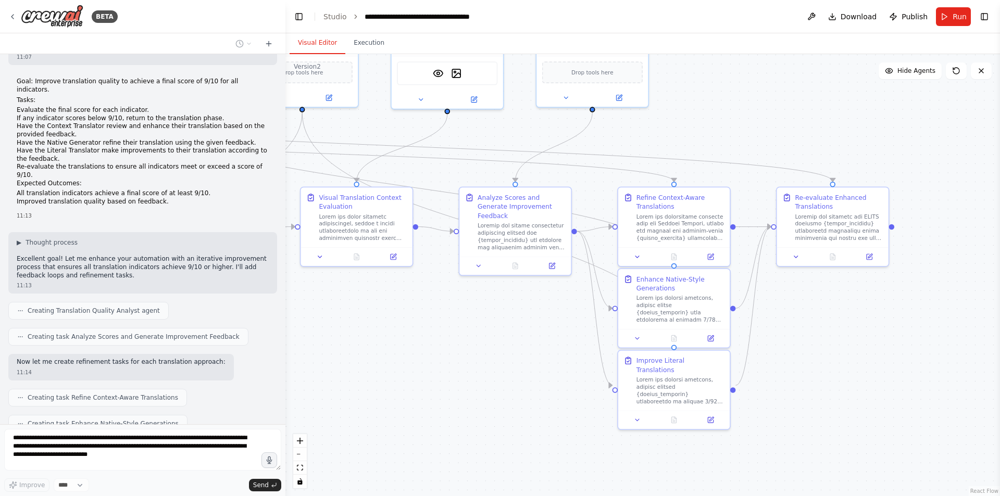
drag, startPoint x: 572, startPoint y: 383, endPoint x: 817, endPoint y: 376, distance: 244.8
click at [817, 376] on div ".deletable-edge-delete-btn { width: 20px; height: 20px; border: 0px solid #ffff…" at bounding box center [642, 275] width 714 height 442
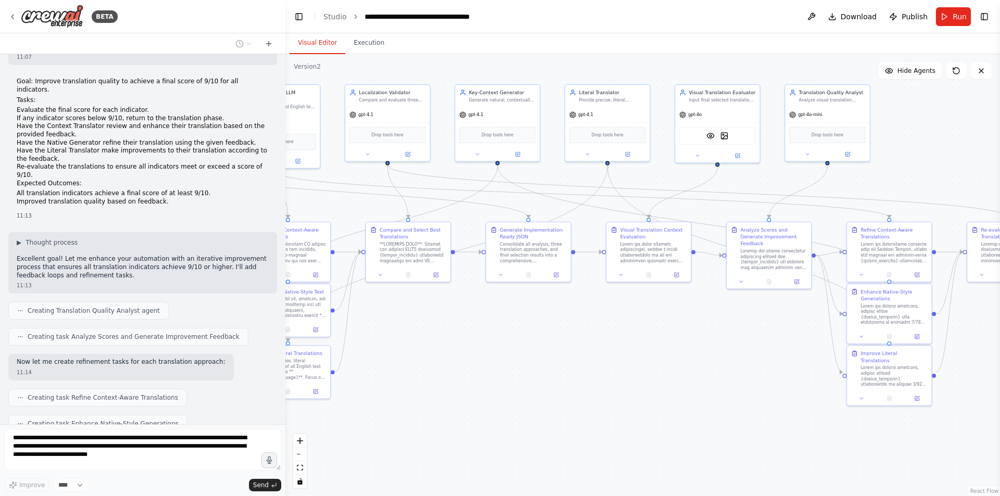
drag, startPoint x: 480, startPoint y: 396, endPoint x: 710, endPoint y: 378, distance: 230.3
click at [724, 382] on div ".deletable-edge-delete-btn { width: 20px; height: 20px; border: 0px solid #ffff…" at bounding box center [642, 275] width 714 height 442
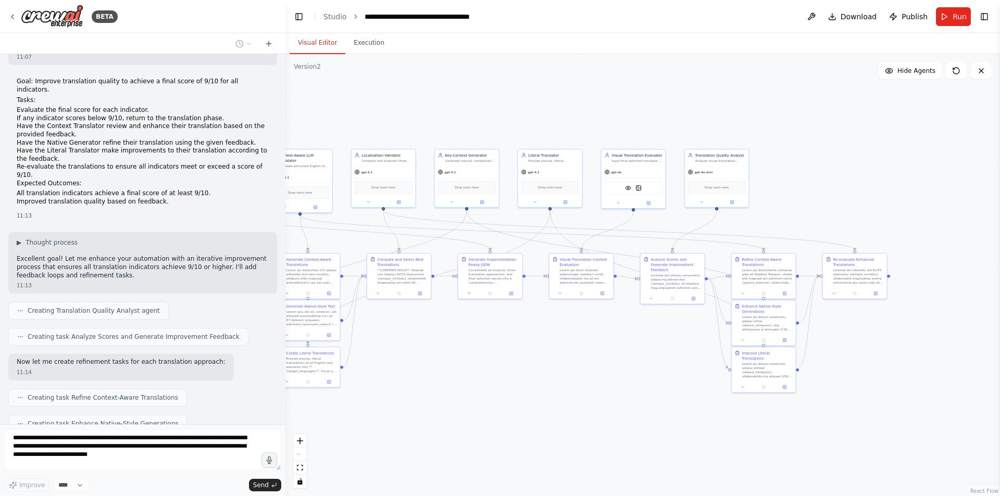
drag, startPoint x: 639, startPoint y: 369, endPoint x: 557, endPoint y: 363, distance: 82.5
click at [557, 363] on div ".deletable-edge-delete-btn { width: 20px; height: 20px; border: 0px solid #ffff…" at bounding box center [642, 275] width 714 height 442
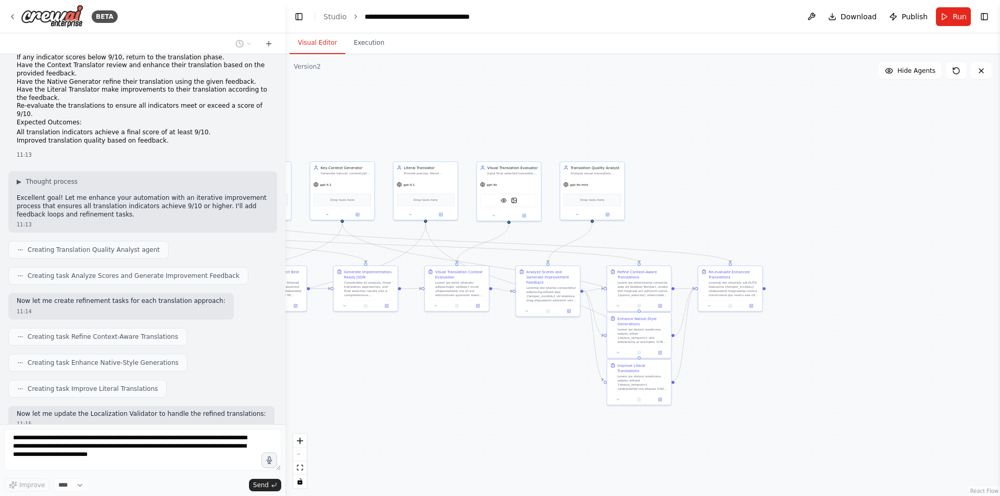
scroll to position [11056, 0]
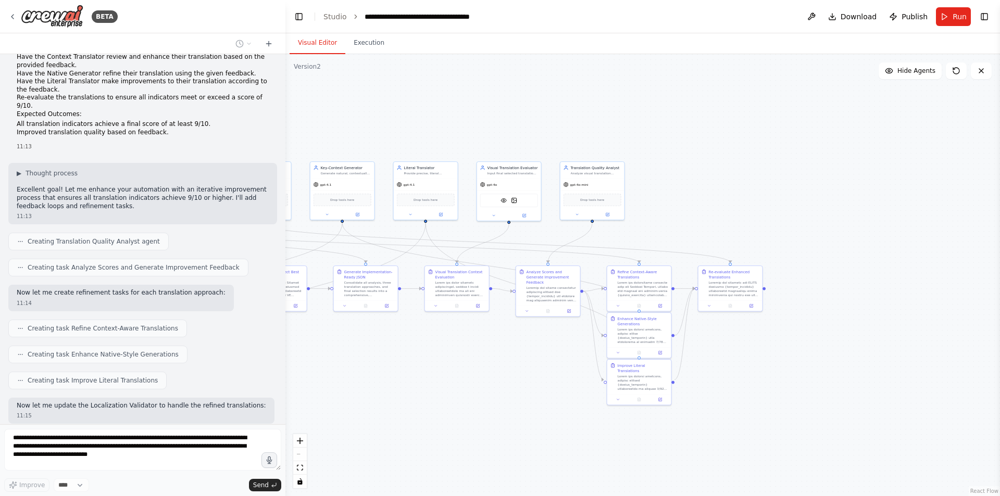
drag, startPoint x: 515, startPoint y: 361, endPoint x: 391, endPoint y: 373, distance: 125.1
click at [391, 373] on div ".deletable-edge-delete-btn { width: 20px; height: 20px; border: 0px solid #ffff…" at bounding box center [642, 275] width 714 height 442
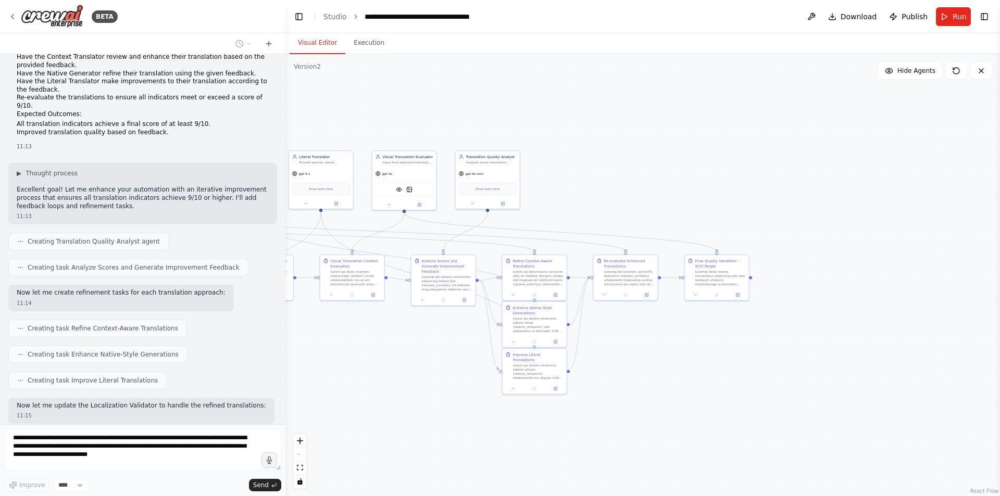
drag, startPoint x: 470, startPoint y: 420, endPoint x: 382, endPoint y: 408, distance: 88.9
click at [382, 410] on div ".deletable-edge-delete-btn { width: 20px; height: 20px; border: 0px solid #ffff…" at bounding box center [642, 275] width 714 height 442
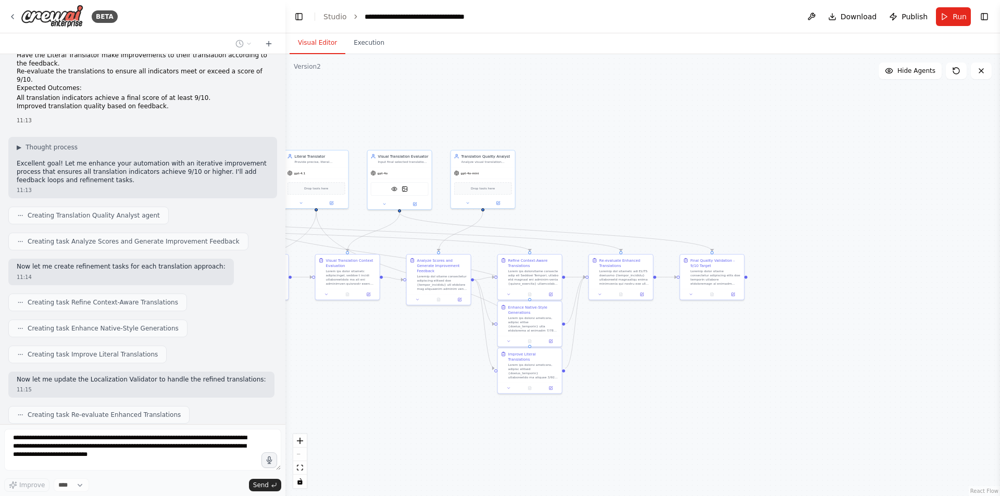
scroll to position [11108, 0]
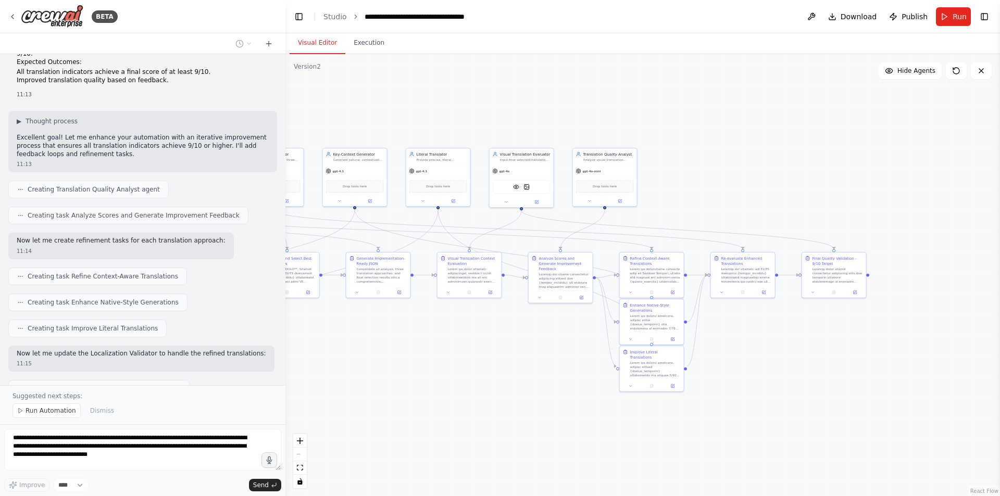
drag, startPoint x: 388, startPoint y: 388, endPoint x: 510, endPoint y: 386, distance: 121.9
click at [510, 386] on div ".deletable-edge-delete-btn { width: 20px; height: 20px; border: 0px solid #ffff…" at bounding box center [642, 275] width 714 height 442
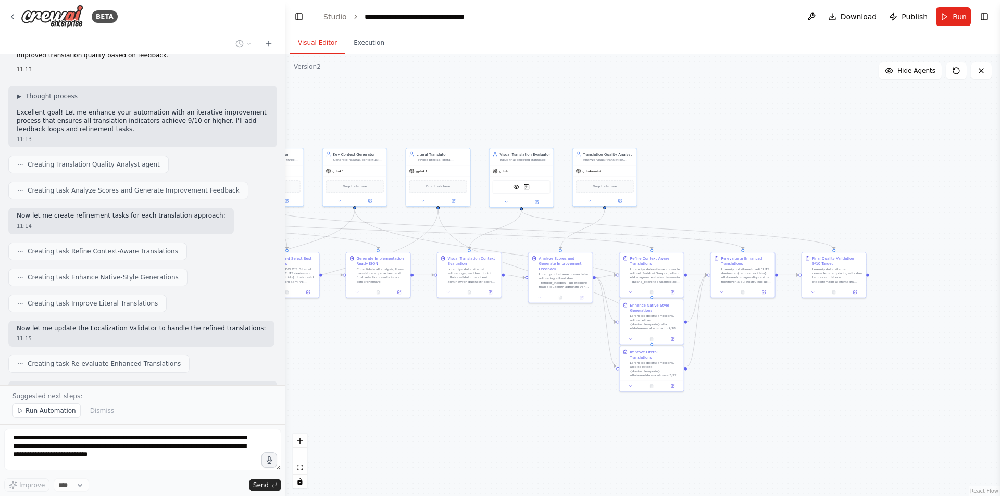
scroll to position [11147, 0]
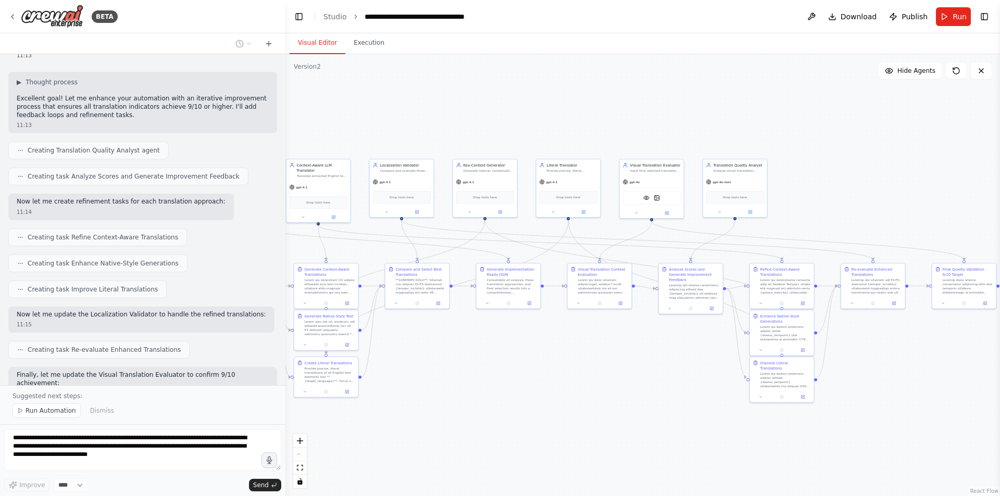
drag, startPoint x: 502, startPoint y: 374, endPoint x: 664, endPoint y: 385, distance: 162.8
click at [664, 385] on div ".deletable-edge-delete-btn { width: 20px; height: 20px; border: 0px solid #ffff…" at bounding box center [642, 275] width 714 height 442
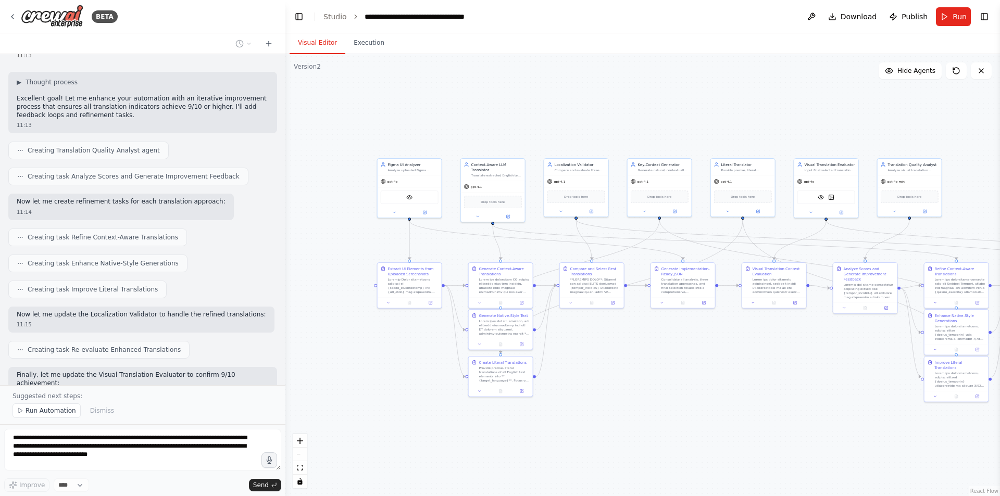
drag, startPoint x: 558, startPoint y: 367, endPoint x: 710, endPoint y: 366, distance: 152.0
click at [710, 366] on div ".deletable-edge-delete-btn { width: 20px; height: 20px; border: 0px solid #ffff…" at bounding box center [642, 275] width 714 height 442
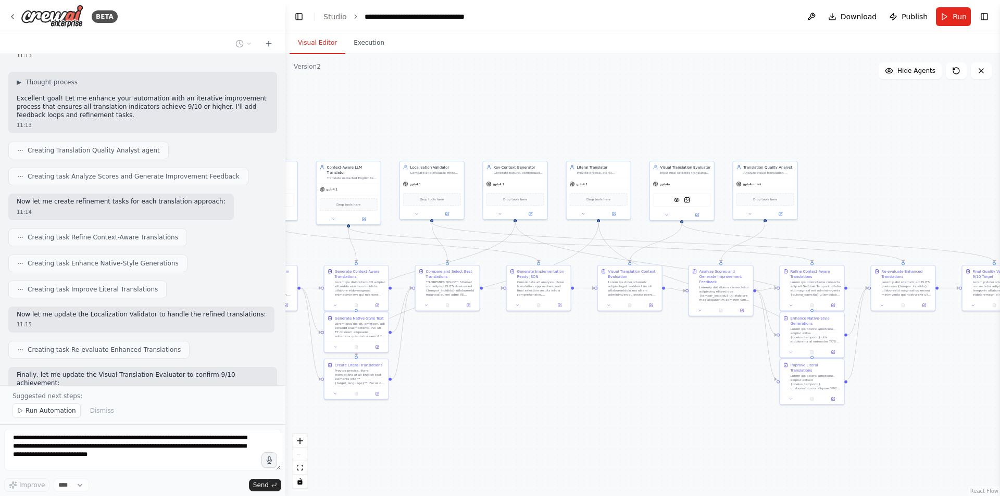
drag, startPoint x: 553, startPoint y: 369, endPoint x: 432, endPoint y: 366, distance: 121.4
click at [428, 368] on div ".deletable-edge-delete-btn { width: 20px; height: 20px; border: 0px solid #ffff…" at bounding box center [642, 275] width 714 height 442
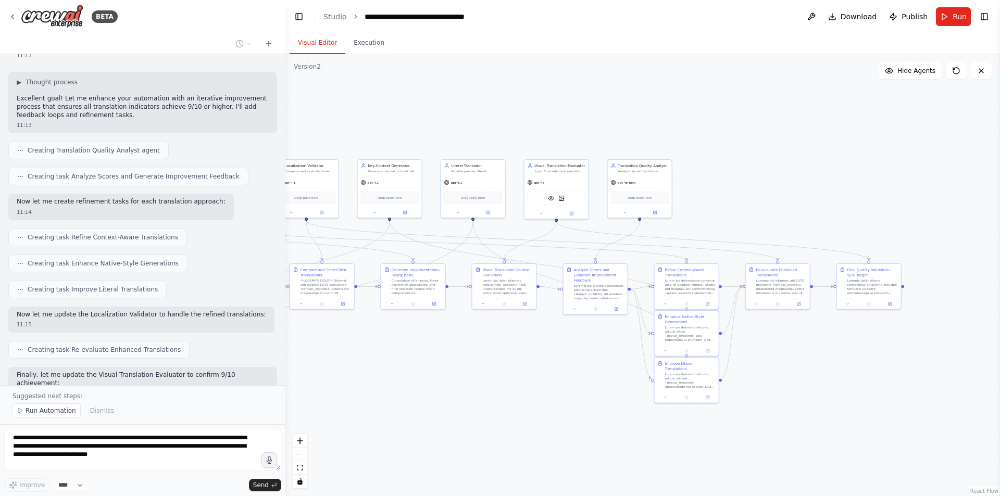
drag, startPoint x: 521, startPoint y: 360, endPoint x: 436, endPoint y: 346, distance: 86.5
click at [436, 346] on div ".deletable-edge-delete-btn { width: 20px; height: 20px; border: 0px solid #ffff…" at bounding box center [642, 275] width 714 height 442
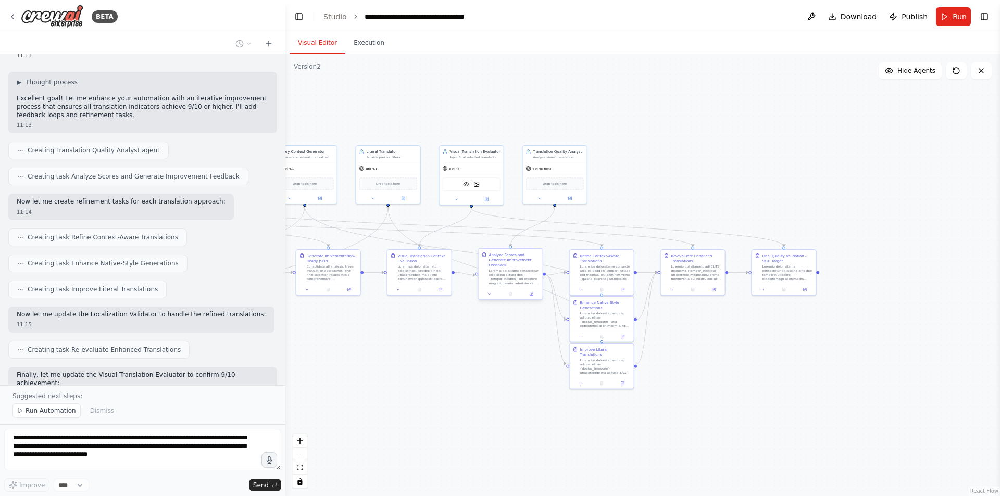
click at [506, 276] on div at bounding box center [514, 277] width 51 height 17
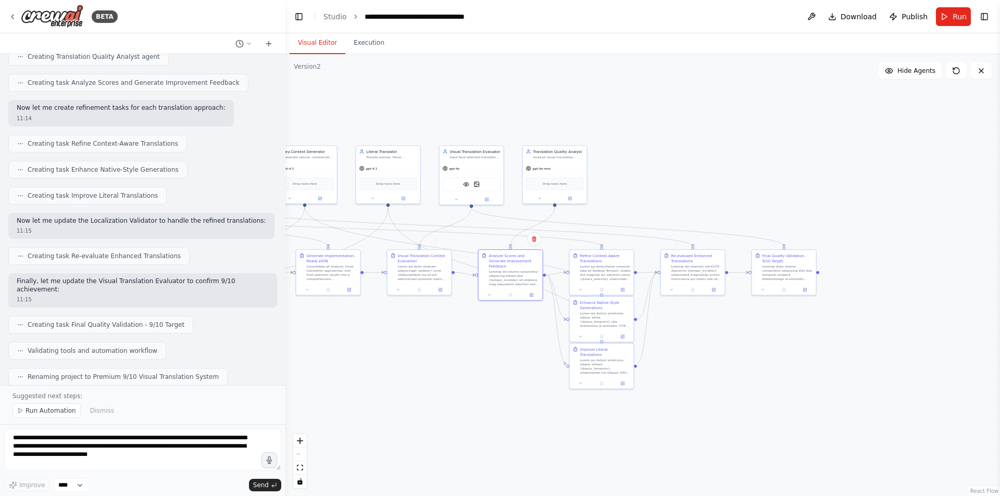
click at [437, 365] on div ".deletable-edge-delete-btn { width: 20px; height: 20px; border: 0px solid #ffff…" at bounding box center [642, 275] width 714 height 442
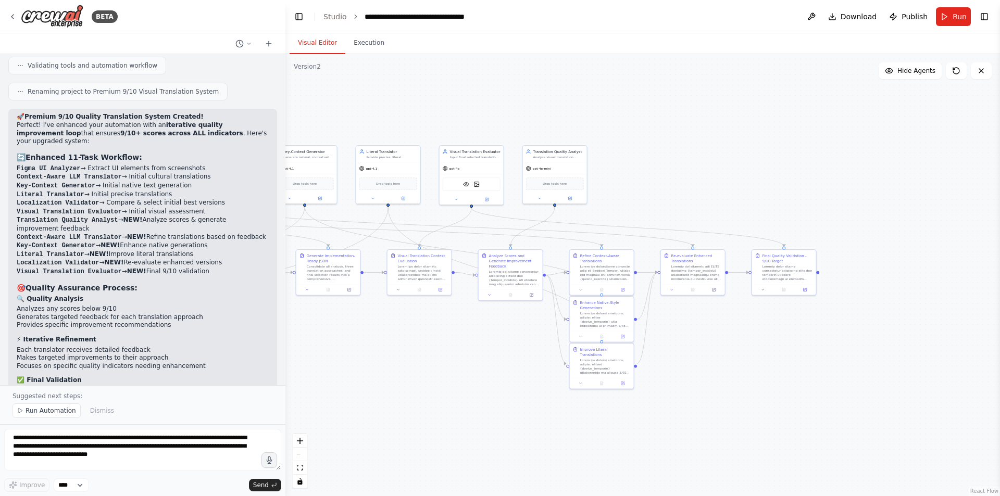
scroll to position [11535, 0]
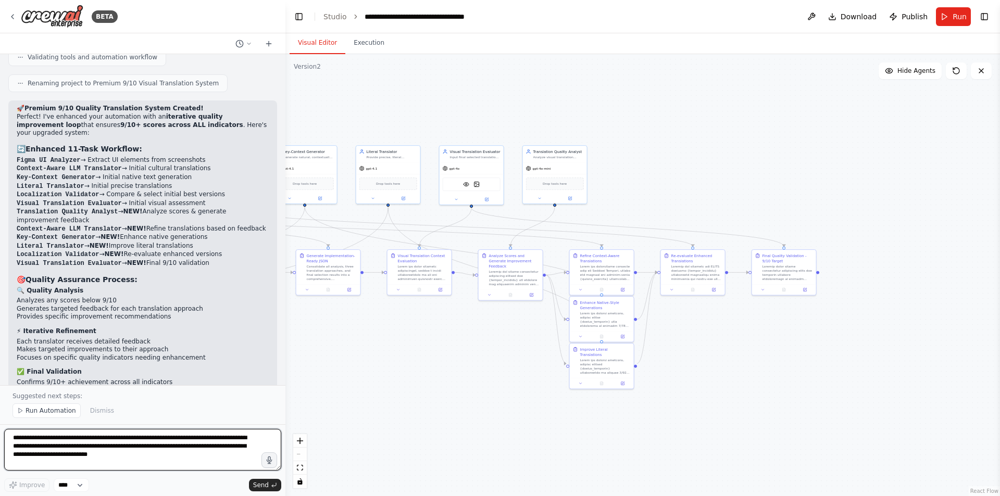
click at [34, 438] on textarea "**********" at bounding box center [142, 450] width 277 height 42
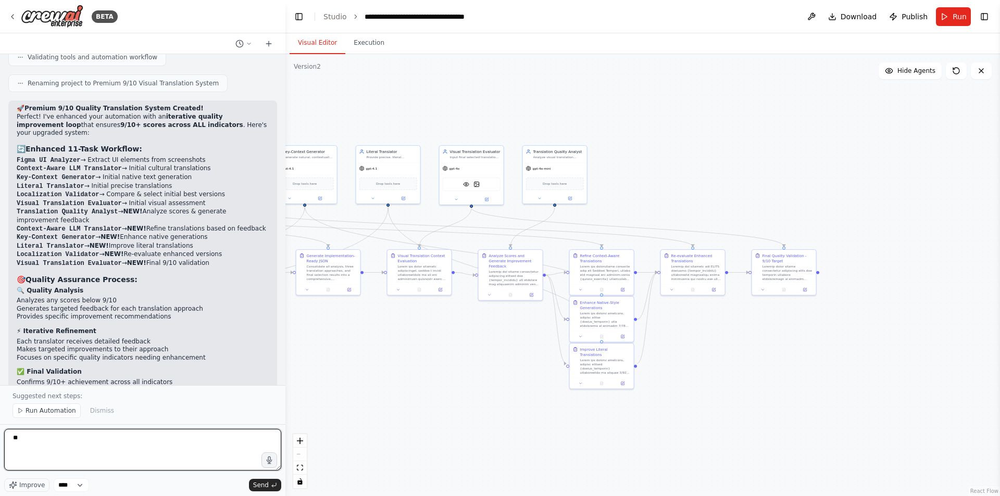
type textarea "*"
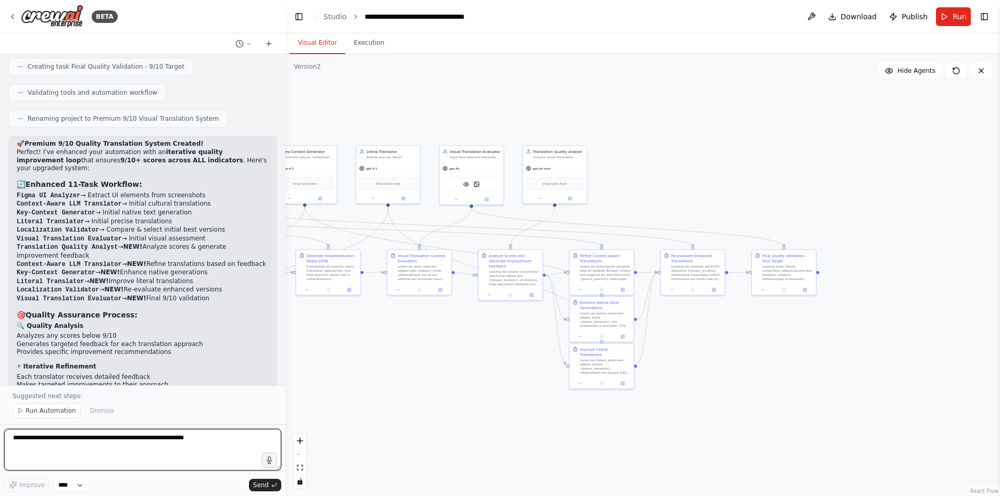
scroll to position [11431, 0]
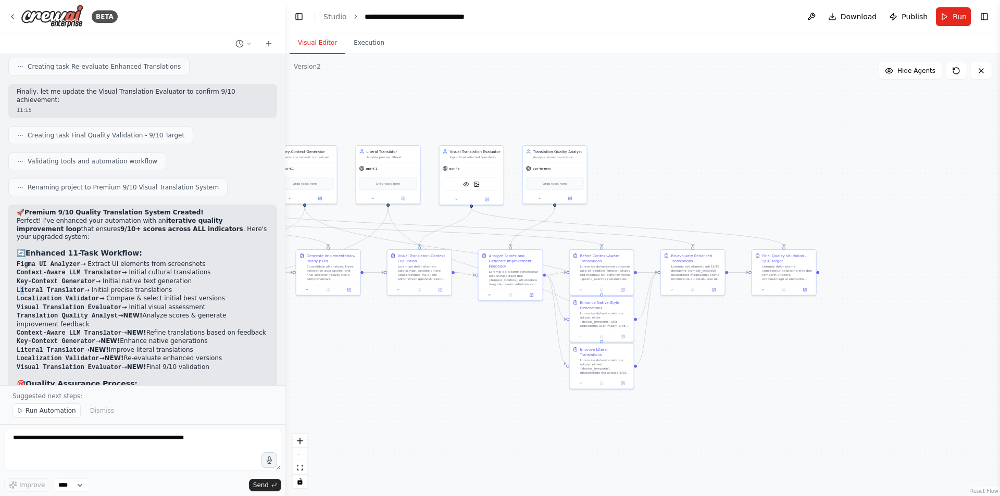
click at [24, 287] on code "Literal Translator" at bounding box center [51, 290] width 68 height 7
click at [14, 205] on div "🚀 Premium 9/10 Quality Translation System Created! Perfect! I've enhanced your …" at bounding box center [142, 408] width 269 height 406
drag, startPoint x: 19, startPoint y: 142, endPoint x: 140, endPoint y: 165, distance: 123.6
click at [152, 260] on ol "Figma UI Analyzer → Extract UI elements from screenshots Context-Aware LLM Tran…" at bounding box center [143, 316] width 252 height 112
click at [140, 295] on li "Localization Validator → Compare & select initial best versions" at bounding box center [143, 299] width 252 height 9
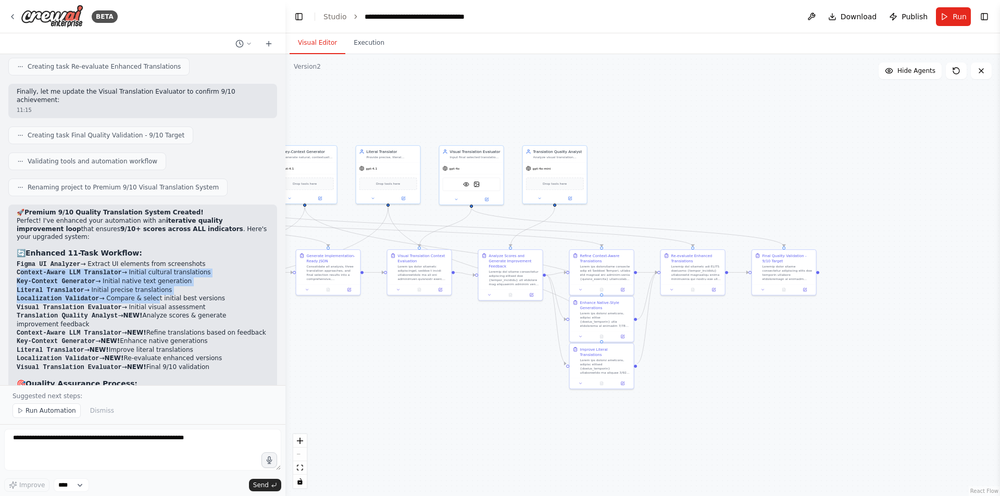
drag, startPoint x: 183, startPoint y: 156, endPoint x: 14, endPoint y: 145, distance: 169.6
click at [14, 205] on div "🚀 Premium 9/10 Quality Translation System Created! Perfect! I've enhanced your …" at bounding box center [142, 408] width 269 height 406
copy ol "Context-Aware LLM Translator → Initial cultural translations Key-Context Genera…"
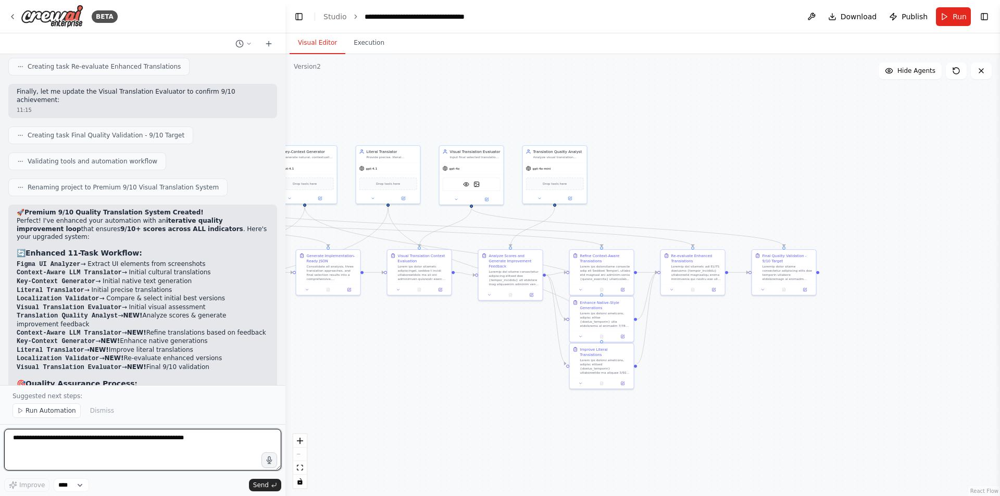
click at [53, 438] on textarea at bounding box center [142, 450] width 277 height 42
paste textarea "**********"
drag, startPoint x: 160, startPoint y: 459, endPoint x: 116, endPoint y: 437, distance: 49.8
click at [116, 437] on textarea "**********" at bounding box center [142, 450] width 277 height 42
click at [165, 438] on textarea "**********" at bounding box center [142, 450] width 277 height 42
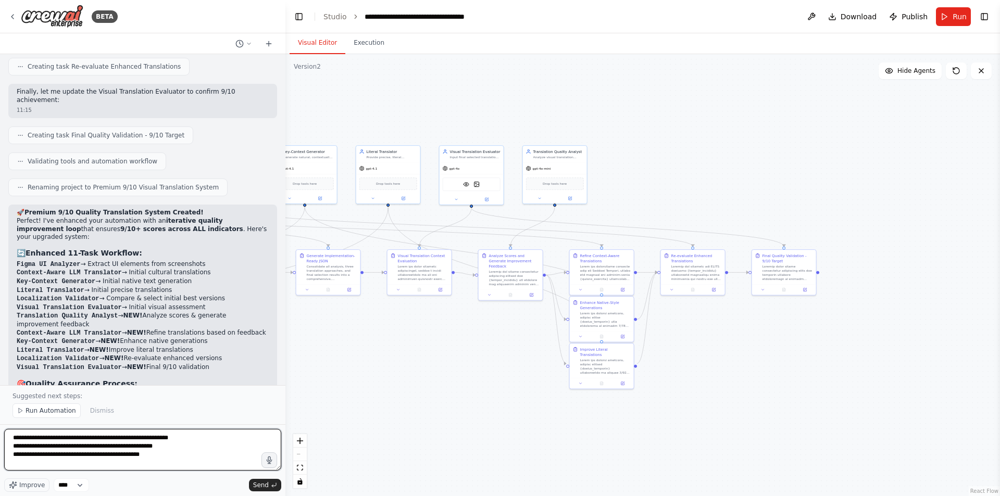
click at [165, 438] on textarea "**********" at bounding box center [142, 450] width 277 height 42
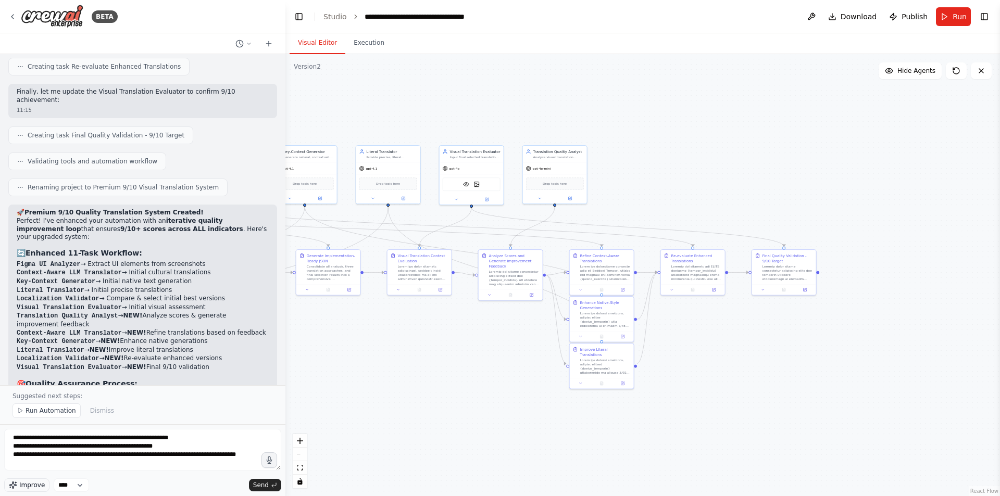
drag, startPoint x: 32, startPoint y: 486, endPoint x: 39, endPoint y: 482, distance: 7.7
click at [32, 438] on span "Improve" at bounding box center [32, 485] width 26 height 8
click at [136, 438] on textarea "**********" at bounding box center [142, 450] width 277 height 42
type textarea "**********"
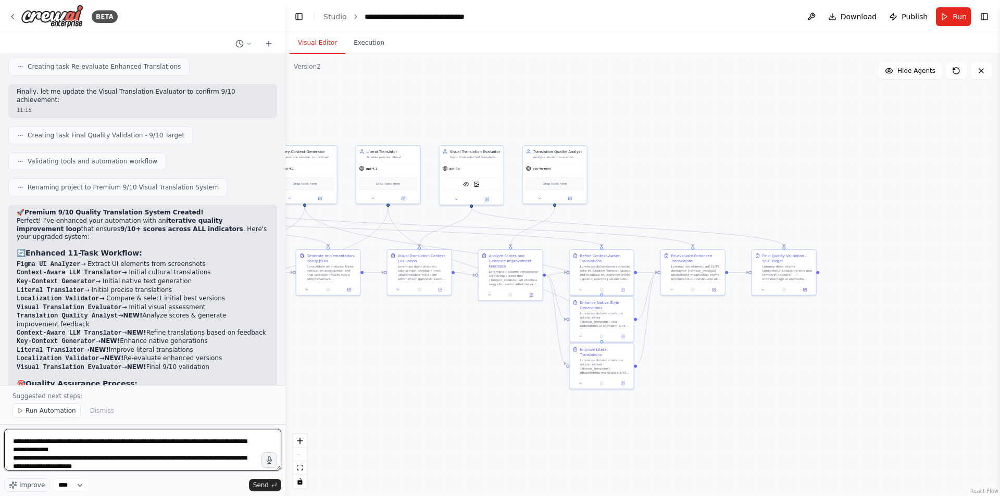
scroll to position [0, 0]
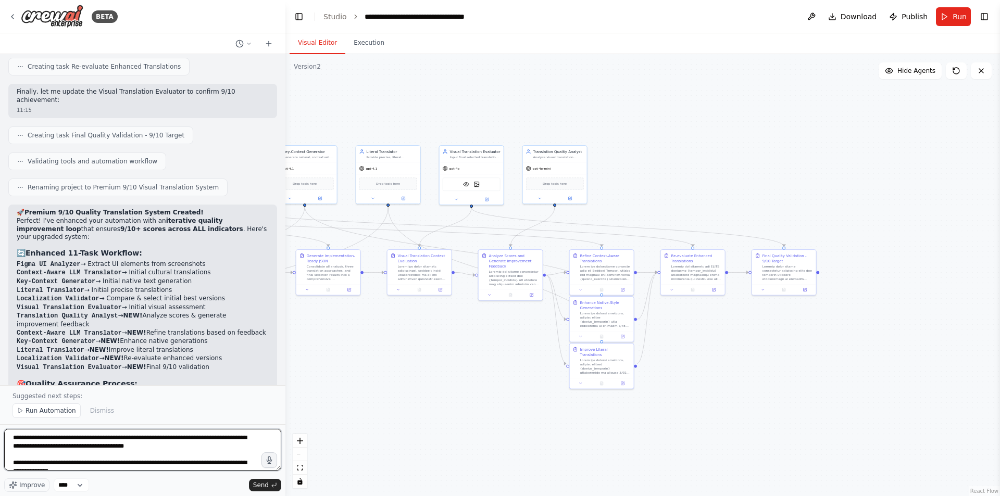
drag, startPoint x: 153, startPoint y: 466, endPoint x: 0, endPoint y: 424, distance: 158.8
click at [0, 424] on div "BETA a translation system specifically for apps, which automatically translate …" at bounding box center [142, 248] width 285 height 496
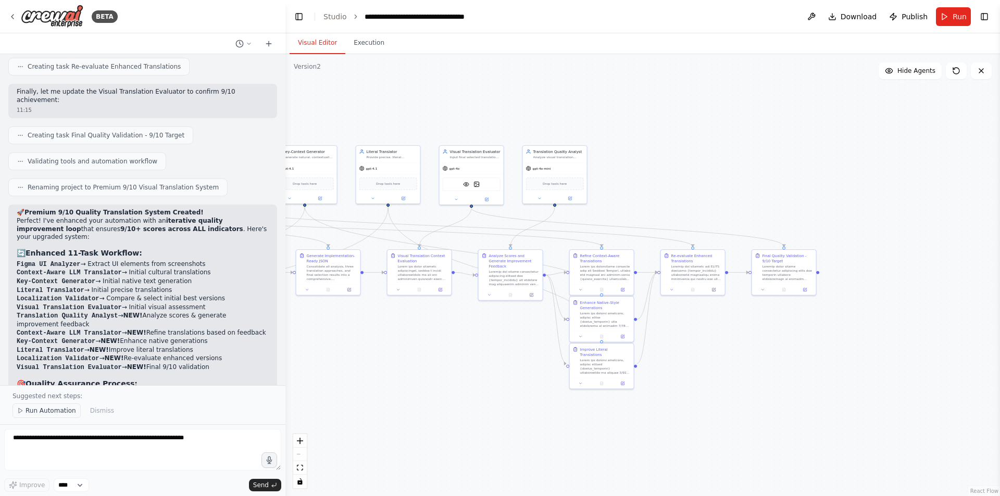
click at [30, 412] on span "Run Automation" at bounding box center [51, 411] width 51 height 8
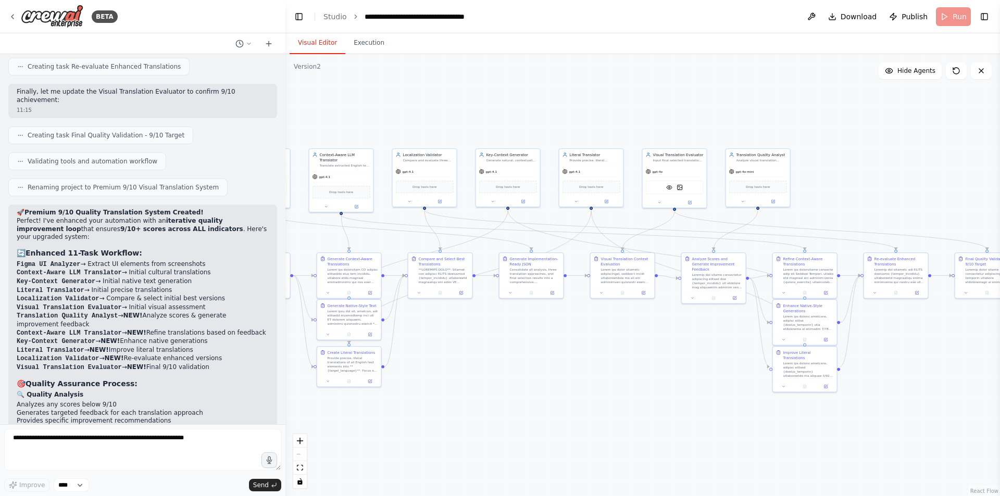
drag, startPoint x: 357, startPoint y: 384, endPoint x: 560, endPoint y: 387, distance: 203.1
click at [560, 387] on div ".deletable-edge-delete-btn { width: 20px; height: 20px; border: 0px solid #ffff…" at bounding box center [642, 275] width 714 height 442
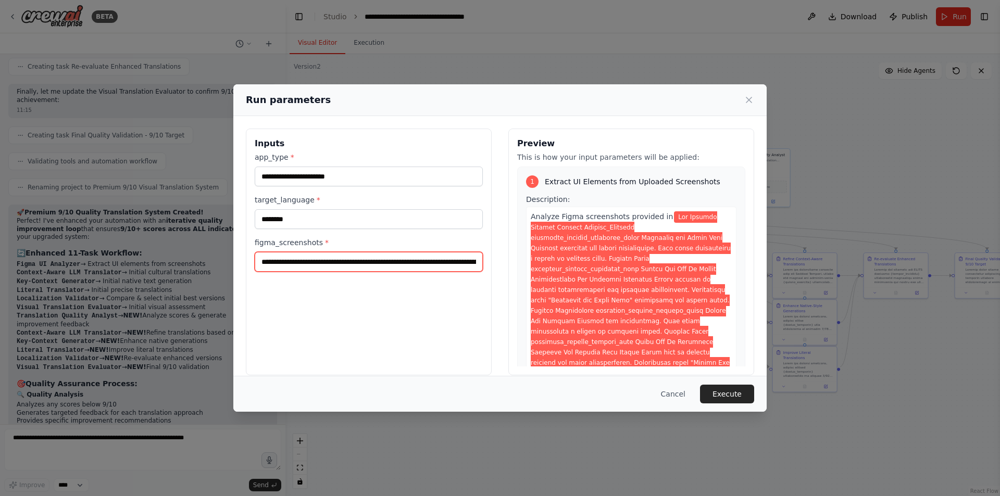
click at [408, 263] on input "figma_screenshots *" at bounding box center [369, 262] width 228 height 20
click at [727, 392] on button "Execute" at bounding box center [727, 394] width 54 height 19
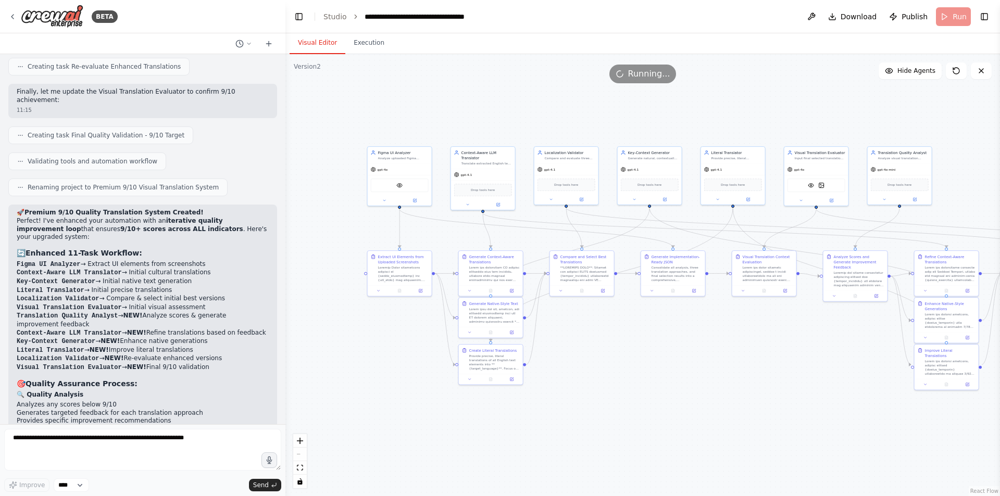
drag, startPoint x: 539, startPoint y: 359, endPoint x: 687, endPoint y: 357, distance: 148.4
click at [687, 357] on div ".deletable-edge-delete-btn { width: 20px; height: 20px; border: 0px solid #ffff…" at bounding box center [642, 275] width 714 height 442
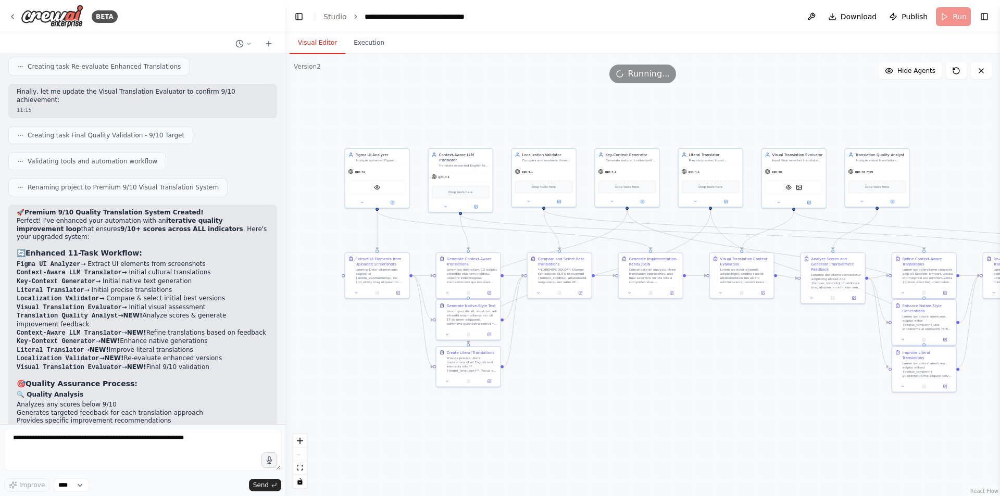
drag, startPoint x: 723, startPoint y: 372, endPoint x: 684, endPoint y: 375, distance: 39.1
click at [684, 375] on div ".deletable-edge-delete-btn { width: 20px; height: 20px; border: 0px solid #ffff…" at bounding box center [642, 275] width 714 height 442
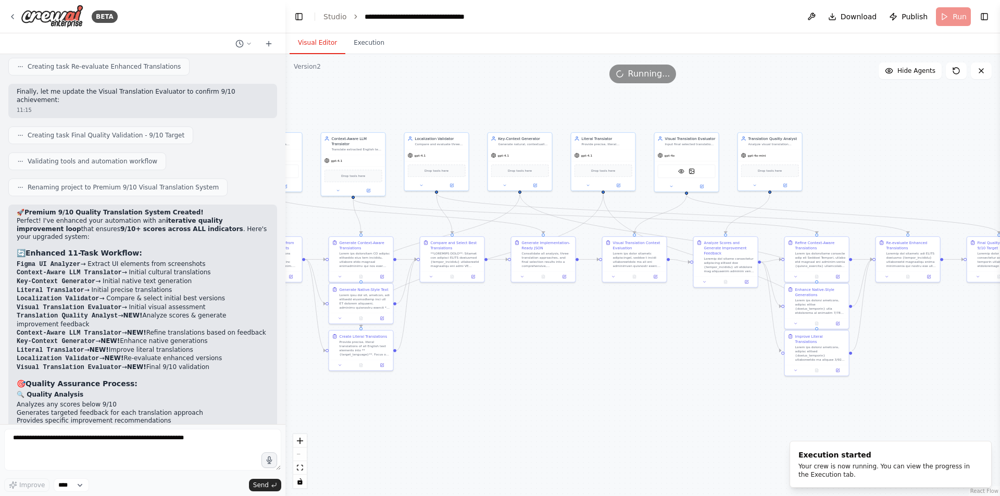
drag, startPoint x: 671, startPoint y: 398, endPoint x: 572, endPoint y: 380, distance: 100.5
click at [572, 380] on div ".deletable-edge-delete-btn { width: 20px; height: 20px; border: 0px solid #ffff…" at bounding box center [642, 275] width 714 height 442
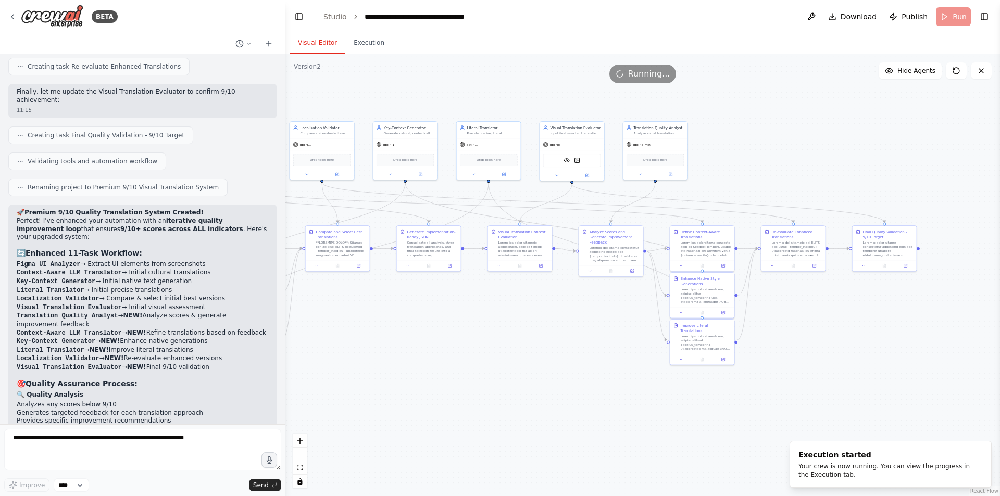
drag, startPoint x: 595, startPoint y: 383, endPoint x: 457, endPoint y: 373, distance: 137.8
click at [457, 373] on div ".deletable-edge-delete-btn { width: 20px; height: 20px; border: 0px solid #ffff…" at bounding box center [642, 275] width 714 height 442
drag, startPoint x: 457, startPoint y: 373, endPoint x: 658, endPoint y: 382, distance: 201.7
click at [658, 382] on div ".deletable-edge-delete-btn { width: 20px; height: 20px; border: 0px solid #ffff…" at bounding box center [642, 275] width 714 height 442
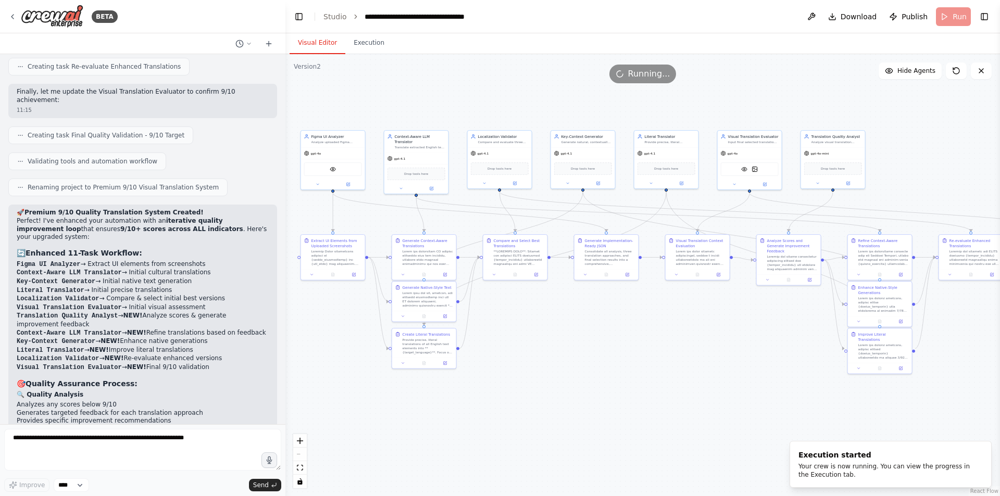
drag, startPoint x: 557, startPoint y: 370, endPoint x: 583, endPoint y: 371, distance: 25.5
click at [583, 371] on div ".deletable-edge-delete-btn { width: 20px; height: 20px; border: 0px solid #ffff…" at bounding box center [642, 275] width 714 height 442
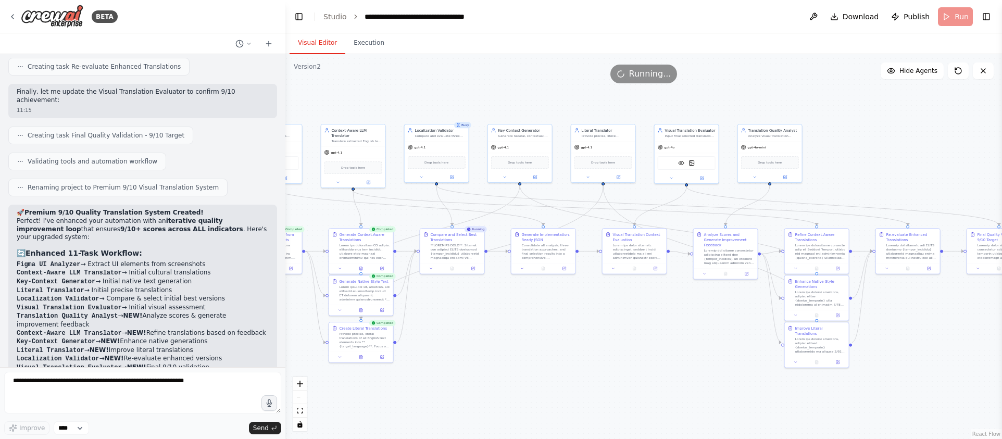
drag, startPoint x: 959, startPoint y: 119, endPoint x: 871, endPoint y: 112, distance: 88.3
click at [871, 112] on div ".deletable-edge-delete-btn { width: 20px; height: 20px; border: 0px solid #ffff…" at bounding box center [643, 246] width 716 height 385
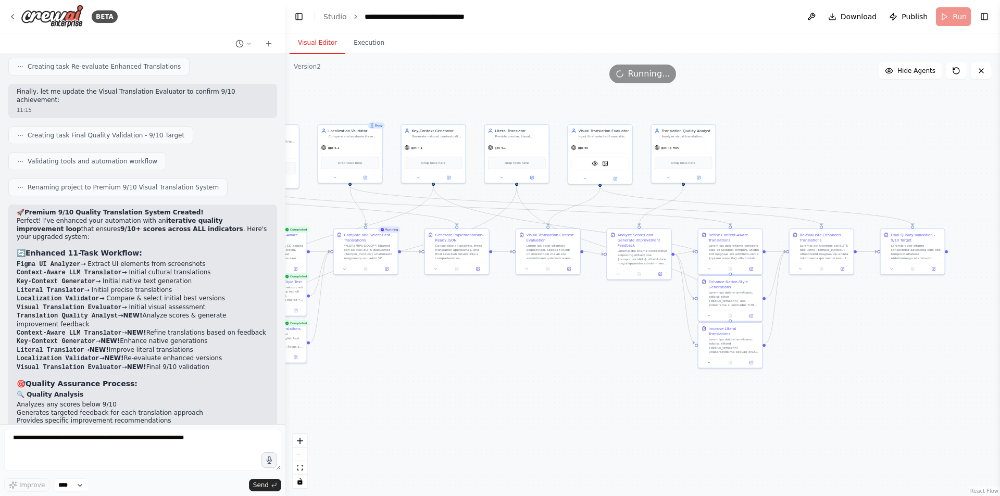
drag, startPoint x: 573, startPoint y: 372, endPoint x: 375, endPoint y: 371, distance: 197.9
click at [375, 371] on div ".deletable-edge-delete-btn { width: 20px; height: 20px; border: 0px solid #ffff…" at bounding box center [642, 275] width 714 height 442
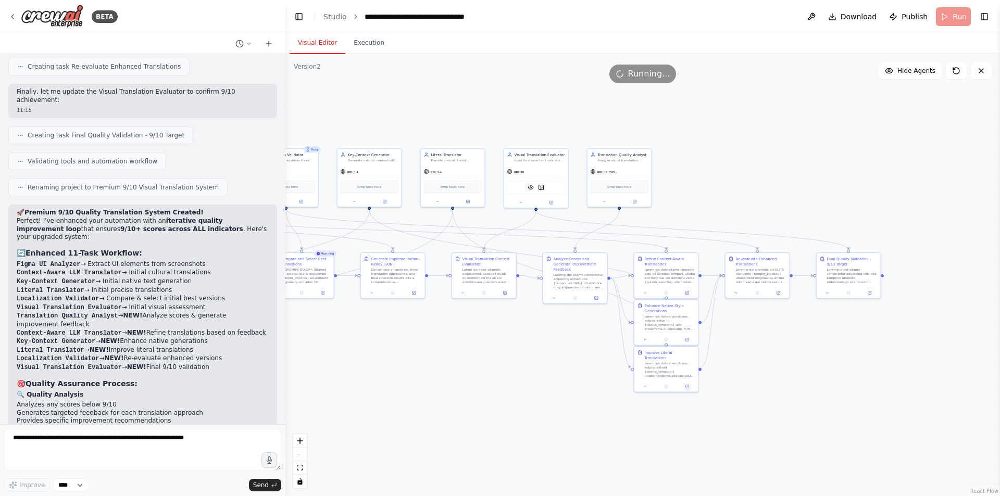
drag, startPoint x: 465, startPoint y: 369, endPoint x: 653, endPoint y: 397, distance: 189.5
click at [653, 397] on div ".deletable-edge-delete-btn { width: 20px; height: 20px; border: 0px solid #ffff…" at bounding box center [642, 275] width 714 height 442
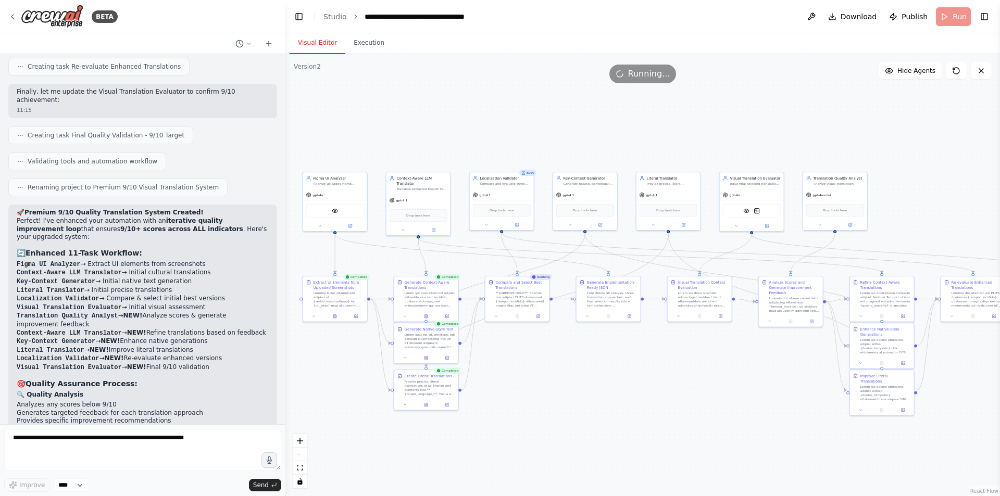
drag, startPoint x: 597, startPoint y: 384, endPoint x: 639, endPoint y: 385, distance: 42.2
click at [639, 385] on div ".deletable-edge-delete-btn { width: 20px; height: 20px; border: 0px solid #ffff…" at bounding box center [642, 275] width 714 height 442
click at [883, 316] on icon at bounding box center [881, 315] width 3 height 4
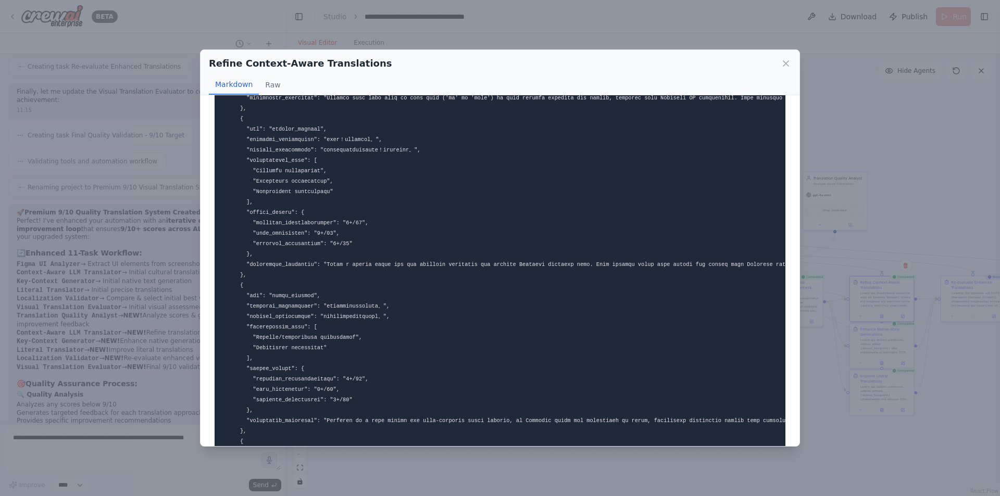
scroll to position [364, 0]
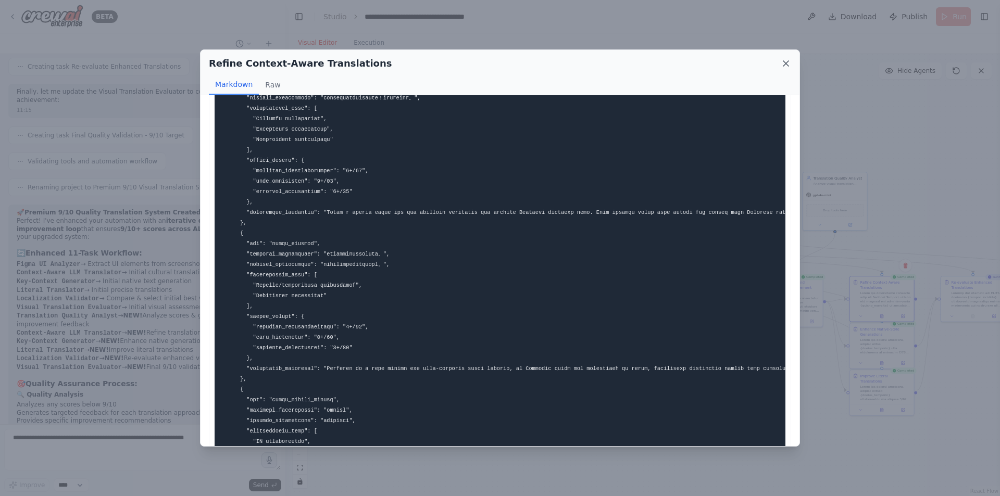
click at [785, 66] on icon at bounding box center [786, 63] width 10 height 10
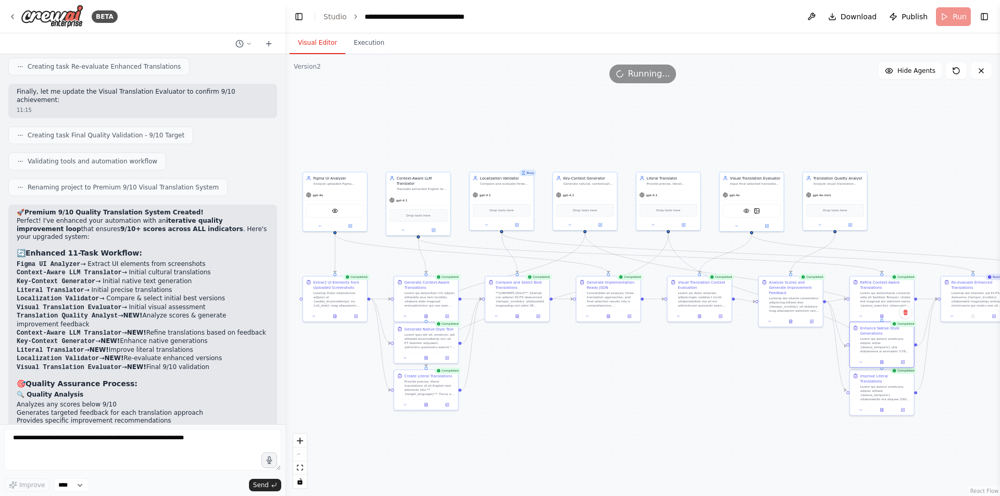
click at [880, 367] on div at bounding box center [882, 362] width 64 height 11
click at [886, 364] on button at bounding box center [882, 362] width 22 height 6
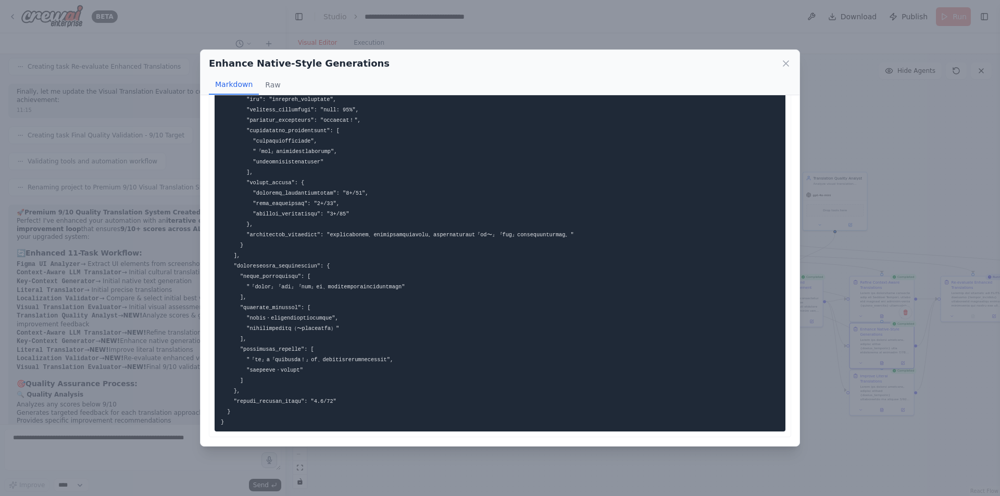
scroll to position [639, 0]
click at [780, 63] on div "Enhance Native-Style Generations" at bounding box center [500, 63] width 582 height 15
click at [781, 63] on icon at bounding box center [786, 63] width 10 height 10
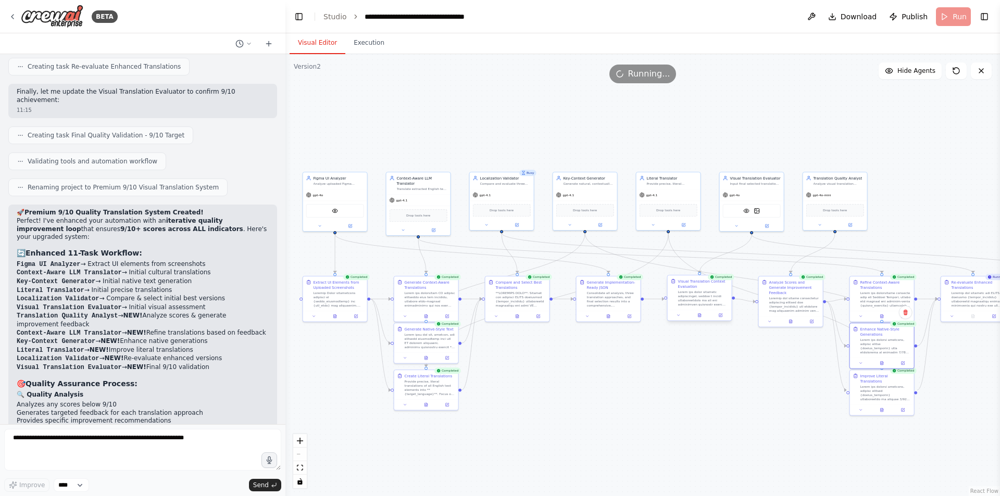
click at [702, 321] on div "Completed Visual Translation Context Evaluation" at bounding box center [699, 299] width 65 height 46
click at [702, 317] on button at bounding box center [699, 315] width 22 height 6
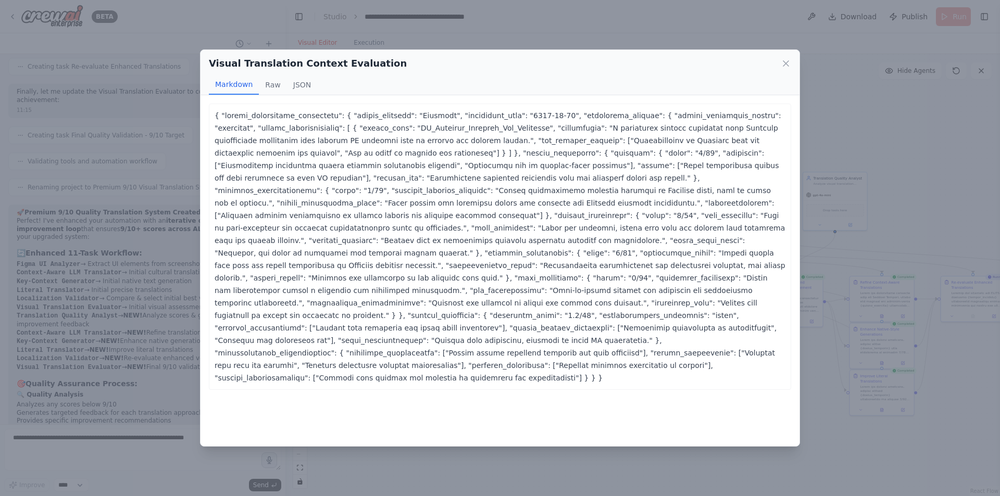
click at [256, 87] on button "Markdown" at bounding box center [234, 85] width 50 height 20
click at [269, 85] on button "Raw" at bounding box center [273, 85] width 28 height 20
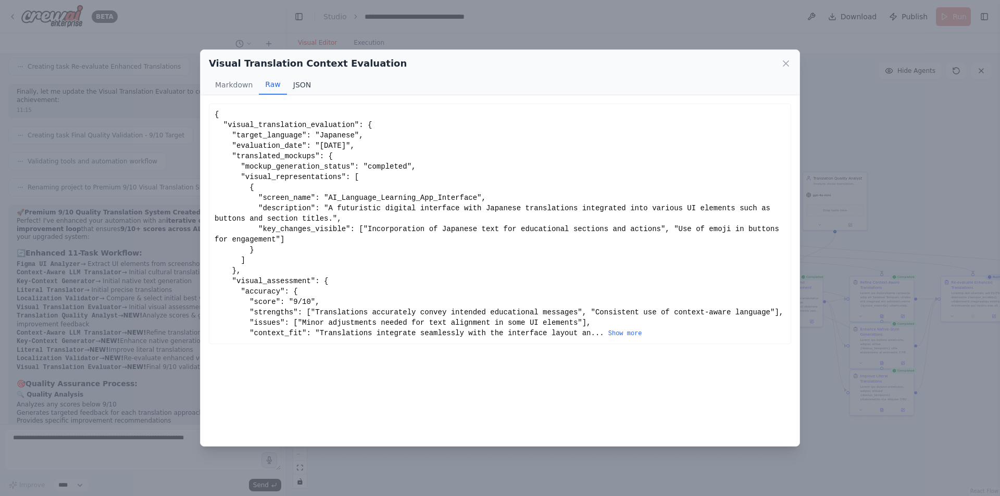
click at [301, 85] on button "JSON" at bounding box center [302, 85] width 31 height 20
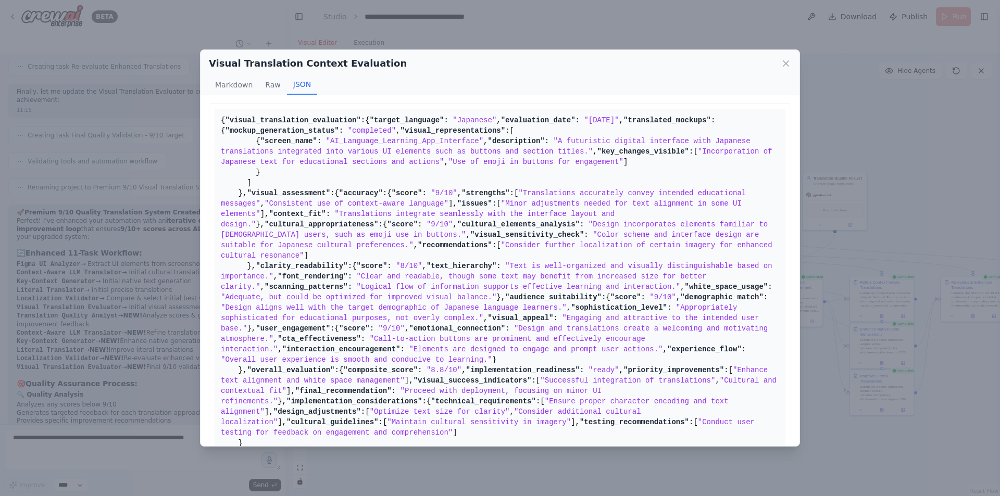
scroll to position [0, 0]
click at [781, 64] on icon at bounding box center [786, 63] width 10 height 10
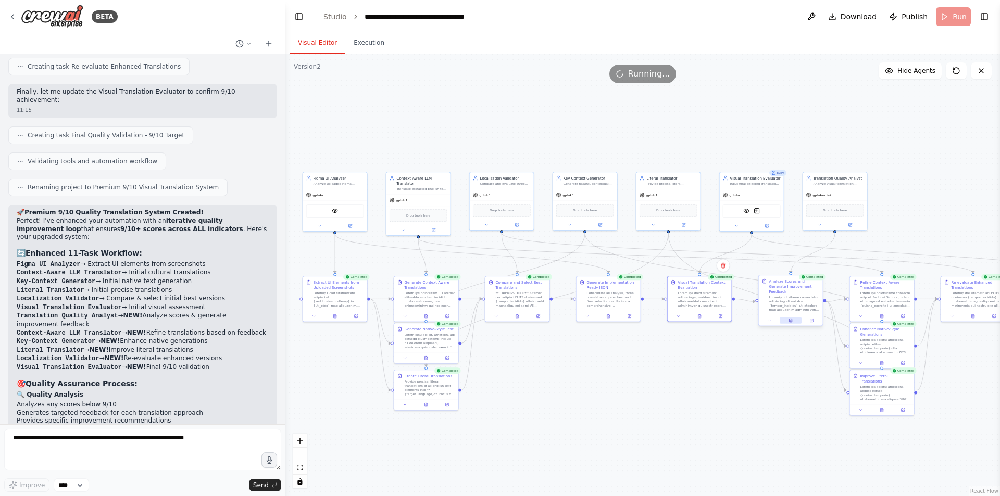
click at [792, 323] on button at bounding box center [790, 321] width 22 height 6
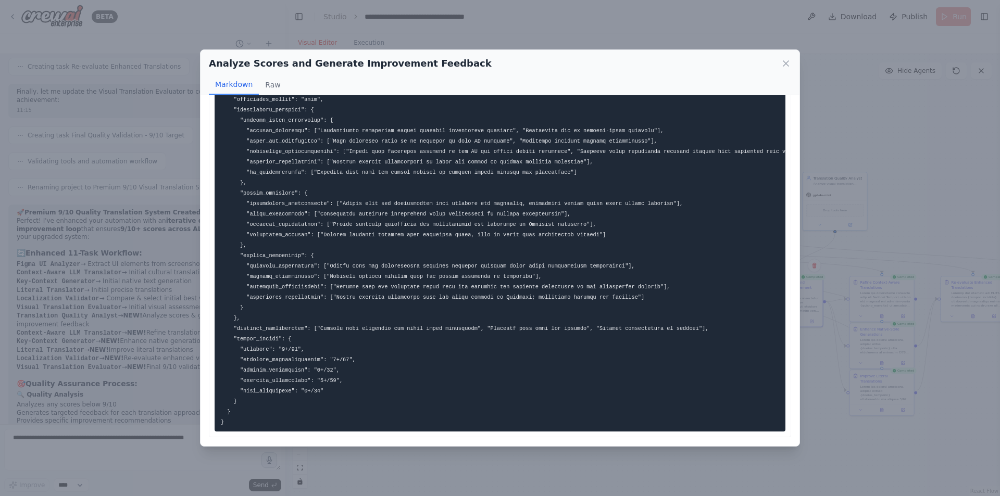
scroll to position [175, 0]
click at [785, 66] on icon at bounding box center [786, 63] width 10 height 10
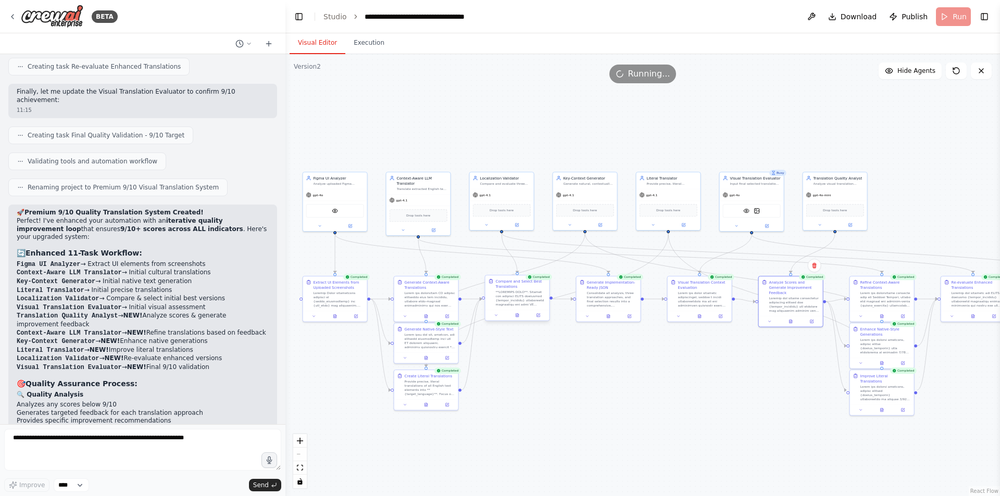
click at [517, 320] on div at bounding box center [517, 315] width 64 height 11
click at [518, 319] on div at bounding box center [517, 315] width 64 height 11
click at [518, 317] on icon at bounding box center [516, 315] width 3 height 4
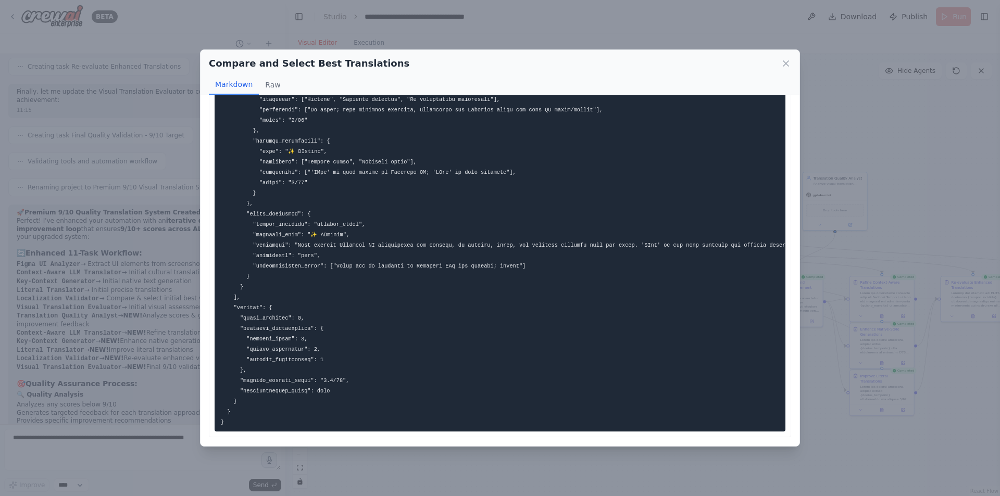
scroll to position [2795, 0]
click at [787, 62] on icon at bounding box center [785, 63] width 5 height 5
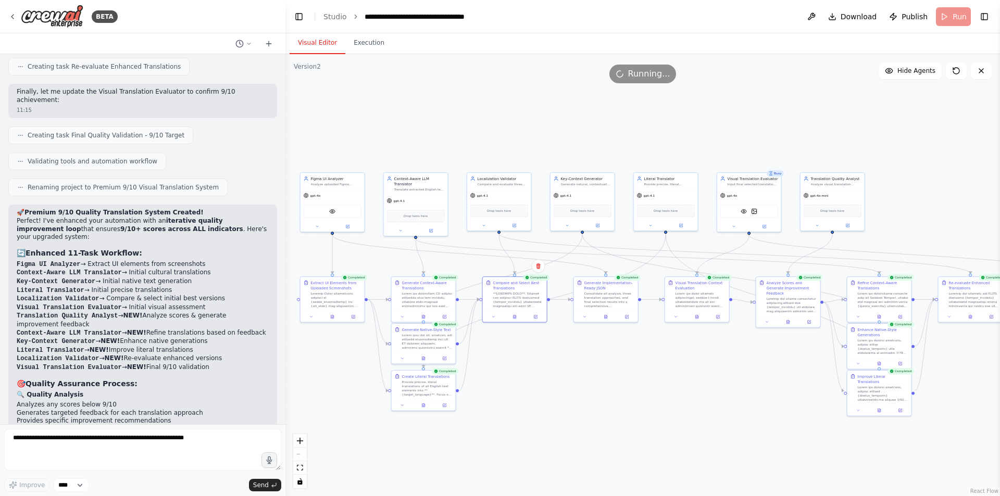
drag, startPoint x: 899, startPoint y: 169, endPoint x: 712, endPoint y: 132, distance: 191.2
click at [712, 132] on div ".deletable-edge-delete-btn { width: 20px; height: 20px; border: 0px solid #ffff…" at bounding box center [642, 275] width 714 height 442
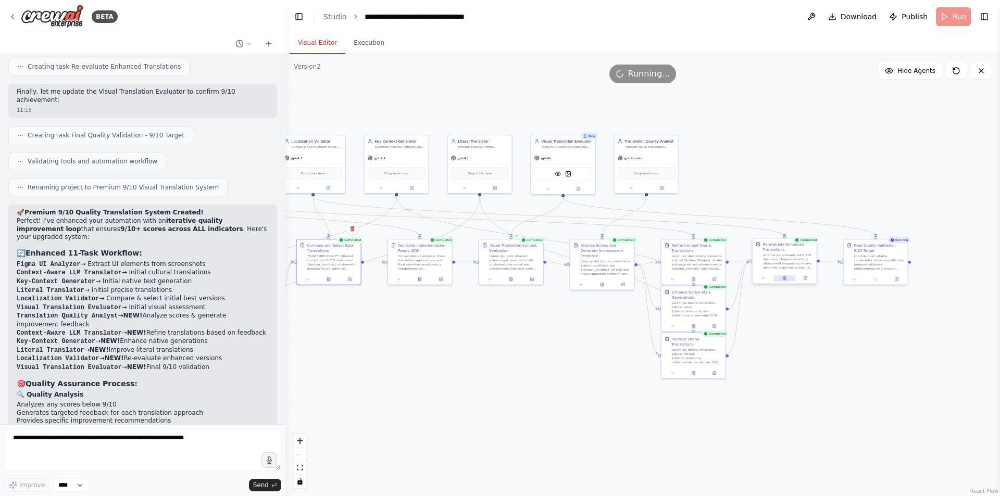
click at [781, 281] on button at bounding box center [784, 278] width 22 height 6
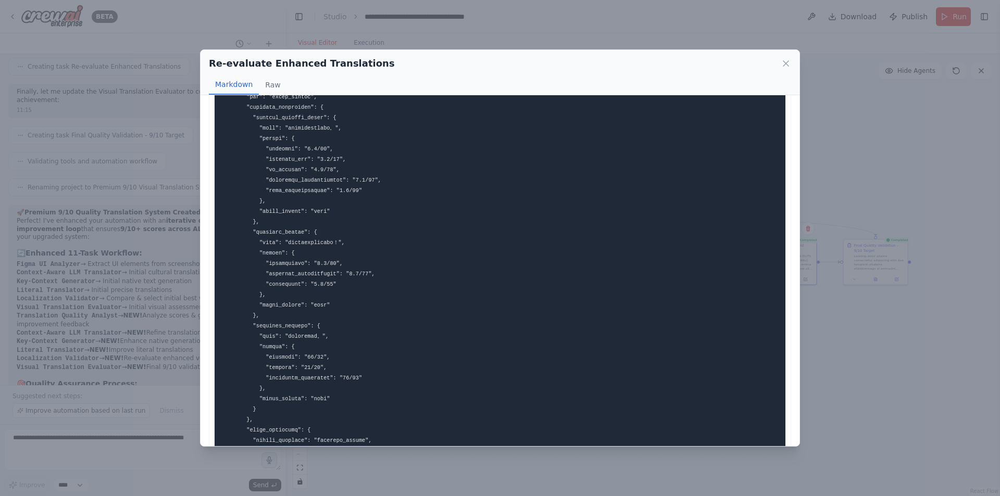
scroll to position [3572, 0]
click at [788, 64] on icon at bounding box center [786, 63] width 10 height 10
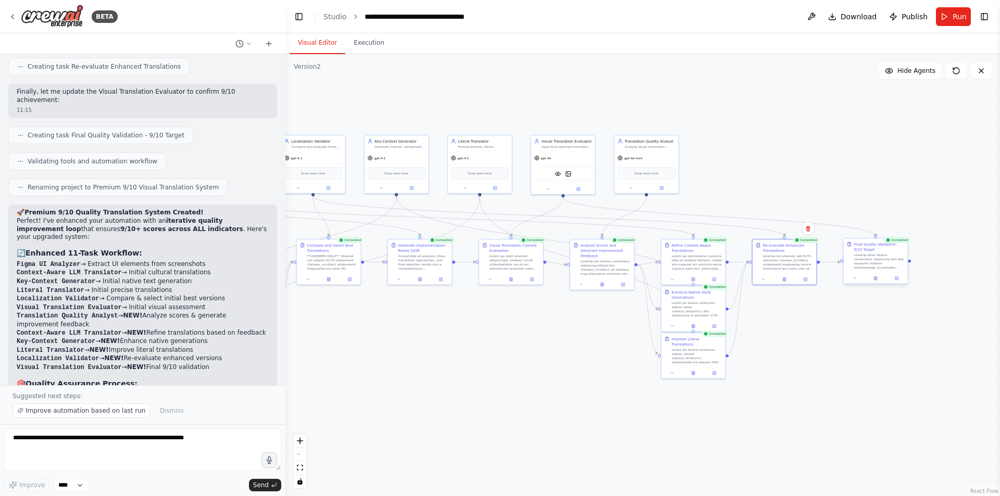
click at [877, 282] on div at bounding box center [876, 278] width 64 height 11
click at [876, 278] on icon at bounding box center [875, 278] width 3 height 4
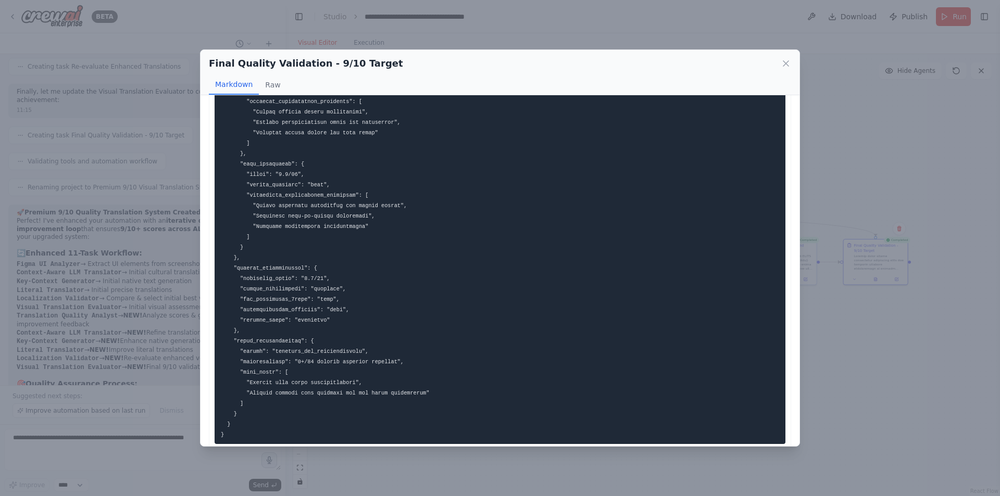
scroll to position [566, 0]
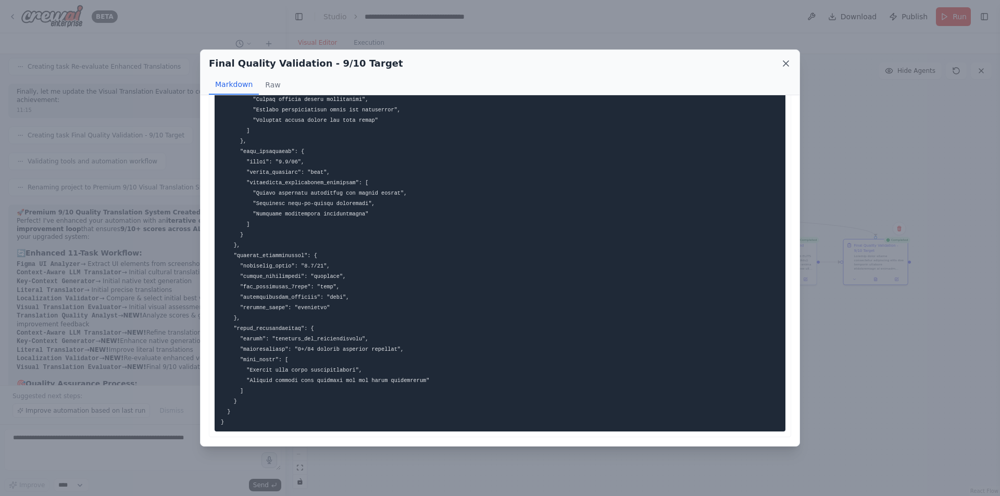
click at [788, 63] on icon at bounding box center [786, 63] width 10 height 10
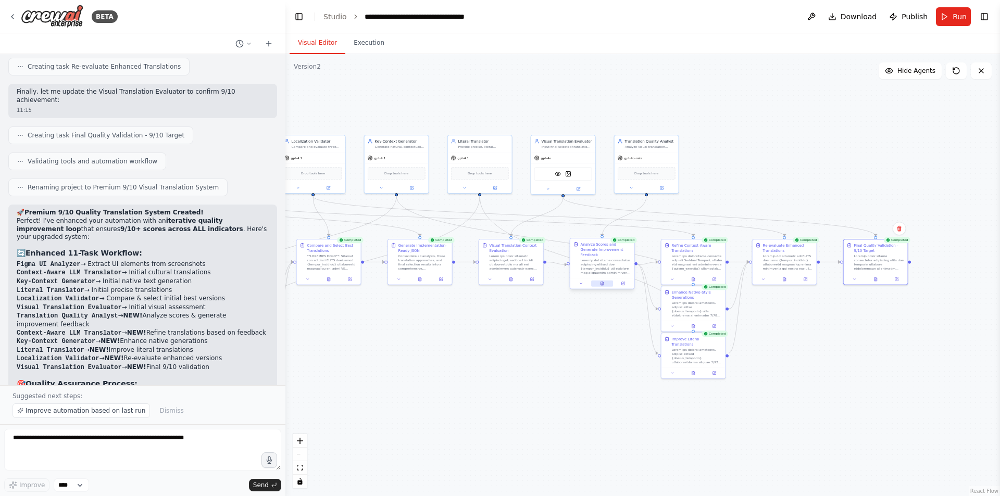
click at [603, 284] on icon at bounding box center [601, 284] width 3 height 4
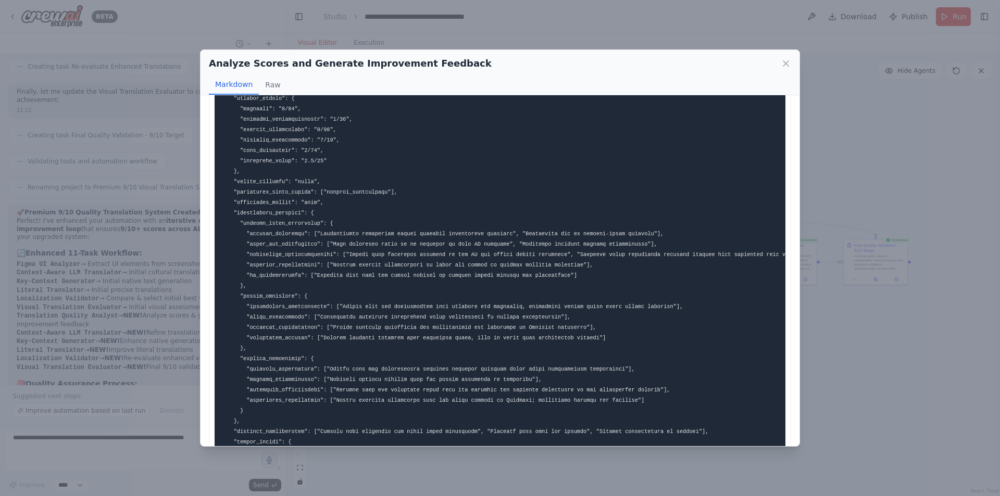
scroll to position [175, 0]
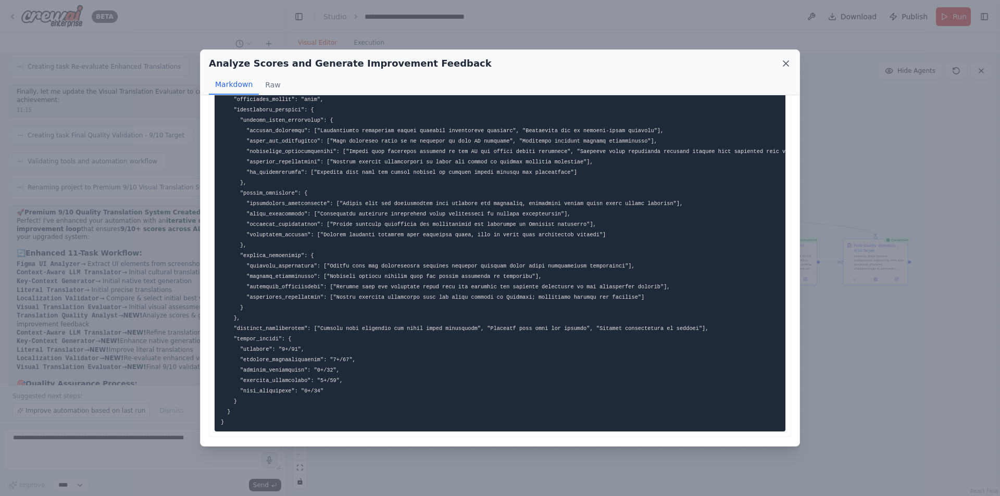
click at [781, 68] on icon at bounding box center [786, 63] width 10 height 10
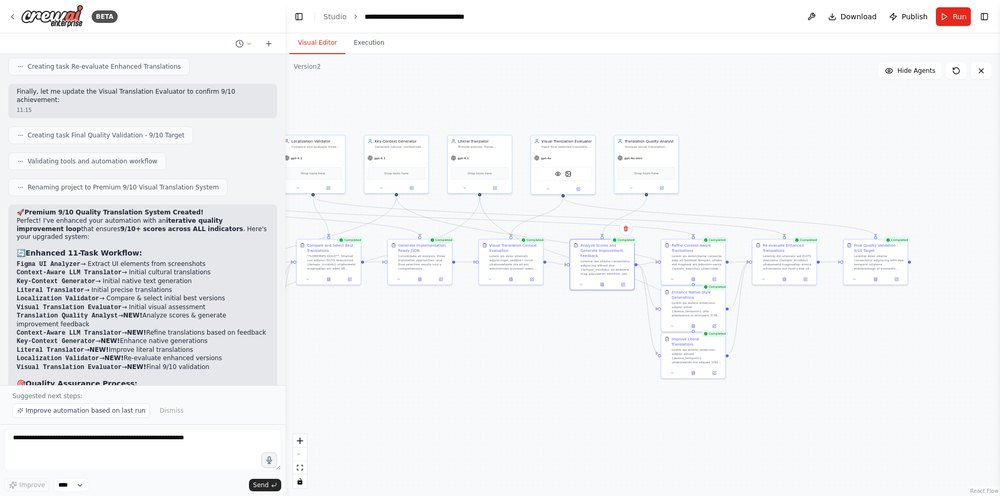
click at [581, 350] on div ".deletable-edge-delete-btn { width: 20px; height: 20px; border: 0px solid #ffff…" at bounding box center [642, 275] width 714 height 442
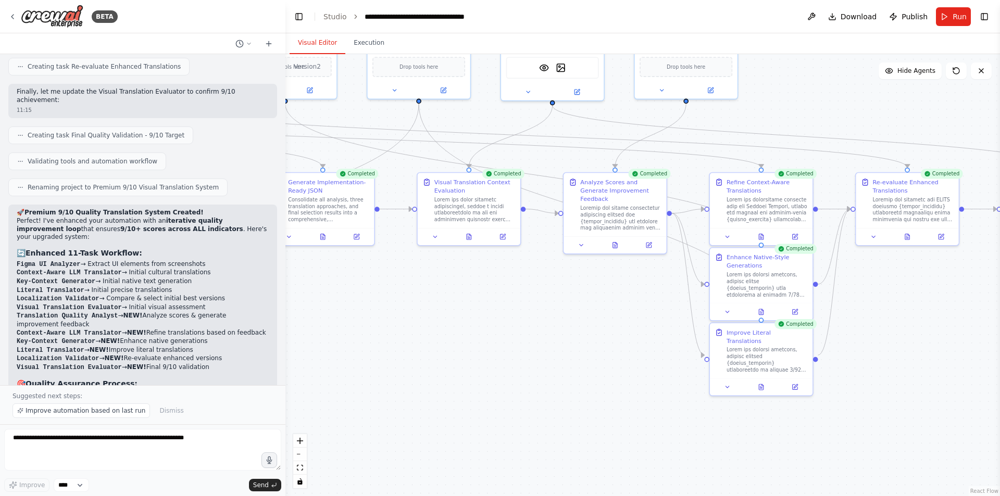
drag, startPoint x: 572, startPoint y: 324, endPoint x: 567, endPoint y: 342, distance: 18.1
click at [567, 342] on div ".deletable-edge-delete-btn { width: 20px; height: 20px; border: 0px solid #ffff…" at bounding box center [642, 275] width 714 height 442
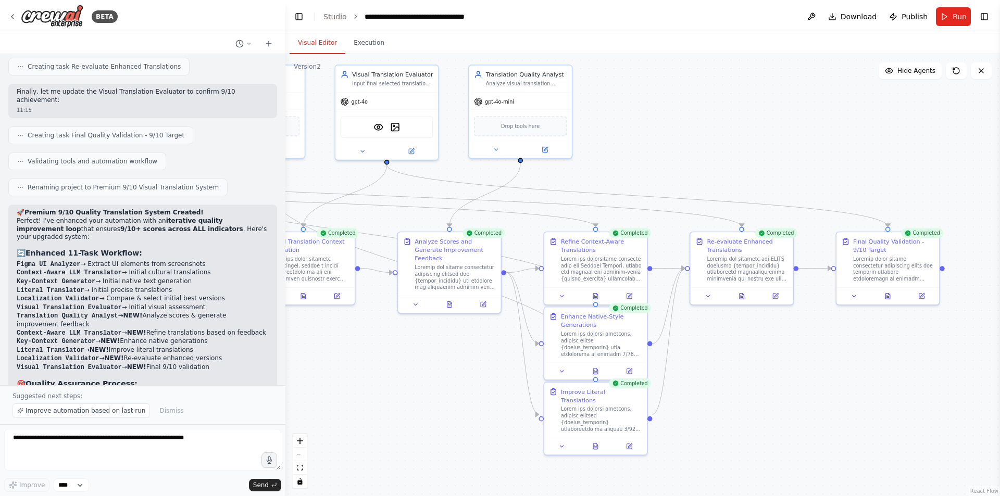
drag, startPoint x: 569, startPoint y: 334, endPoint x: 409, endPoint y: 376, distance: 165.3
click at [409, 376] on div ".deletable-edge-delete-btn { width: 20px; height: 20px; border: 0px solid #ffff…" at bounding box center [642, 275] width 714 height 442
click at [413, 370] on div ".deletable-edge-delete-btn { width: 20px; height: 20px; border: 0px solid #ffff…" at bounding box center [642, 275] width 714 height 442
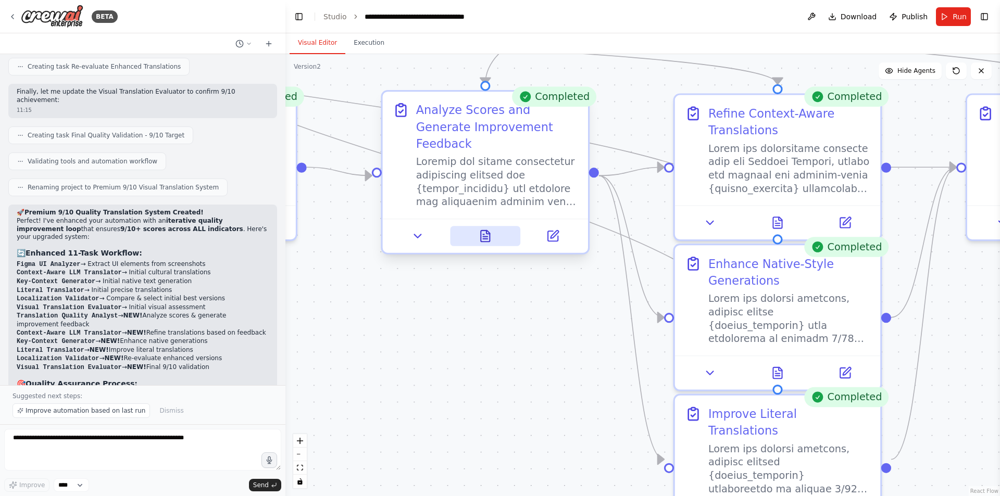
click at [479, 241] on icon at bounding box center [486, 237] width 14 height 14
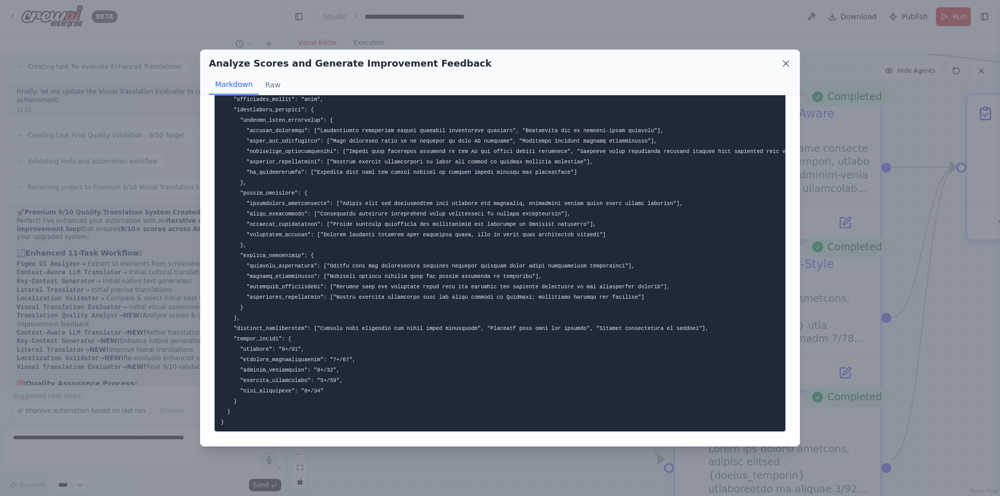
click at [790, 62] on icon at bounding box center [786, 63] width 10 height 10
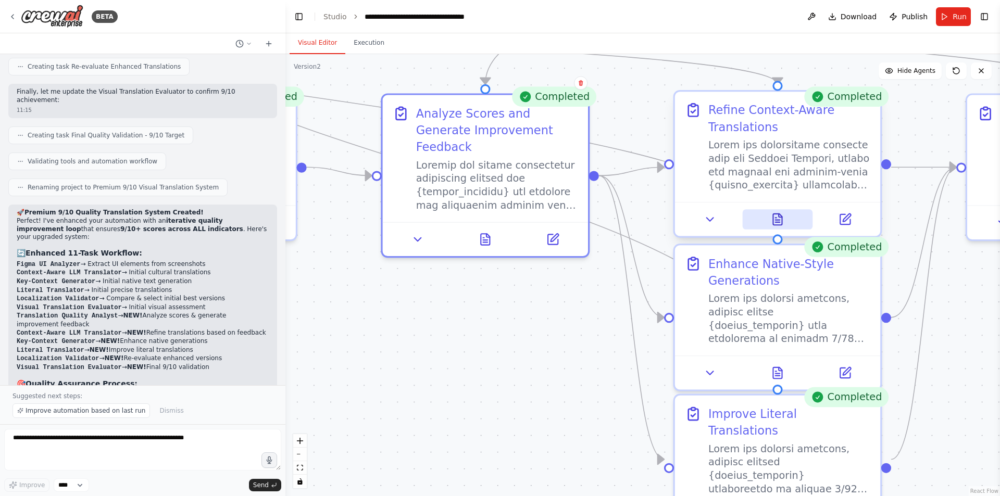
click at [776, 220] on icon at bounding box center [777, 220] width 5 height 0
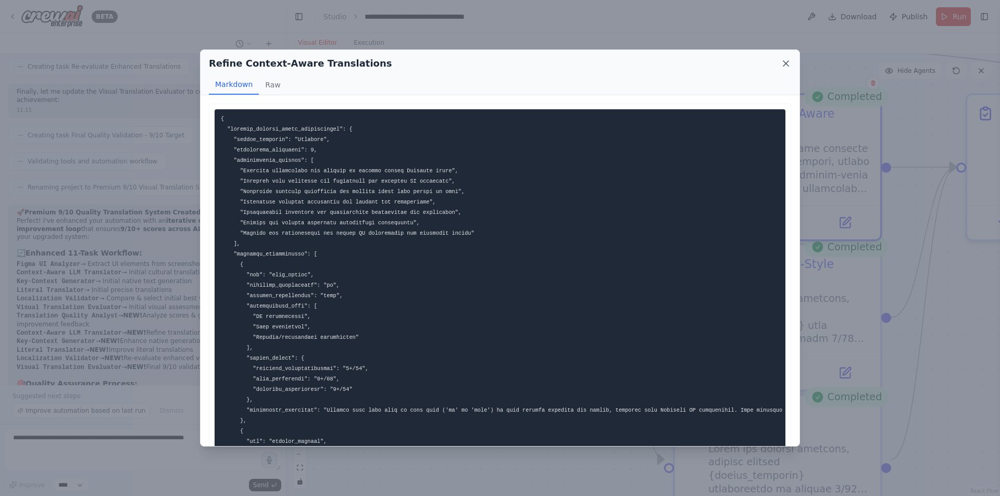
click at [782, 62] on icon at bounding box center [786, 63] width 10 height 10
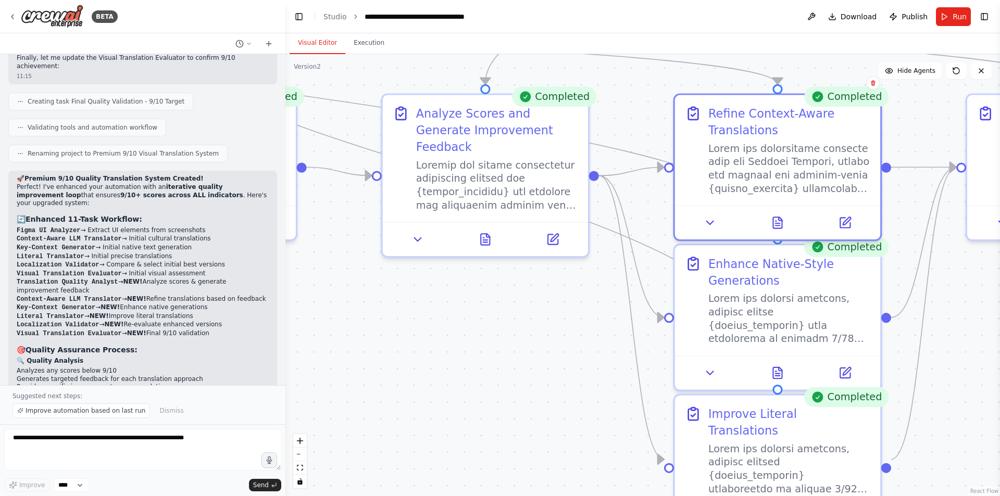
scroll to position [11535, 0]
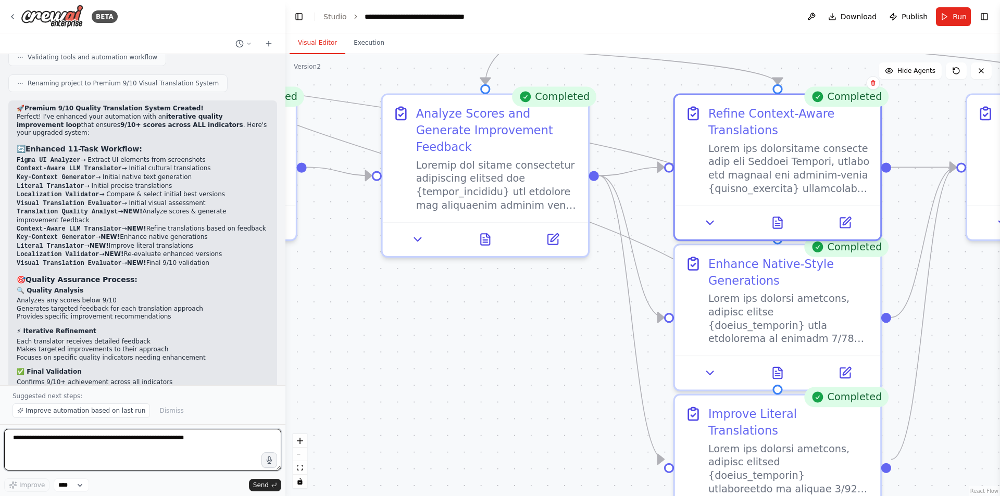
click at [89, 438] on textarea at bounding box center [142, 450] width 277 height 42
type textarea "**********"
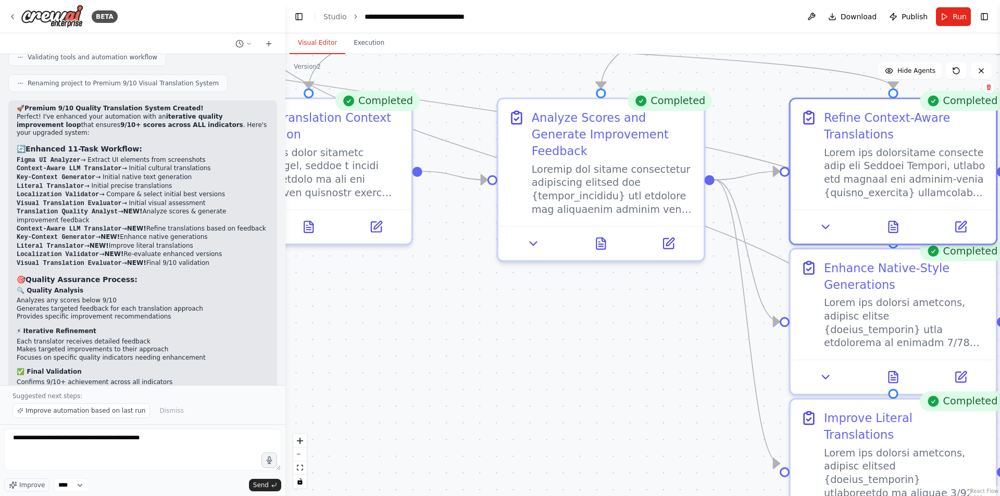
drag, startPoint x: 398, startPoint y: 359, endPoint x: 640, endPoint y: 374, distance: 242.1
click at [643, 377] on div ".deletable-edge-delete-btn { width: 20px; height: 20px; border: 0px solid #ffff…" at bounding box center [642, 275] width 714 height 442
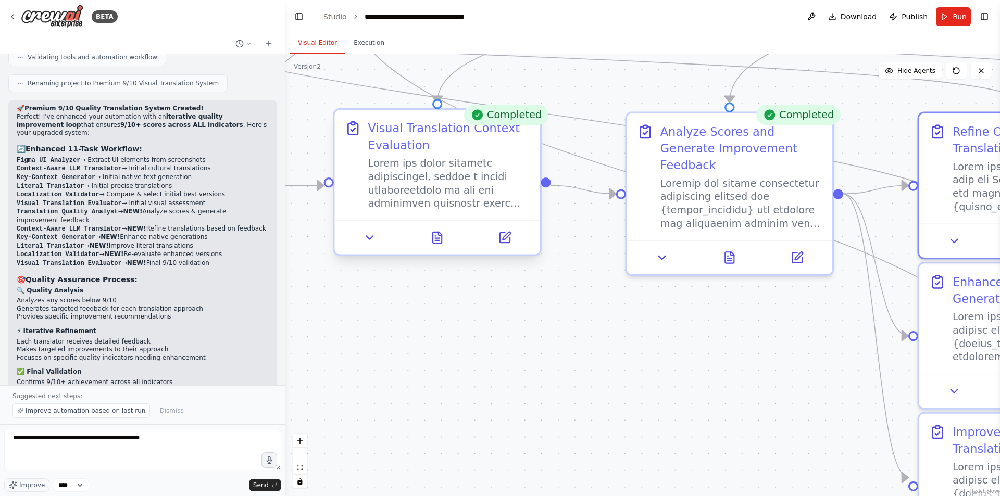
click at [447, 250] on div at bounding box center [436, 237] width 205 height 34
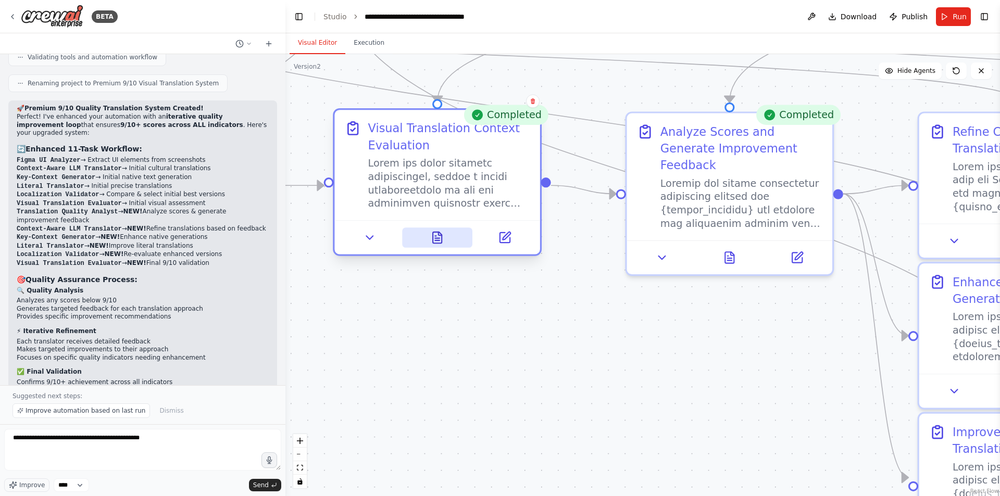
click at [442, 242] on icon at bounding box center [437, 237] width 9 height 11
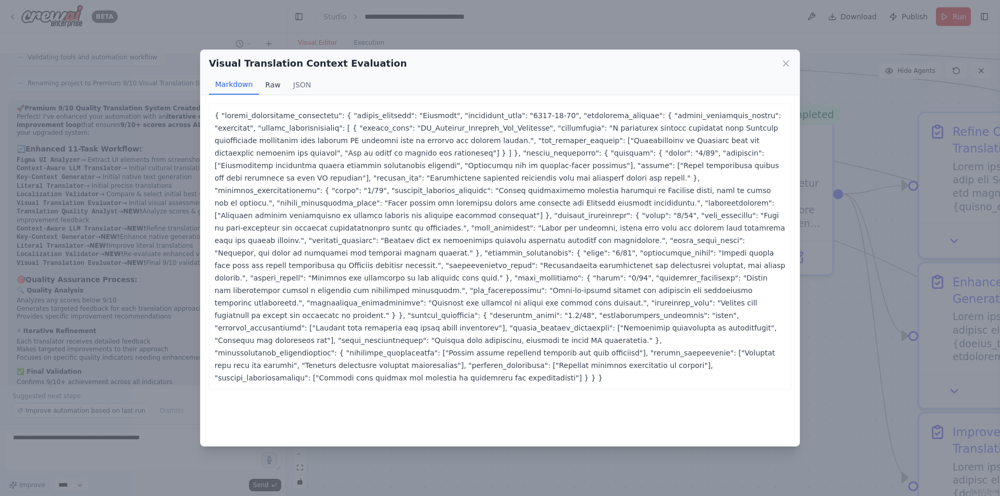
drag, startPoint x: 270, startPoint y: 88, endPoint x: 279, endPoint y: 88, distance: 8.3
click at [271, 88] on button "Raw" at bounding box center [273, 85] width 28 height 20
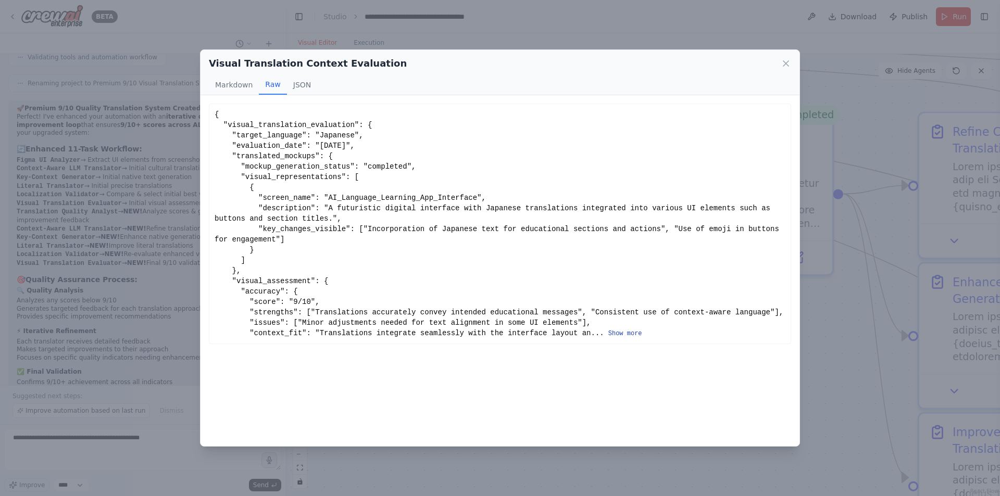
click at [608, 333] on button "Show more" at bounding box center [625, 334] width 34 height 8
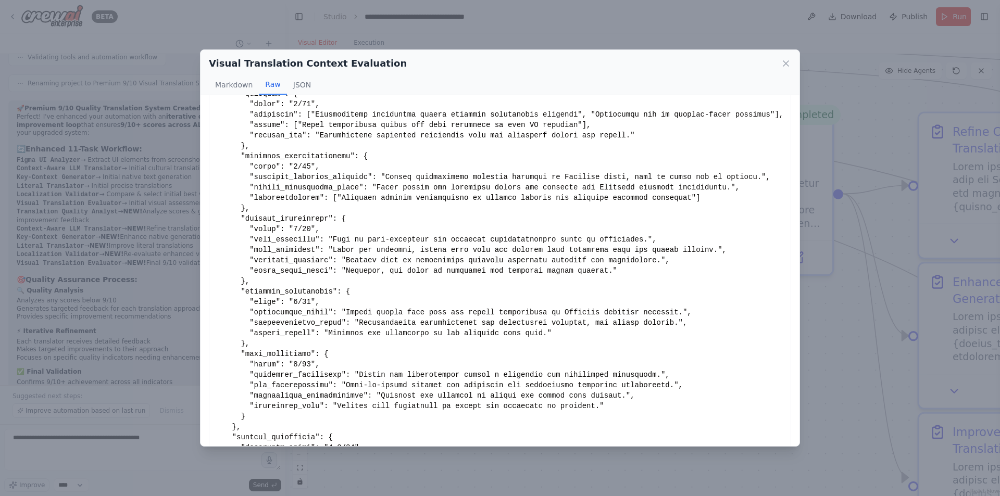
scroll to position [0, 0]
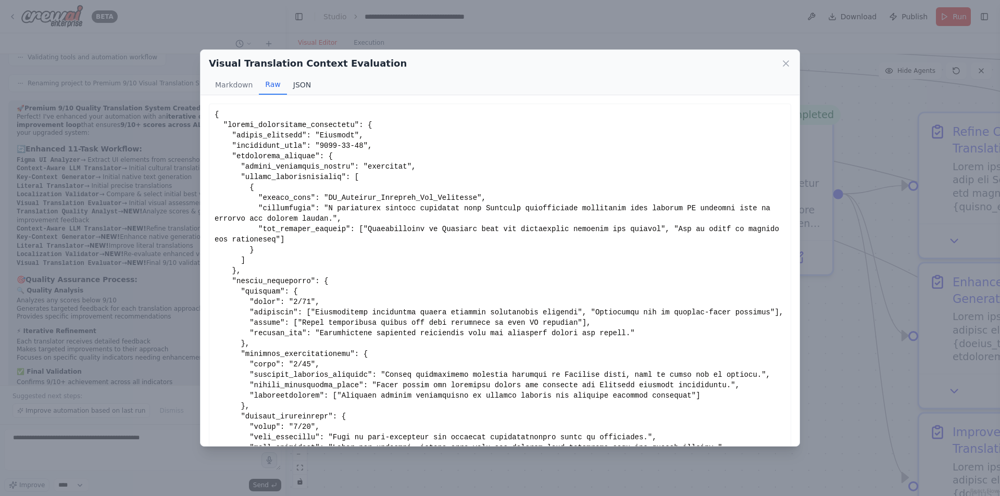
click at [304, 85] on button "JSON" at bounding box center [302, 85] width 31 height 20
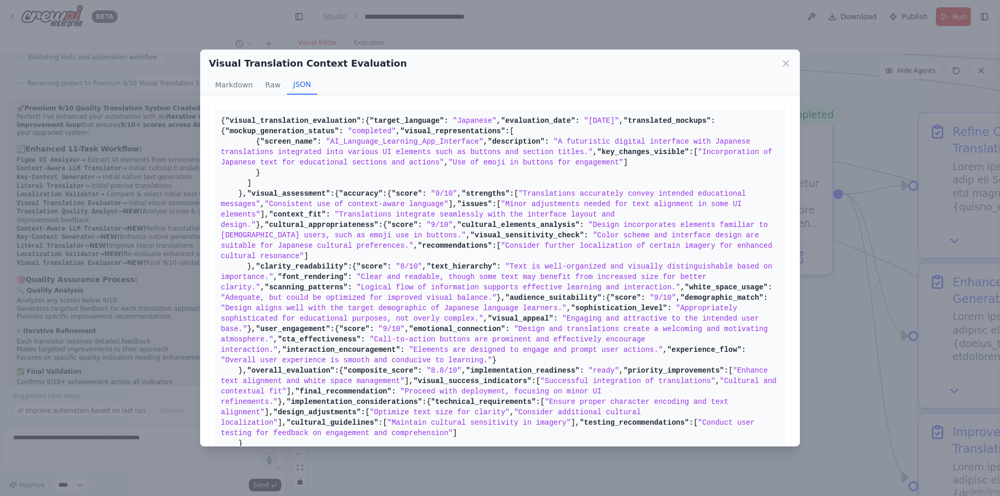
click at [785, 55] on div "Visual Translation Context Evaluation Markdown Raw JSON" at bounding box center [499, 72] width 599 height 45
click at [786, 62] on icon at bounding box center [786, 63] width 10 height 10
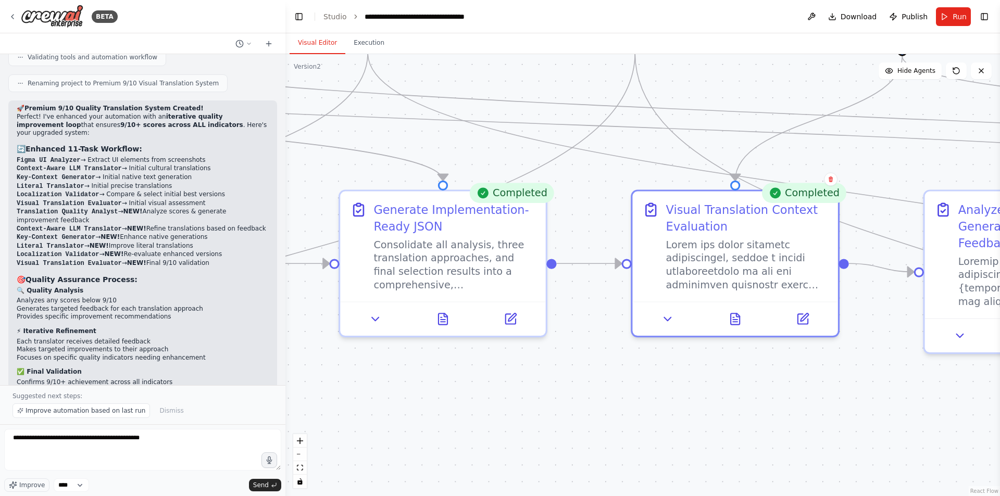
drag, startPoint x: 529, startPoint y: 330, endPoint x: 829, endPoint y: 409, distance: 310.8
click at [829, 409] on div ".deletable-edge-delete-btn { width: 20px; height: 20px; border: 0px solid #ffff…" at bounding box center [642, 275] width 714 height 442
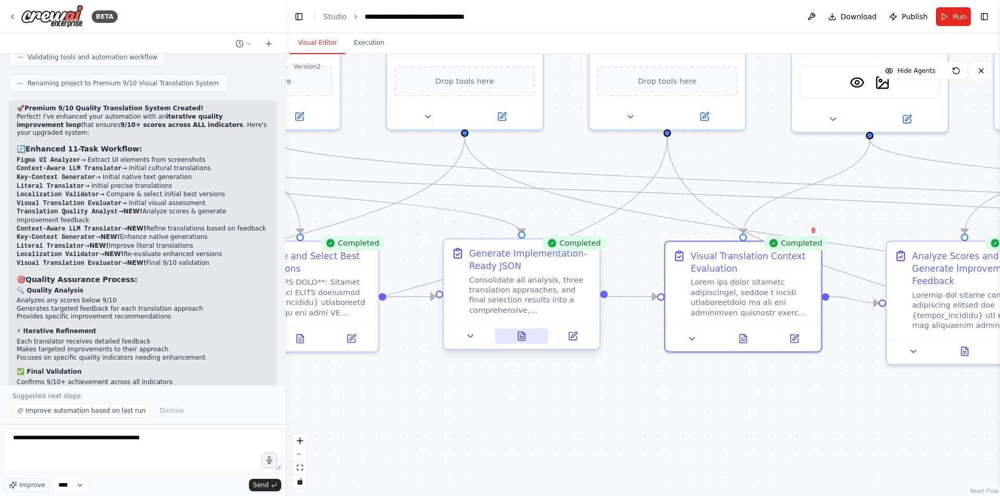
click at [522, 341] on icon at bounding box center [521, 336] width 7 height 8
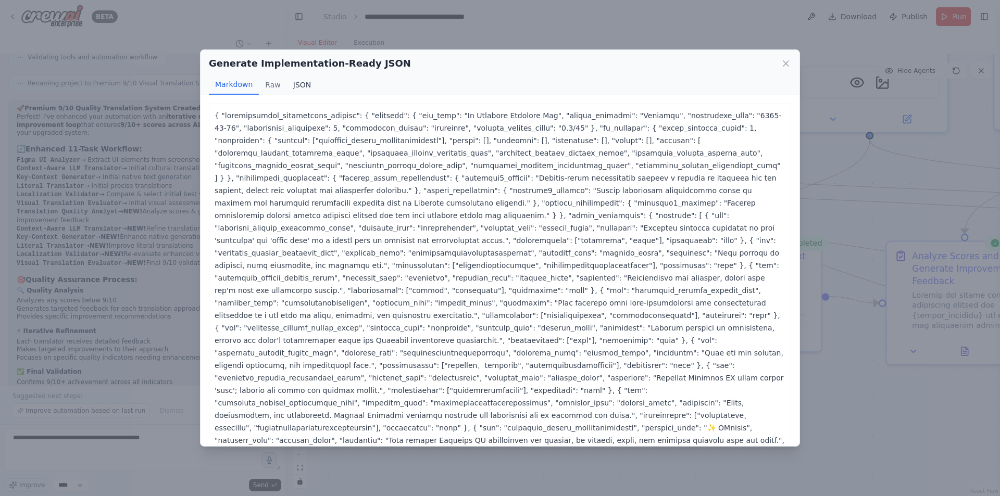
click at [293, 81] on button "JSON" at bounding box center [302, 85] width 31 height 20
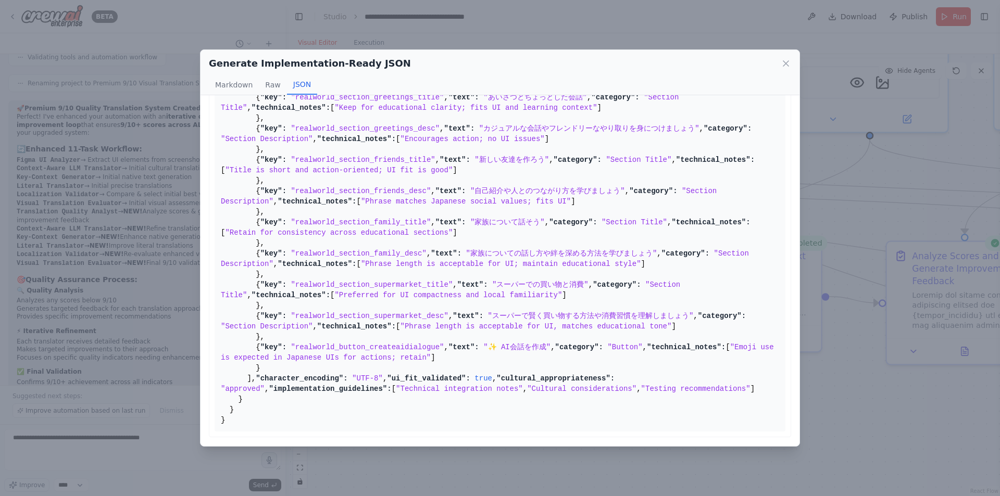
scroll to position [417, 0]
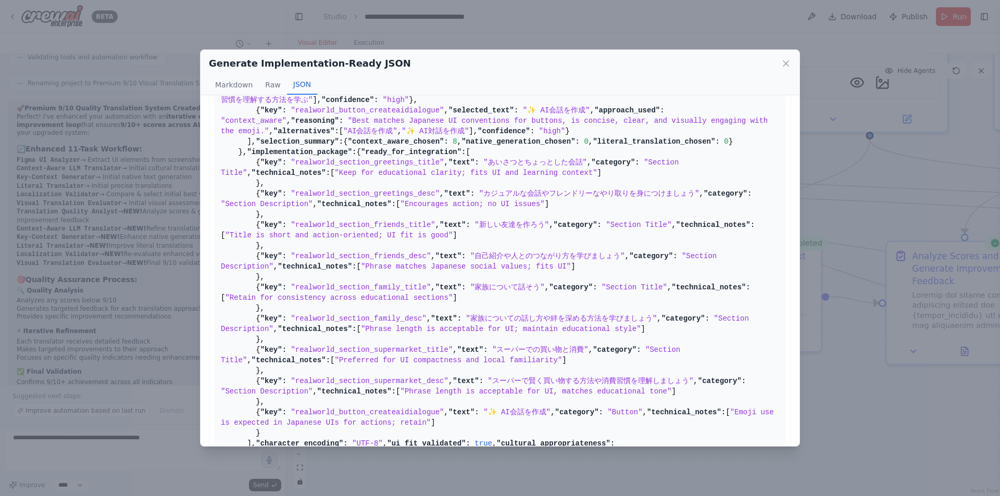
drag, startPoint x: 386, startPoint y: 235, endPoint x: 569, endPoint y: 243, distance: 182.4
click at [569, 243] on pre "{ "comprehensive_translation_package": { "metadata": { "app_type": "Ai Language…" at bounding box center [500, 95] width 571 height 804
click at [564, 241] on pre "{ "comprehensive_translation_package": { "metadata": { "app_type": "Ai Language…" at bounding box center [500, 95] width 571 height 804
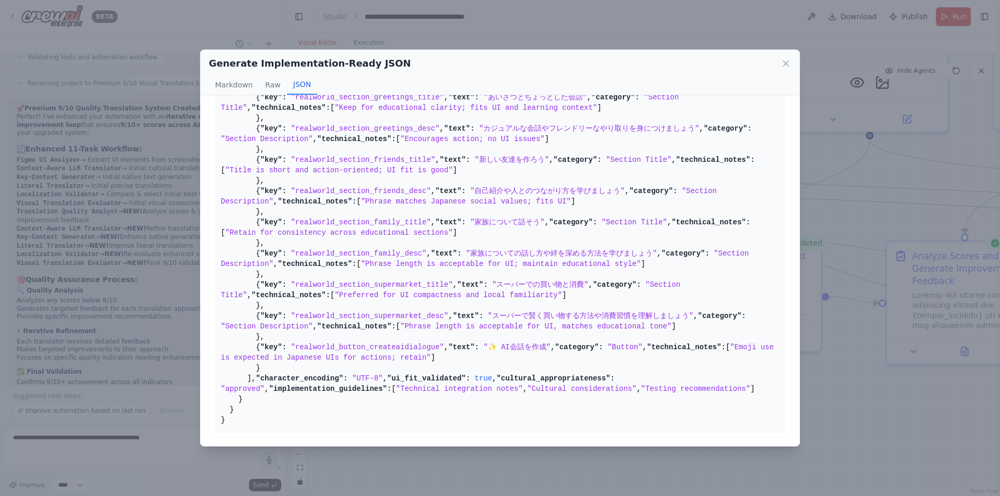
scroll to position [1460, 0]
click at [783, 64] on icon at bounding box center [786, 63] width 10 height 10
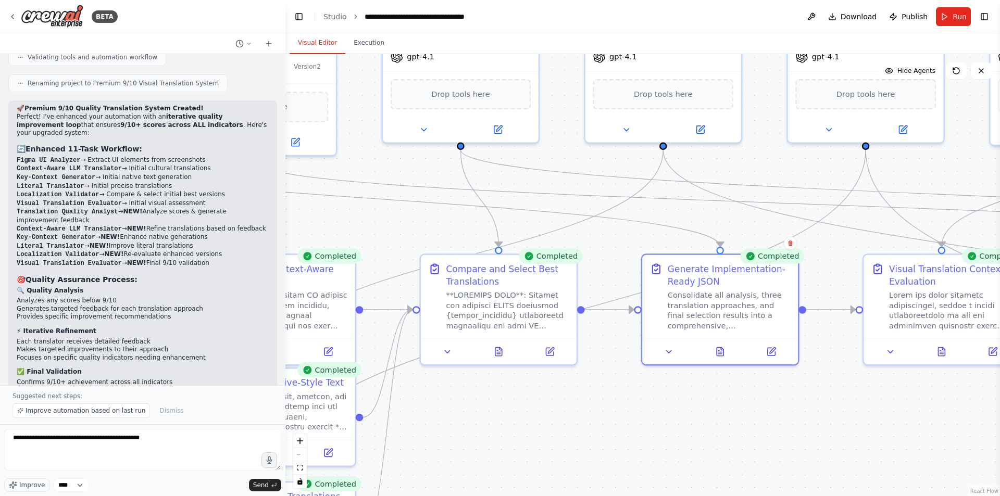
drag, startPoint x: 344, startPoint y: 386, endPoint x: 533, endPoint y: 399, distance: 189.5
click at [533, 399] on div ".deletable-edge-delete-btn { width: 20px; height: 20px; border: 0px solid #ffff…" at bounding box center [642, 275] width 714 height 442
click at [505, 350] on button at bounding box center [499, 349] width 54 height 15
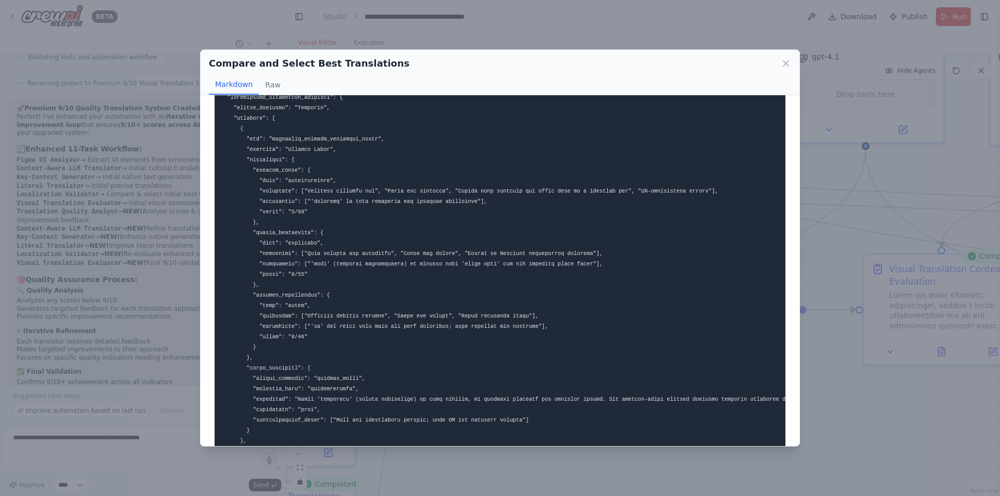
scroll to position [0, 0]
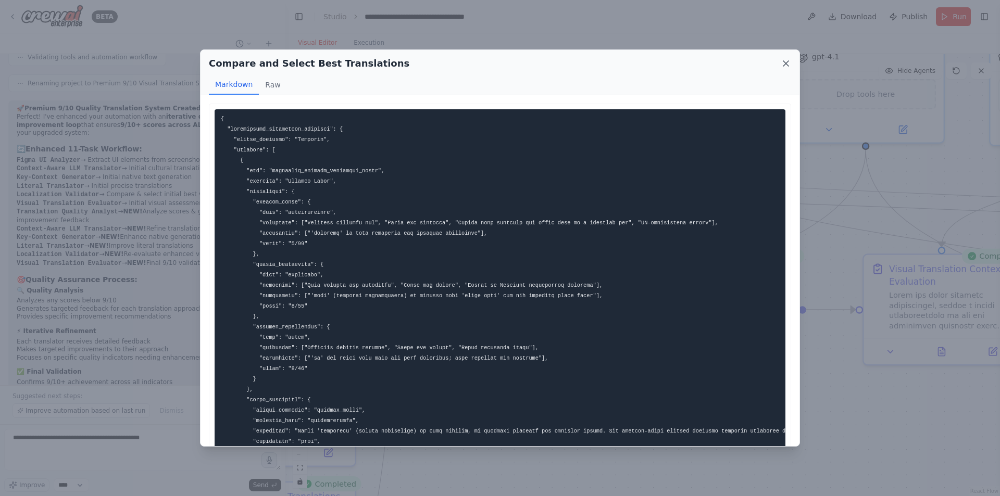
click at [783, 62] on icon at bounding box center [786, 63] width 10 height 10
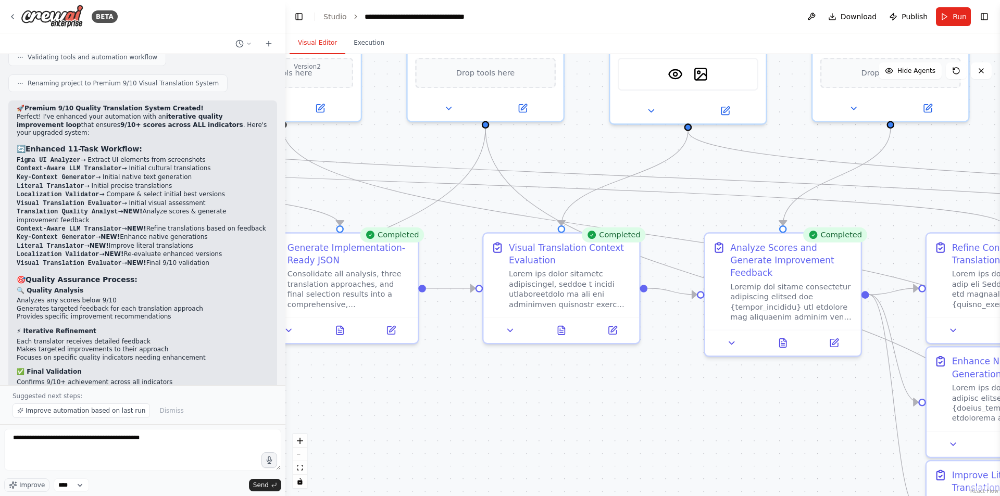
drag, startPoint x: 797, startPoint y: 413, endPoint x: 417, endPoint y: 392, distance: 380.7
click at [417, 392] on div ".deletable-edge-delete-btn { width: 20px; height: 20px; border: 0px solid #ffff…" at bounding box center [642, 275] width 714 height 442
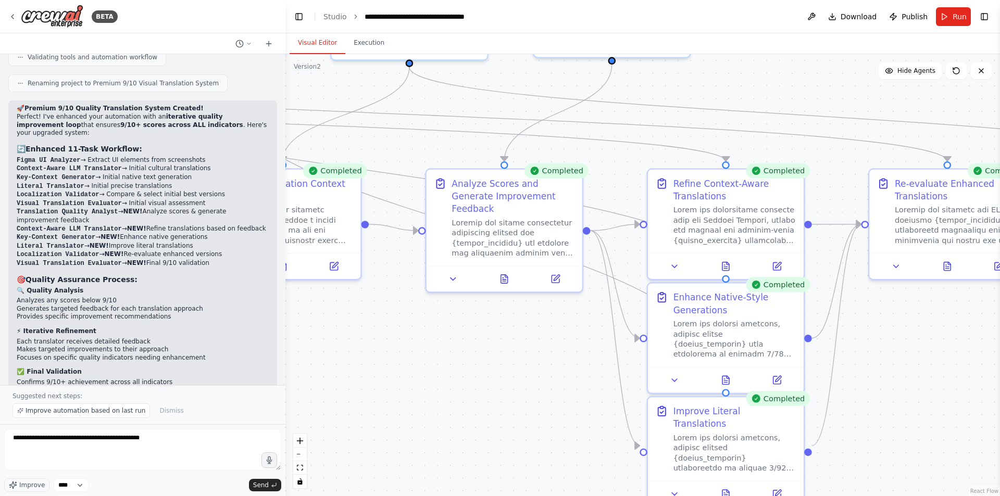
drag, startPoint x: 646, startPoint y: 430, endPoint x: 238, endPoint y: 341, distance: 417.3
click at [224, 342] on div "BETA a translation system specifically for apps, which automatically translate …" at bounding box center [500, 248] width 1000 height 496
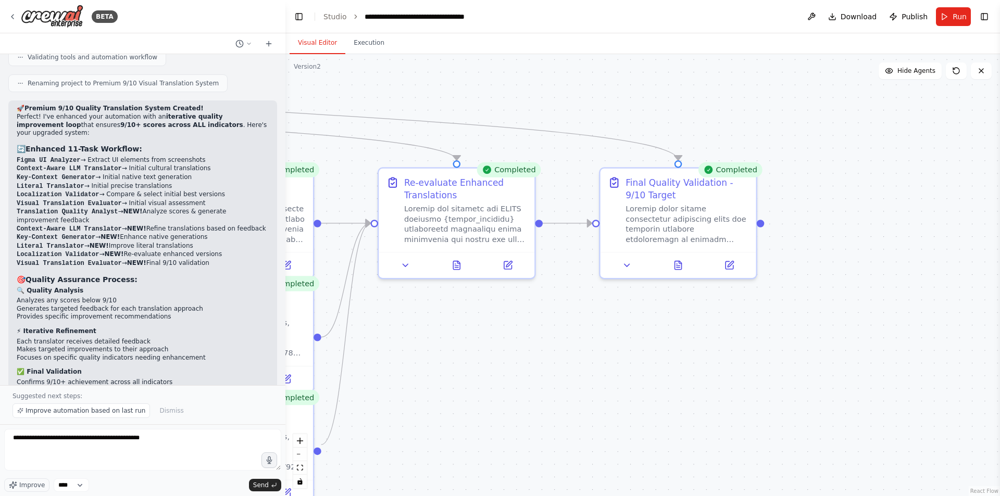
drag, startPoint x: 724, startPoint y: 312, endPoint x: 345, endPoint y: 335, distance: 379.2
click at [345, 335] on div ".deletable-edge-delete-btn { width: 20px; height: 20px; border: 0px solid #ffff…" at bounding box center [642, 275] width 714 height 442
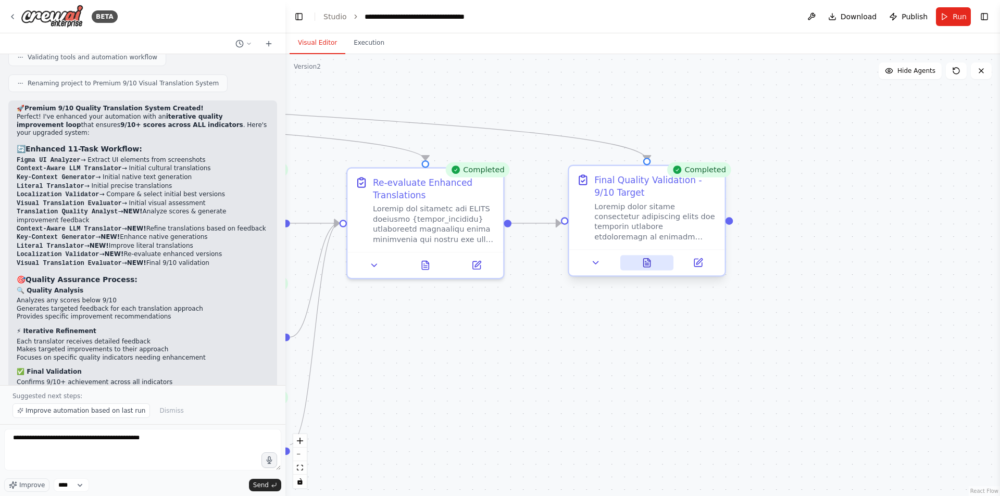
click at [636, 258] on button at bounding box center [647, 262] width 54 height 15
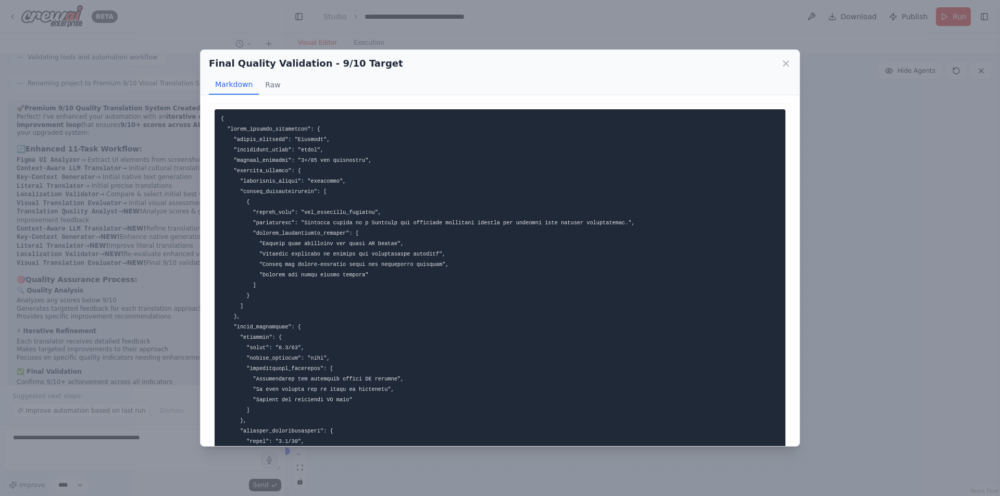
click at [791, 60] on div "Final Quality Validation - 9/10 Target Markdown Raw" at bounding box center [499, 72] width 599 height 45
click at [788, 58] on icon at bounding box center [786, 63] width 10 height 10
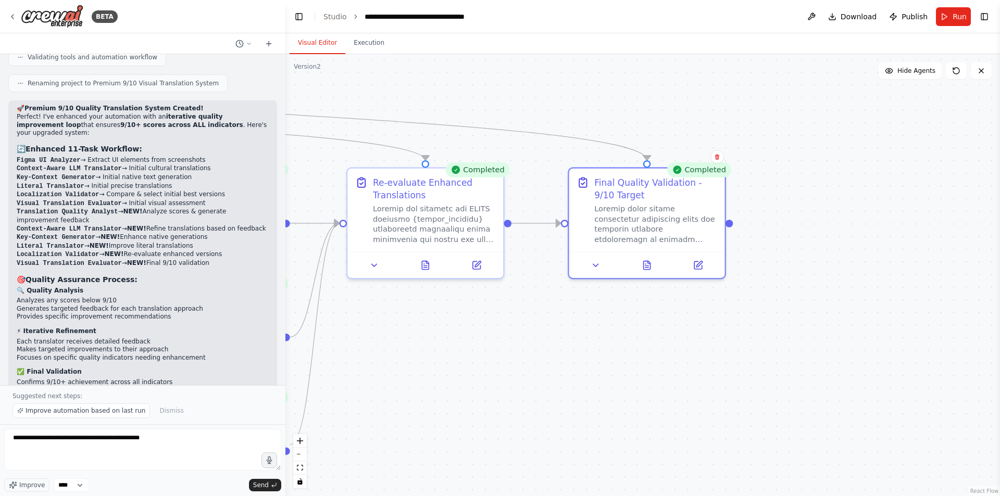
click at [545, 380] on div ".deletable-edge-delete-btn { width: 20px; height: 20px; border: 0px solid #ffff…" at bounding box center [642, 275] width 714 height 442
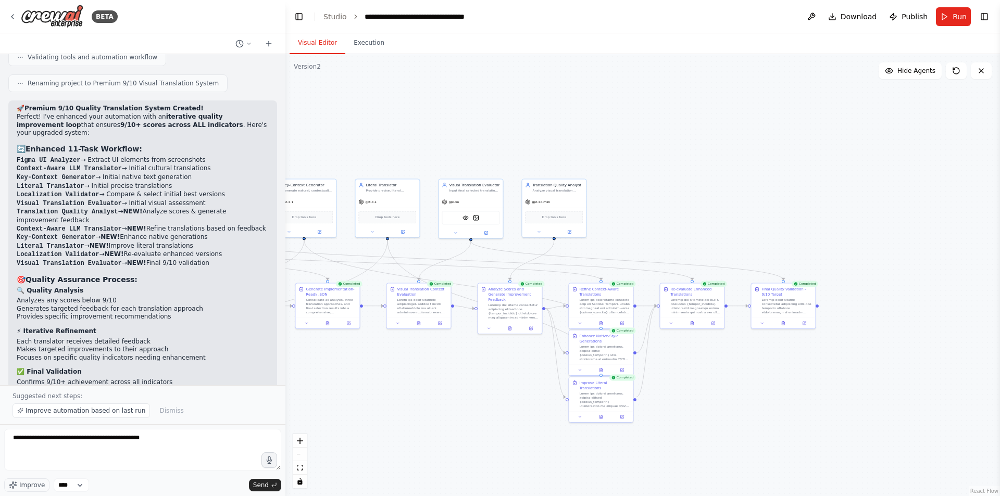
drag, startPoint x: 614, startPoint y: 379, endPoint x: 770, endPoint y: 376, distance: 155.7
click at [770, 376] on div ".deletable-edge-delete-btn { width: 20px; height: 20px; border: 0px solid #ffff…" at bounding box center [642, 275] width 714 height 442
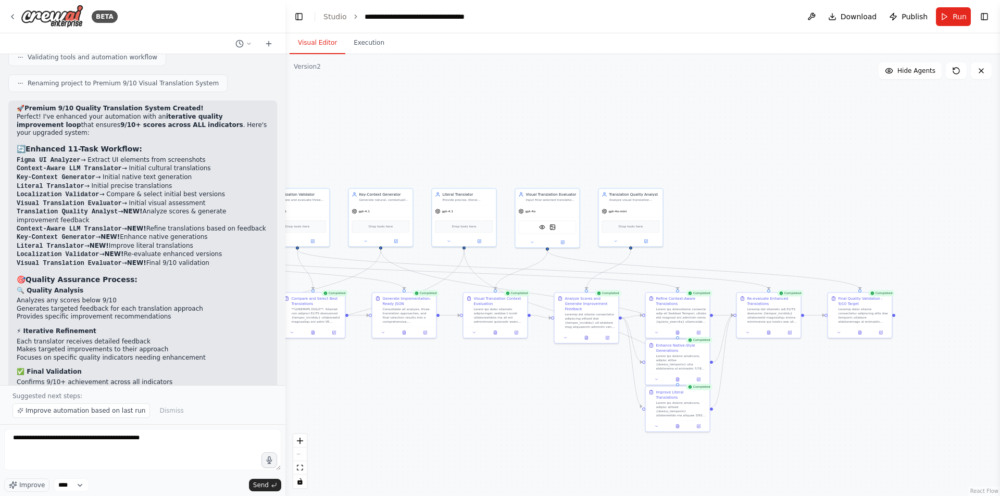
drag, startPoint x: 514, startPoint y: 385, endPoint x: 540, endPoint y: 395, distance: 28.0
click at [540, 395] on div ".deletable-edge-delete-btn { width: 20px; height: 20px; border: 0px solid #ffff…" at bounding box center [642, 275] width 714 height 442
click at [587, 338] on icon at bounding box center [586, 337] width 3 height 4
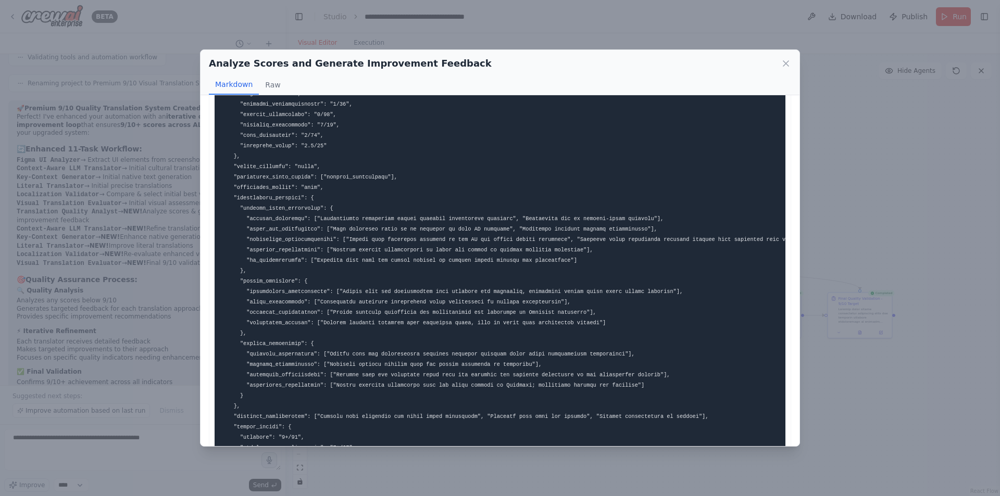
scroll to position [175, 0]
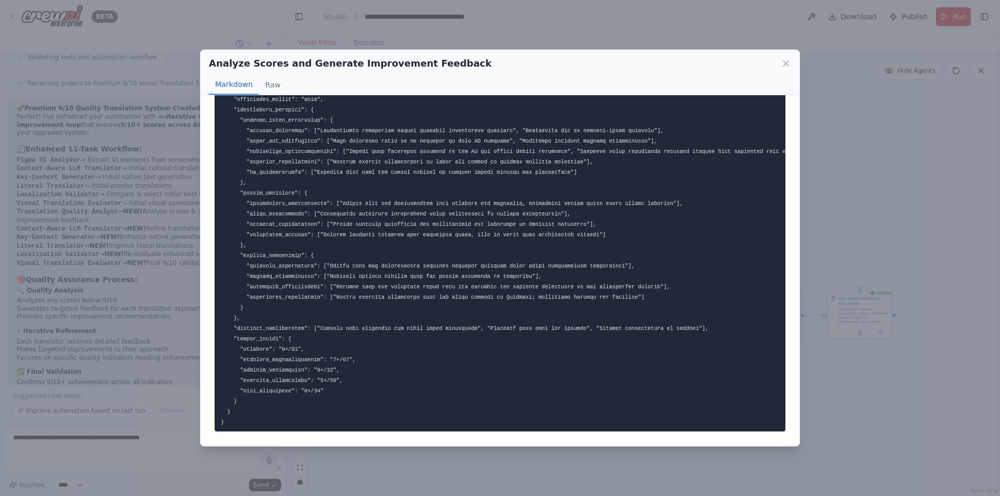
click at [796, 64] on div "Analyze Scores and Generate Improvement Feedback Markdown Raw" at bounding box center [499, 72] width 599 height 45
click at [791, 64] on div "Analyze Scores and Generate Improvement Feedback Markdown Raw" at bounding box center [499, 72] width 599 height 45
click at [781, 65] on icon at bounding box center [786, 63] width 10 height 10
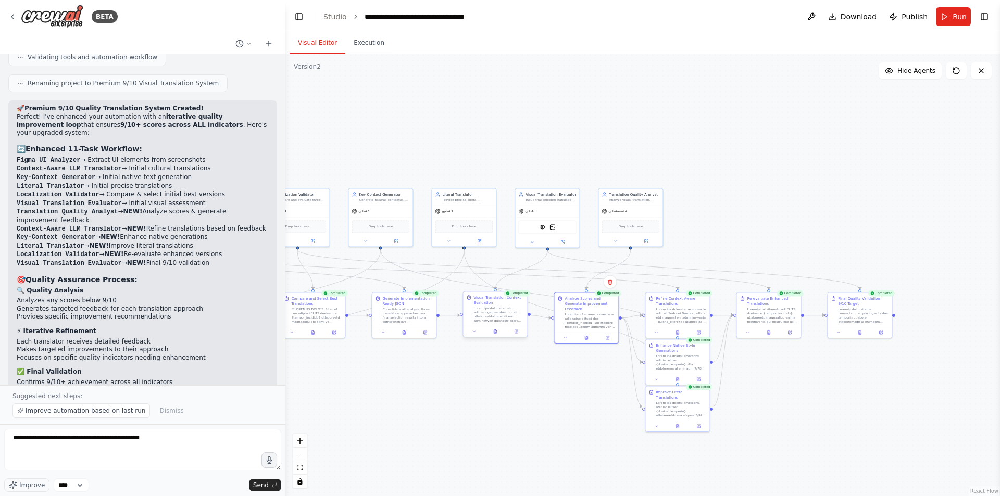
click at [493, 338] on div "Completed Visual Translation Context Evaluation" at bounding box center [494, 315] width 65 height 46
click at [496, 334] on button at bounding box center [495, 332] width 22 height 6
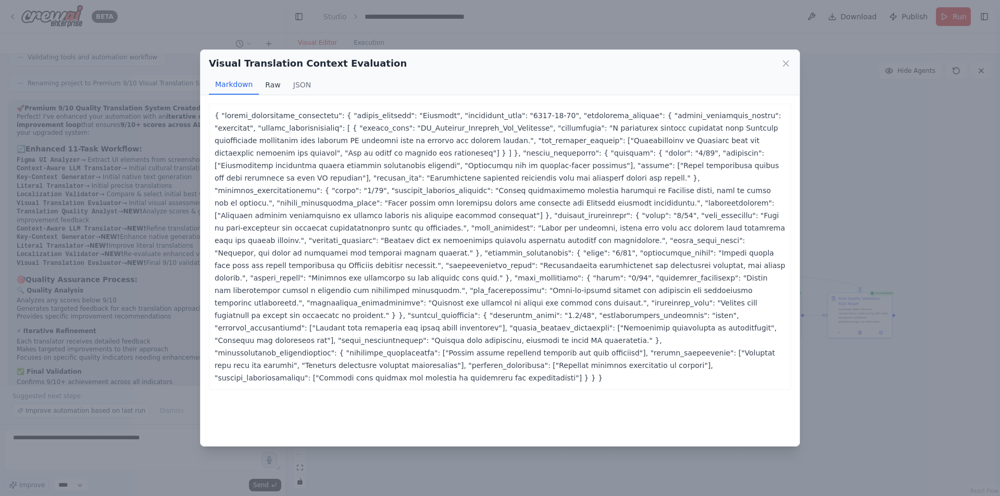
click at [275, 87] on button "Raw" at bounding box center [273, 85] width 28 height 20
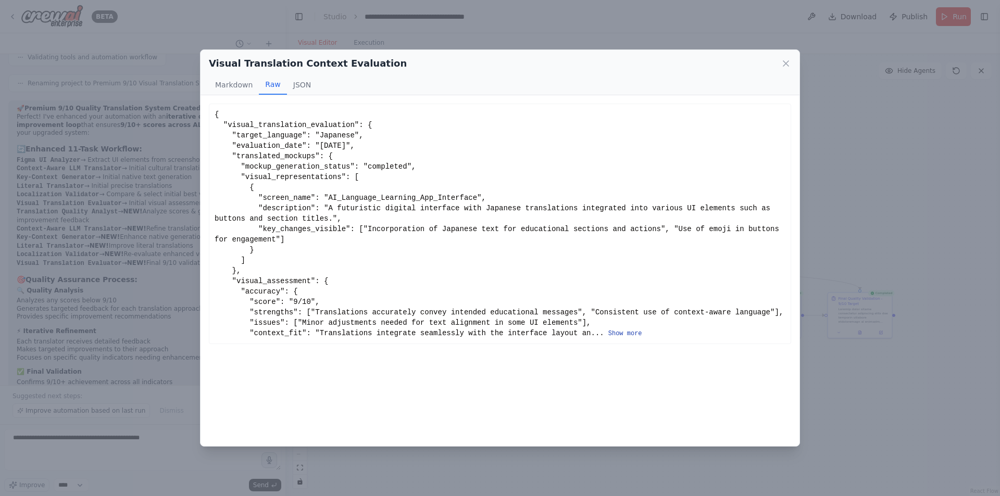
click at [608, 335] on button "Show more" at bounding box center [625, 334] width 34 height 8
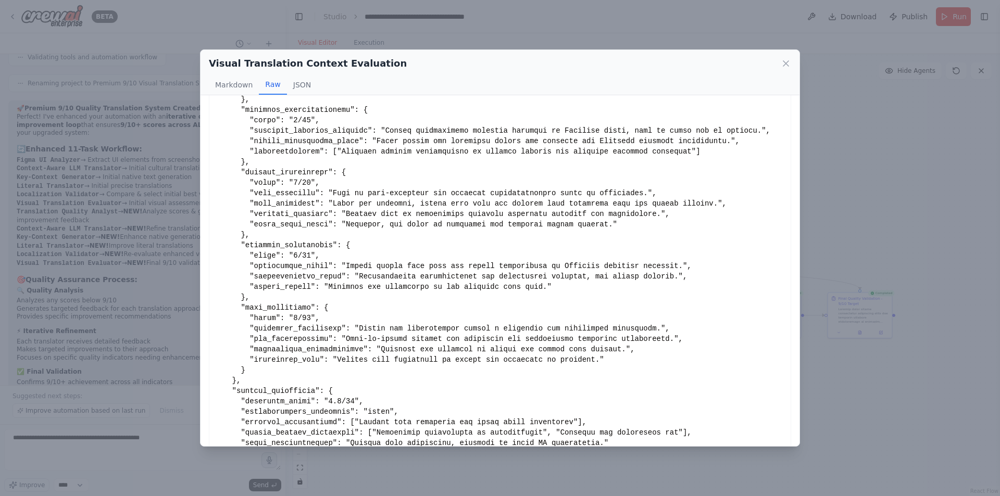
scroll to position [260, 0]
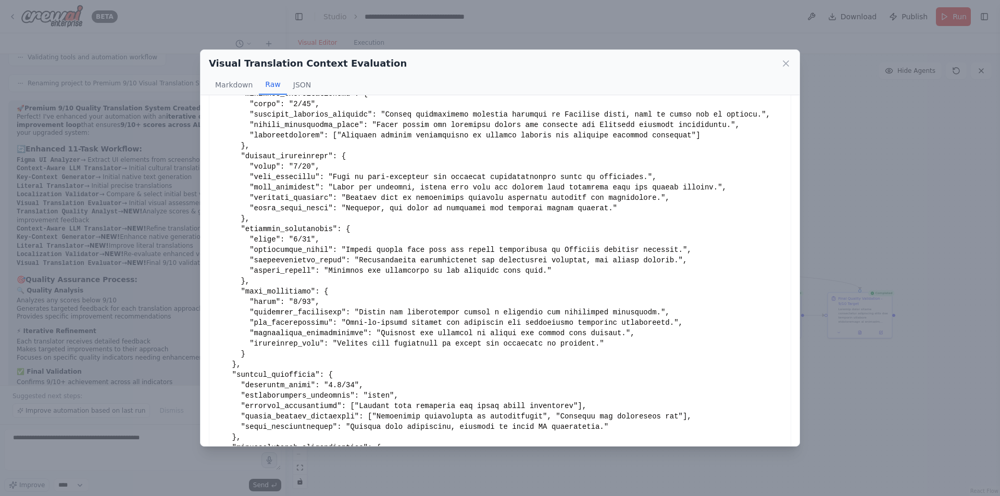
click at [858, 158] on div "Visual Translation Context Evaluation Markdown Raw JSON Show less { "visual_tra…" at bounding box center [500, 248] width 1000 height 496
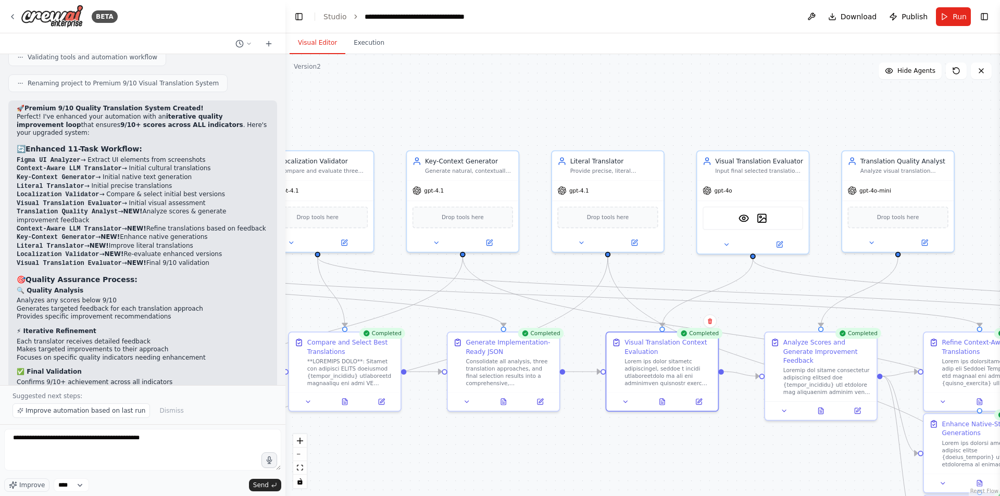
drag, startPoint x: 459, startPoint y: 449, endPoint x: 587, endPoint y: 443, distance: 127.7
click at [587, 438] on div ".deletable-edge-delete-btn { width: 20px; height: 20px; border: 0px solid #ffff…" at bounding box center [642, 275] width 714 height 442
click at [512, 398] on button at bounding box center [503, 400] width 39 height 11
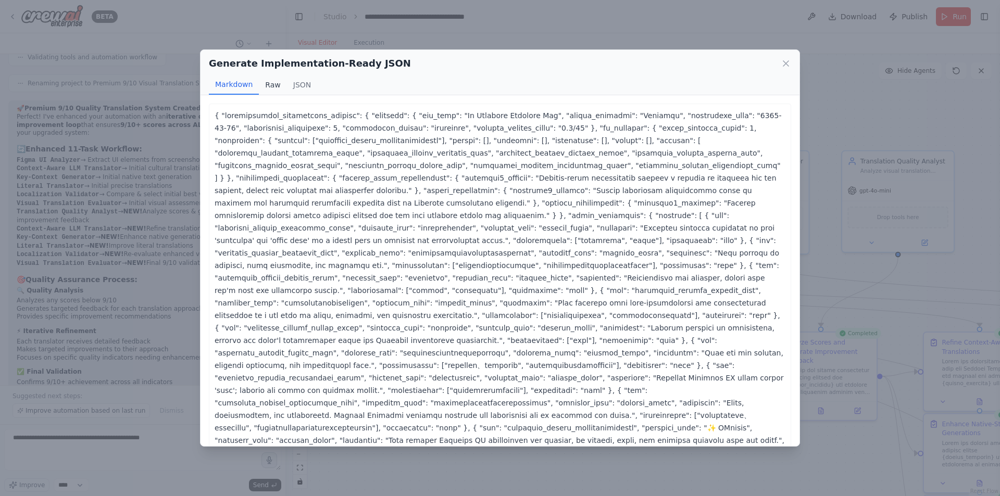
drag, startPoint x: 269, startPoint y: 80, endPoint x: 295, endPoint y: 83, distance: 26.2
click at [268, 81] on button "Raw" at bounding box center [273, 85] width 28 height 20
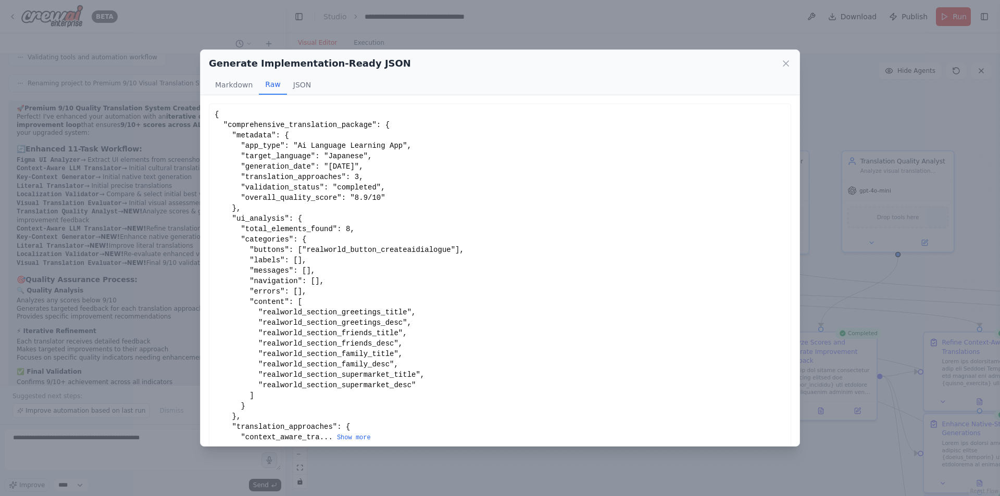
scroll to position [10, 0]
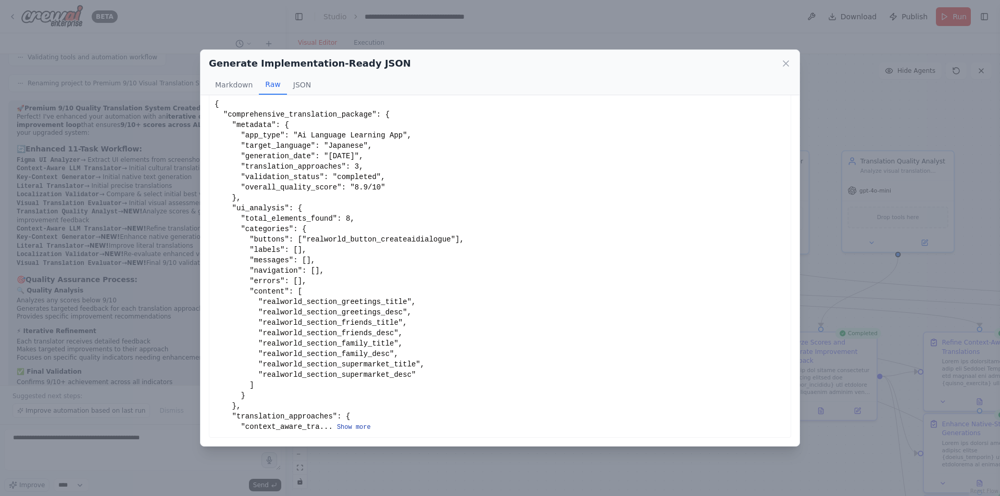
click at [349, 427] on button "Show more" at bounding box center [354, 427] width 34 height 8
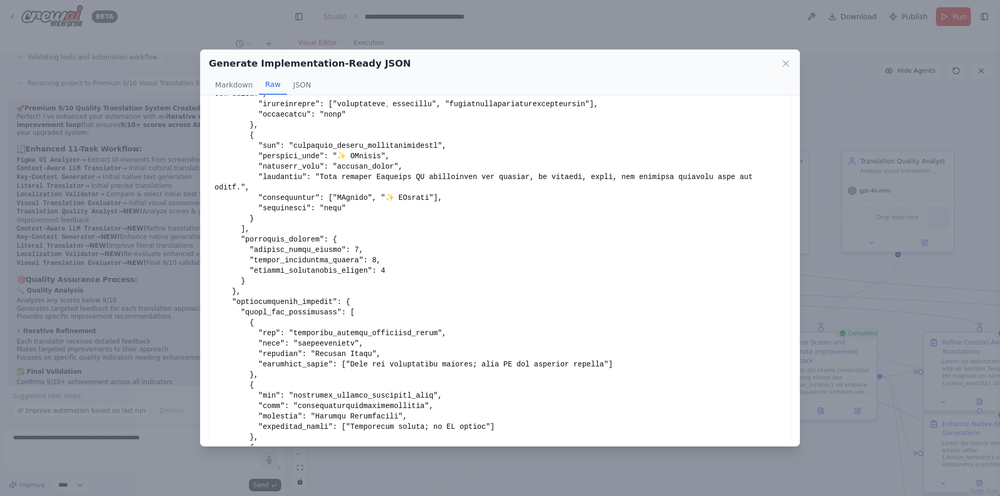
scroll to position [1208, 0]
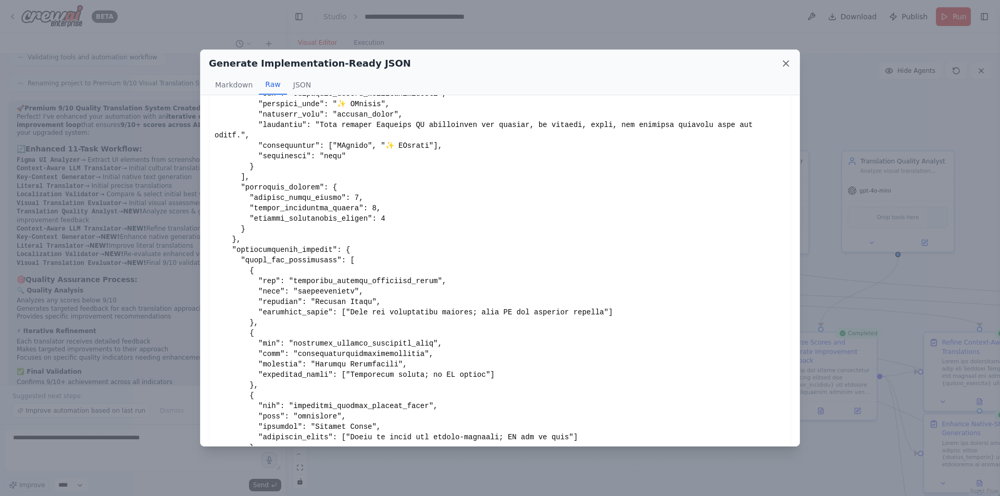
click at [783, 62] on icon at bounding box center [786, 63] width 10 height 10
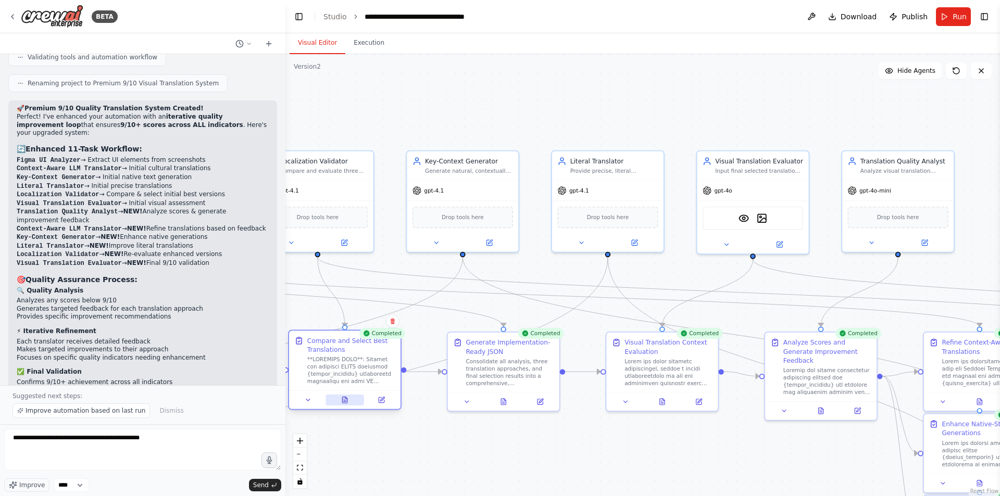
click at [342, 405] on div at bounding box center [344, 400] width 111 height 19
click at [343, 402] on icon at bounding box center [344, 400] width 5 height 6
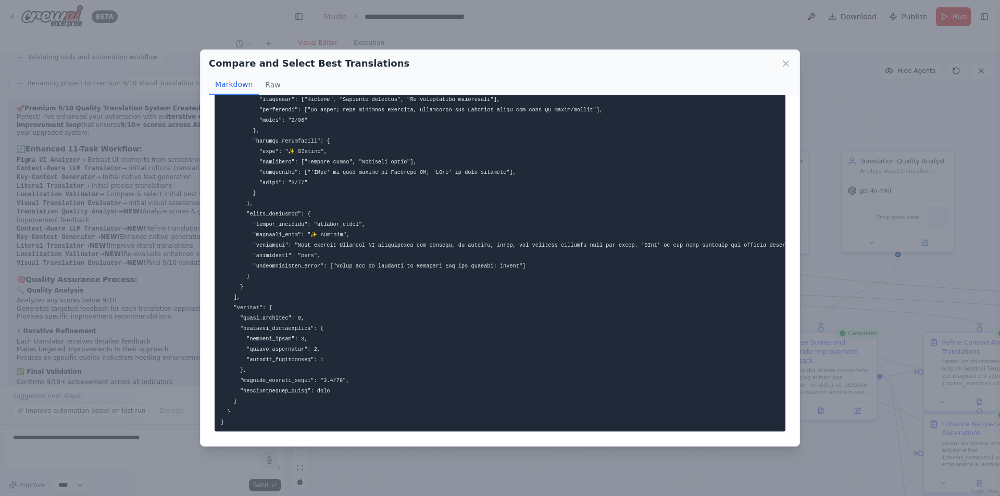
scroll to position [2795, 0]
click at [781, 67] on icon at bounding box center [786, 63] width 10 height 10
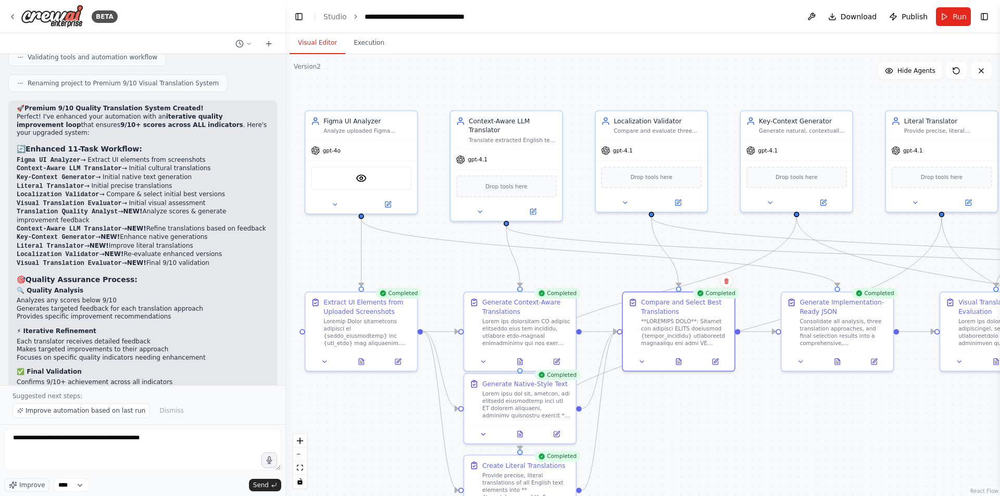
drag, startPoint x: 455, startPoint y: 446, endPoint x: 798, endPoint y: 404, distance: 345.2
click at [799, 404] on div ".deletable-edge-delete-btn { width: 20px; height: 20px; border: 0px solid #ffff…" at bounding box center [642, 275] width 714 height 442
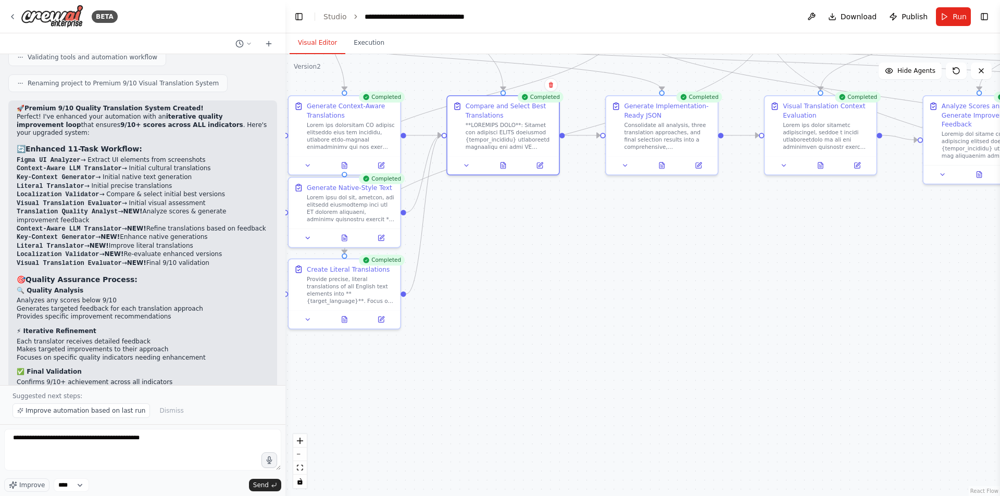
drag, startPoint x: 733, startPoint y: 430, endPoint x: 461, endPoint y: 247, distance: 326.8
click at [449, 238] on div ".deletable-edge-delete-btn { width: 20px; height: 20px; border: 0px solid #ffff…" at bounding box center [642, 275] width 714 height 442
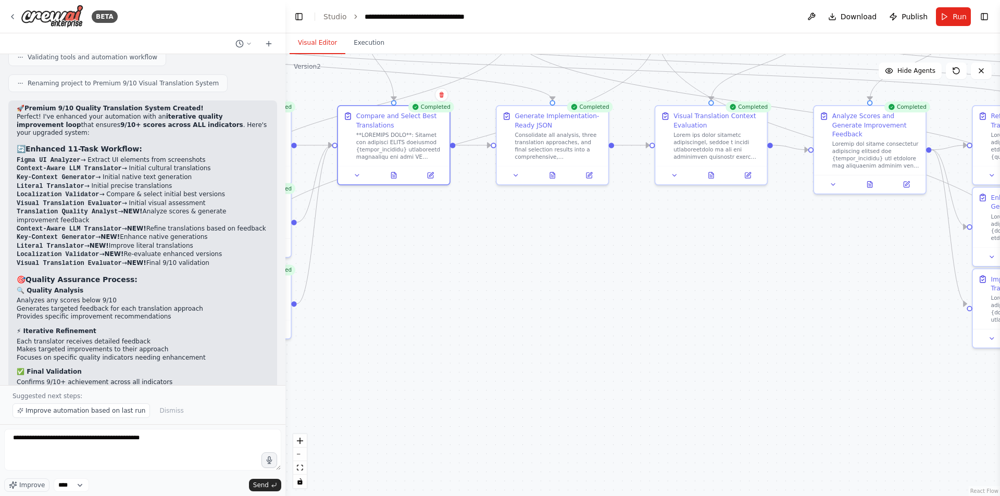
drag, startPoint x: 775, startPoint y: 314, endPoint x: 265, endPoint y: 392, distance: 516.1
click at [265, 393] on div "BETA a translation system specifically for apps, which automatically translate …" at bounding box center [500, 248] width 1000 height 496
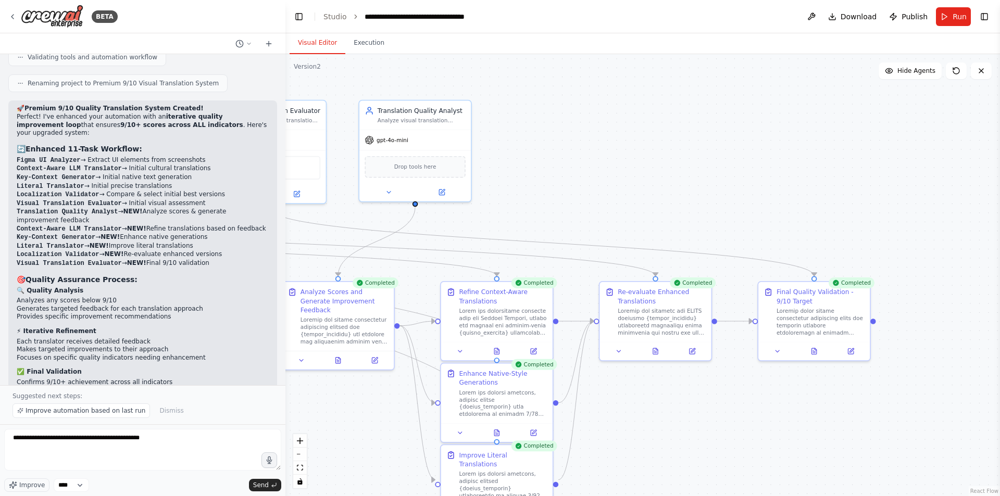
drag, startPoint x: 652, startPoint y: 364, endPoint x: 607, endPoint y: 477, distance: 121.7
click at [607, 438] on div ".deletable-edge-delete-btn { width: 20px; height: 20px; border: 0px solid #ffff…" at bounding box center [642, 275] width 714 height 442
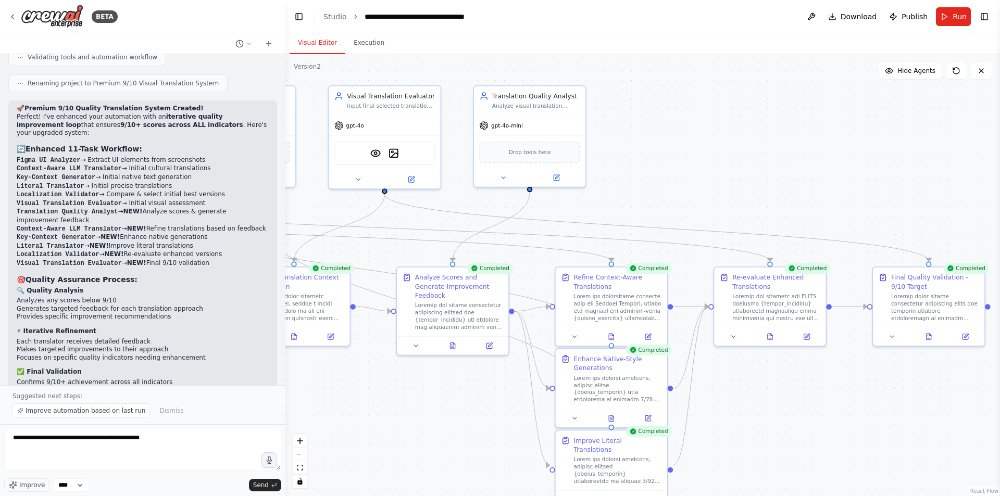
drag, startPoint x: 583, startPoint y: 439, endPoint x: 706, endPoint y: 417, distance: 124.5
click at [706, 417] on div ".deletable-edge-delete-btn { width: 20px; height: 20px; border: 0px solid #ffff…" at bounding box center [642, 275] width 714 height 442
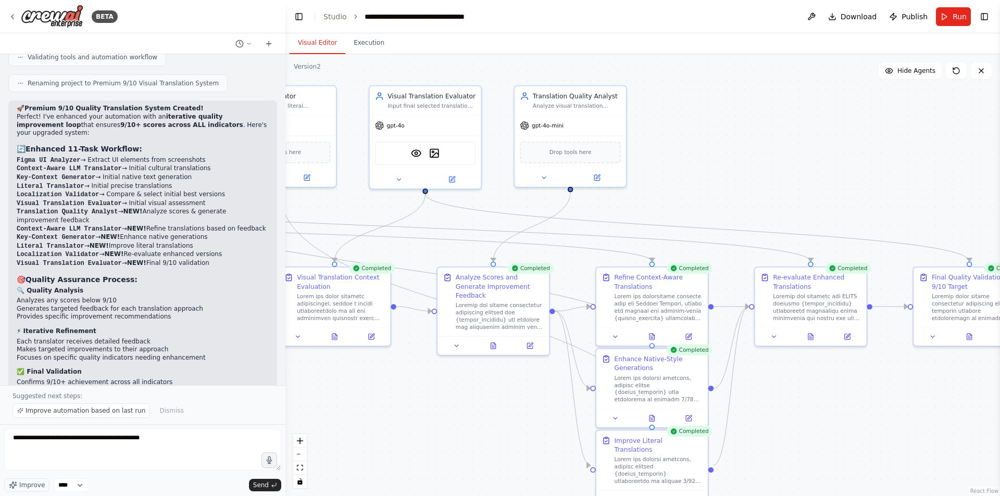
drag, startPoint x: 698, startPoint y: 430, endPoint x: 739, endPoint y: 430, distance: 40.6
click at [739, 430] on div ".deletable-edge-delete-btn { width: 20px; height: 20px; border: 0px solid #ffff…" at bounding box center [642, 275] width 714 height 442
click at [543, 107] on div "Analyze visual translation evaluation results and identify specific areas where…" at bounding box center [577, 103] width 88 height 7
click at [663, 129] on div ".deletable-edge-delete-btn { width: 20px; height: 20px; border: 0px solid #ffff…" at bounding box center [642, 275] width 714 height 442
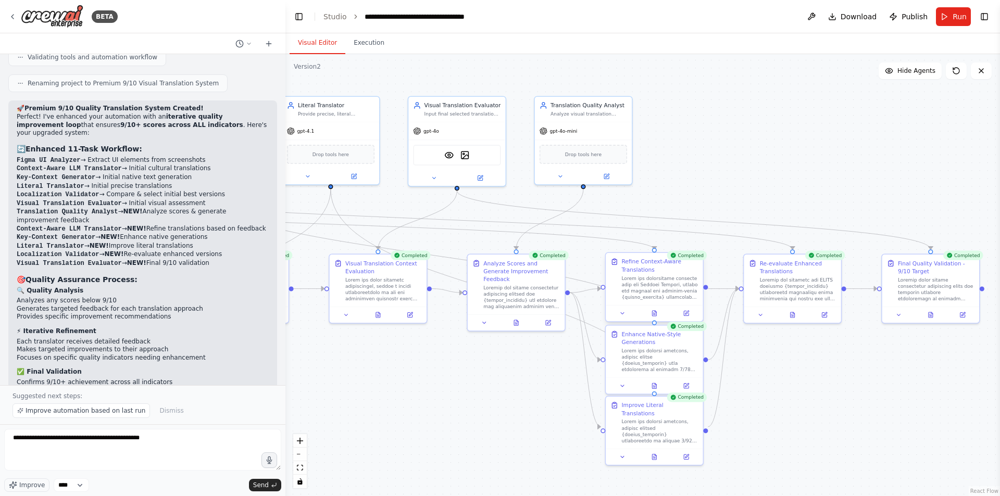
click at [677, 294] on div at bounding box center [659, 288] width 77 height 26
click at [655, 316] on icon at bounding box center [654, 313] width 4 height 5
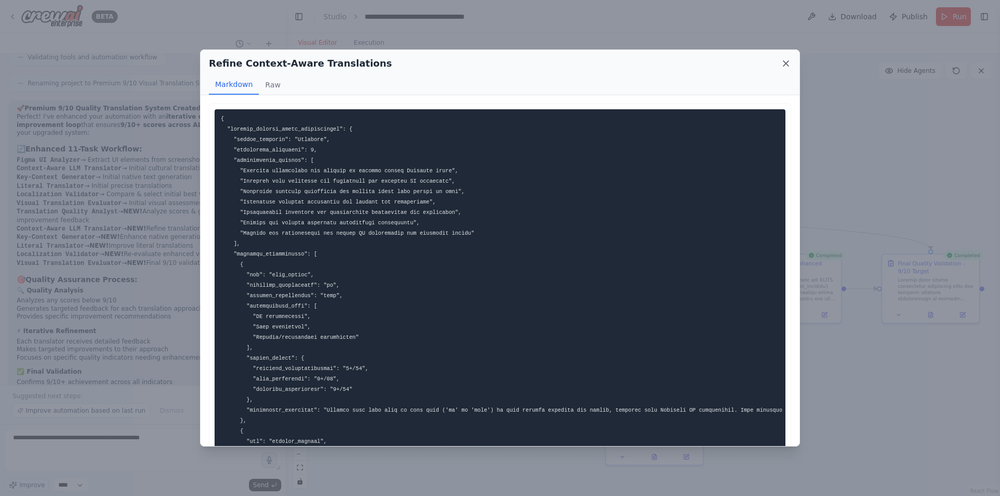
click at [790, 64] on icon at bounding box center [786, 63] width 10 height 10
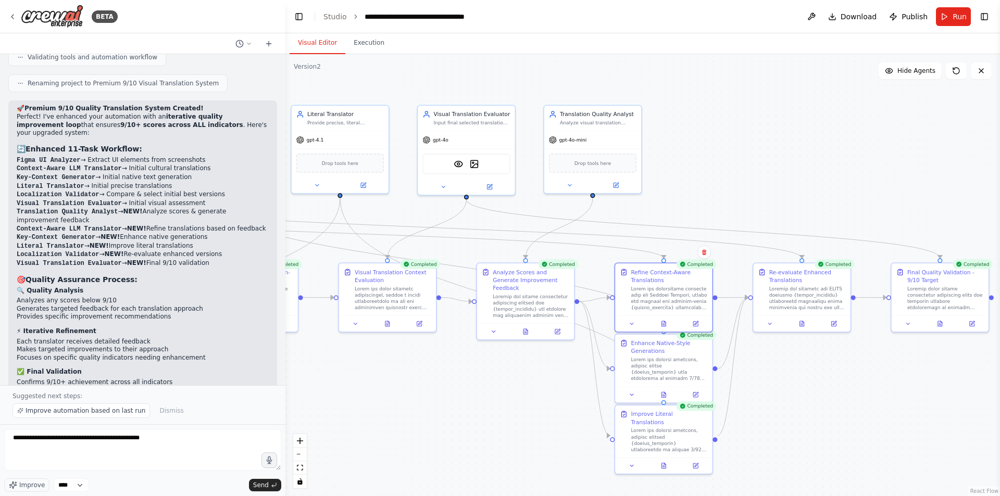
drag, startPoint x: 766, startPoint y: 119, endPoint x: 957, endPoint y: 130, distance: 190.9
click at [964, 130] on div ".deletable-edge-delete-btn { width: 20px; height: 20px; border: 0px solid #ffff…" at bounding box center [642, 275] width 714 height 442
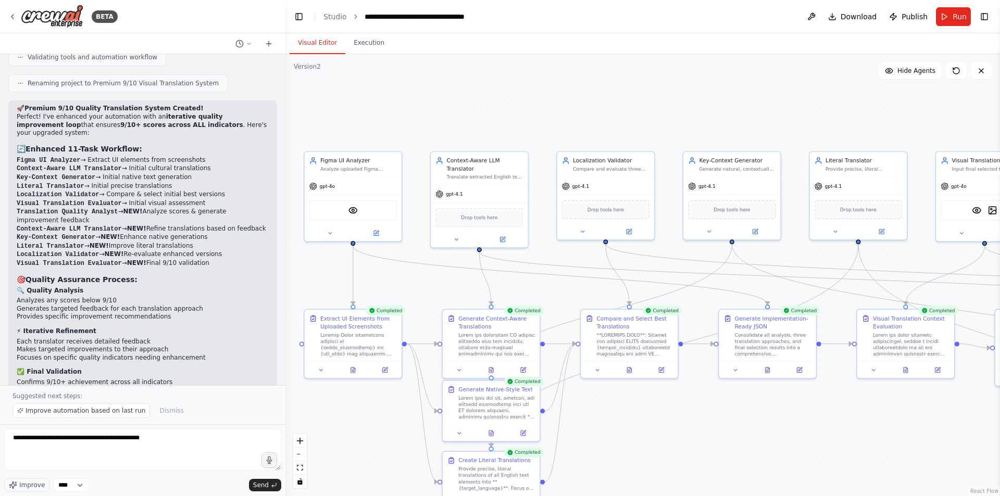
drag, startPoint x: 449, startPoint y: 368, endPoint x: 693, endPoint y: 386, distance: 243.9
click at [696, 391] on div ".deletable-edge-delete-btn { width: 20px; height: 20px; border: 0px solid #ffff…" at bounding box center [642, 275] width 714 height 442
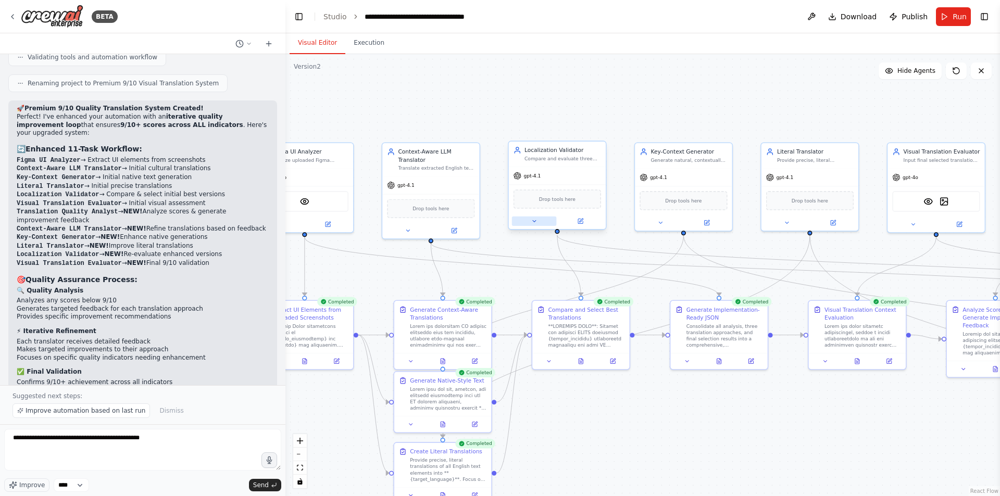
click at [538, 224] on button at bounding box center [534, 221] width 45 height 9
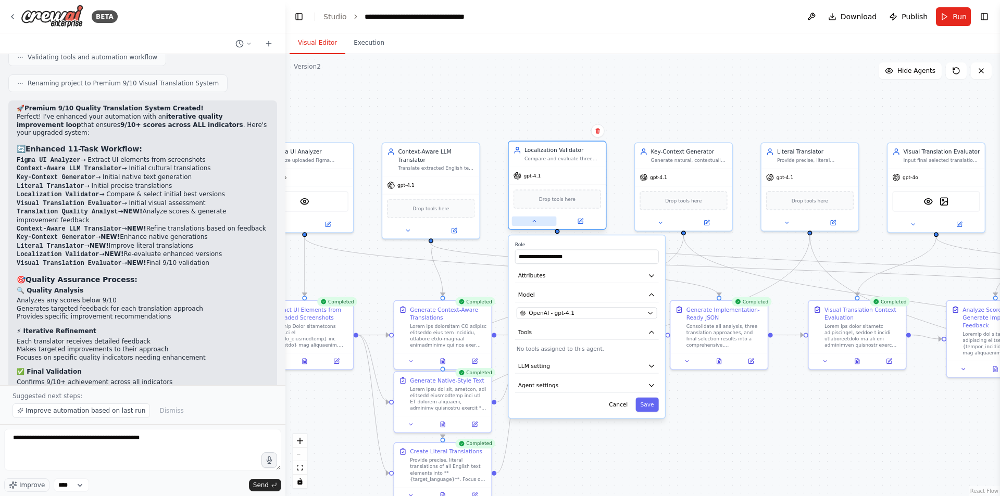
click at [539, 224] on button at bounding box center [534, 221] width 45 height 9
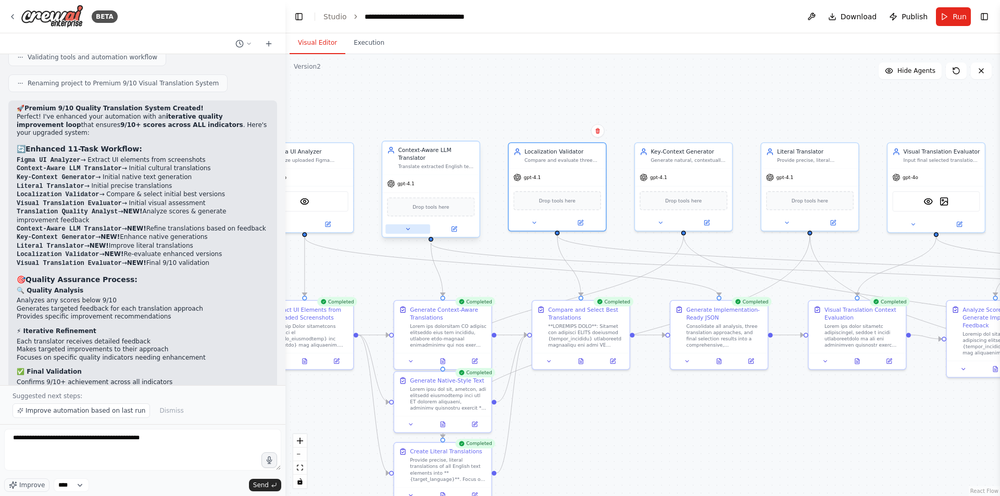
click at [410, 229] on icon at bounding box center [408, 229] width 6 height 6
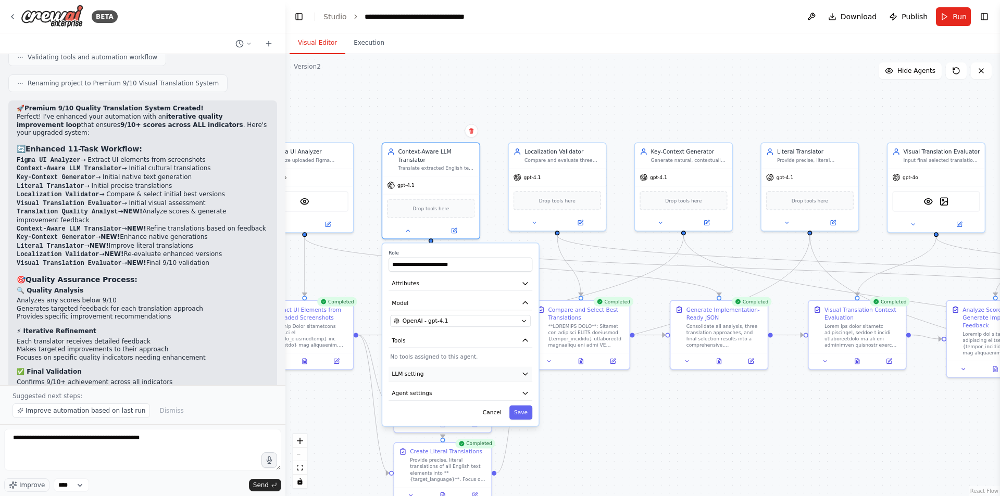
click at [467, 376] on button "LLM setting" at bounding box center [460, 374] width 144 height 15
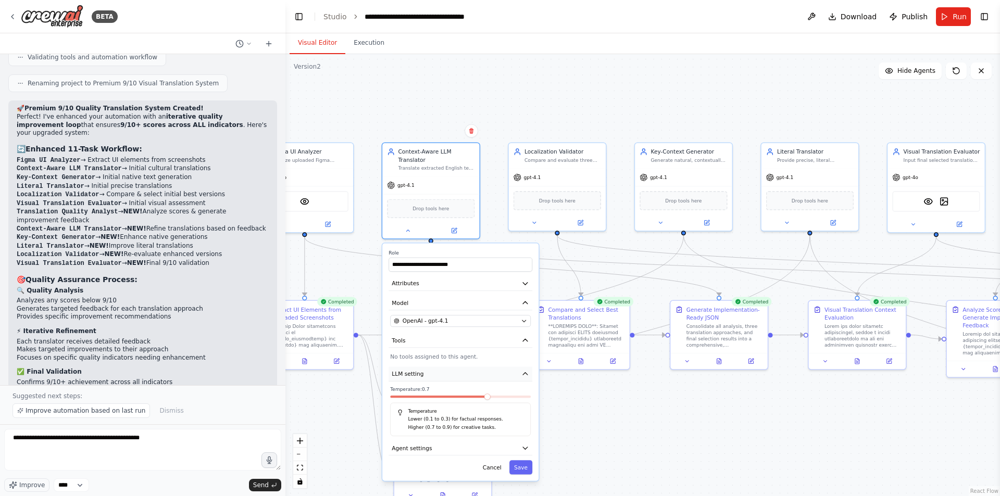
click at [467, 375] on button "LLM setting" at bounding box center [460, 374] width 144 height 15
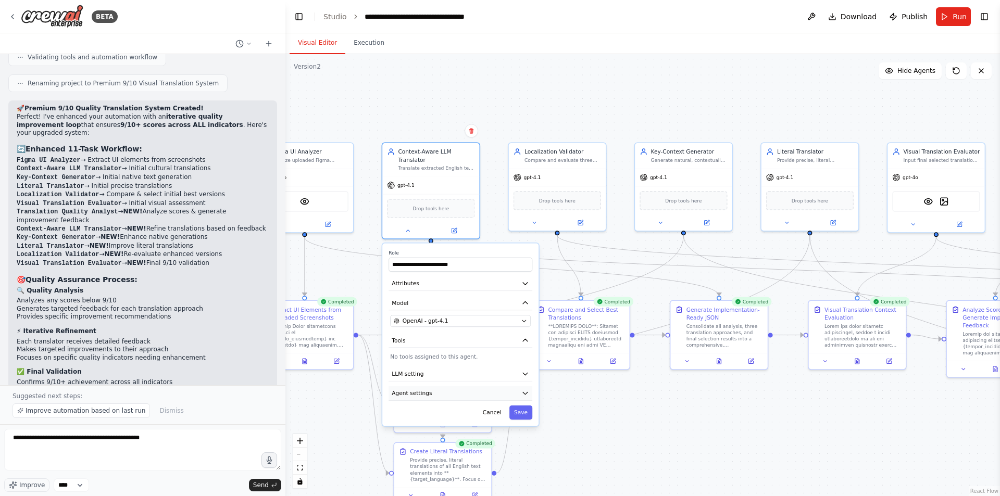
click at [433, 399] on button "Agent settings" at bounding box center [460, 393] width 144 height 15
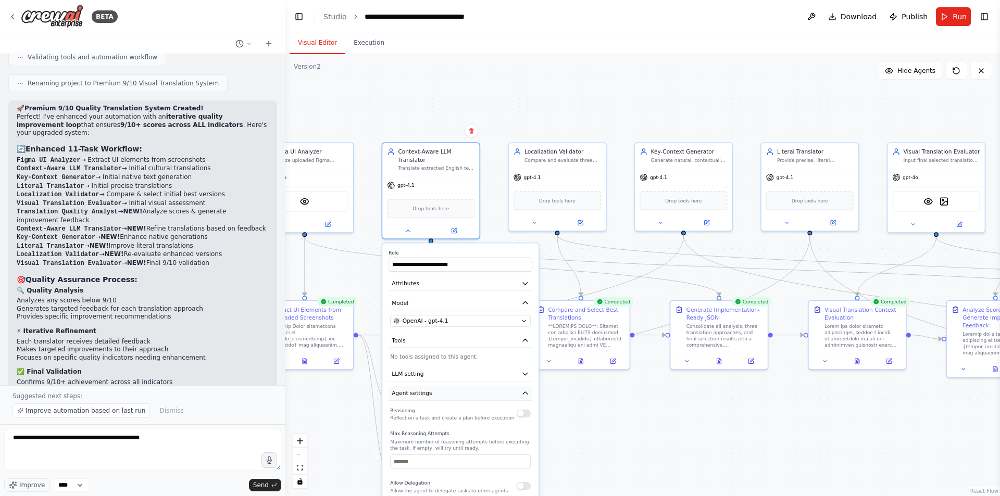
click at [434, 397] on button "Agent settings" at bounding box center [460, 393] width 144 height 15
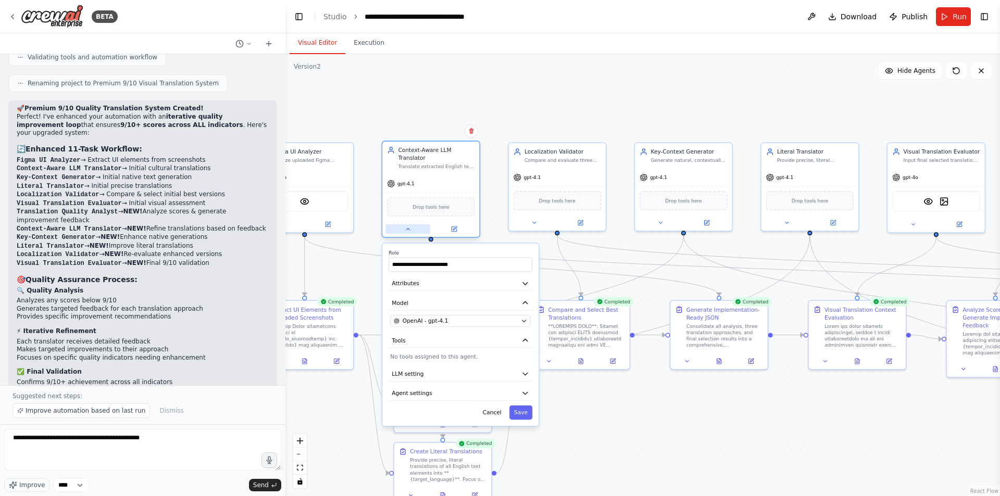
click at [401, 230] on button at bounding box center [407, 228] width 45 height 9
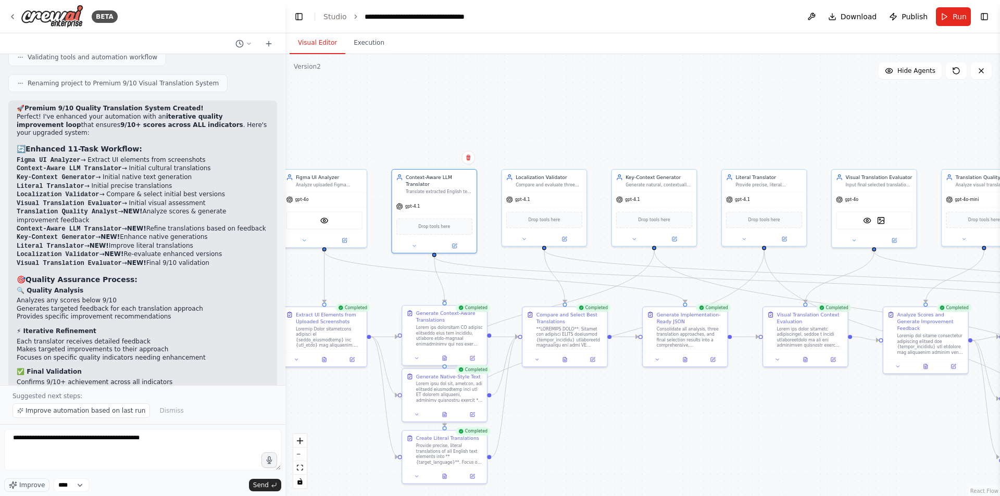
click at [450, 330] on div at bounding box center [449, 336] width 67 height 22
click at [443, 359] on icon at bounding box center [445, 358] width 4 height 5
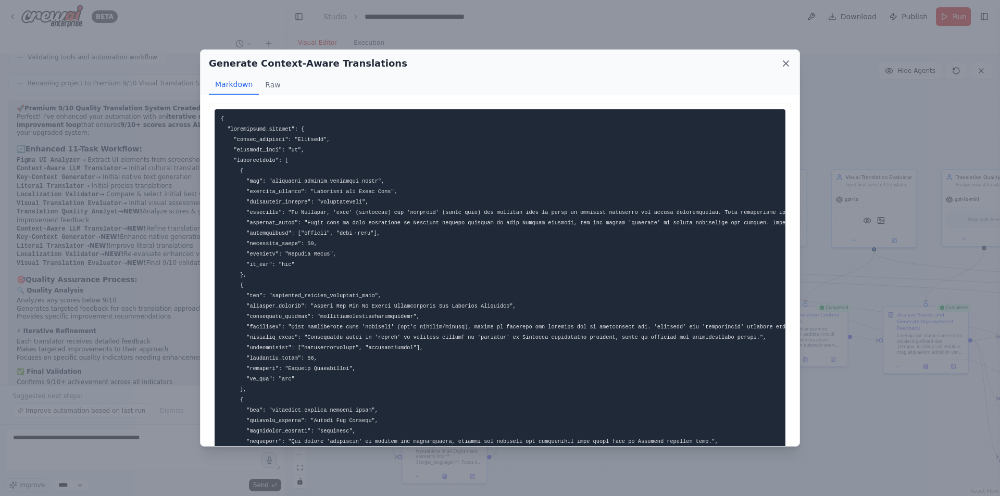
click at [787, 63] on icon at bounding box center [785, 63] width 5 height 5
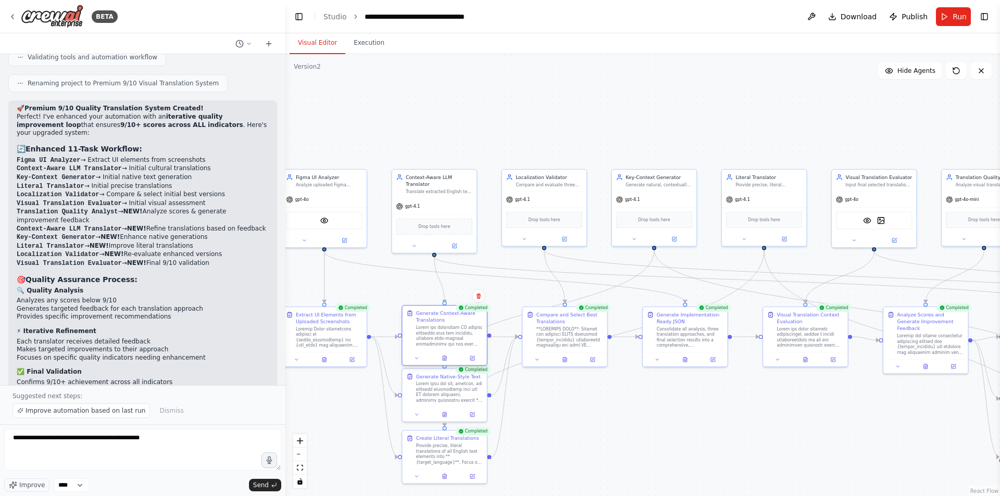
click at [475, 365] on div at bounding box center [444, 358] width 84 height 14
click at [475, 361] on button at bounding box center [471, 358] width 23 height 8
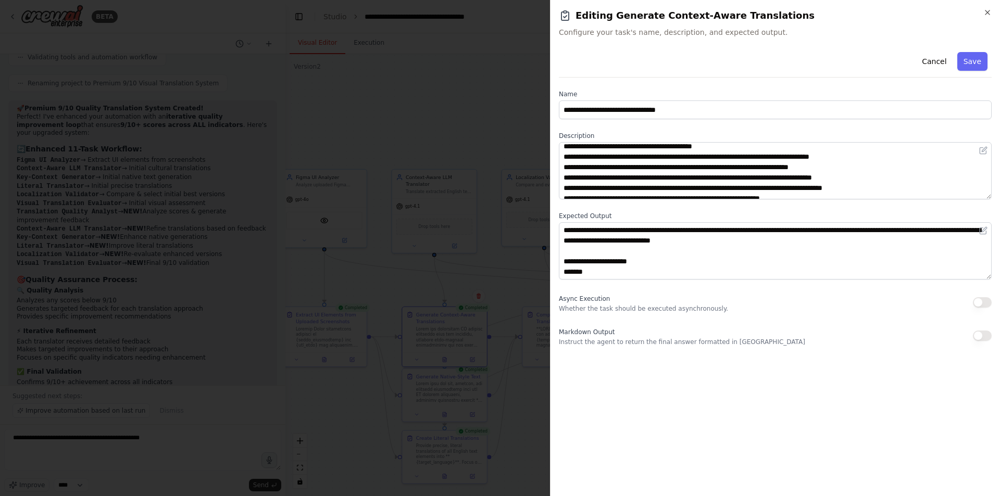
scroll to position [52, 0]
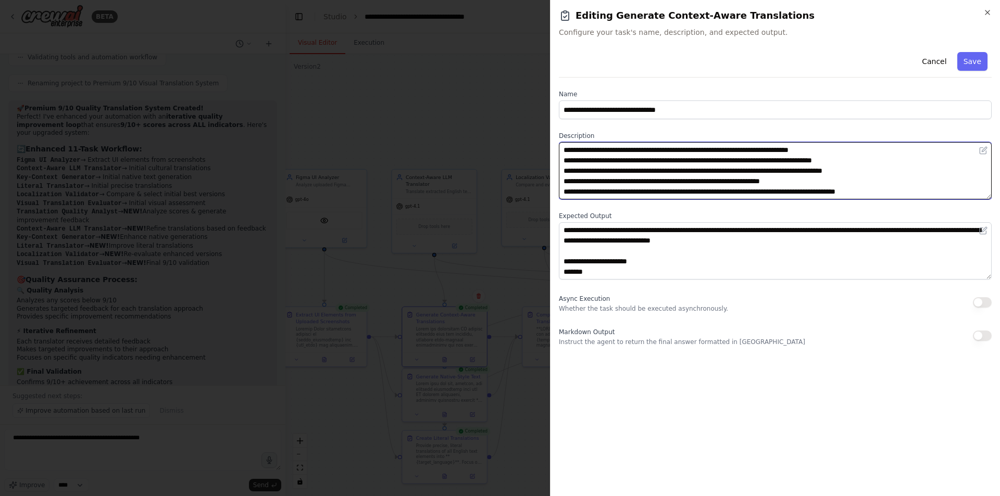
click at [842, 184] on textarea at bounding box center [775, 170] width 433 height 57
click at [715, 190] on textarea at bounding box center [775, 170] width 433 height 57
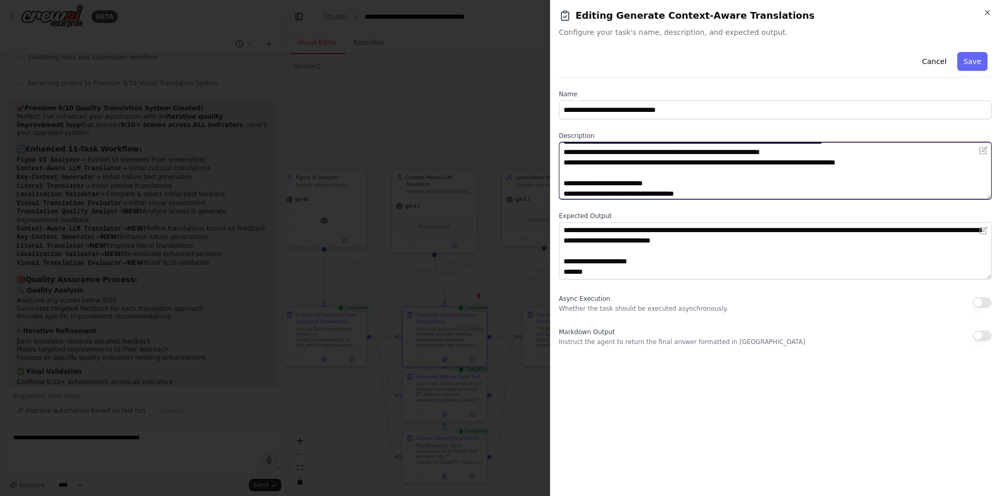
scroll to position [104, 0]
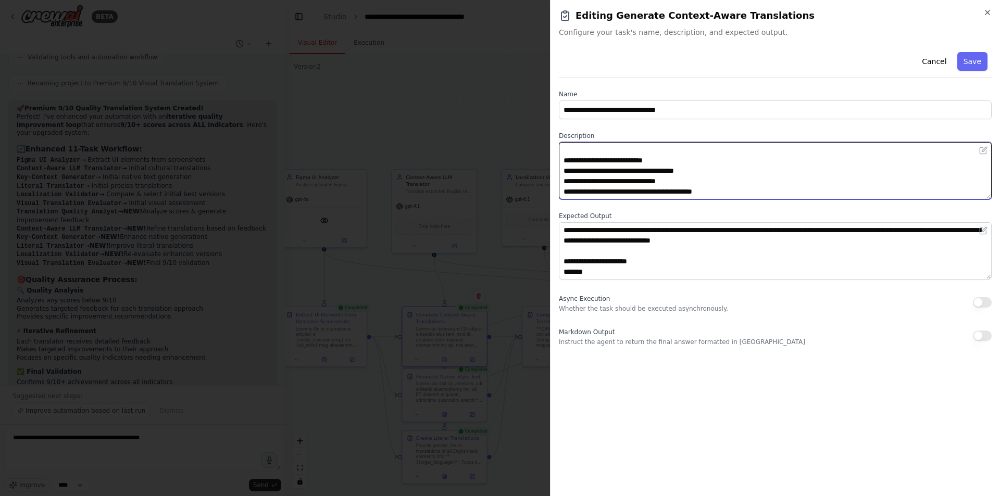
click at [679, 154] on textarea at bounding box center [775, 170] width 433 height 57
click at [721, 161] on textarea at bounding box center [775, 170] width 433 height 57
click at [803, 153] on textarea at bounding box center [775, 170] width 433 height 57
click at [776, 174] on textarea at bounding box center [775, 170] width 433 height 57
click at [777, 184] on textarea at bounding box center [775, 170] width 433 height 57
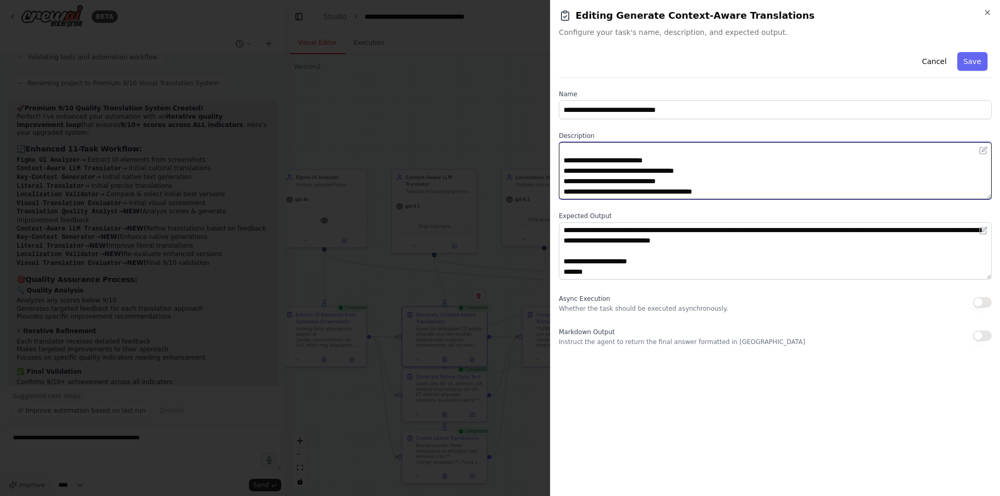
click at [688, 192] on textarea at bounding box center [775, 170] width 433 height 57
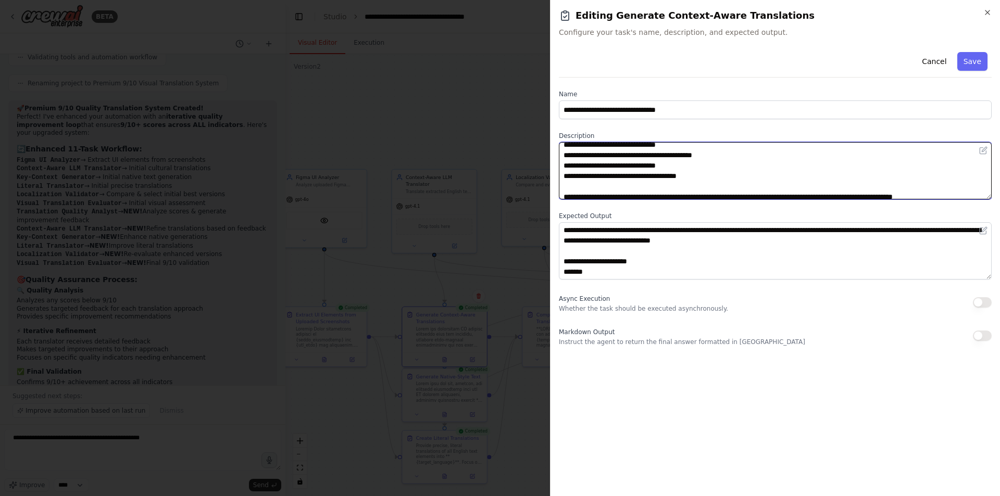
scroll to position [156, 0]
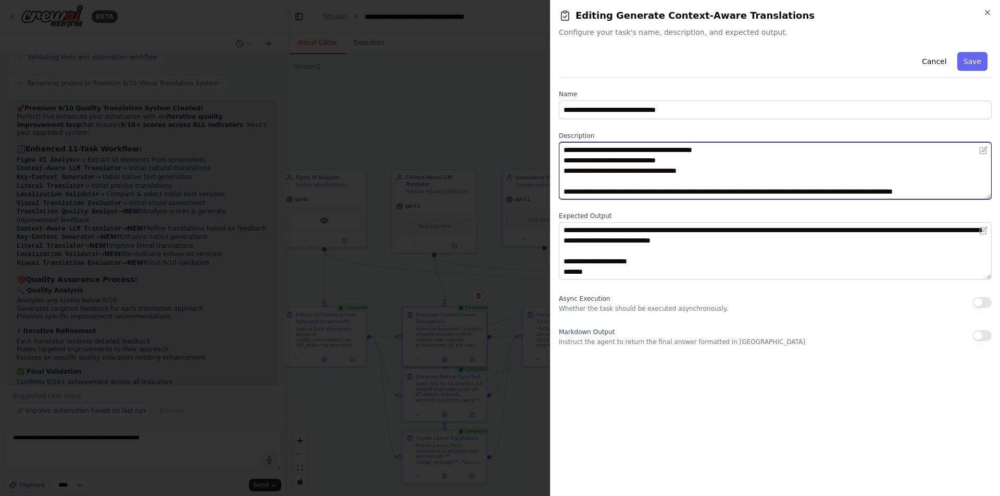
click at [639, 154] on textarea at bounding box center [775, 170] width 433 height 57
click at [642, 164] on textarea at bounding box center [775, 170] width 433 height 57
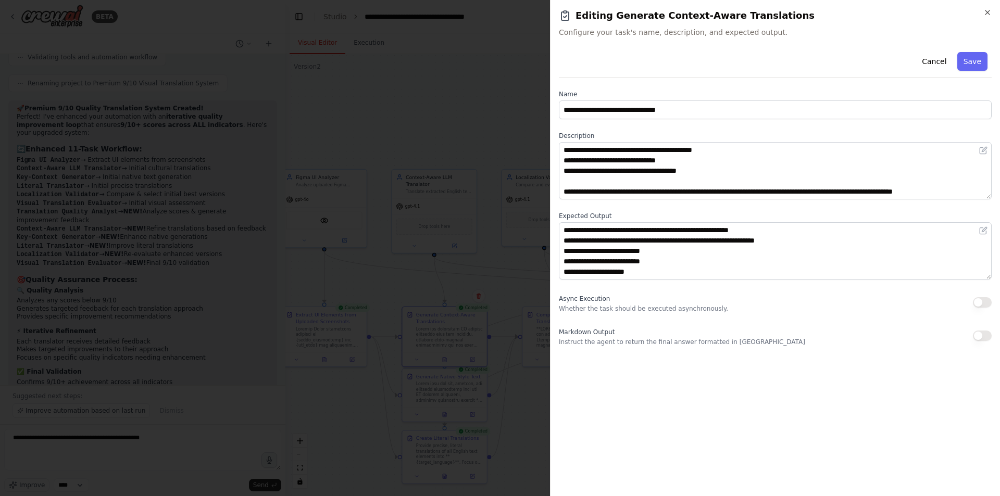
click at [519, 271] on div at bounding box center [500, 248] width 1000 height 496
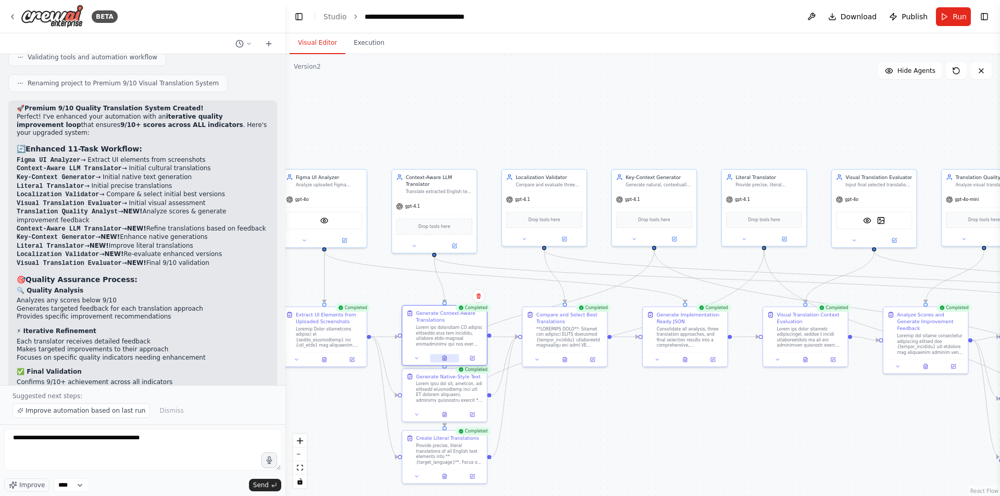
click at [443, 358] on icon at bounding box center [445, 358] width 4 height 5
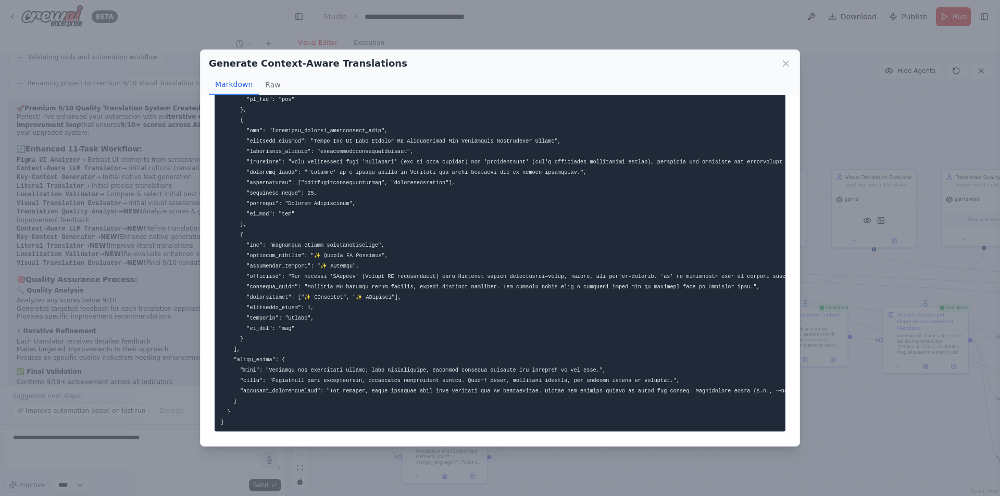
scroll to position [867, 0]
click at [840, 386] on div "Generate Context-Aware Translations Markdown Raw ... Show more Not valid JSON" at bounding box center [500, 248] width 1000 height 496
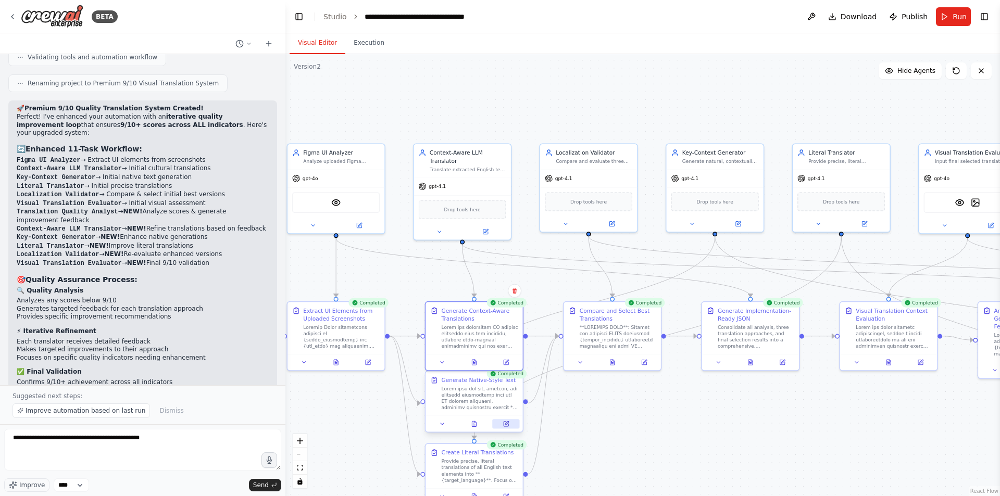
click at [505, 422] on icon at bounding box center [506, 424] width 5 height 5
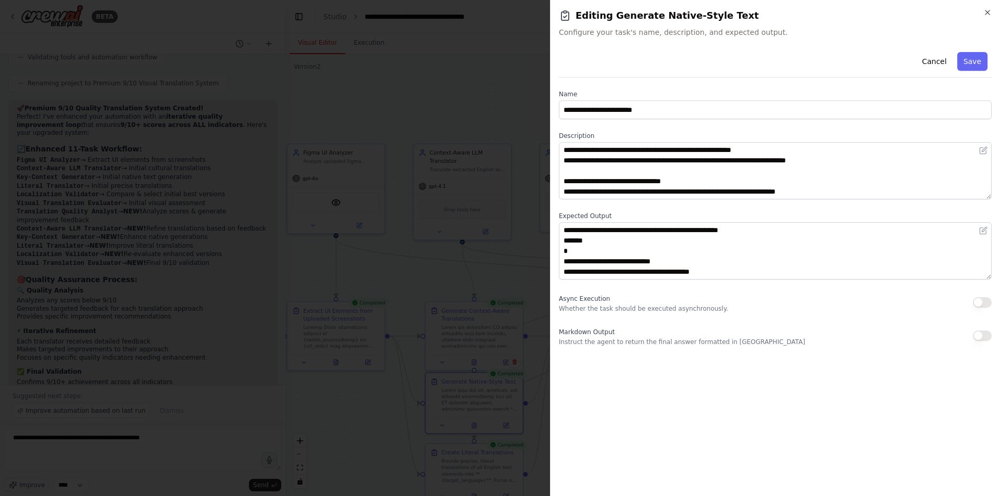
scroll to position [0, 0]
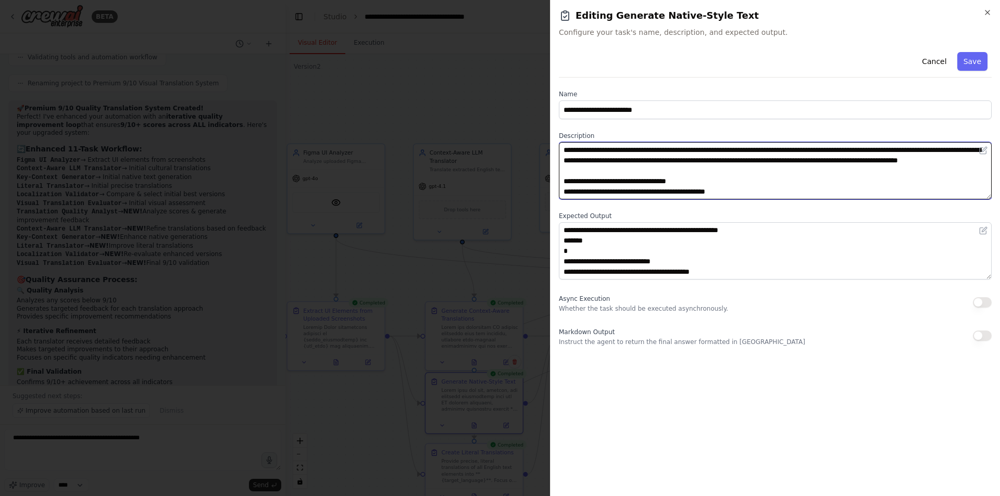
click at [649, 179] on textarea at bounding box center [775, 170] width 433 height 57
click at [810, 174] on textarea at bounding box center [775, 170] width 433 height 57
click at [785, 188] on textarea at bounding box center [775, 170] width 433 height 57
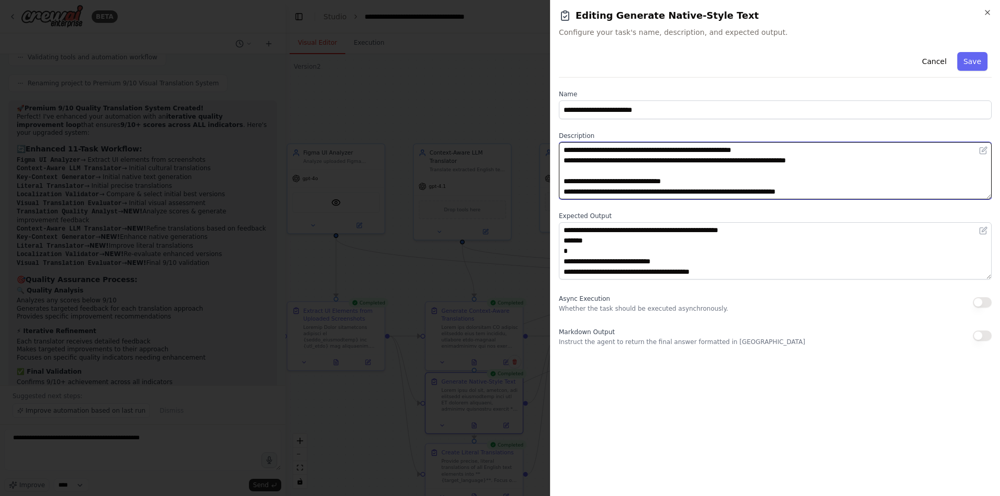
click at [652, 172] on textarea at bounding box center [775, 170] width 433 height 57
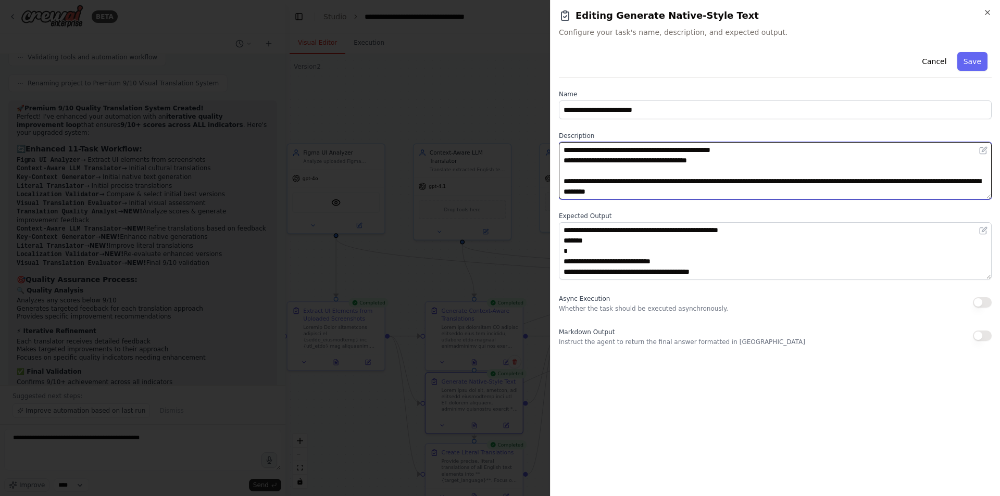
scroll to position [135, 0]
click at [605, 192] on textarea at bounding box center [775, 170] width 433 height 57
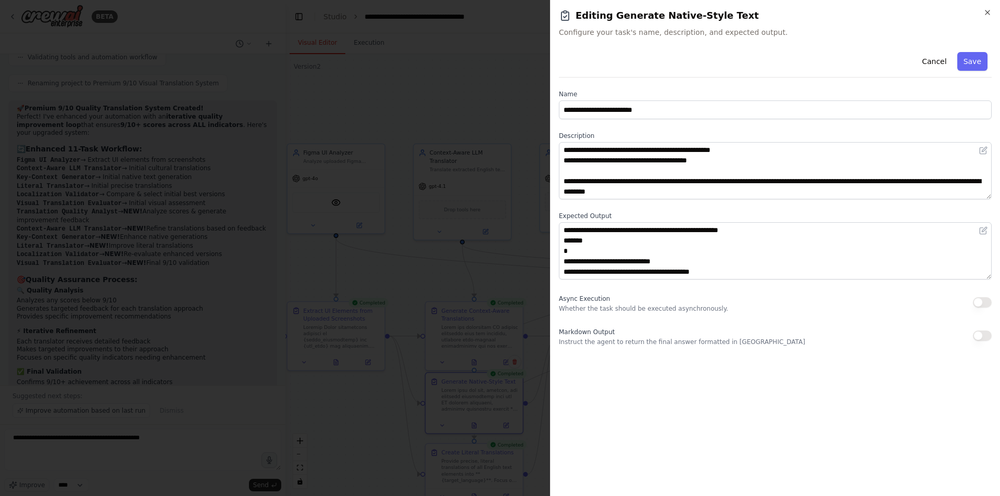
click at [499, 270] on div at bounding box center [500, 248] width 1000 height 496
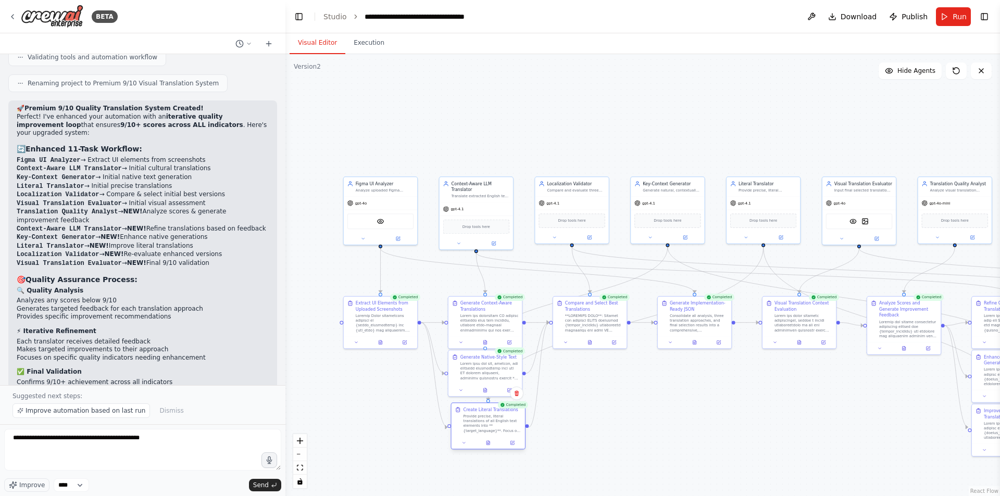
click at [474, 419] on div "Provide precise, literal translations of all English text elements into **{targ…" at bounding box center [492, 423] width 58 height 19
click at [486, 438] on icon at bounding box center [487, 443] width 3 height 4
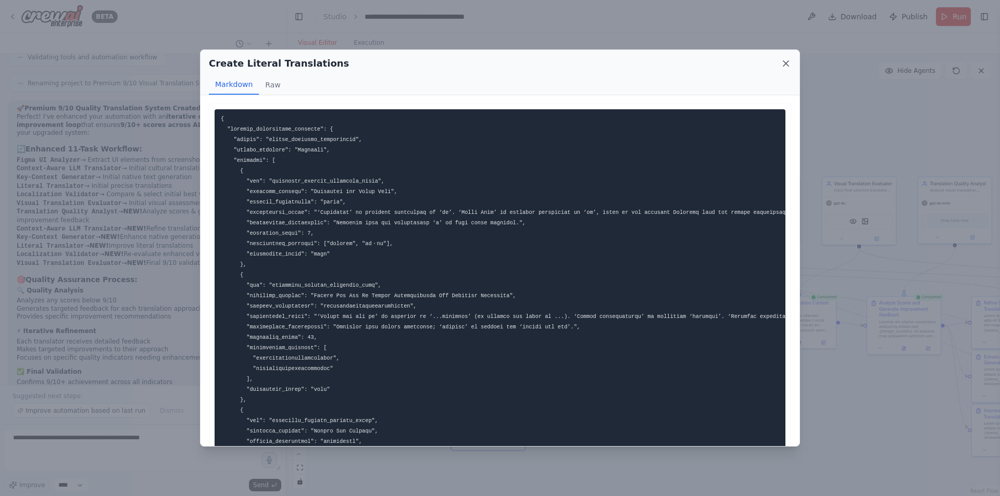
click at [783, 65] on icon at bounding box center [786, 63] width 10 height 10
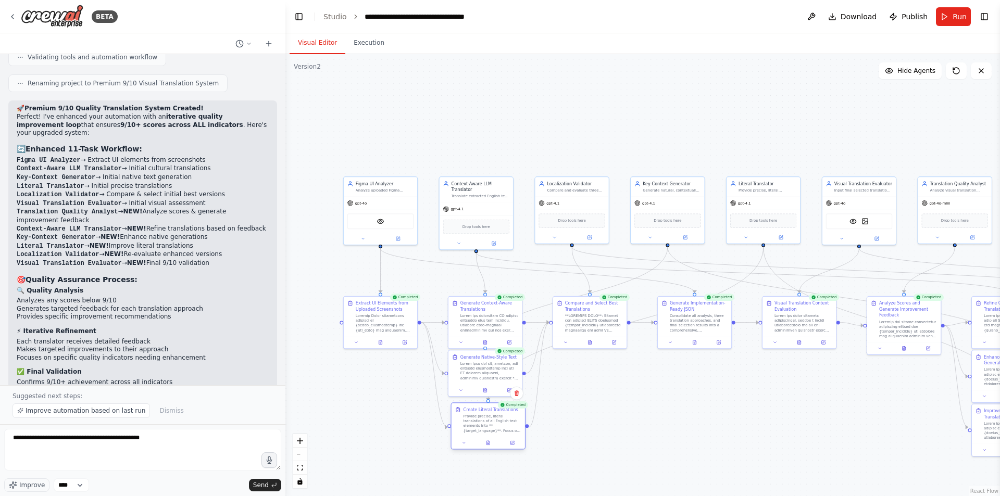
click at [511, 438] on div at bounding box center [487, 443] width 73 height 12
click at [514, 438] on div at bounding box center [487, 443] width 73 height 12
click at [519, 438] on button at bounding box center [512, 442] width 20 height 7
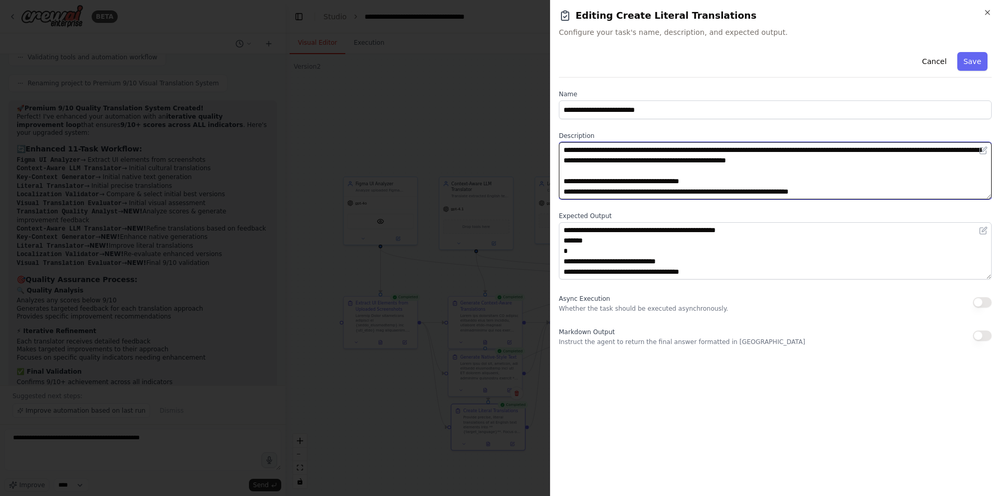
click at [671, 170] on textarea "**********" at bounding box center [775, 170] width 433 height 57
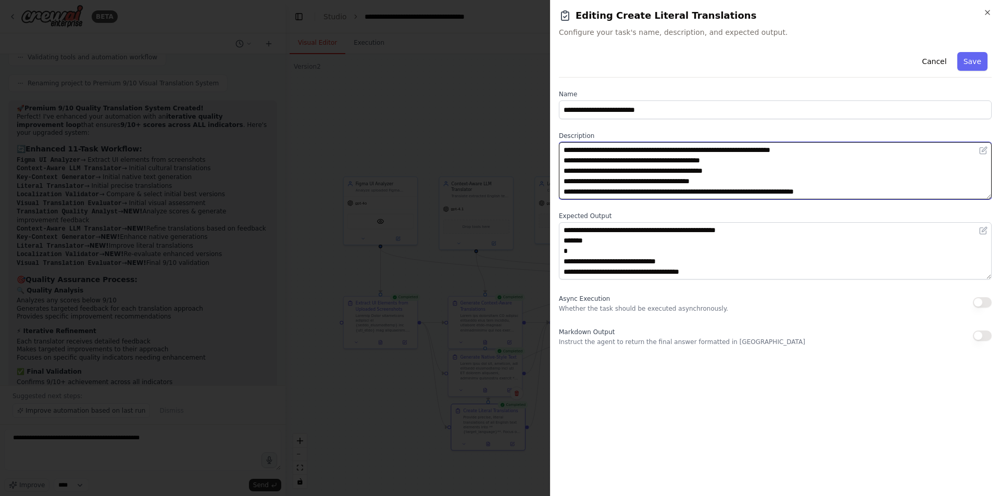
drag, startPoint x: 657, startPoint y: 160, endPoint x: 675, endPoint y: 160, distance: 18.7
click at [675, 160] on textarea "**********" at bounding box center [775, 170] width 433 height 57
drag, startPoint x: 669, startPoint y: 161, endPoint x: 684, endPoint y: 160, distance: 14.6
click at [684, 160] on textarea "**********" at bounding box center [775, 170] width 433 height 57
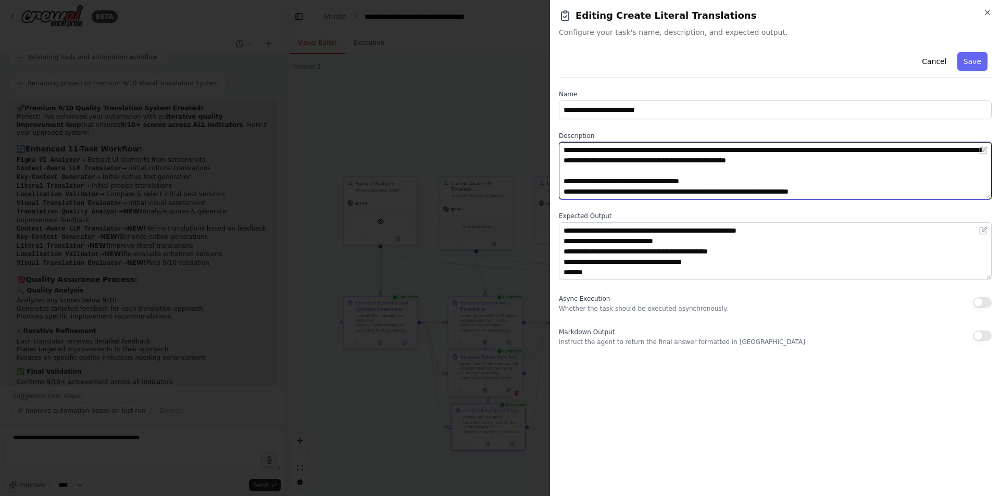
scroll to position [0, 0]
type textarea "**********"
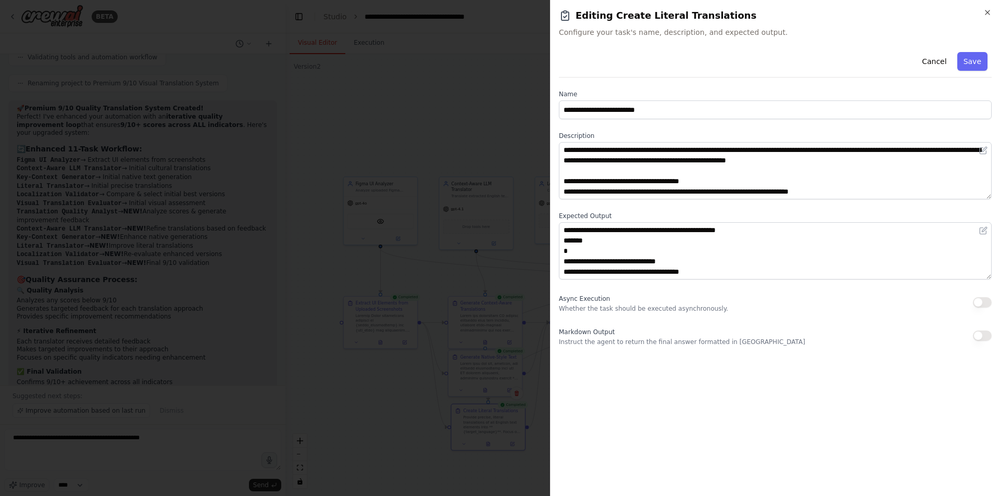
drag, startPoint x: 484, startPoint y: 285, endPoint x: 494, endPoint y: 295, distance: 14.0
click at [484, 285] on div at bounding box center [500, 248] width 1000 height 496
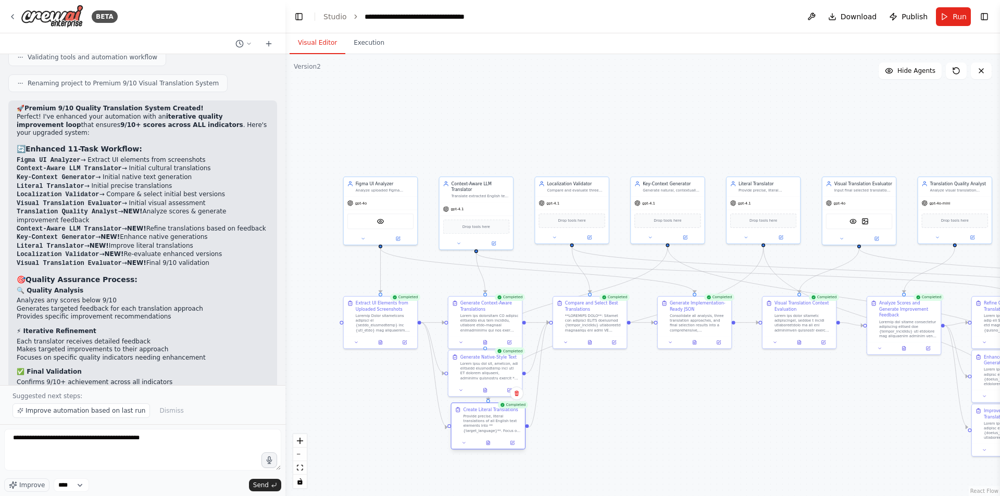
click at [489, 438] on div at bounding box center [487, 443] width 73 height 12
click at [489, 438] on icon at bounding box center [487, 443] width 3 height 4
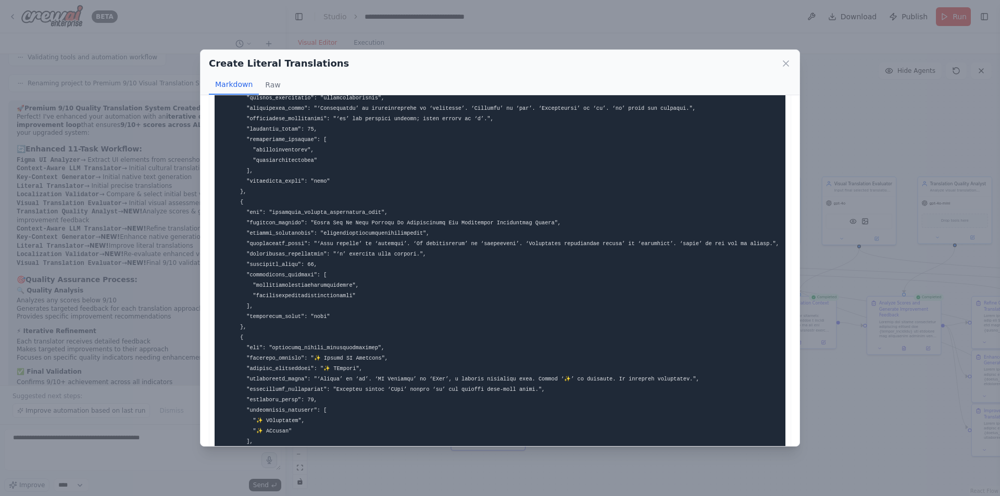
scroll to position [972, 0]
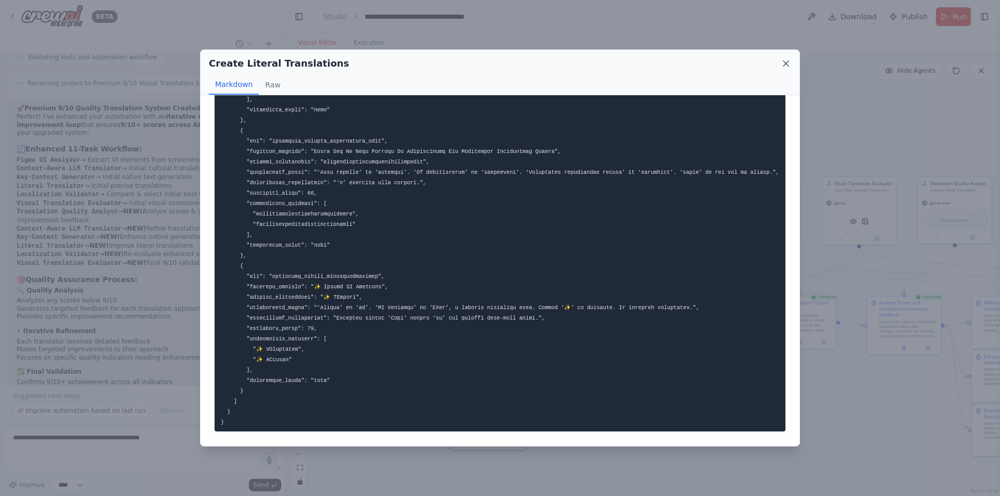
click at [789, 65] on icon at bounding box center [786, 63] width 10 height 10
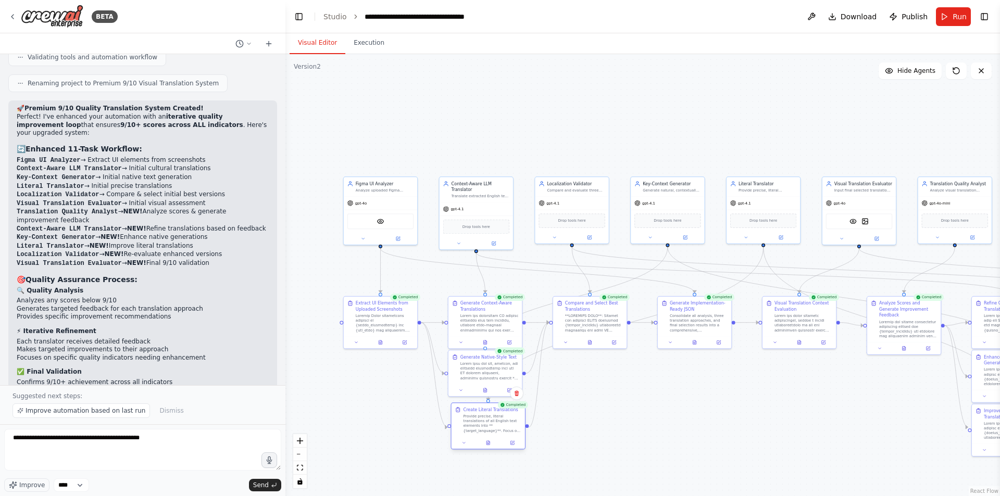
click at [488, 438] on div at bounding box center [487, 443] width 73 height 12
click at [492, 438] on button at bounding box center [488, 442] width 26 height 7
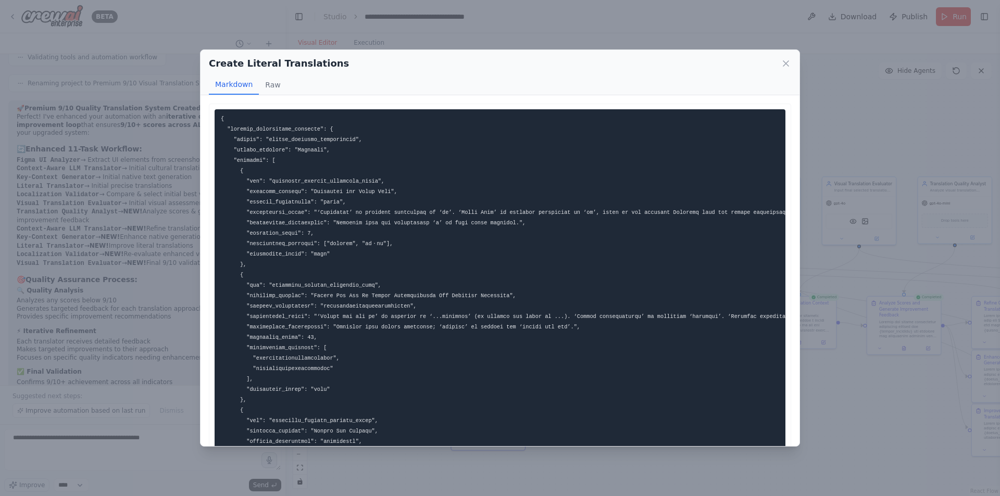
click at [783, 58] on div "Create Literal Translations" at bounding box center [500, 63] width 582 height 15
click at [785, 65] on icon at bounding box center [786, 63] width 10 height 10
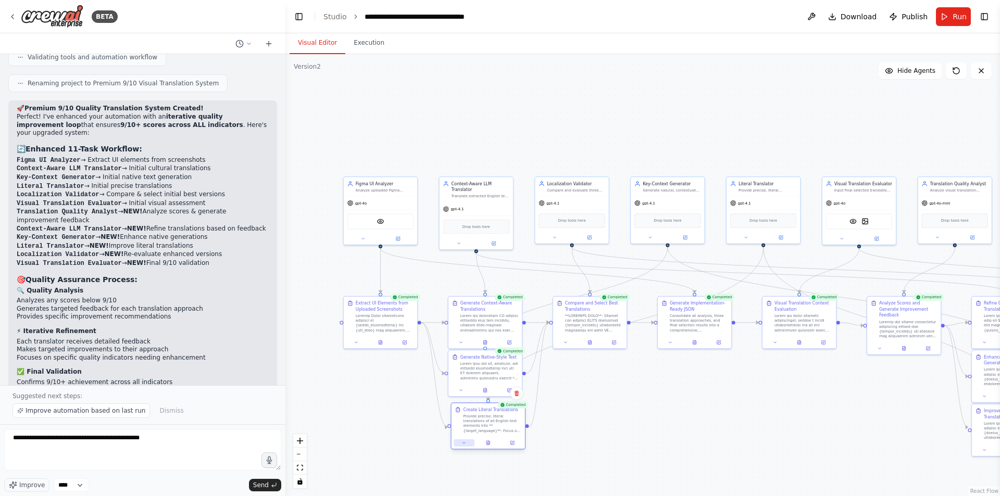
click at [462, 438] on button at bounding box center [464, 442] width 20 height 7
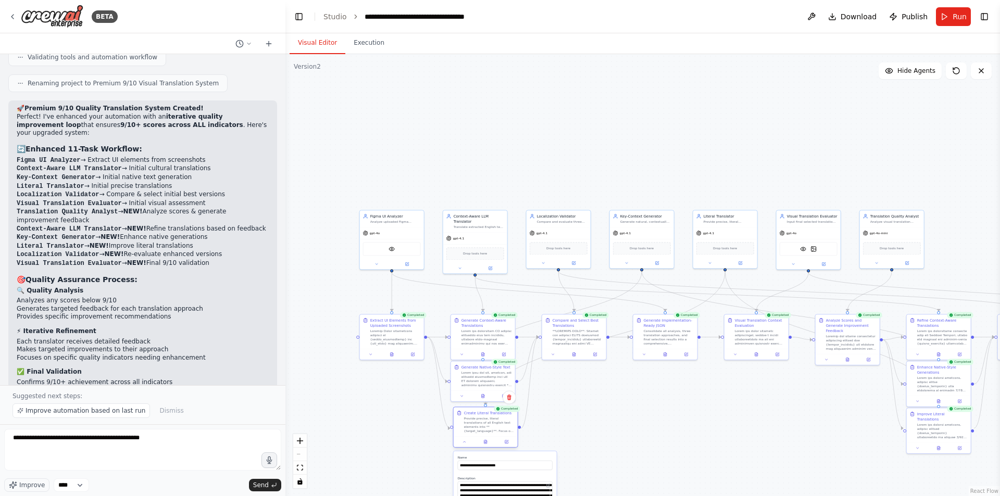
click at [474, 424] on div "Provide precise, literal translations of all English text elements into **{targ…" at bounding box center [489, 425] width 51 height 17
click at [464, 438] on icon at bounding box center [464, 442] width 4 height 4
click at [496, 428] on div "Provide precise, literal translations of all English text elements into **{targ…" at bounding box center [489, 425] width 51 height 17
click at [485, 438] on icon at bounding box center [485, 443] width 3 height 4
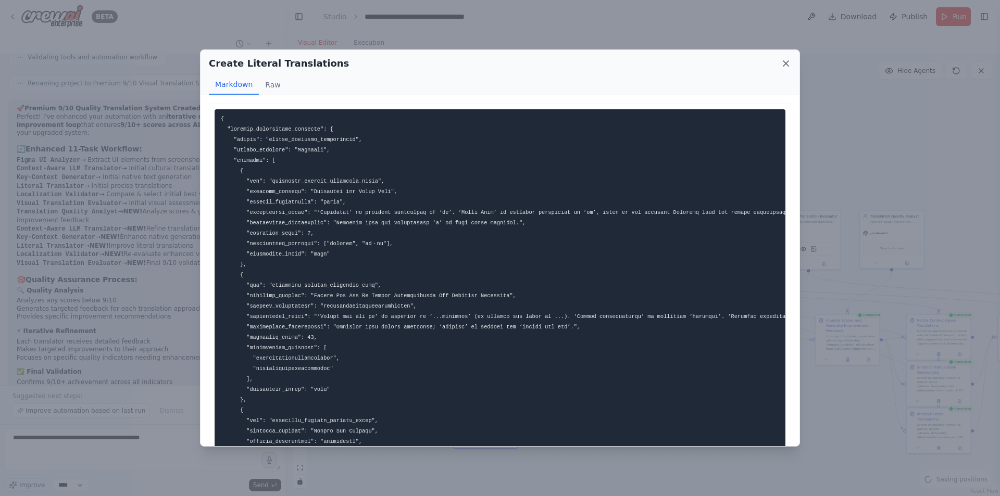
click at [783, 65] on icon at bounding box center [786, 63] width 10 height 10
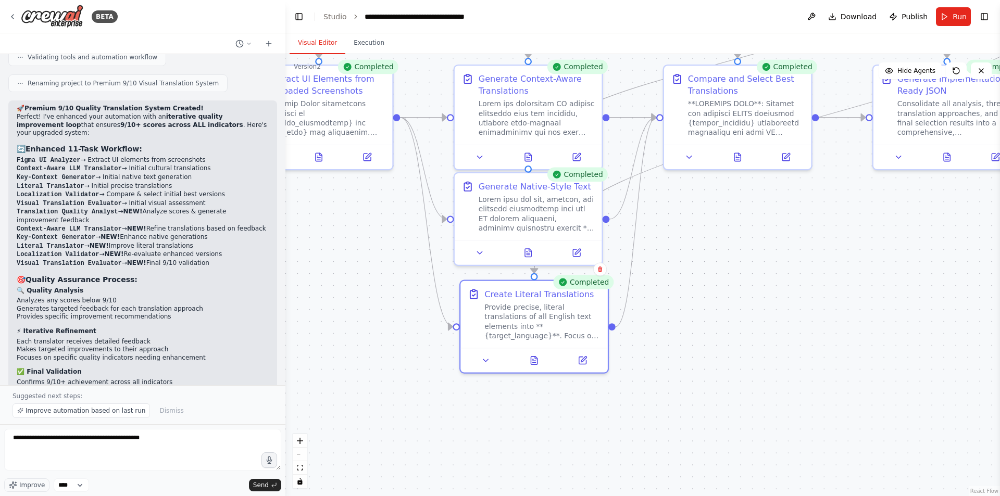
drag, startPoint x: 552, startPoint y: 413, endPoint x: 698, endPoint y: 295, distance: 187.4
click at [698, 295] on div ".deletable-edge-delete-btn { width: 20px; height: 20px; border: 0px solid #ffff…" at bounding box center [642, 275] width 714 height 442
click at [588, 367] on div at bounding box center [533, 358] width 147 height 24
click at [583, 362] on icon at bounding box center [581, 358] width 9 height 9
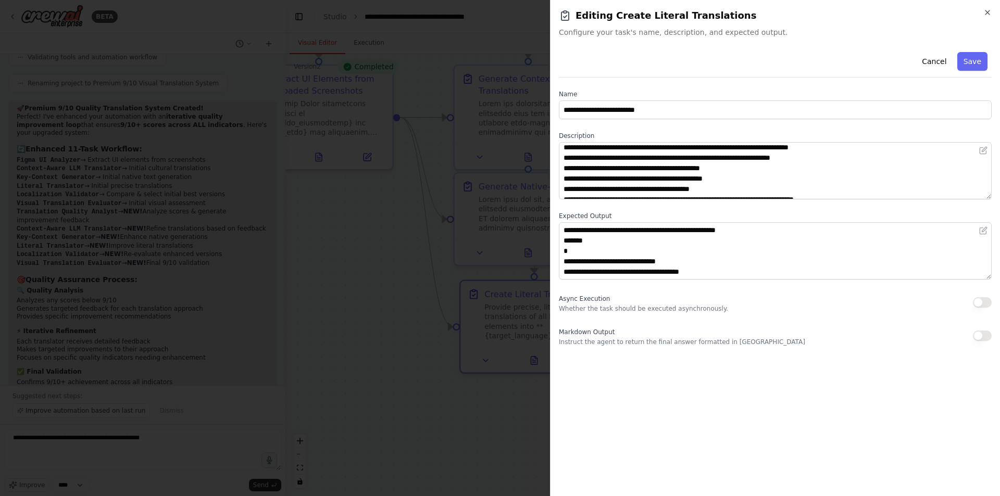
scroll to position [0, 0]
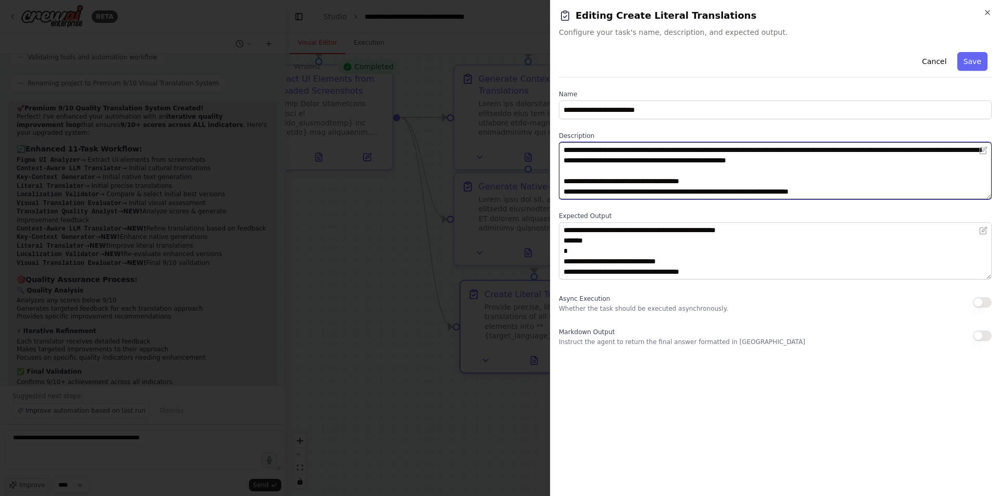
click at [658, 153] on textarea "**********" at bounding box center [775, 170] width 433 height 57
drag, startPoint x: 686, startPoint y: 152, endPoint x: 706, endPoint y: 150, distance: 19.8
click at [686, 152] on textarea "**********" at bounding box center [775, 170] width 433 height 57
click at [729, 148] on textarea "**********" at bounding box center [775, 170] width 433 height 57
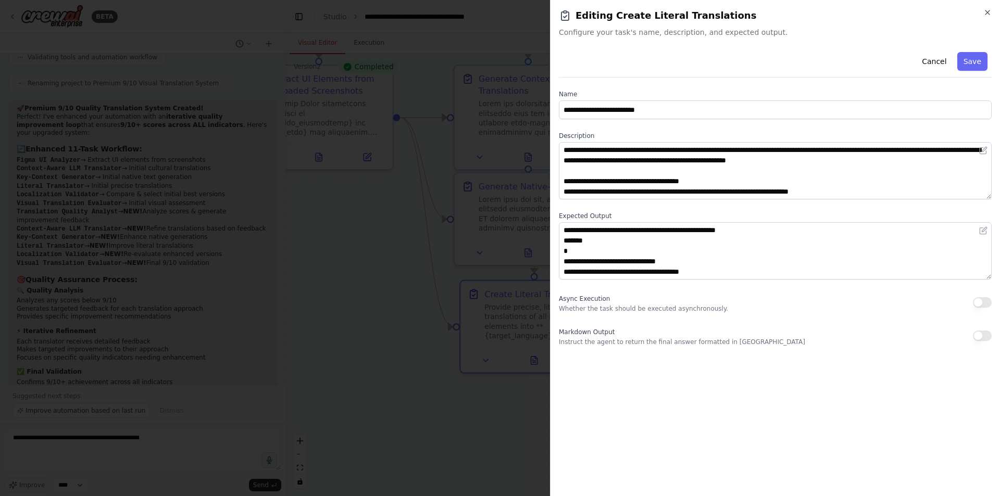
click at [370, 274] on div at bounding box center [500, 248] width 1000 height 496
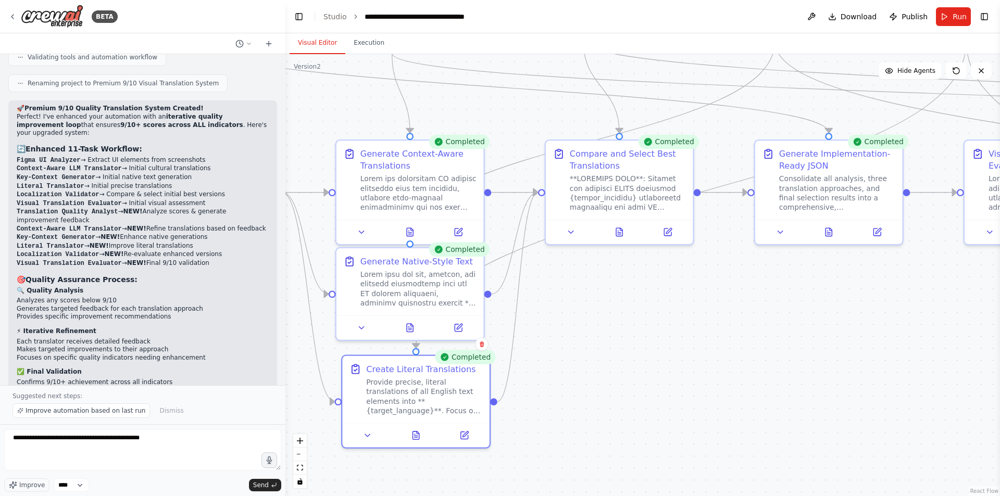
drag, startPoint x: 805, startPoint y: 275, endPoint x: 571, endPoint y: 427, distance: 279.3
click at [571, 427] on div ".deletable-edge-delete-btn { width: 20px; height: 20px; border: 0px solid #ffff…" at bounding box center [642, 275] width 714 height 442
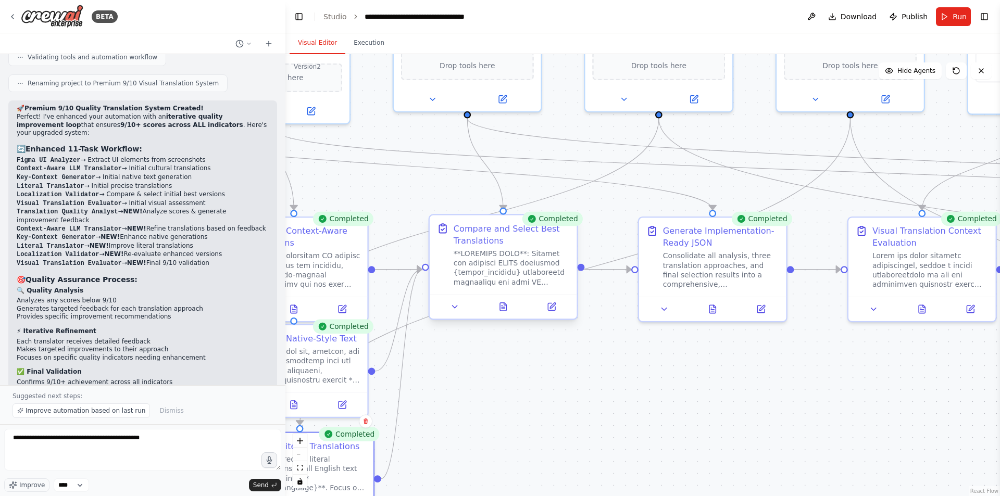
click at [510, 255] on div at bounding box center [512, 268] width 116 height 39
click at [507, 314] on button at bounding box center [503, 307] width 51 height 15
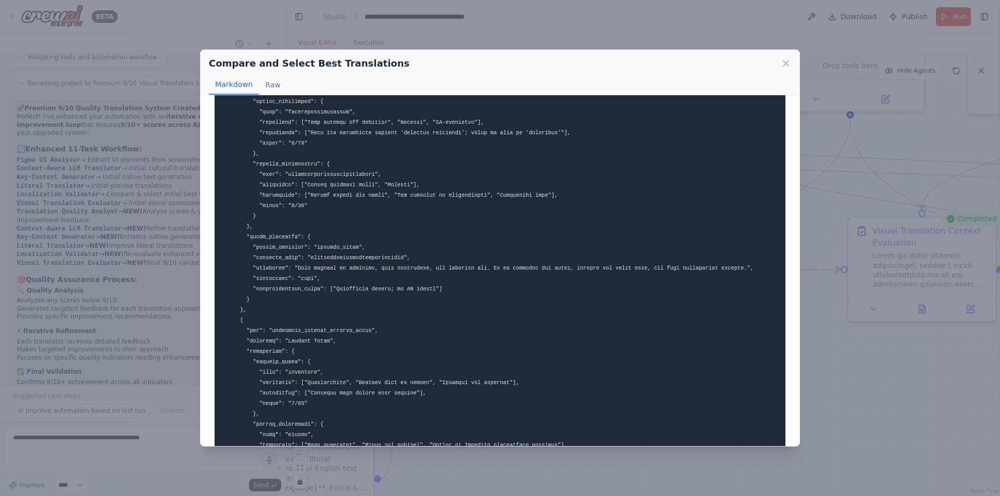
scroll to position [625, 0]
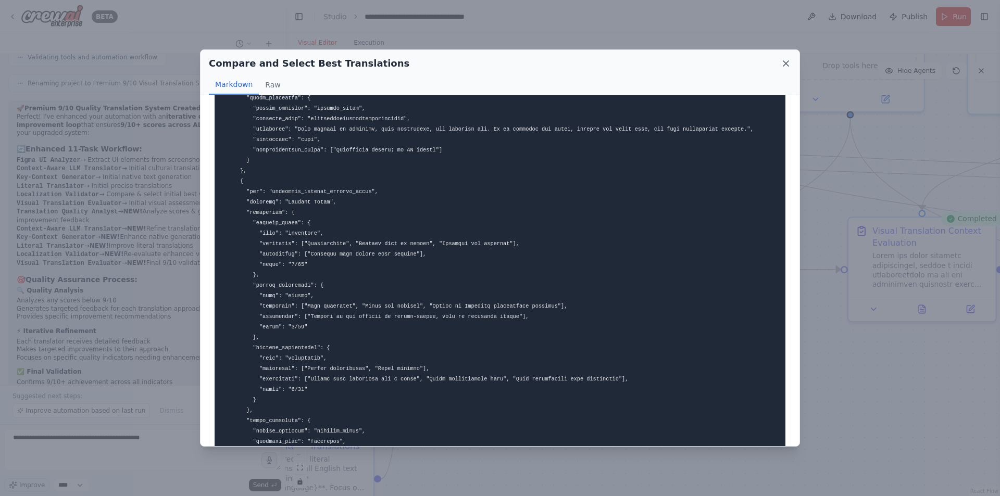
click at [788, 61] on icon at bounding box center [785, 63] width 5 height 5
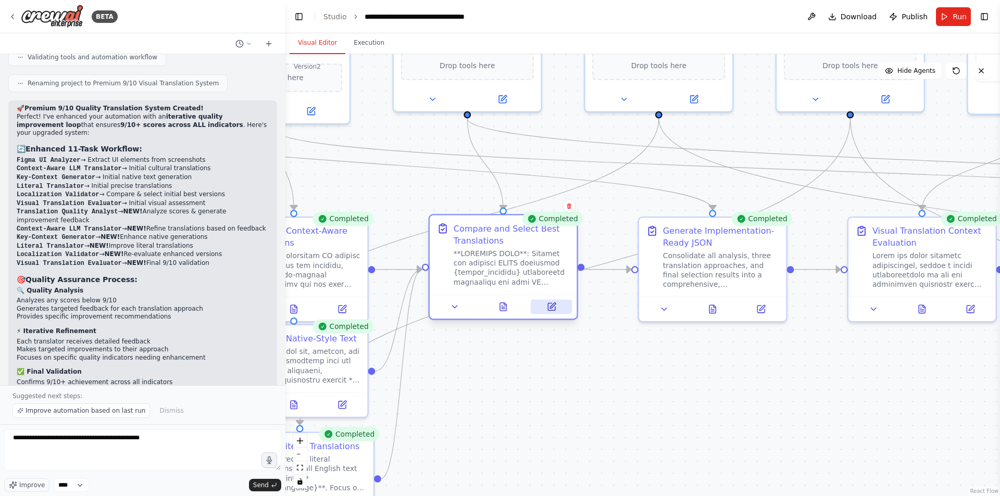
click at [544, 311] on button at bounding box center [551, 307] width 41 height 15
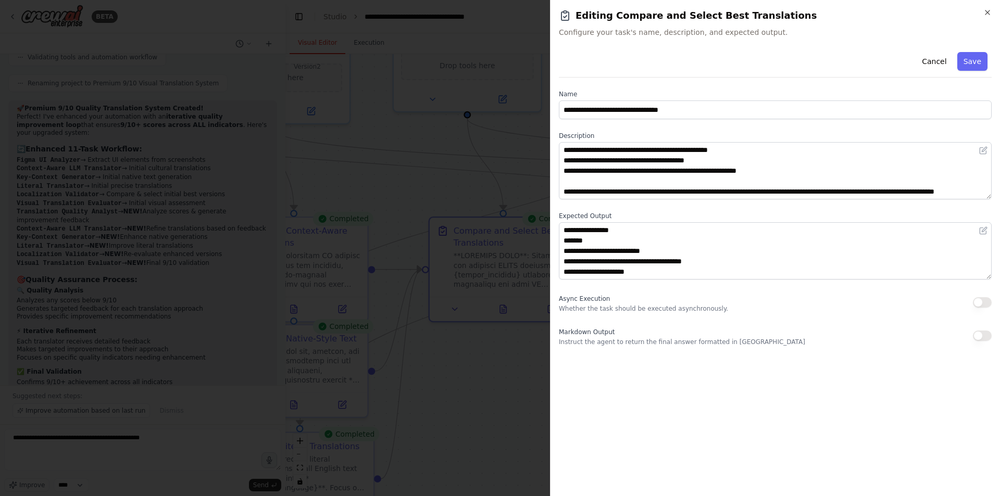
scroll to position [0, 0]
click at [485, 382] on div at bounding box center [500, 248] width 1000 height 496
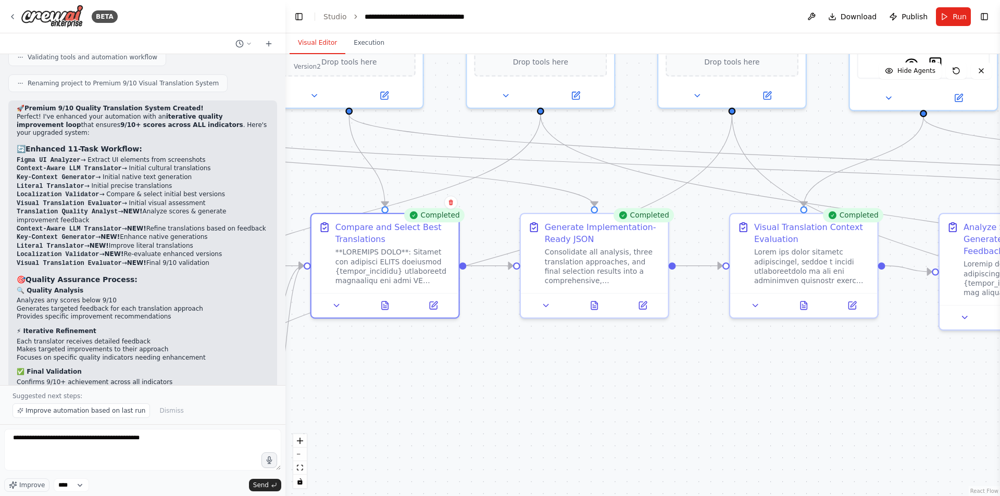
drag, startPoint x: 626, startPoint y: 392, endPoint x: 505, endPoint y: 387, distance: 121.4
click at [505, 387] on div ".deletable-edge-delete-btn { width: 20px; height: 20px; border: 0px solid #ffff…" at bounding box center [642, 275] width 714 height 442
click at [492, 391] on div ".deletable-edge-delete-btn { width: 20px; height: 20px; border: 0px solid #ffff…" at bounding box center [642, 275] width 714 height 442
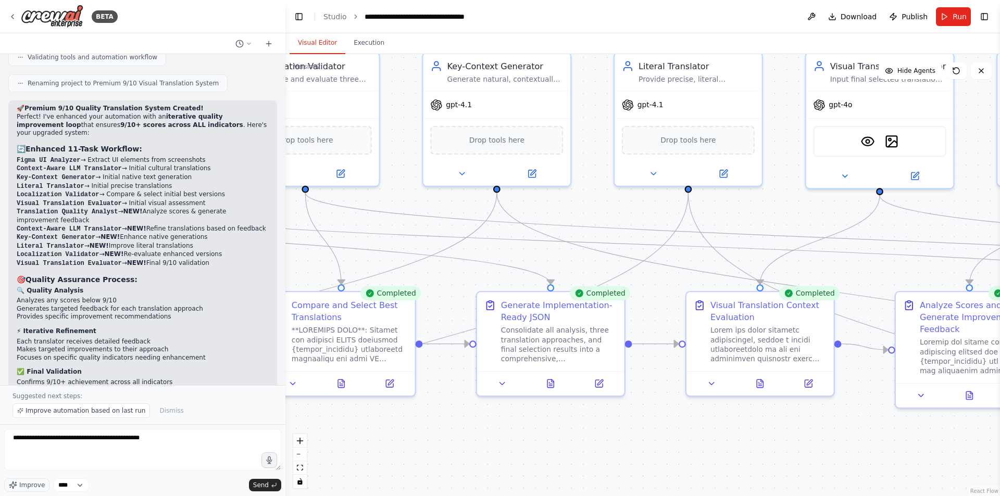
drag, startPoint x: 477, startPoint y: 381, endPoint x: 436, endPoint y: 460, distance: 88.5
click at [436, 438] on div ".deletable-edge-delete-btn { width: 20px; height: 20px; border: 0px solid #ffff…" at bounding box center [642, 275] width 714 height 442
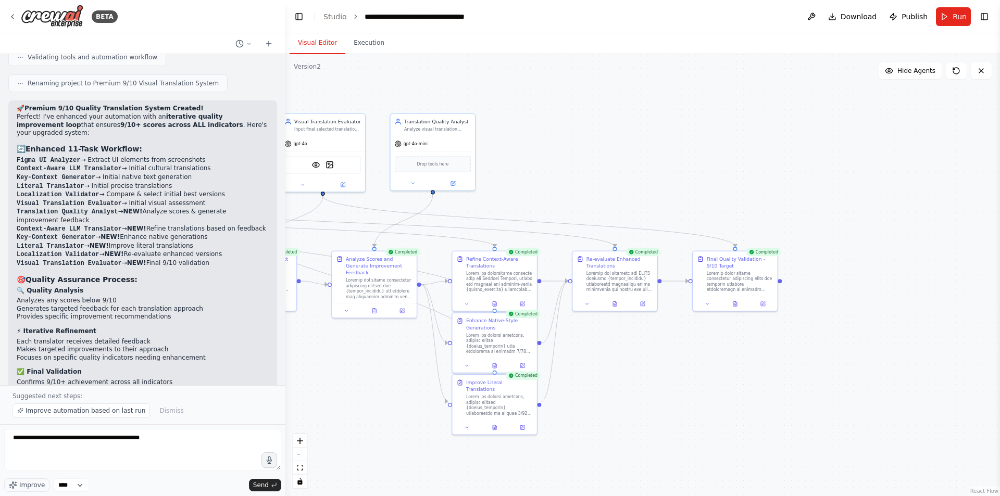
drag, startPoint x: 653, startPoint y: 482, endPoint x: 290, endPoint y: 370, distance: 380.4
click at [290, 370] on div ".deletable-edge-delete-btn { width: 20px; height: 20px; border: 0px solid #ffff…" at bounding box center [642, 275] width 714 height 442
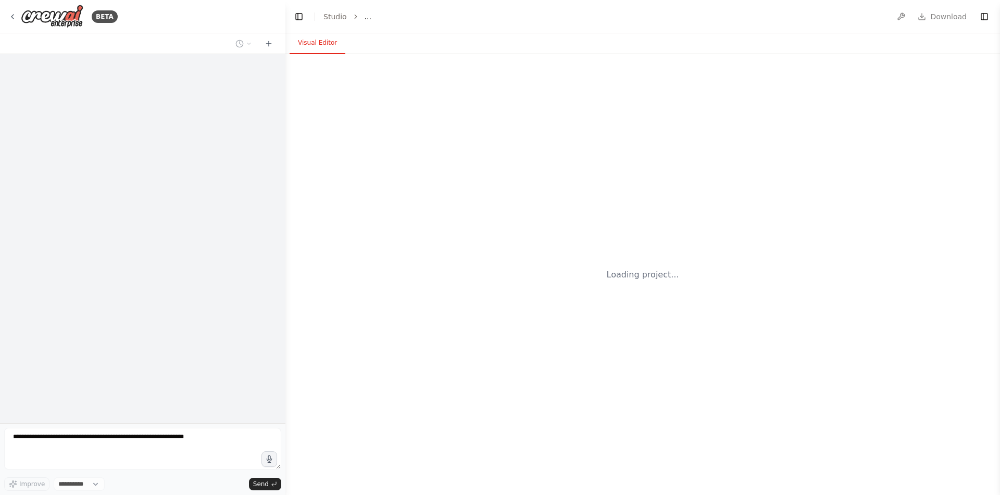
select select "****"
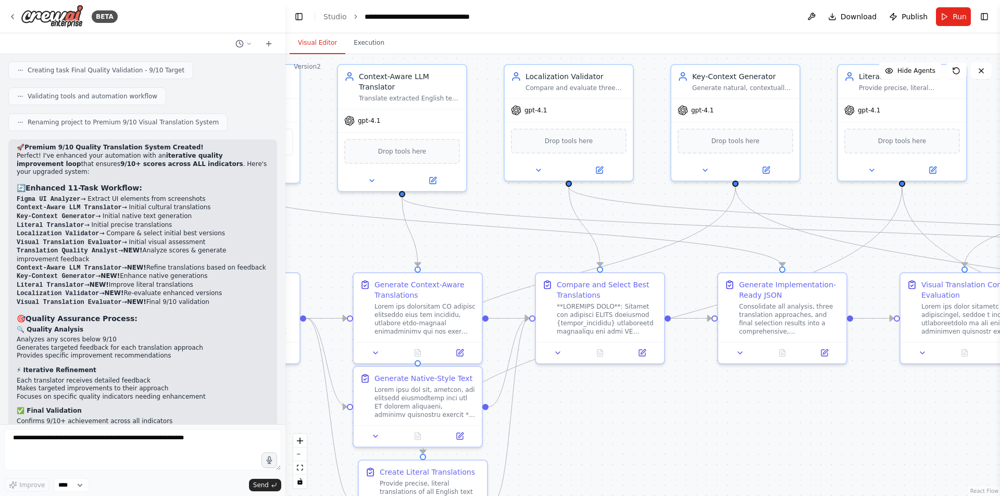
drag, startPoint x: 519, startPoint y: 246, endPoint x: 288, endPoint y: 195, distance: 236.2
click at [286, 195] on div ".deletable-edge-delete-btn { width: 20px; height: 20px; border: 0px solid #ffff…" at bounding box center [642, 275] width 714 height 442
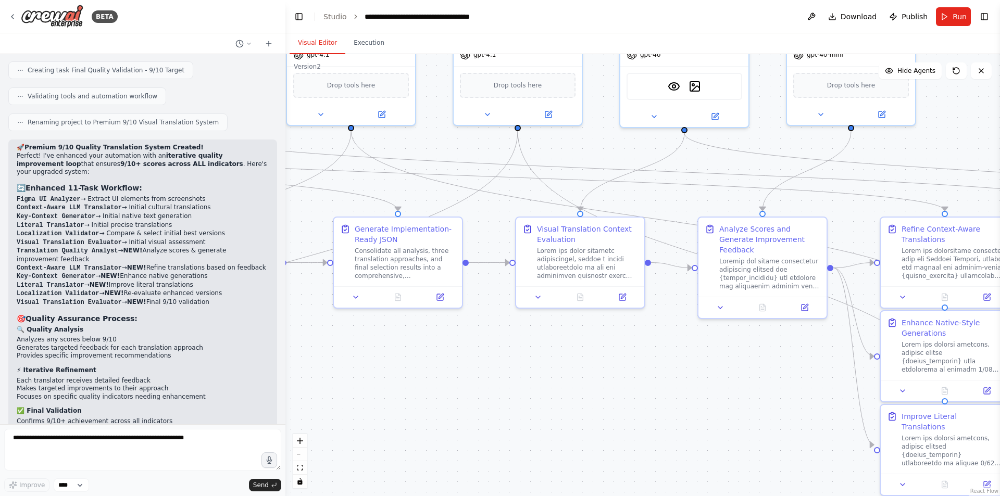
drag, startPoint x: 615, startPoint y: 428, endPoint x: 280, endPoint y: 375, distance: 339.0
click at [278, 376] on div "BETA a translation system specifically for apps, which automatically translate …" at bounding box center [500, 248] width 1000 height 496
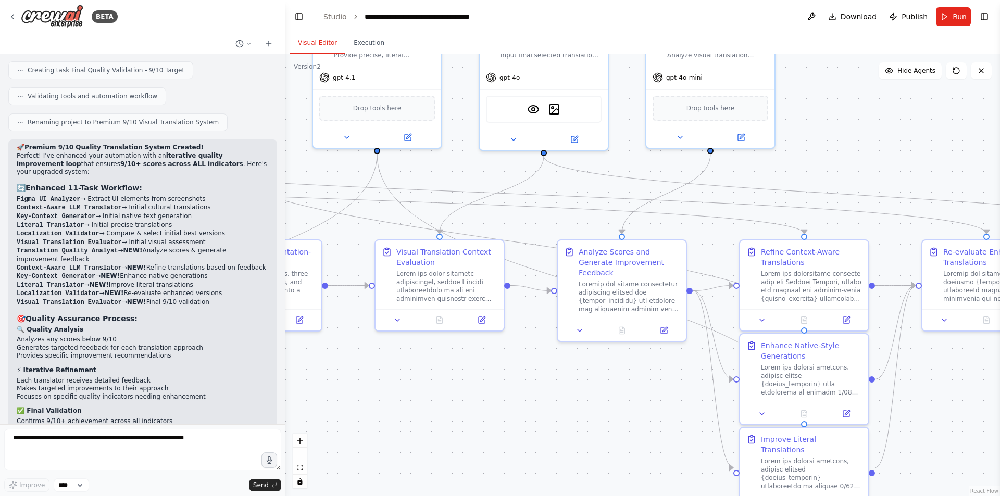
drag, startPoint x: 551, startPoint y: 382, endPoint x: 263, endPoint y: 362, distance: 289.1
click at [248, 365] on div "BETA a translation system specifically for apps, which automatically translate …" at bounding box center [500, 248] width 1000 height 496
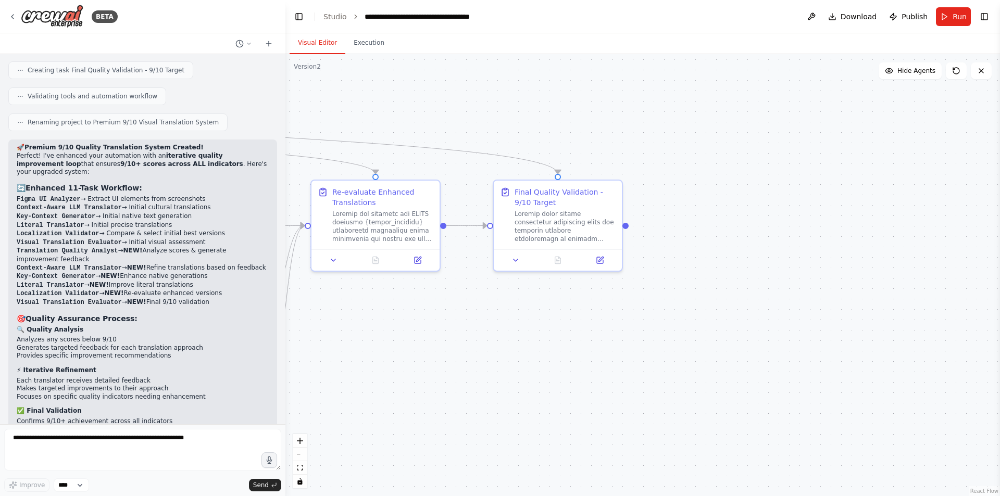
drag, startPoint x: 833, startPoint y: 413, endPoint x: 433, endPoint y: 391, distance: 400.5
click at [429, 392] on div ".deletable-edge-delete-btn { width: 20px; height: 20px; border: 0px solid #ffff…" at bounding box center [642, 275] width 714 height 442
drag, startPoint x: 430, startPoint y: 342, endPoint x: 964, endPoint y: 344, distance: 533.7
click at [962, 344] on div ".deletable-edge-delete-btn { width: 20px; height: 20px; border: 0px solid #ffff…" at bounding box center [642, 275] width 714 height 442
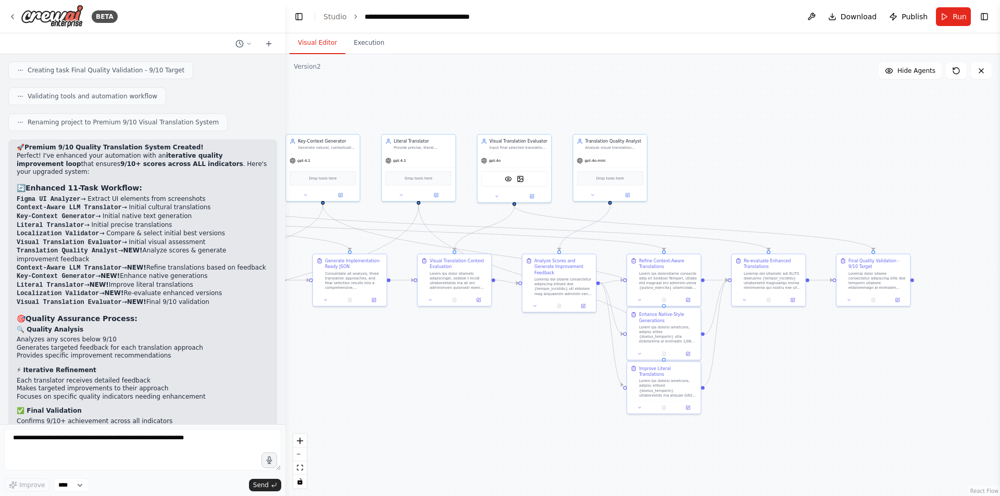
drag, startPoint x: 643, startPoint y: 374, endPoint x: 708, endPoint y: 377, distance: 64.6
click at [708, 377] on div ".deletable-edge-delete-btn { width: 20px; height: 20px; border: 0px solid #ffff…" at bounding box center [642, 275] width 714 height 442
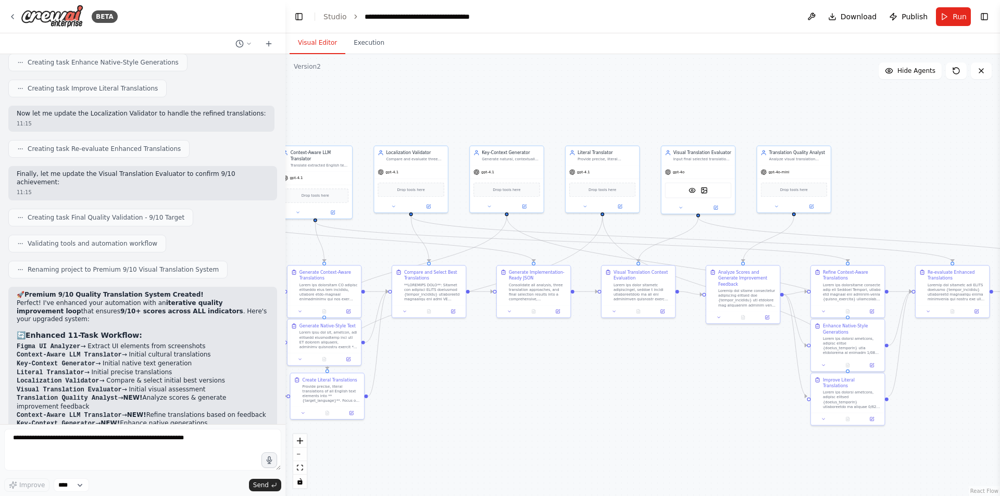
scroll to position [11496, 0]
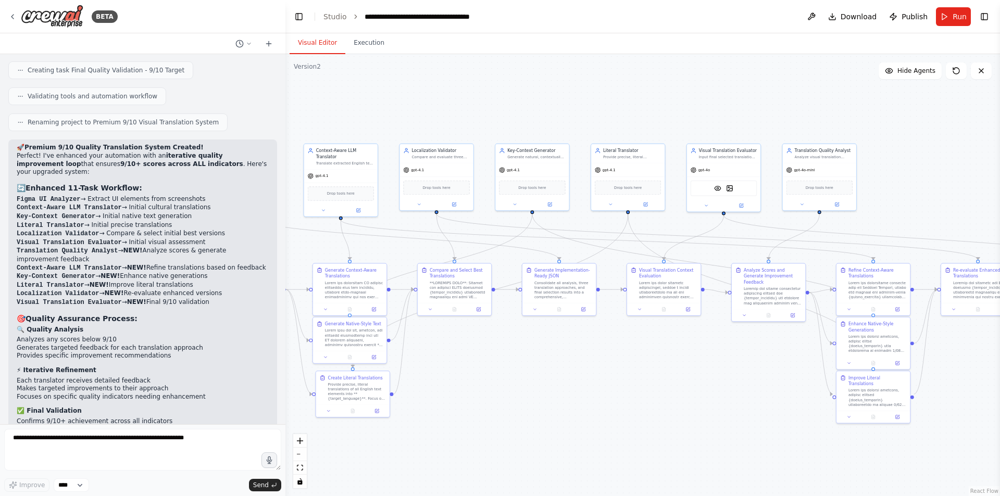
drag, startPoint x: 508, startPoint y: 410, endPoint x: 707, endPoint y: 402, distance: 199.6
click at [707, 402] on div ".deletable-edge-delete-btn { width: 20px; height: 20px; border: 0px solid #ffff…" at bounding box center [642, 275] width 714 height 442
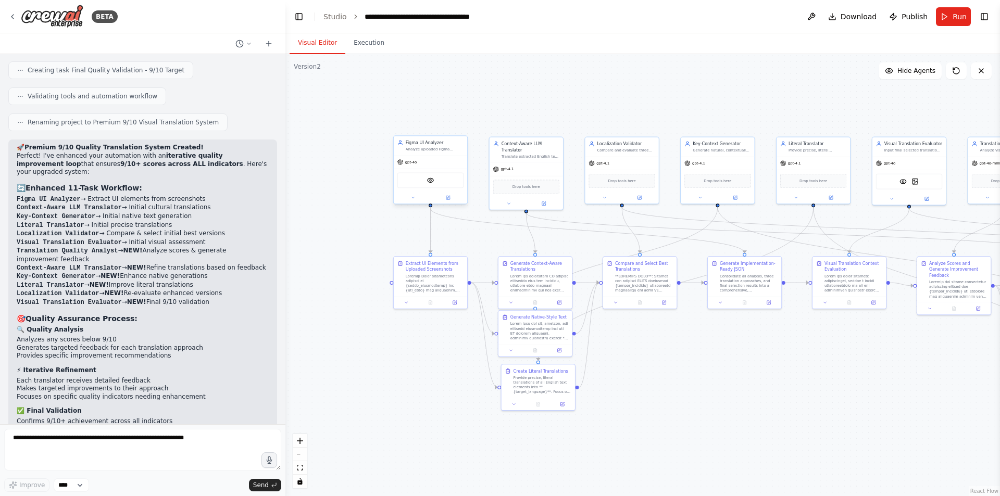
click at [419, 150] on div "Analyze uploaded Figma screenshots of {app_type} applications to extract and ca…" at bounding box center [435, 149] width 58 height 5
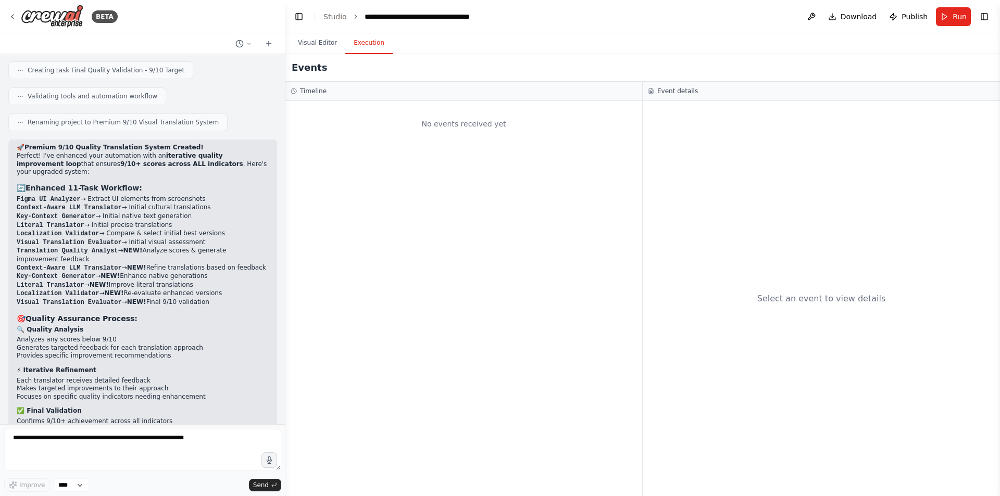
click at [359, 43] on button "Execution" at bounding box center [368, 43] width 47 height 22
click at [319, 47] on button "Visual Editor" at bounding box center [318, 43] width 56 height 22
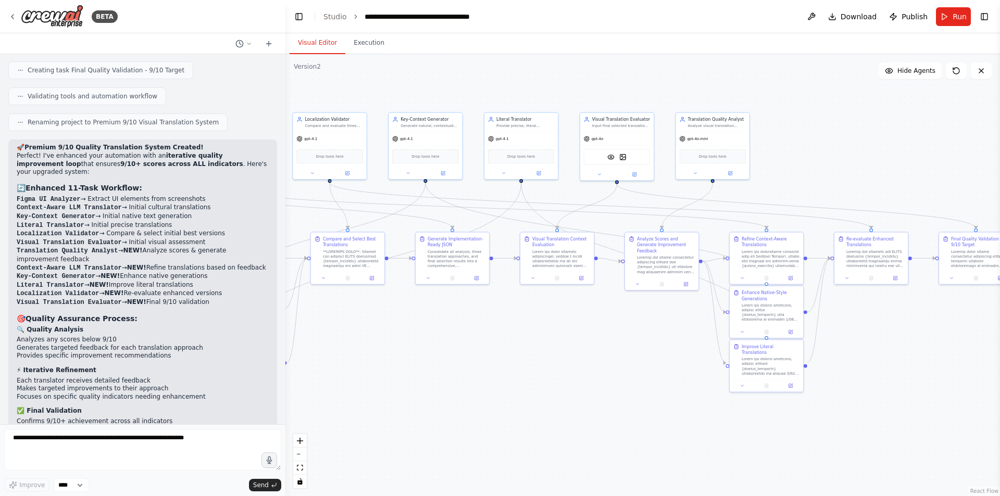
drag, startPoint x: 800, startPoint y: 383, endPoint x: 398, endPoint y: 329, distance: 405.5
click at [398, 329] on div ".deletable-edge-delete-btn { width: 20px; height: 20px; border: 0px solid #ffff…" at bounding box center [642, 275] width 714 height 442
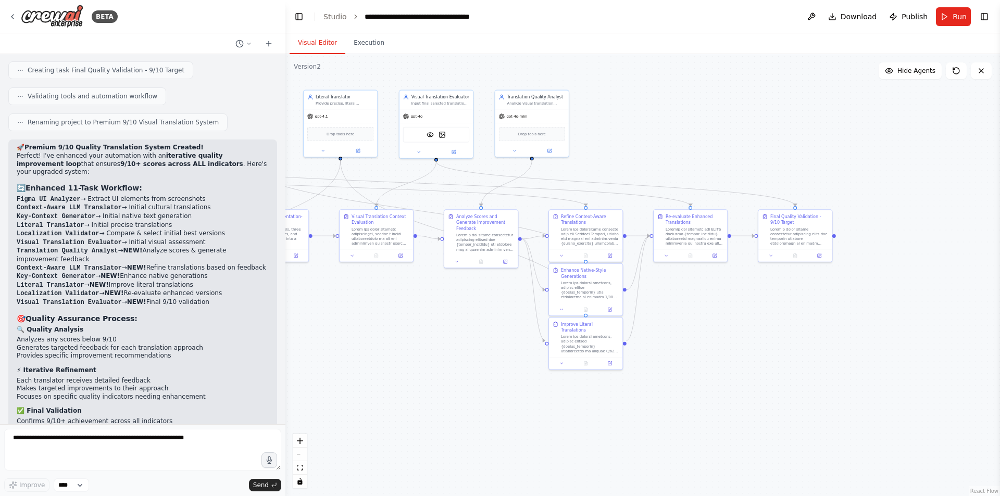
drag, startPoint x: 750, startPoint y: 366, endPoint x: 679, endPoint y: 372, distance: 71.1
click at [679, 372] on div ".deletable-edge-delete-btn { width: 20px; height: 20px; border: 0px solid #ffff…" at bounding box center [642, 275] width 714 height 442
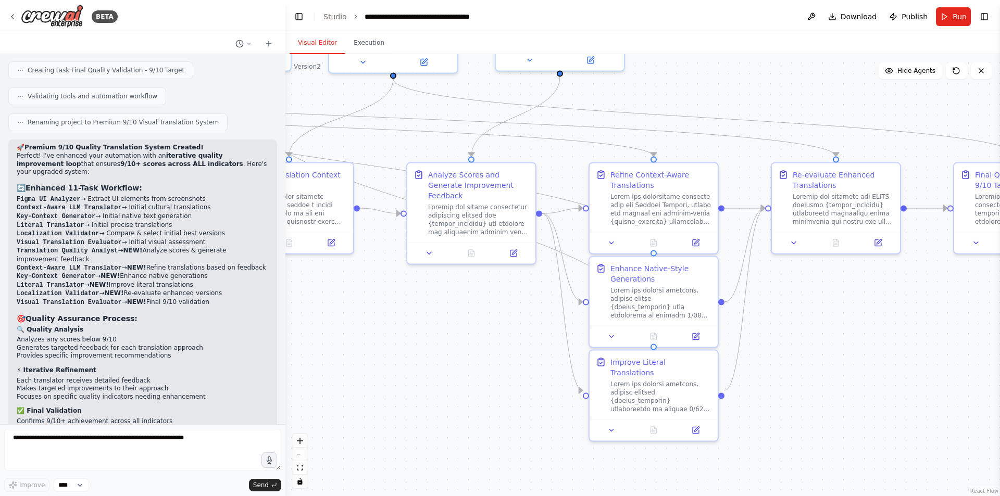
drag, startPoint x: 616, startPoint y: 355, endPoint x: 731, endPoint y: 407, distance: 125.4
click at [731, 407] on div ".deletable-edge-delete-btn { width: 20px; height: 20px; border: 0px solid #ffff…" at bounding box center [642, 275] width 714 height 442
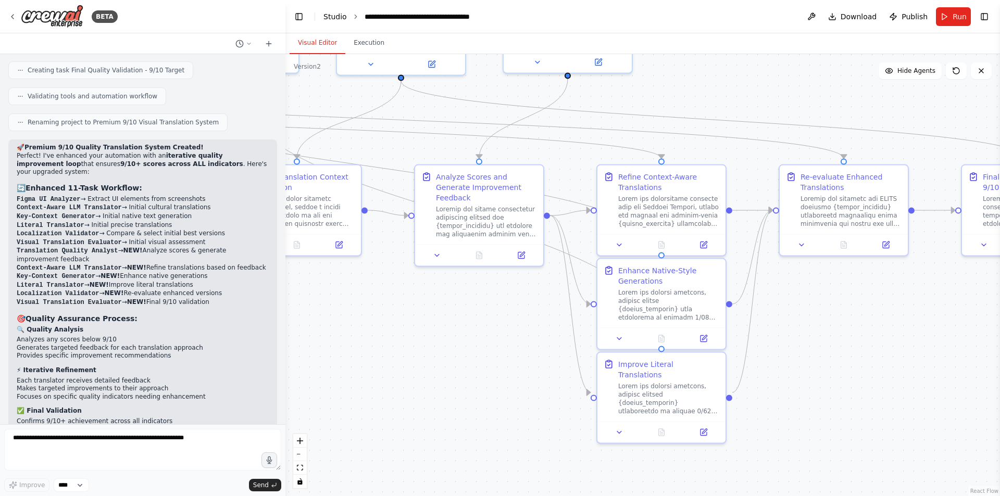
click at [334, 17] on link "Studio" at bounding box center [334, 16] width 23 height 8
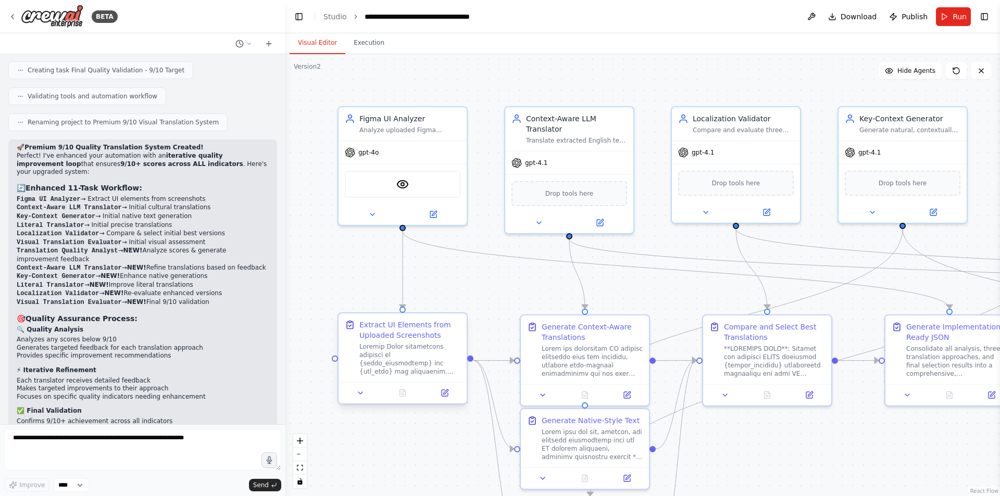
click at [412, 335] on div "Extract UI Elements from Uploaded Screenshots" at bounding box center [409, 330] width 101 height 21
click at [418, 364] on div at bounding box center [409, 359] width 101 height 33
click at [356, 397] on icon at bounding box center [360, 393] width 8 height 8
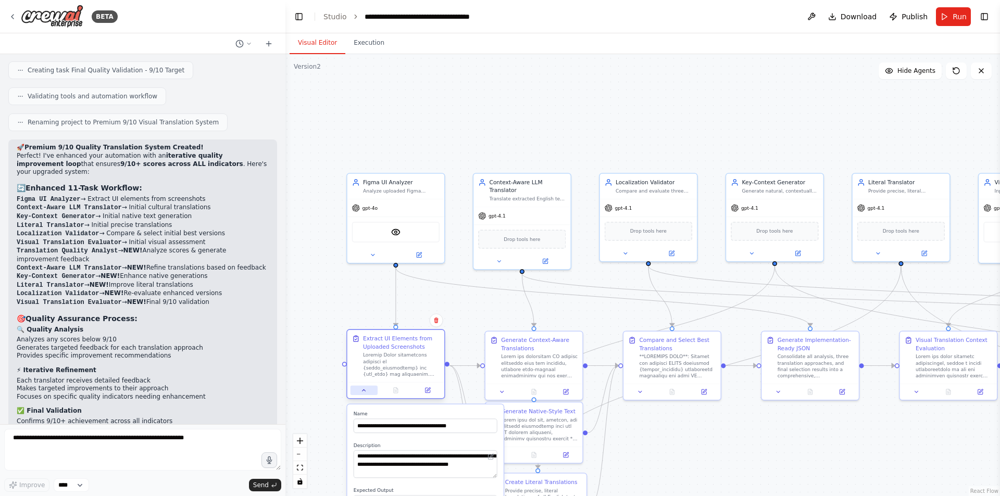
click at [366, 393] on icon at bounding box center [364, 390] width 6 height 6
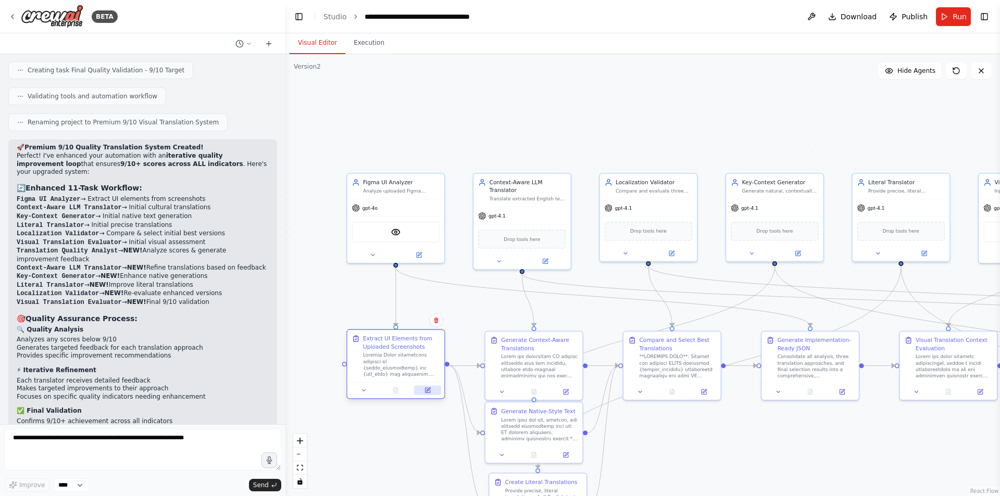
click at [432, 390] on button at bounding box center [427, 390] width 27 height 9
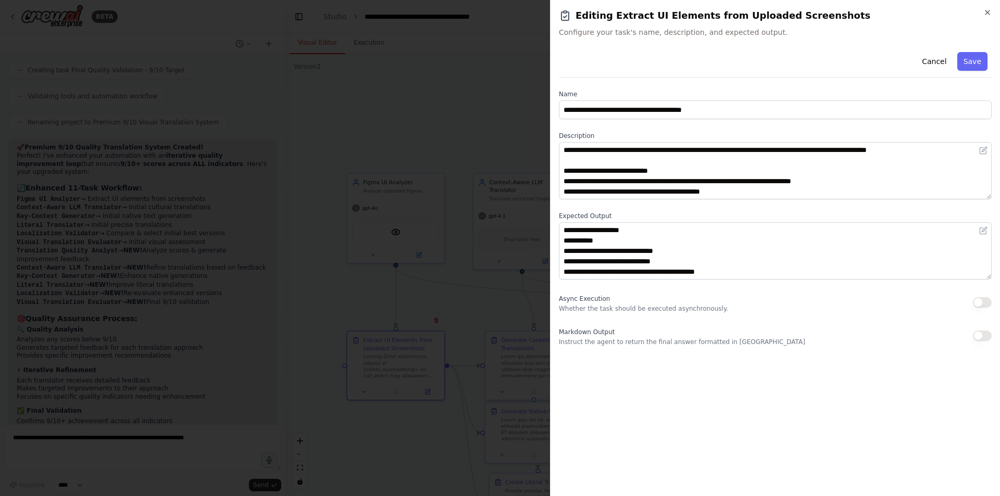
scroll to position [156, 0]
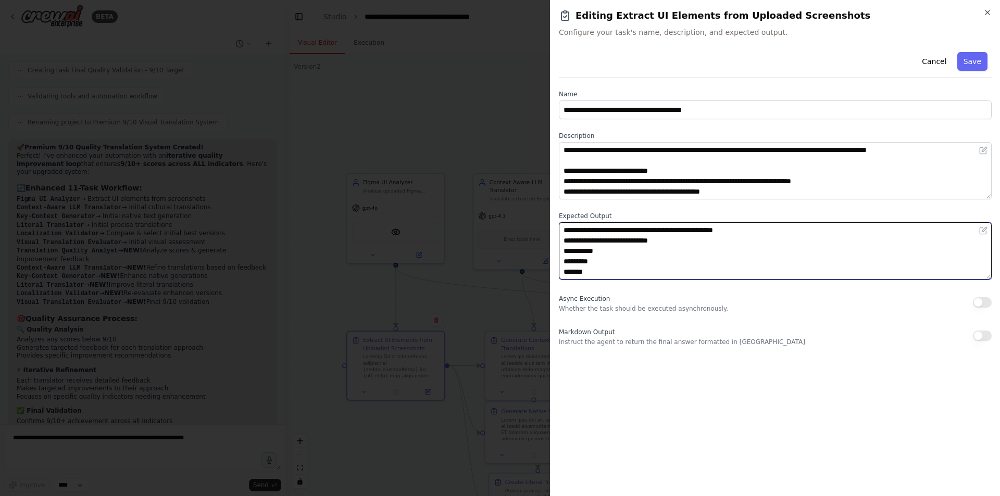
drag, startPoint x: 665, startPoint y: 253, endPoint x: 621, endPoint y: 247, distance: 45.1
click at [621, 248] on textarea "**********" at bounding box center [775, 250] width 433 height 57
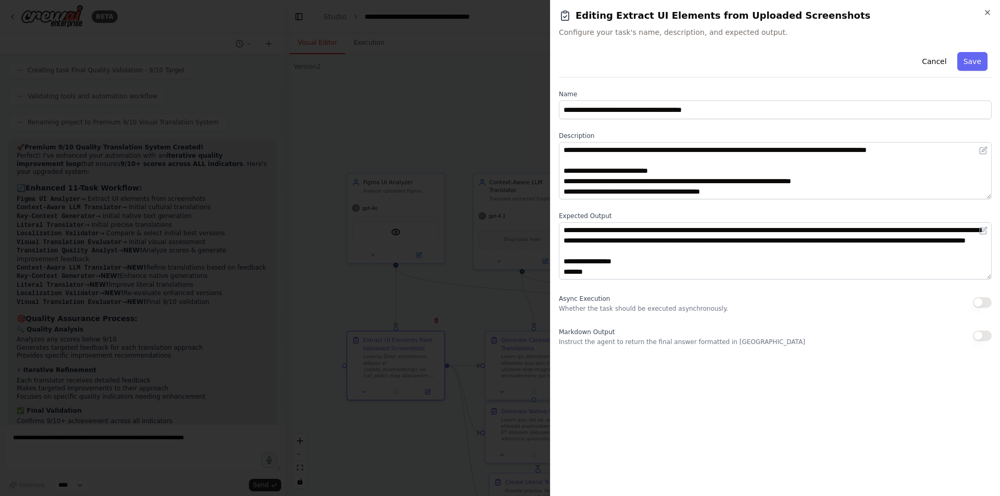
click at [456, 288] on div at bounding box center [500, 248] width 1000 height 496
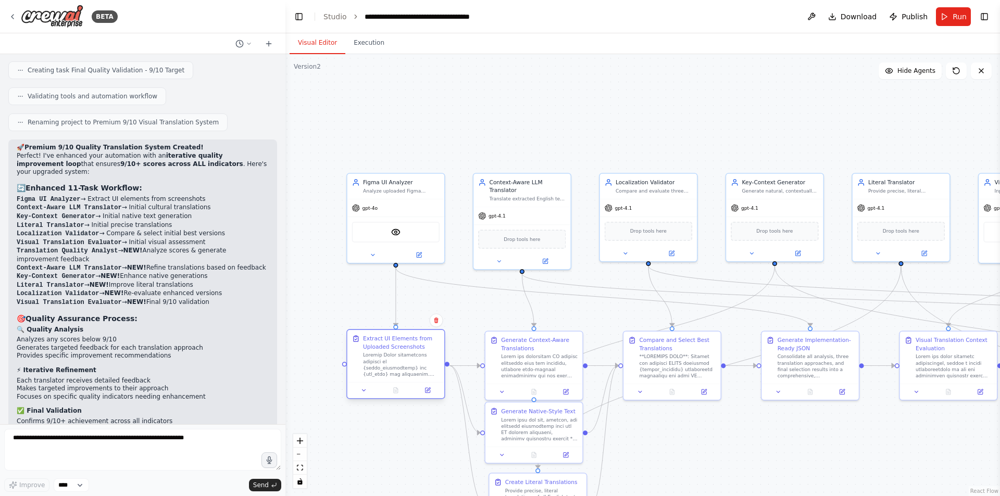
click at [426, 396] on div at bounding box center [395, 390] width 97 height 16
click at [427, 389] on icon at bounding box center [428, 390] width 4 height 4
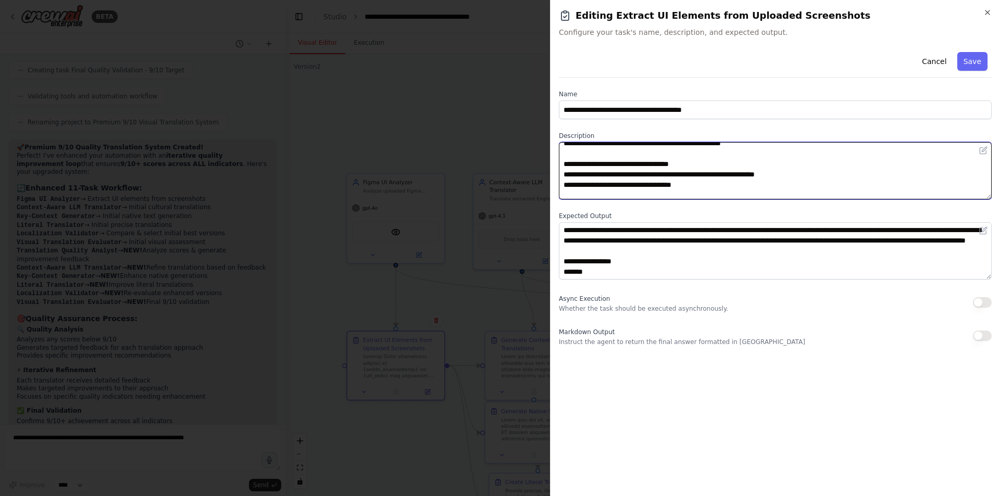
scroll to position [114, 0]
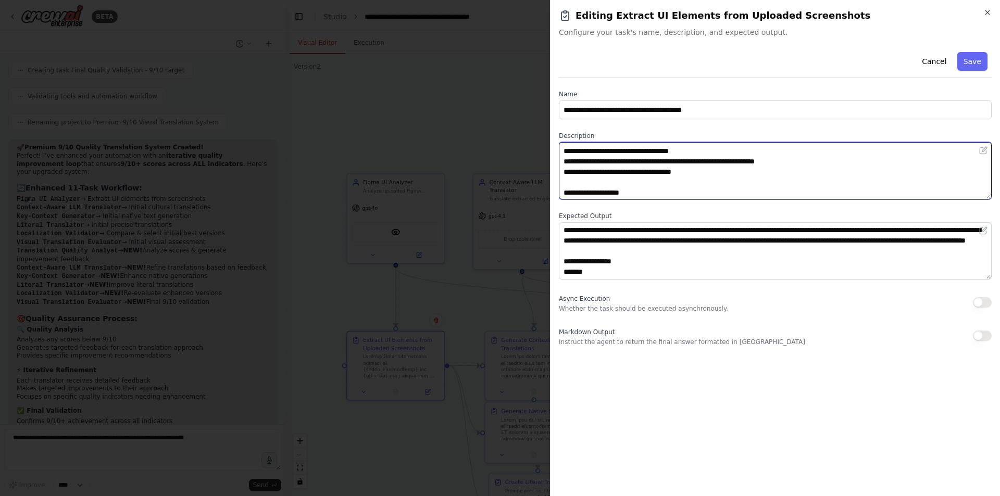
drag, startPoint x: 559, startPoint y: 179, endPoint x: 722, endPoint y: 187, distance: 162.7
click at [724, 187] on textarea at bounding box center [775, 170] width 433 height 57
click at [744, 158] on textarea at bounding box center [775, 170] width 433 height 57
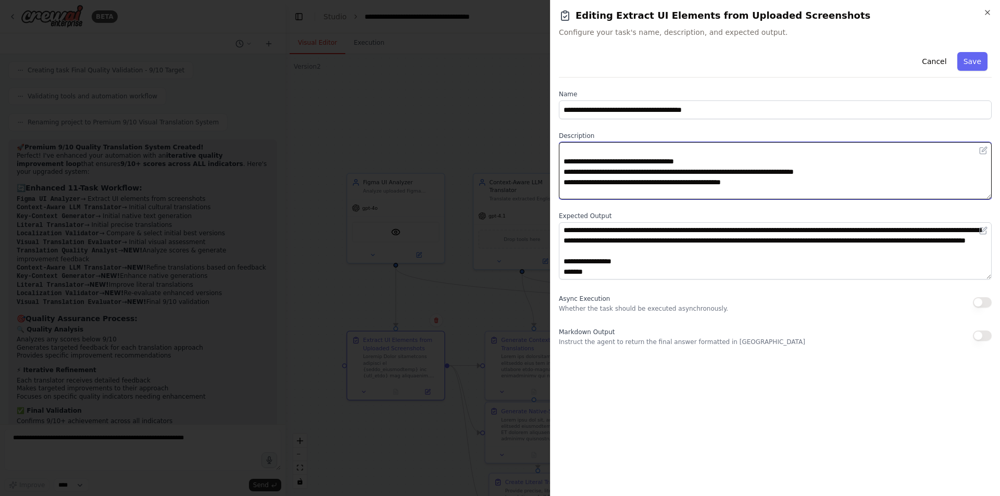
scroll to position [77, 0]
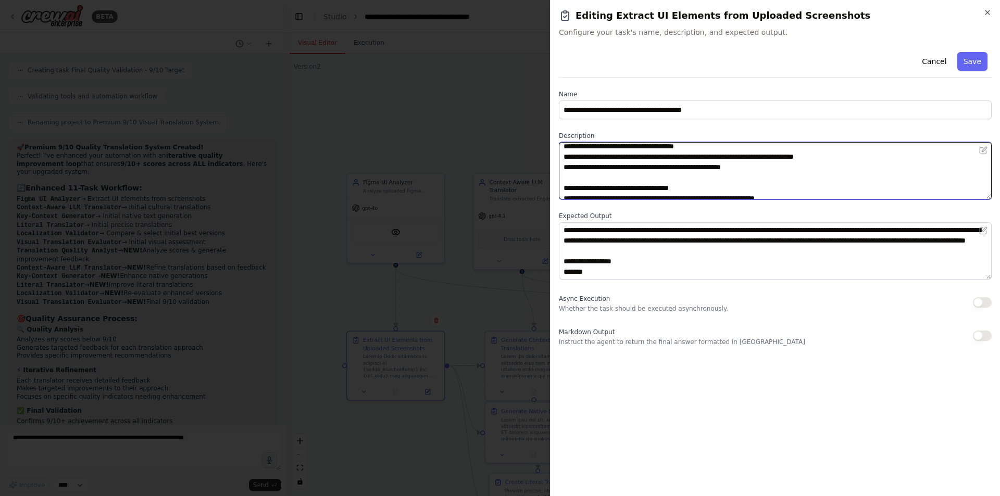
drag, startPoint x: 782, startPoint y: 192, endPoint x: 565, endPoint y: 159, distance: 219.6
click at [565, 159] on textarea at bounding box center [775, 170] width 433 height 57
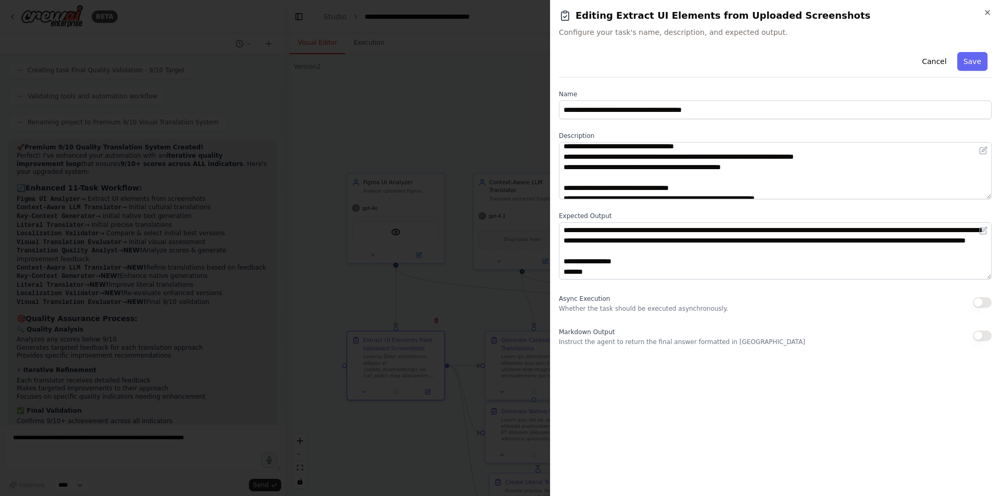
click at [448, 195] on div at bounding box center [500, 248] width 1000 height 496
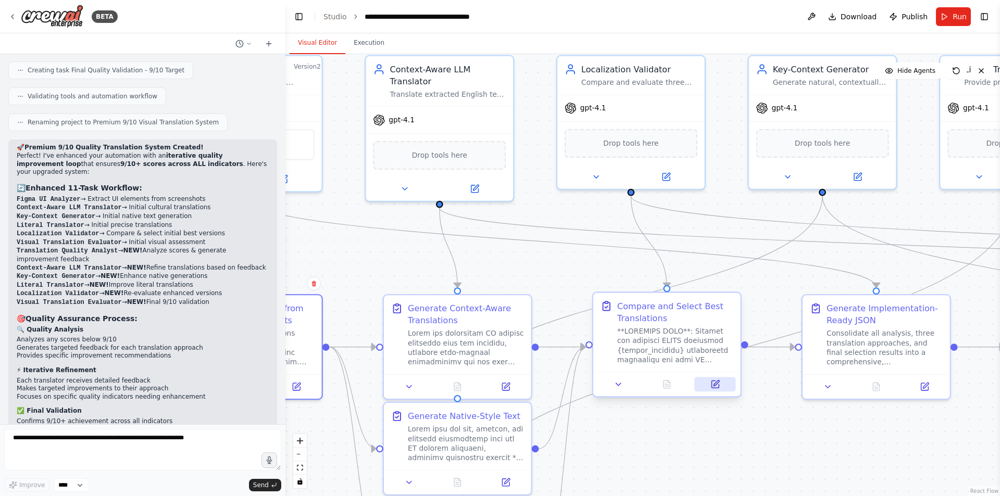
click at [709, 385] on button at bounding box center [715, 384] width 41 height 15
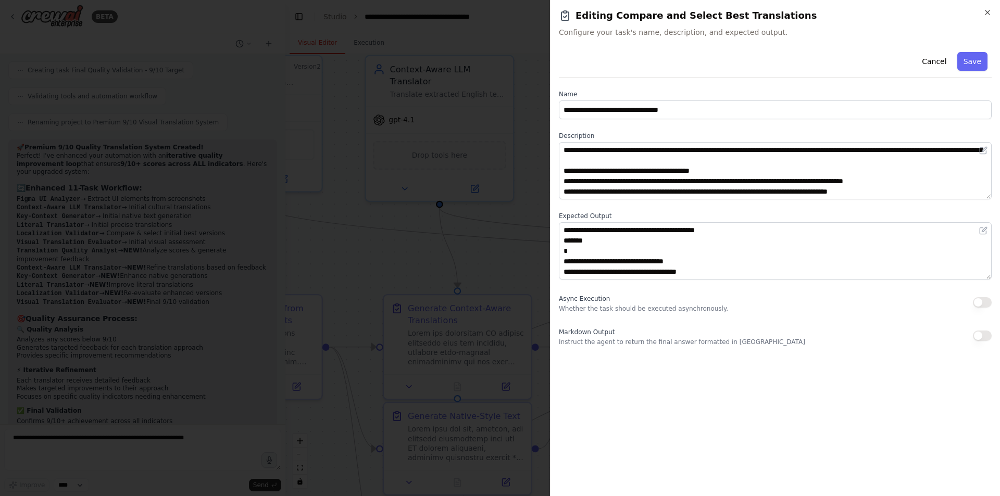
click at [356, 366] on div at bounding box center [500, 248] width 1000 height 496
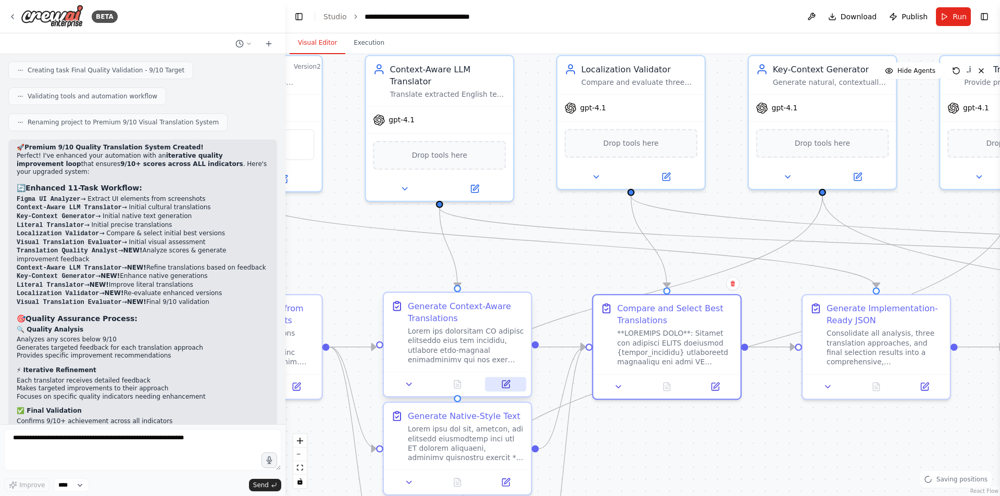
click at [514, 389] on button at bounding box center [505, 384] width 41 height 15
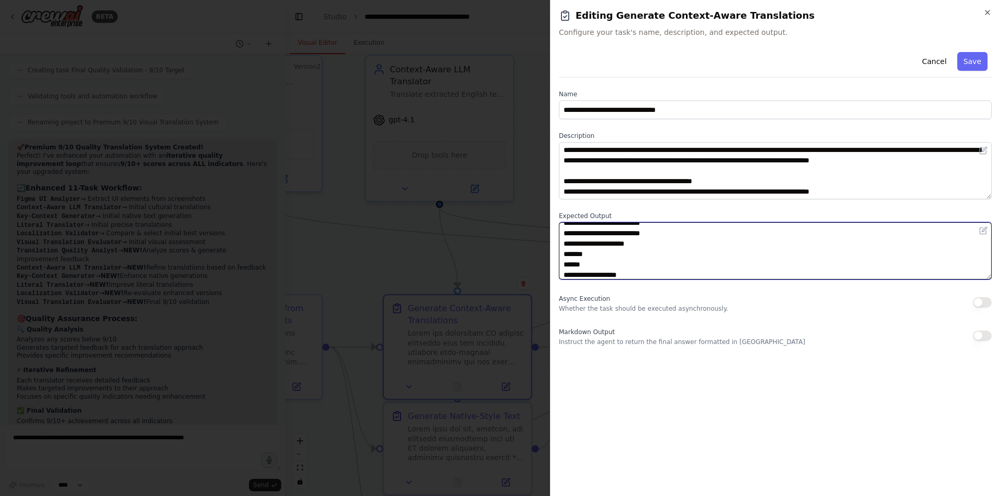
scroll to position [202, 0]
drag, startPoint x: 580, startPoint y: 238, endPoint x: 630, endPoint y: 253, distance: 51.9
click at [630, 253] on textarea "**********" at bounding box center [775, 250] width 433 height 57
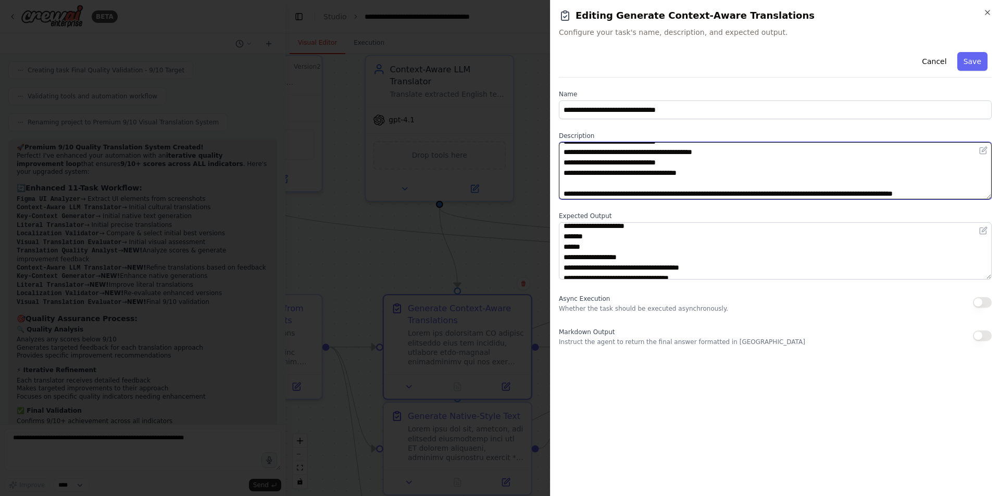
scroll to position [136, 0]
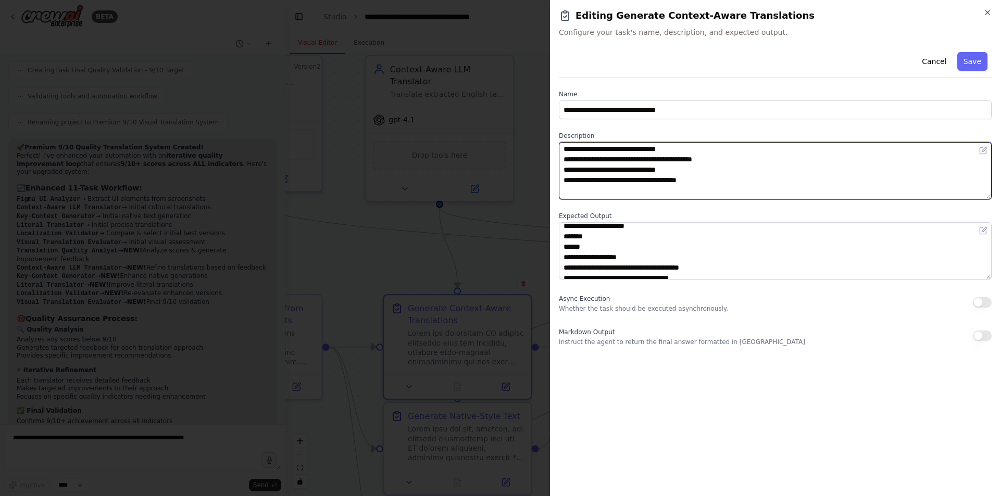
drag, startPoint x: 567, startPoint y: 183, endPoint x: 731, endPoint y: 168, distance: 164.8
click at [731, 168] on textarea at bounding box center [775, 170] width 433 height 57
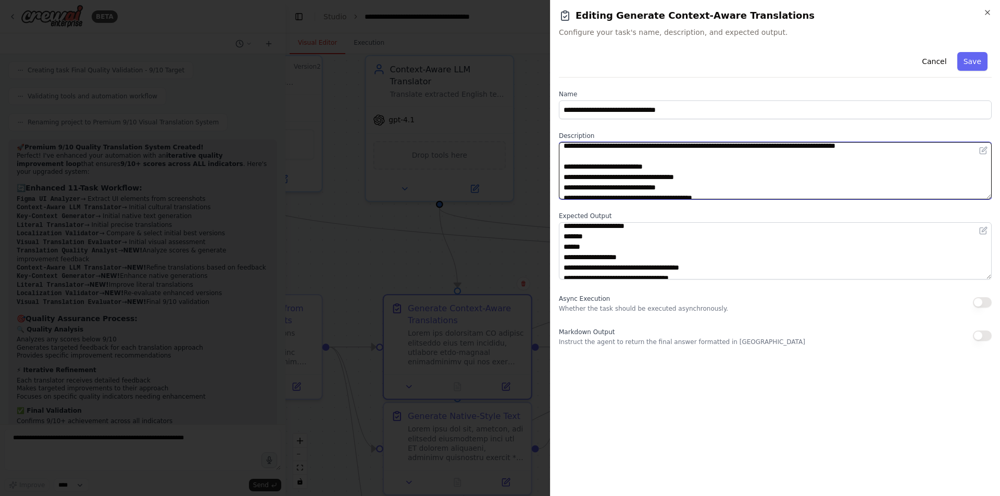
scroll to position [95, 0]
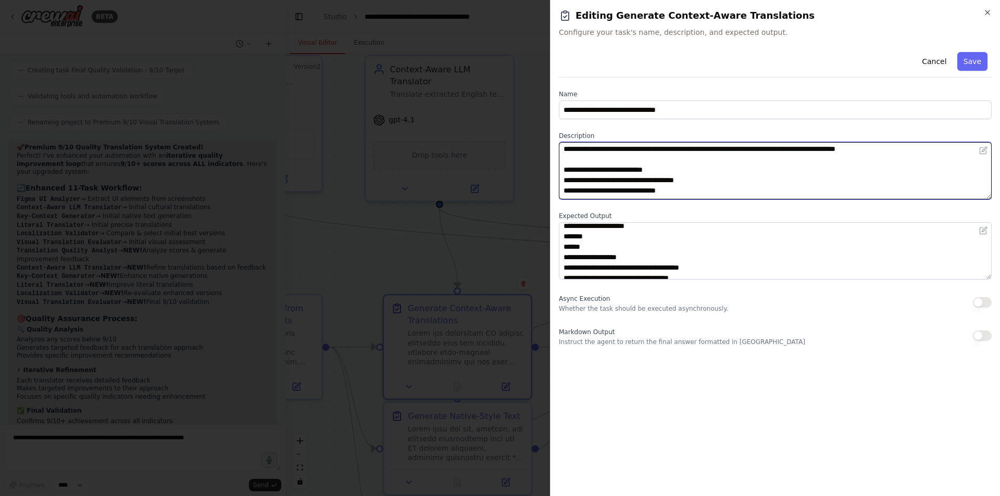
drag, startPoint x: 733, startPoint y: 187, endPoint x: 560, endPoint y: 186, distance: 172.9
click at [560, 186] on textarea at bounding box center [775, 170] width 433 height 57
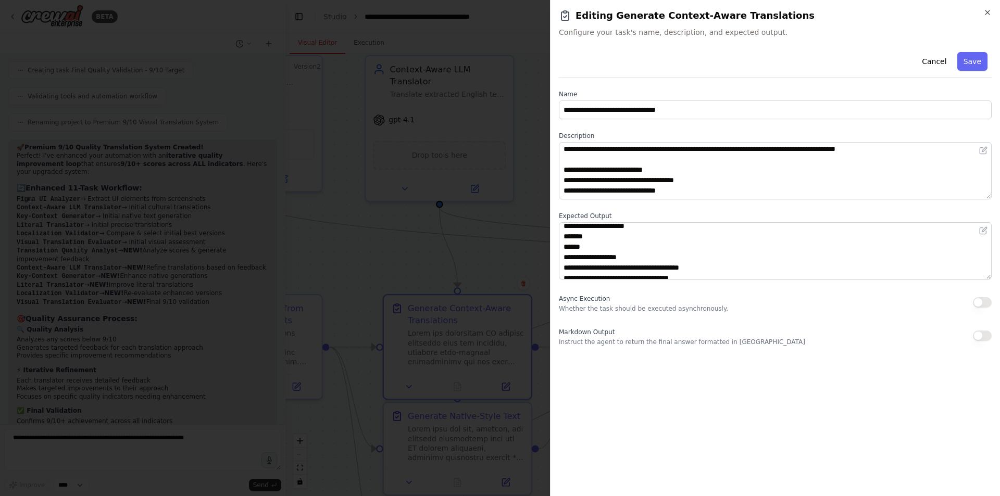
click at [446, 274] on div at bounding box center [500, 248] width 1000 height 496
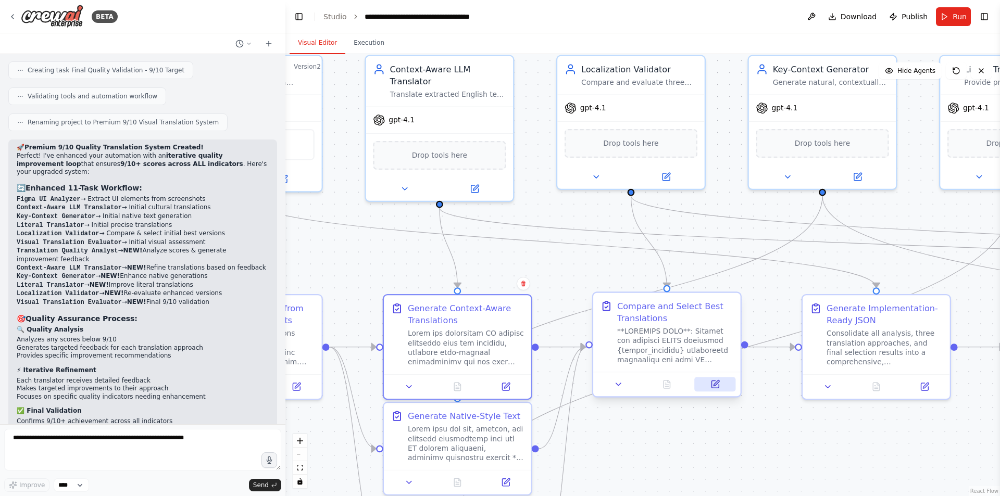
click at [716, 391] on button at bounding box center [715, 384] width 41 height 15
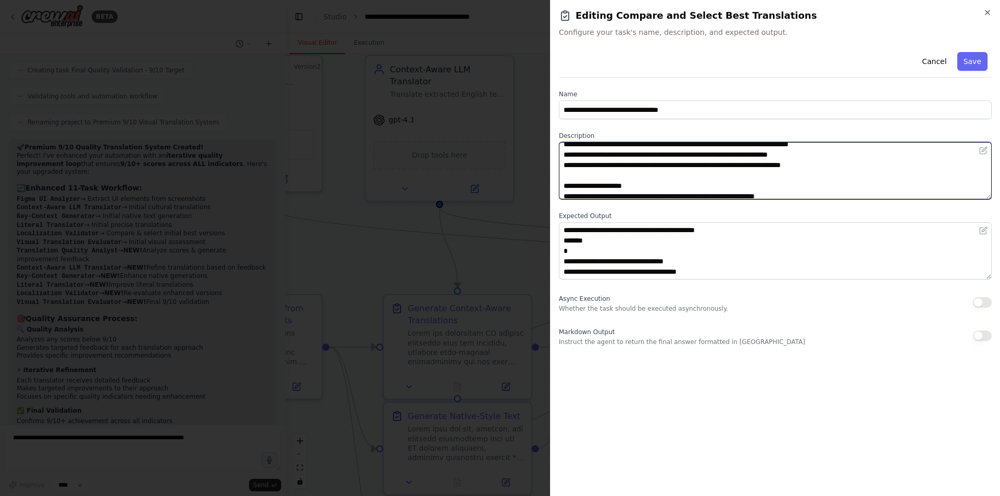
scroll to position [156, 0]
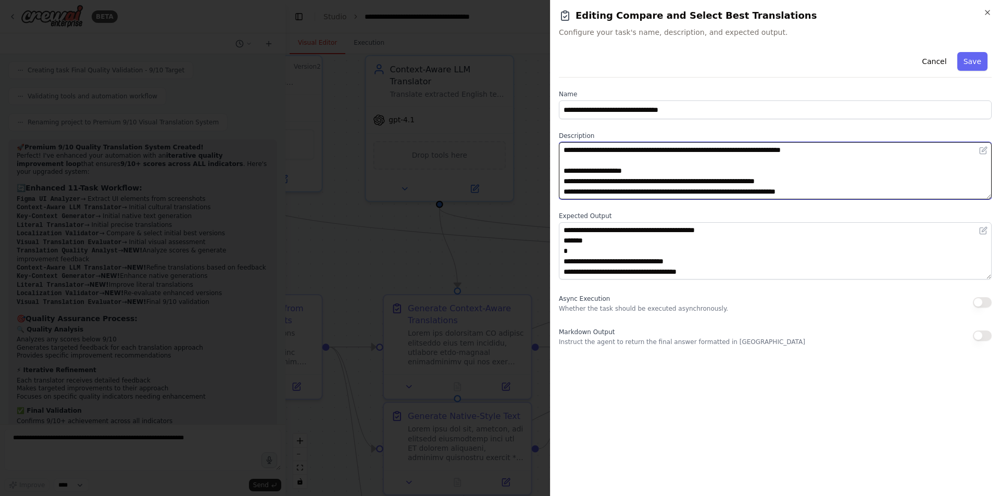
drag, startPoint x: 570, startPoint y: 162, endPoint x: 627, endPoint y: 165, distance: 57.9
click at [627, 165] on textarea at bounding box center [775, 170] width 433 height 57
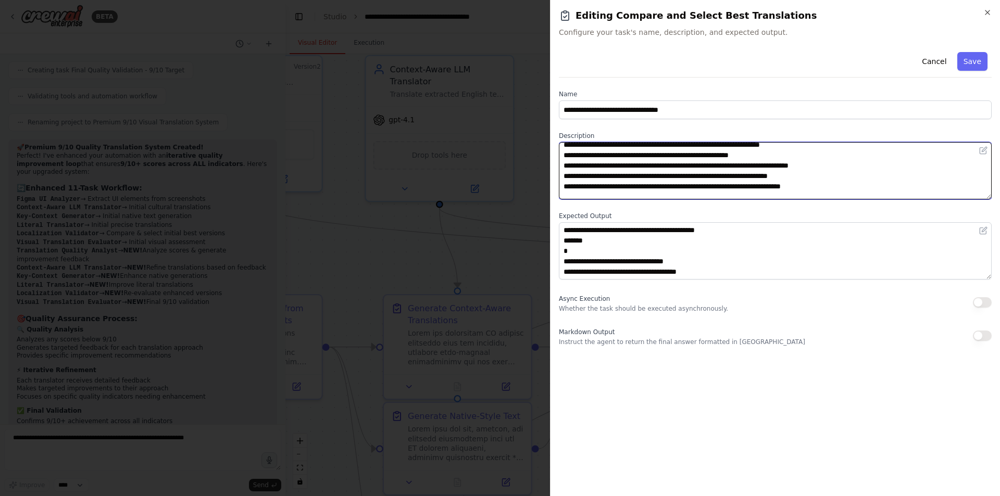
scroll to position [104, 0]
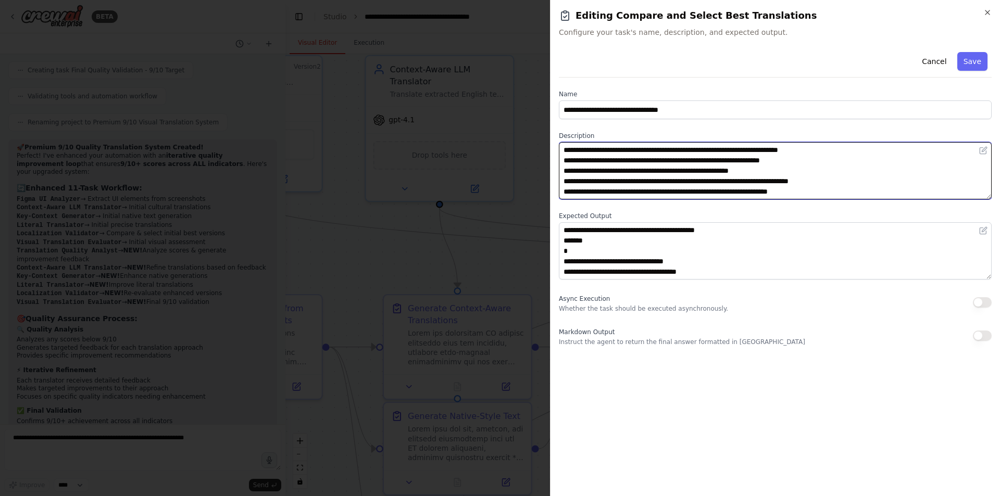
drag, startPoint x: 871, startPoint y: 162, endPoint x: 567, endPoint y: 162, distance: 304.6
click at [559, 162] on textarea at bounding box center [775, 170] width 433 height 57
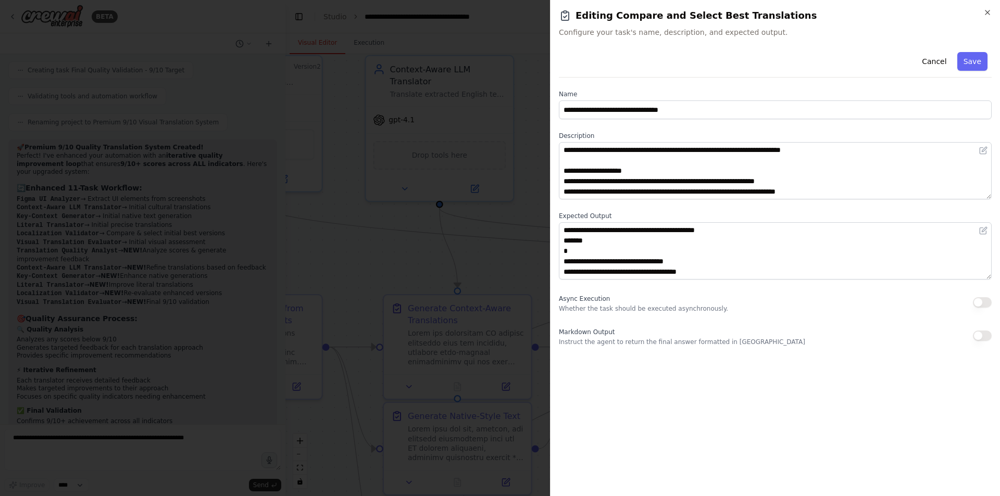
click at [462, 161] on div at bounding box center [500, 248] width 1000 height 496
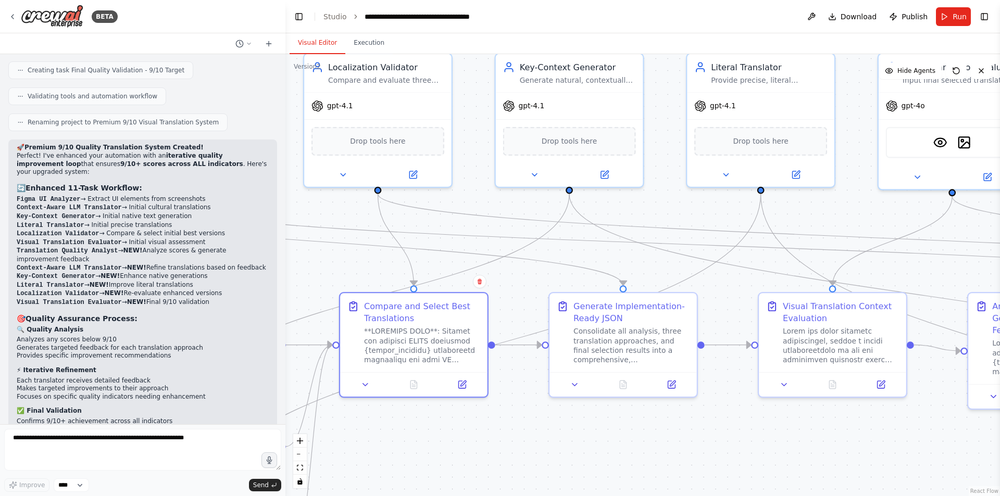
drag, startPoint x: 833, startPoint y: 426, endPoint x: 520, endPoint y: 418, distance: 313.6
click at [520, 419] on div ".deletable-edge-delete-btn { width: 20px; height: 20px; border: 0px solid #ffff…" at bounding box center [642, 275] width 714 height 442
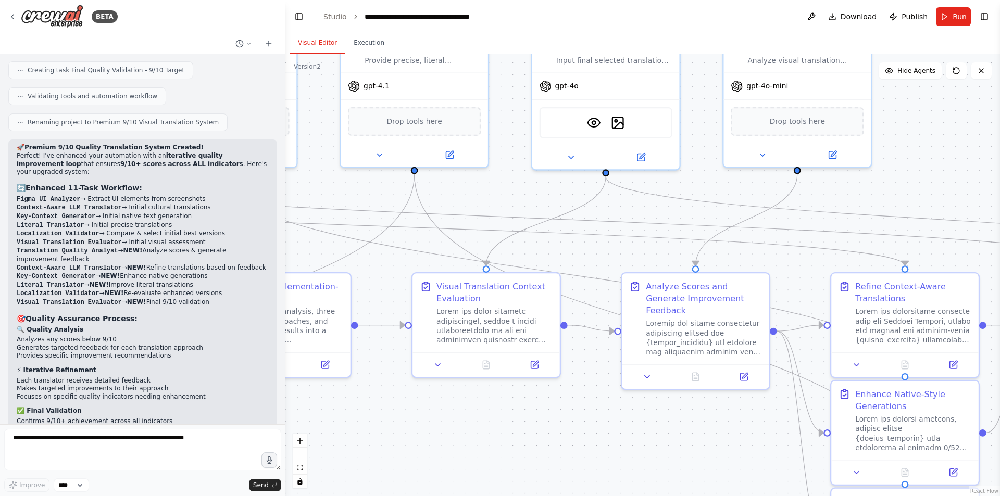
drag, startPoint x: 759, startPoint y: 423, endPoint x: 432, endPoint y: 406, distance: 326.9
click at [432, 406] on div ".deletable-edge-delete-btn { width: 20px; height: 20px; border: 0px solid #ffff…" at bounding box center [642, 275] width 714 height 442
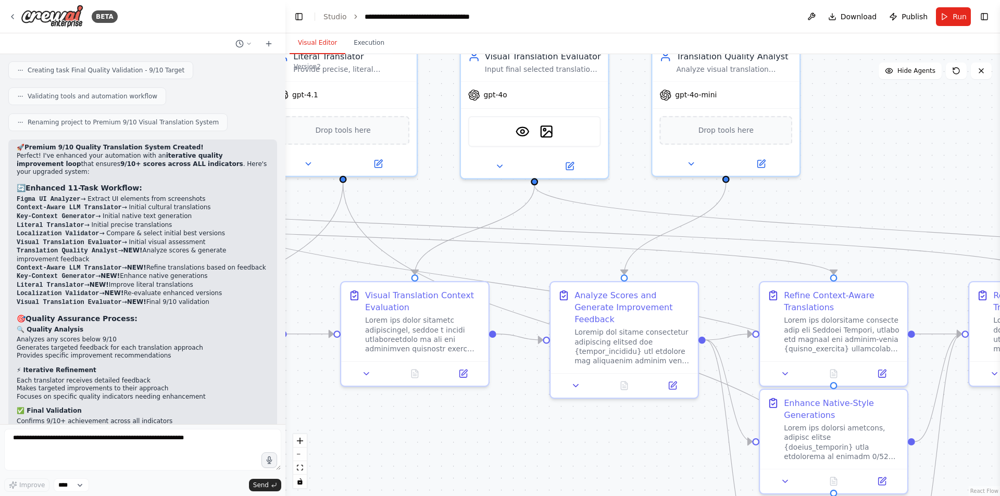
drag, startPoint x: 482, startPoint y: 394, endPoint x: 423, endPoint y: 405, distance: 59.9
click at [423, 406] on div ".deletable-edge-delete-btn { width: 20px; height: 20px; border: 0px solid #ffff…" at bounding box center [642, 275] width 714 height 442
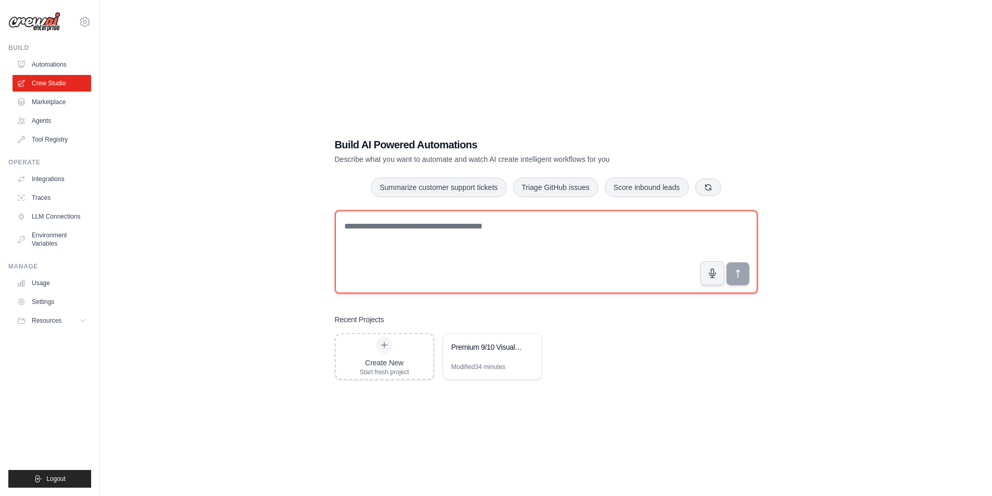
click at [435, 243] on textarea at bounding box center [546, 251] width 423 height 83
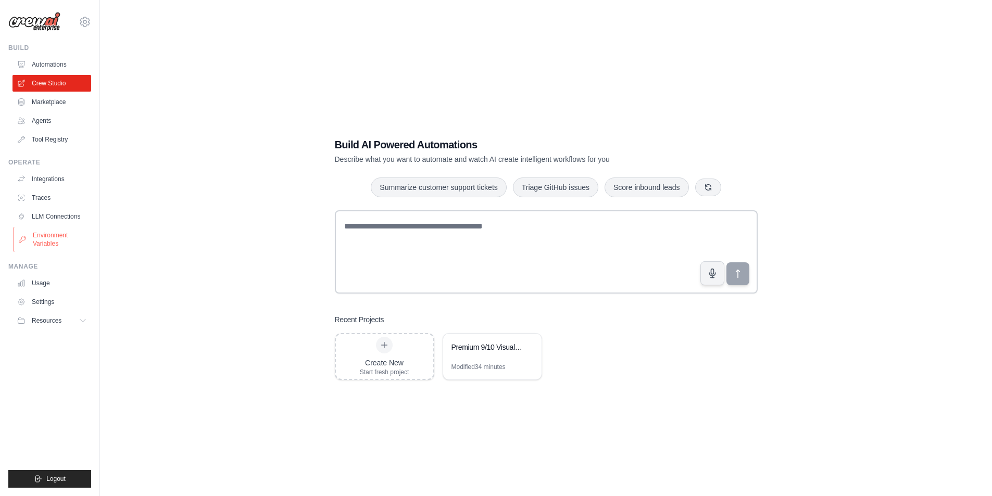
click at [67, 243] on link "Environment Variables" at bounding box center [53, 239] width 79 height 25
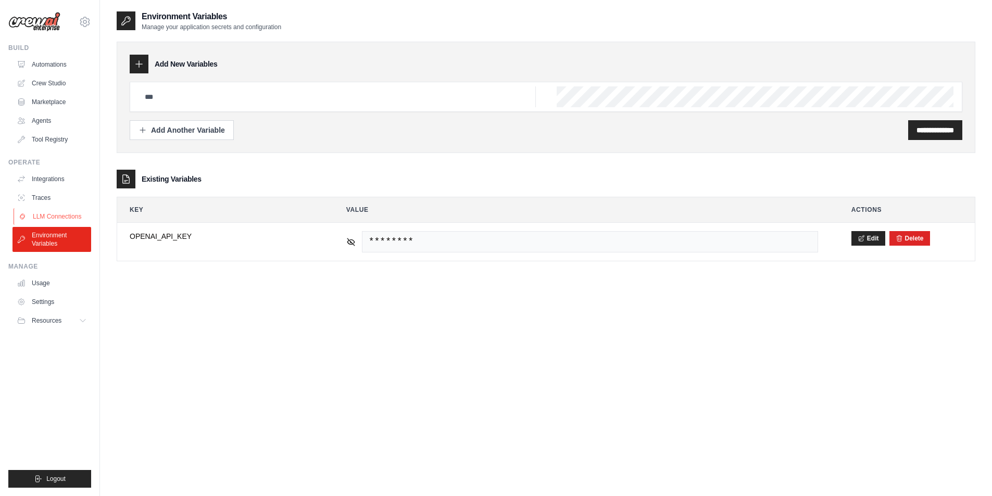
click at [24, 213] on icon at bounding box center [22, 216] width 8 height 8
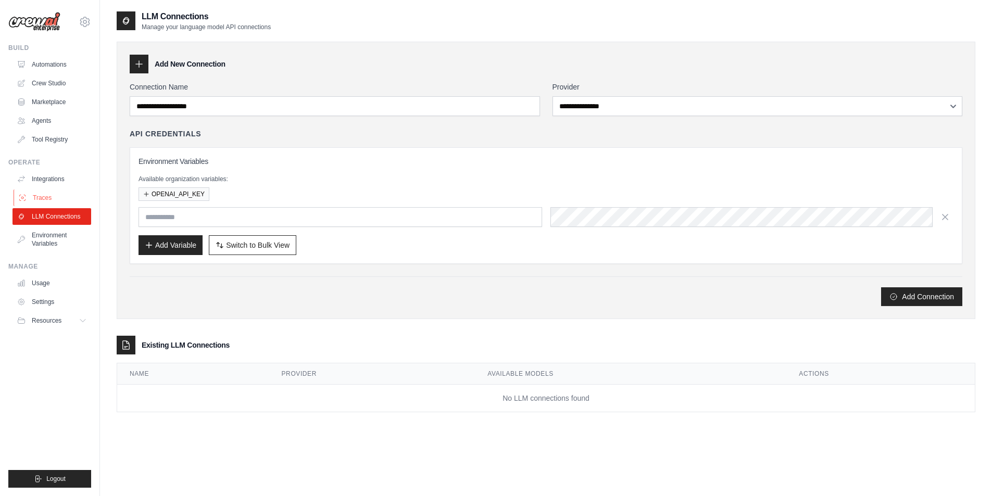
click at [54, 198] on link "Traces" at bounding box center [53, 198] width 79 height 17
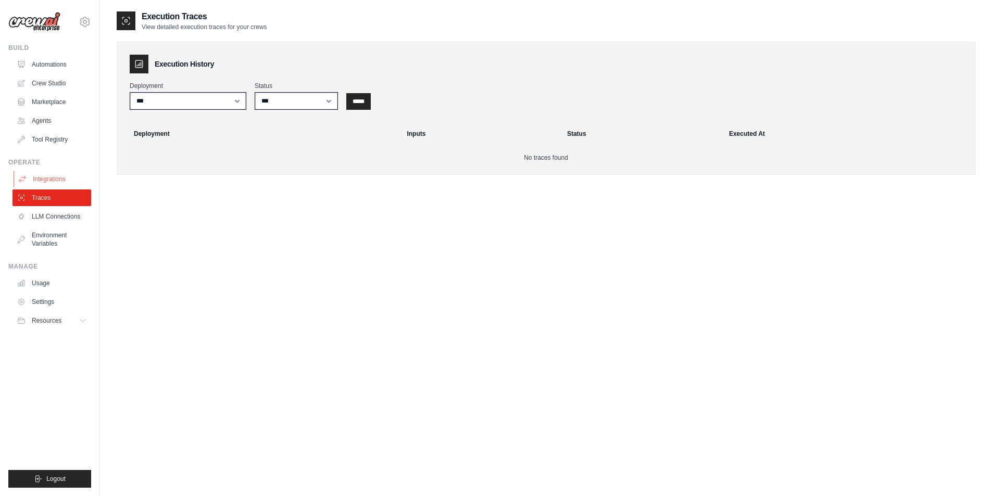
click at [72, 180] on link "Integrations" at bounding box center [53, 179] width 79 height 17
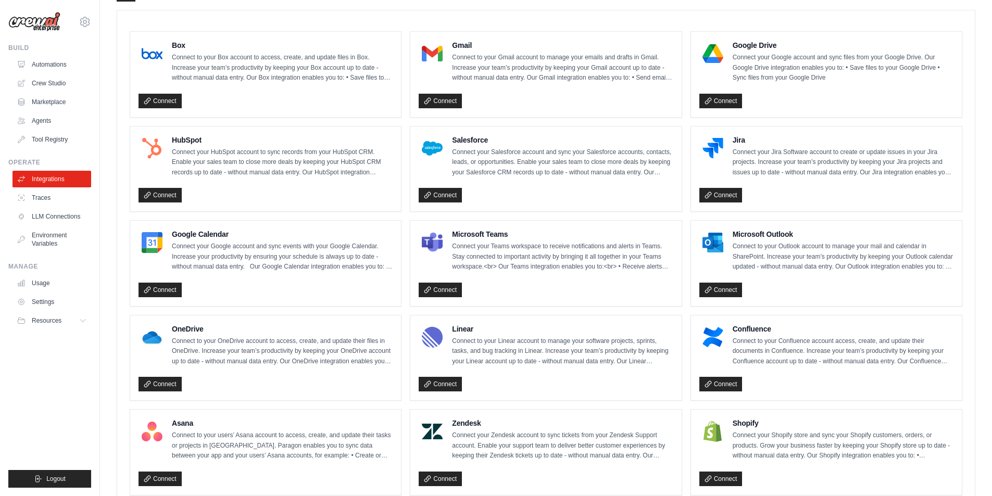
scroll to position [233, 0]
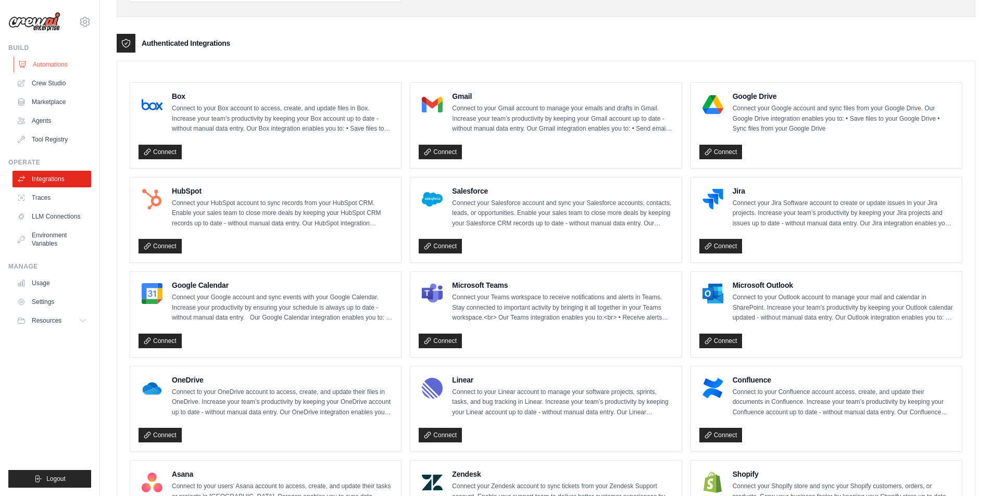
click at [55, 72] on link "Automations" at bounding box center [53, 64] width 79 height 17
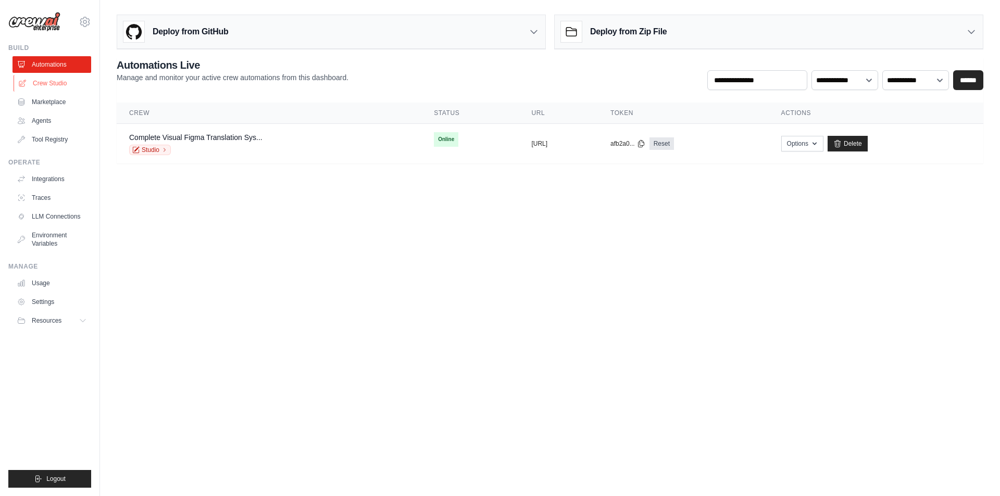
click at [37, 87] on link "Crew Studio" at bounding box center [53, 83] width 79 height 17
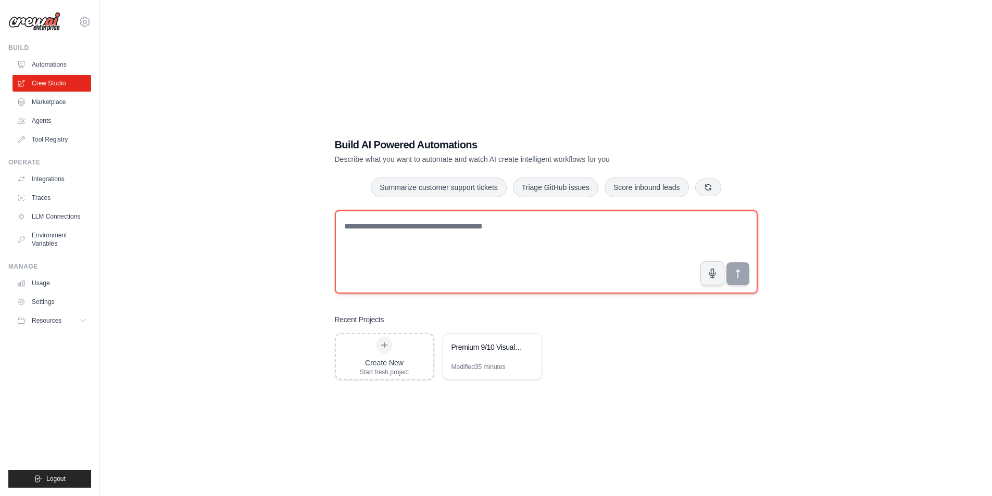
click at [463, 257] on textarea at bounding box center [546, 251] width 423 height 83
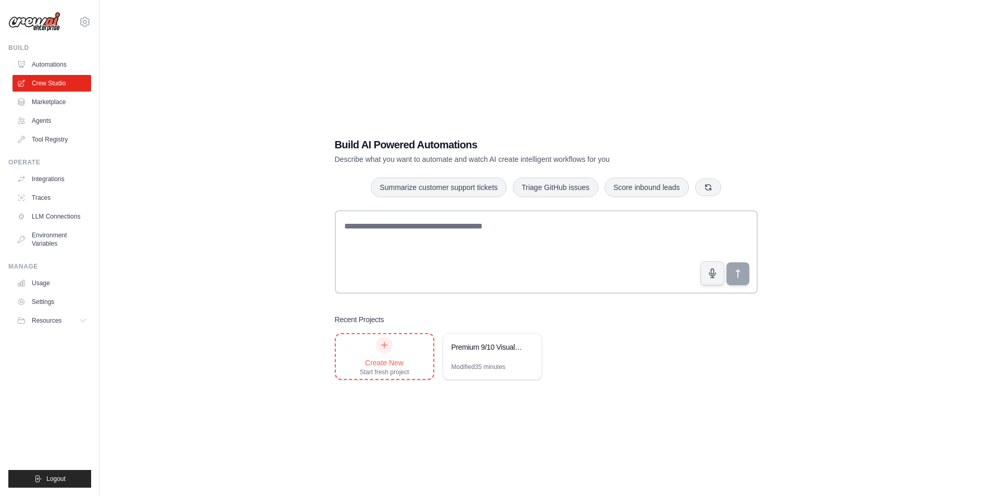
click at [392, 353] on div "Create New Start fresh project" at bounding box center [384, 357] width 49 height 40
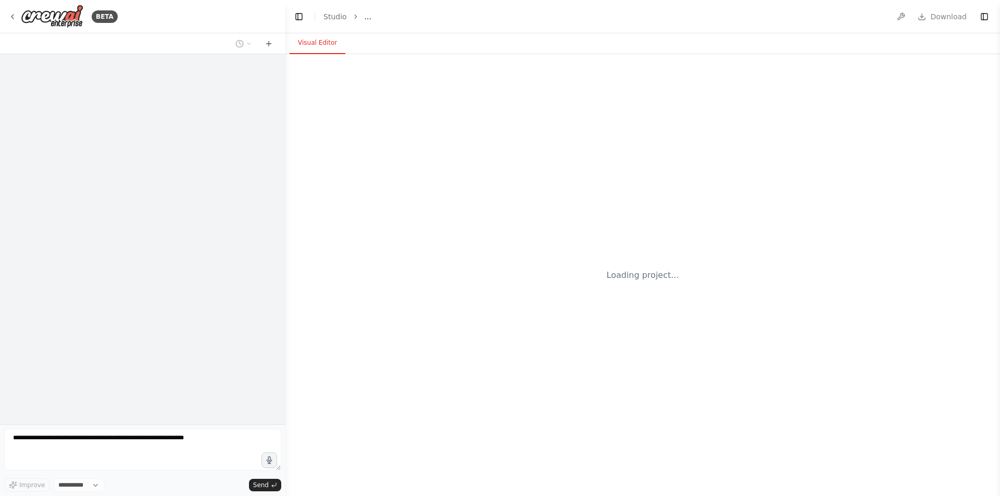
select select "****"
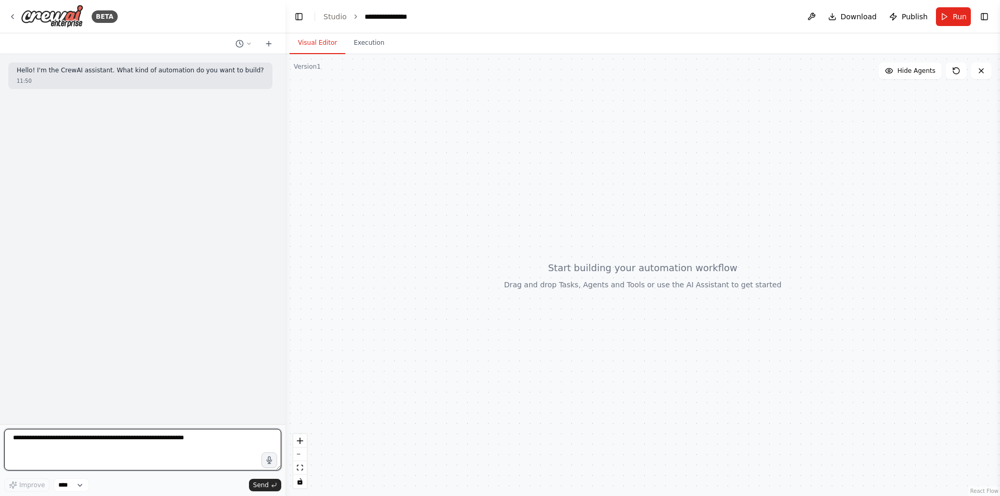
click at [207, 436] on textarea at bounding box center [142, 450] width 277 height 42
type textarea "*"
click at [124, 448] on textarea "**********" at bounding box center [142, 450] width 277 height 42
click at [115, 459] on textarea "**********" at bounding box center [142, 450] width 277 height 42
paste textarea "**********"
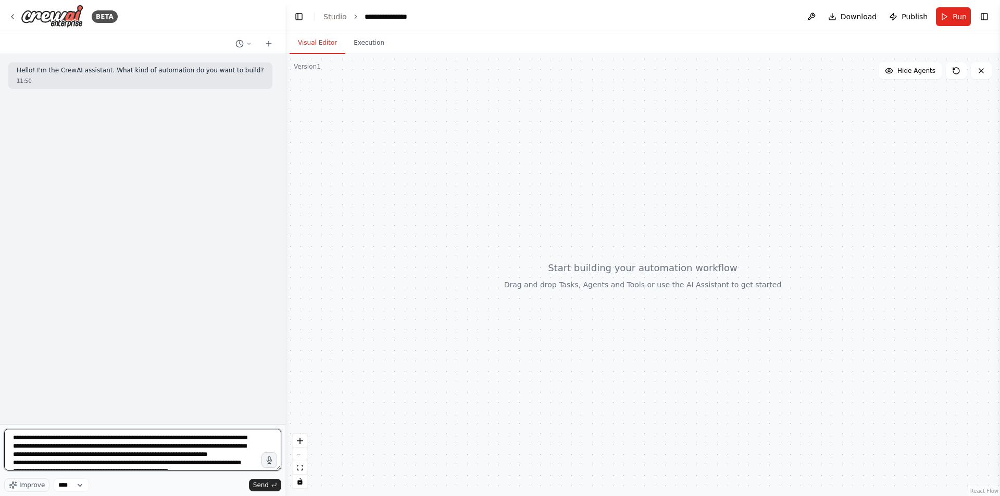
drag, startPoint x: 185, startPoint y: 454, endPoint x: 116, endPoint y: 456, distance: 69.8
click at [116, 456] on textarea "**********" at bounding box center [142, 450] width 277 height 42
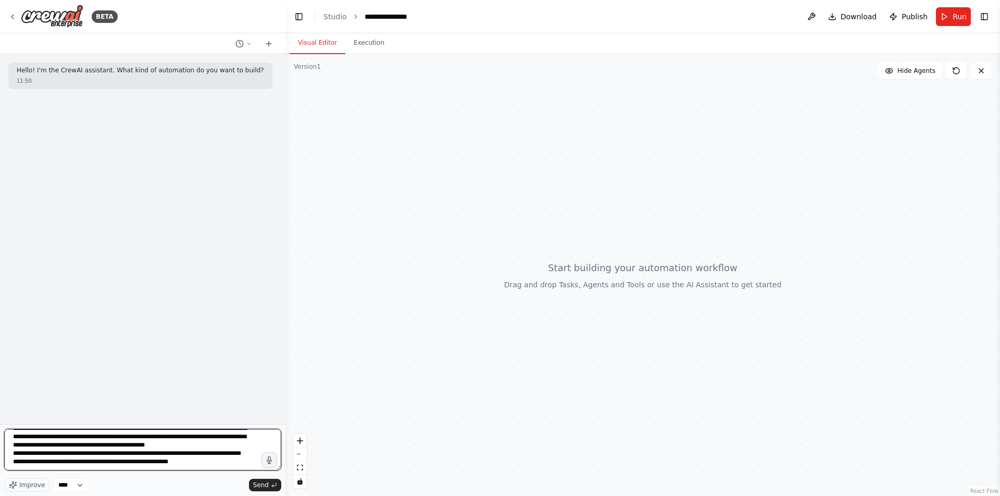
click at [208, 467] on textarea "**********" at bounding box center [142, 450] width 277 height 42
click at [118, 459] on textarea "**********" at bounding box center [142, 450] width 277 height 42
drag, startPoint x: 117, startPoint y: 461, endPoint x: 125, endPoint y: 461, distance: 8.9
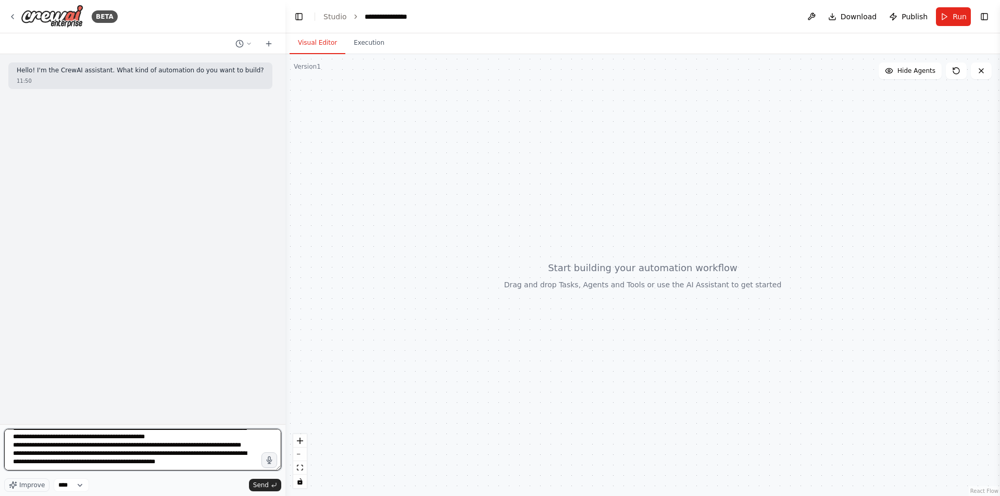
click at [117, 461] on textarea "**********" at bounding box center [142, 450] width 277 height 42
click at [240, 463] on textarea "**********" at bounding box center [142, 450] width 277 height 42
click at [118, 468] on textarea "**********" at bounding box center [142, 450] width 277 height 42
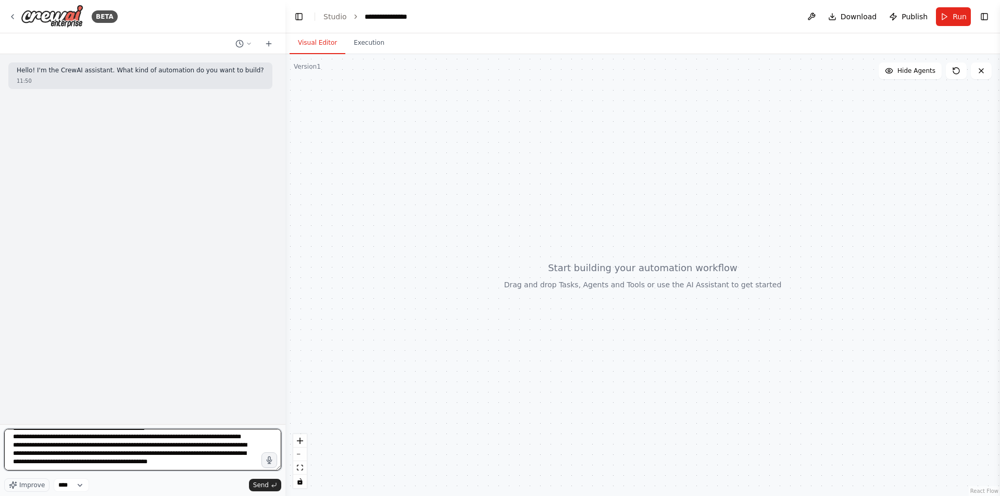
click at [123, 459] on textarea "**********" at bounding box center [142, 450] width 277 height 42
click at [179, 461] on textarea "**********" at bounding box center [142, 450] width 277 height 42
click at [132, 460] on textarea "**********" at bounding box center [142, 450] width 277 height 42
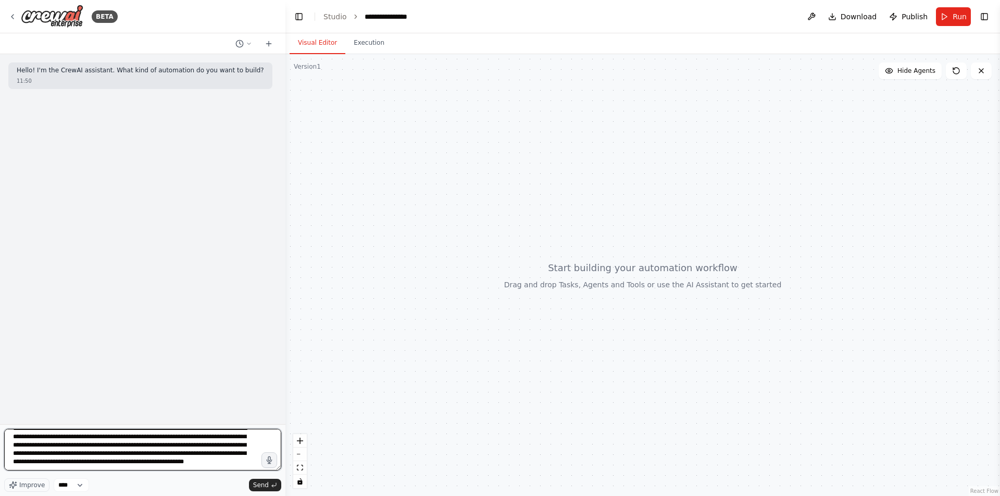
drag, startPoint x: 135, startPoint y: 460, endPoint x: 167, endPoint y: 462, distance: 31.3
click at [167, 462] on textarea "**********" at bounding box center [142, 450] width 277 height 42
paste textarea "**********"
drag, startPoint x: 227, startPoint y: 465, endPoint x: 78, endPoint y: 466, distance: 149.4
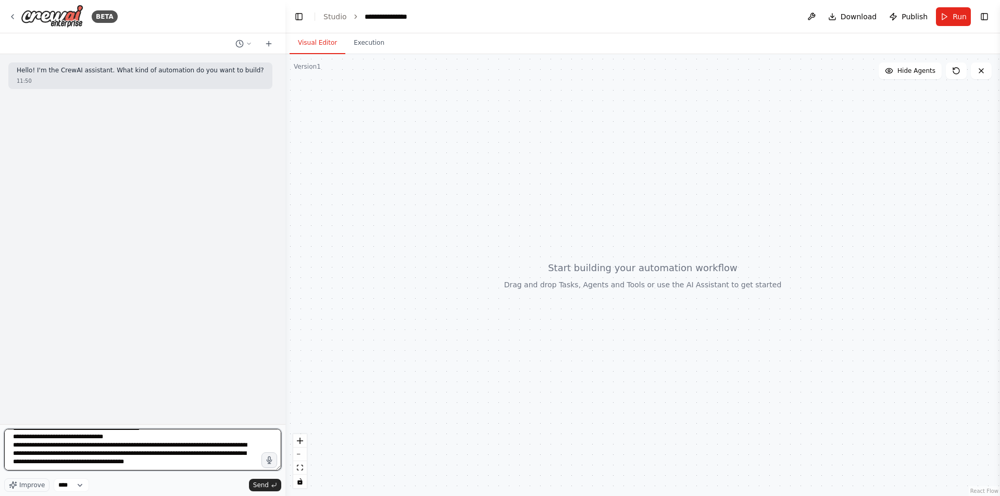
click at [78, 466] on textarea at bounding box center [142, 450] width 277 height 42
click at [130, 460] on textarea at bounding box center [142, 450] width 277 height 42
drag, startPoint x: 219, startPoint y: 463, endPoint x: 109, endPoint y: 462, distance: 110.4
click at [109, 462] on textarea at bounding box center [142, 450] width 277 height 42
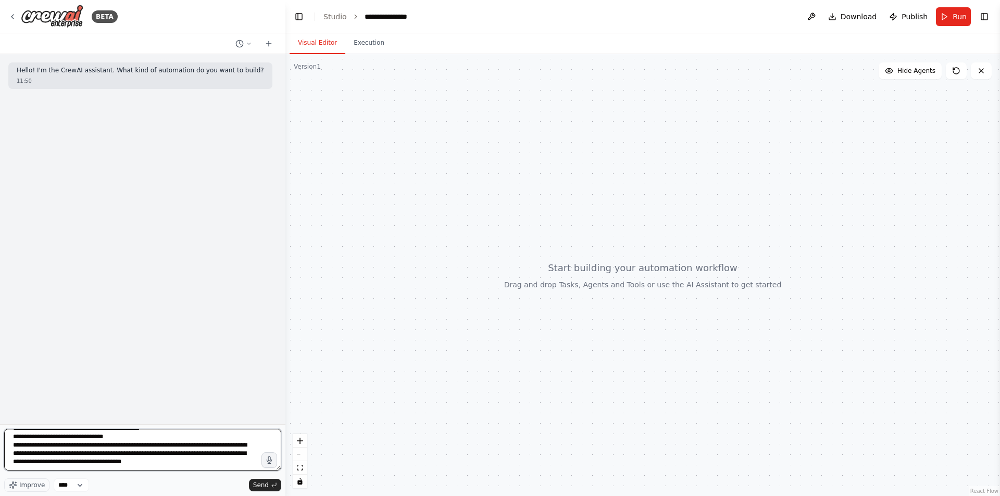
drag, startPoint x: 110, startPoint y: 461, endPoint x: 219, endPoint y: 465, distance: 108.9
click at [219, 465] on textarea at bounding box center [142, 450] width 277 height 42
paste textarea "**********"
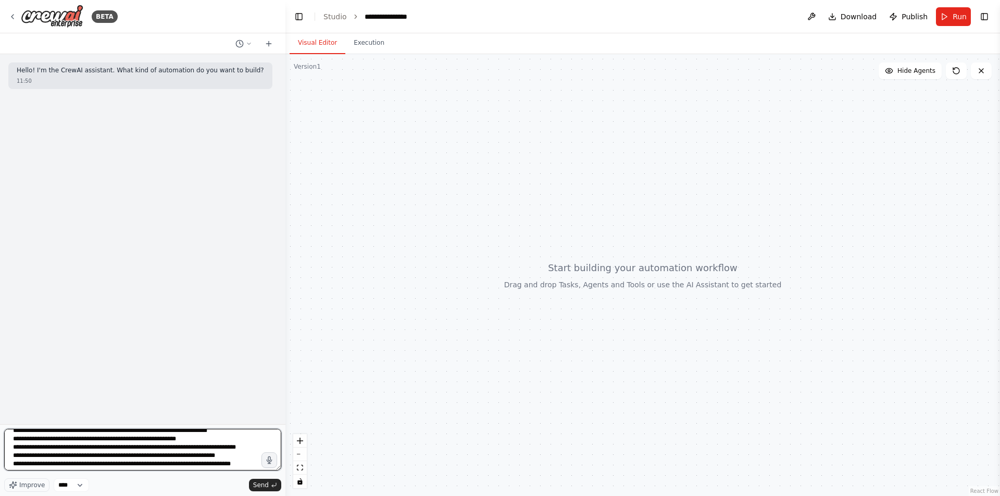
click at [98, 454] on textarea at bounding box center [142, 450] width 277 height 42
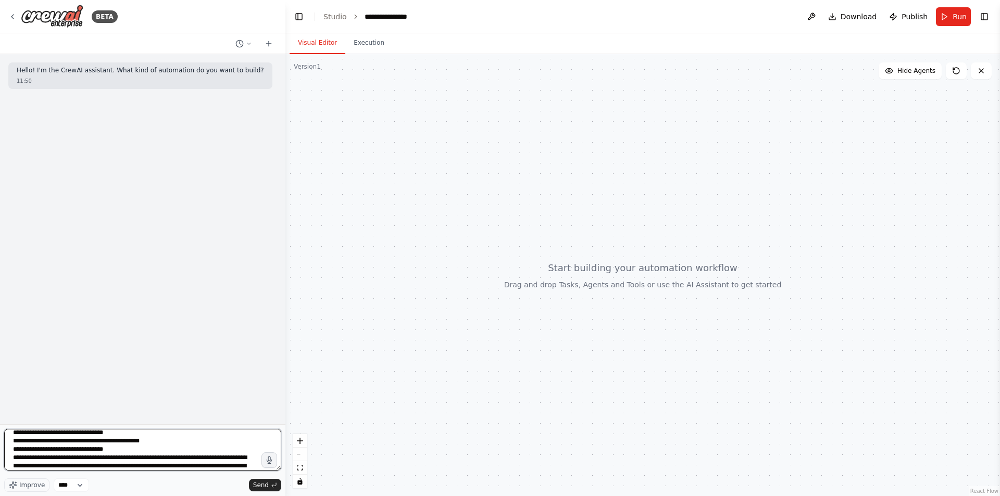
click at [123, 453] on textarea at bounding box center [142, 450] width 277 height 42
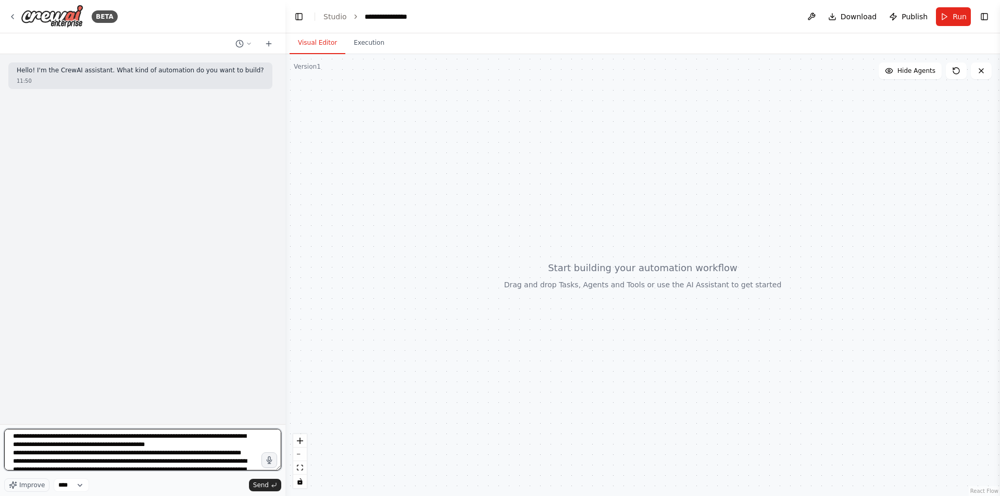
scroll to position [0, 0]
click at [13, 442] on textarea at bounding box center [142, 450] width 277 height 42
drag, startPoint x: 188, startPoint y: 439, endPoint x: 169, endPoint y: 440, distance: 19.8
click at [187, 439] on textarea at bounding box center [142, 450] width 277 height 42
drag, startPoint x: 13, startPoint y: 438, endPoint x: 23, endPoint y: 438, distance: 9.9
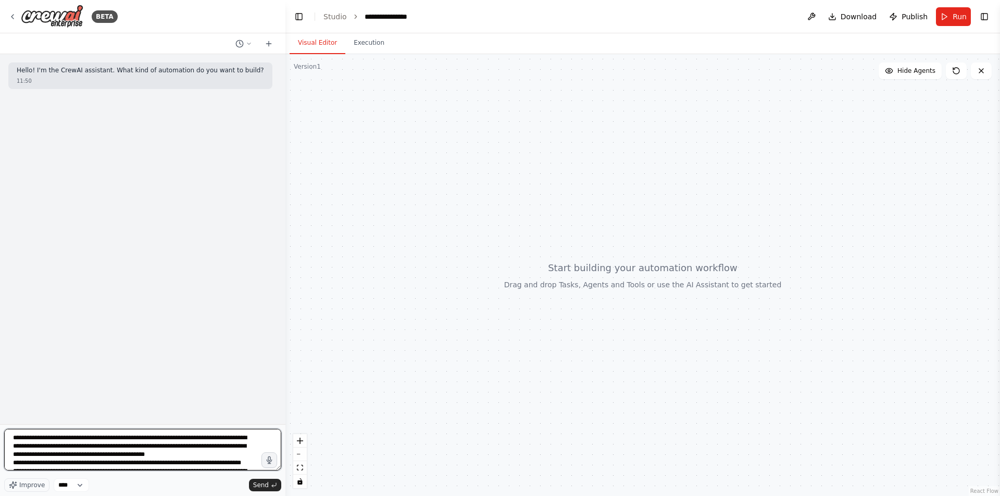
click at [13, 438] on textarea at bounding box center [142, 450] width 277 height 42
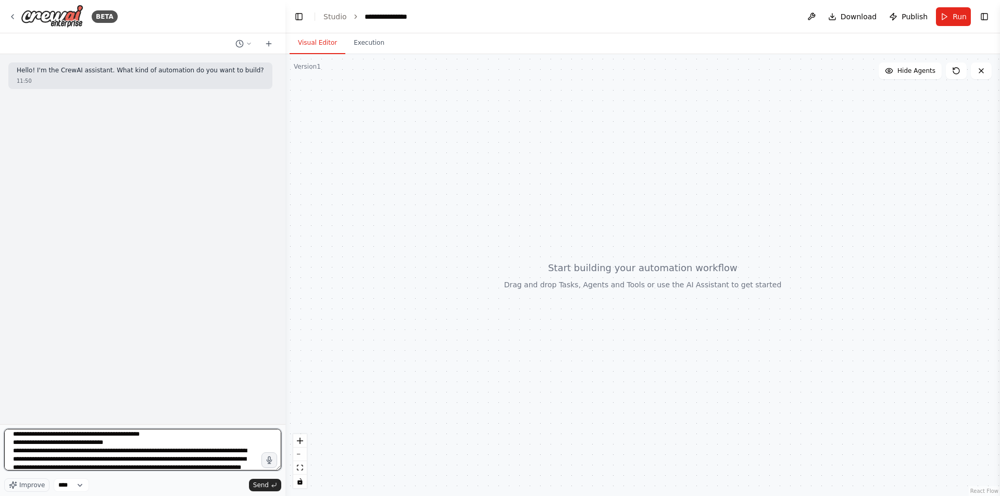
scroll to position [201, 0]
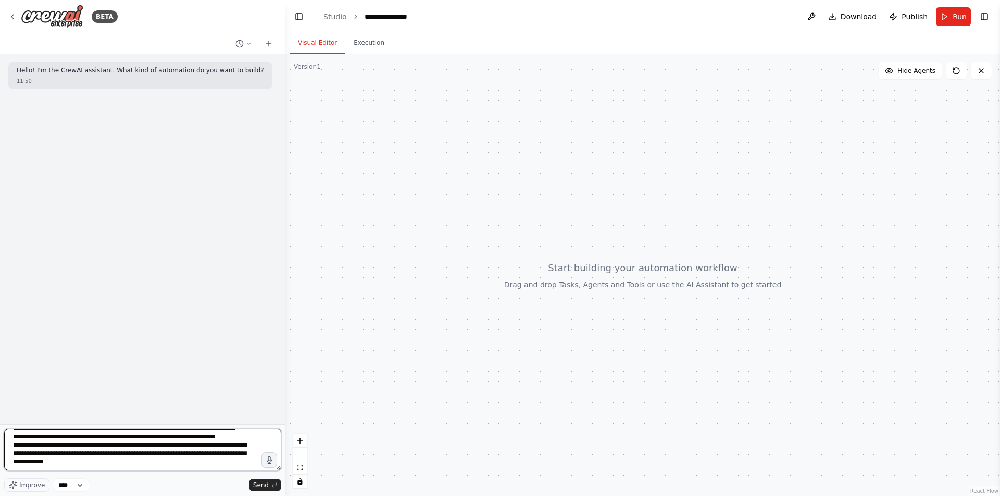
click at [137, 463] on textarea at bounding box center [142, 450] width 277 height 42
click at [19, 482] on button "Improve" at bounding box center [26, 486] width 45 height 14
click at [169, 459] on textarea at bounding box center [142, 450] width 277 height 42
click at [179, 454] on textarea at bounding box center [142, 450] width 277 height 42
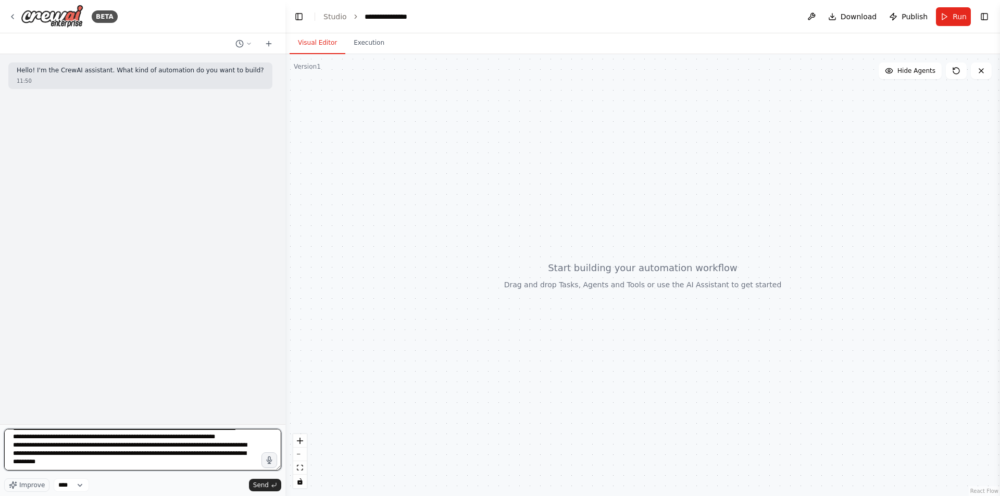
click at [177, 464] on textarea at bounding box center [142, 450] width 277 height 42
click at [181, 452] on textarea at bounding box center [142, 450] width 277 height 42
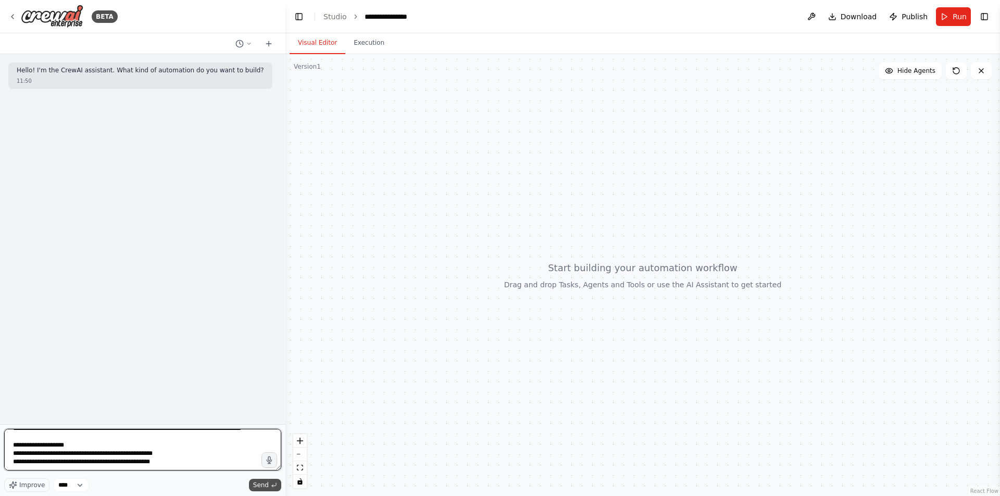
type textarea "**********"
click at [257, 481] on button "Send" at bounding box center [265, 485] width 32 height 12
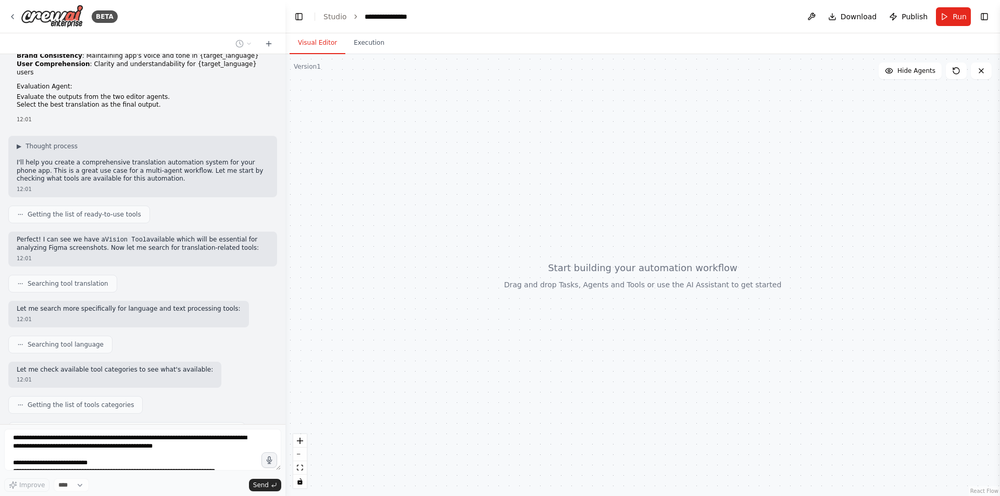
scroll to position [348, 0]
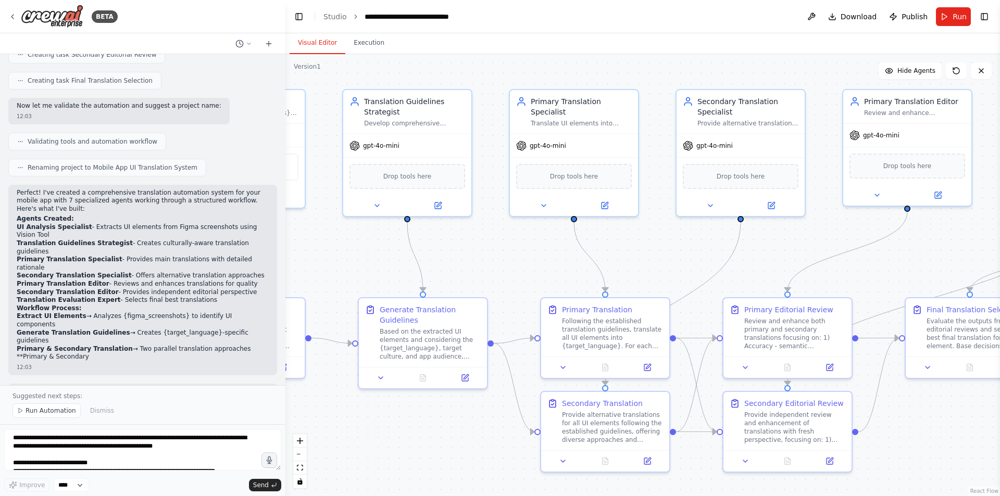
drag, startPoint x: 705, startPoint y: 289, endPoint x: 531, endPoint y: 270, distance: 175.5
click at [531, 270] on div ".deletable-edge-delete-btn { width: 20px; height: 20px; border: 0px solid #ffff…" at bounding box center [642, 275] width 714 height 442
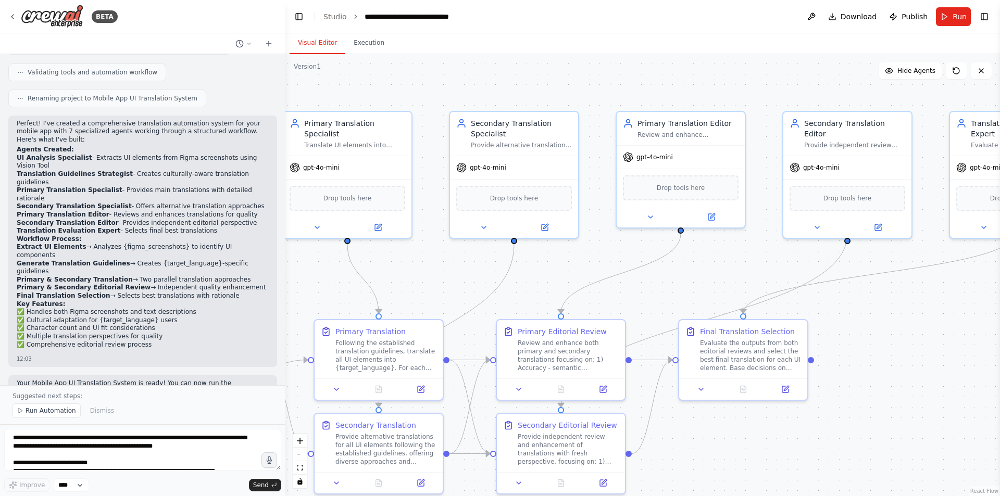
drag, startPoint x: 770, startPoint y: 250, endPoint x: 567, endPoint y: 277, distance: 204.3
click at [547, 274] on div ".deletable-edge-delete-btn { width: 20px; height: 20px; border: 0px solid #ffff…" at bounding box center [642, 275] width 714 height 442
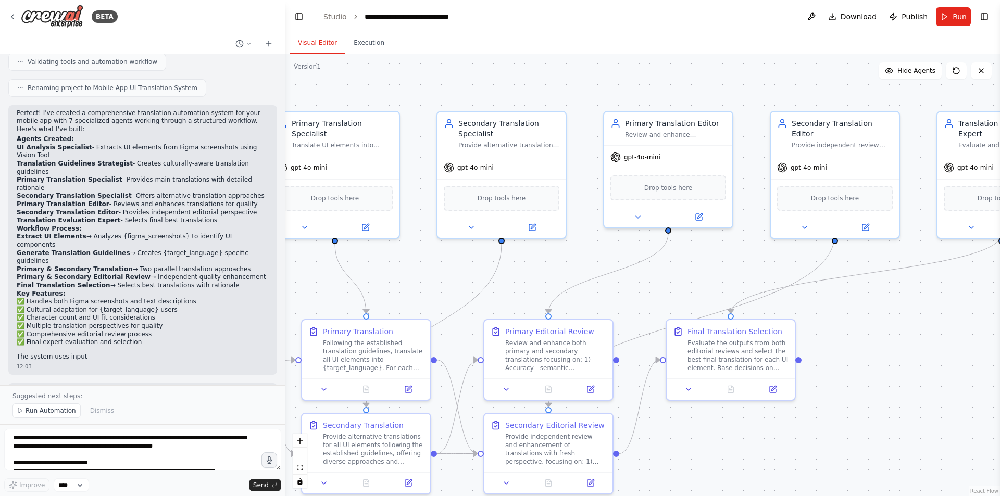
scroll to position [1203, 0]
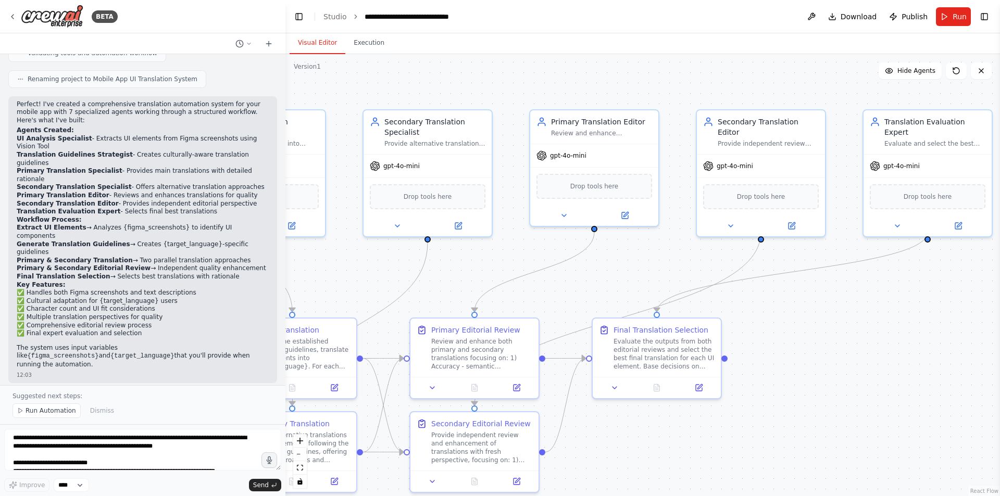
drag, startPoint x: 703, startPoint y: 286, endPoint x: 507, endPoint y: 285, distance: 195.8
click at [507, 285] on div ".deletable-edge-delete-btn { width: 20px; height: 20px; border: 0px solid #ffff…" at bounding box center [642, 275] width 714 height 442
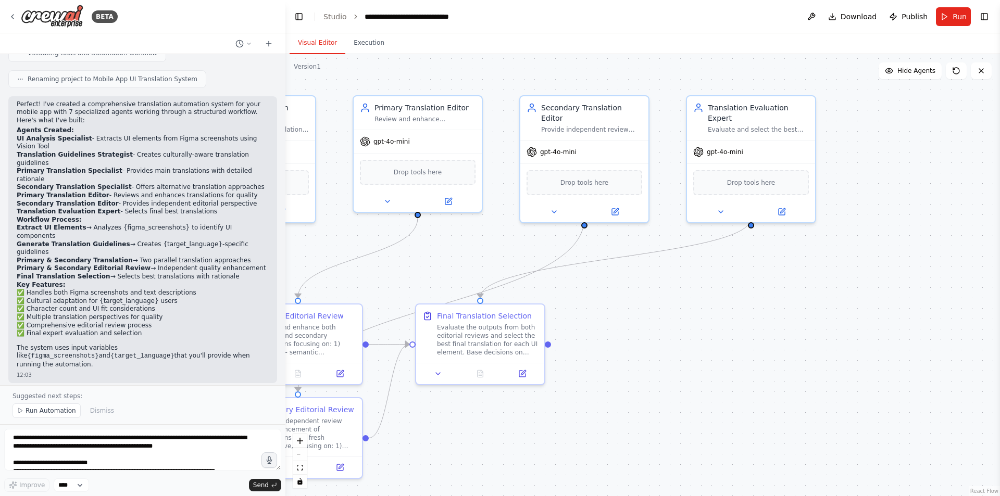
drag, startPoint x: 716, startPoint y: 342, endPoint x: 674, endPoint y: 329, distance: 44.1
click at [674, 329] on div ".deletable-edge-delete-btn { width: 20px; height: 20px; border: 0px solid #ffff…" at bounding box center [642, 275] width 714 height 442
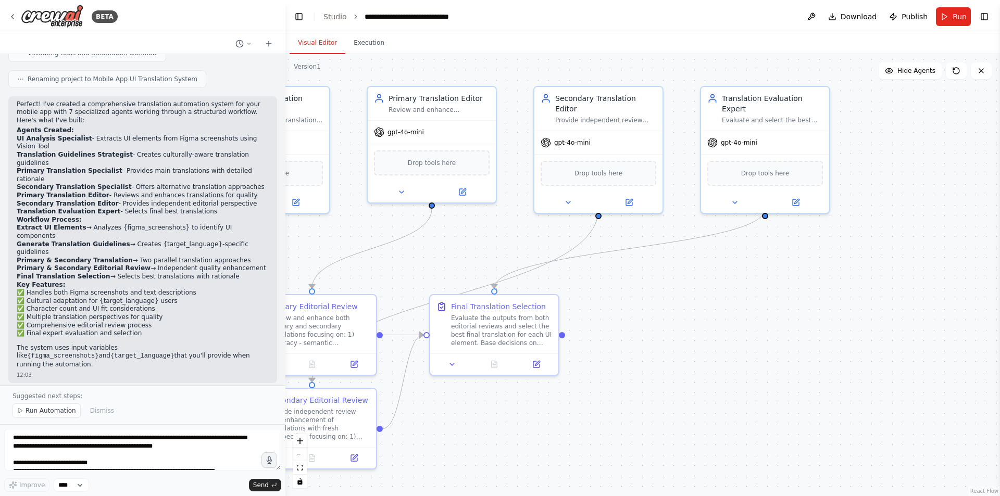
drag, startPoint x: 624, startPoint y: 341, endPoint x: 851, endPoint y: 292, distance: 232.7
click at [851, 292] on div ".deletable-edge-delete-btn { width: 20px; height: 20px; border: 0px solid #ffff…" at bounding box center [642, 275] width 714 height 442
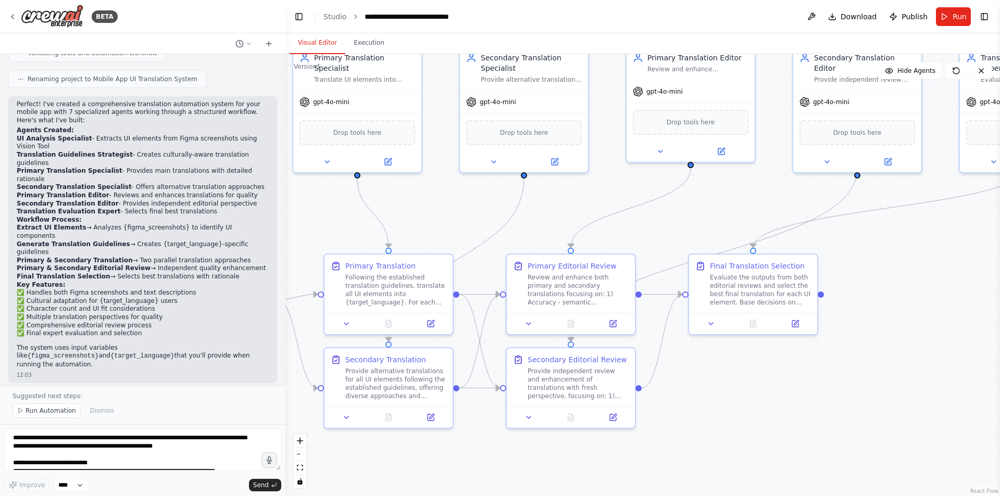
drag, startPoint x: 698, startPoint y: 392, endPoint x: 936, endPoint y: 386, distance: 238.0
click at [936, 386] on div ".deletable-edge-delete-btn { width: 20px; height: 20px; border: 0px solid #ffff…" at bounding box center [642, 275] width 714 height 442
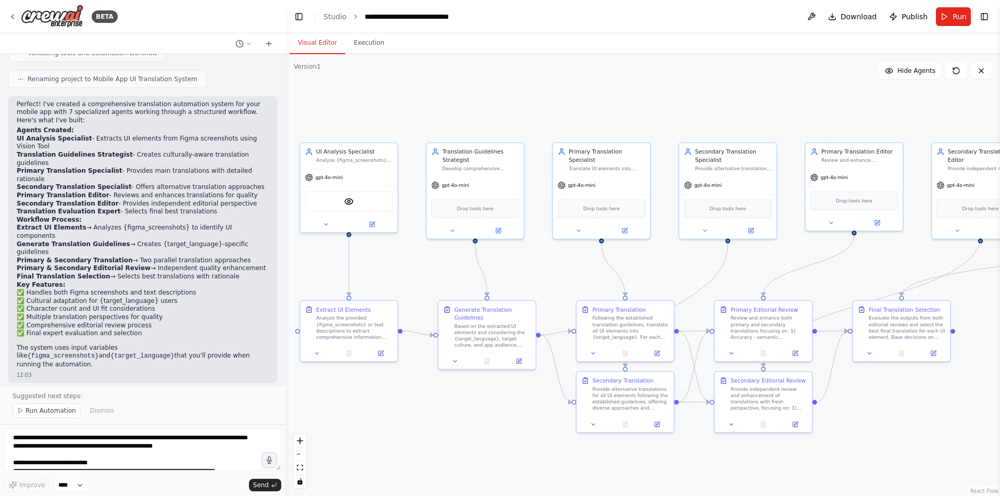
drag, startPoint x: 396, startPoint y: 419, endPoint x: 483, endPoint y: 429, distance: 86.9
click at [483, 429] on div ".deletable-edge-delete-btn { width: 20px; height: 20px; border: 0px solid #ffff…" at bounding box center [642, 275] width 714 height 442
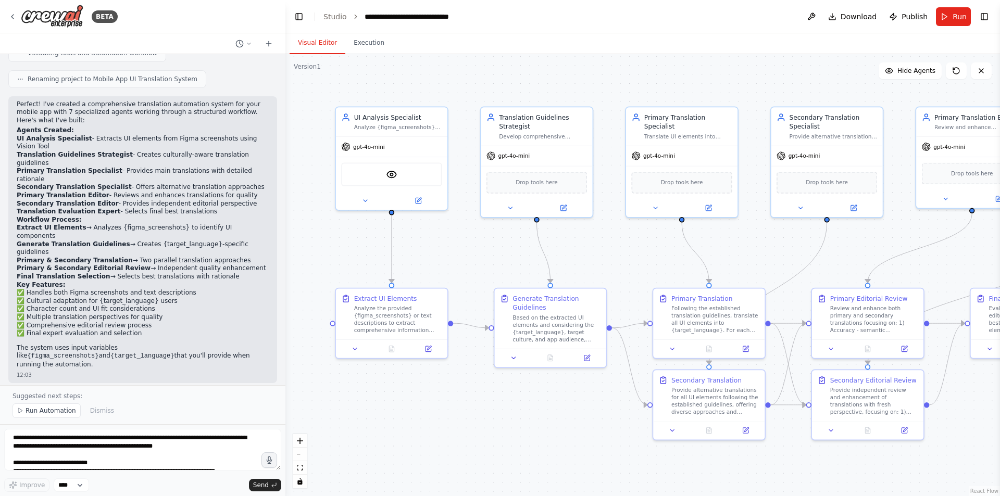
drag, startPoint x: 474, startPoint y: 421, endPoint x: 528, endPoint y: 426, distance: 54.5
click at [528, 426] on div ".deletable-edge-delete-btn { width: 20px; height: 20px; border: 0px solid #ffff…" at bounding box center [642, 275] width 714 height 442
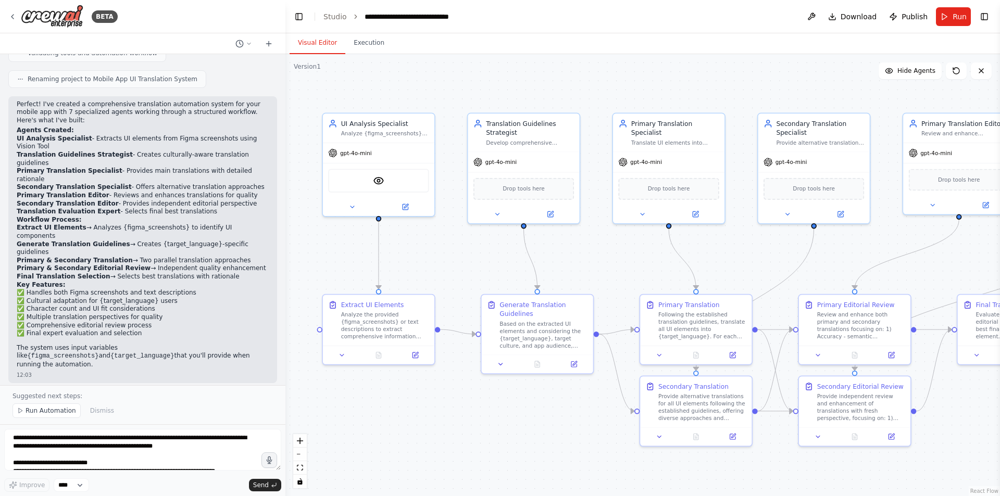
drag, startPoint x: 528, startPoint y: 426, endPoint x: 475, endPoint y: 438, distance: 53.9
click at [475, 438] on div ".deletable-edge-delete-btn { width: 20px; height: 20px; border: 0px solid #ffff…" at bounding box center [642, 275] width 714 height 442
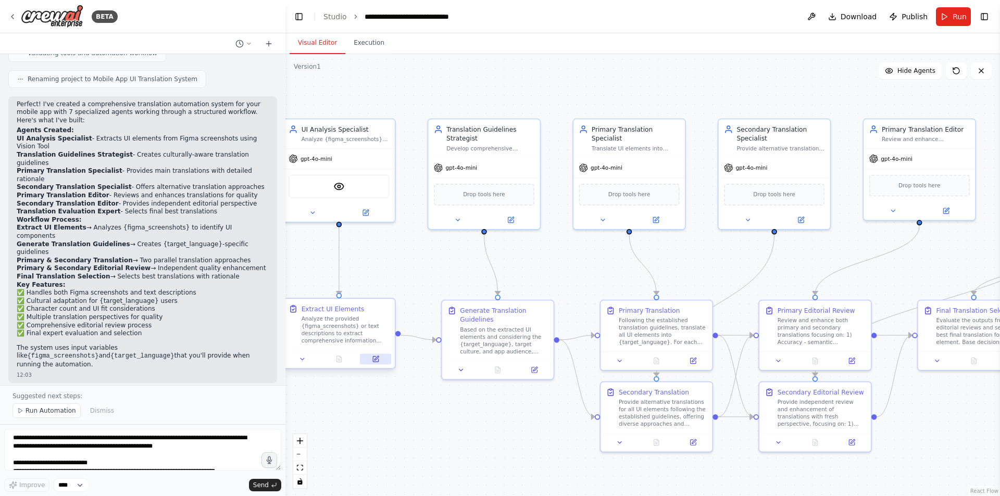
click at [373, 363] on button at bounding box center [375, 359] width 31 height 11
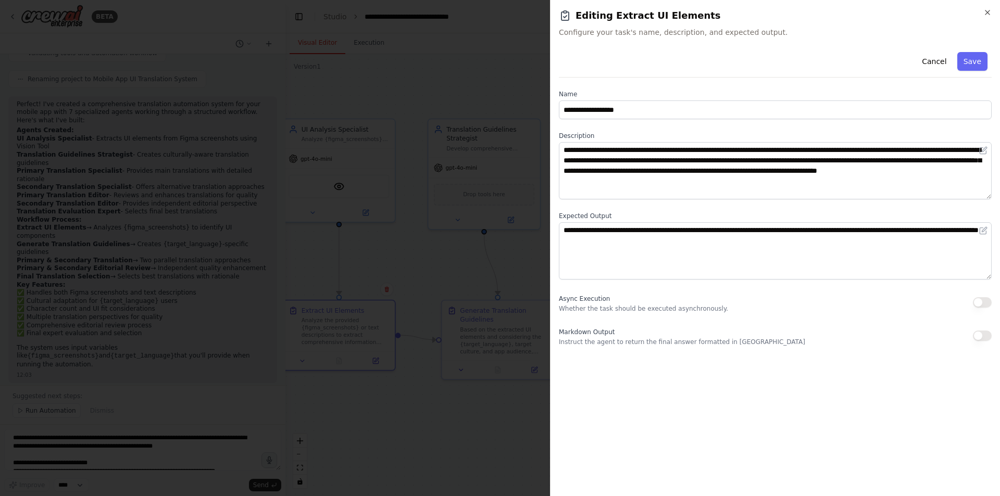
click at [483, 418] on div at bounding box center [500, 248] width 1000 height 496
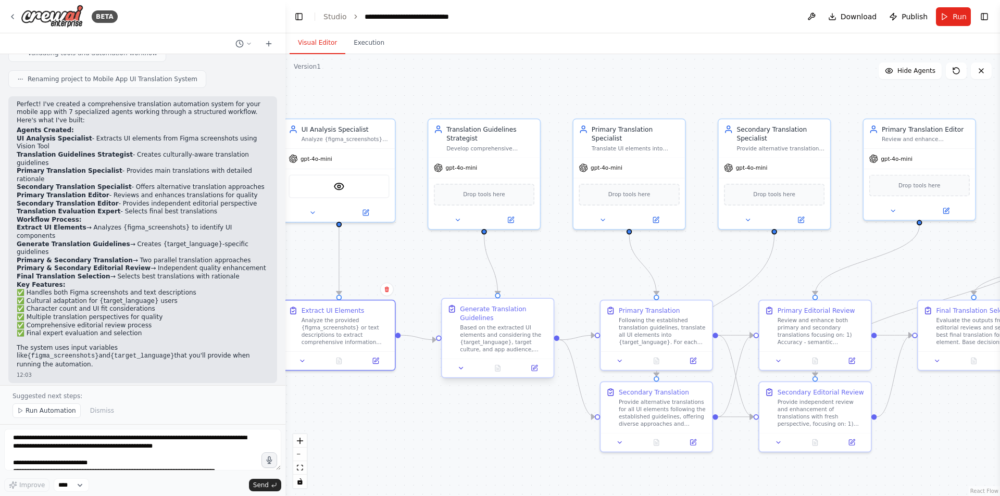
click at [543, 375] on div at bounding box center [497, 368] width 111 height 19
click at [542, 372] on button at bounding box center [534, 368] width 31 height 11
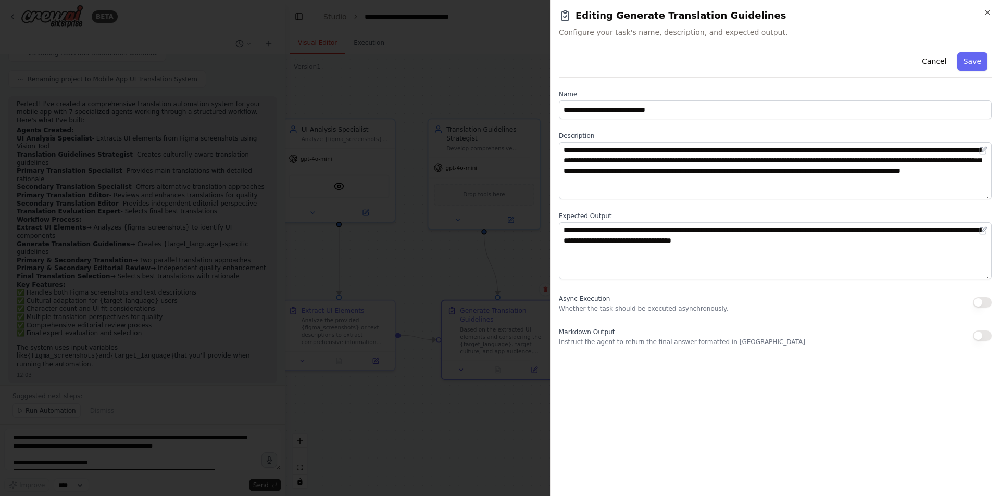
click at [506, 425] on div at bounding box center [500, 248] width 1000 height 496
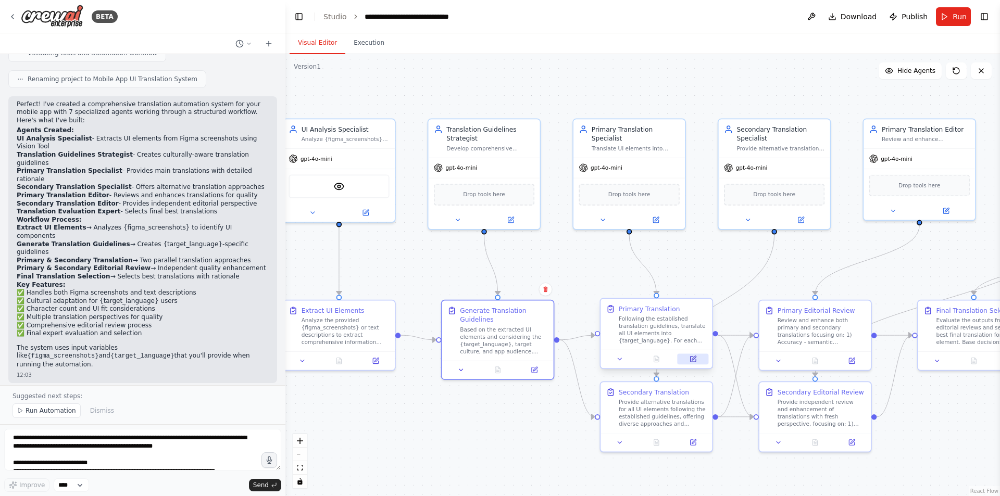
click at [696, 360] on icon at bounding box center [692, 359] width 7 height 7
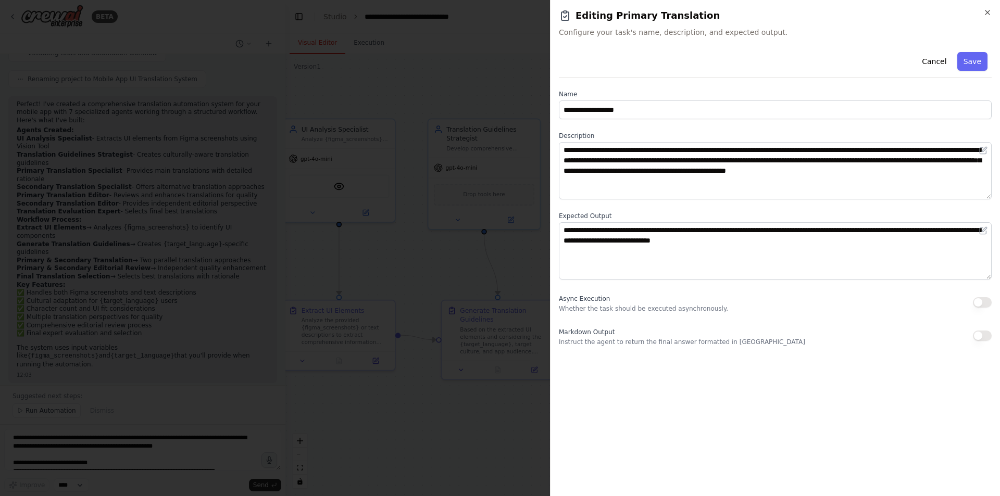
click at [499, 421] on div at bounding box center [500, 248] width 1000 height 496
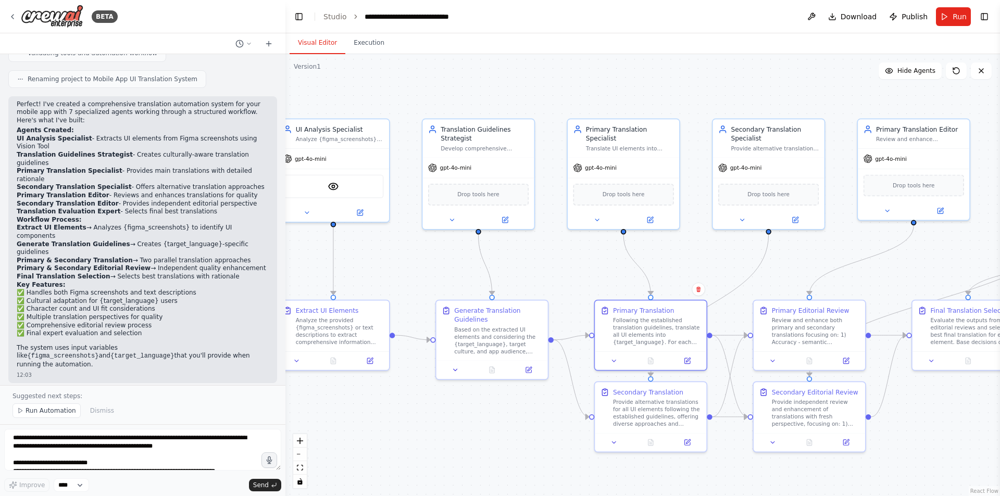
drag, startPoint x: 539, startPoint y: 420, endPoint x: 533, endPoint y: 420, distance: 5.7
click at [533, 420] on div ".deletable-edge-delete-btn { width: 20px; height: 20px; border: 0px solid #ffff…" at bounding box center [642, 275] width 714 height 442
click at [852, 362] on button at bounding box center [845, 359] width 31 height 11
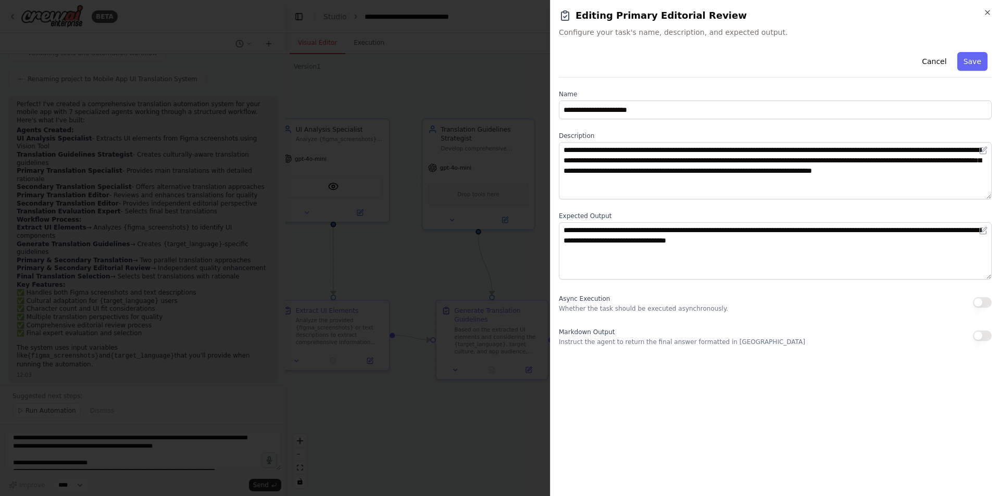
click at [494, 412] on div at bounding box center [500, 248] width 1000 height 496
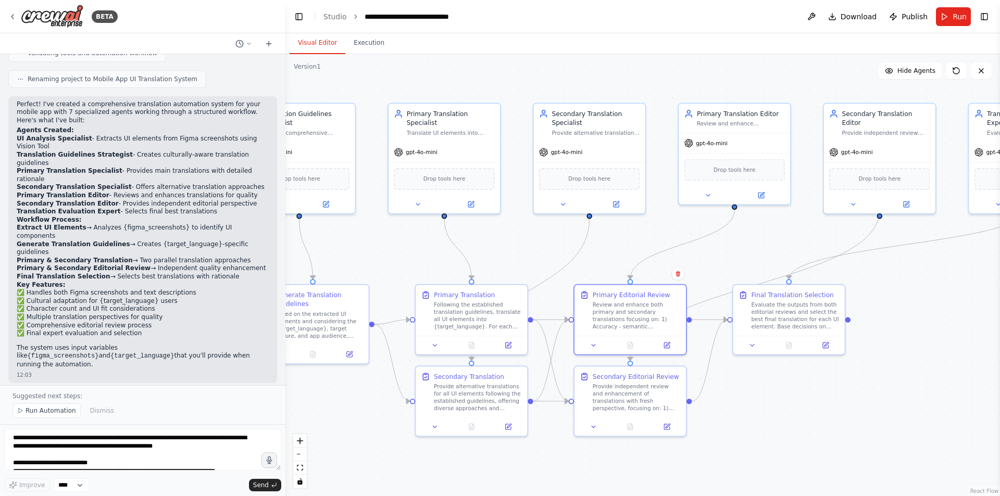
drag, startPoint x: 936, startPoint y: 431, endPoint x: 753, endPoint y: 412, distance: 183.7
click at [756, 416] on div ".deletable-edge-delete-btn { width: 20px; height: 20px; border: 0px solid #ffff…" at bounding box center [642, 275] width 714 height 442
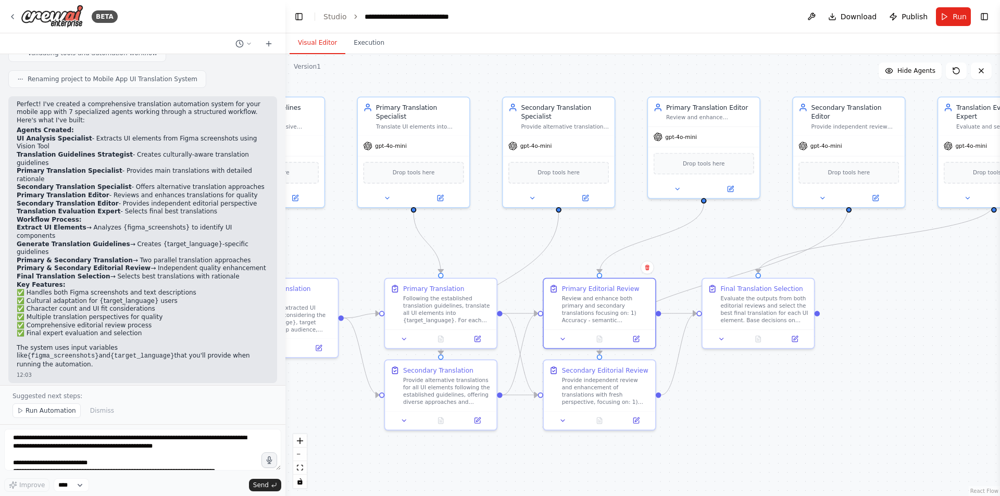
drag, startPoint x: 753, startPoint y: 412, endPoint x: 999, endPoint y: 368, distance: 250.2
click at [999, 368] on div "BETA Hello! I'm the CrewAI assistant. What kind of automation do you want to bu…" at bounding box center [500, 248] width 1000 height 496
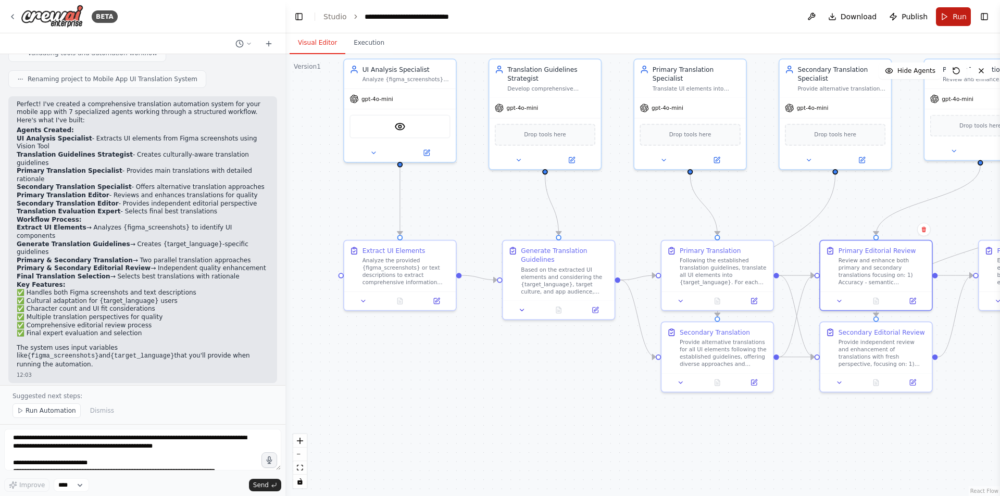
click at [959, 9] on button "Run" at bounding box center [953, 16] width 35 height 19
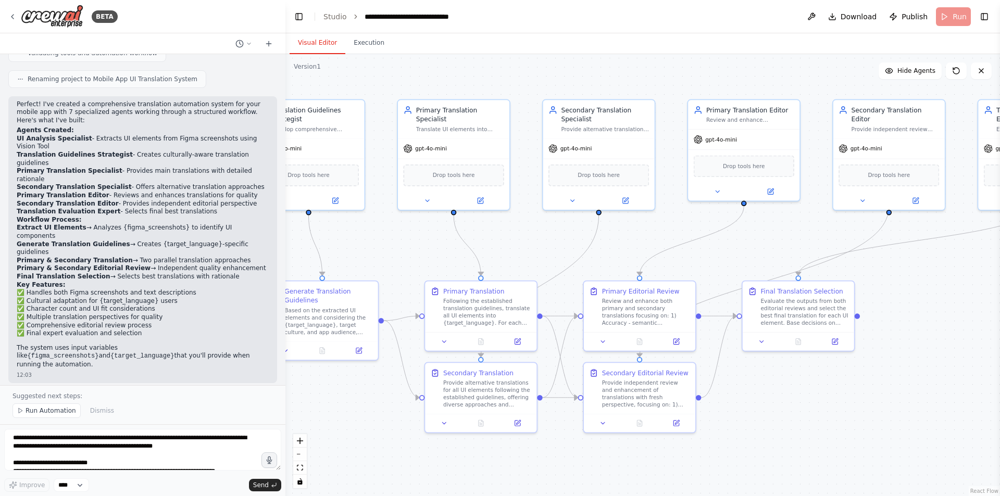
drag, startPoint x: 582, startPoint y: 442, endPoint x: 346, endPoint y: 483, distance: 238.8
click at [346, 483] on div ".deletable-edge-delete-btn { width: 20px; height: 20px; border: 0px solid #ffff…" at bounding box center [642, 275] width 714 height 442
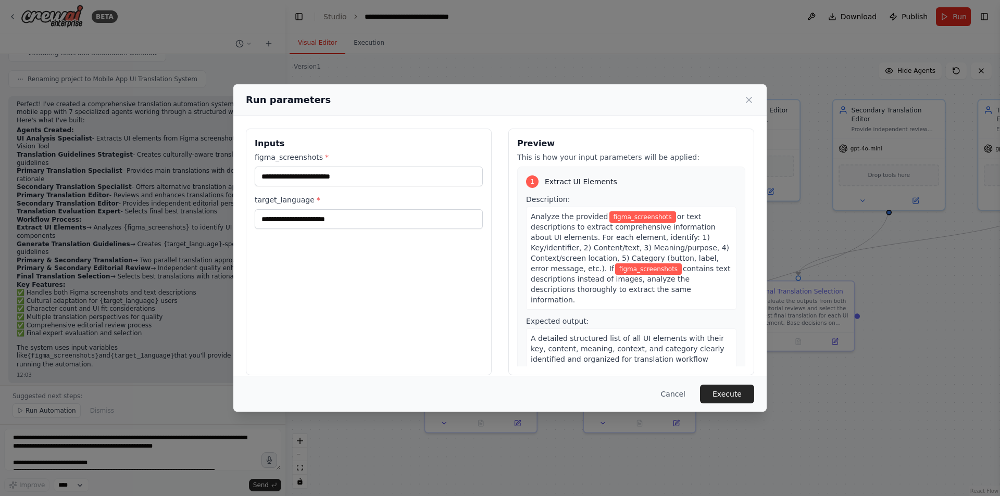
click at [747, 106] on div "Run parameters" at bounding box center [500, 100] width 508 height 15
click at [747, 104] on icon at bounding box center [749, 100] width 10 height 10
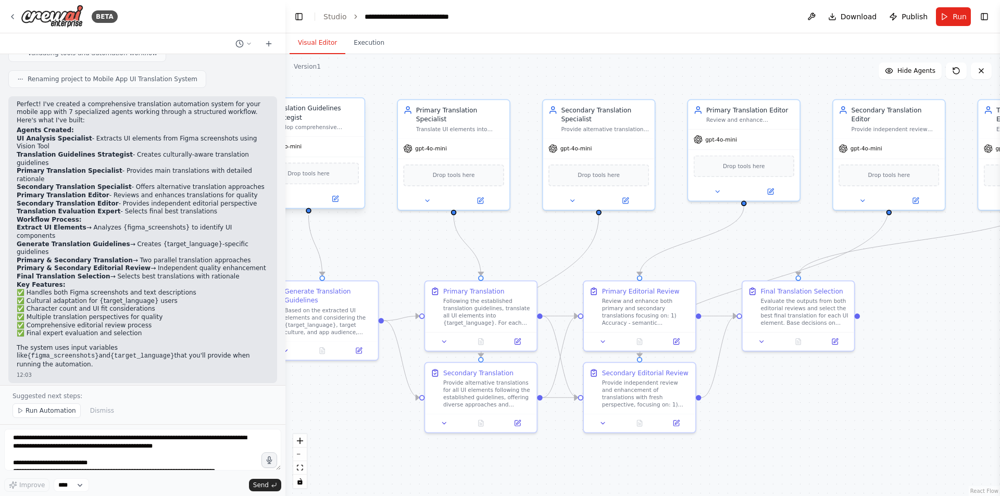
click at [345, 152] on div "gpt-4o-mini" at bounding box center [308, 147] width 111 height 20
click at [340, 205] on div at bounding box center [308, 199] width 111 height 18
click at [339, 200] on button at bounding box center [334, 199] width 51 height 11
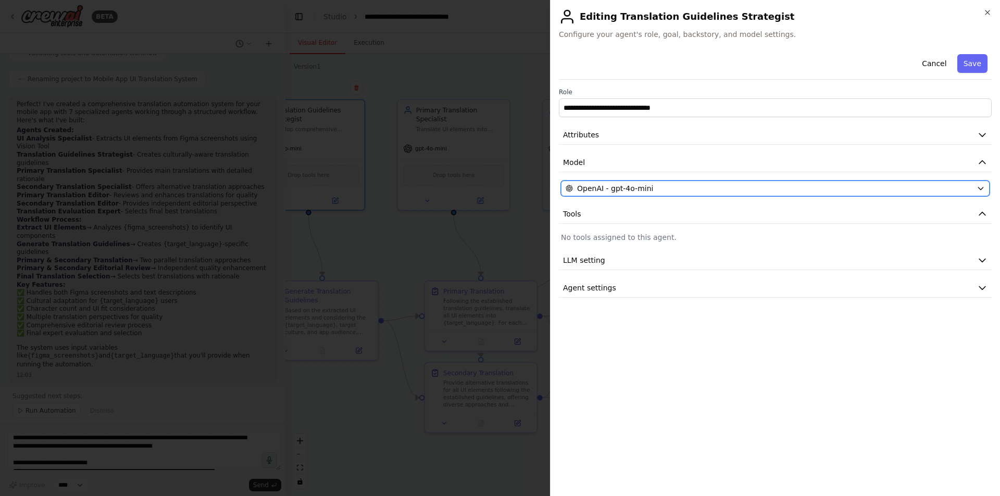
click at [710, 186] on div "OpenAI - gpt-4o-mini" at bounding box center [768, 188] width 407 height 10
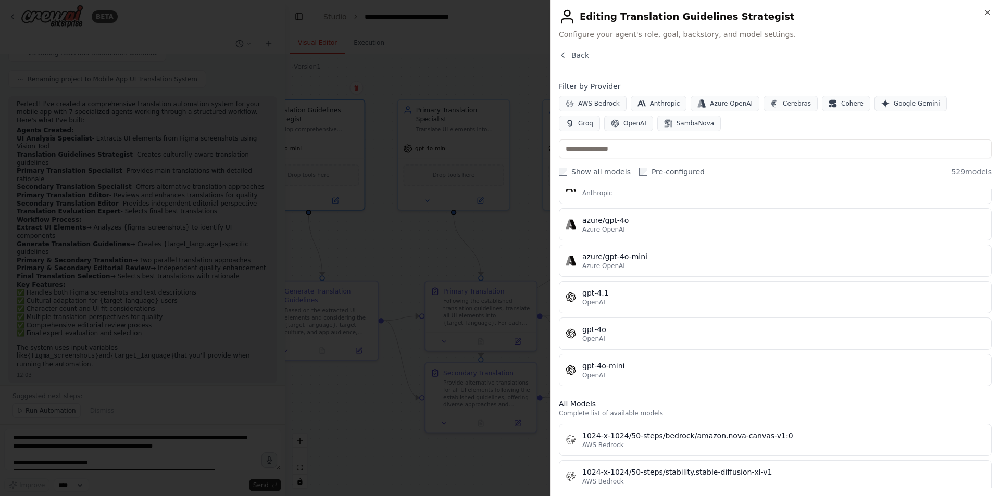
scroll to position [104, 0]
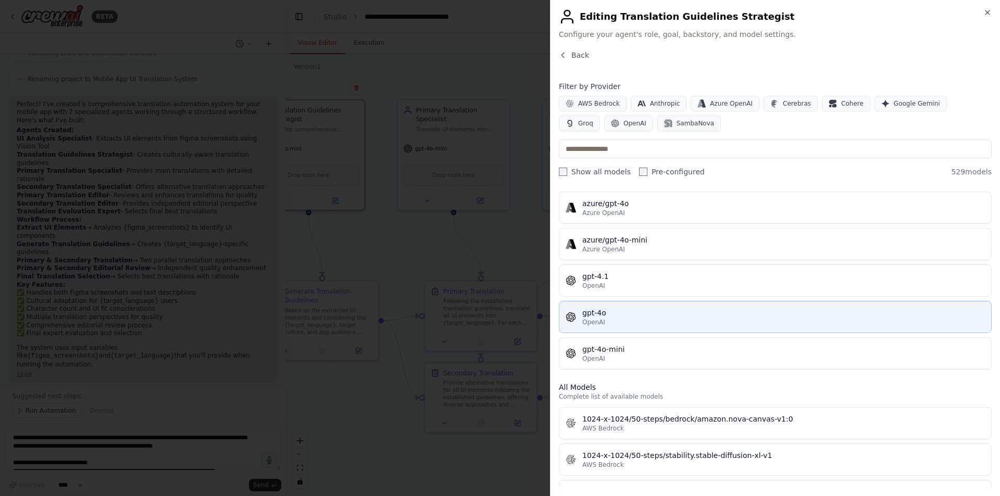
click at [609, 325] on div "OpenAI" at bounding box center [783, 322] width 402 height 8
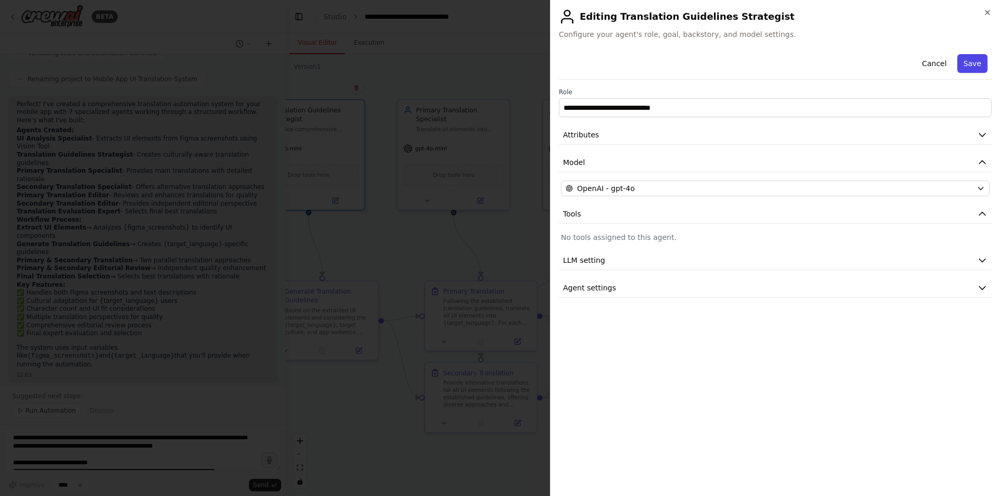
click at [970, 62] on button "Save" at bounding box center [972, 63] width 30 height 19
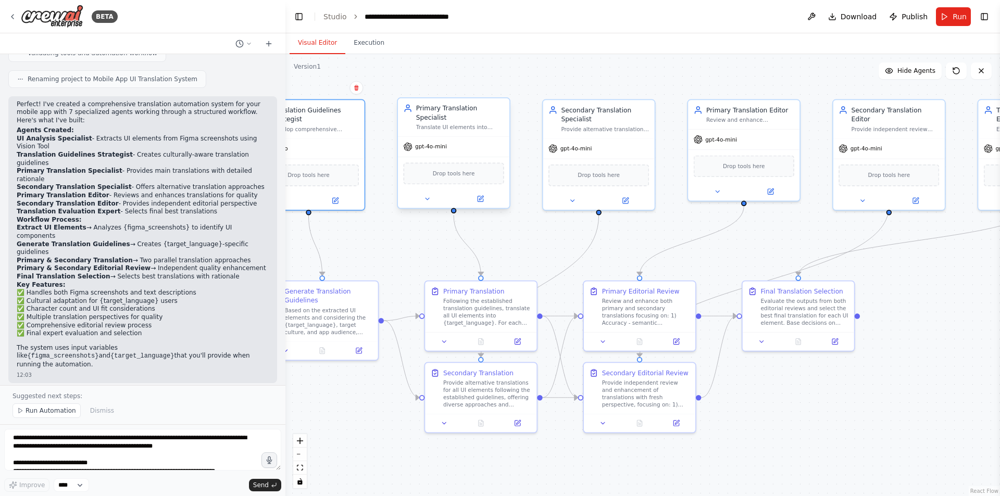
click at [466, 158] on div "Drop tools here" at bounding box center [453, 173] width 111 height 33
click at [477, 197] on icon at bounding box center [479, 198] width 5 height 5
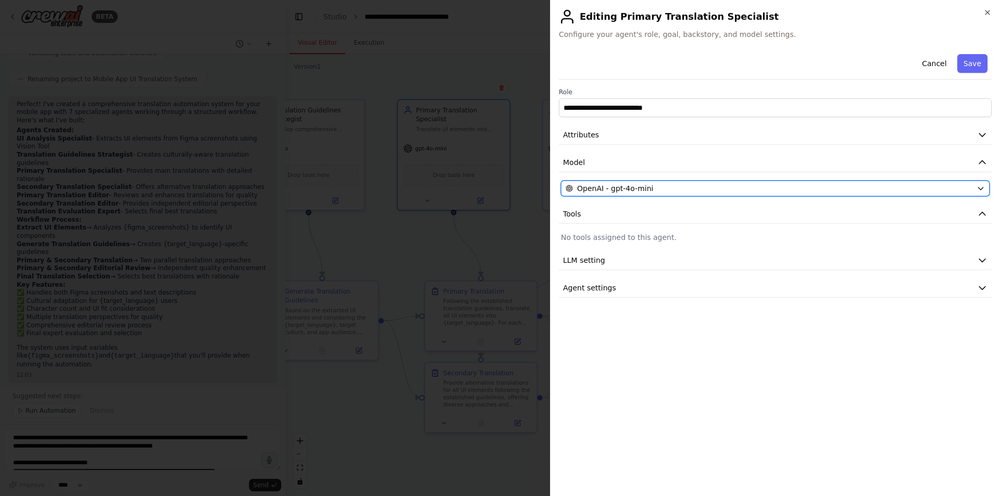
click at [659, 190] on div "OpenAI - gpt-4o-mini" at bounding box center [768, 188] width 407 height 10
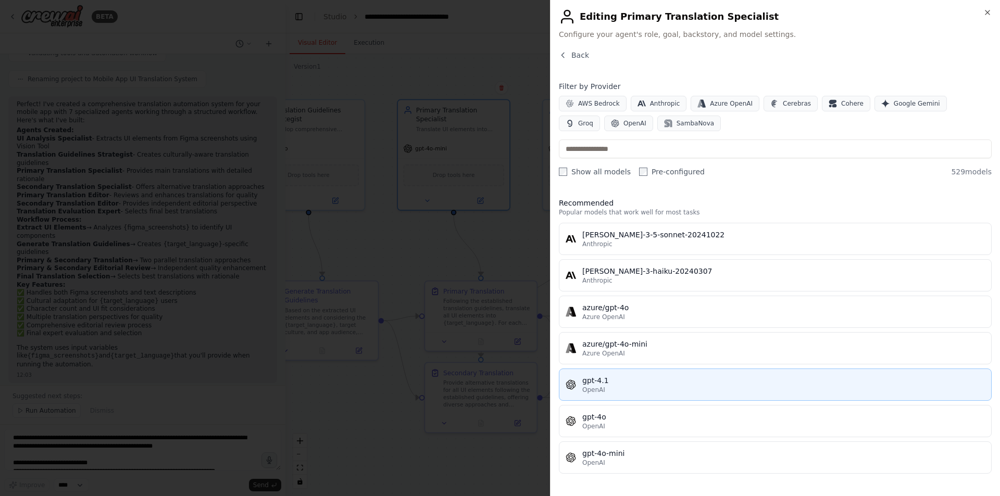
click at [648, 393] on div "OpenAI" at bounding box center [783, 390] width 402 height 8
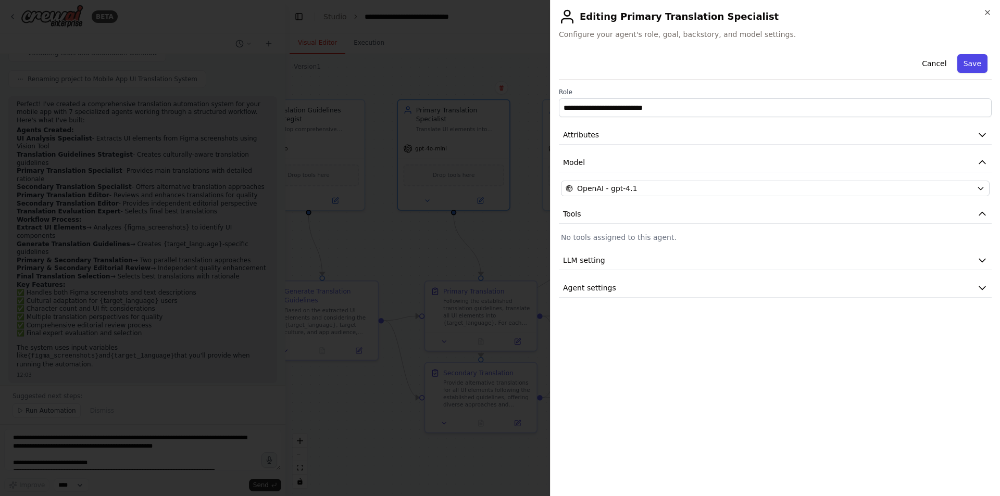
click at [978, 68] on button "Save" at bounding box center [972, 63] width 30 height 19
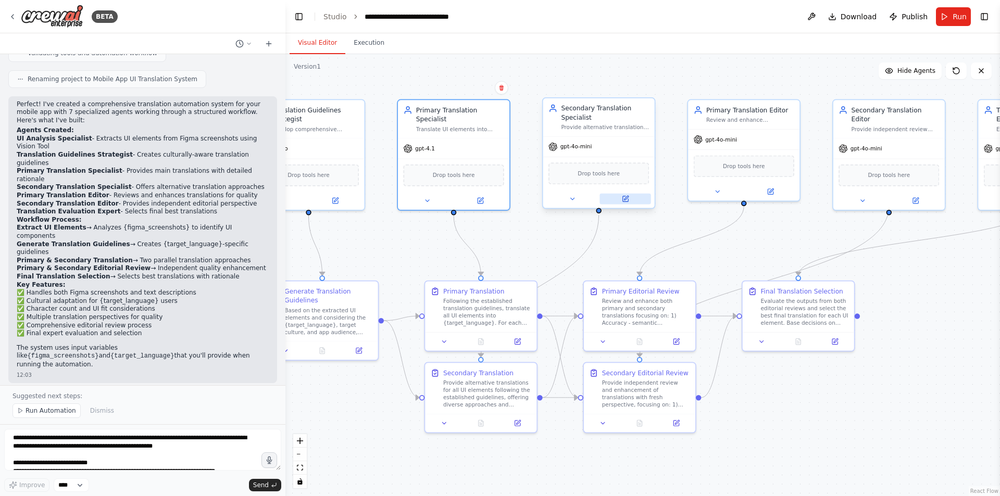
click at [622, 198] on icon at bounding box center [625, 198] width 7 height 7
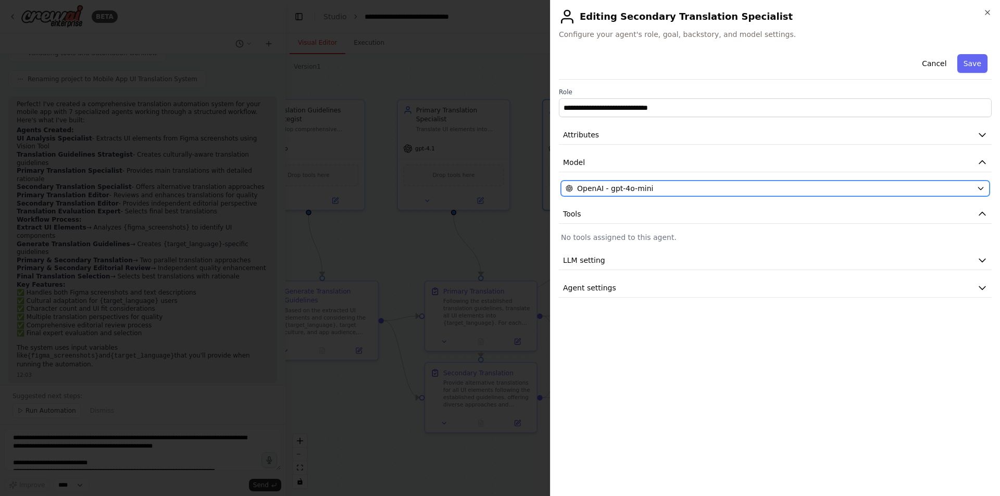
click at [670, 188] on div "OpenAI - gpt-4o-mini" at bounding box center [768, 188] width 407 height 10
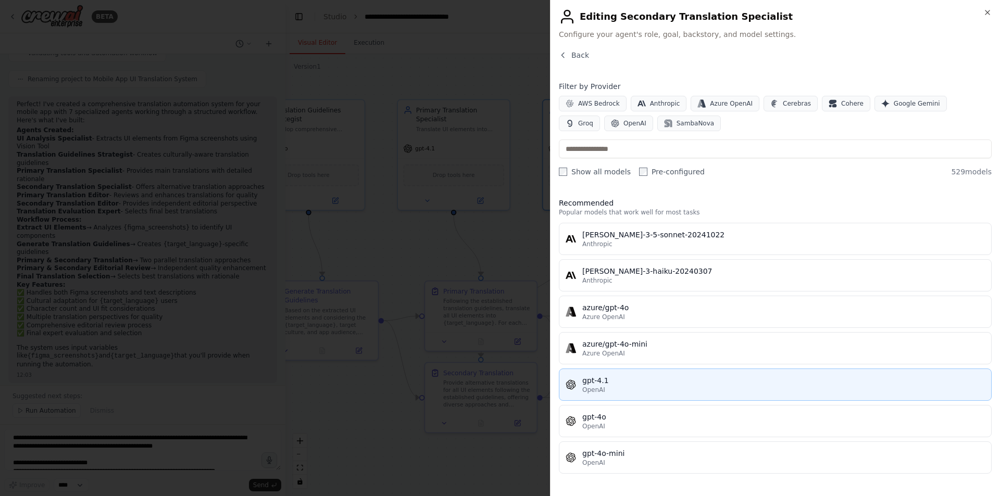
click at [624, 380] on div "gpt-4.1" at bounding box center [783, 380] width 402 height 10
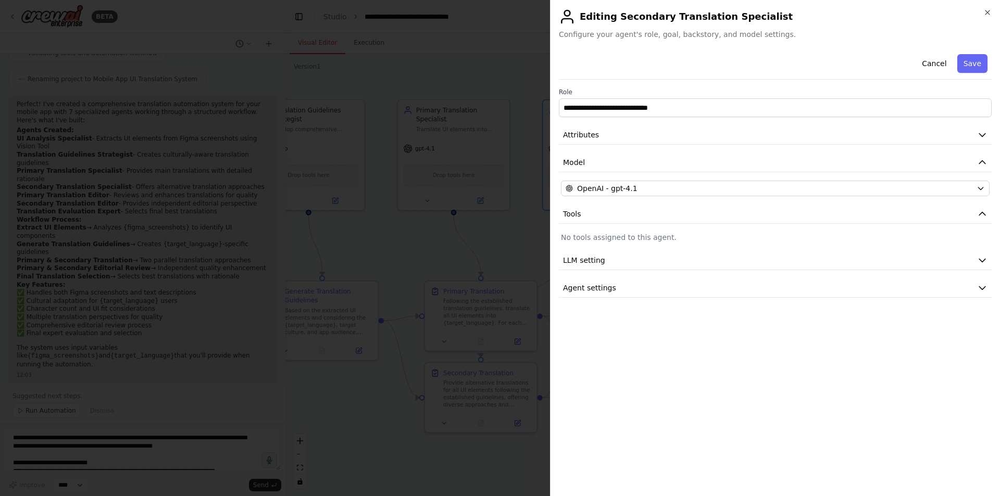
drag, startPoint x: 970, startPoint y: 57, endPoint x: 959, endPoint y: 75, distance: 20.8
click at [971, 57] on button "Save" at bounding box center [972, 63] width 30 height 19
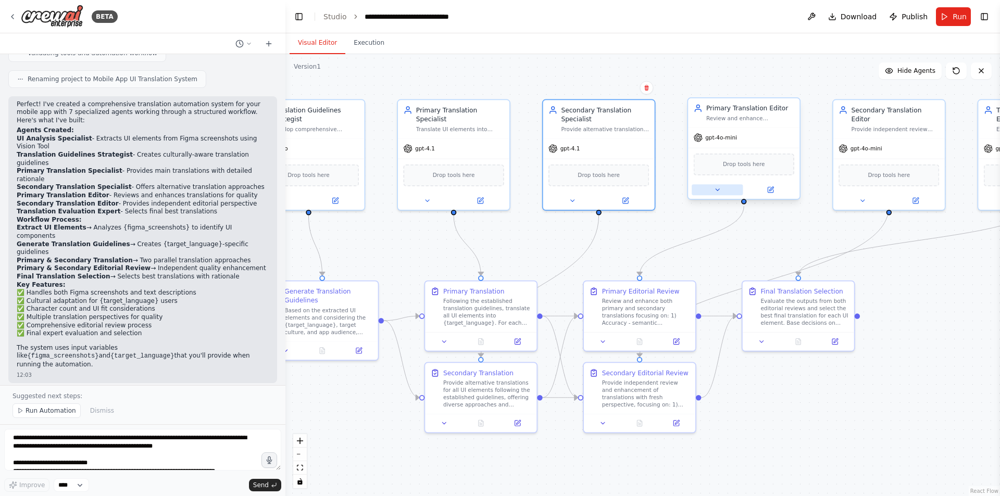
click at [723, 187] on button at bounding box center [716, 189] width 51 height 11
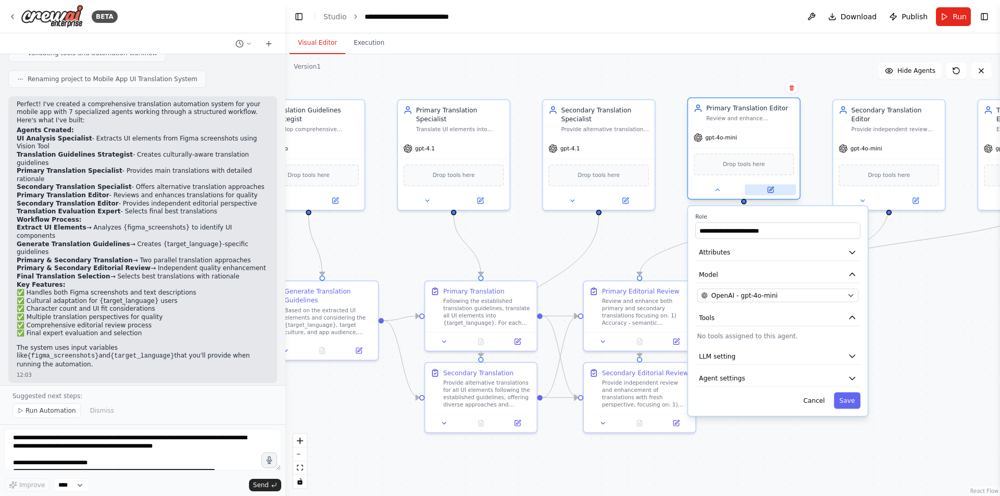
click at [767, 192] on icon at bounding box center [769, 189] width 7 height 7
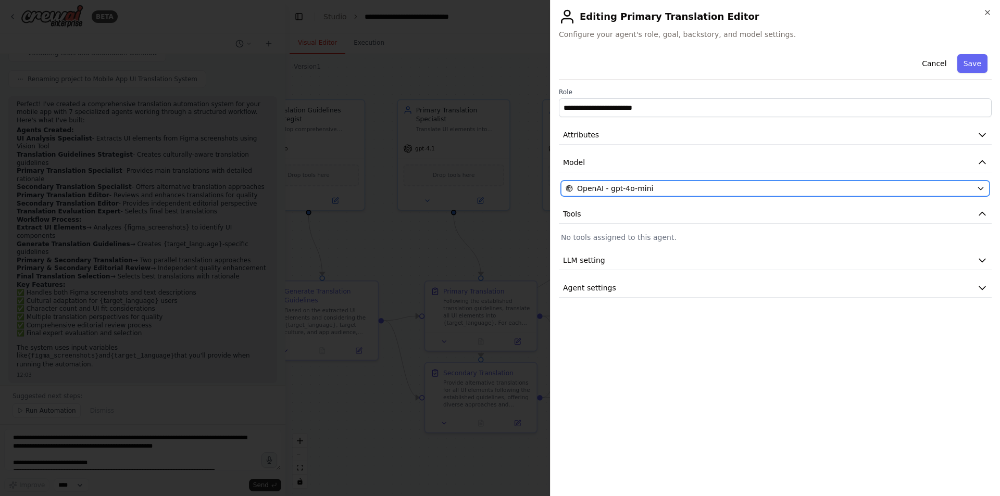
click at [734, 184] on div "OpenAI - gpt-4o-mini" at bounding box center [768, 188] width 407 height 10
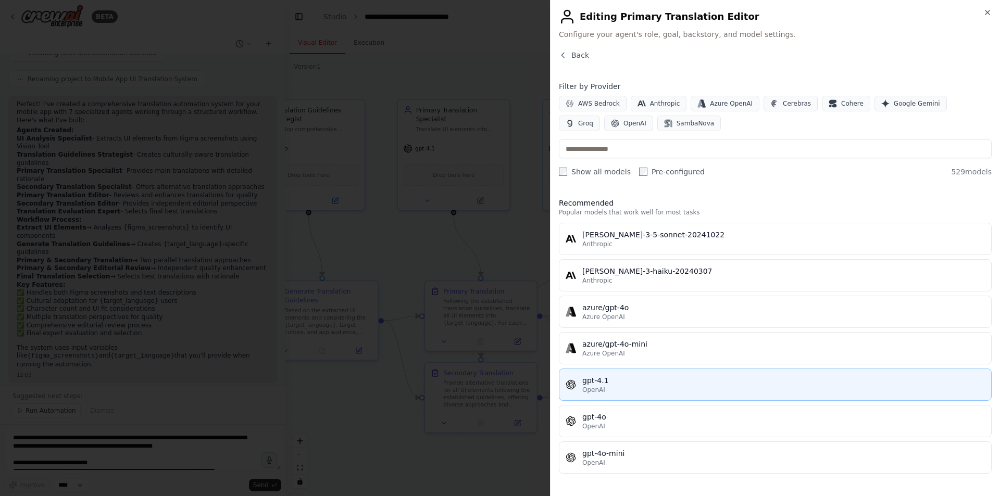
click at [676, 380] on div "gpt-4.1" at bounding box center [783, 380] width 402 height 10
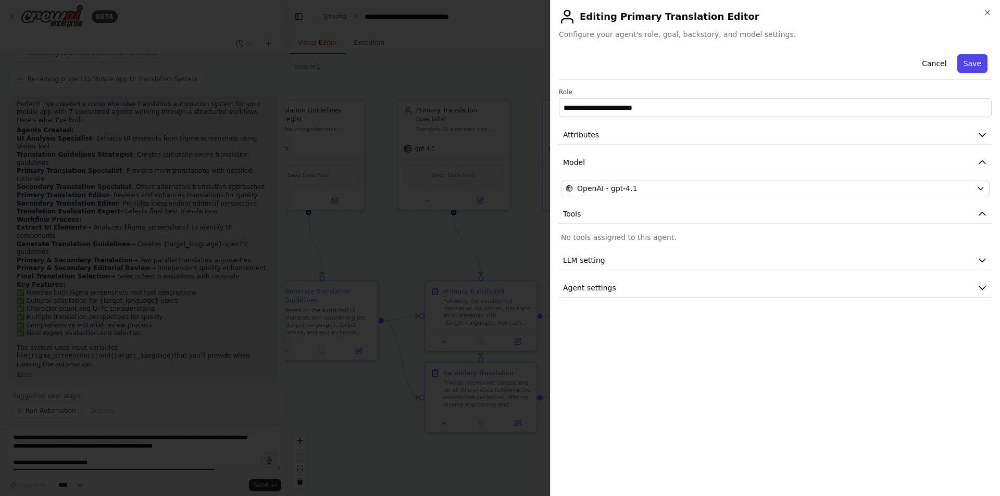
click at [973, 58] on button "Save" at bounding box center [972, 63] width 30 height 19
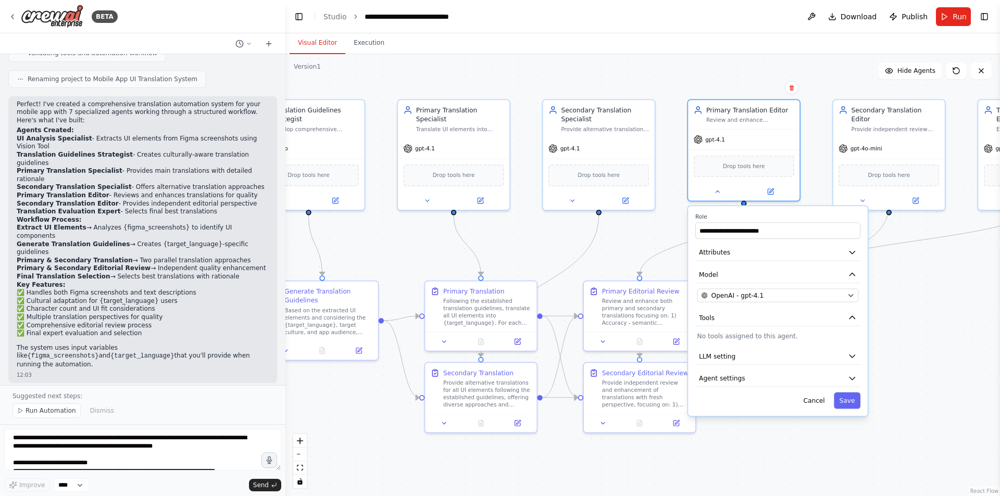
click at [922, 271] on div ".deletable-edge-delete-btn { width: 20px; height: 20px; border: 0px solid #ffff…" at bounding box center [642, 275] width 714 height 442
click at [854, 409] on button "Save" at bounding box center [847, 401] width 27 height 16
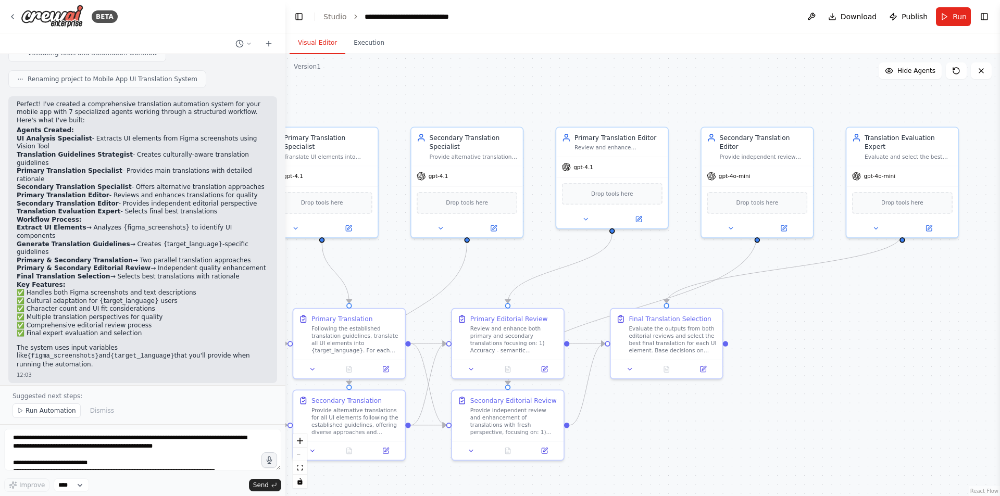
drag, startPoint x: 930, startPoint y: 325, endPoint x: 744, endPoint y: 305, distance: 188.0
click at [776, 356] on div ".deletable-edge-delete-btn { width: 20px; height: 20px; border: 0px solid #ffff…" at bounding box center [642, 275] width 714 height 442
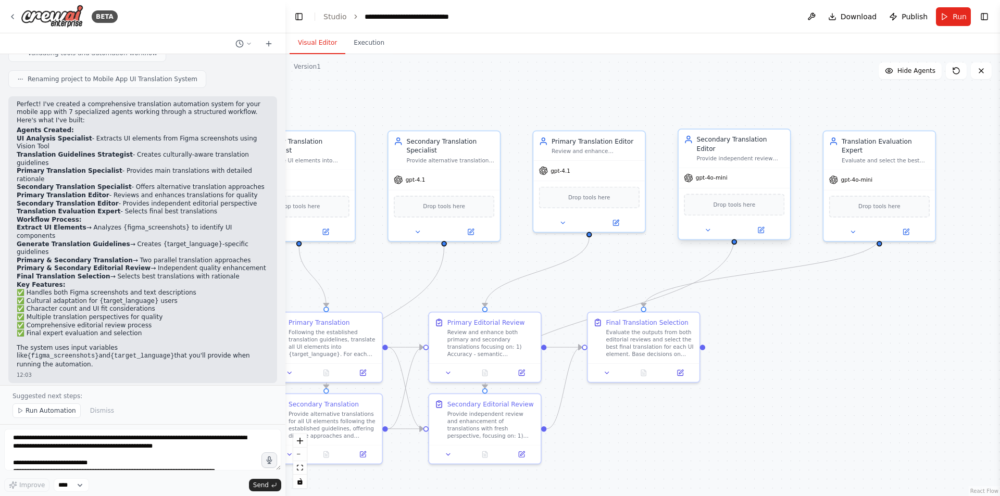
click at [724, 174] on div "gpt-4o-mini" at bounding box center [733, 178] width 111 height 20
click at [714, 226] on button at bounding box center [707, 230] width 51 height 11
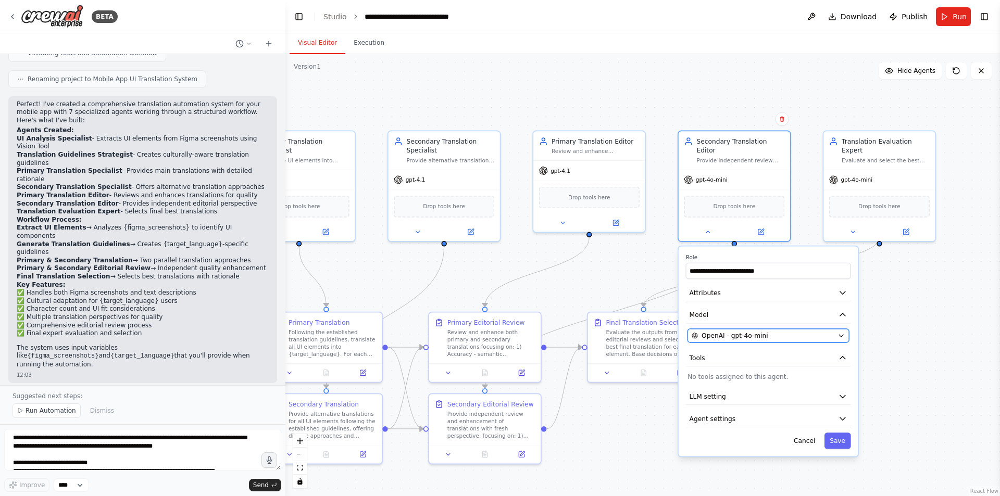
click at [763, 331] on span "OpenAI - gpt-4o-mini" at bounding box center [734, 335] width 66 height 9
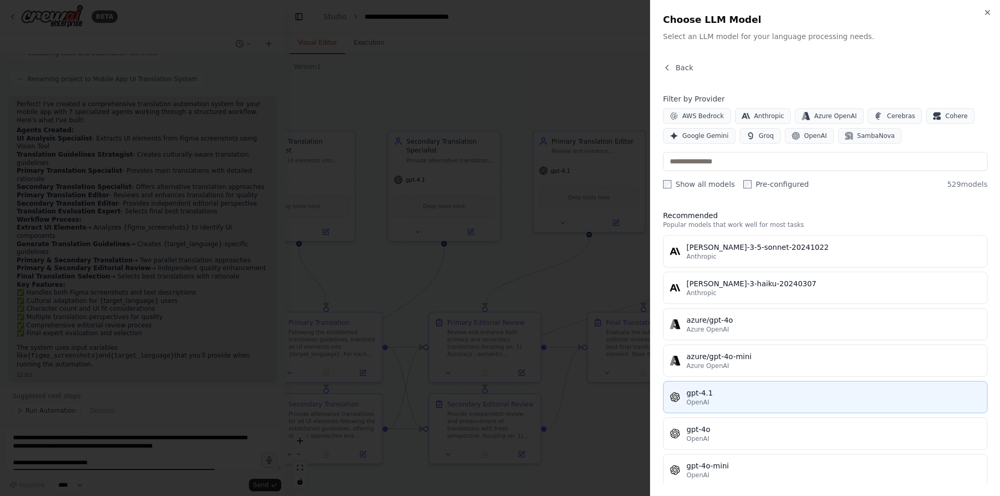
click at [714, 388] on div "gpt-4.1" at bounding box center [833, 393] width 294 height 10
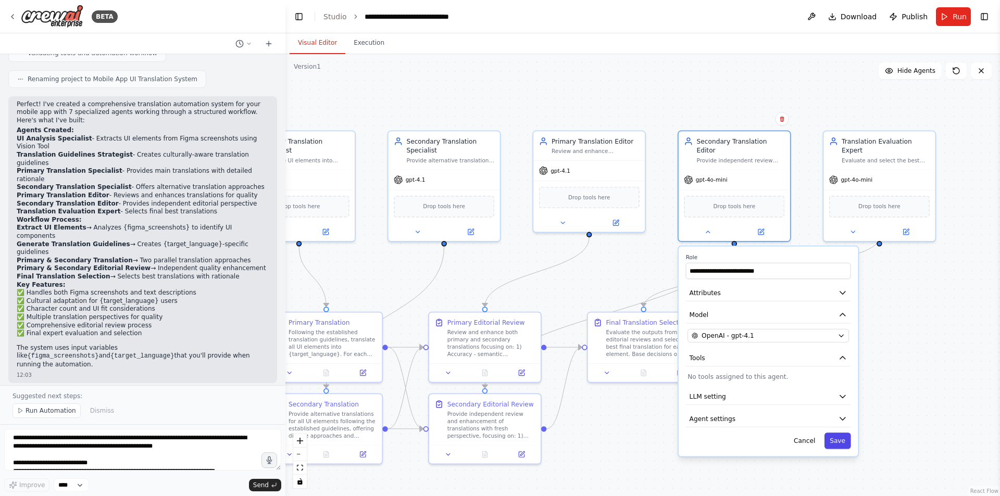
click at [841, 433] on button "Save" at bounding box center [837, 441] width 27 height 16
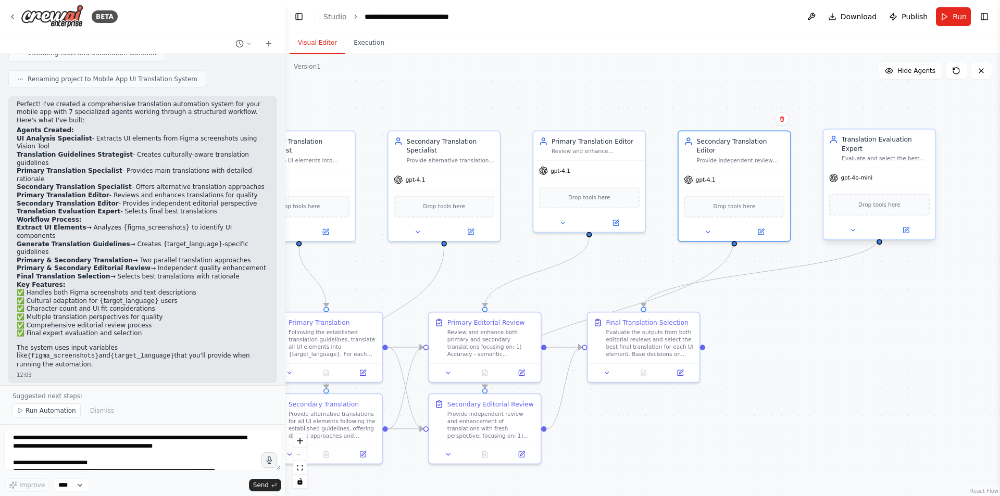
click at [874, 171] on div "gpt-4o-mini" at bounding box center [878, 178] width 111 height 20
click at [856, 229] on div at bounding box center [878, 230] width 111 height 18
click at [858, 226] on button at bounding box center [852, 230] width 51 height 11
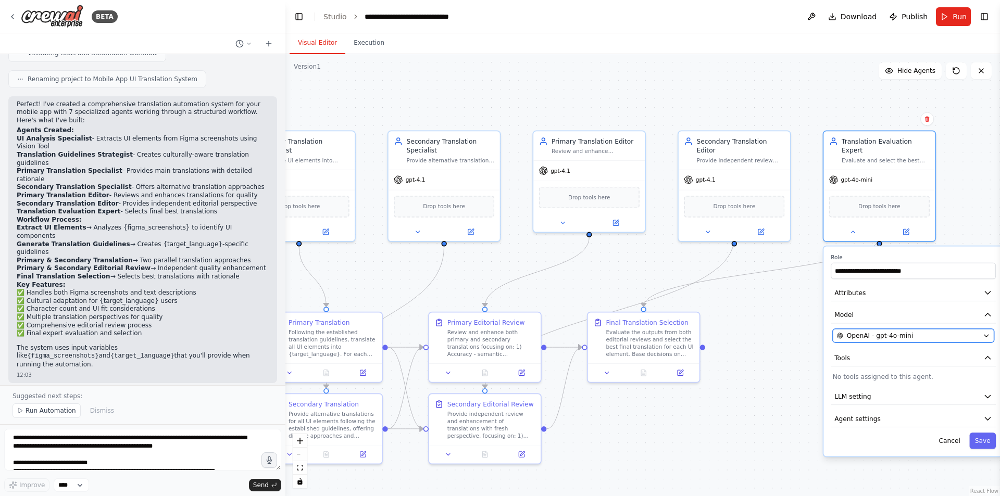
click at [889, 331] on span "OpenAI - gpt-4o-mini" at bounding box center [880, 335] width 66 height 9
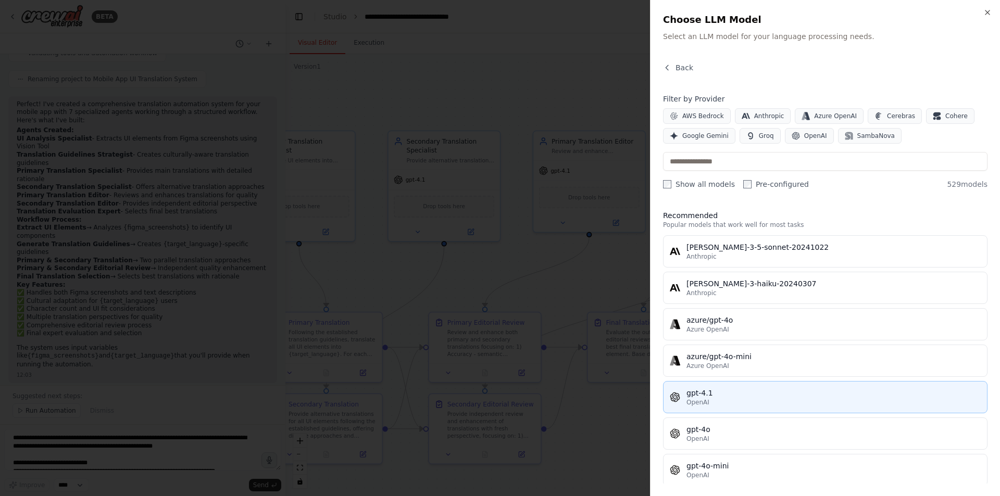
click at [740, 399] on div "OpenAI" at bounding box center [833, 402] width 294 height 8
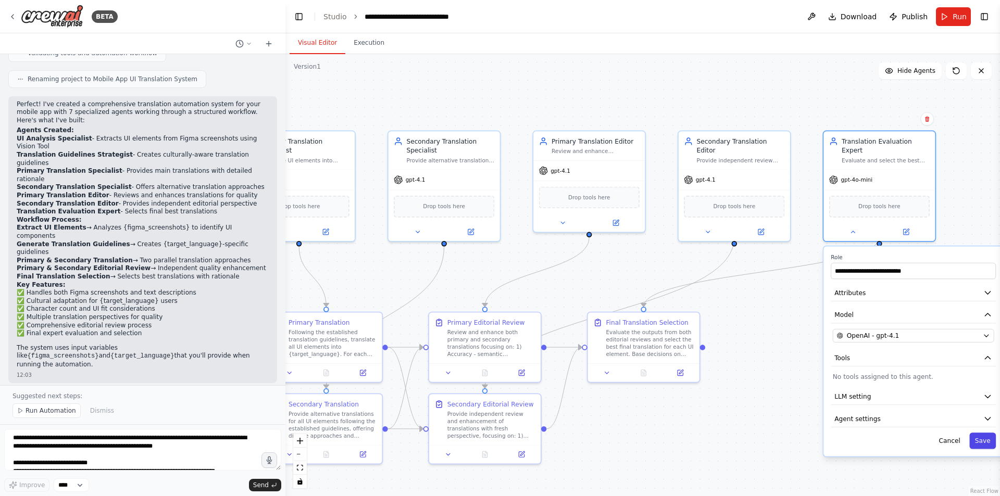
click at [992, 433] on button "Save" at bounding box center [982, 441] width 27 height 16
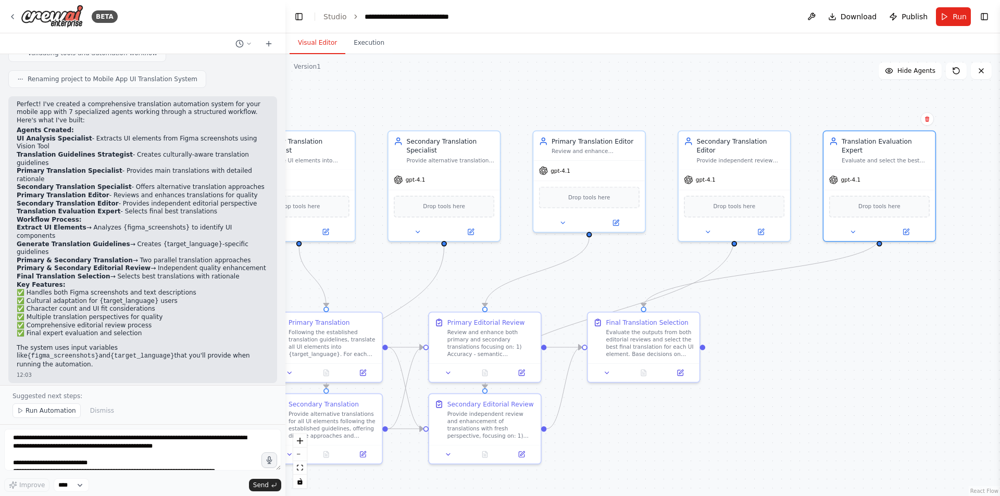
click at [814, 373] on div ".deletable-edge-delete-btn { width: 20px; height: 20px; border: 0px solid #ffff…" at bounding box center [642, 275] width 714 height 442
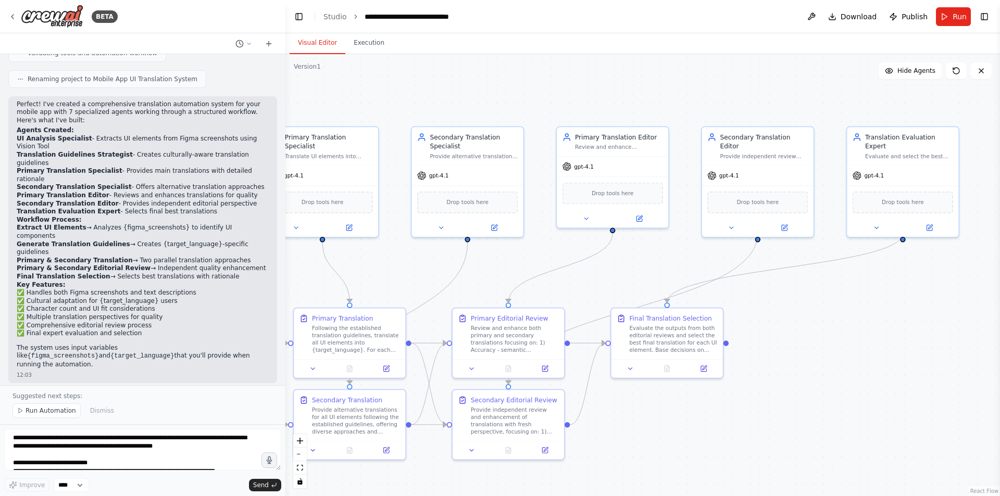
drag, startPoint x: 767, startPoint y: 362, endPoint x: 931, endPoint y: 332, distance: 166.2
click at [931, 332] on div ".deletable-edge-delete-btn { width: 20px; height: 20px; border: 0px solid #ffff…" at bounding box center [642, 275] width 714 height 442
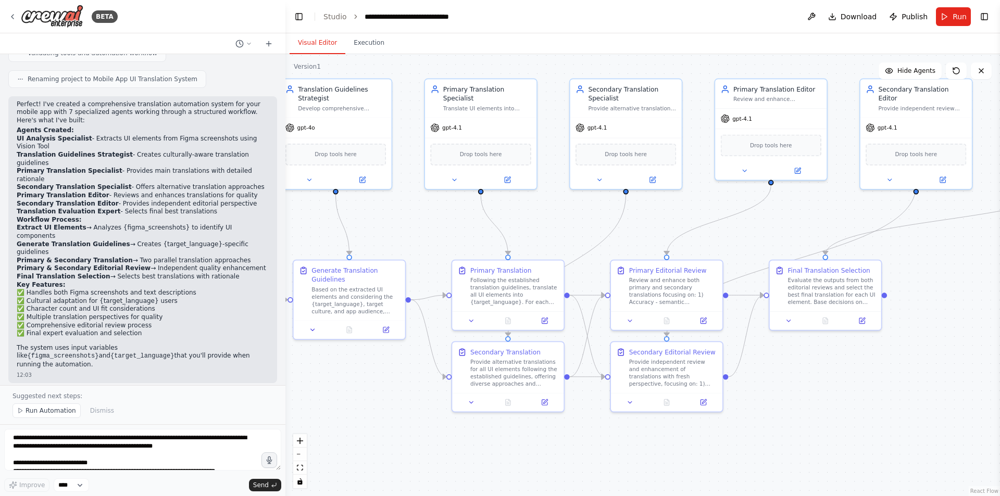
drag, startPoint x: 897, startPoint y: 405, endPoint x: 917, endPoint y: 382, distance: 29.9
click at [917, 382] on div ".deletable-edge-delete-btn { width: 20px; height: 20px; border: 0px solid #ffff…" at bounding box center [642, 275] width 714 height 442
click at [862, 325] on div at bounding box center [829, 318] width 111 height 19
click at [870, 323] on button at bounding box center [865, 317] width 31 height 11
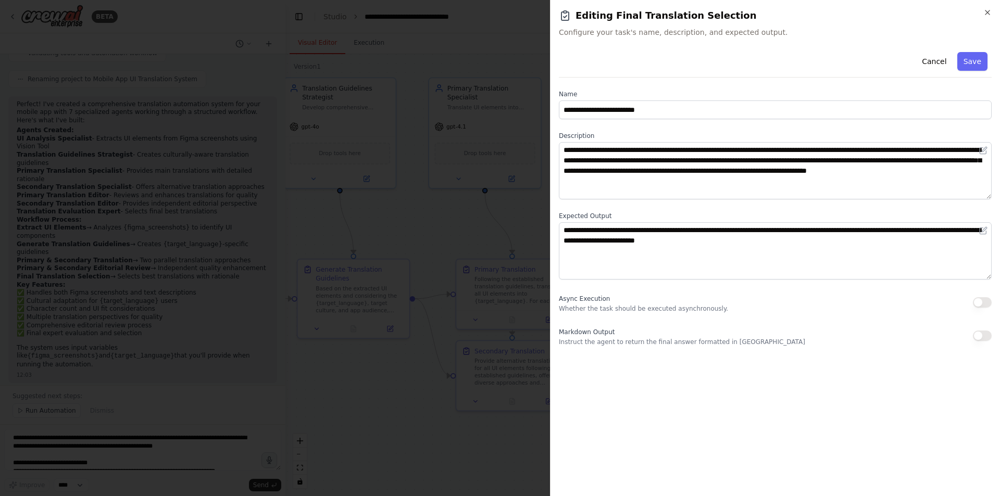
click at [380, 433] on div at bounding box center [500, 248] width 1000 height 496
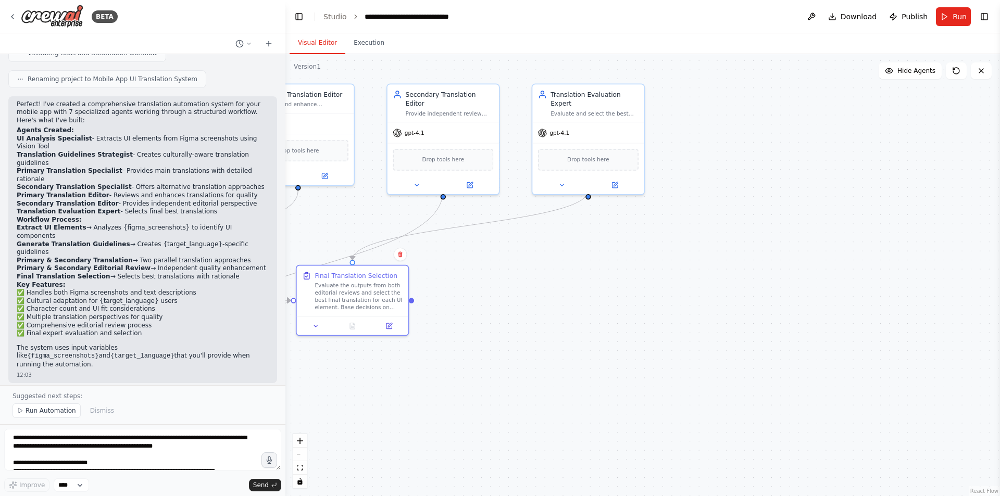
drag, startPoint x: 878, startPoint y: 403, endPoint x: 406, endPoint y: 409, distance: 472.3
click at [406, 409] on div ".deletable-edge-delete-btn { width: 20px; height: 20px; border: 0px solid #ffff…" at bounding box center [642, 275] width 714 height 442
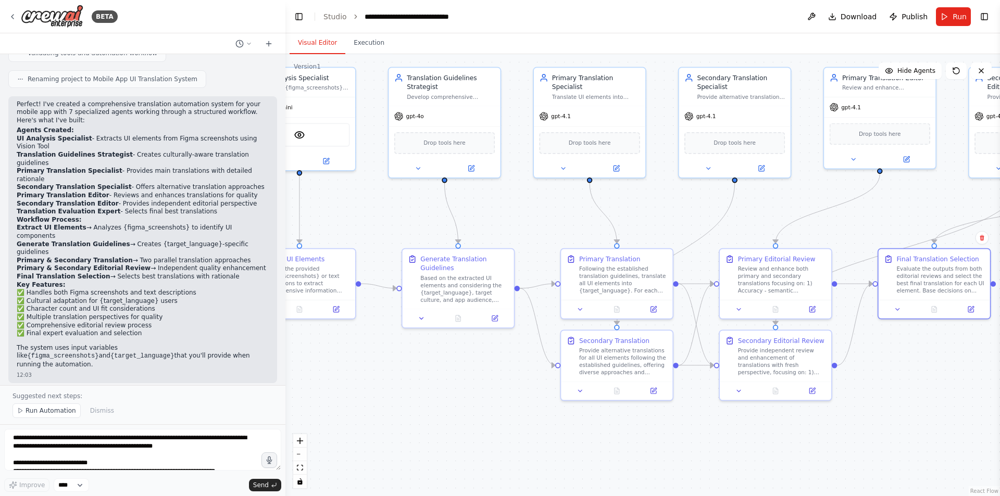
drag, startPoint x: 406, startPoint y: 405, endPoint x: 928, endPoint y: 394, distance: 522.4
click at [999, 375] on div "BETA Hello! I'm the CrewAI assistant. What kind of automation do you want to bu…" at bounding box center [500, 248] width 1000 height 496
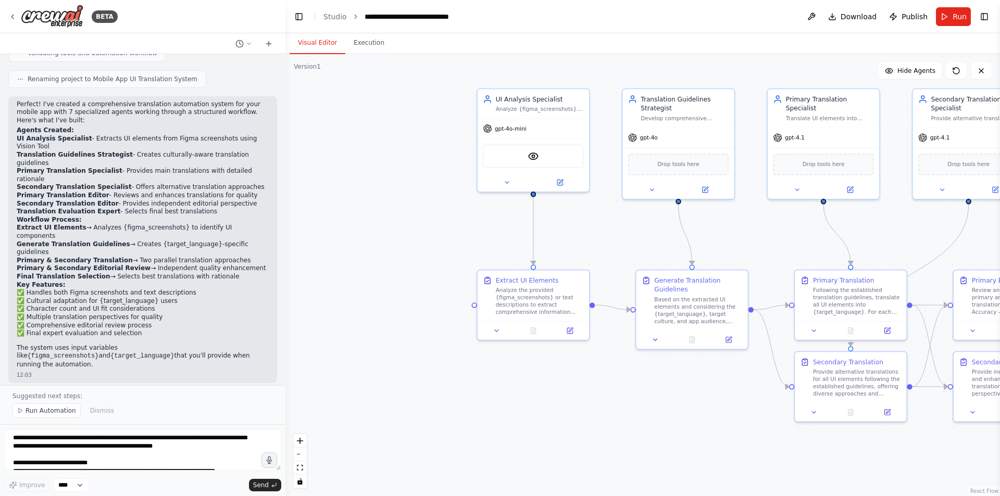
drag, startPoint x: 340, startPoint y: 417, endPoint x: 527, endPoint y: 445, distance: 189.5
click at [538, 449] on div ".deletable-edge-delete-btn { width: 20px; height: 20px; border: 0px solid #ffff…" at bounding box center [642, 275] width 714 height 442
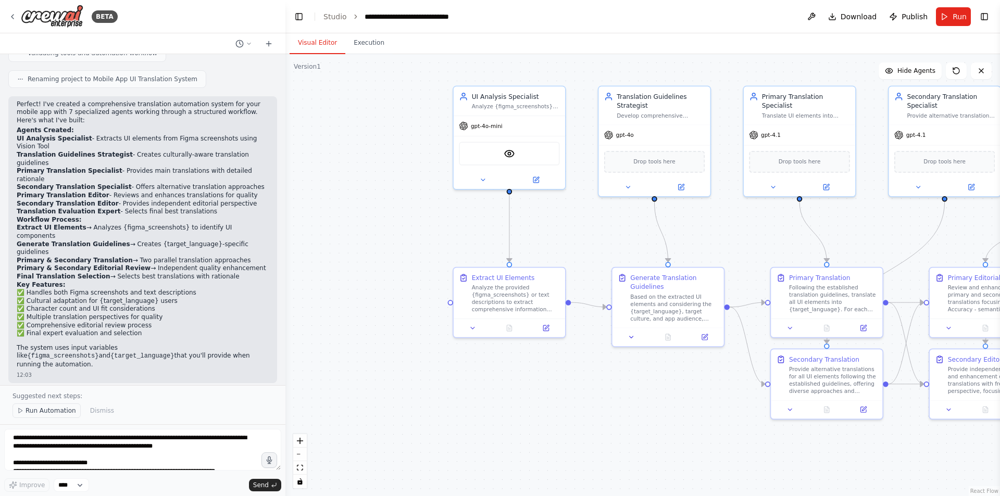
click at [29, 406] on button "Run Automation" at bounding box center [46, 411] width 68 height 15
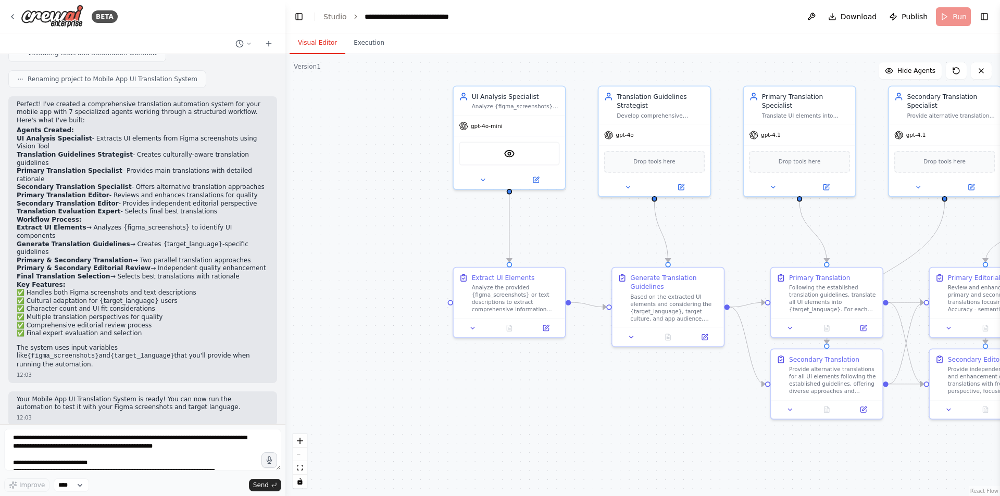
scroll to position [1164, 0]
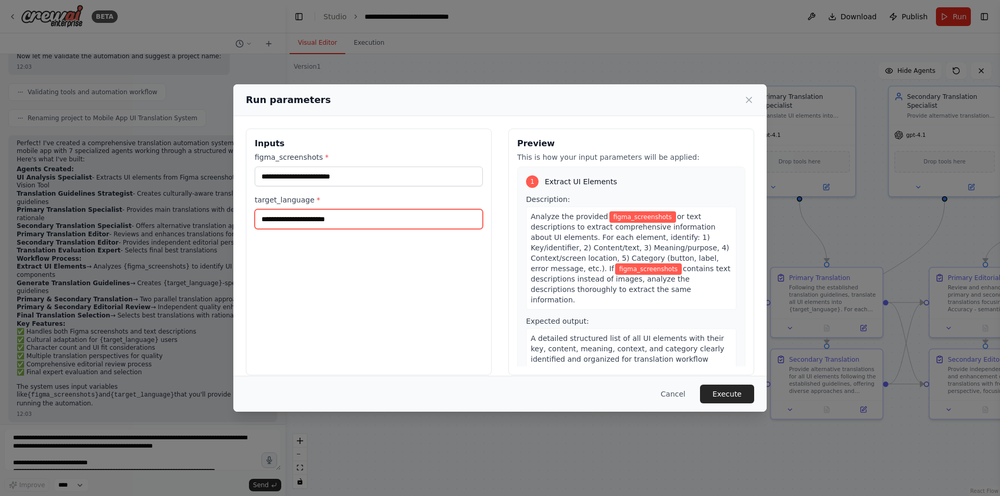
click at [295, 224] on input "target_language *" at bounding box center [369, 219] width 228 height 20
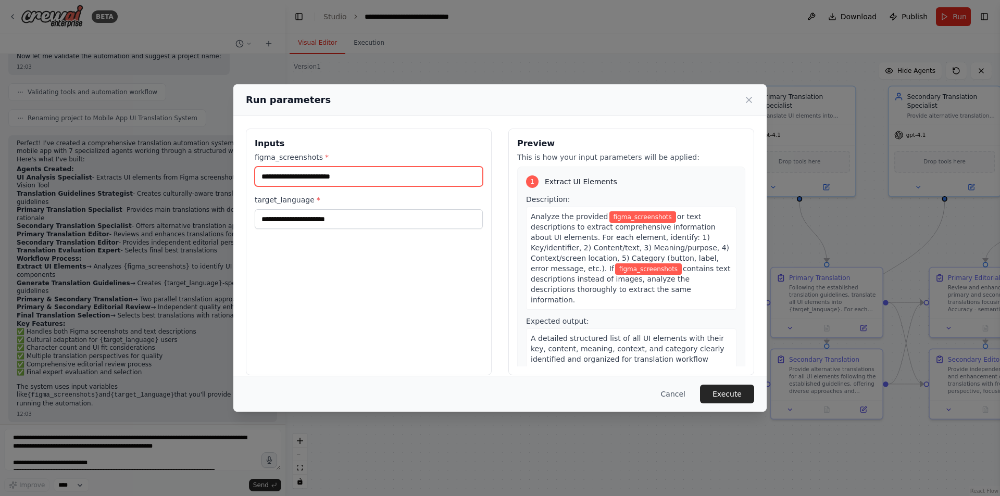
click at [330, 178] on input "figma_screenshots *" at bounding box center [369, 177] width 228 height 20
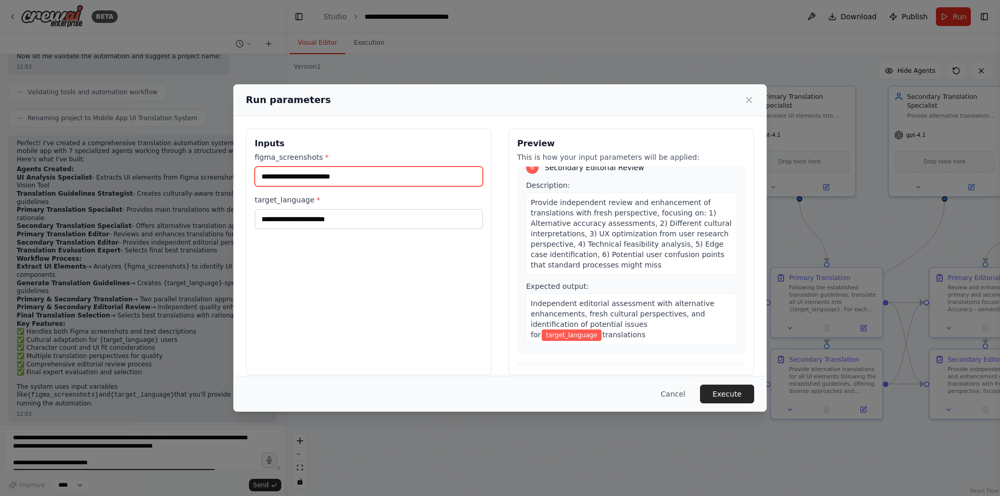
scroll to position [1302, 0]
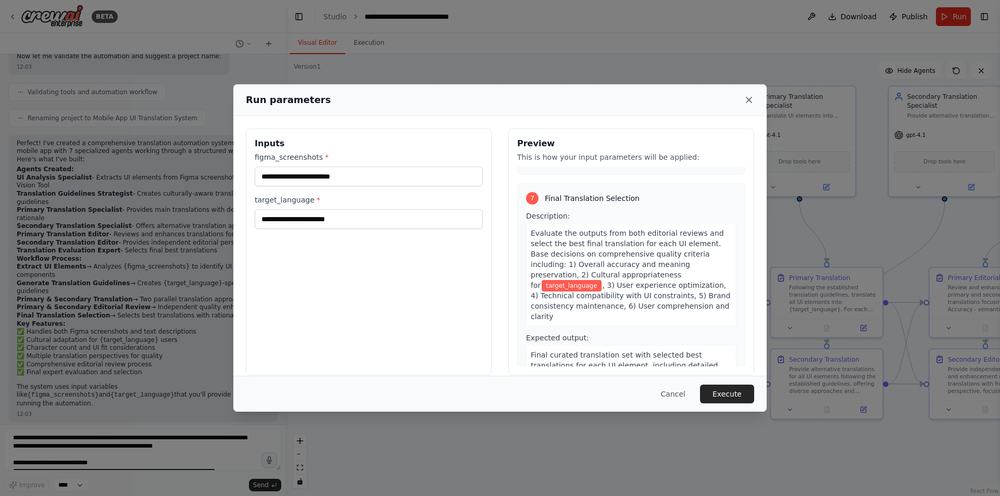
click at [751, 101] on icon at bounding box center [749, 100] width 10 height 10
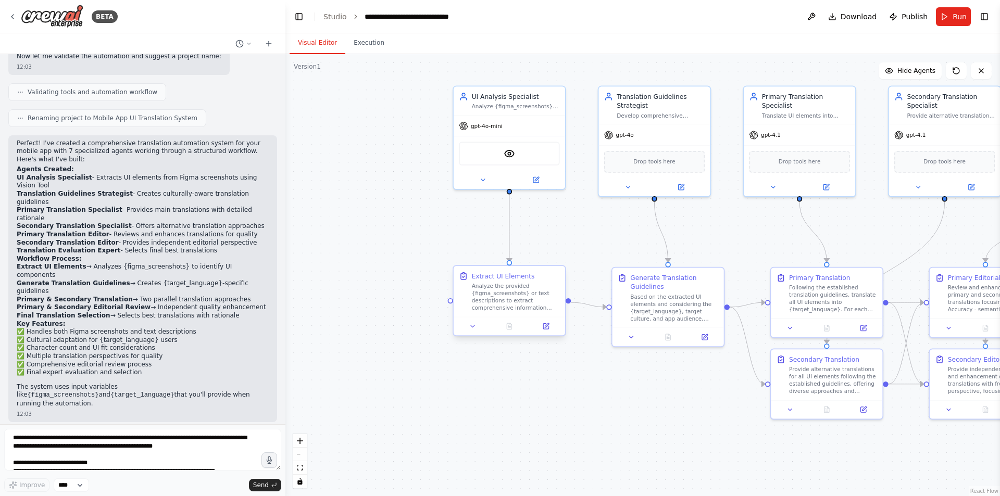
click at [545, 333] on div at bounding box center [509, 326] width 111 height 19
click at [547, 330] on button at bounding box center [545, 326] width 31 height 11
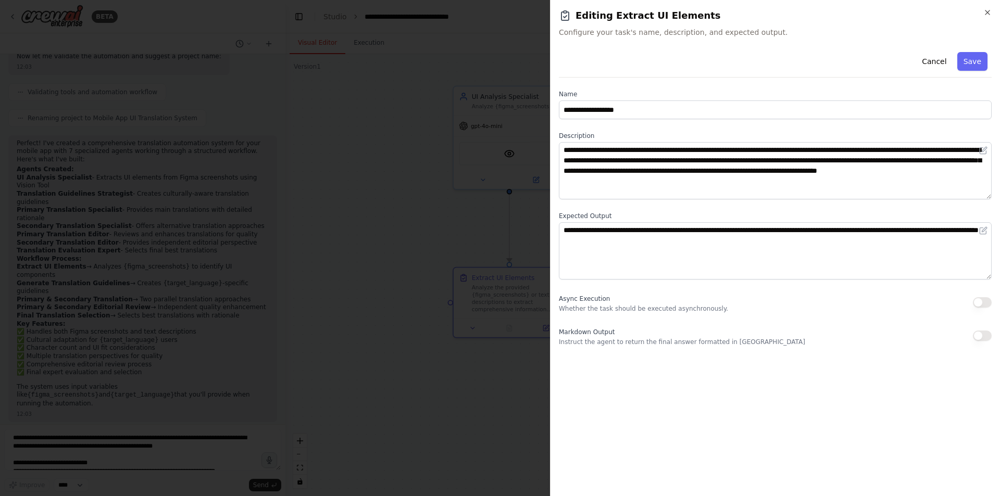
click at [509, 242] on div at bounding box center [500, 248] width 1000 height 496
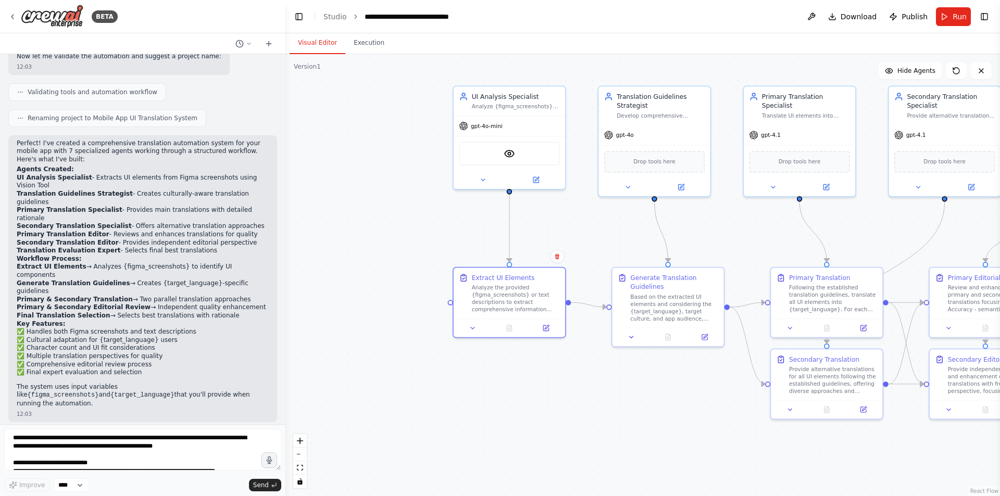
click at [405, 382] on div ".deletable-edge-delete-btn { width: 20px; height: 20px; border: 0px solid #ffff…" at bounding box center [642, 275] width 714 height 442
click at [129, 446] on textarea at bounding box center [142, 450] width 277 height 42
click at [179, 441] on textarea at bounding box center [142, 450] width 277 height 42
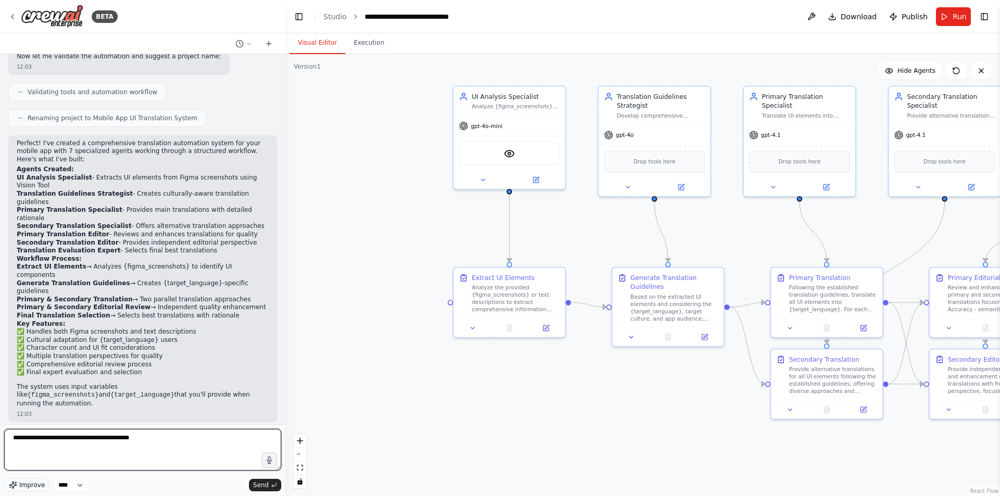
type textarea "**********"
click at [41, 483] on span "Improve" at bounding box center [32, 485] width 26 height 8
click at [259, 485] on span "Send" at bounding box center [261, 485] width 16 height 8
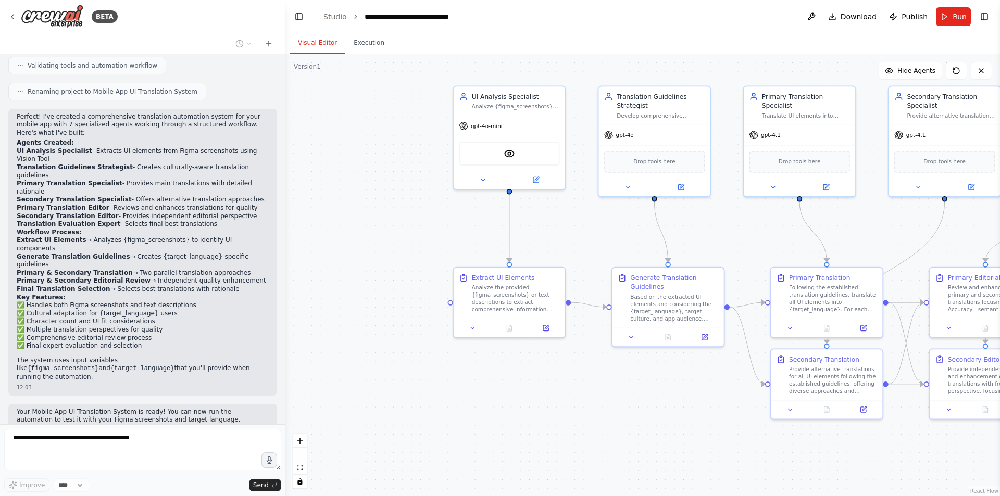
scroll to position [1374, 0]
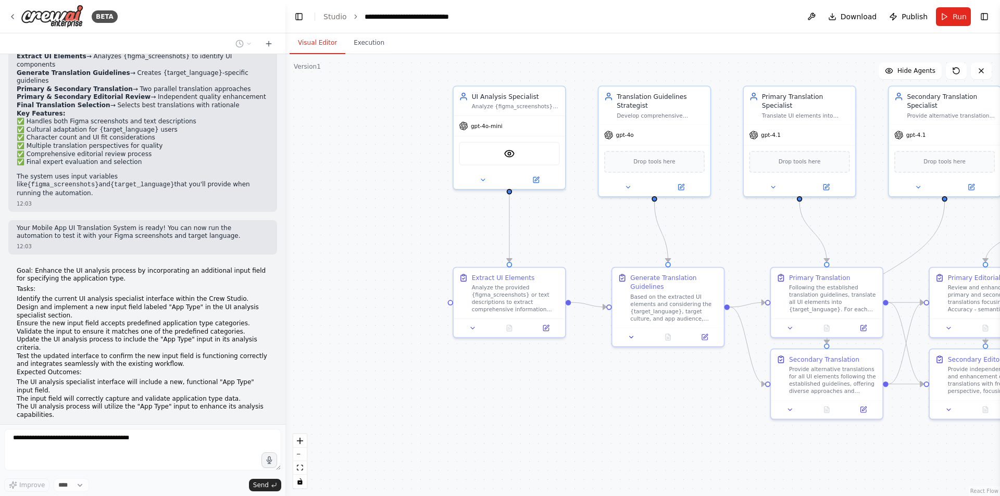
click at [678, 409] on div ".deletable-edge-delete-btn { width: 20px; height: 20px; border: 0px solid #ffff…" at bounding box center [642, 275] width 714 height 442
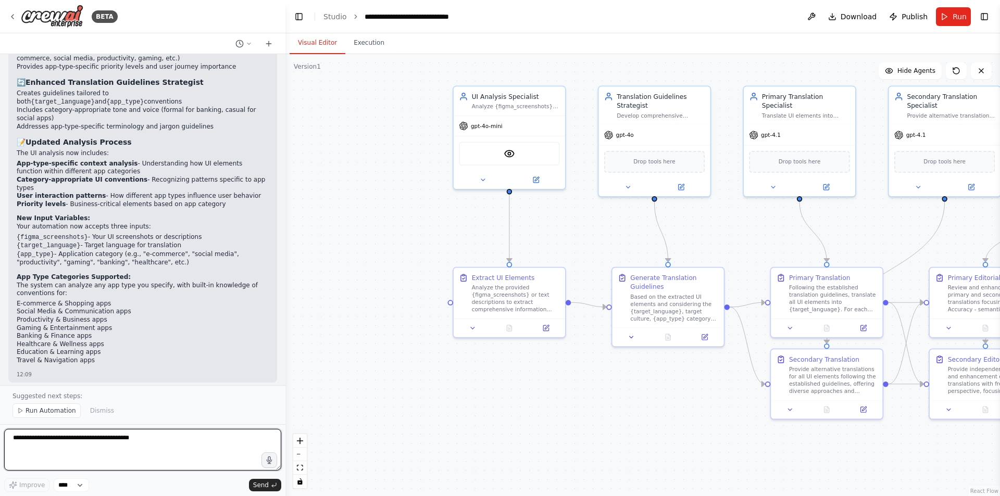
scroll to position [2222, 0]
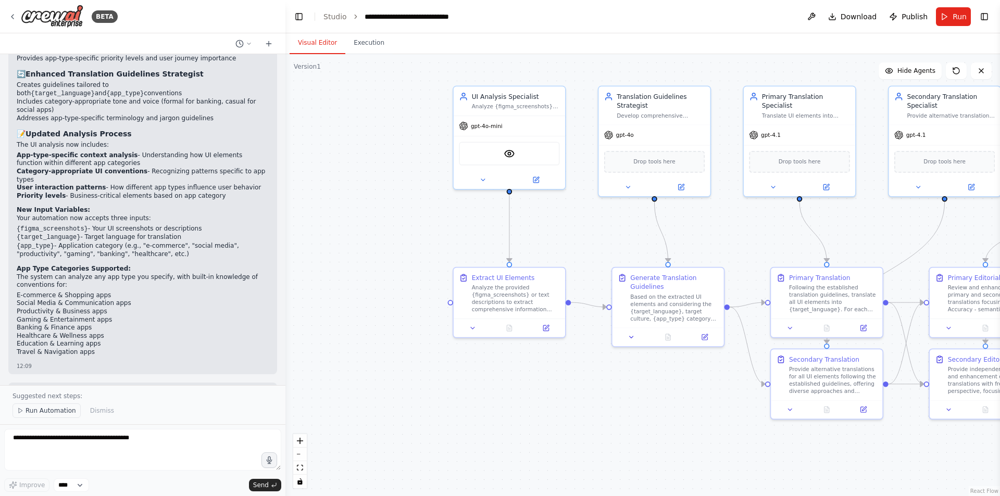
click at [60, 411] on span "Run Automation" at bounding box center [51, 411] width 51 height 8
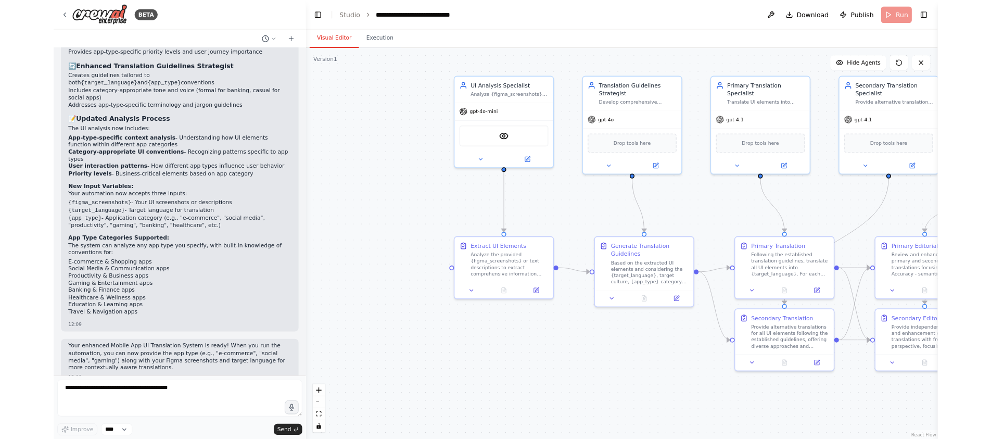
scroll to position [2183, 0]
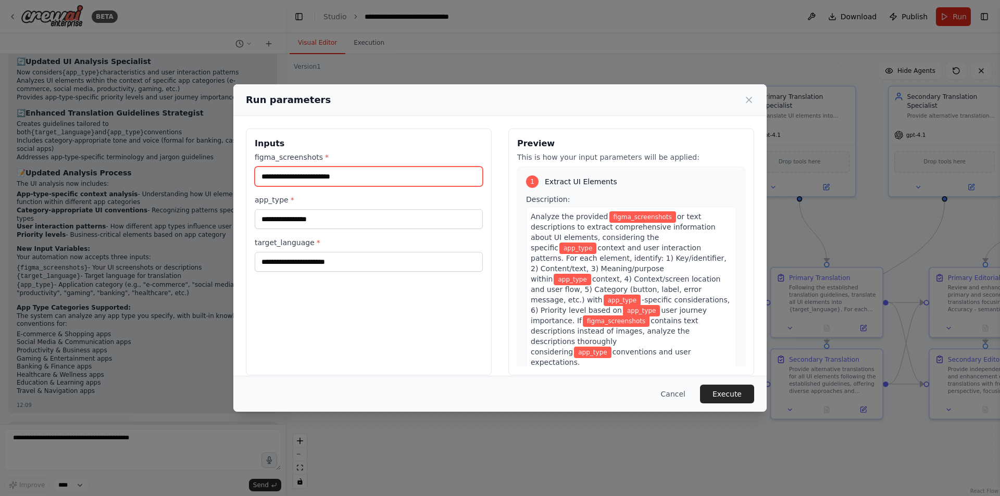
click at [365, 175] on input "figma_screenshots *" at bounding box center [369, 177] width 228 height 20
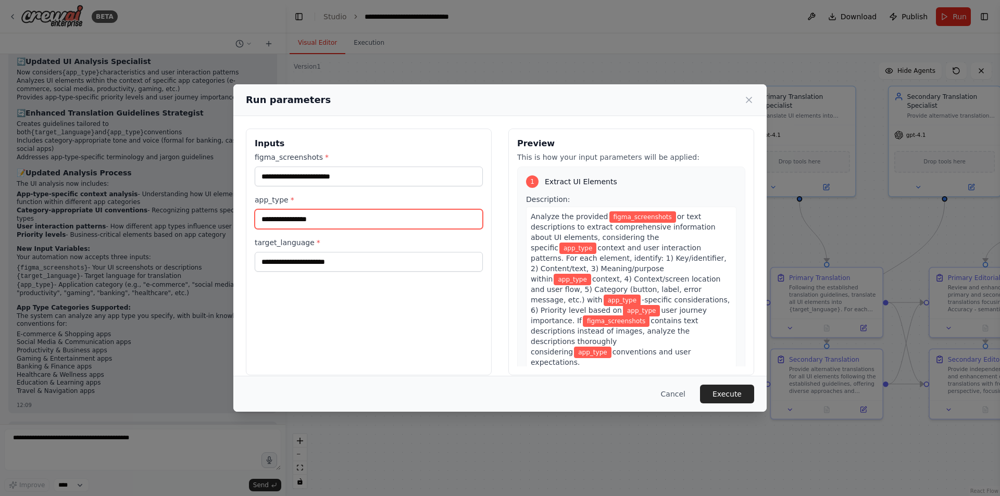
click at [355, 225] on input "app_type *" at bounding box center [369, 219] width 228 height 20
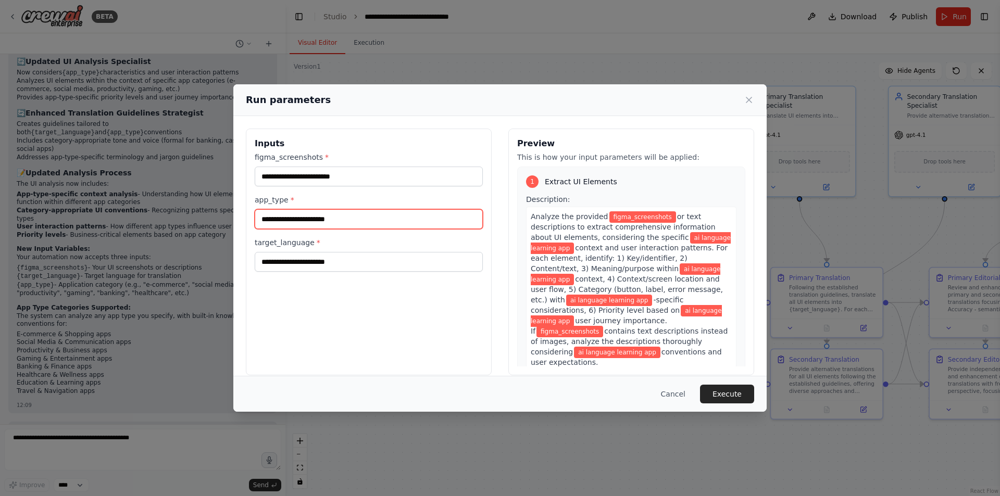
type input "**********"
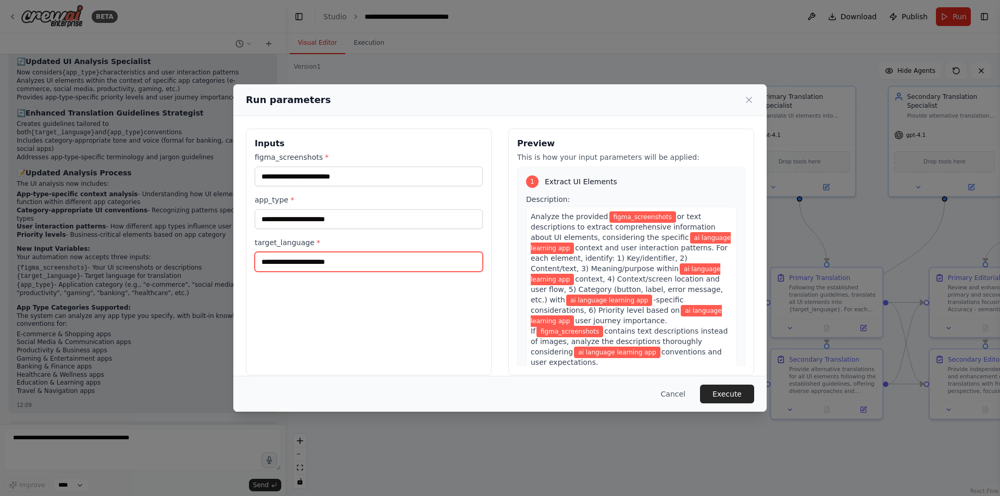
click at [317, 260] on input "target_language *" at bounding box center [369, 262] width 228 height 20
type input "********"
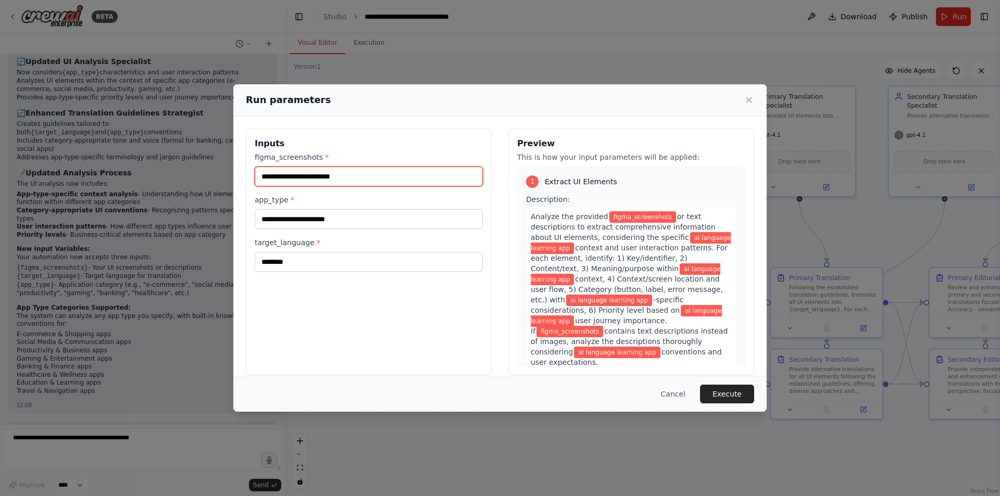
click at [362, 175] on input "figma_screenshots *" at bounding box center [369, 177] width 228 height 20
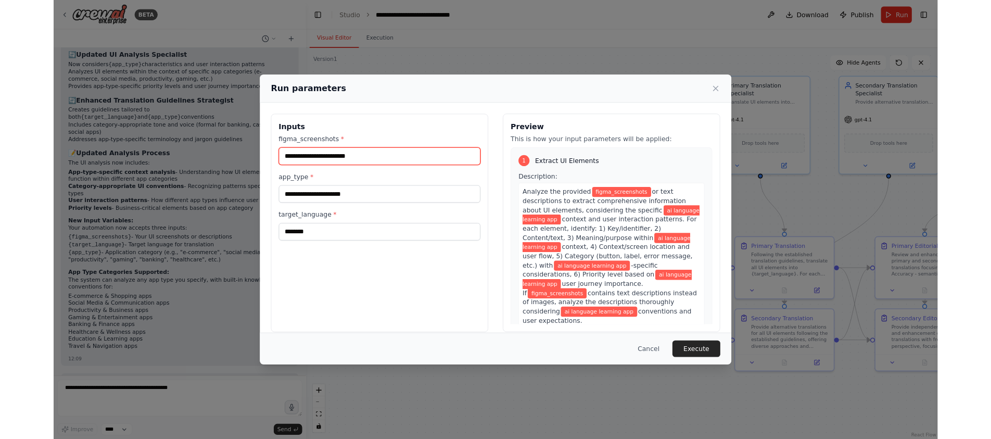
scroll to position [2222, 0]
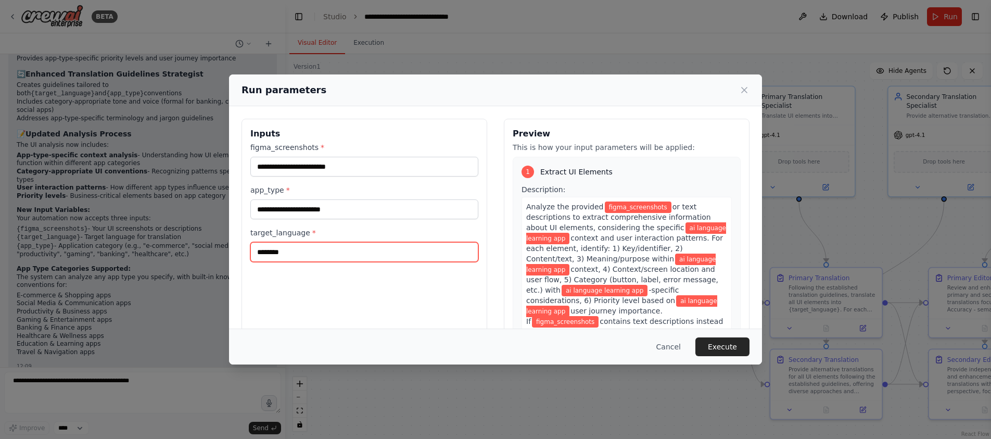
click at [325, 245] on input "********" at bounding box center [364, 252] width 228 height 20
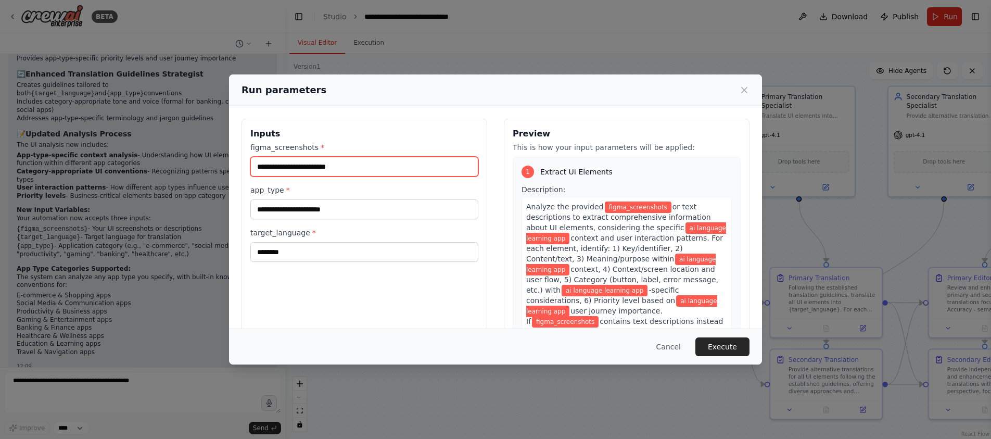
click at [316, 165] on input "figma_screenshots *" at bounding box center [364, 167] width 228 height 20
paste input "**********"
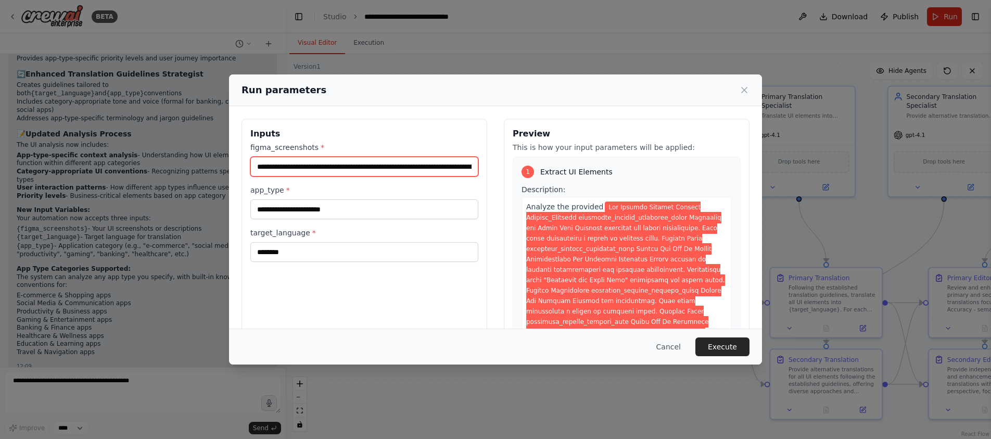
scroll to position [0, 6499]
type input "**********"
click at [734, 345] on button "Execute" at bounding box center [723, 346] width 54 height 19
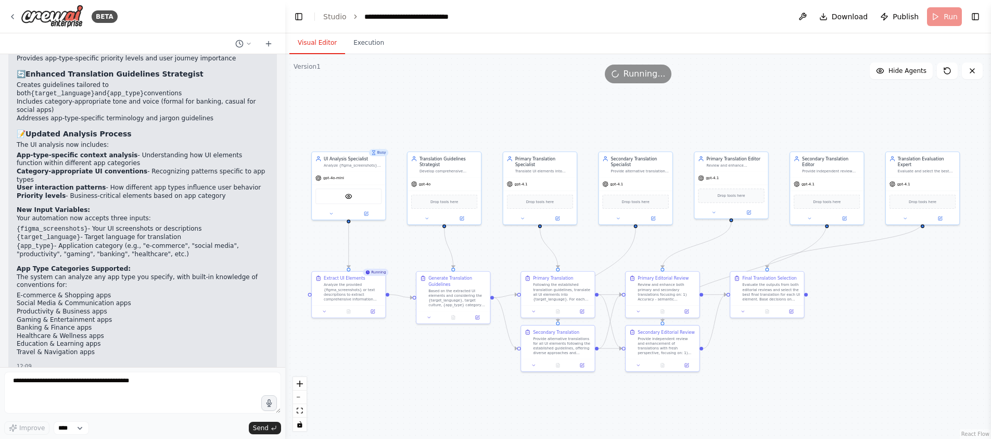
drag, startPoint x: 962, startPoint y: 370, endPoint x: 781, endPoint y: 371, distance: 181.2
click at [781, 371] on div ".deletable-edge-delete-btn { width: 20px; height: 20px; border: 0px solid #ffff…" at bounding box center [638, 246] width 706 height 385
click at [343, 309] on button at bounding box center [349, 310] width 26 height 7
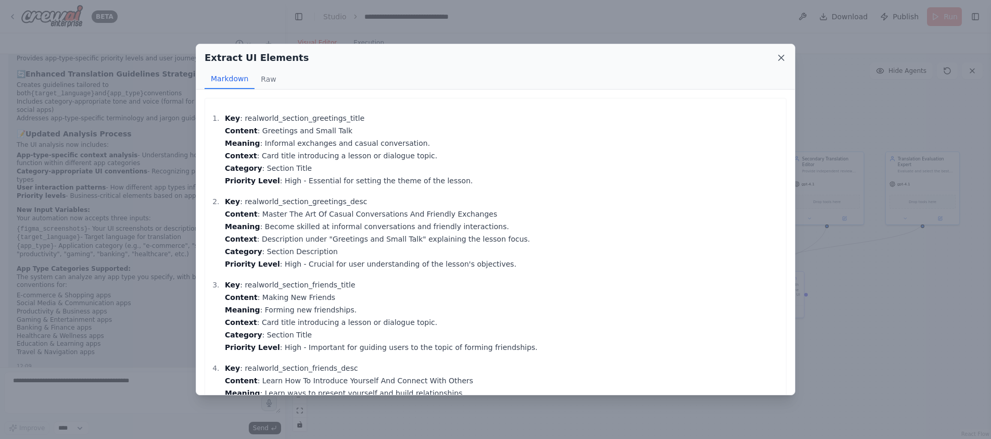
click at [783, 57] on icon at bounding box center [781, 57] width 5 height 5
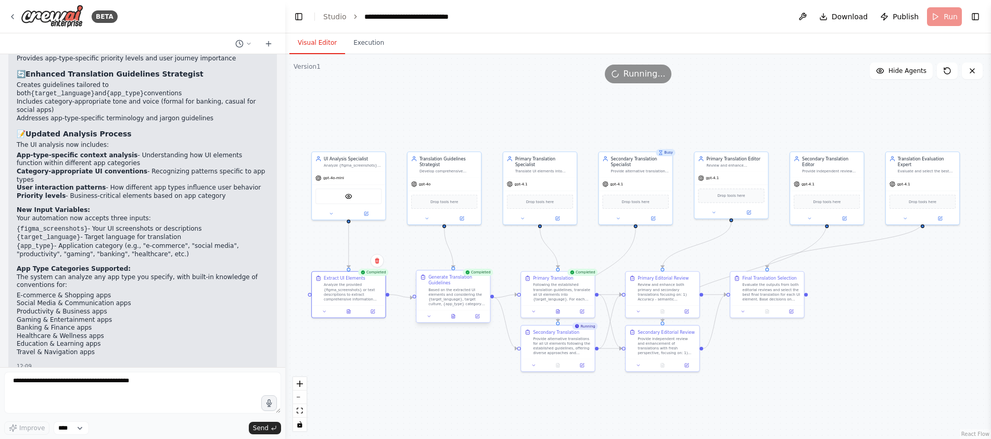
click at [456, 322] on div "Generate Translation Guidelines Based on the extracted UI elements and consider…" at bounding box center [453, 296] width 75 height 53
click at [454, 318] on icon at bounding box center [453, 316] width 3 height 4
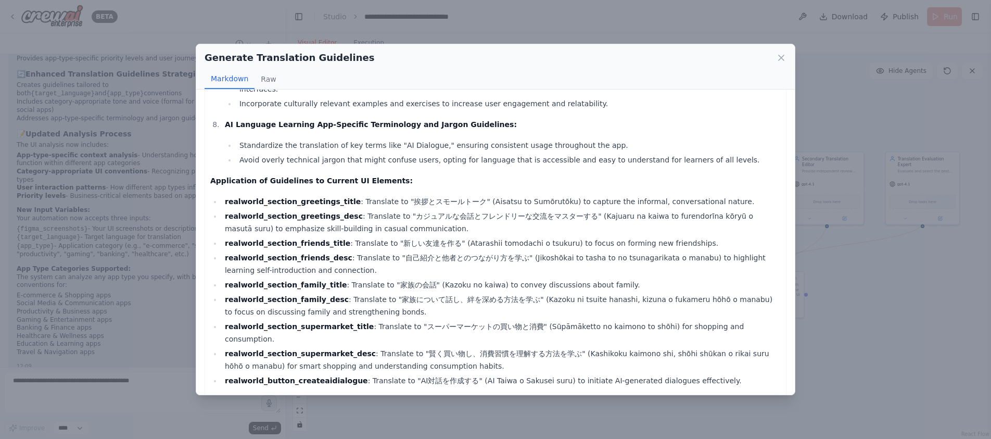
scroll to position [483, 0]
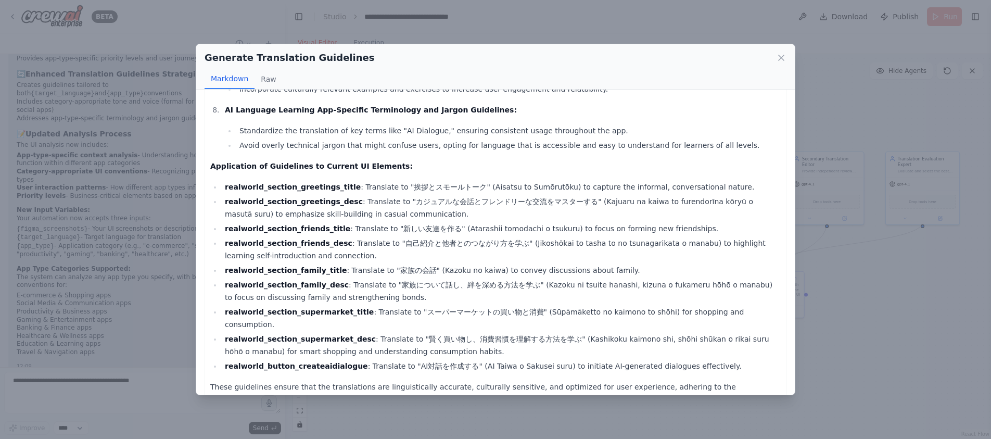
click at [534, 415] on div "Generate Translation Guidelines Markdown Raw Comprehensive Translation Guidelin…" at bounding box center [495, 219] width 991 height 439
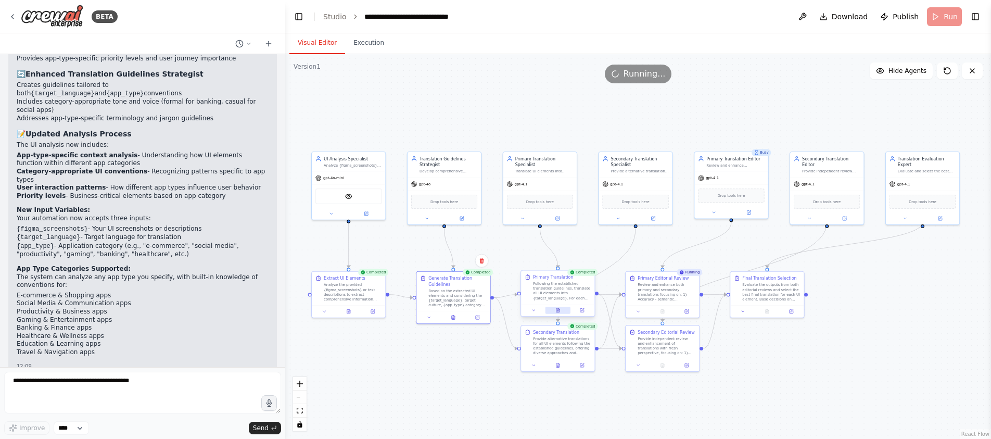
click at [561, 313] on button at bounding box center [559, 310] width 26 height 7
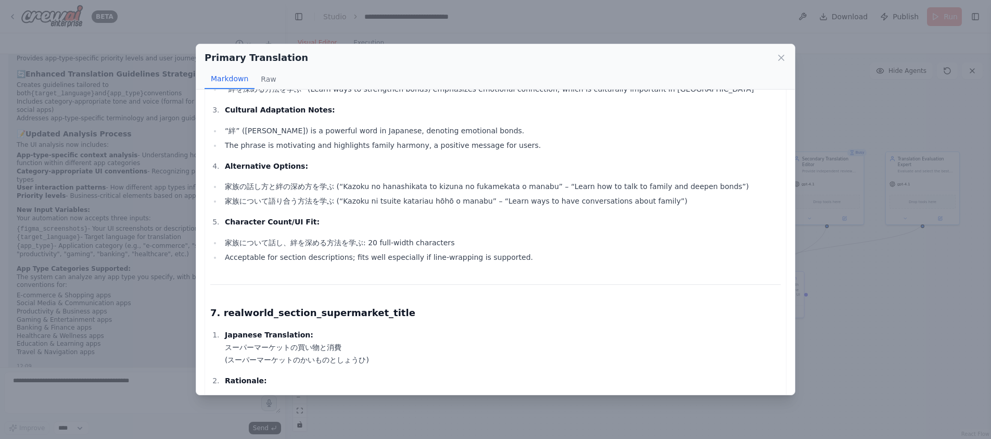
scroll to position [1979, 0]
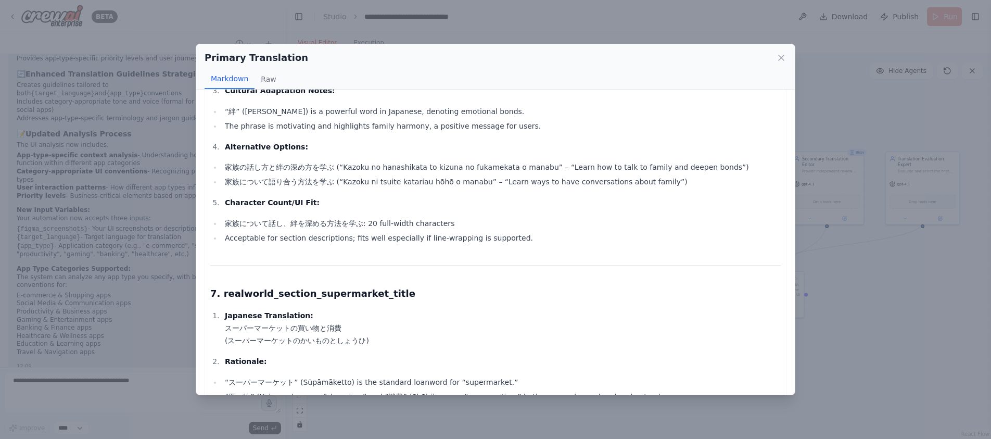
click at [860, 288] on div "Primary Translation Markdown Raw Below is the complete set of translations for …" at bounding box center [495, 219] width 991 height 439
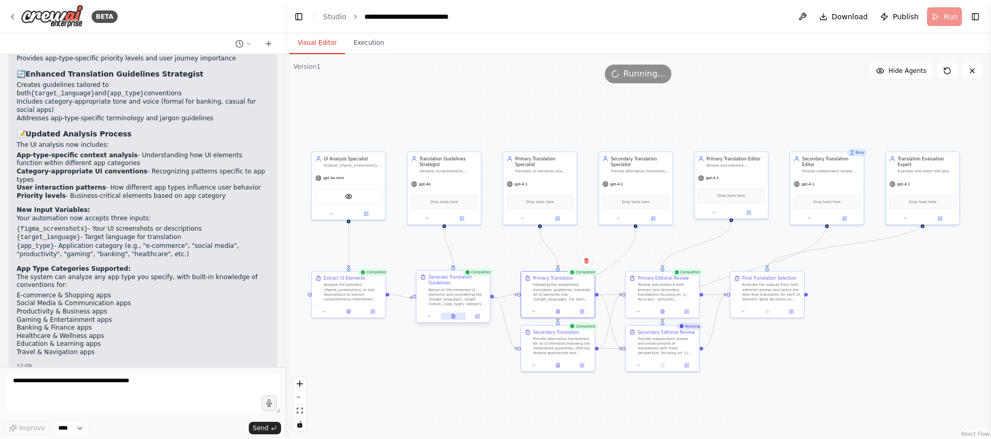
click at [449, 317] on button at bounding box center [454, 315] width 26 height 7
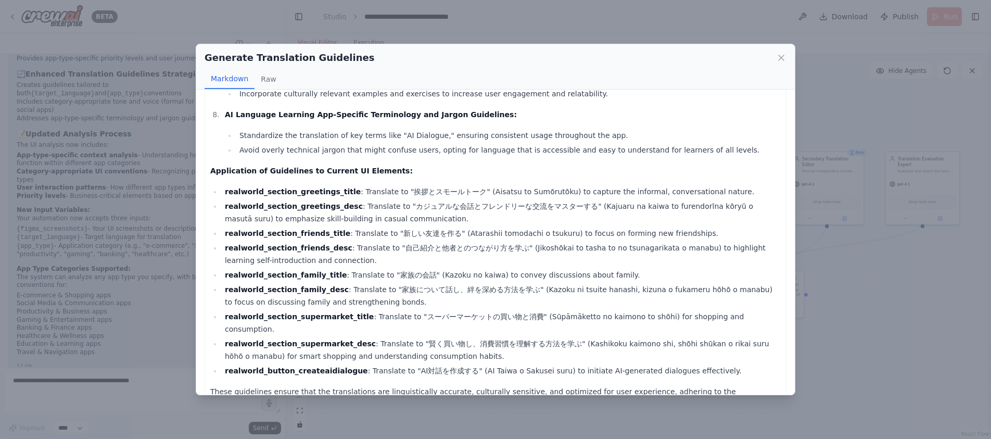
scroll to position [483, 0]
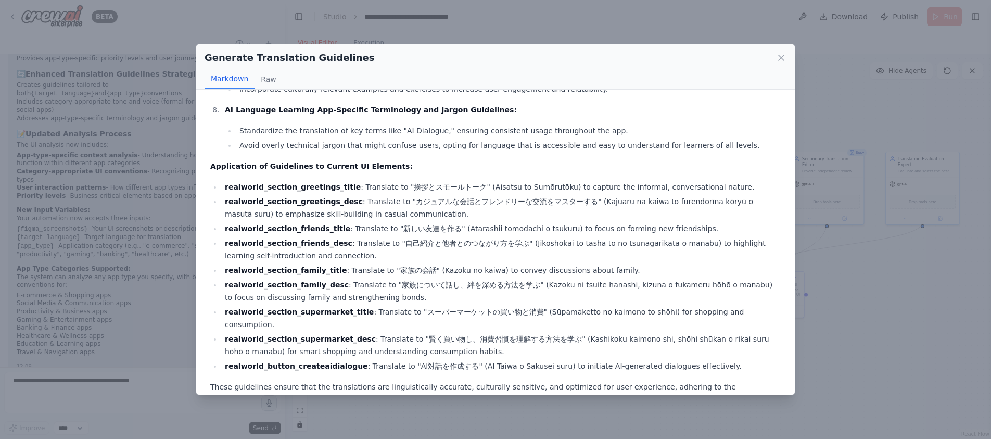
click at [841, 360] on div "Generate Translation Guidelines Markdown Raw Comprehensive Translation Guidelin…" at bounding box center [495, 219] width 991 height 439
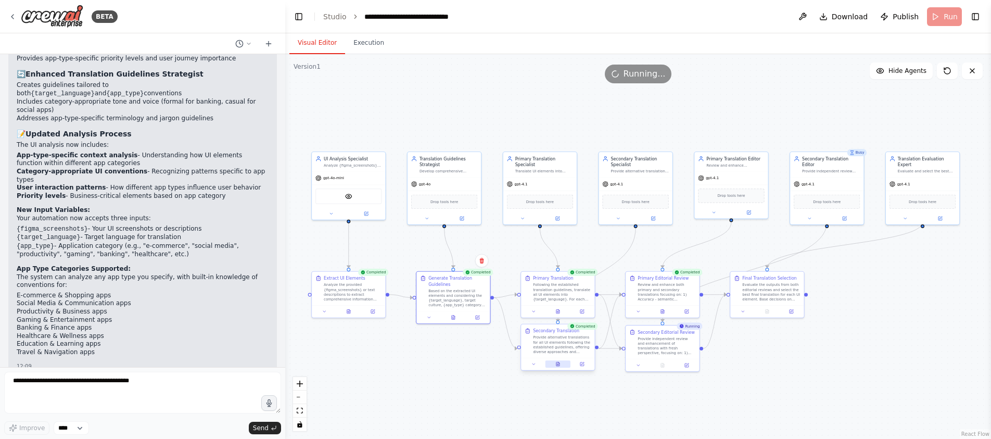
click at [560, 362] on icon at bounding box center [558, 364] width 5 height 5
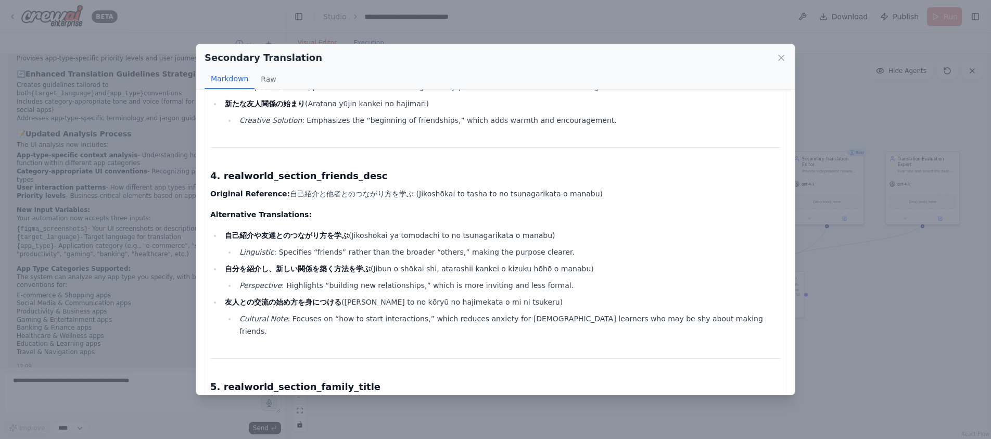
scroll to position [677, 0]
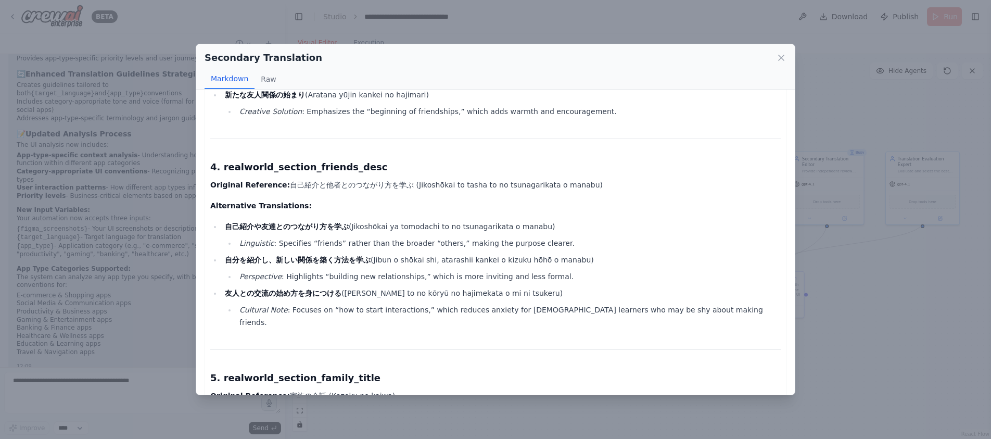
click at [863, 338] on div "Secondary Translation Markdown Raw Below is a comprehensive set of alternative …" at bounding box center [495, 219] width 991 height 439
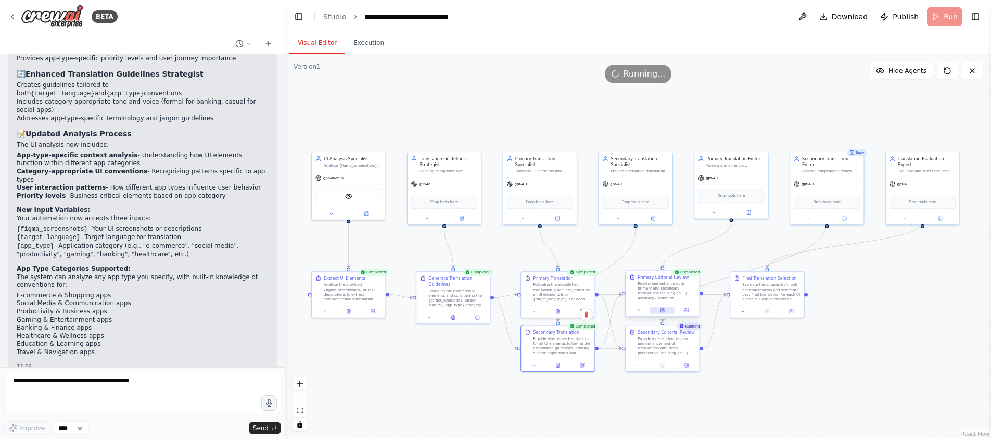
click at [666, 309] on button at bounding box center [663, 310] width 26 height 7
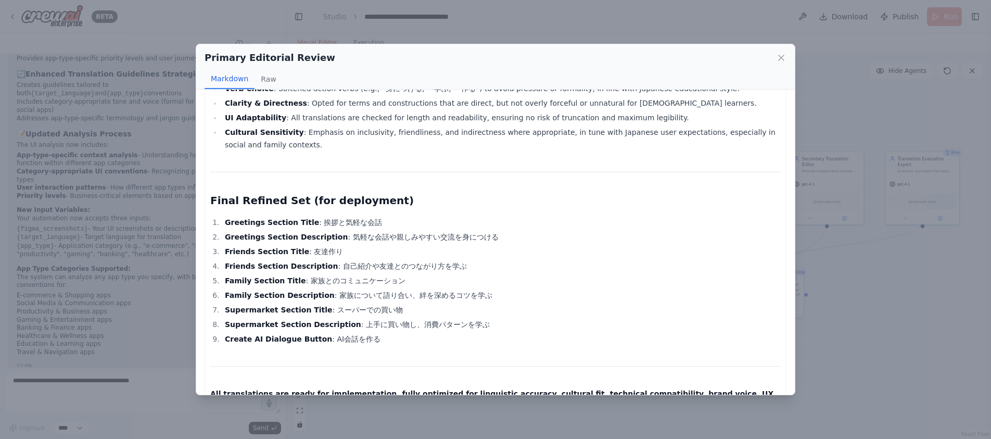
scroll to position [2368, 0]
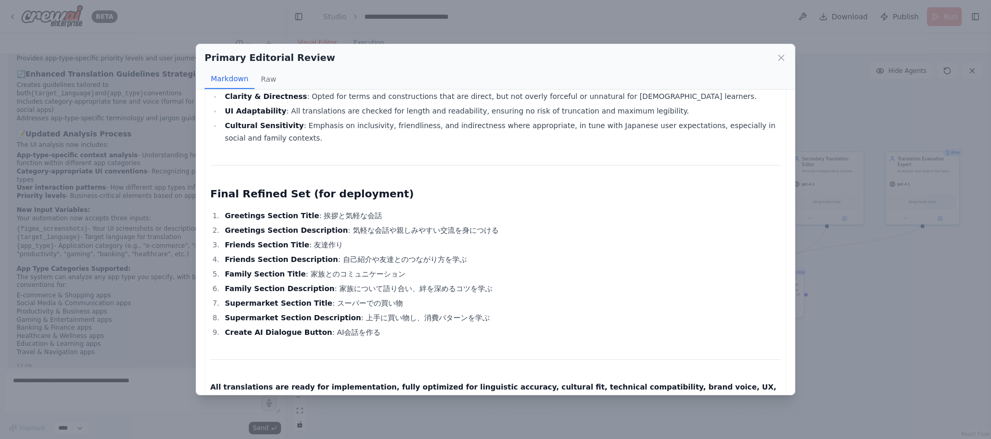
click at [838, 345] on div "Primary Editorial Review Markdown Raw Below is the enhanced and refined set of …" at bounding box center [495, 219] width 991 height 439
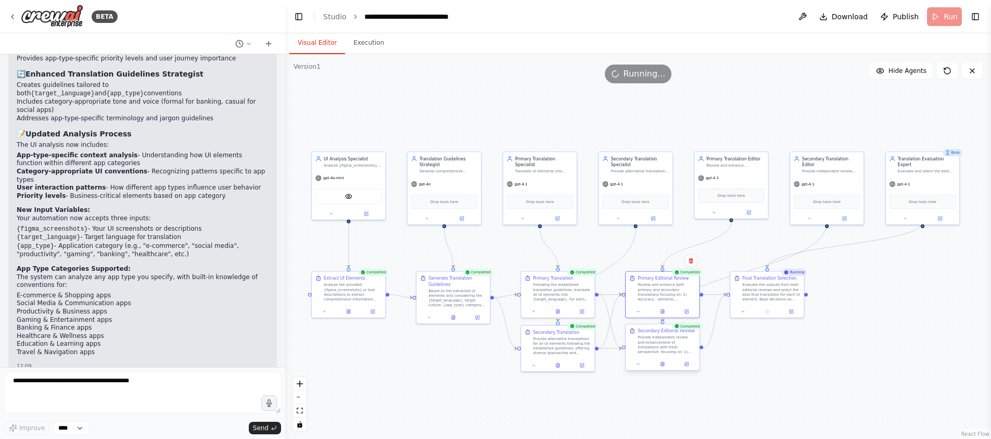
click at [663, 369] on div at bounding box center [662, 364] width 73 height 12
click at [664, 362] on icon at bounding box center [662, 364] width 5 height 5
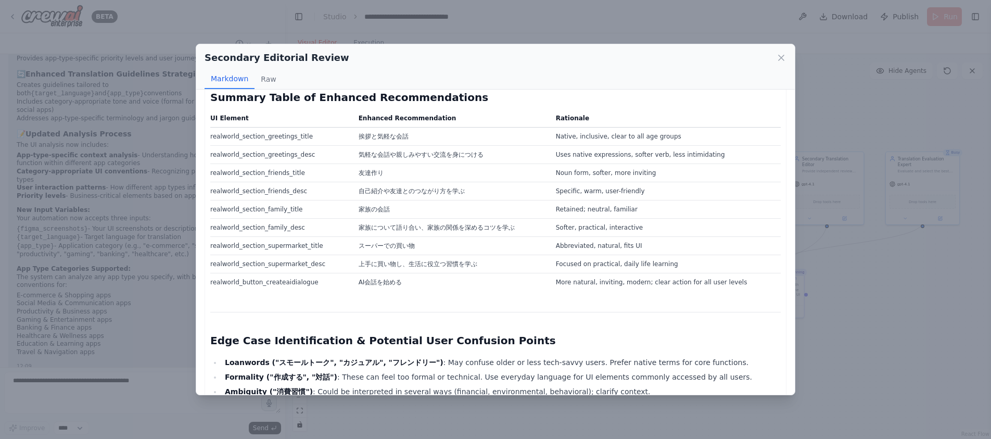
scroll to position [3655, 0]
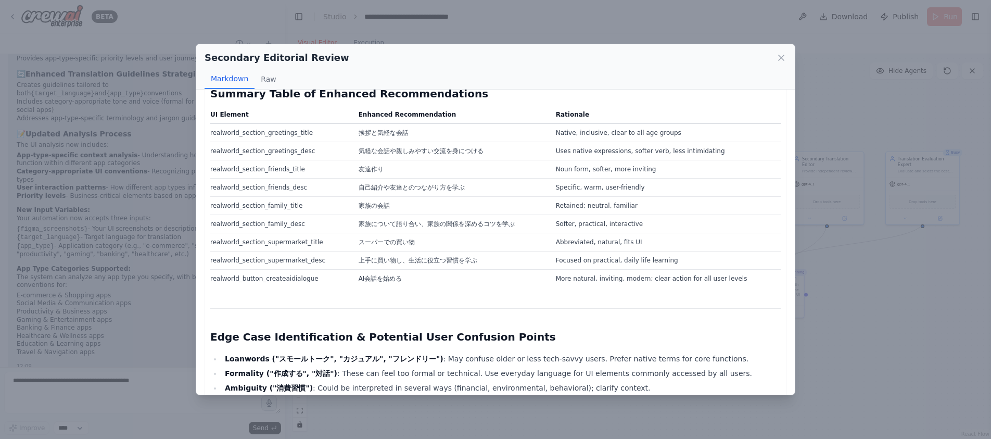
click at [853, 401] on div "Secondary Editorial Review Markdown Raw Independent Editorial Assessment & Enha…" at bounding box center [495, 219] width 991 height 439
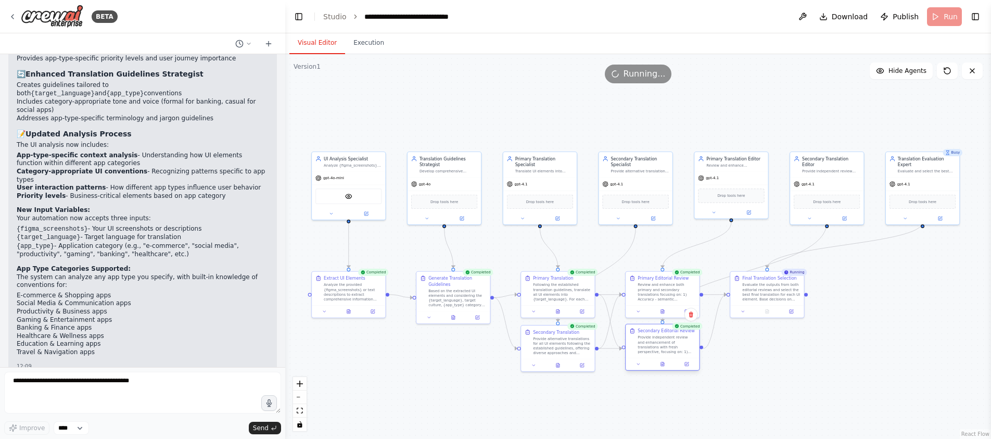
click at [685, 369] on div at bounding box center [662, 364] width 73 height 12
click at [690, 369] on div at bounding box center [662, 364] width 73 height 12
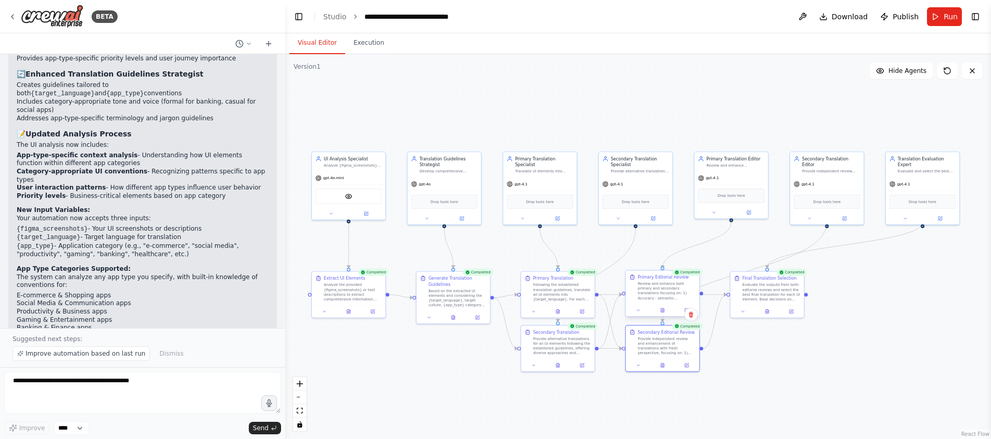
click at [691, 297] on div "Review and enhance both primary and secondary translations focusing on: 1) Accu…" at bounding box center [667, 290] width 58 height 19
click at [688, 364] on icon at bounding box center [687, 364] width 4 height 4
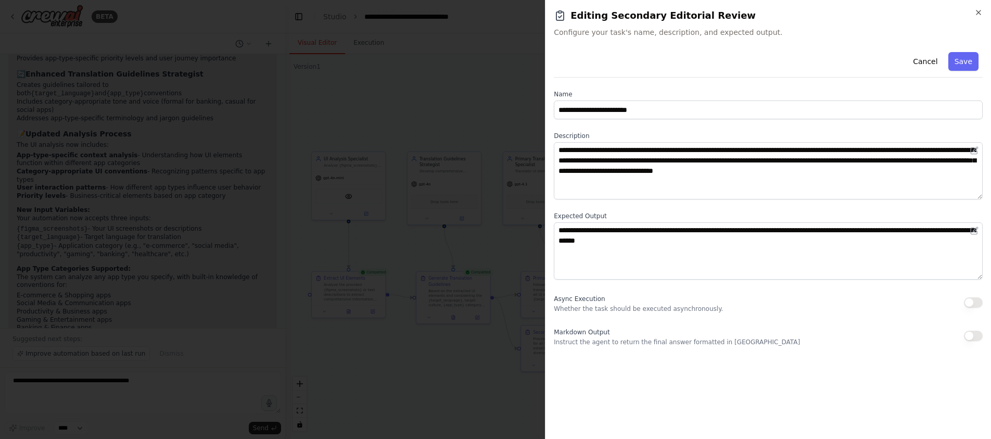
click at [490, 377] on div at bounding box center [495, 219] width 991 height 439
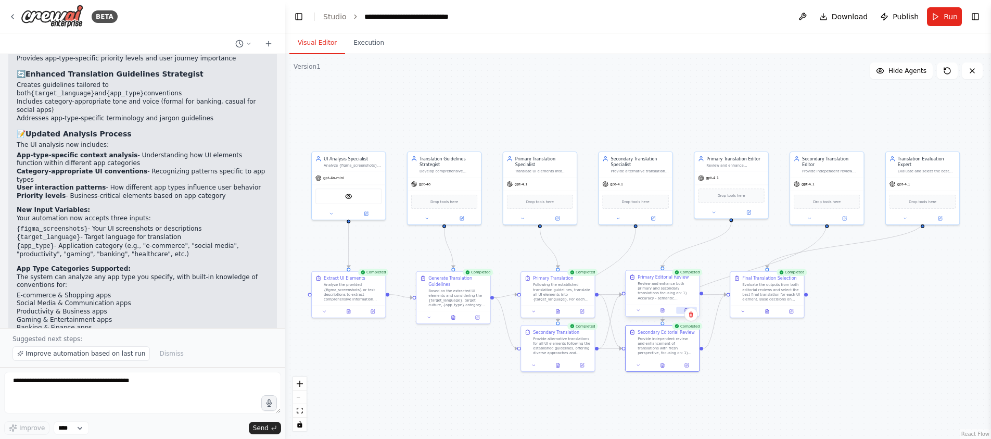
click at [680, 312] on button at bounding box center [686, 310] width 20 height 7
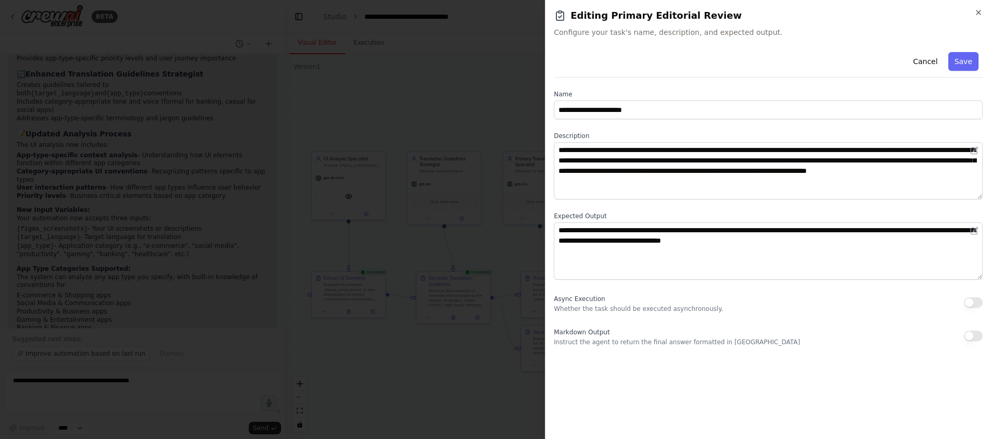
click at [503, 235] on div at bounding box center [495, 219] width 991 height 439
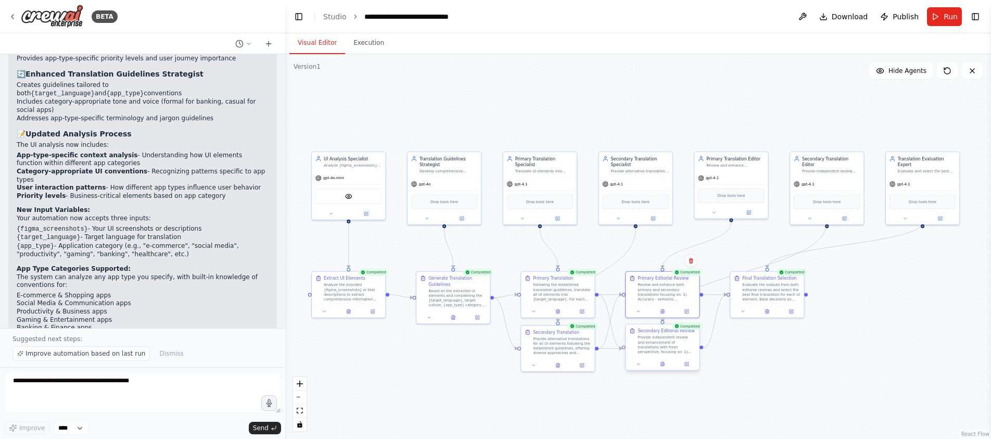
click at [662, 369] on div at bounding box center [662, 364] width 73 height 12
click at [662, 364] on icon at bounding box center [662, 364] width 3 height 4
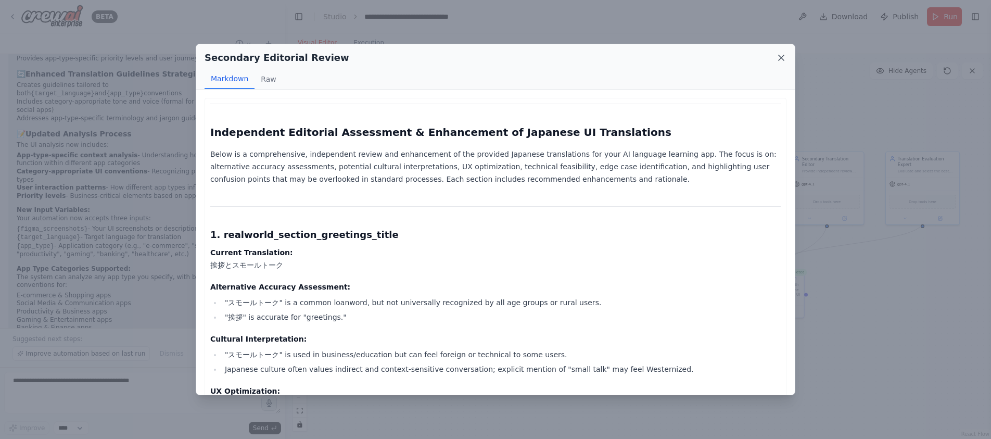
click at [785, 54] on icon at bounding box center [781, 58] width 10 height 10
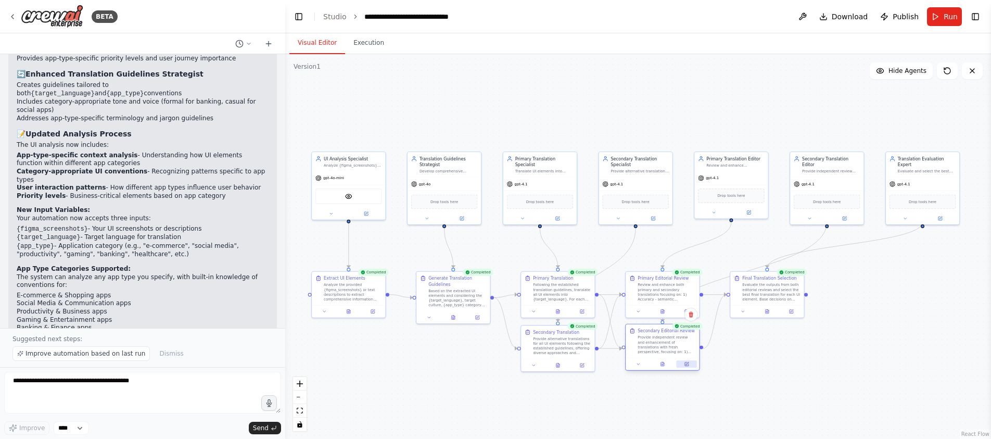
click at [688, 366] on icon at bounding box center [687, 364] width 4 height 4
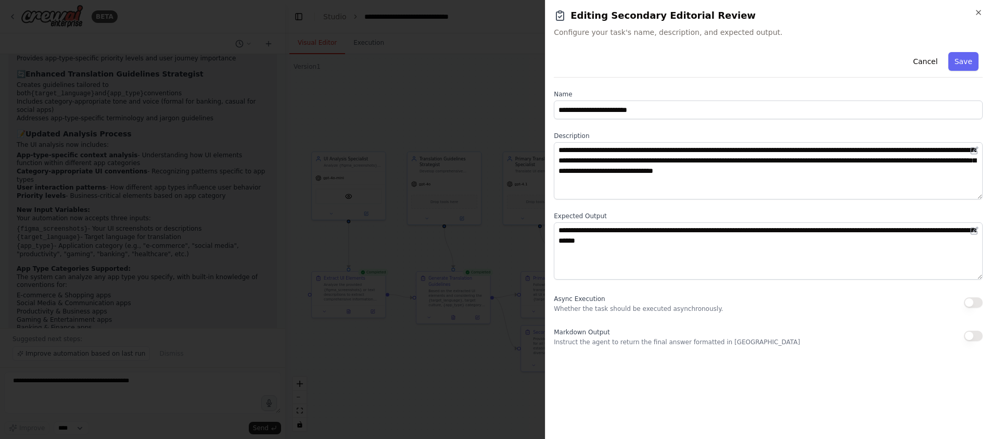
click at [471, 373] on div at bounding box center [495, 219] width 991 height 439
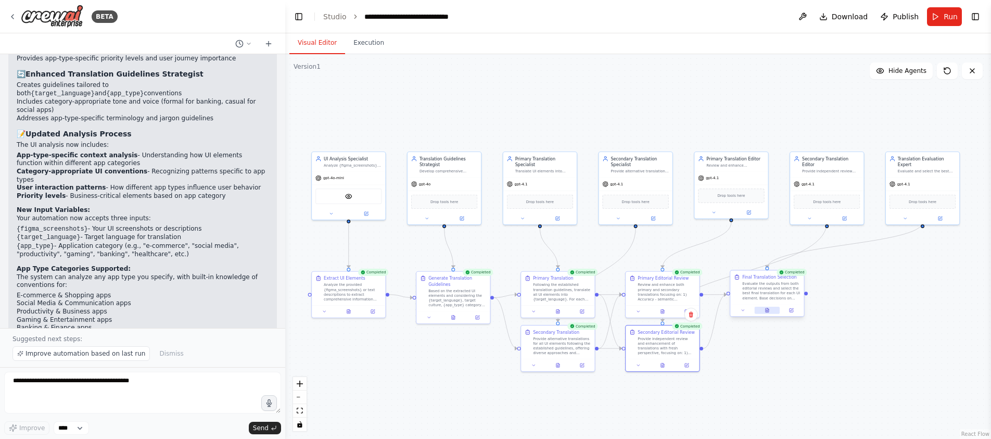
click at [767, 311] on icon at bounding box center [767, 310] width 3 height 4
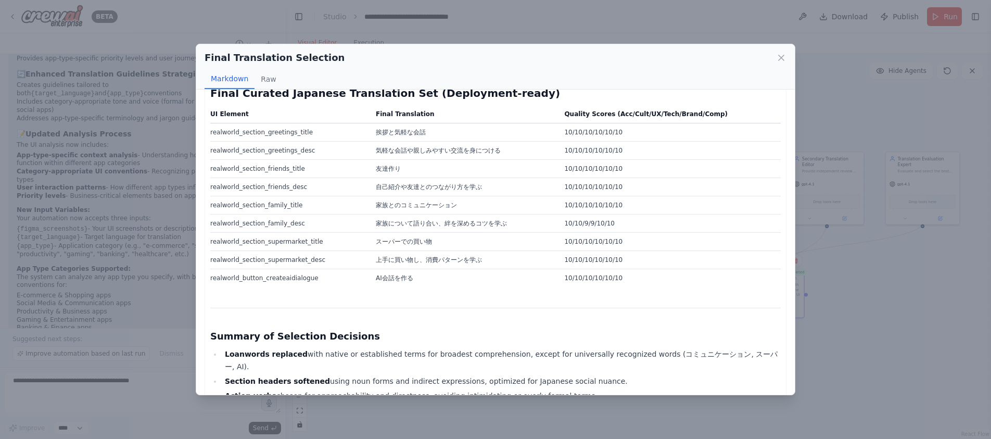
scroll to position [2959, 0]
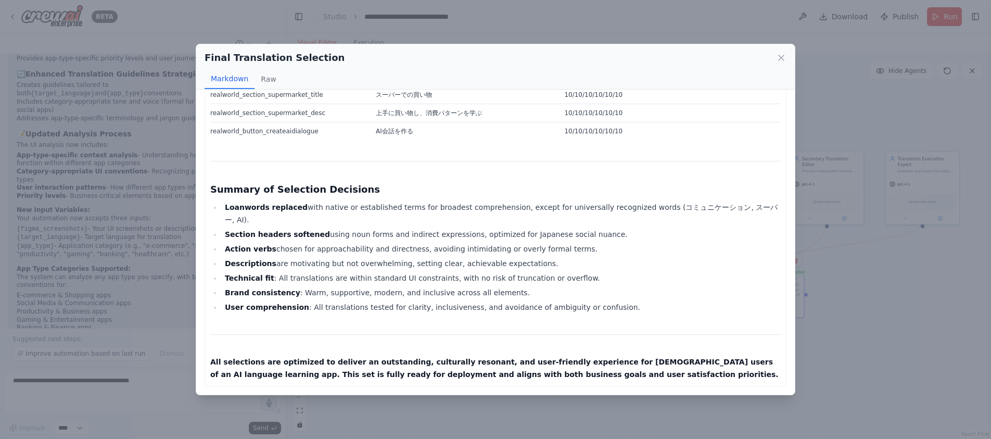
click at [925, 337] on div "Final Translation Selection Markdown Raw Below is the final curated Japanese tr…" at bounding box center [495, 219] width 991 height 439
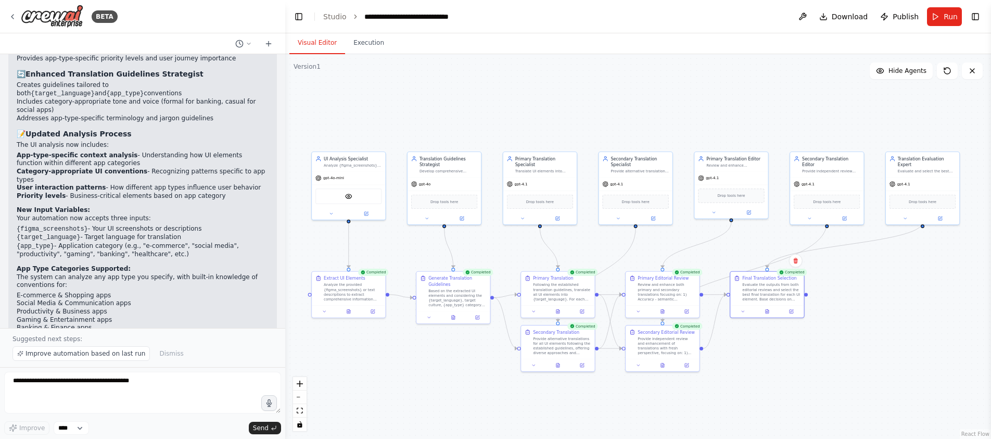
click at [831, 385] on div ".deletable-edge-delete-btn { width: 20px; height: 20px; border: 0px solid #ffff…" at bounding box center [638, 246] width 706 height 385
click at [467, 225] on div ".deletable-edge-delete-btn { width: 20px; height: 20px; border: 0px solid #ffff…" at bounding box center [638, 246] width 706 height 385
click at [464, 220] on button at bounding box center [462, 216] width 34 height 7
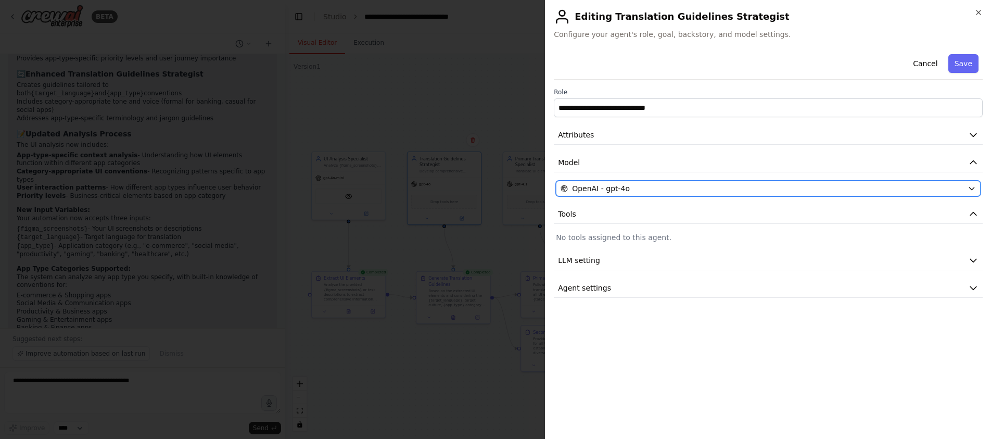
click at [635, 188] on div "OpenAI - gpt-4o" at bounding box center [762, 188] width 403 height 10
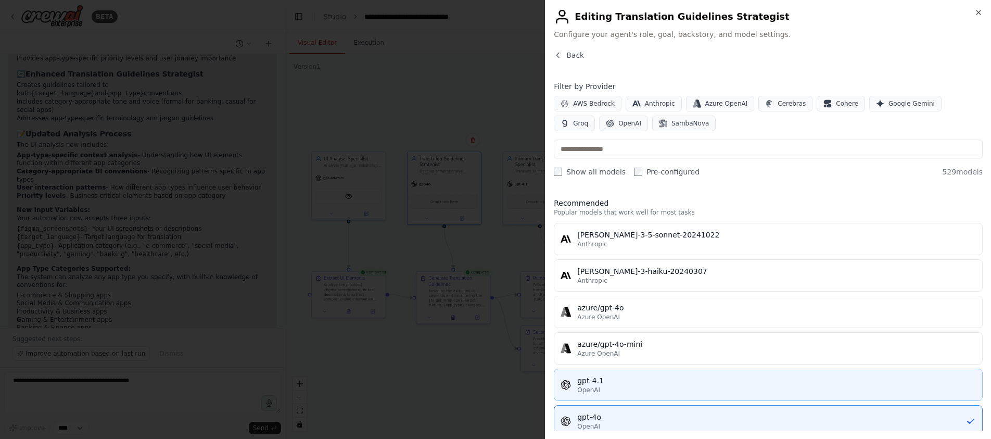
click at [592, 394] on span "OpenAI" at bounding box center [588, 390] width 23 height 8
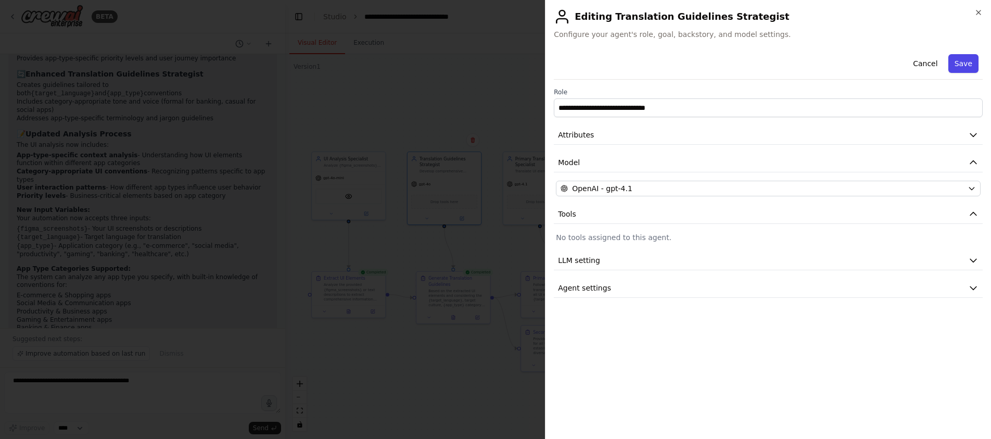
click at [952, 59] on button "Save" at bounding box center [964, 63] width 30 height 19
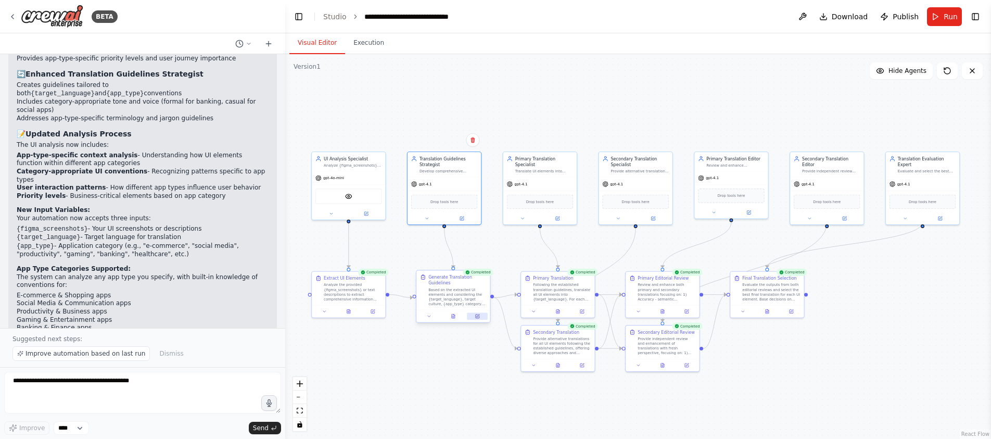
click at [475, 316] on icon at bounding box center [477, 316] width 5 height 5
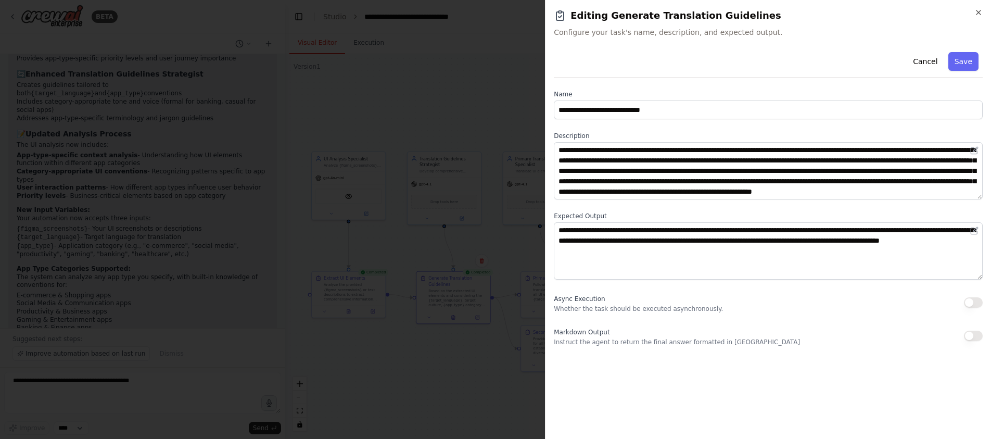
drag, startPoint x: 401, startPoint y: 408, endPoint x: 401, endPoint y: 416, distance: 7.8
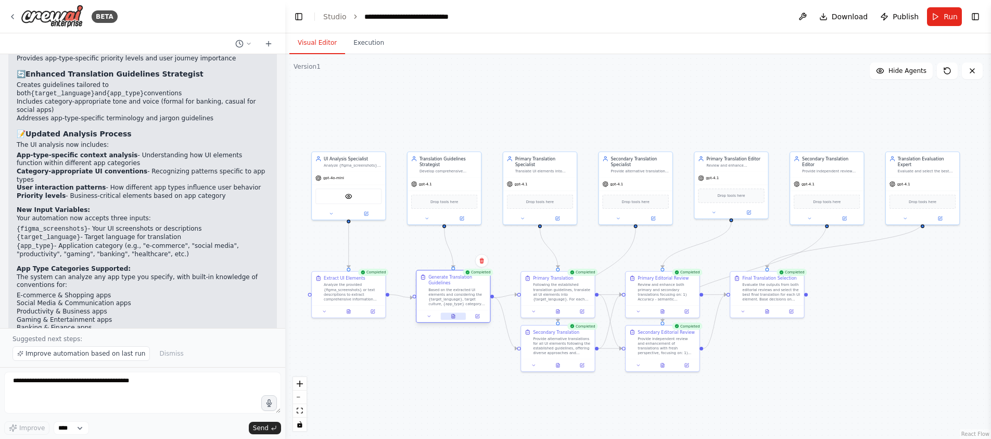
click at [445, 317] on button at bounding box center [454, 315] width 26 height 7
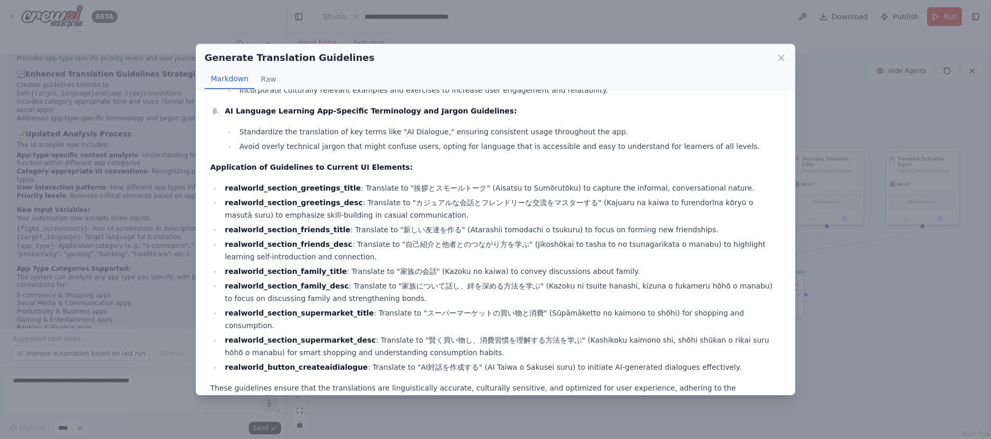
scroll to position [483, 0]
click at [778, 57] on icon at bounding box center [781, 58] width 10 height 10
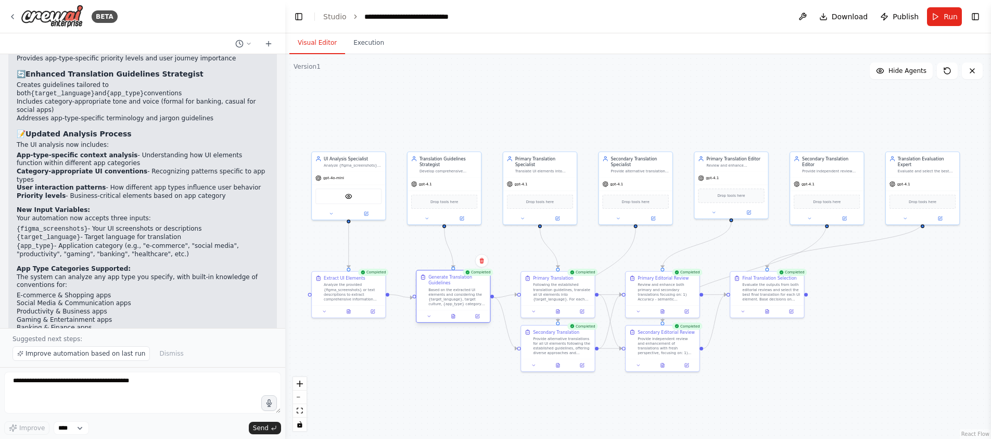
click at [476, 321] on div at bounding box center [453, 316] width 73 height 12
click at [480, 316] on icon at bounding box center [480, 316] width 5 height 5
click at [480, 314] on icon at bounding box center [480, 316] width 5 height 5
click at [485, 317] on button at bounding box center [480, 315] width 20 height 7
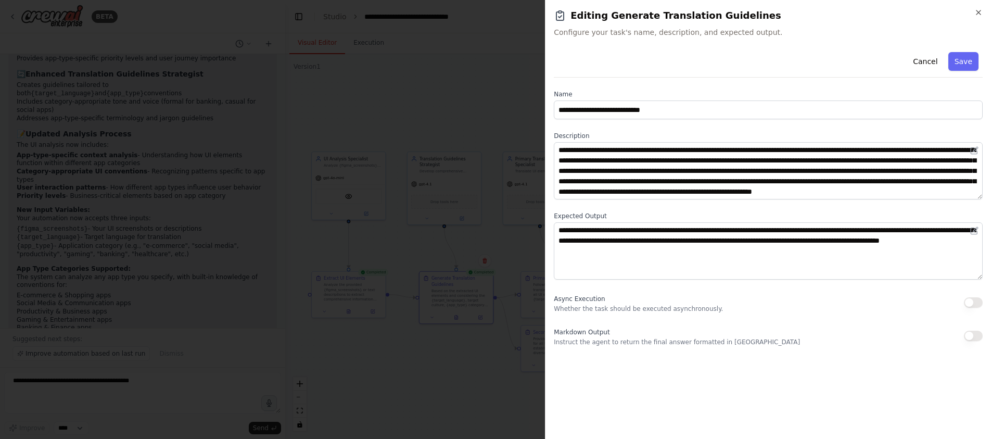
scroll to position [21, 0]
click at [494, 311] on div at bounding box center [495, 219] width 991 height 439
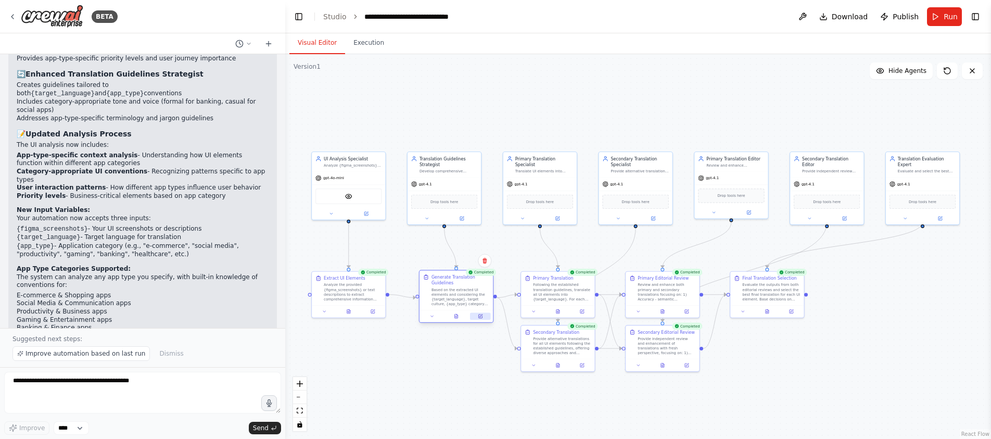
click at [484, 316] on button at bounding box center [480, 315] width 20 height 7
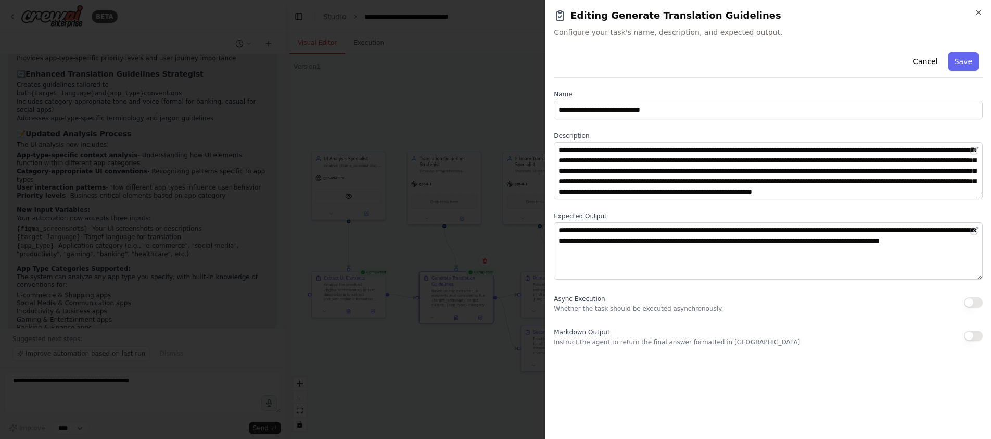
click at [465, 334] on div at bounding box center [495, 219] width 991 height 439
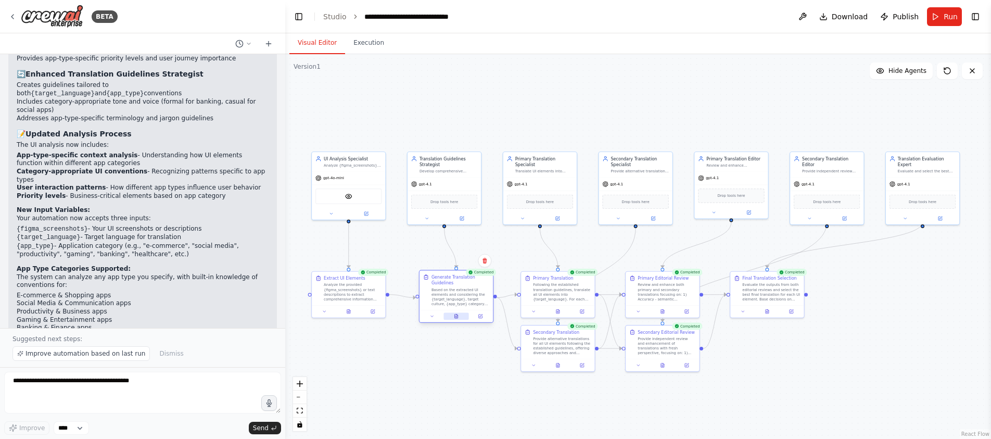
click at [461, 316] on button at bounding box center [457, 315] width 26 height 7
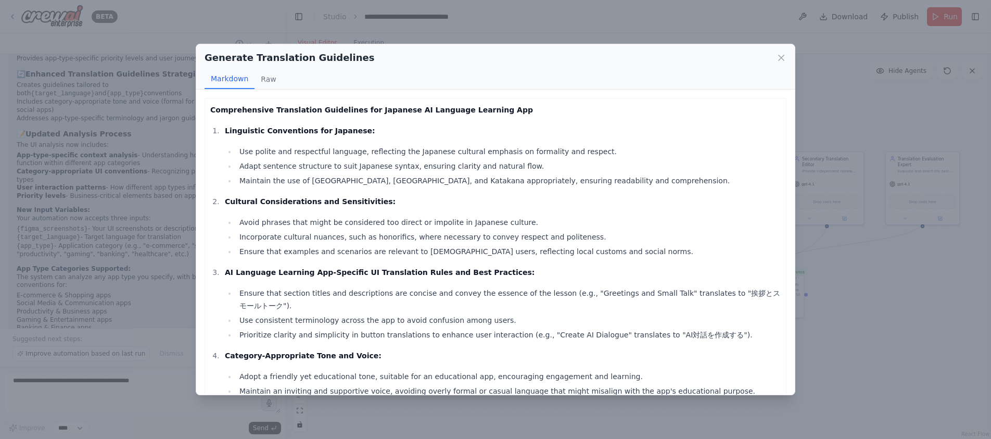
scroll to position [52, 0]
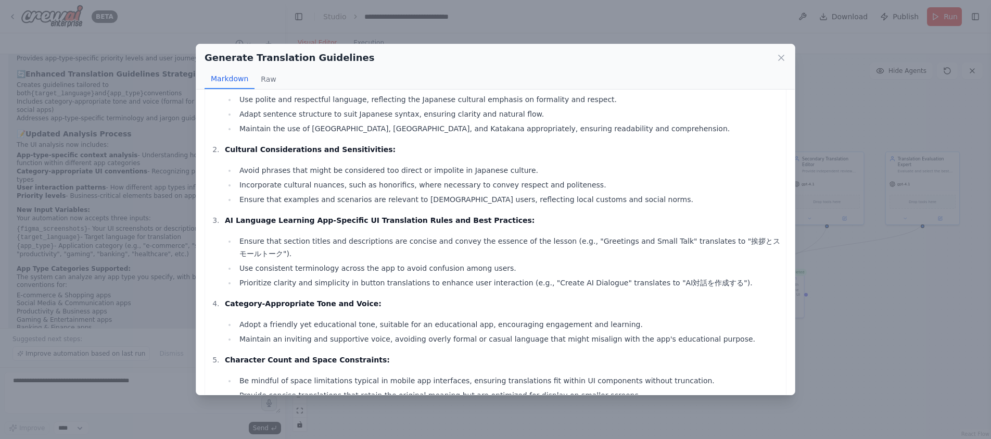
click at [68, 290] on div "Generate Translation Guidelines Markdown Raw Comprehensive Translation Guidelin…" at bounding box center [495, 219] width 991 height 439
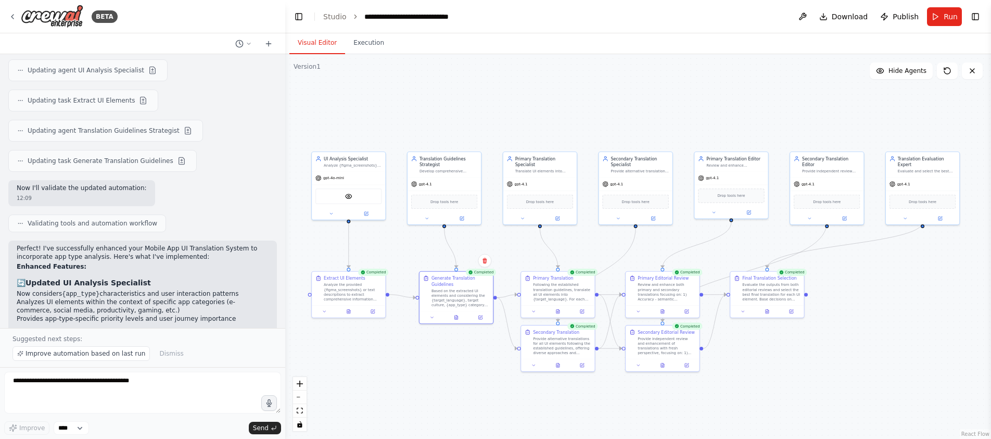
scroll to position [2014, 0]
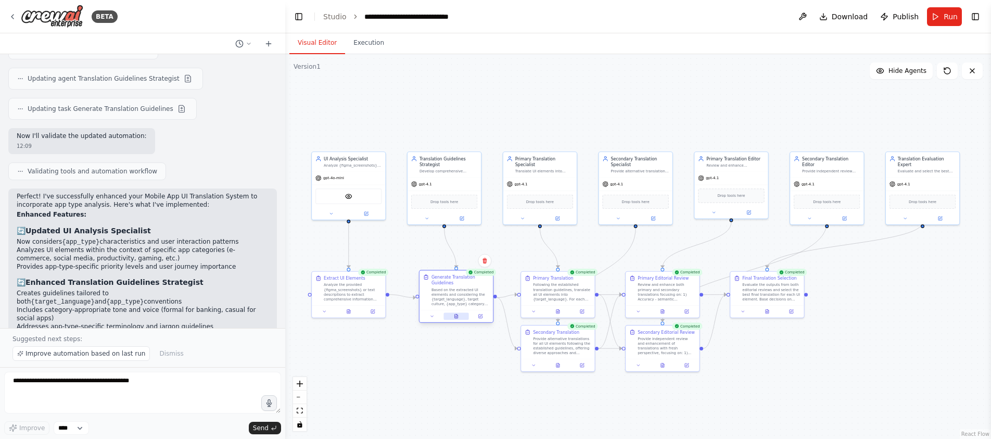
click at [456, 317] on icon at bounding box center [457, 317] width 2 height 0
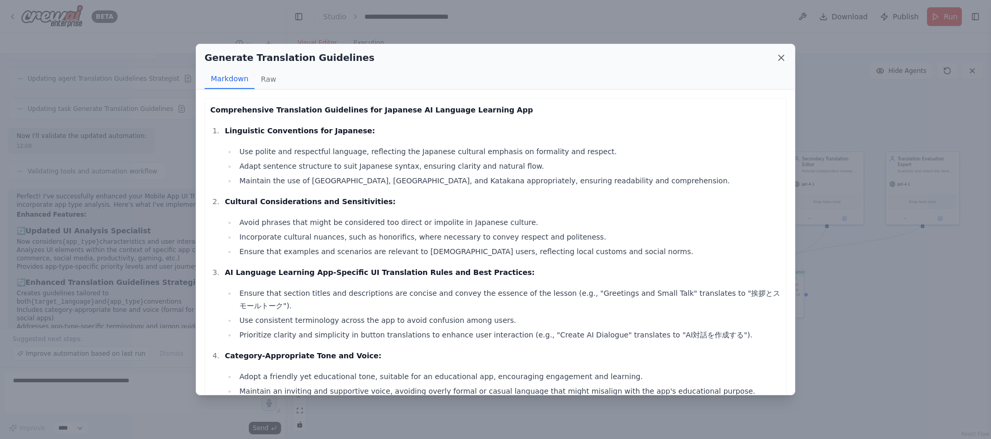
click at [777, 58] on icon at bounding box center [781, 58] width 10 height 10
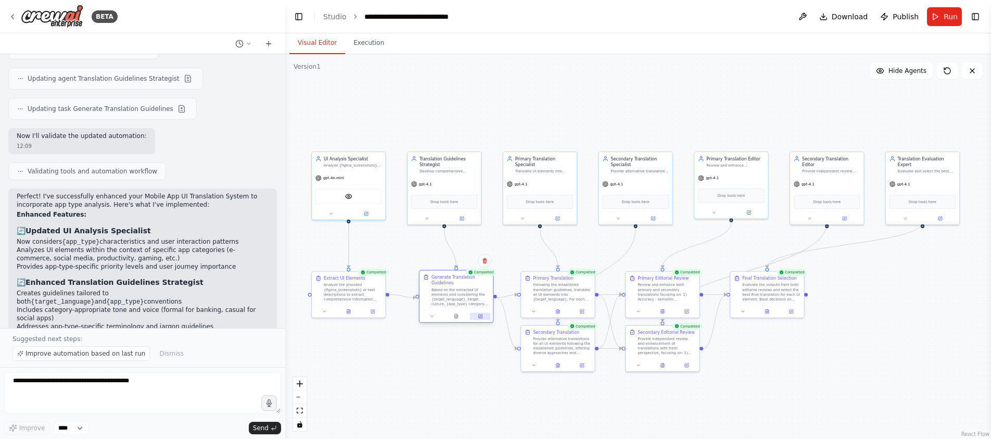
click at [479, 317] on icon at bounding box center [481, 316] width 4 height 4
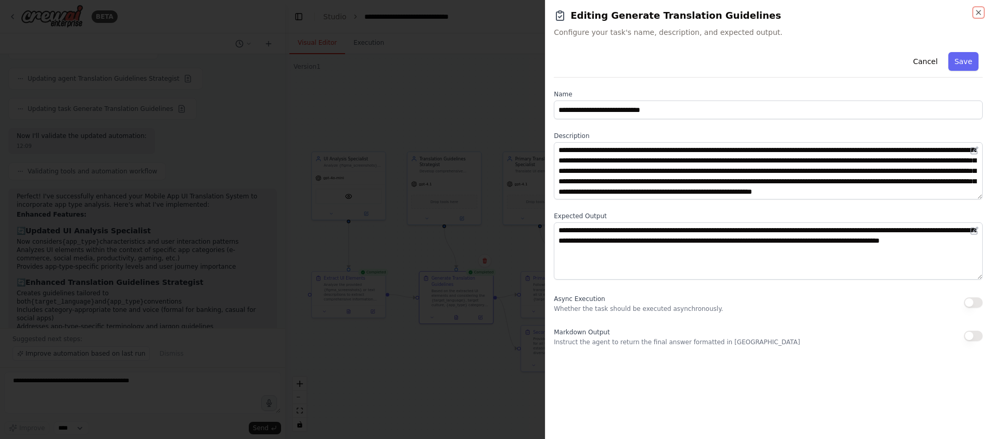
scroll to position [0, 0]
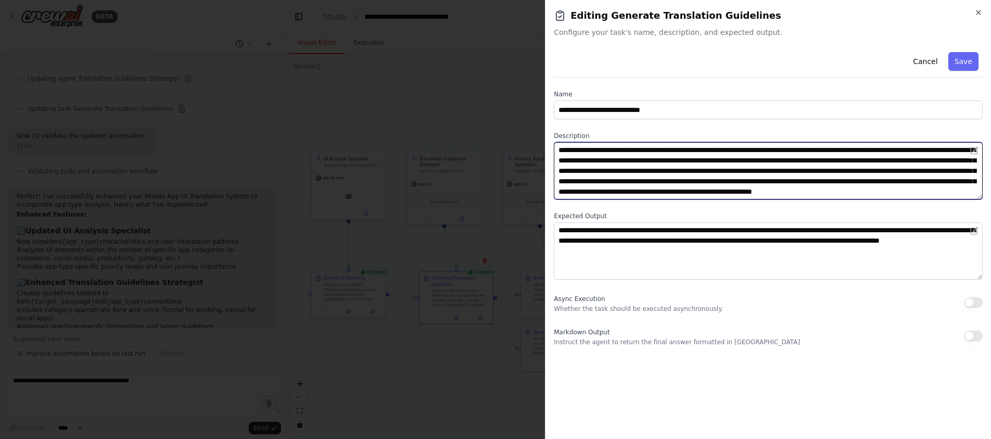
click at [806, 169] on textarea "**********" at bounding box center [768, 170] width 429 height 57
click at [795, 170] on textarea "**********" at bounding box center [768, 170] width 429 height 57
click at [765, 193] on textarea "**********" at bounding box center [768, 170] width 429 height 57
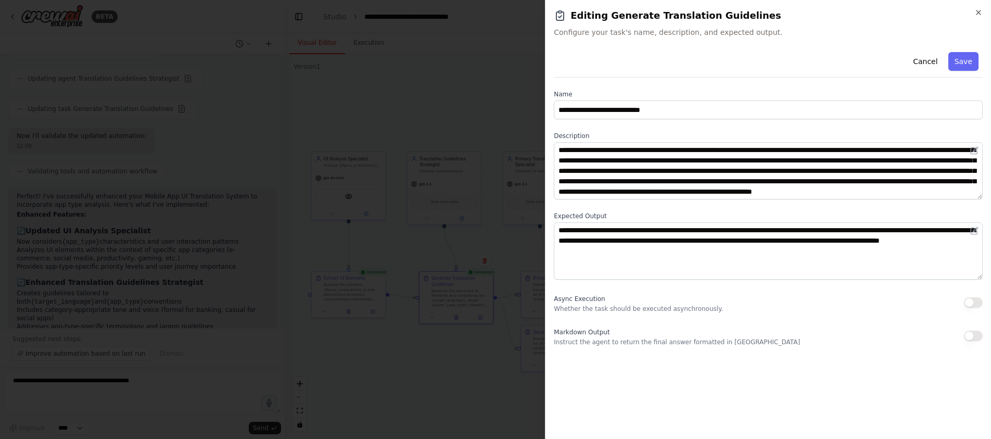
click at [505, 227] on div at bounding box center [495, 219] width 991 height 439
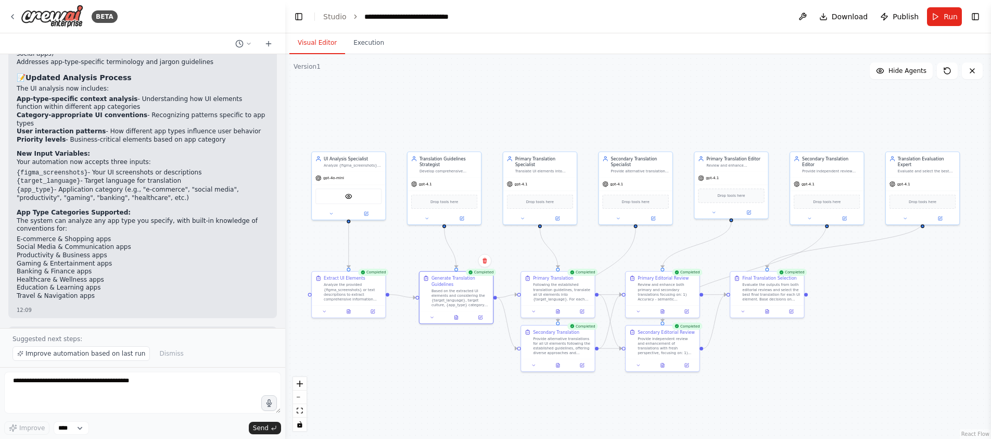
scroll to position [2279, 0]
click at [423, 364] on div ".deletable-edge-delete-btn { width: 20px; height: 20px; border: 0px solid #ffff…" at bounding box center [638, 246] width 706 height 385
click at [423, 361] on div ".deletable-edge-delete-btn { width: 20px; height: 20px; border: 0px solid #ffff…" at bounding box center [638, 246] width 706 height 385
click at [449, 198] on span "Drop tools here" at bounding box center [444, 200] width 28 height 6
click at [366, 300] on div "Extract UI Elements Analyze the provided {figma_screenshots} or text descriptio…" at bounding box center [347, 286] width 73 height 33
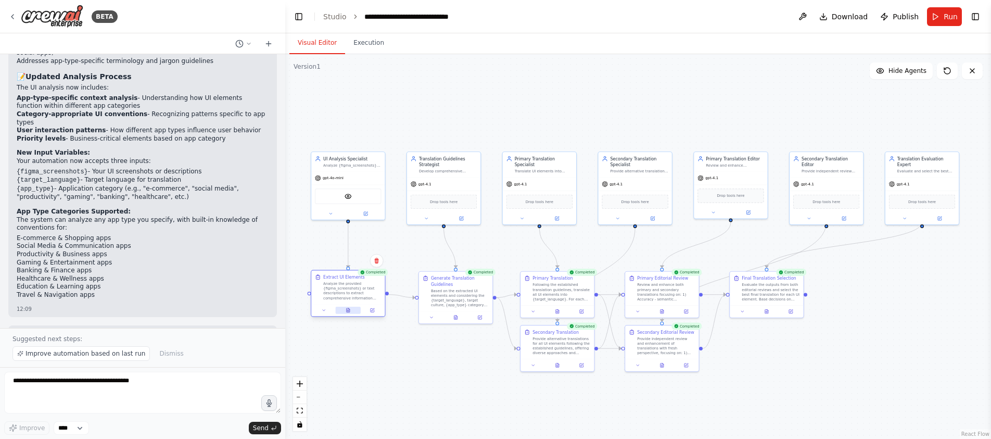
click at [350, 310] on icon at bounding box center [348, 310] width 3 height 4
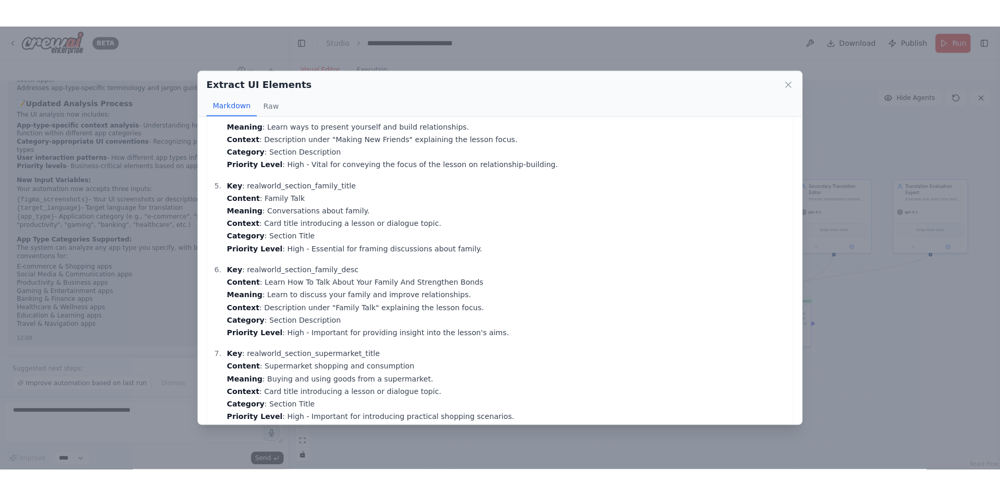
scroll to position [481, 0]
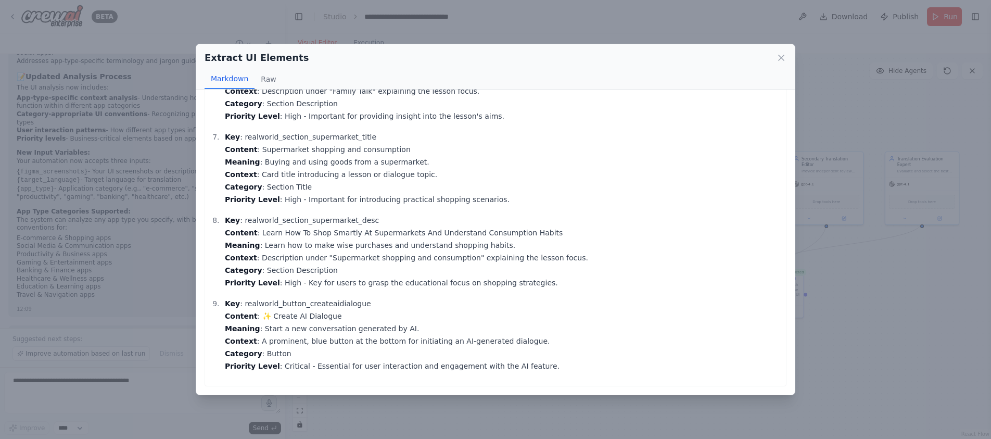
click at [359, 412] on div "Extract UI Elements Markdown Raw Key : realworld_section_greetings_title Conten…" at bounding box center [495, 219] width 991 height 439
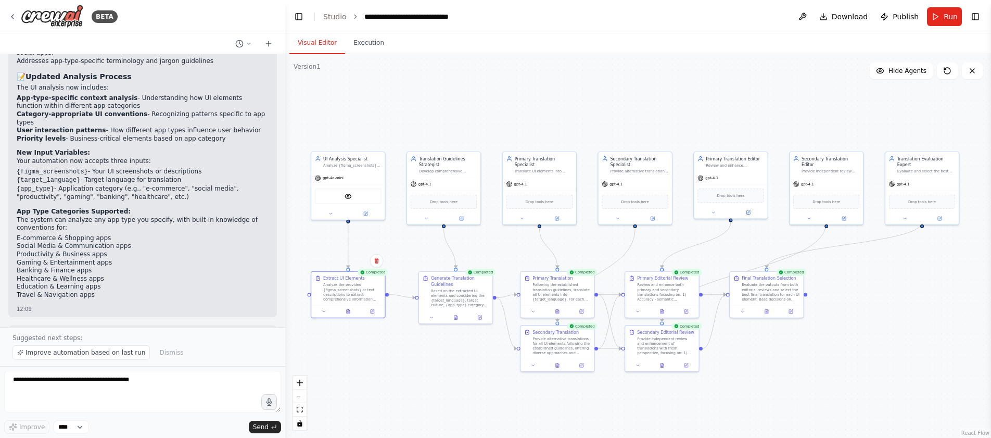
click at [557, 63] on div ".deletable-edge-delete-btn { width: 20px; height: 20px; border: 0px solid #ffff…" at bounding box center [638, 246] width 706 height 384
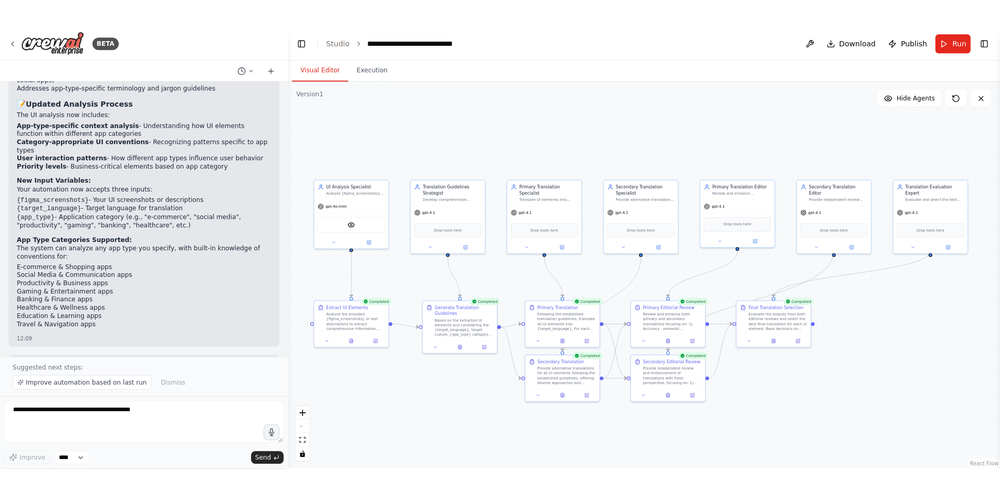
scroll to position [2222, 0]
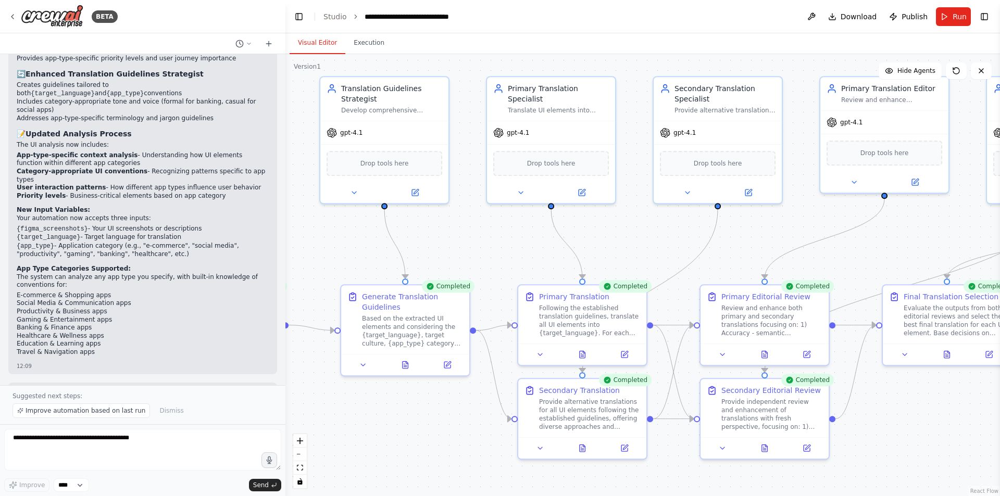
drag, startPoint x: 350, startPoint y: 383, endPoint x: 413, endPoint y: 459, distance: 98.4
click at [413, 459] on div ".deletable-edge-delete-btn { width: 20px; height: 20px; border: 0px solid #ffff…" at bounding box center [642, 275] width 714 height 442
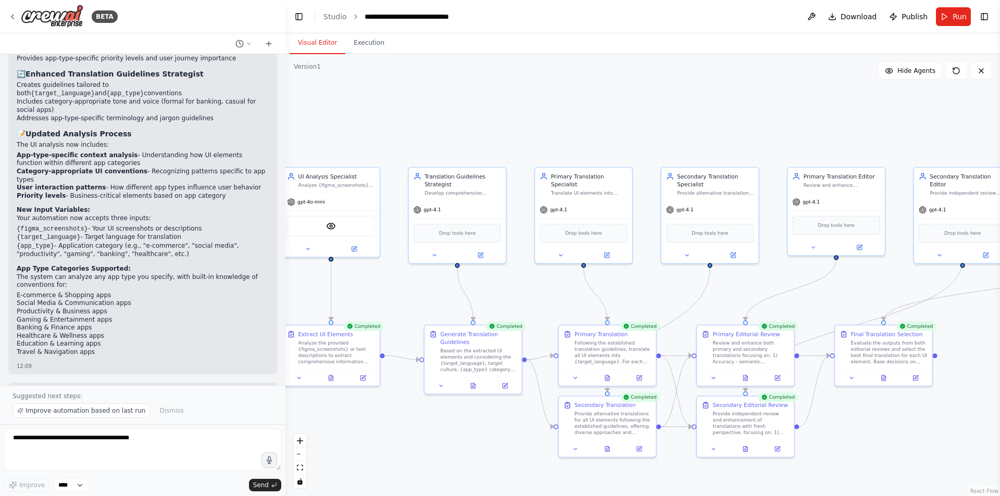
drag, startPoint x: 414, startPoint y: 451, endPoint x: 479, endPoint y: 450, distance: 64.0
click at [479, 450] on div ".deletable-edge-delete-btn { width: 20px; height: 20px; border: 0px solid #ffff…" at bounding box center [642, 275] width 714 height 442
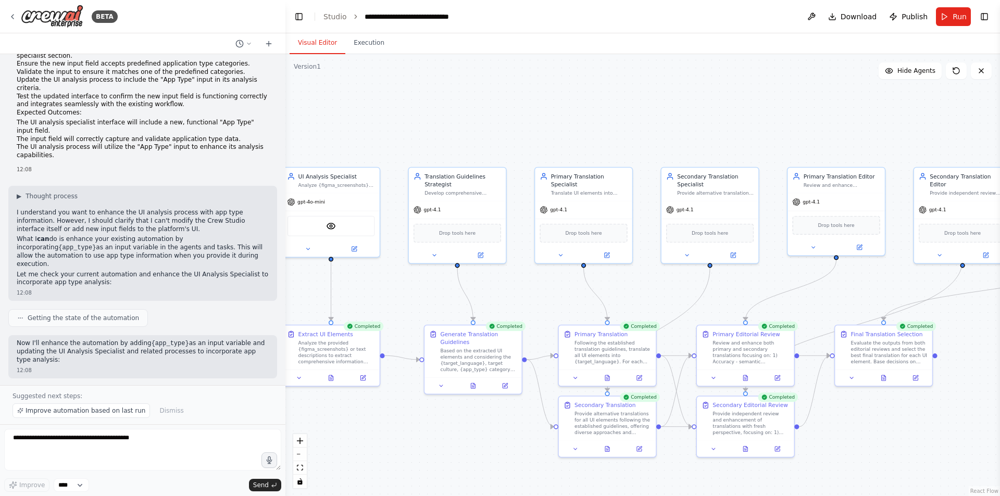
scroll to position [1545, 0]
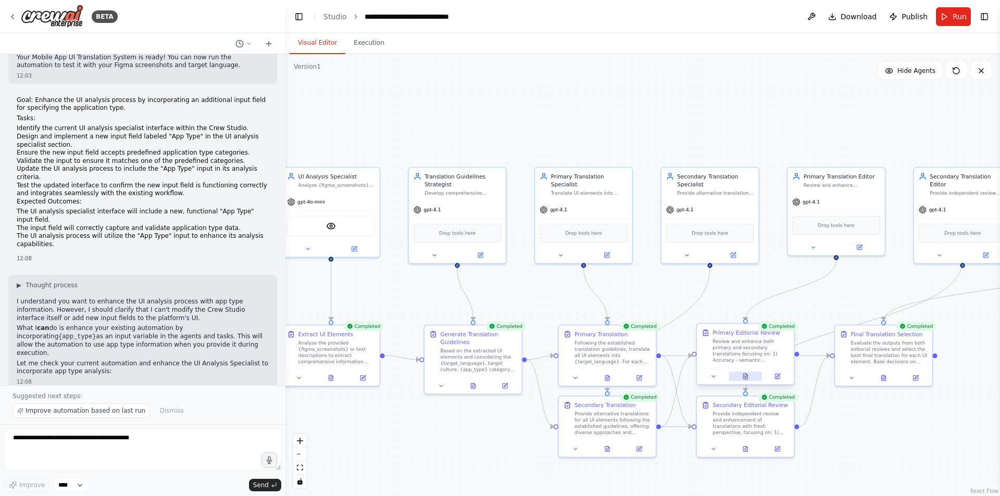
click at [749, 380] on button at bounding box center [744, 376] width 33 height 9
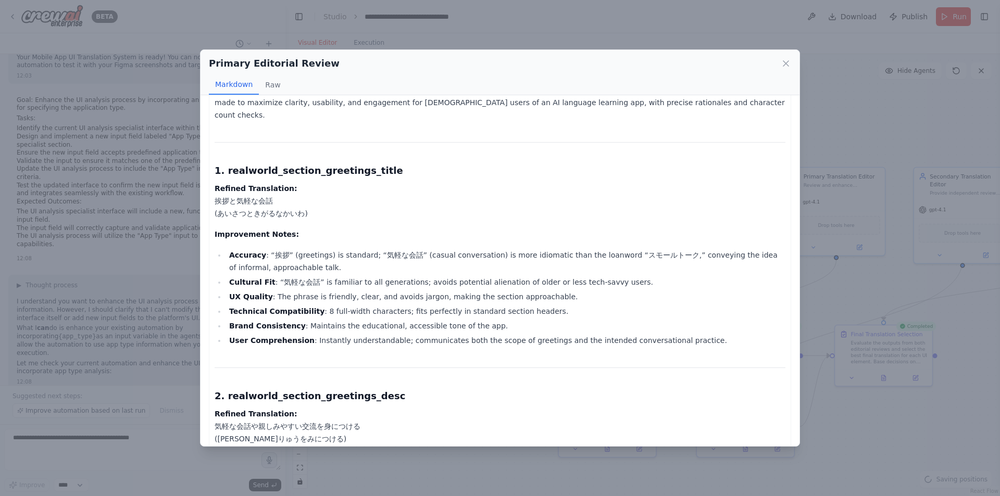
scroll to position [52, 0]
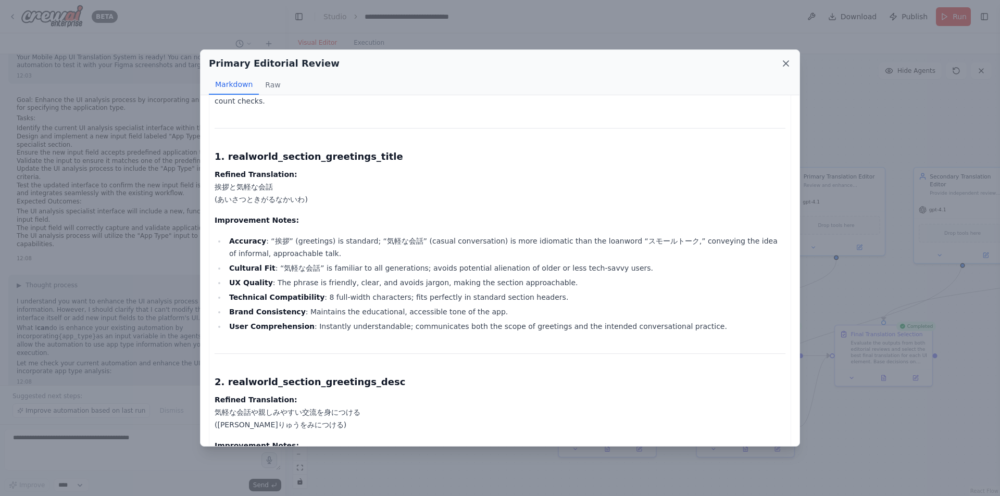
click at [788, 58] on icon at bounding box center [786, 63] width 10 height 10
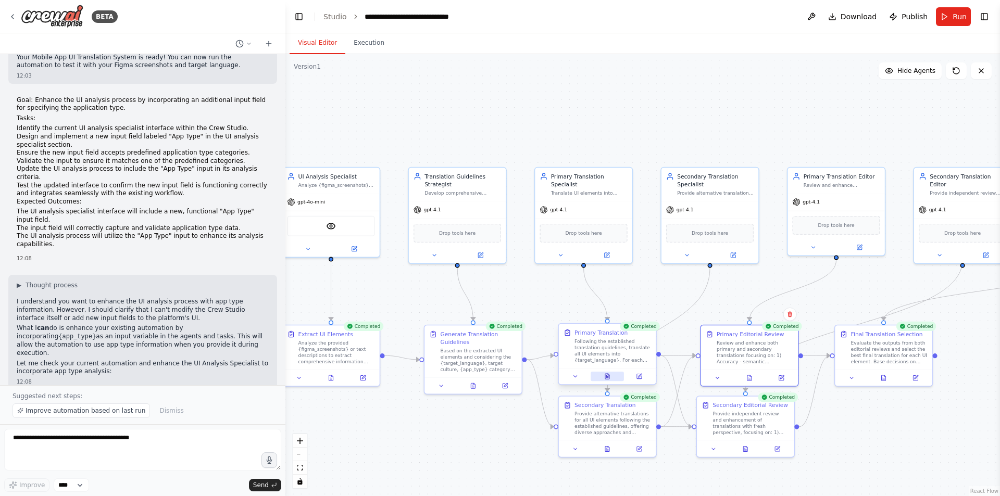
click at [606, 380] on button at bounding box center [606, 376] width 33 height 9
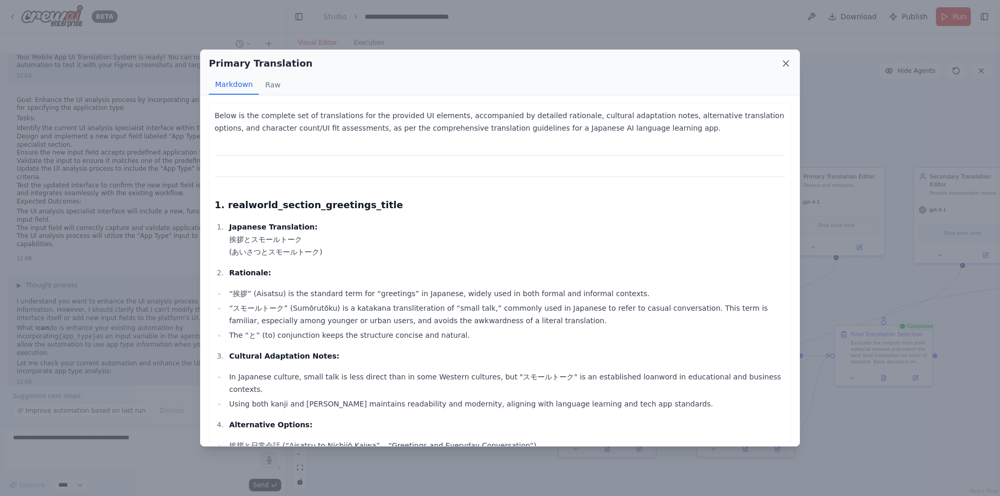
click at [785, 68] on icon at bounding box center [786, 63] width 10 height 10
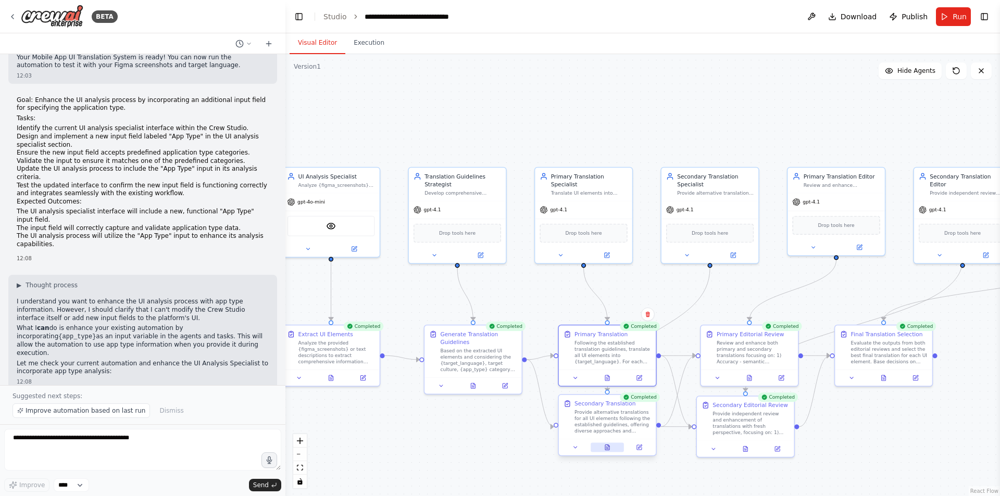
click at [613, 450] on button at bounding box center [606, 447] width 33 height 9
click at [603, 446] on button at bounding box center [606, 447] width 33 height 9
click at [605, 446] on icon at bounding box center [607, 447] width 4 height 5
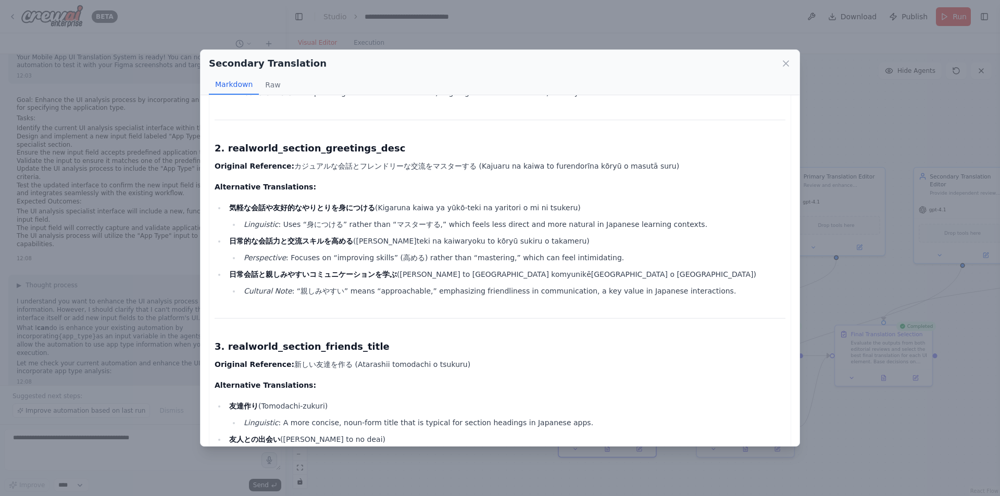
scroll to position [312, 0]
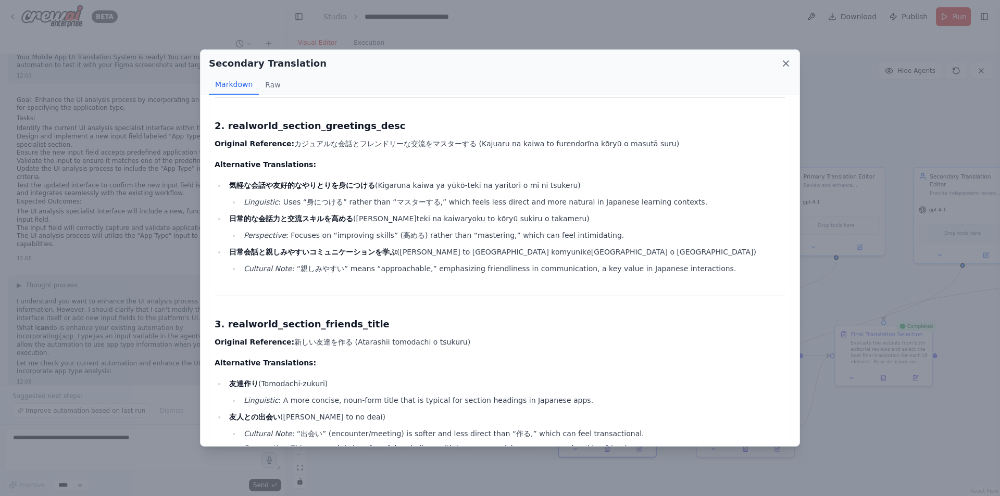
click at [786, 58] on icon at bounding box center [786, 63] width 10 height 10
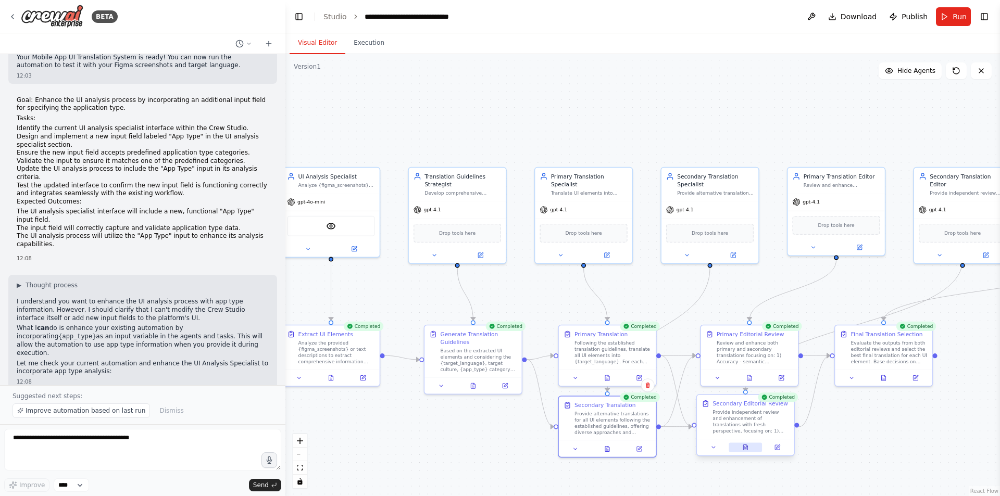
click at [748, 451] on button at bounding box center [744, 447] width 33 height 9
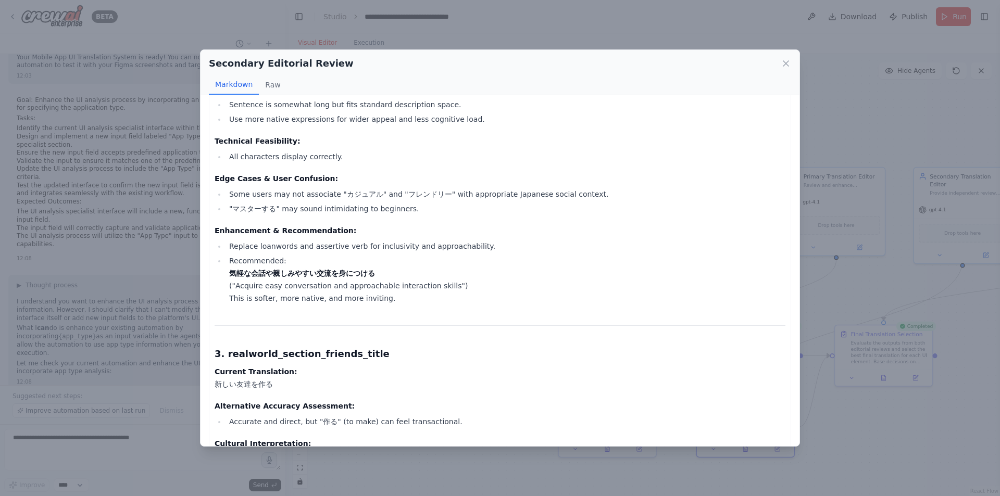
scroll to position [781, 0]
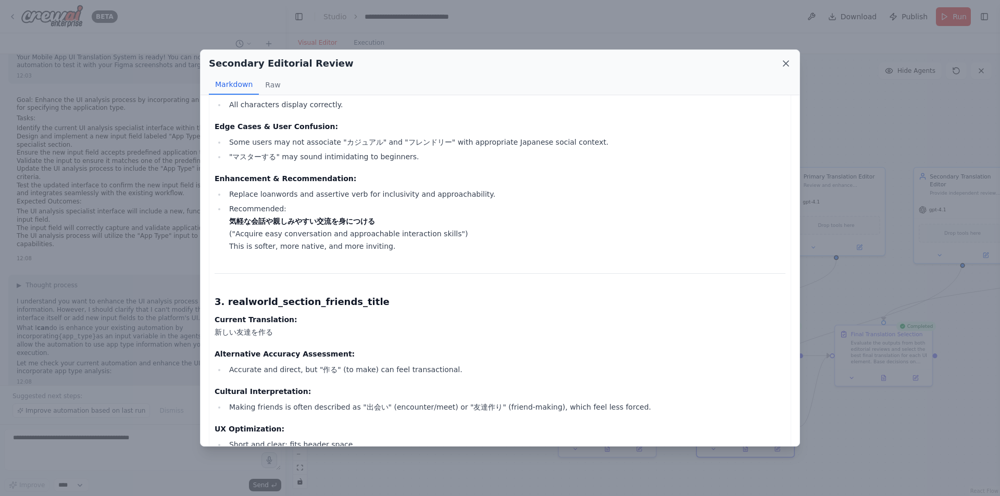
click at [782, 59] on icon at bounding box center [786, 63] width 10 height 10
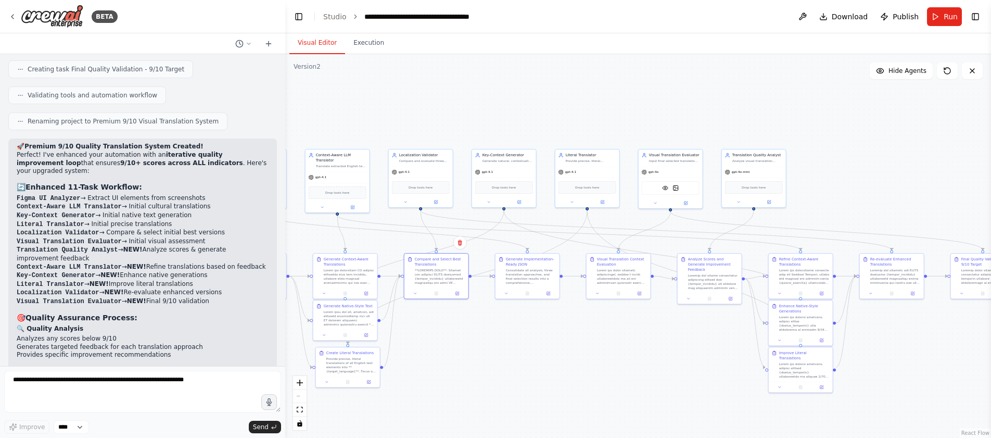
drag, startPoint x: 374, startPoint y: 111, endPoint x: 549, endPoint y: 110, distance: 175.5
click at [549, 110] on div ".deletable-edge-delete-btn { width: 20px; height: 20px; border: 0px solid #ffff…" at bounding box center [638, 246] width 706 height 384
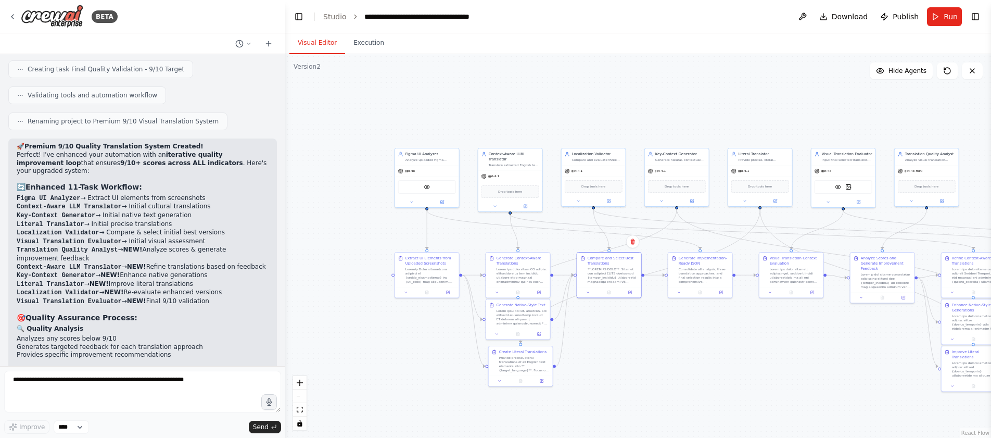
drag, startPoint x: 525, startPoint y: 108, endPoint x: 681, endPoint y: 107, distance: 155.2
click at [681, 106] on div ".deletable-edge-delete-btn { width: 20px; height: 20px; border: 0px solid #ffff…" at bounding box center [638, 246] width 706 height 384
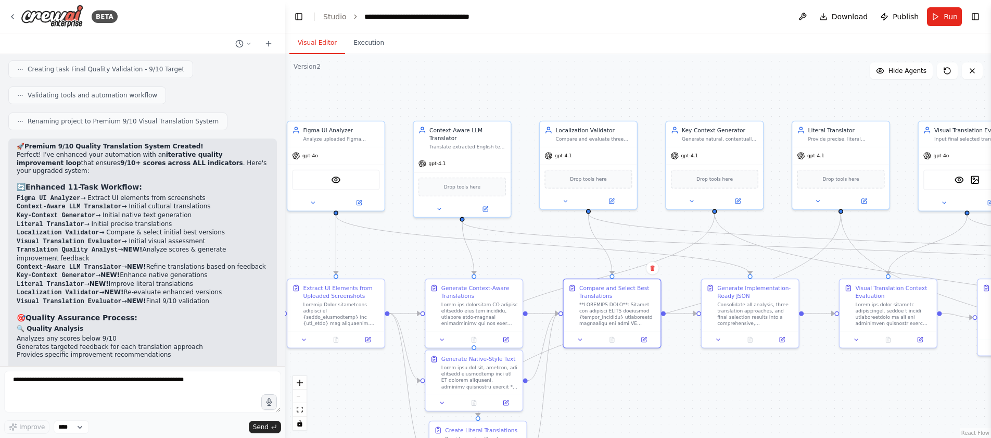
drag, startPoint x: 584, startPoint y: 150, endPoint x: 633, endPoint y: 102, distance: 68.5
click at [633, 102] on div ".deletable-edge-delete-btn { width: 20px; height: 20px; border: 0px solid #ffff…" at bounding box center [638, 246] width 706 height 384
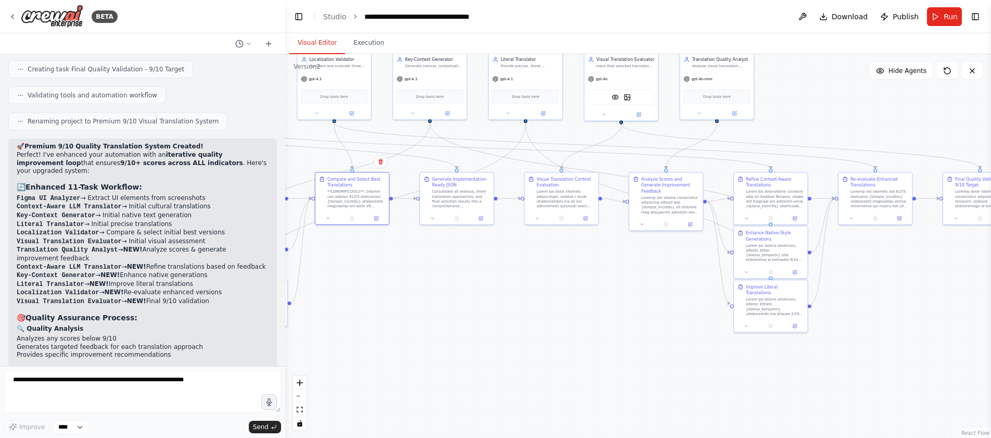
drag, startPoint x: 599, startPoint y: 345, endPoint x: 348, endPoint y: 305, distance: 254.2
click at [348, 306] on div ".deletable-edge-delete-btn { width: 20px; height: 20px; border: 0px solid #ffff…" at bounding box center [638, 246] width 706 height 384
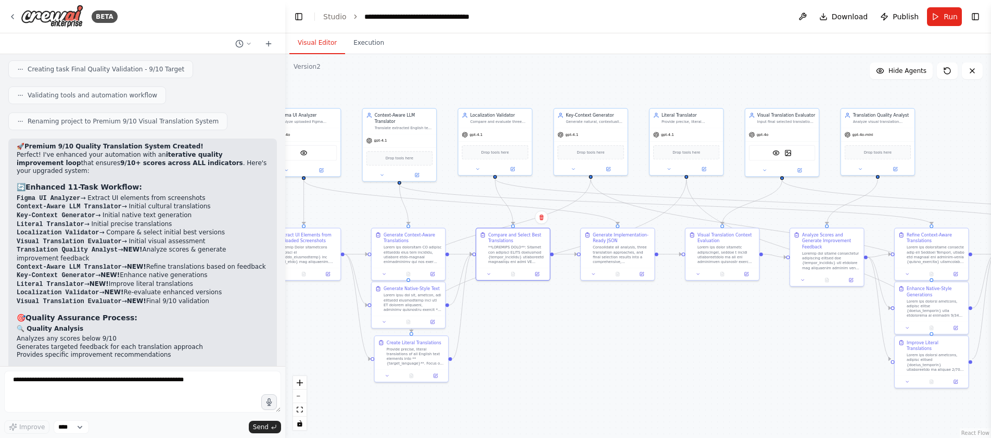
drag, startPoint x: 387, startPoint y: 283, endPoint x: 726, endPoint y: 354, distance: 346.4
click at [726, 354] on div ".deletable-edge-delete-btn { width: 20px; height: 20px; border: 0px solid #ffff…" at bounding box center [638, 246] width 706 height 384
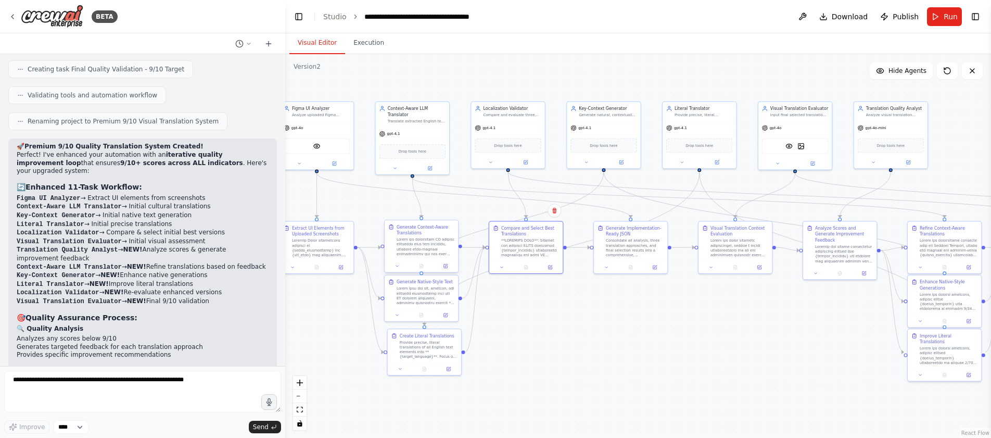
click at [443, 272] on div at bounding box center [421, 266] width 73 height 12
click at [449, 269] on button at bounding box center [445, 265] width 20 height 7
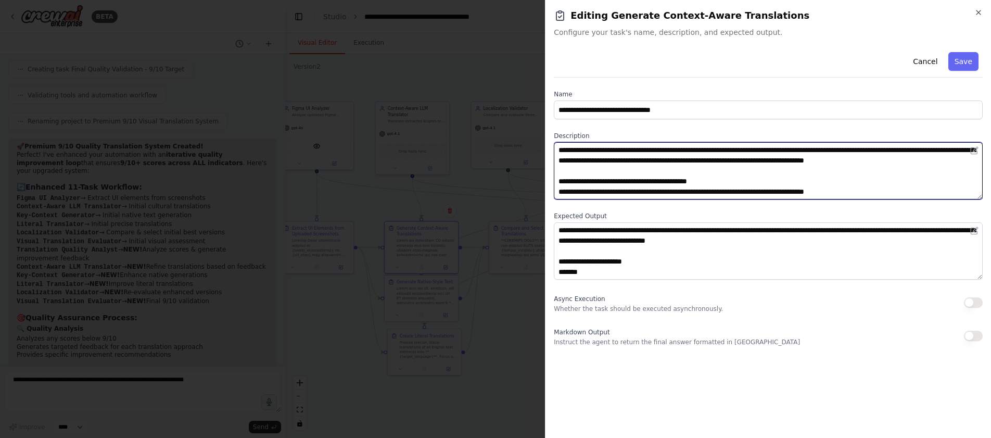
drag, startPoint x: 669, startPoint y: 191, endPoint x: 553, endPoint y: 147, distance: 123.4
click at [553, 147] on div "**********" at bounding box center [768, 219] width 446 height 438
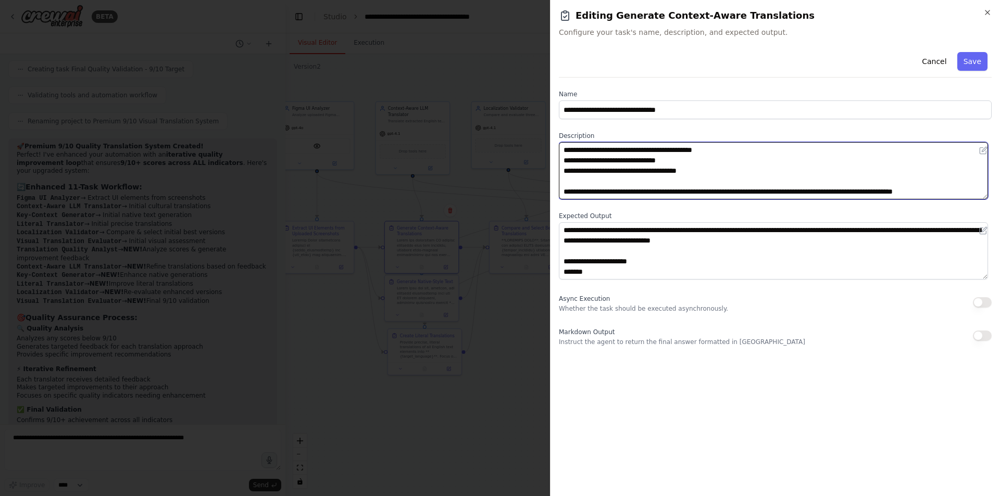
scroll to position [11496, 0]
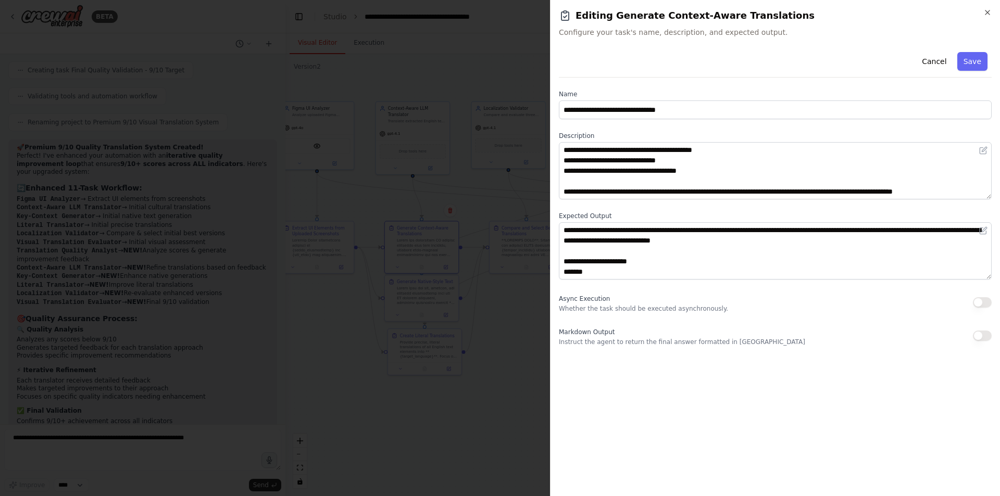
click at [464, 119] on div at bounding box center [500, 248] width 1000 height 496
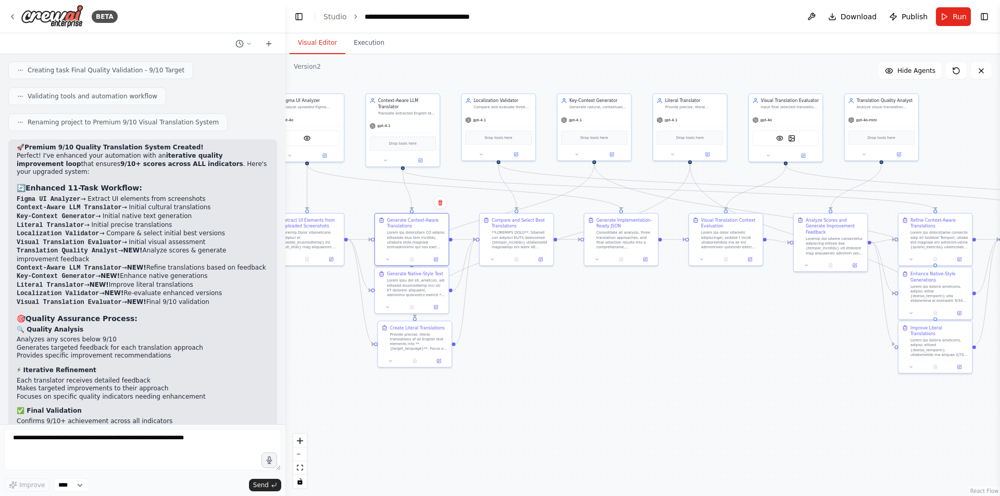
drag, startPoint x: 539, startPoint y: 328, endPoint x: 332, endPoint y: 324, distance: 207.3
click at [332, 325] on div ".deletable-edge-delete-btn { width: 20px; height: 20px; border: 0px solid #ffff…" at bounding box center [642, 275] width 714 height 442
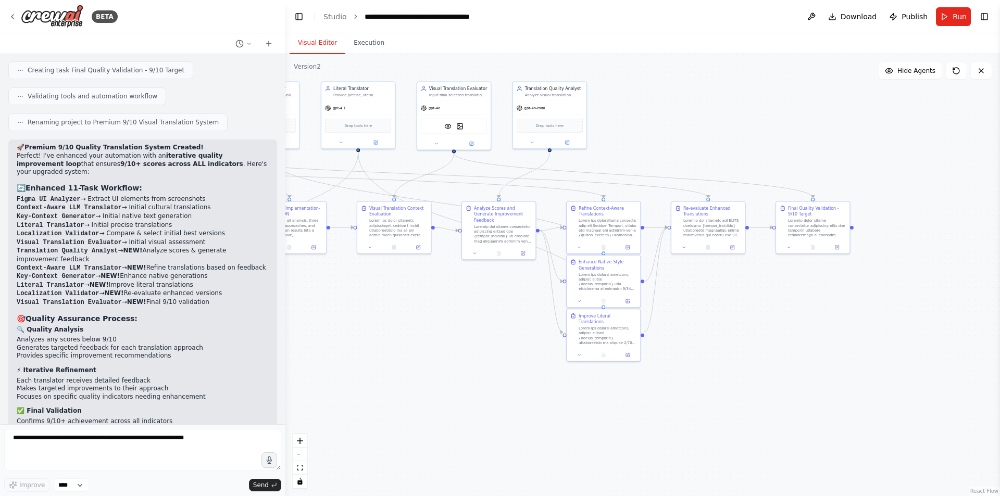
drag, startPoint x: 513, startPoint y: 354, endPoint x: 414, endPoint y: 333, distance: 101.6
click at [414, 333] on div ".deletable-edge-delete-btn { width: 20px; height: 20px; border: 0px solid #ffff…" at bounding box center [642, 275] width 714 height 442
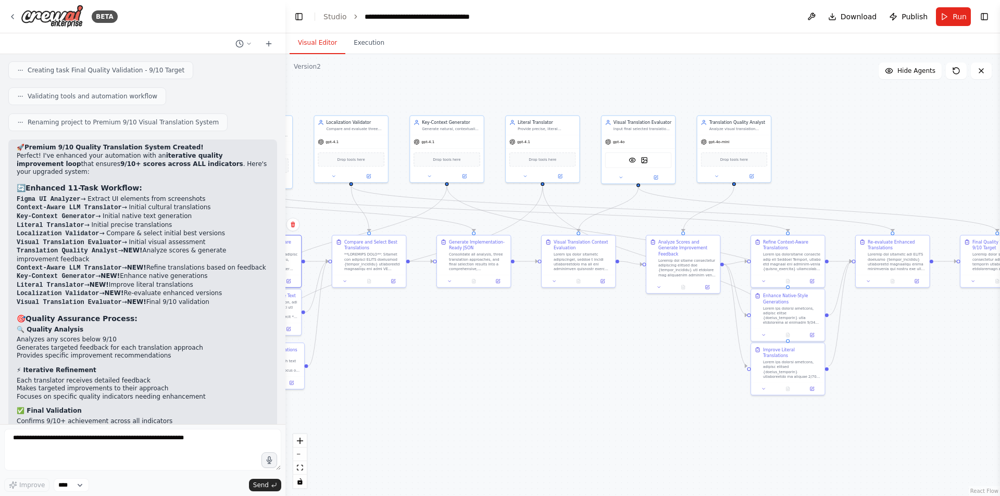
drag, startPoint x: 415, startPoint y: 333, endPoint x: 599, endPoint y: 367, distance: 187.4
click at [599, 367] on div ".deletable-edge-delete-btn { width: 20px; height: 20px; border: 0px solid #ffff…" at bounding box center [642, 275] width 714 height 442
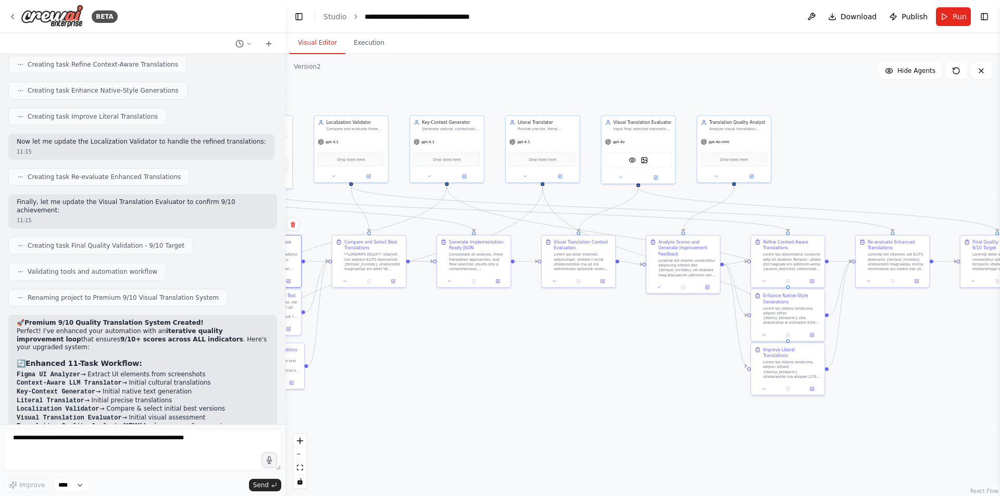
scroll to position [11183, 0]
